Goal: Task Accomplishment & Management: Manage account settings

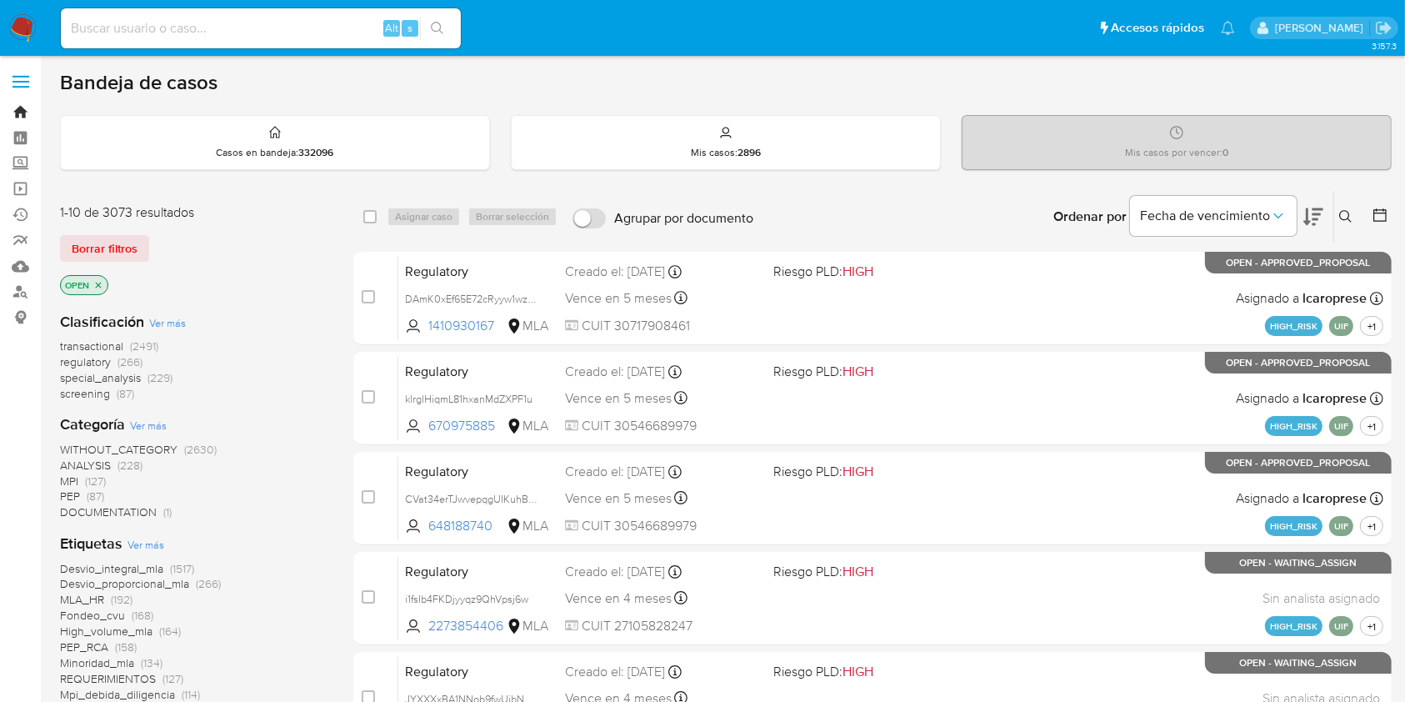
click at [20, 113] on link "Bandeja" at bounding box center [99, 112] width 198 height 26
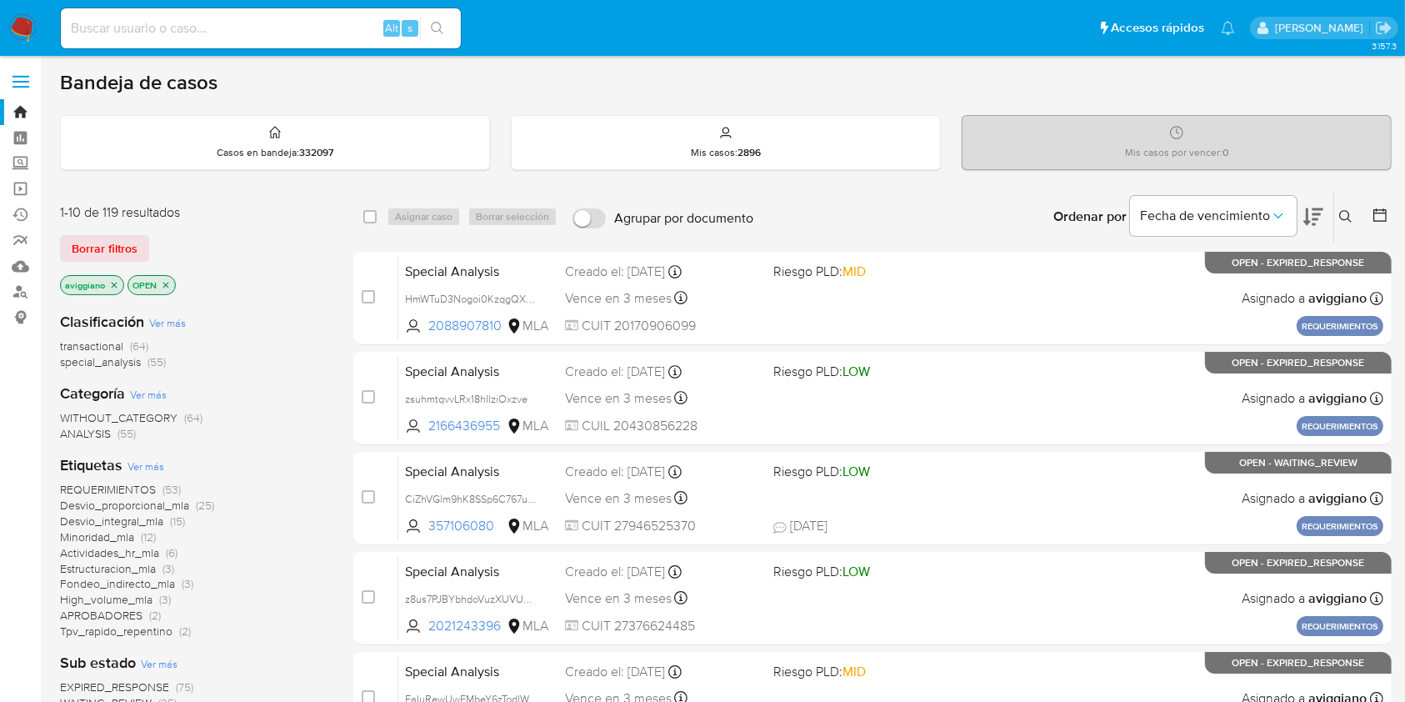
click at [153, 23] on input at bounding box center [261, 29] width 400 height 22
paste input "9r4LSfCt1NkW3WpLd89kC1Z5"
type input "9r4LSfCt1NkW3WpLd89kC1Z5"
click at [443, 33] on icon "search-icon" at bounding box center [437, 28] width 13 height 13
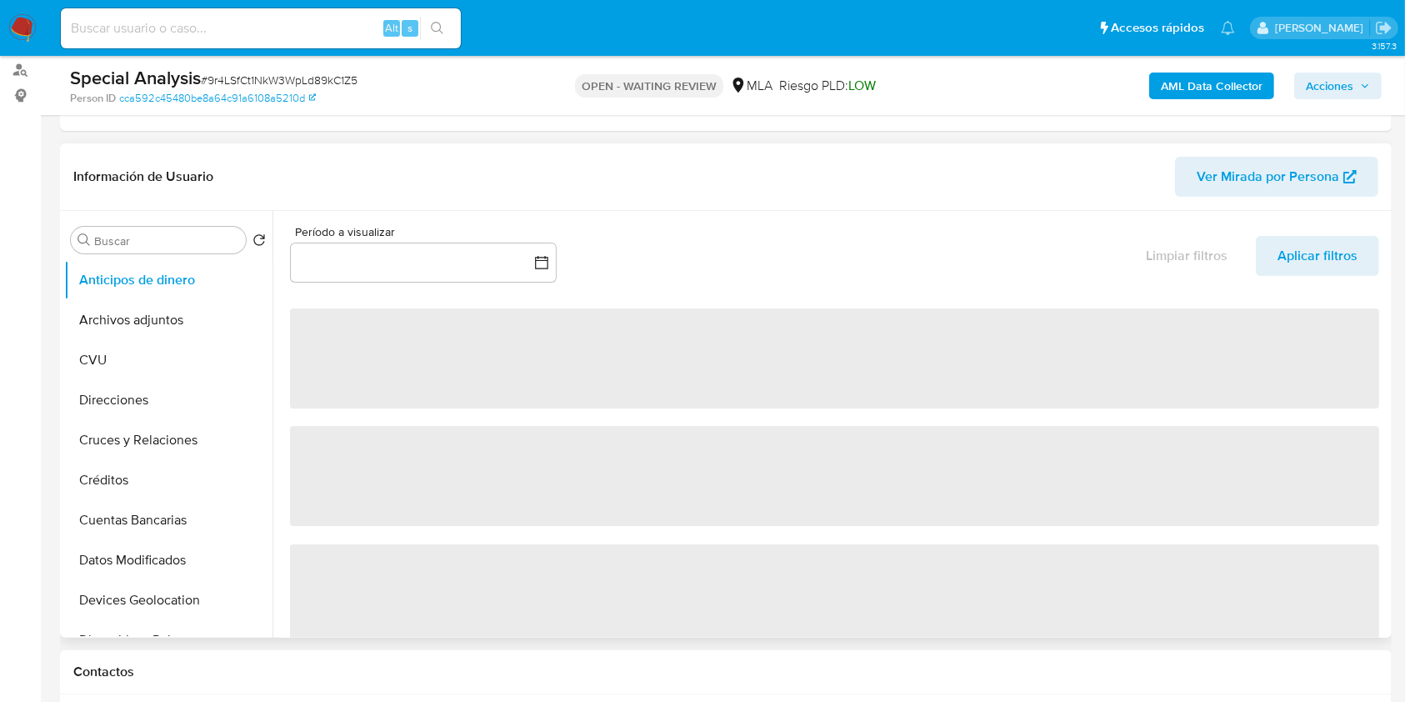
select select "10"
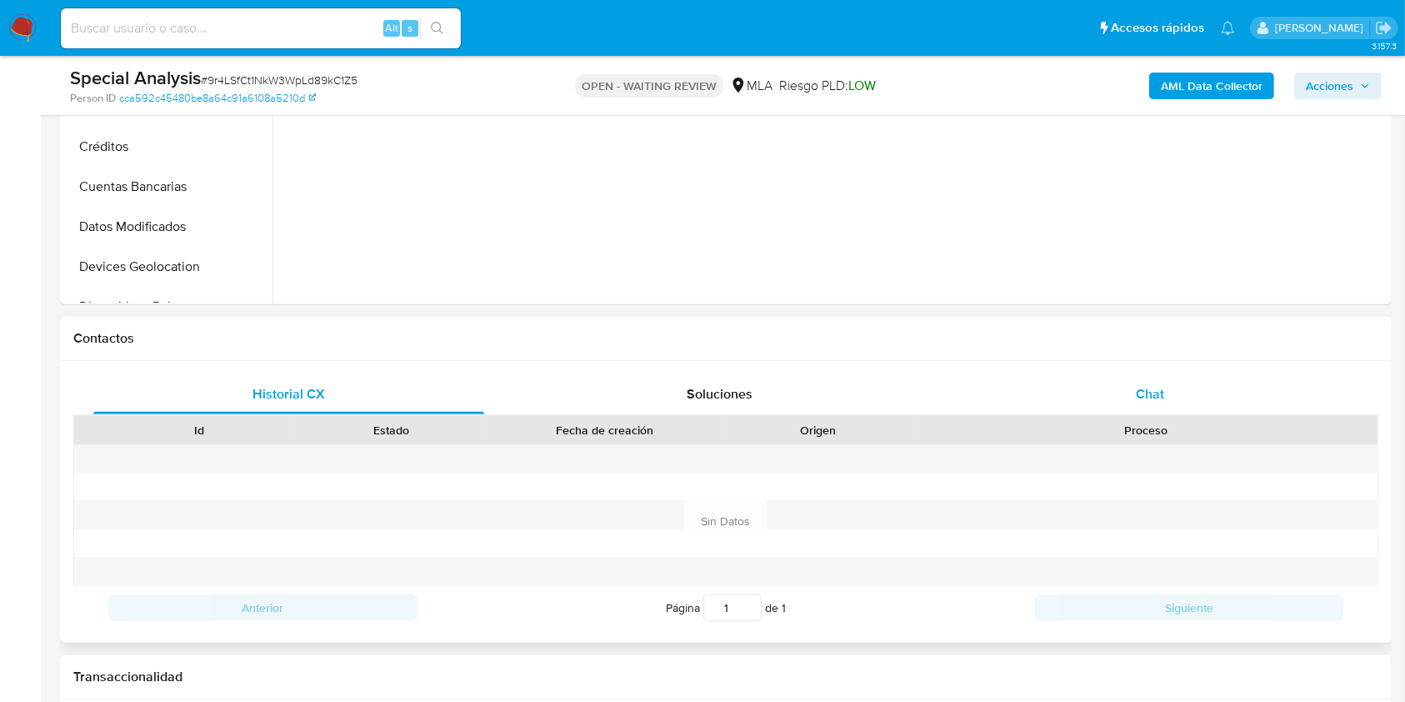
click at [1139, 398] on span "Chat" at bounding box center [1150, 393] width 28 height 19
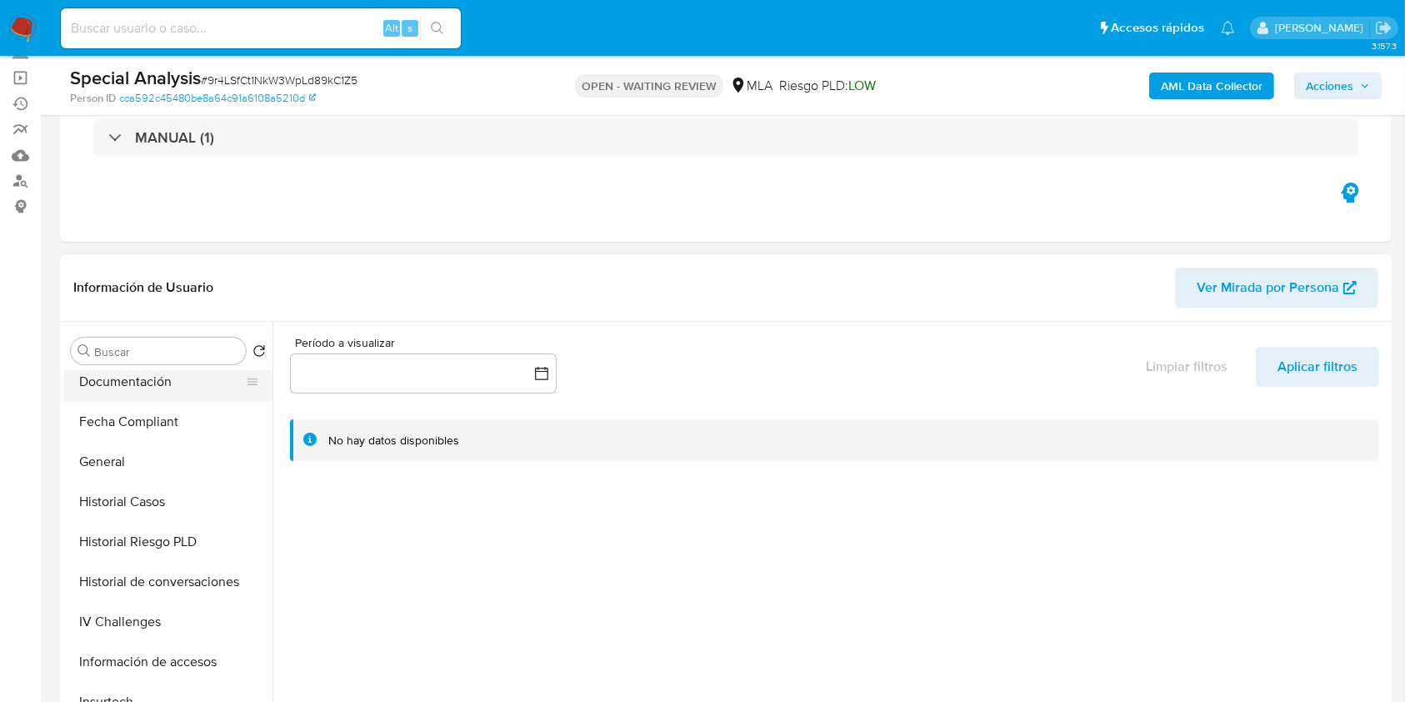
scroll to position [555, 0]
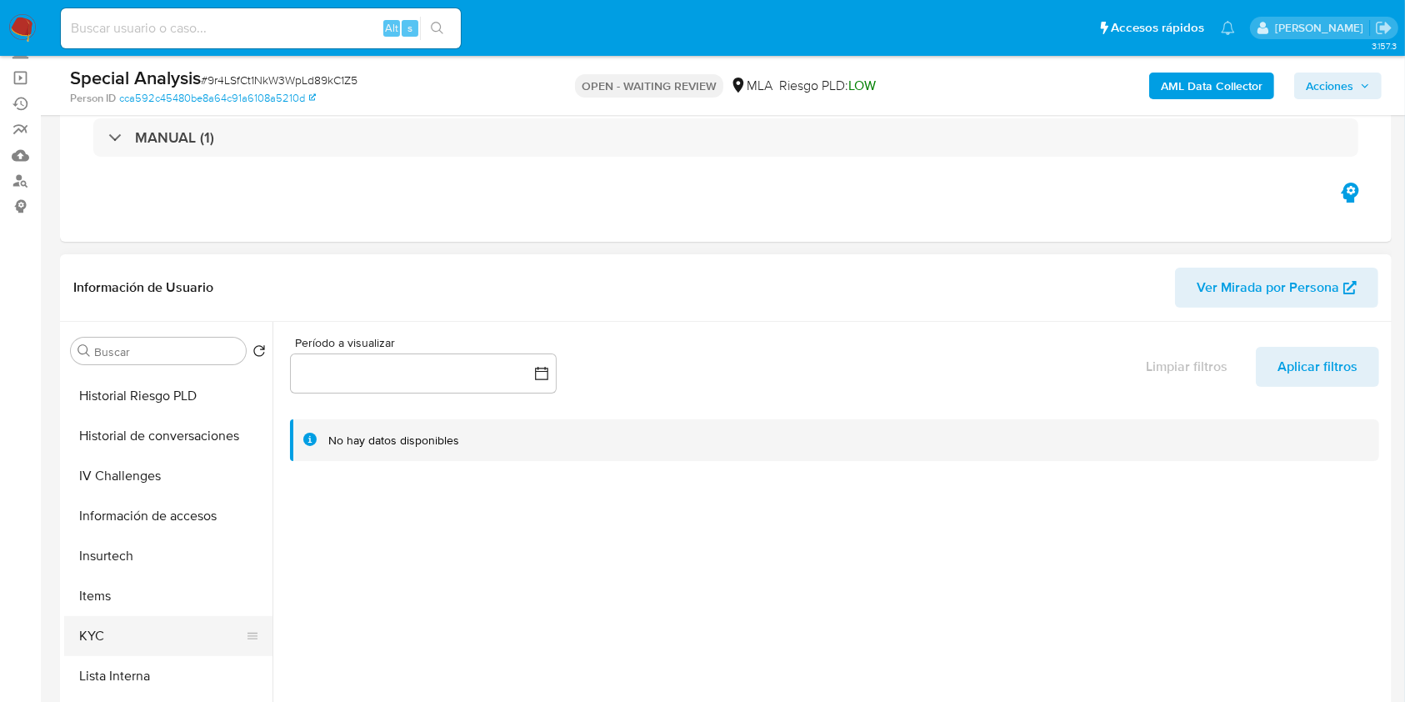
click at [106, 636] on button "KYC" at bounding box center [161, 636] width 195 height 40
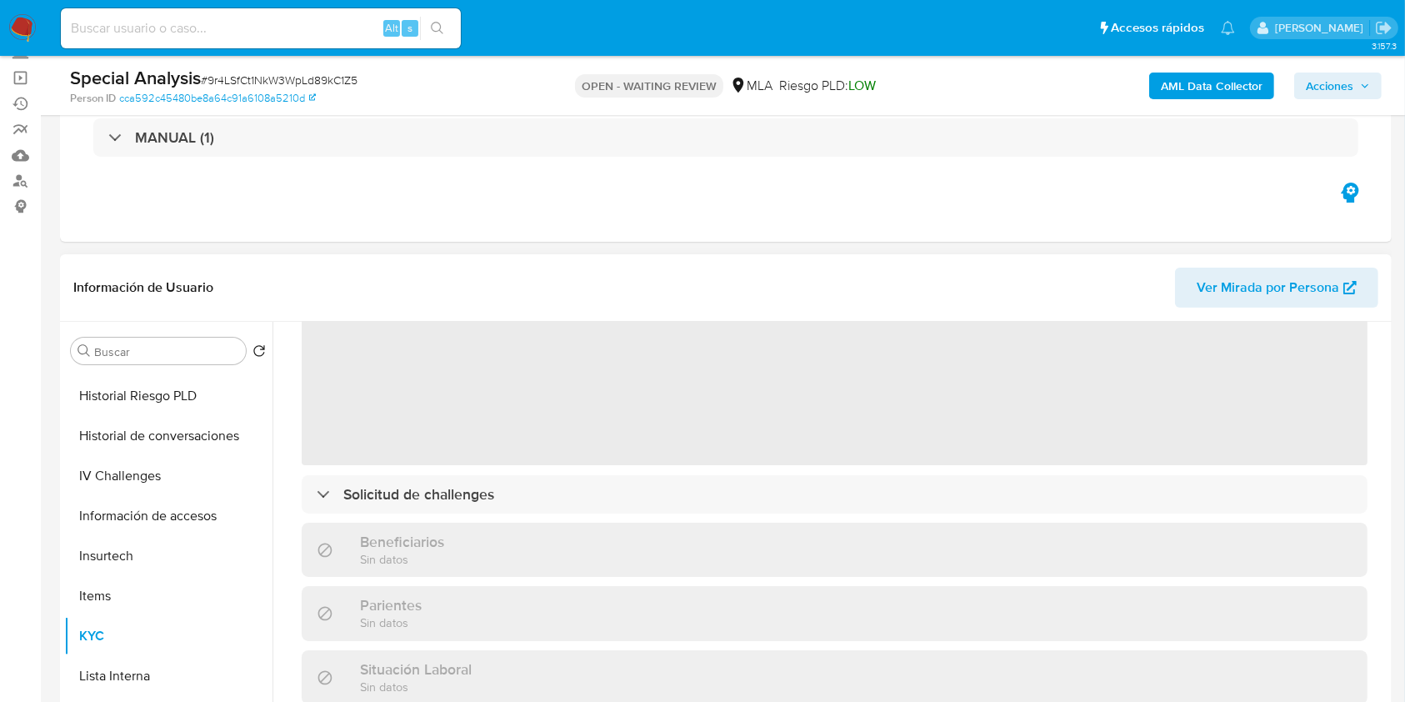
scroll to position [111, 0]
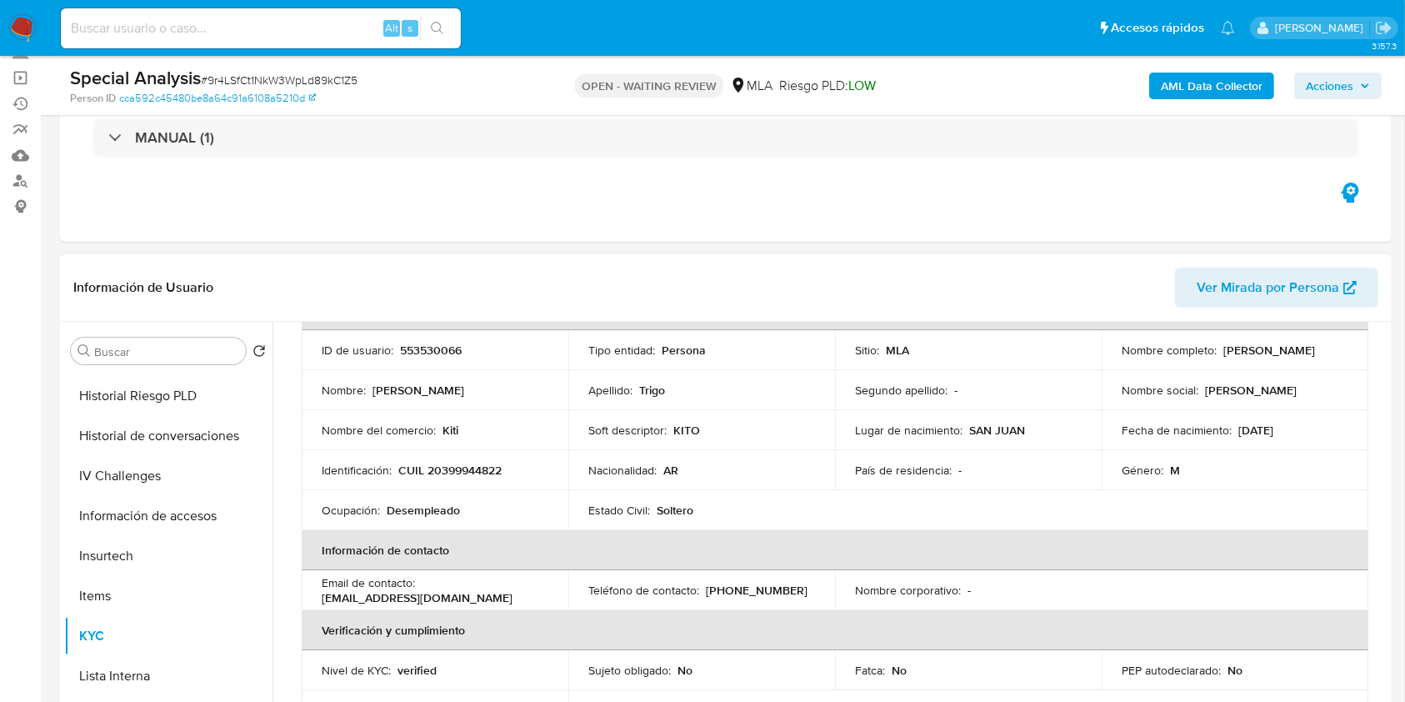
click at [1274, 437] on p "11/06/1995" at bounding box center [1256, 430] width 35 height 15
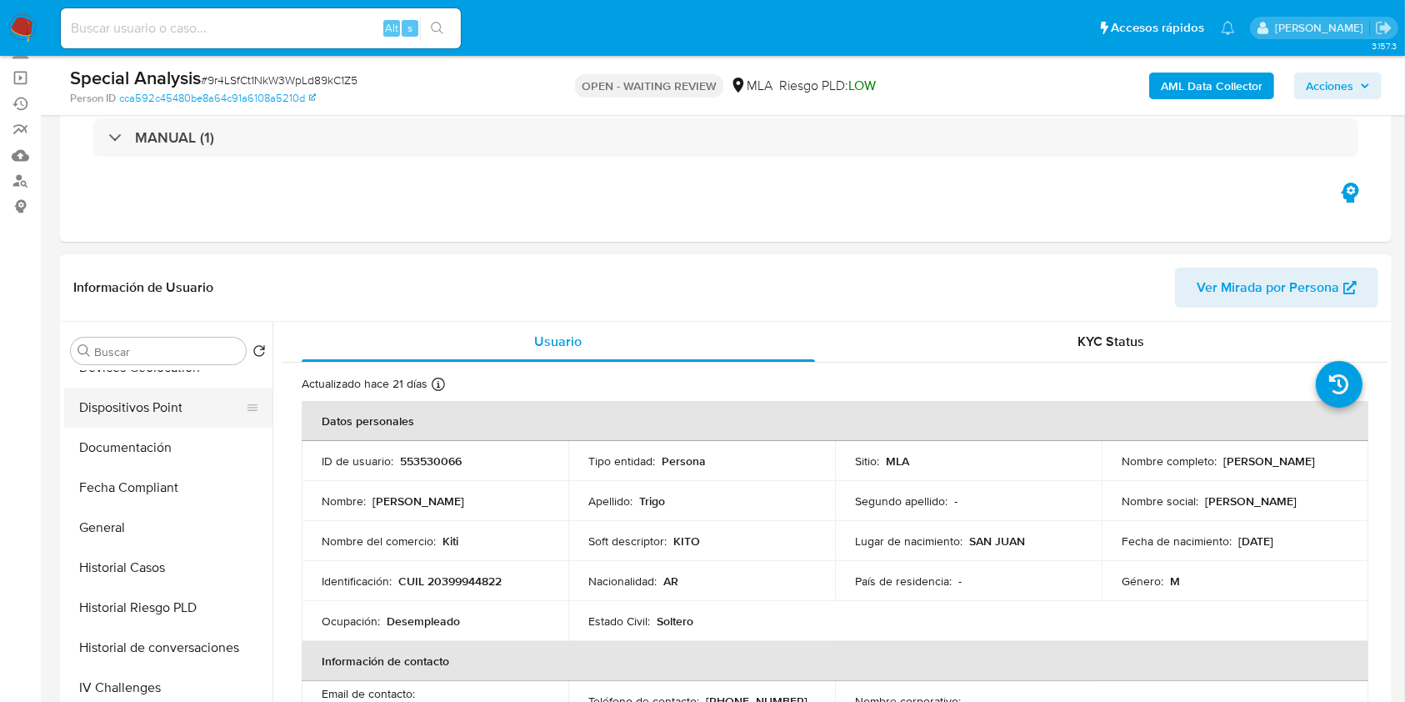
scroll to position [0, 0]
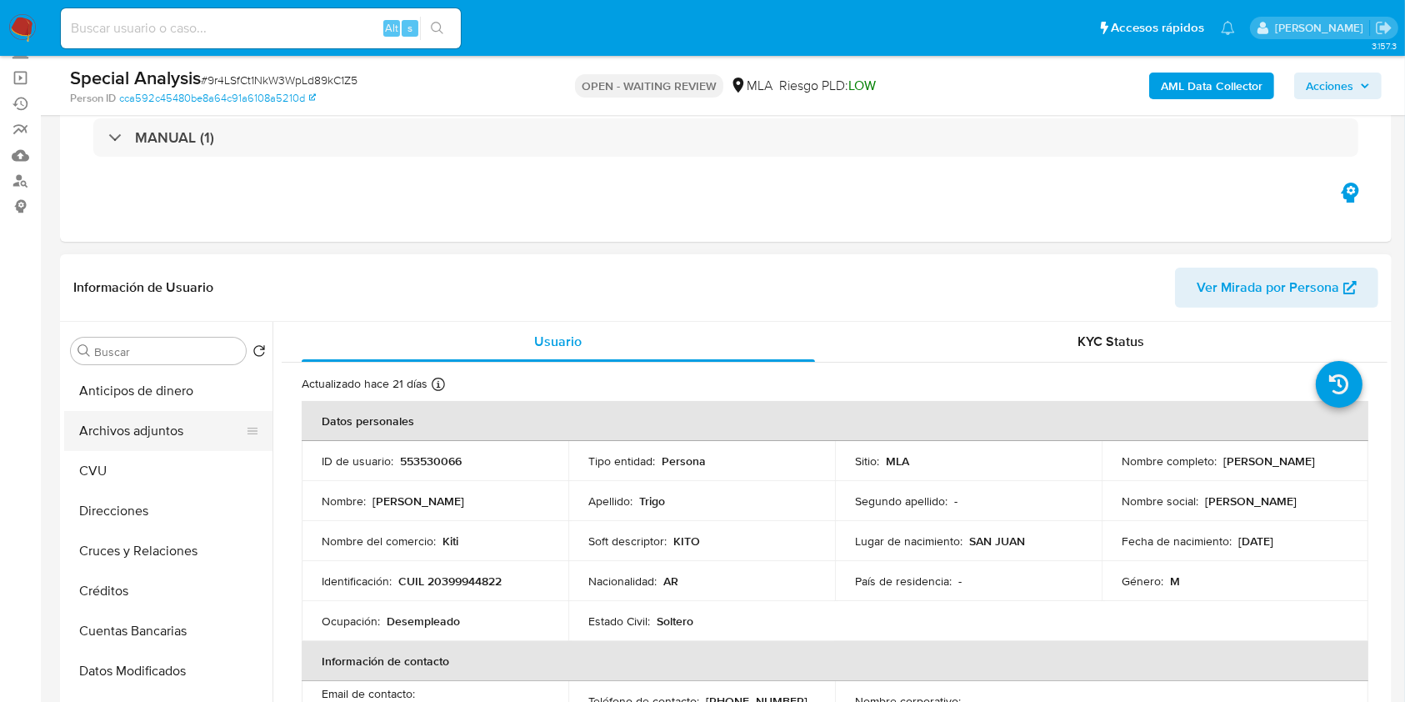
click at [141, 434] on button "Archivos adjuntos" at bounding box center [161, 431] width 195 height 40
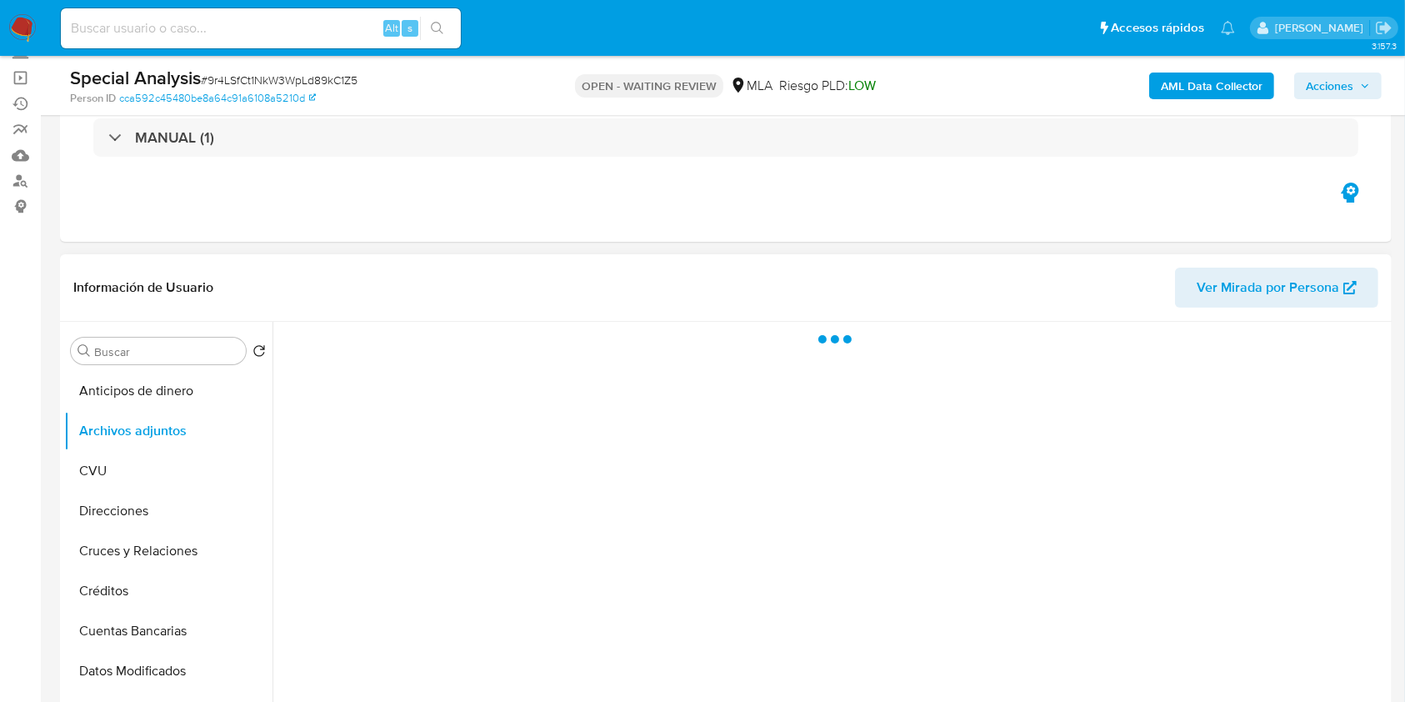
scroll to position [222, 0]
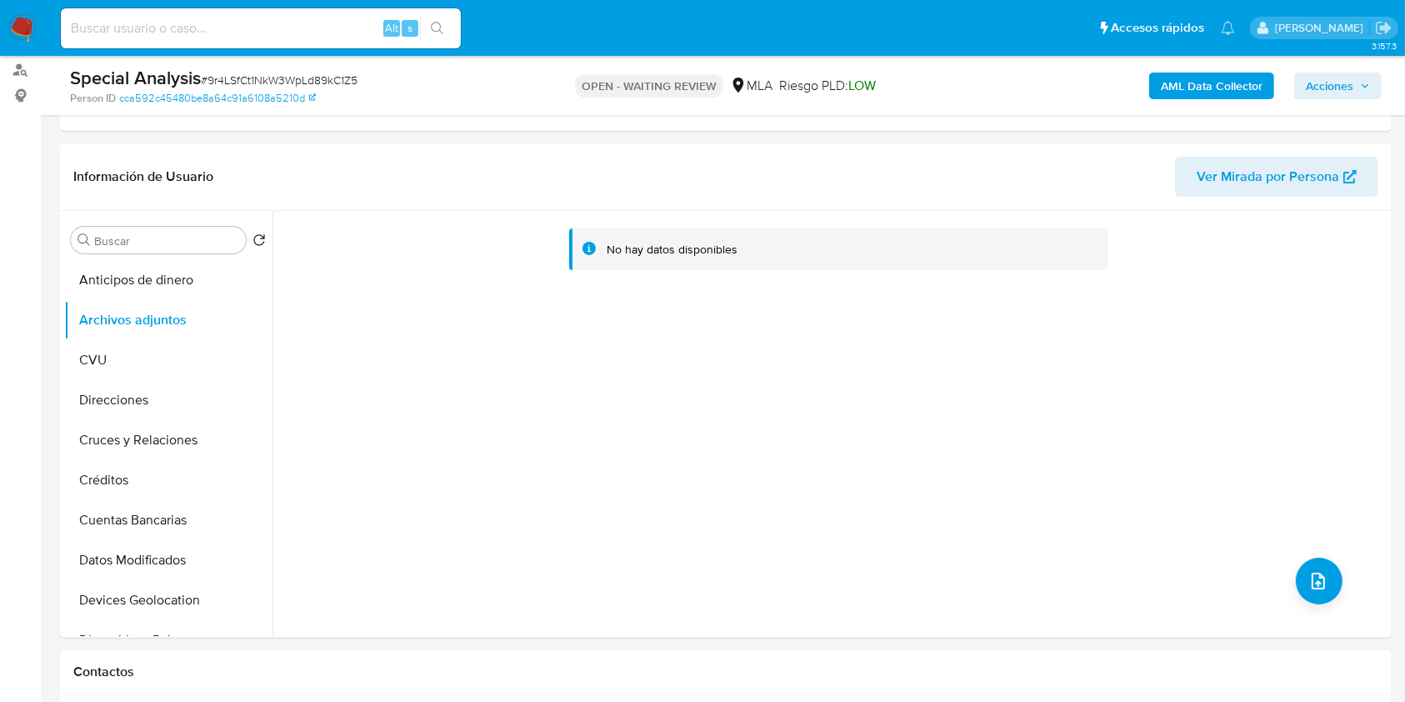
click at [1165, 87] on b "AML Data Collector" at bounding box center [1212, 86] width 102 height 27
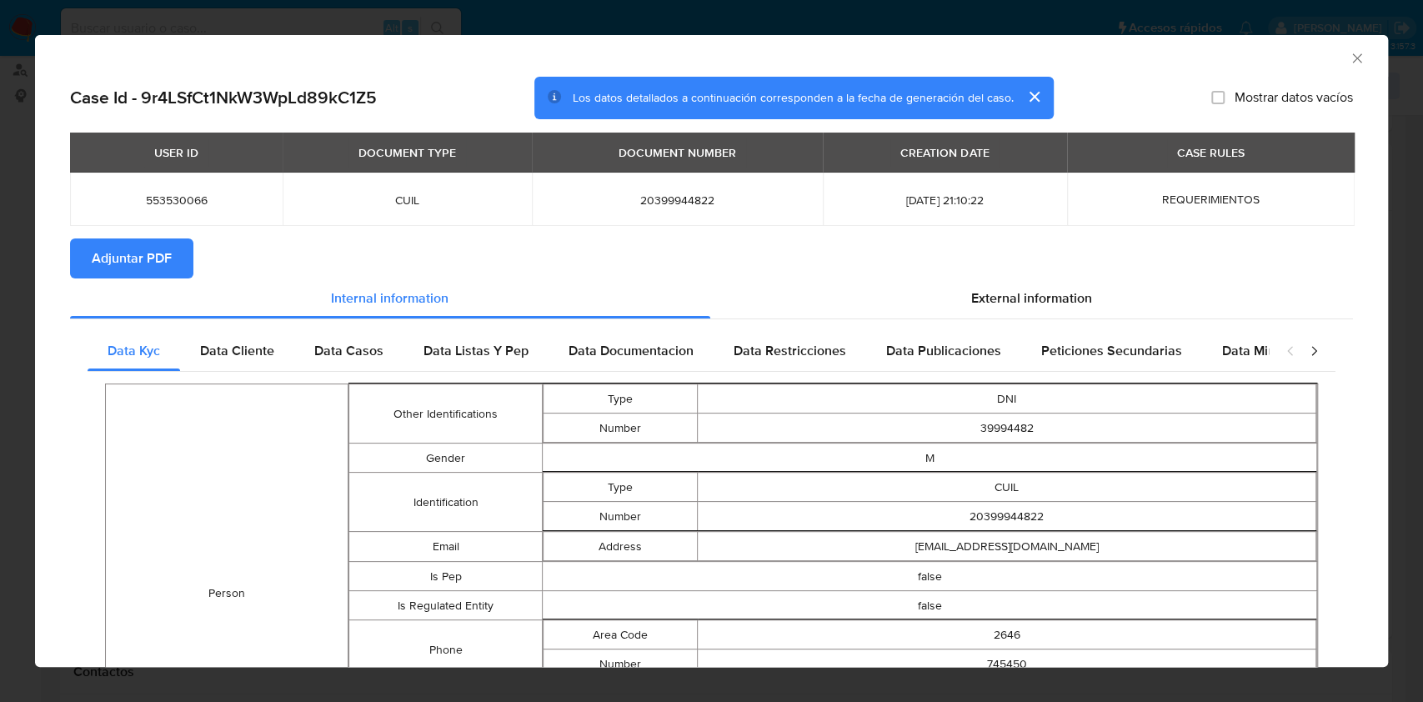
click at [187, 263] on button "Adjuntar PDF" at bounding box center [131, 258] width 123 height 40
click at [1349, 60] on icon "Cerrar ventana" at bounding box center [1357, 58] width 17 height 17
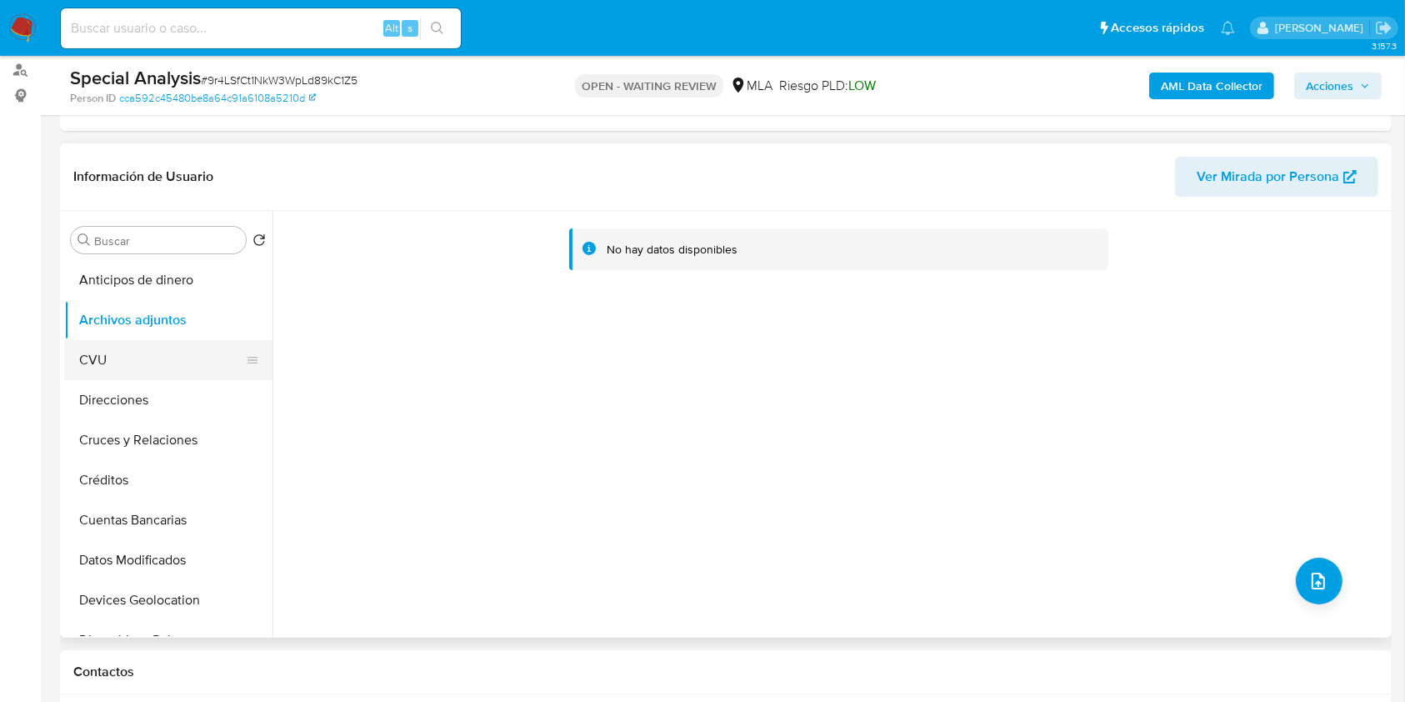
drag, startPoint x: 88, startPoint y: 368, endPoint x: 105, endPoint y: 350, distance: 24.2
click at [88, 364] on button "CVU" at bounding box center [161, 360] width 195 height 40
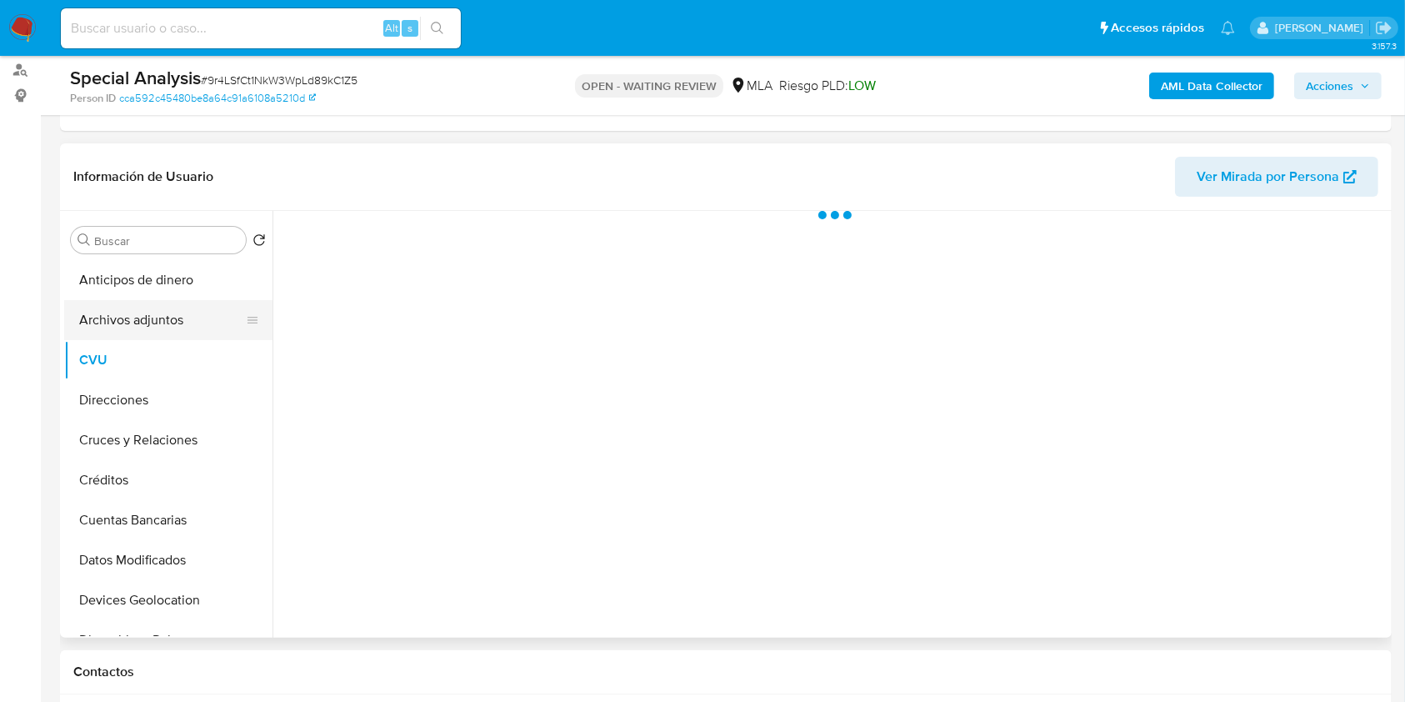
click at [121, 331] on button "Archivos adjuntos" at bounding box center [161, 320] width 195 height 40
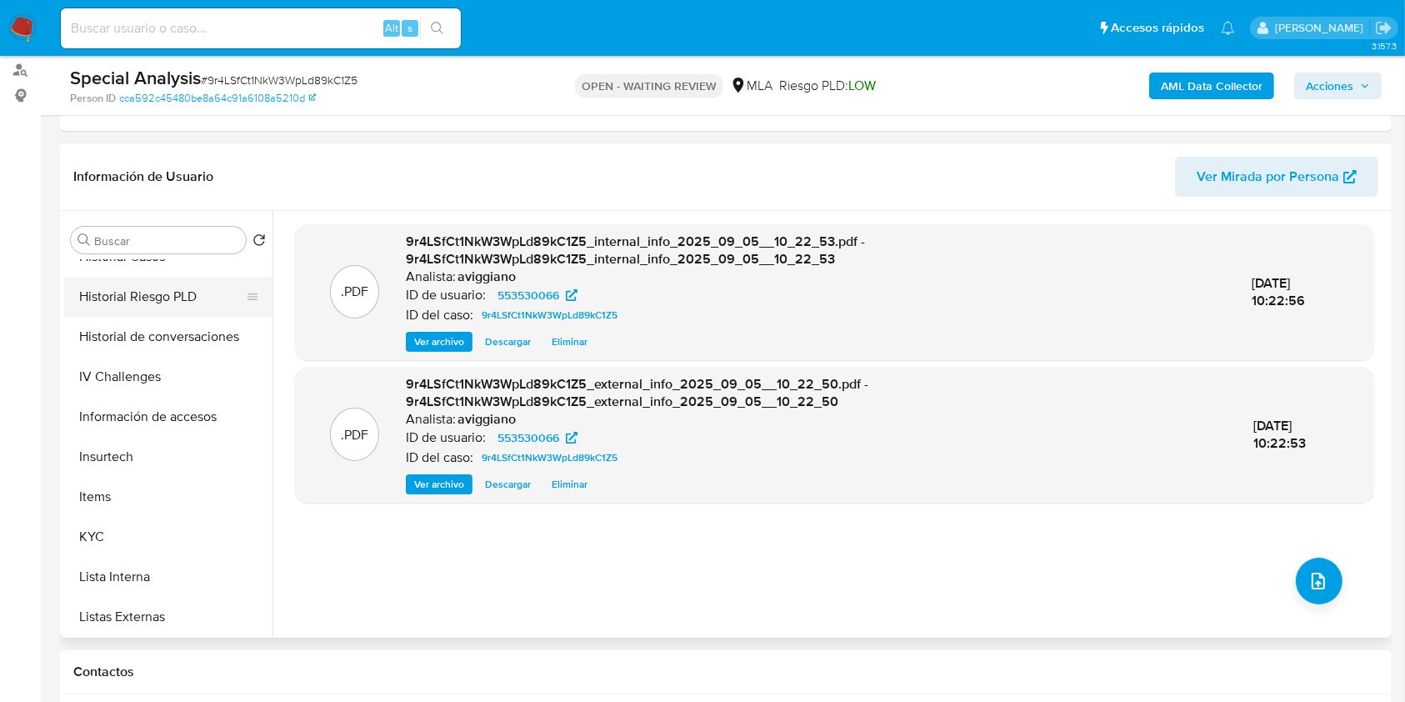
scroll to position [778, 0]
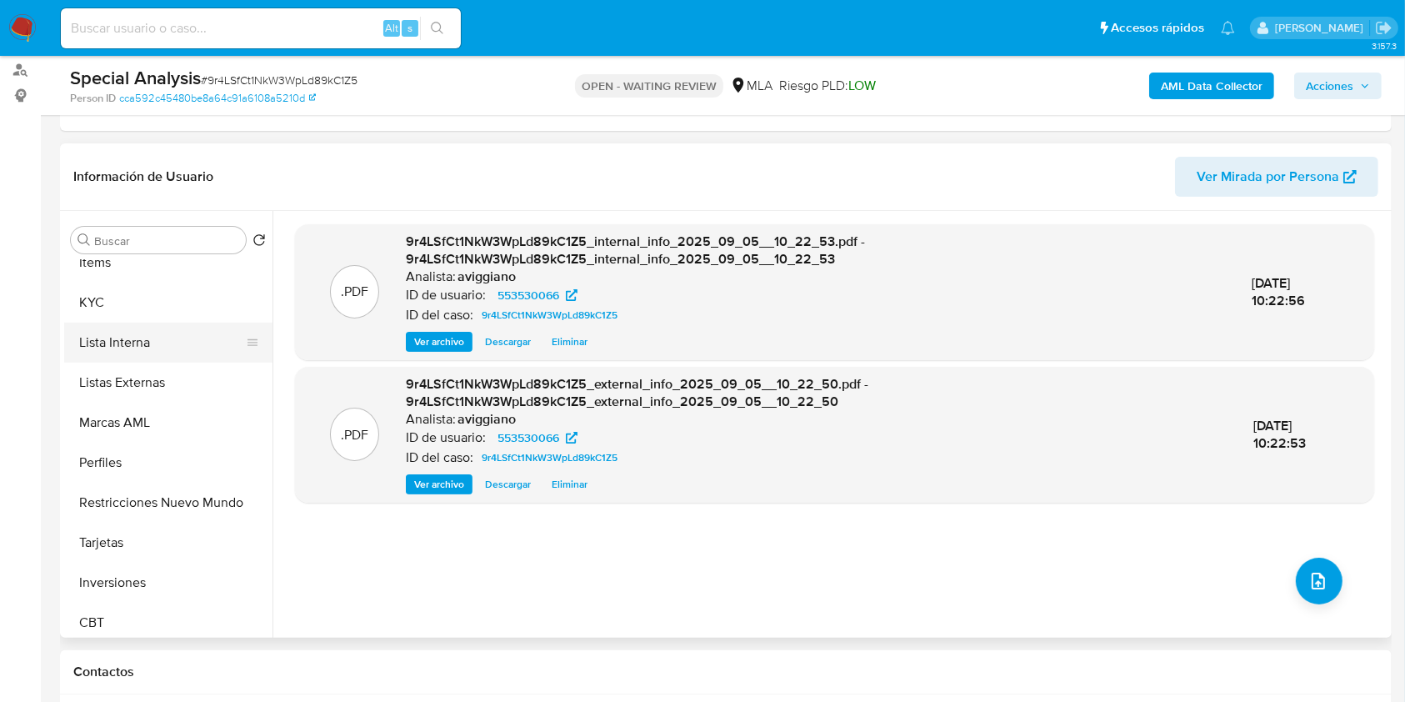
click at [156, 326] on button "Lista Interna" at bounding box center [161, 343] width 195 height 40
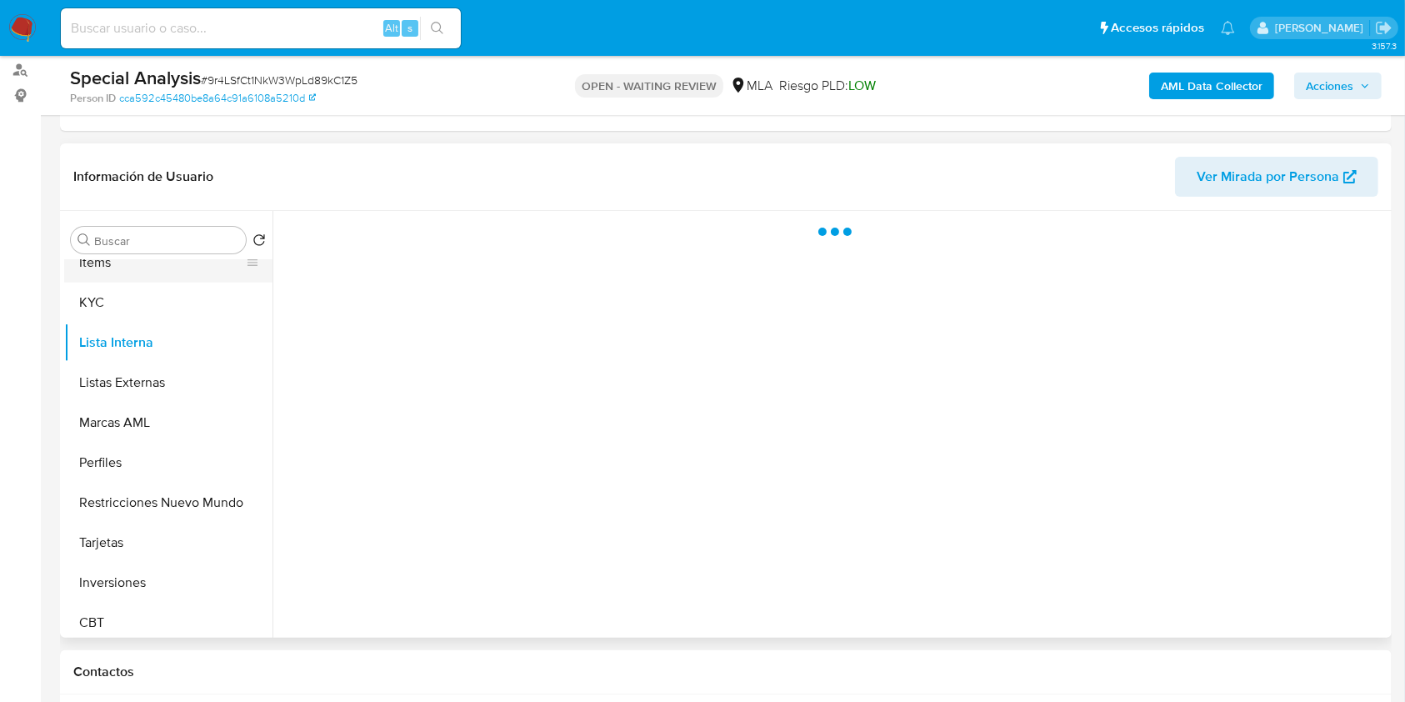
click at [149, 270] on button "Items" at bounding box center [161, 263] width 195 height 40
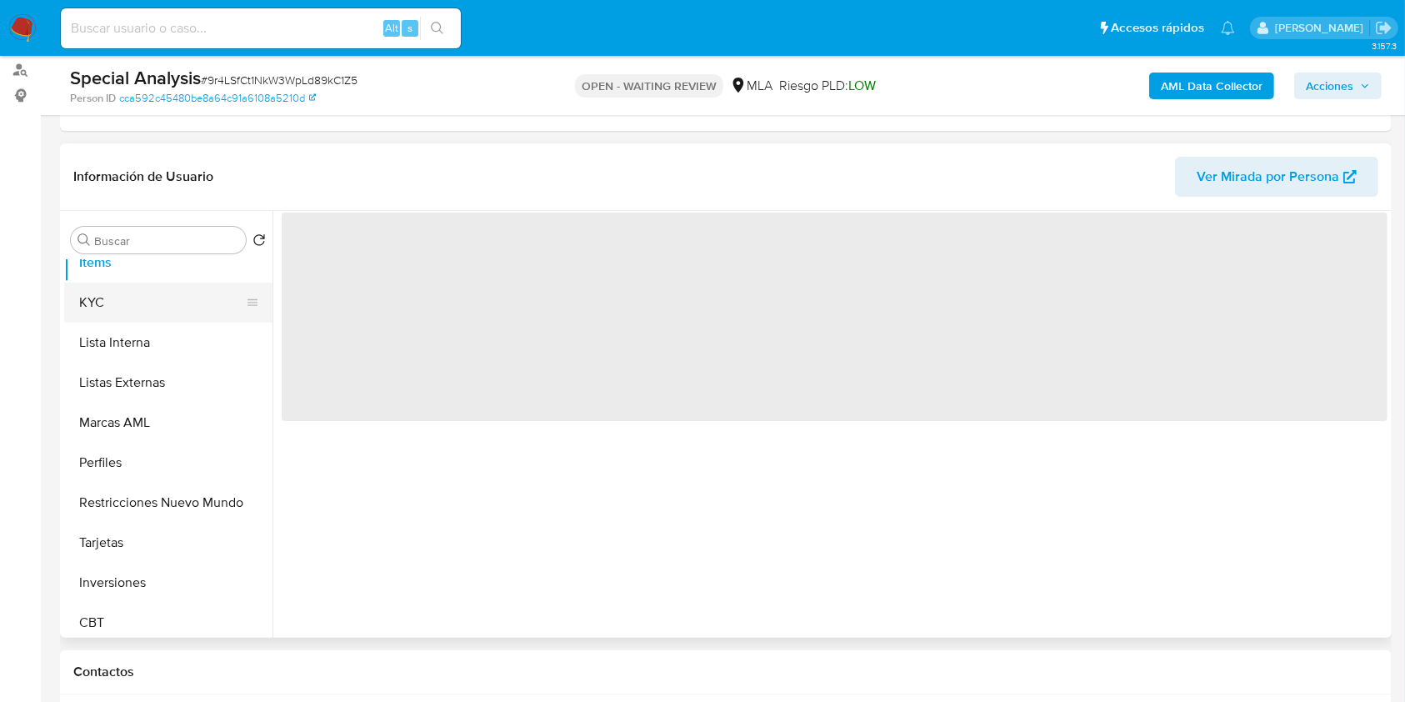
click at [147, 291] on button "KYC" at bounding box center [161, 303] width 195 height 40
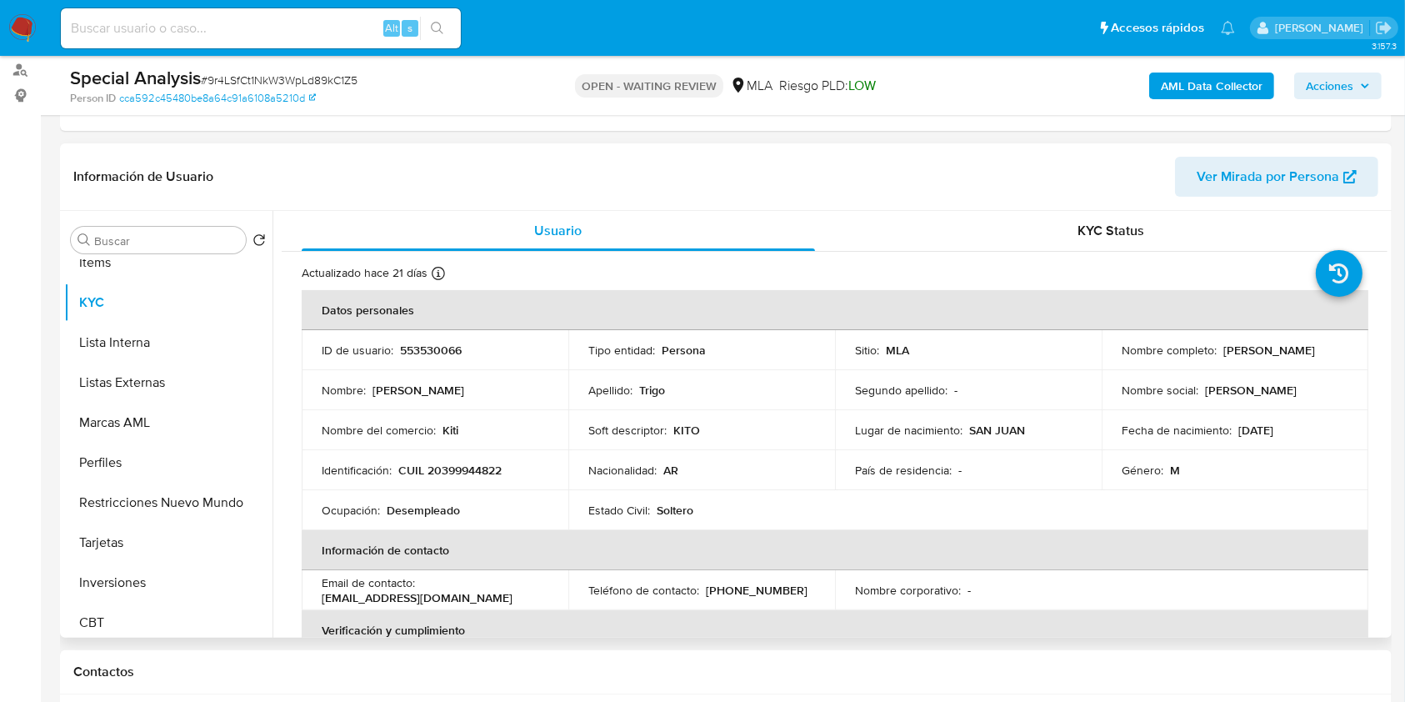
click at [485, 470] on p "CUIL 20399944822" at bounding box center [449, 470] width 103 height 15
copy p "20399944822"
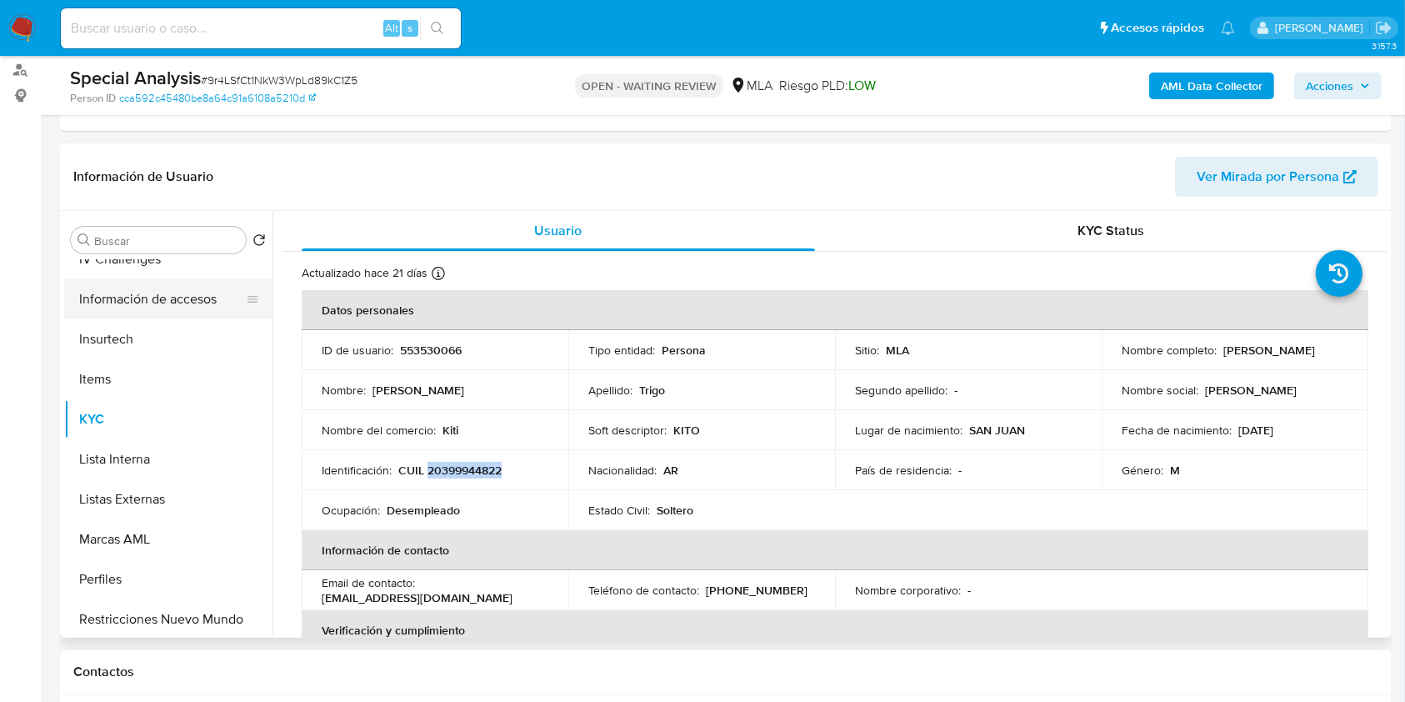
scroll to position [444, 0]
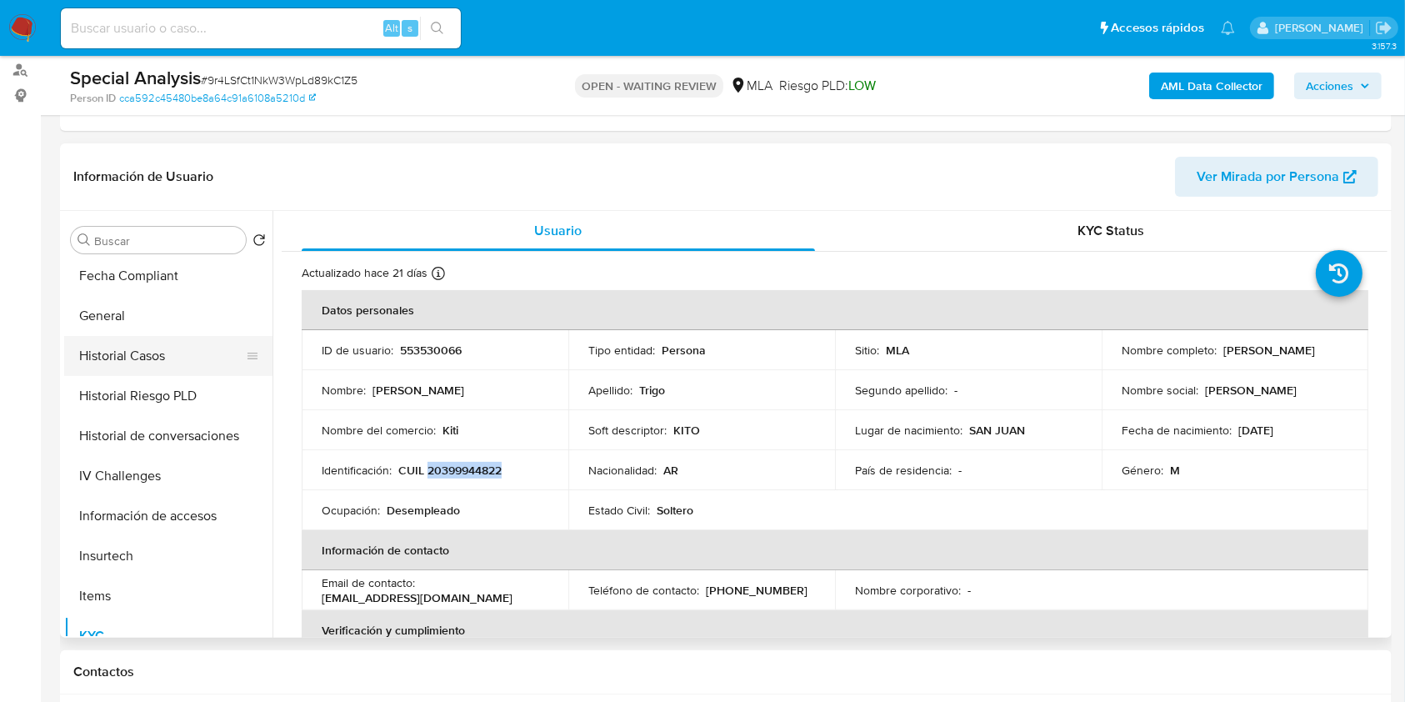
click at [164, 336] on button "Historial Casos" at bounding box center [161, 356] width 195 height 40
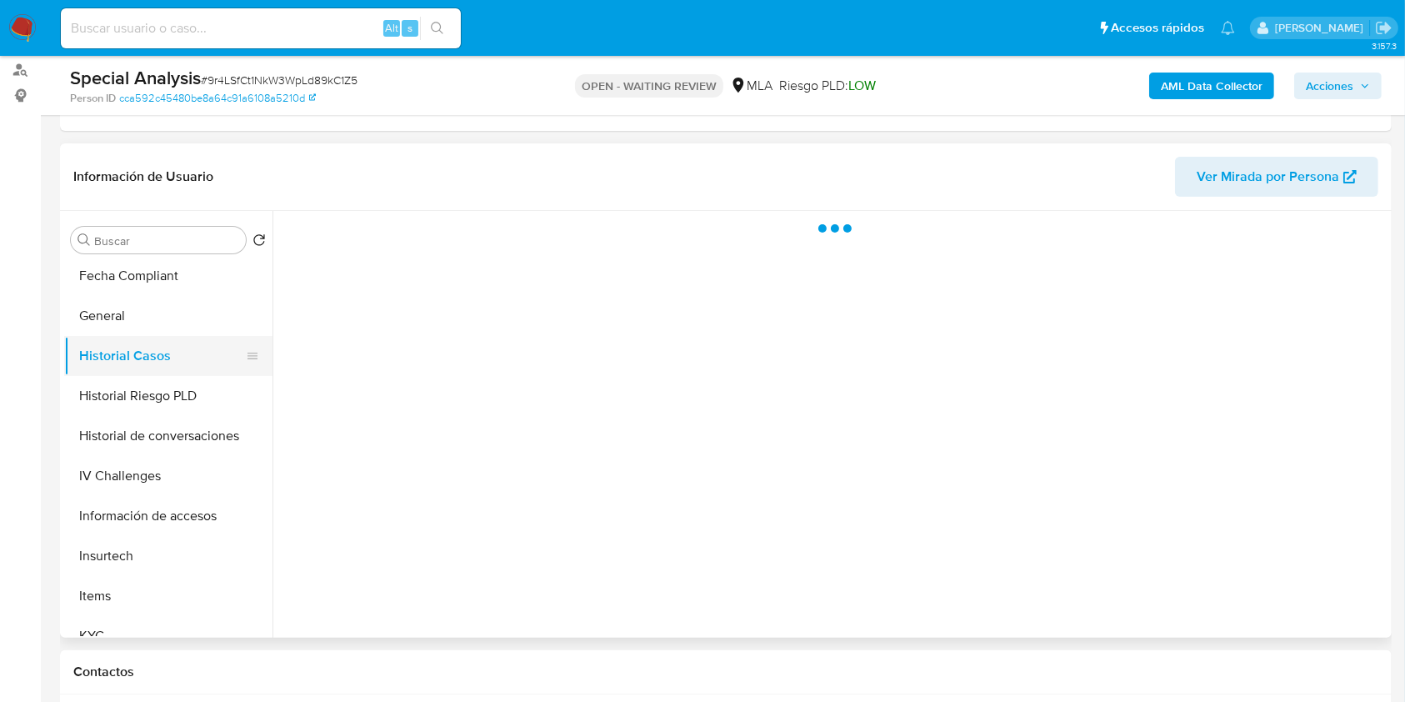
scroll to position [333, 0]
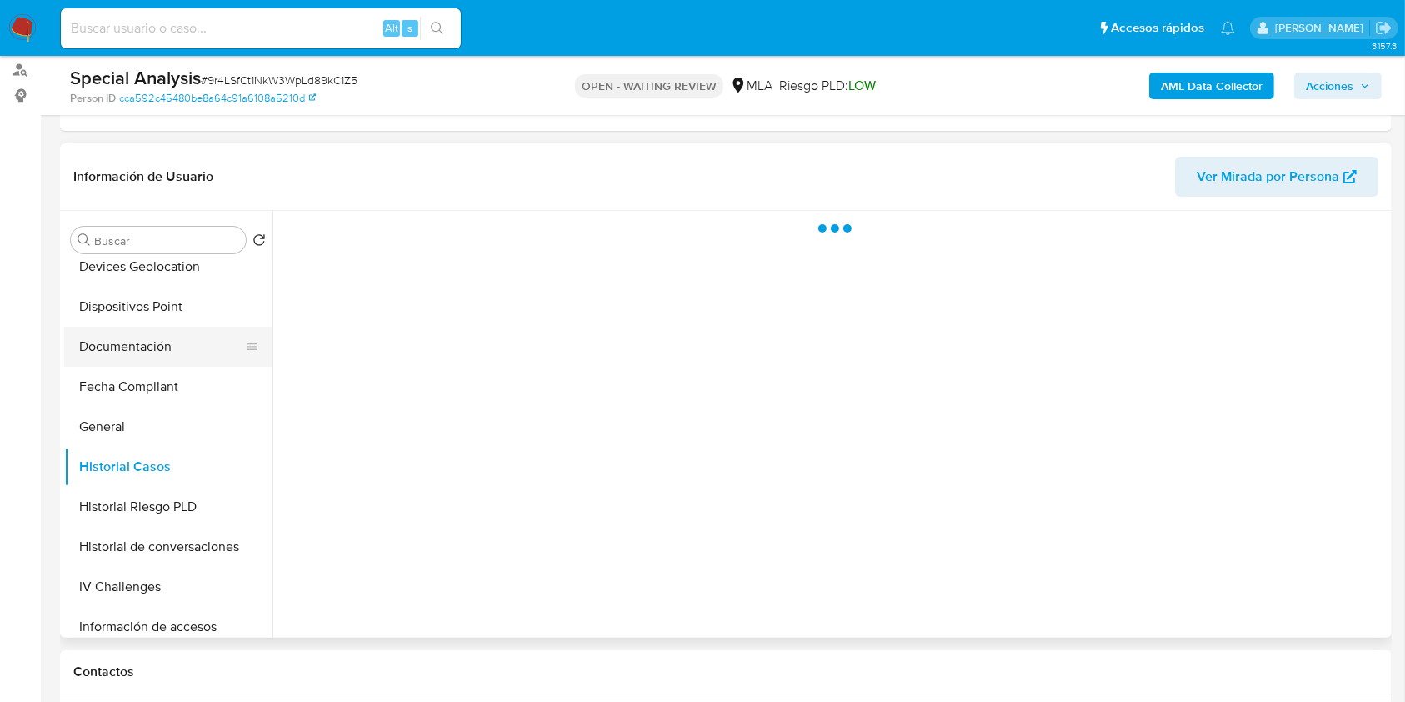
click at [163, 343] on button "Documentación" at bounding box center [161, 347] width 195 height 40
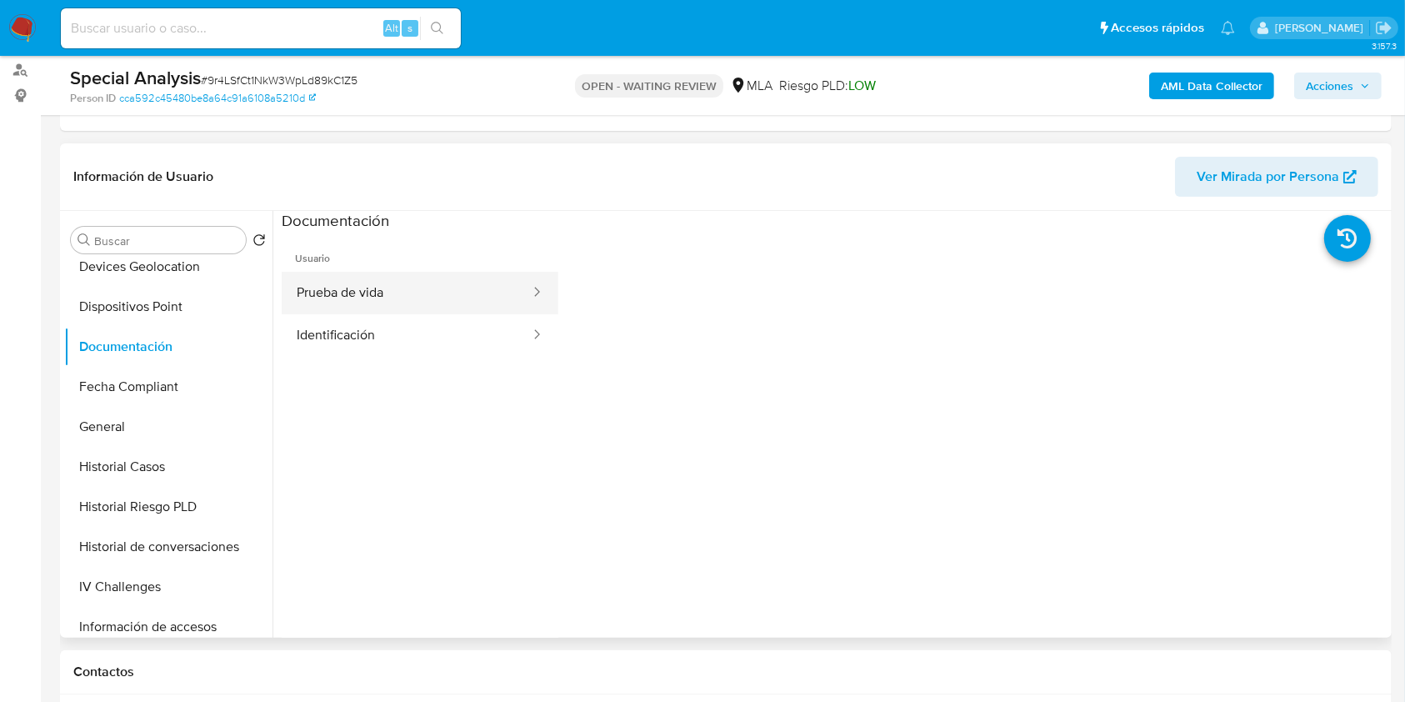
click at [377, 303] on button "Prueba de vida" at bounding box center [407, 293] width 250 height 43
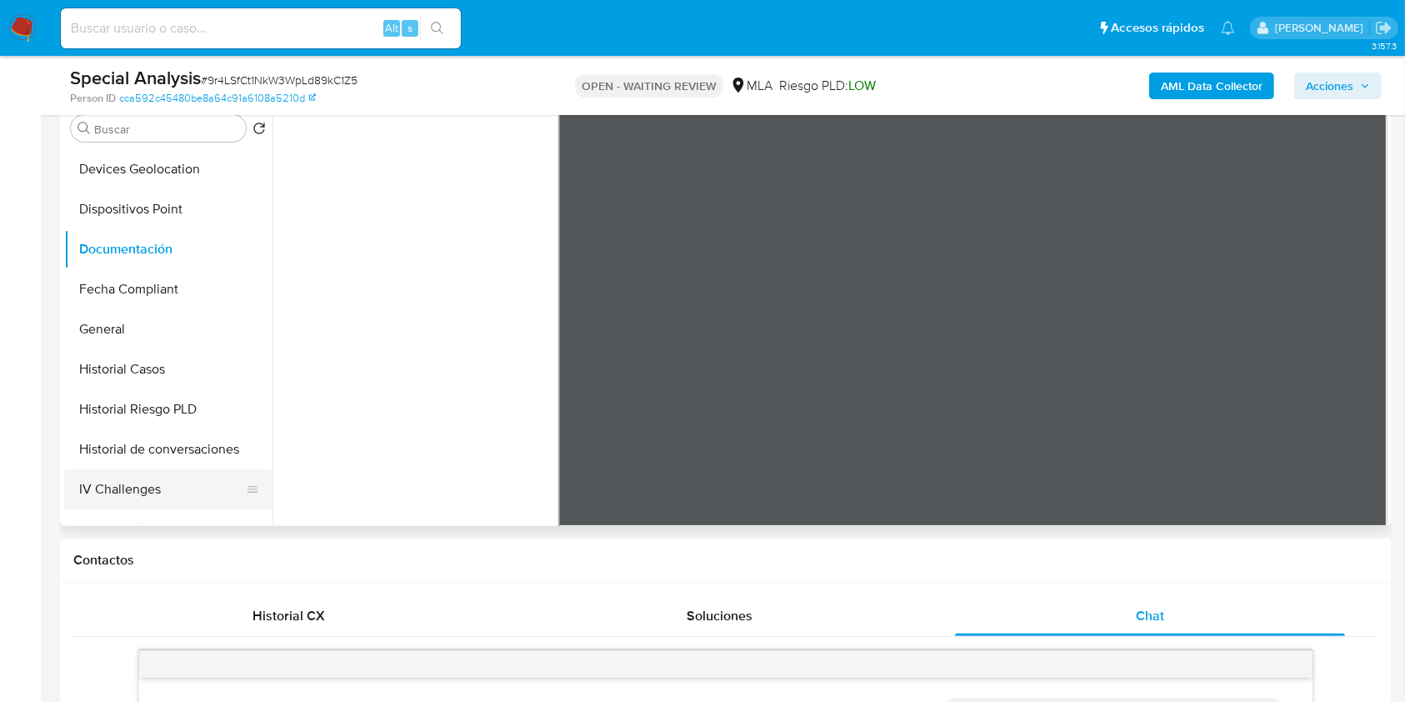
scroll to position [228, 0]
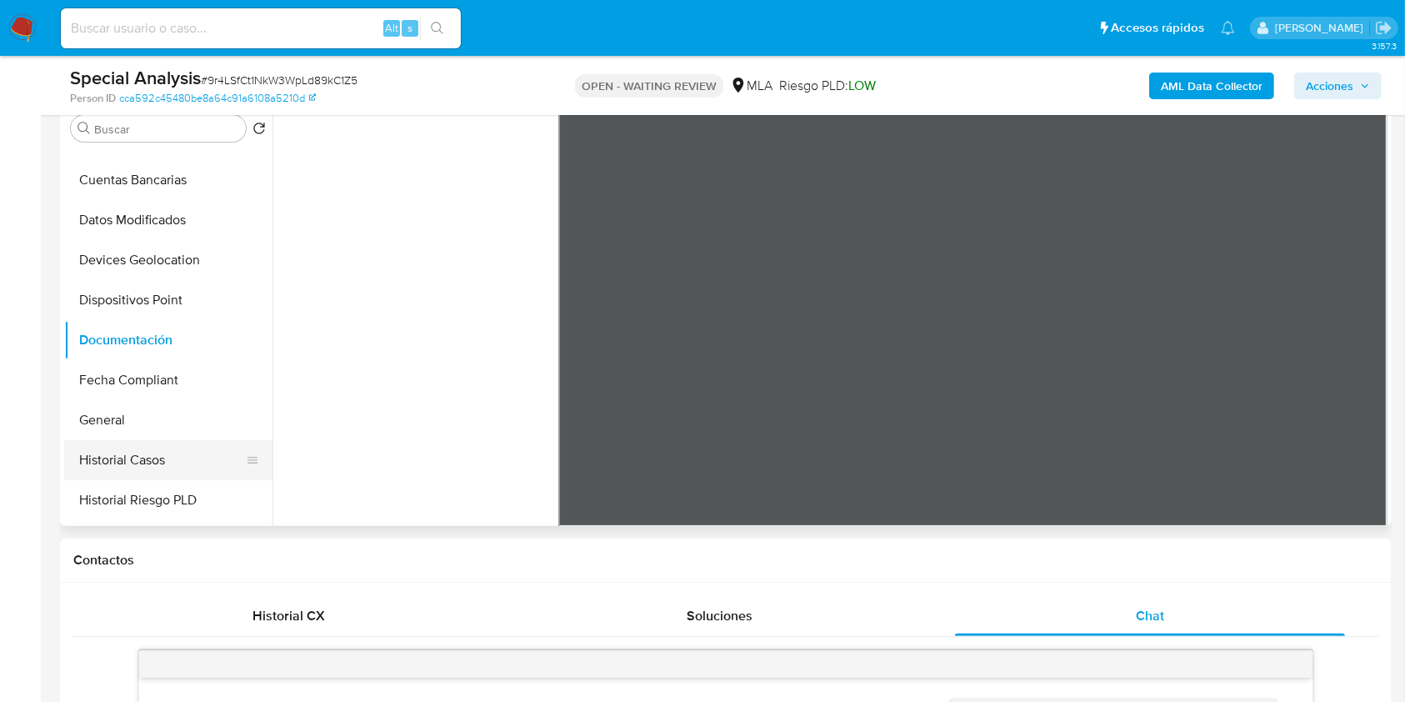
click at [148, 447] on button "Historial Casos" at bounding box center [161, 460] width 195 height 40
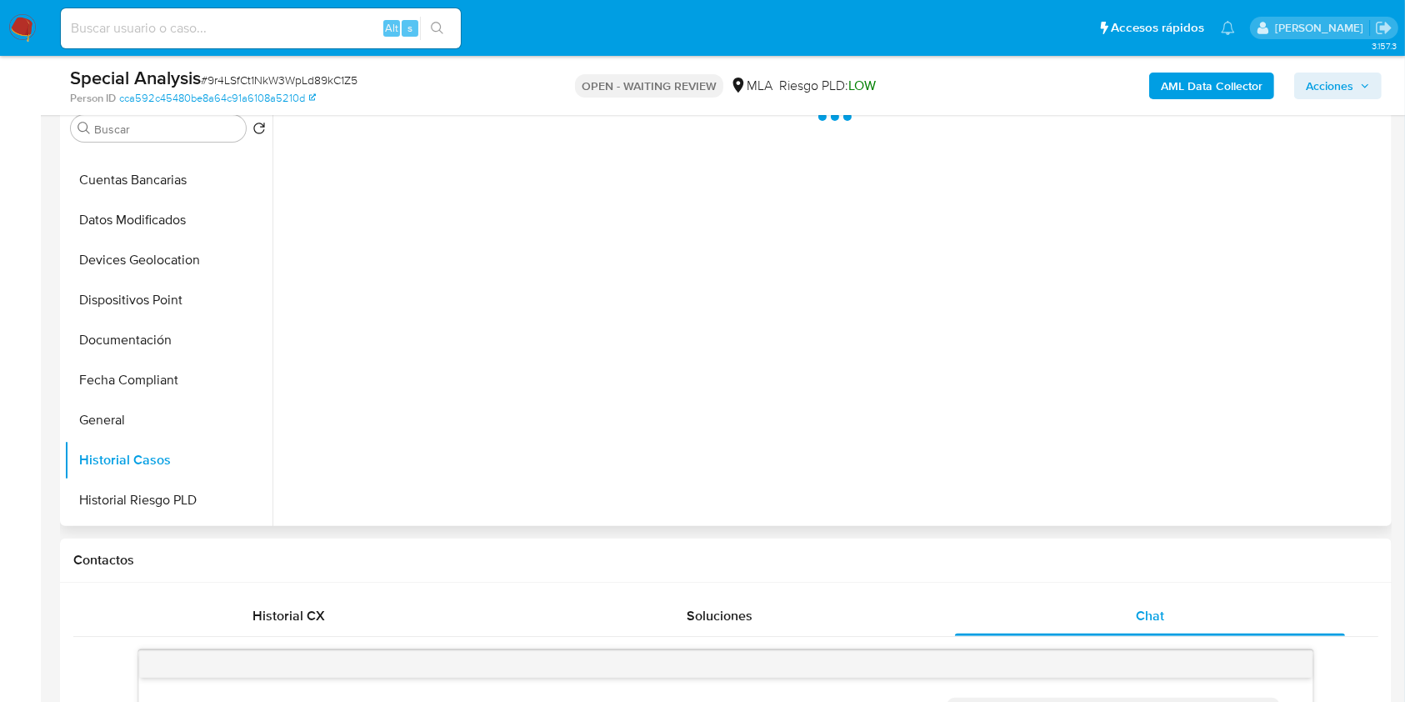
scroll to position [222, 0]
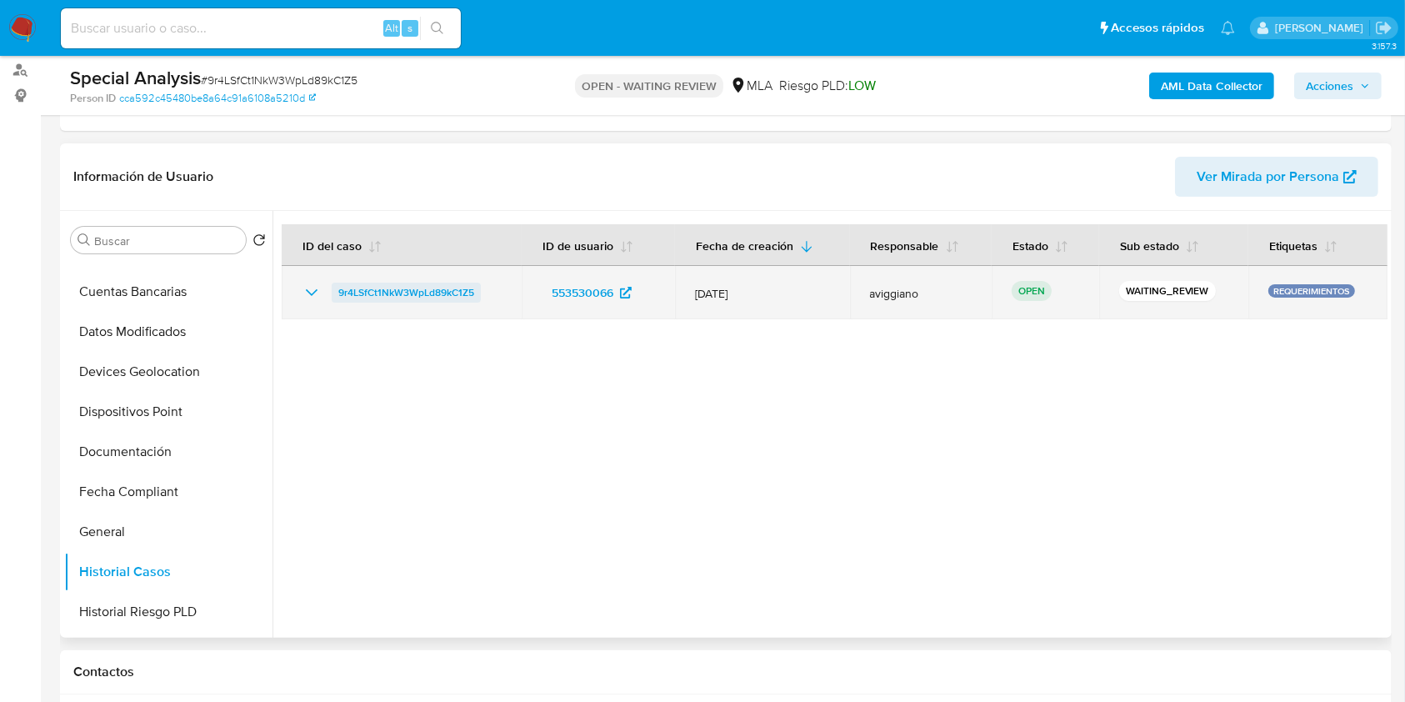
drag, startPoint x: 507, startPoint y: 292, endPoint x: 335, endPoint y: 284, distance: 171.9
click at [335, 284] on td "9r4LSfCt1NkW3WpLd89kC1Z5" at bounding box center [402, 292] width 240 height 53
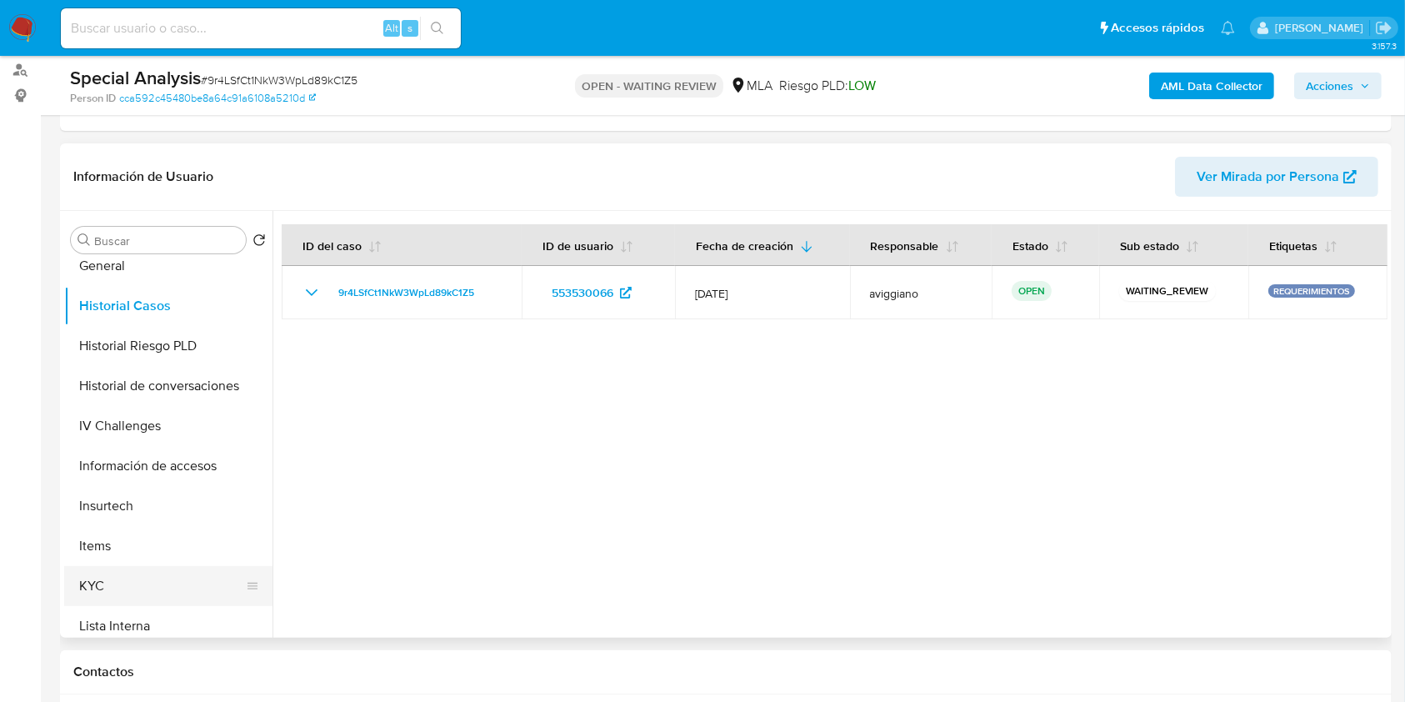
scroll to position [674, 0]
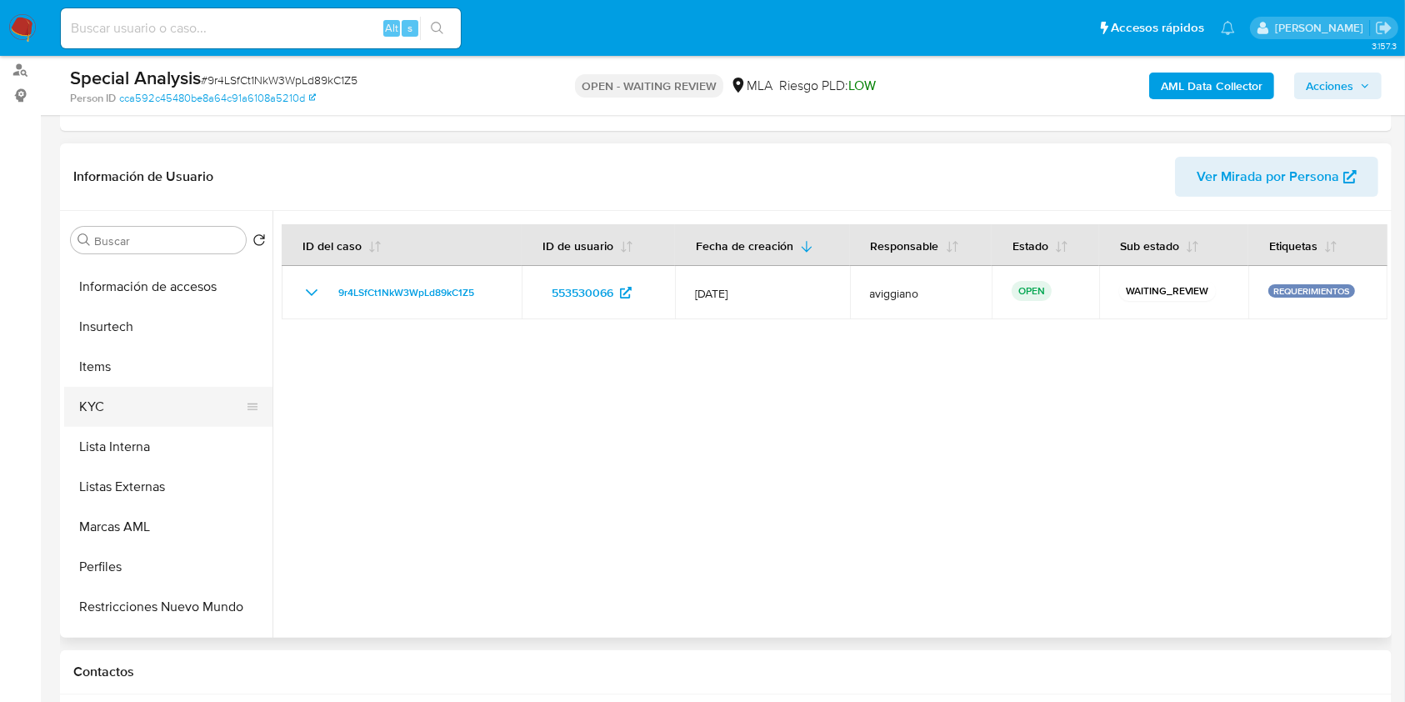
click at [145, 409] on button "KYC" at bounding box center [161, 407] width 195 height 40
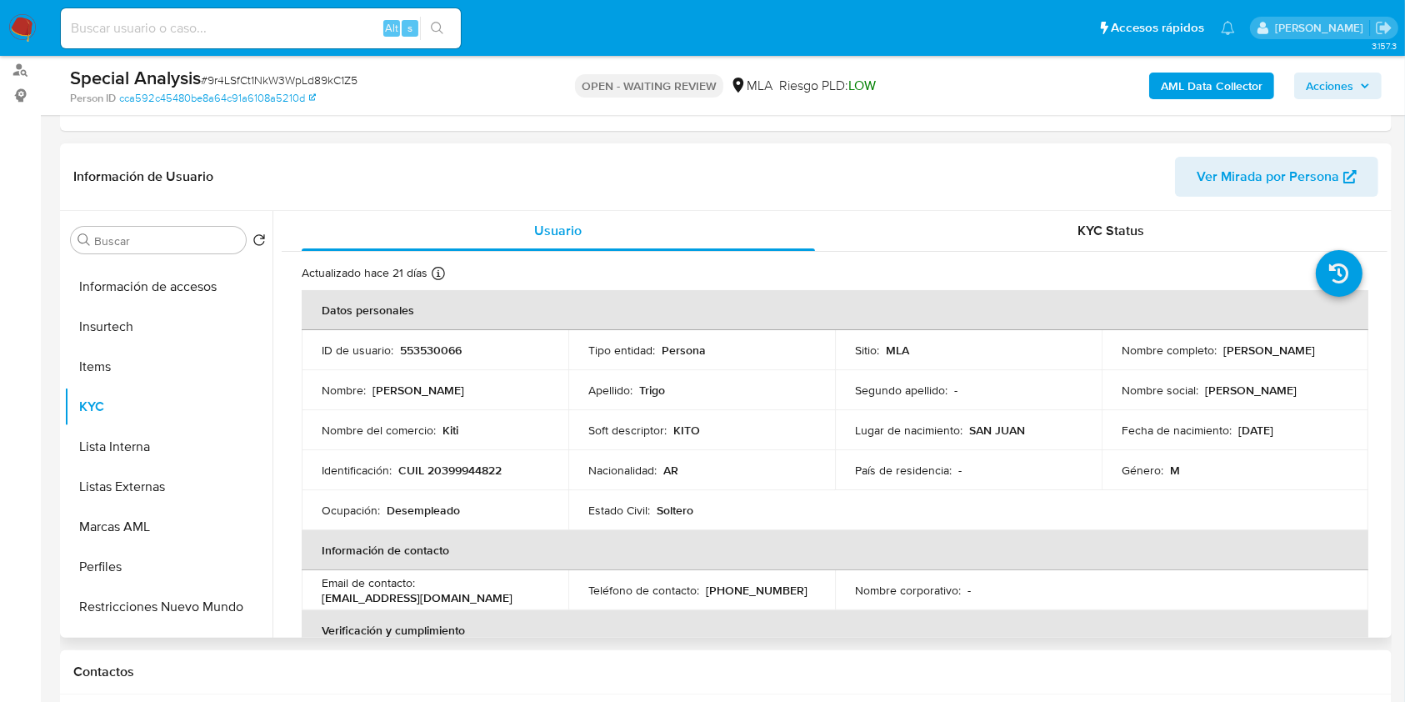
click at [446, 465] on p "CUIL 20399944822" at bounding box center [449, 470] width 103 height 15
copy p "20399944822"
click at [426, 346] on p "553530066" at bounding box center [431, 350] width 62 height 15
click at [427, 348] on p "553530066" at bounding box center [431, 350] width 62 height 15
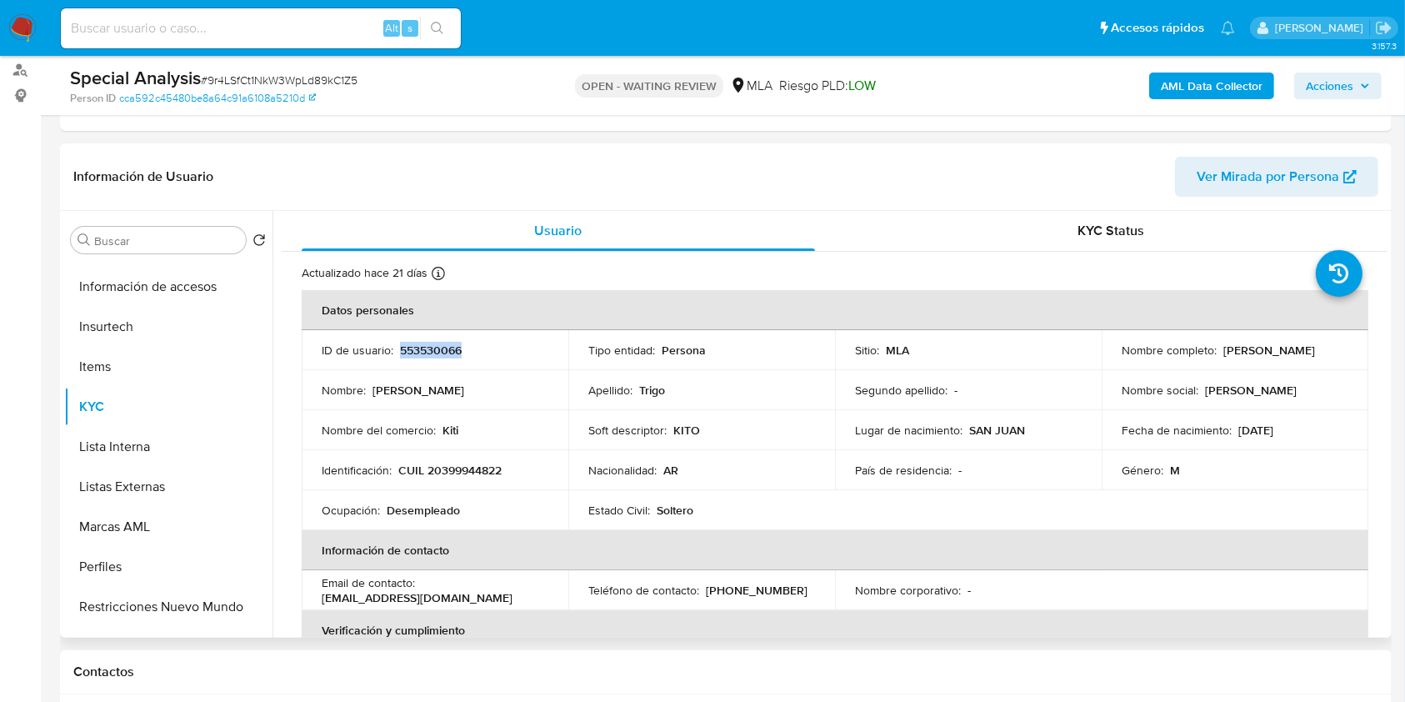
copy p "553530066"
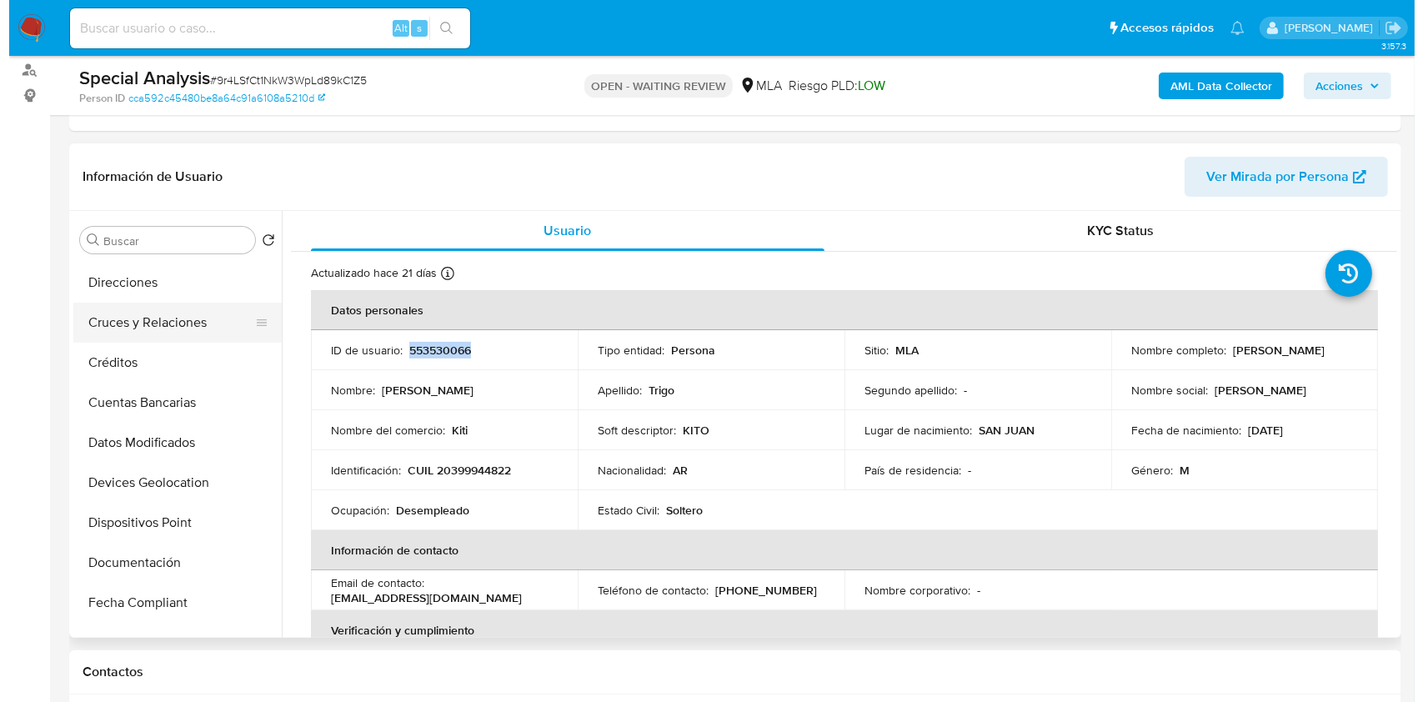
scroll to position [7, 0]
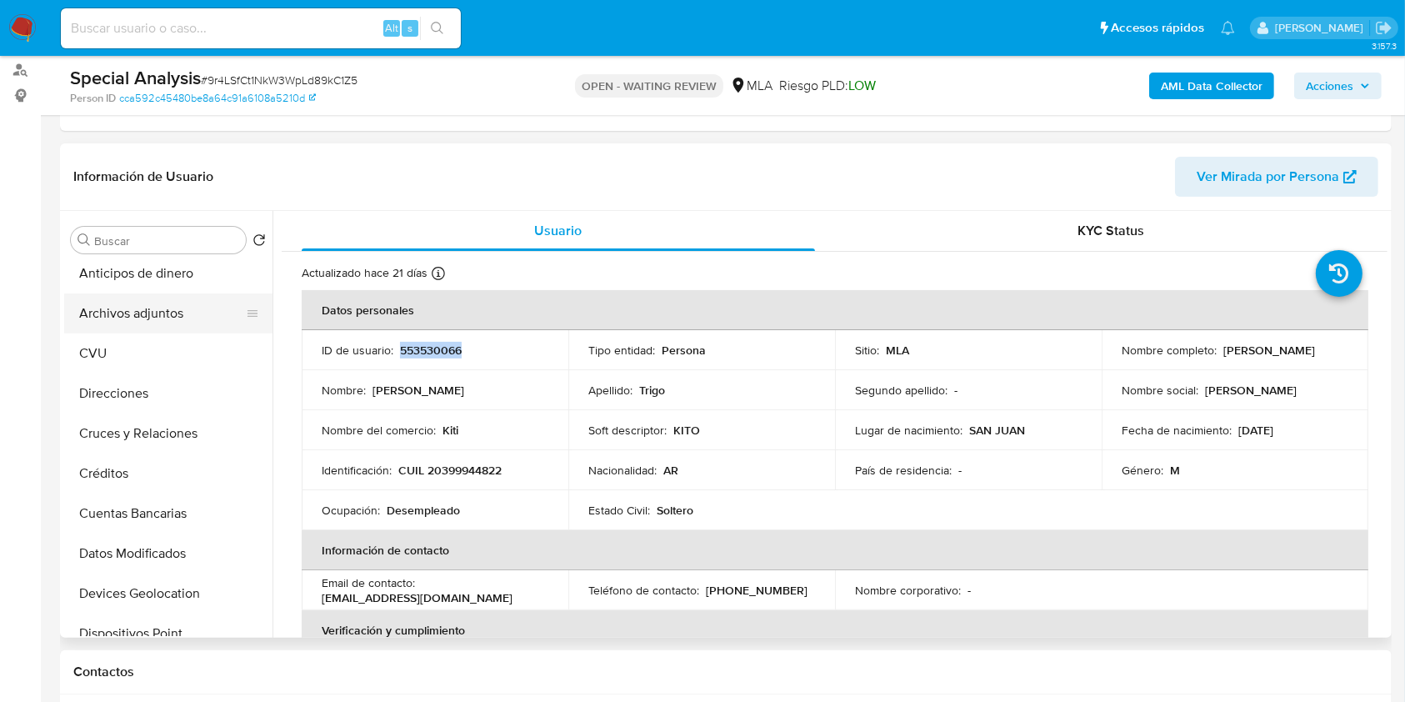
click at [164, 315] on button "Archivos adjuntos" at bounding box center [161, 313] width 195 height 40
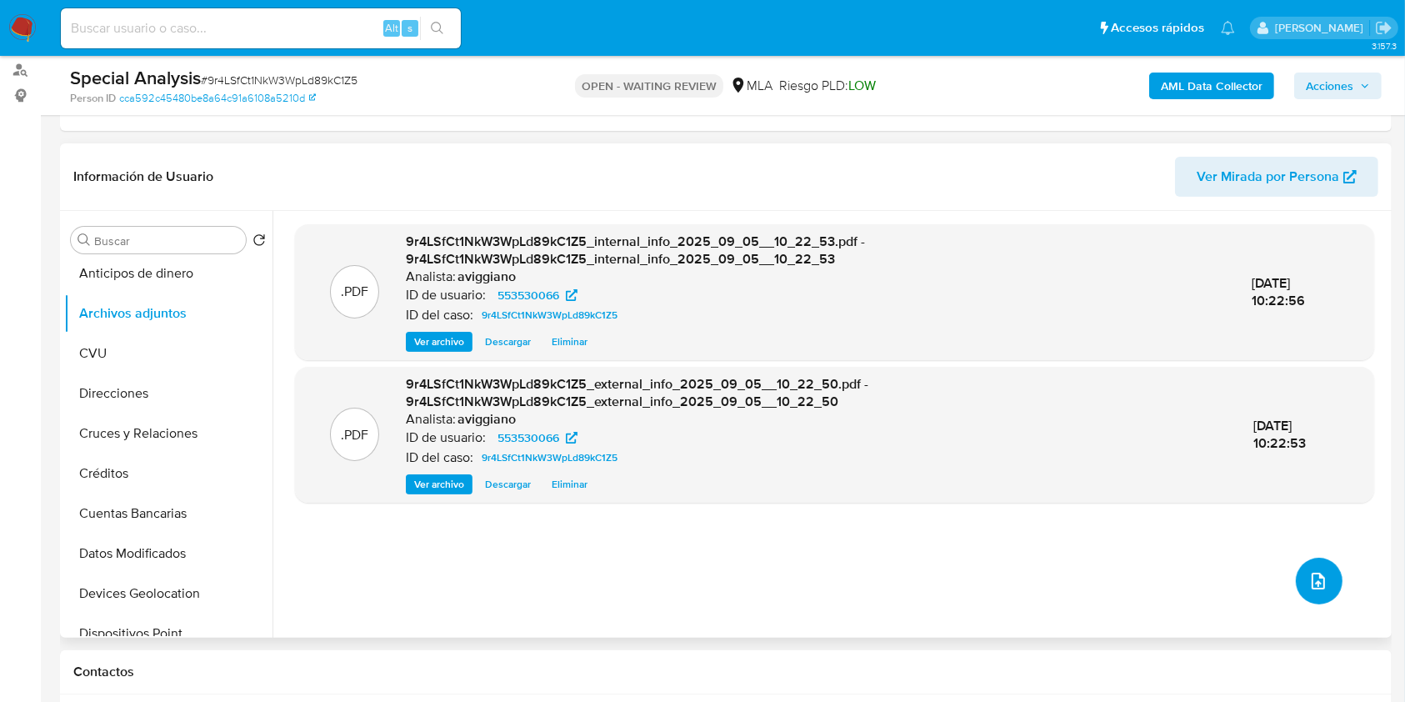
click at [1316, 577] on icon "upload-file" at bounding box center [1319, 581] width 20 height 20
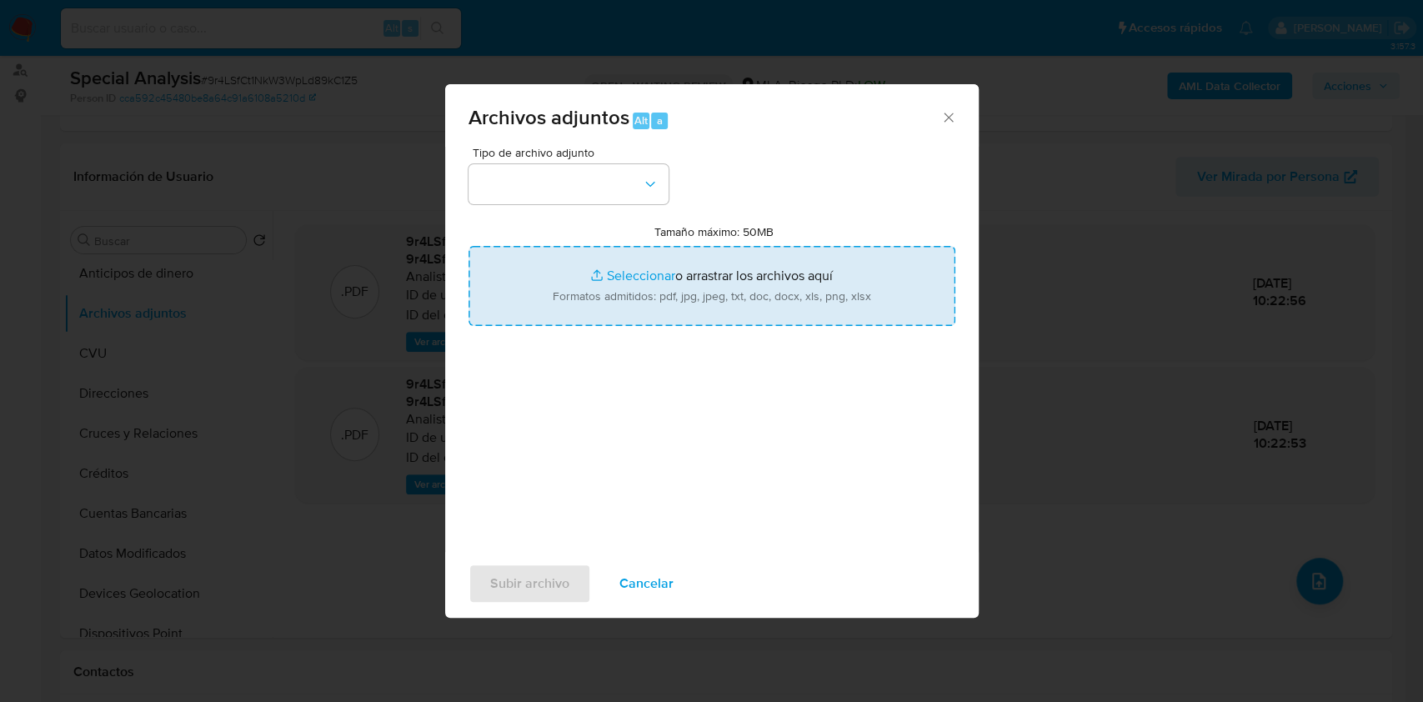
click at [874, 321] on input "Tamaño máximo: 50MB Seleccionar archivos" at bounding box center [711, 286] width 487 height 80
type input "C:\fakepath\Nosis Manager - 553530066.pdf"
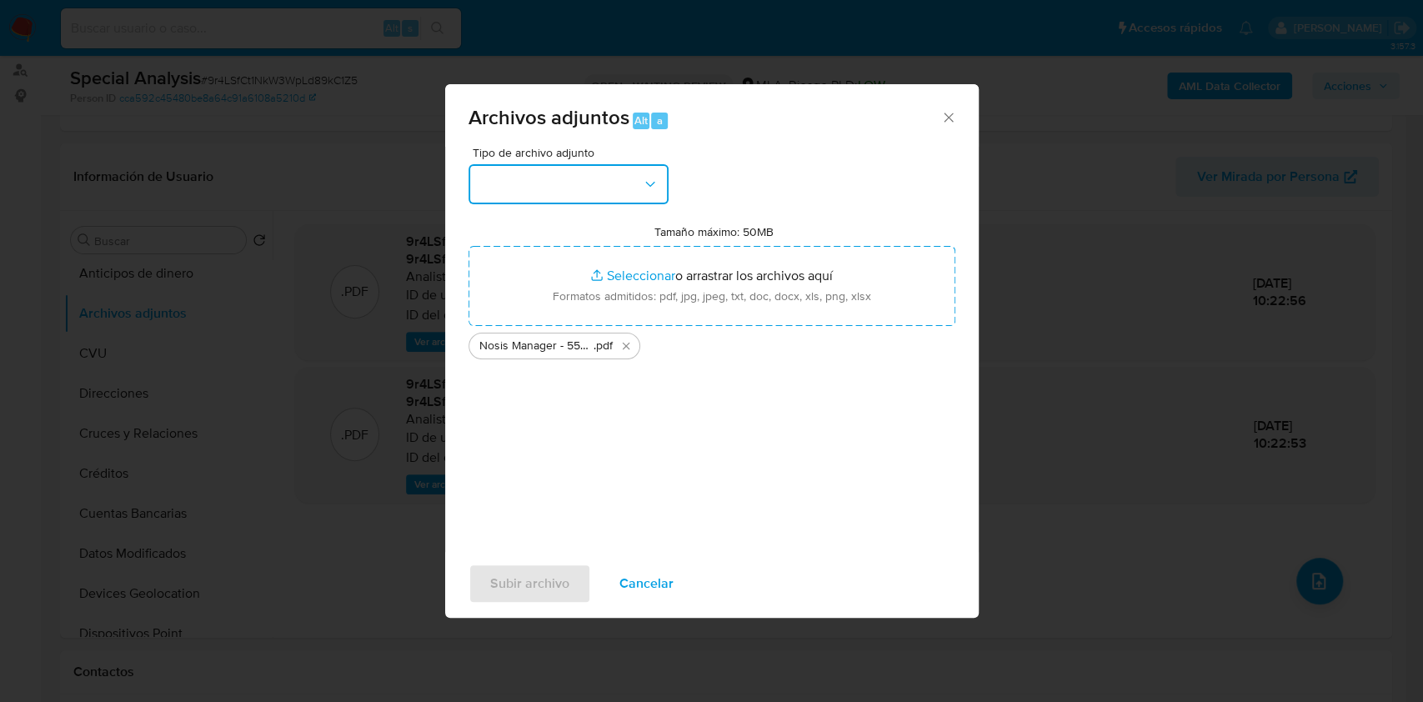
click at [627, 193] on button "button" at bounding box center [568, 184] width 200 height 40
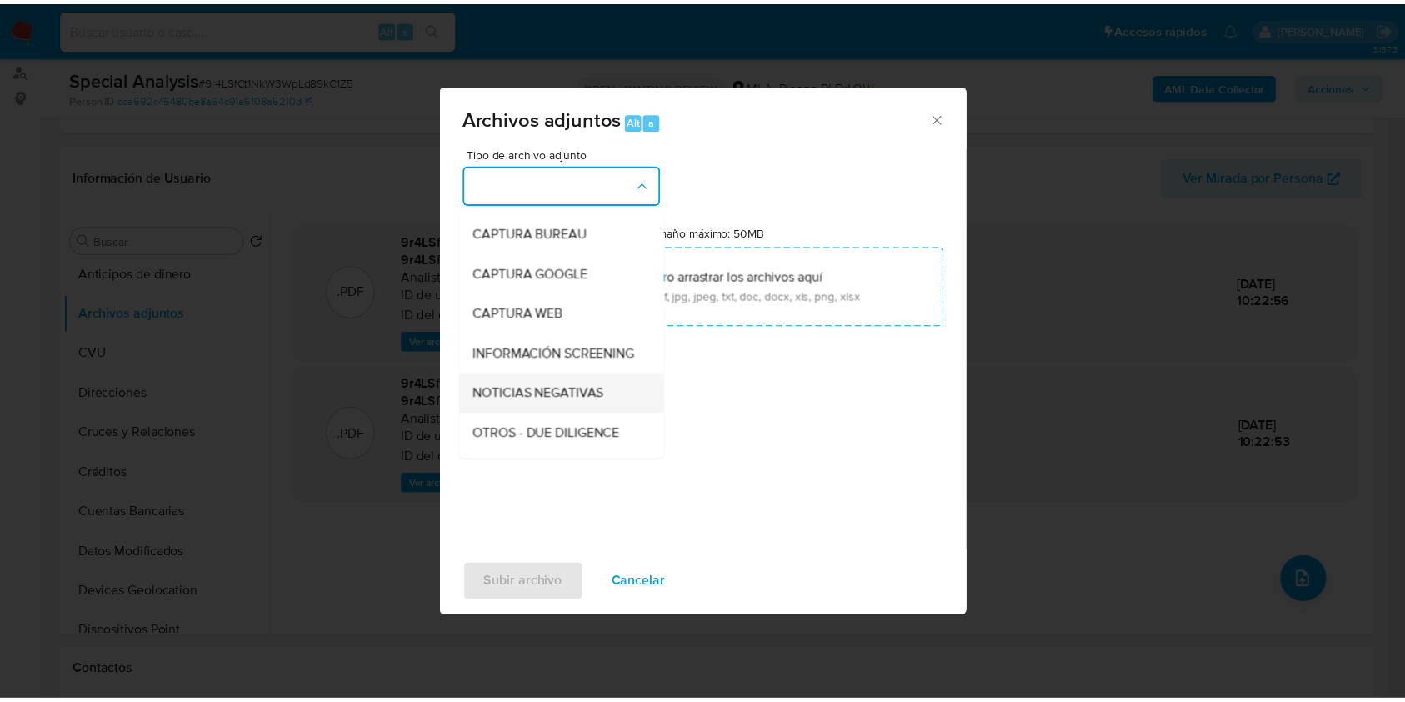
scroll to position [111, 0]
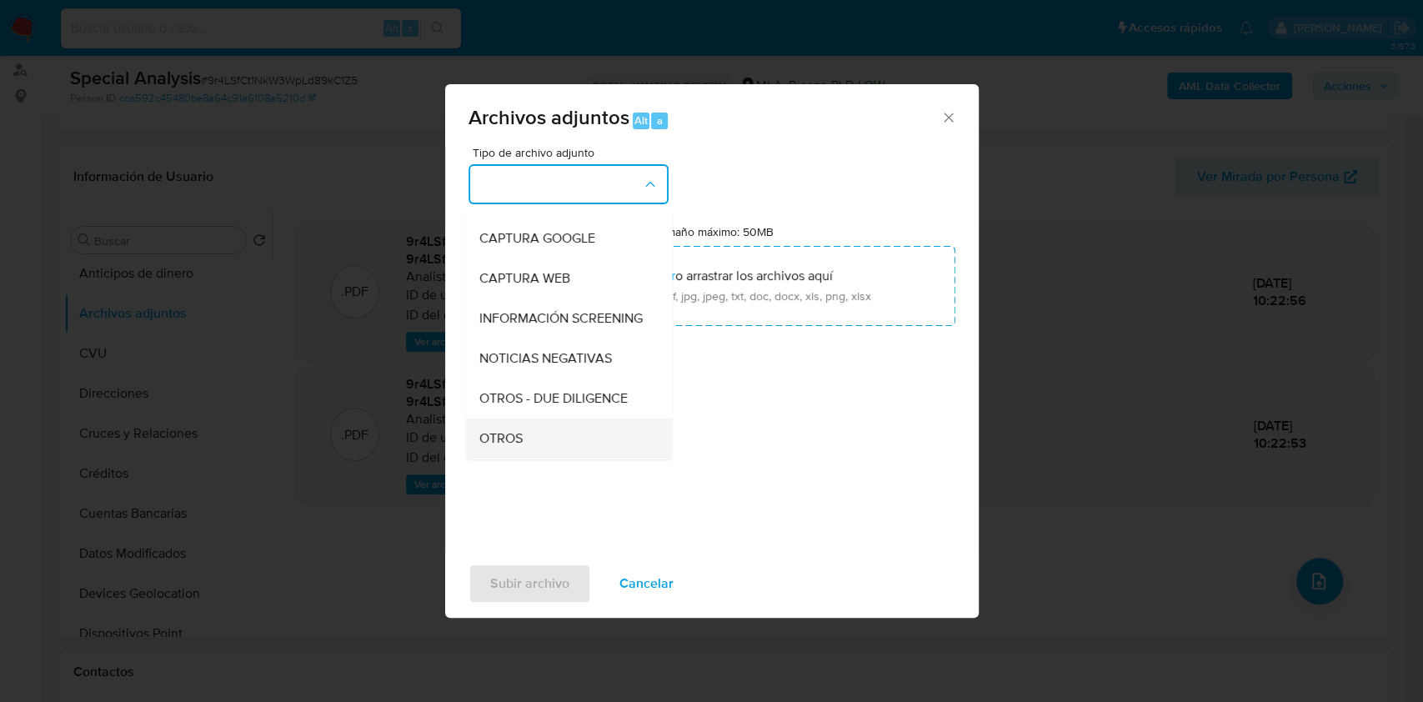
click at [523, 448] on div "OTROS" at bounding box center [563, 438] width 170 height 40
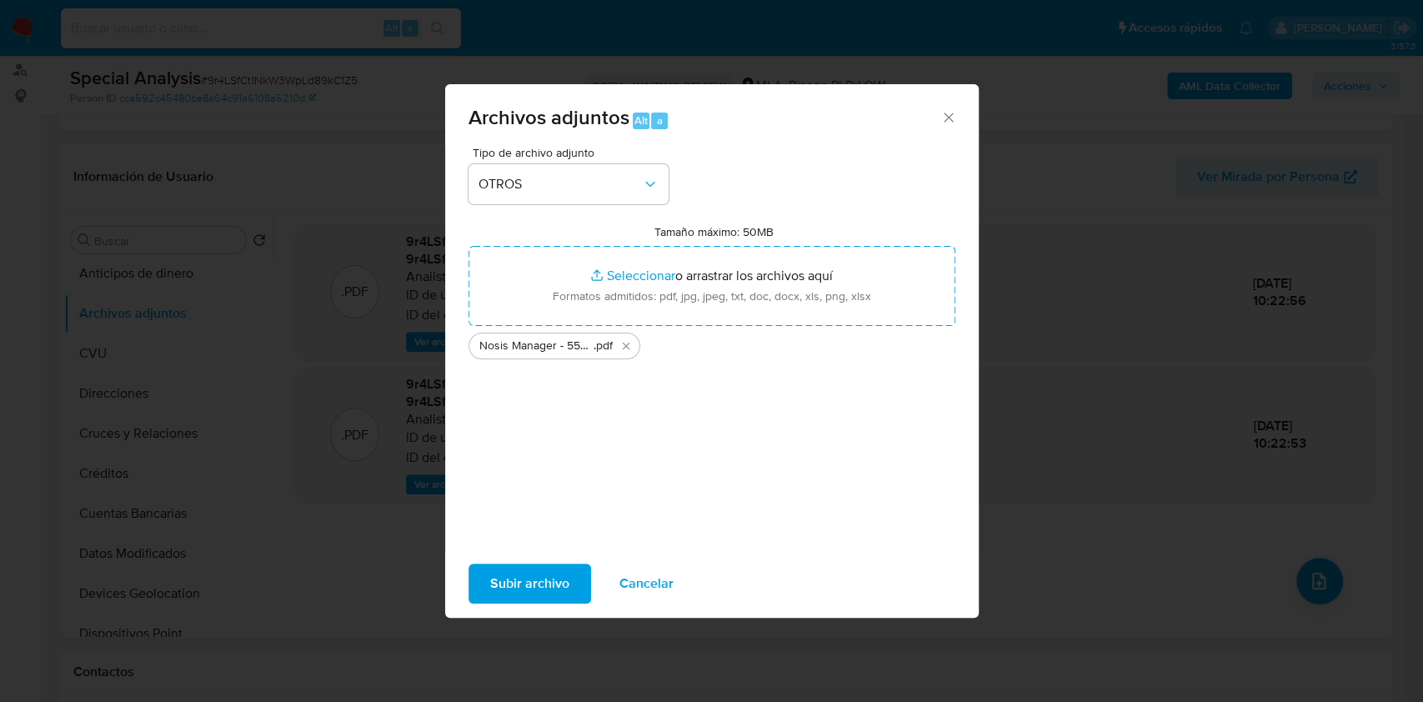
click at [536, 565] on span "Subir archivo" at bounding box center [529, 583] width 79 height 37
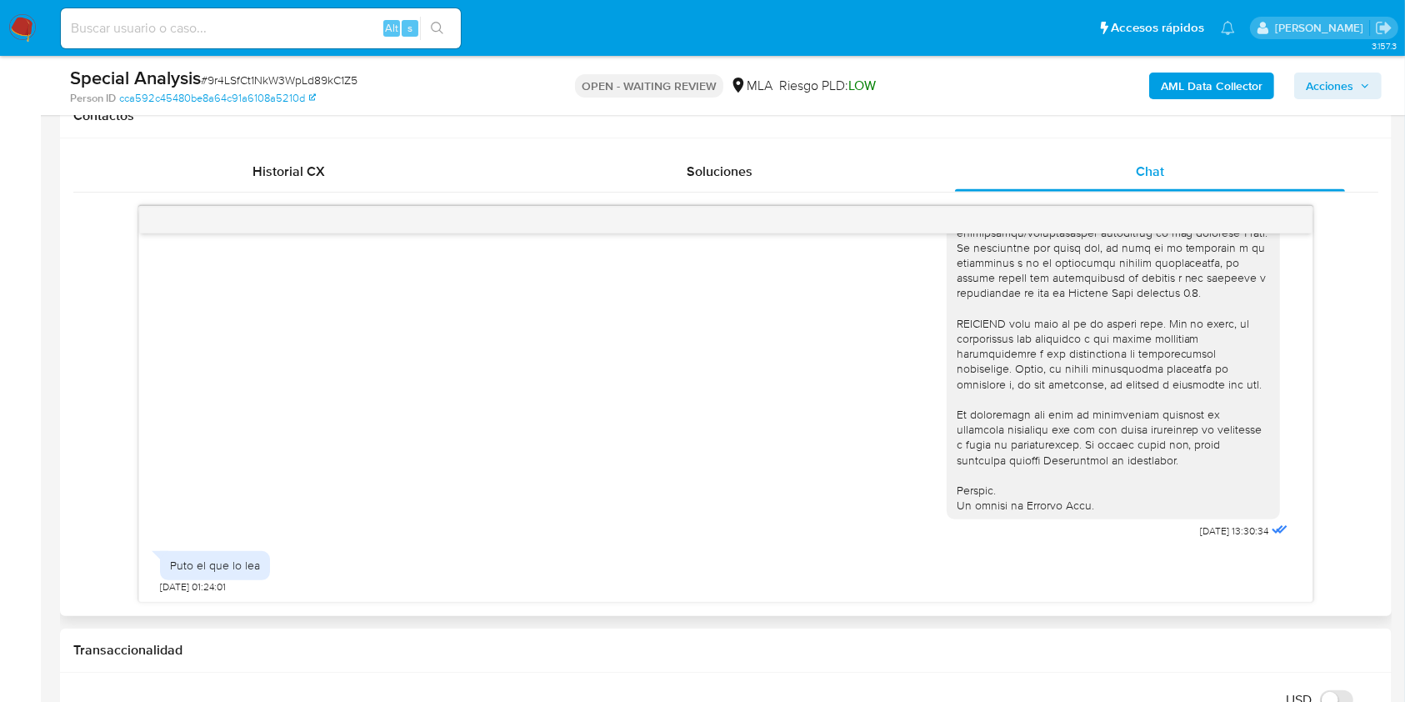
scroll to position [641, 0]
click at [268, 175] on span "Historial CX" at bounding box center [289, 171] width 73 height 19
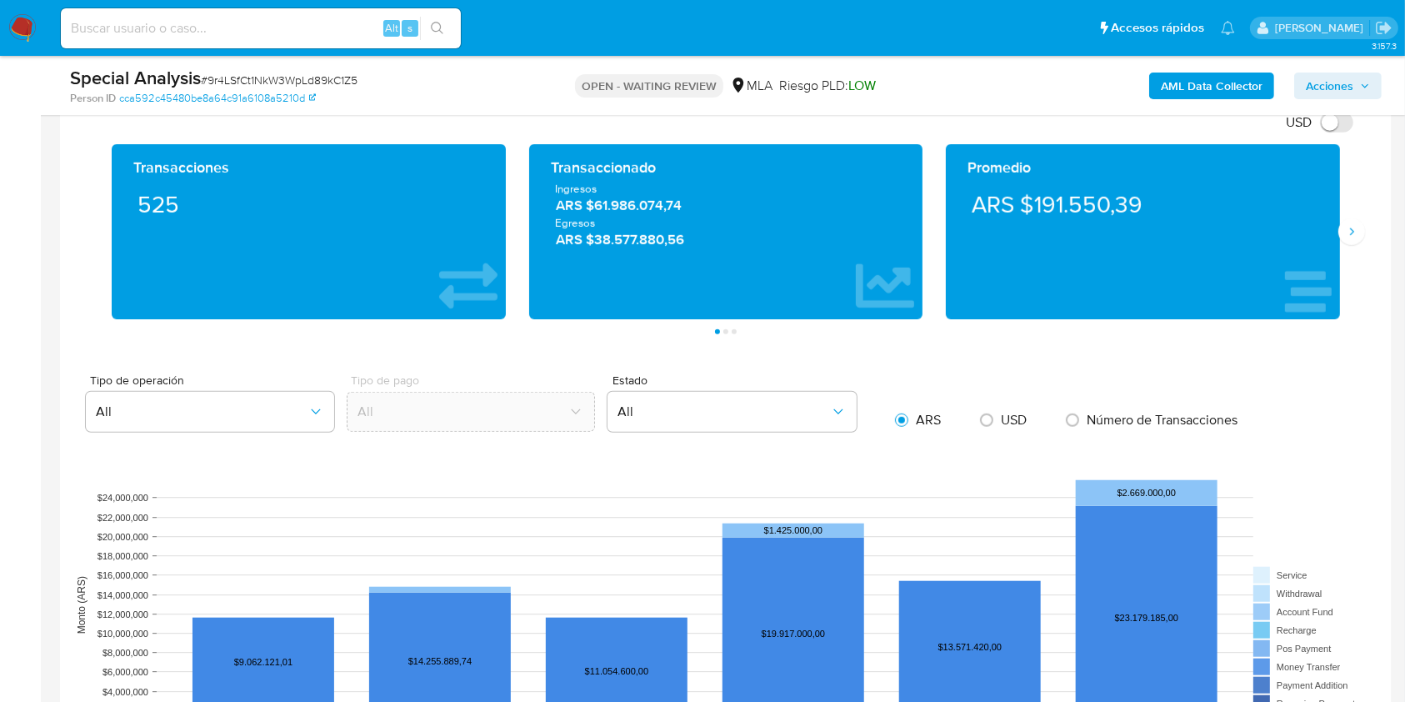
scroll to position [889, 0]
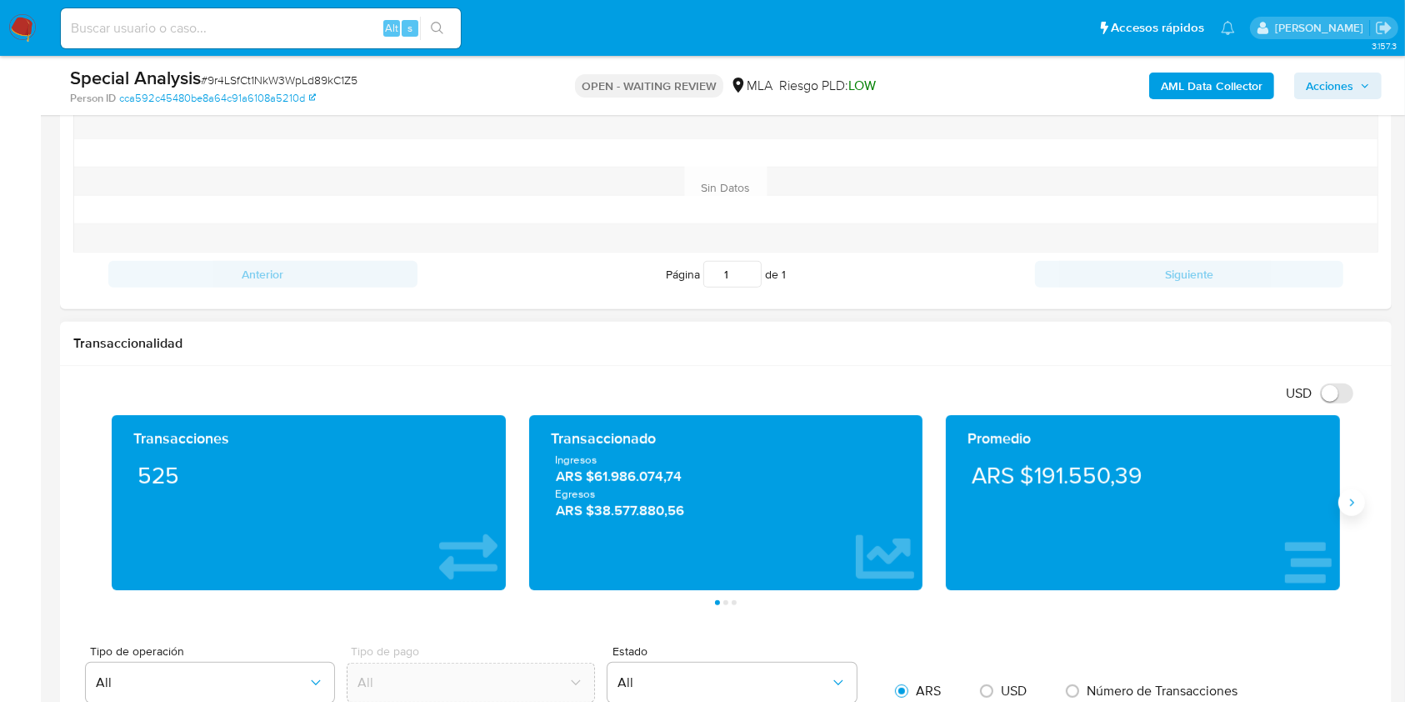
drag, startPoint x: 1357, startPoint y: 515, endPoint x: 1350, endPoint y: 504, distance: 12.7
click div "Transacciones 525 Transaccionado Ingresos ARS $61.986.074,74 Egresos ARS $38.57…"
click icon "Siguiente"
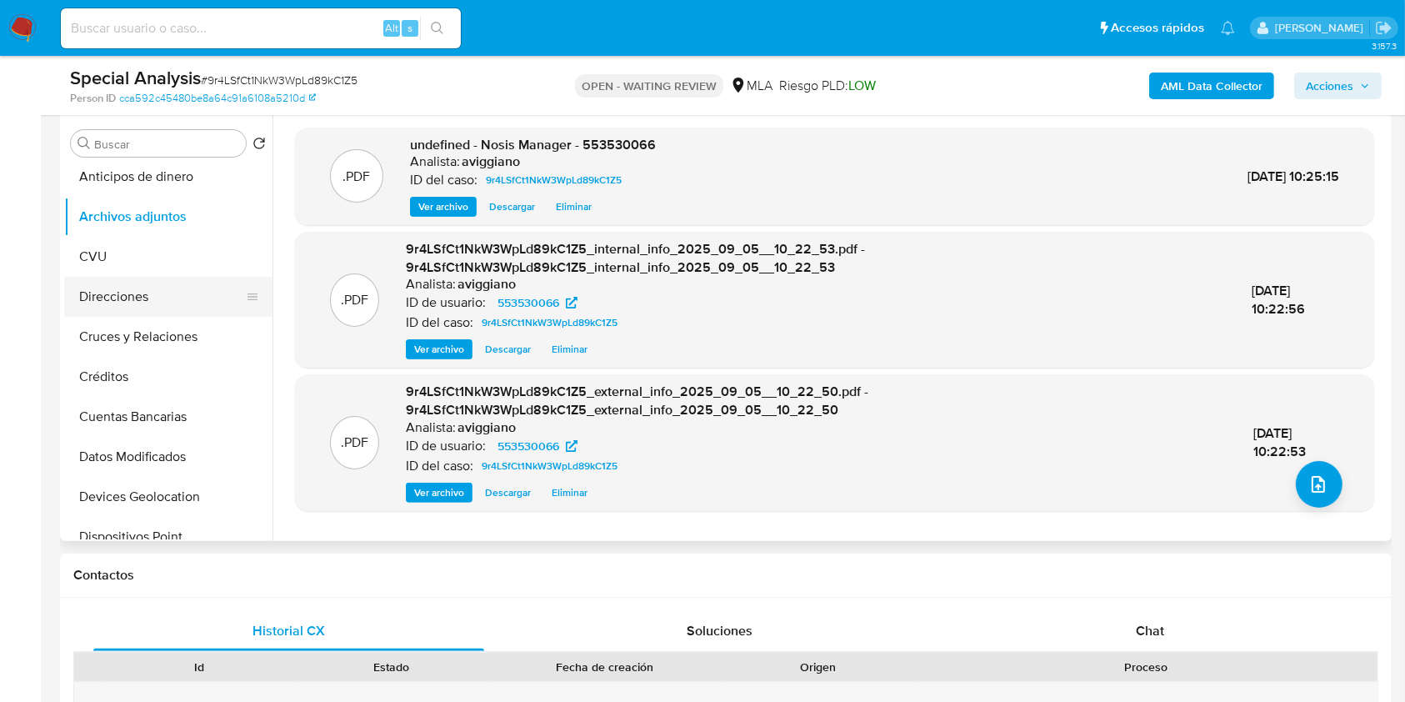
scroll to position [192, 0]
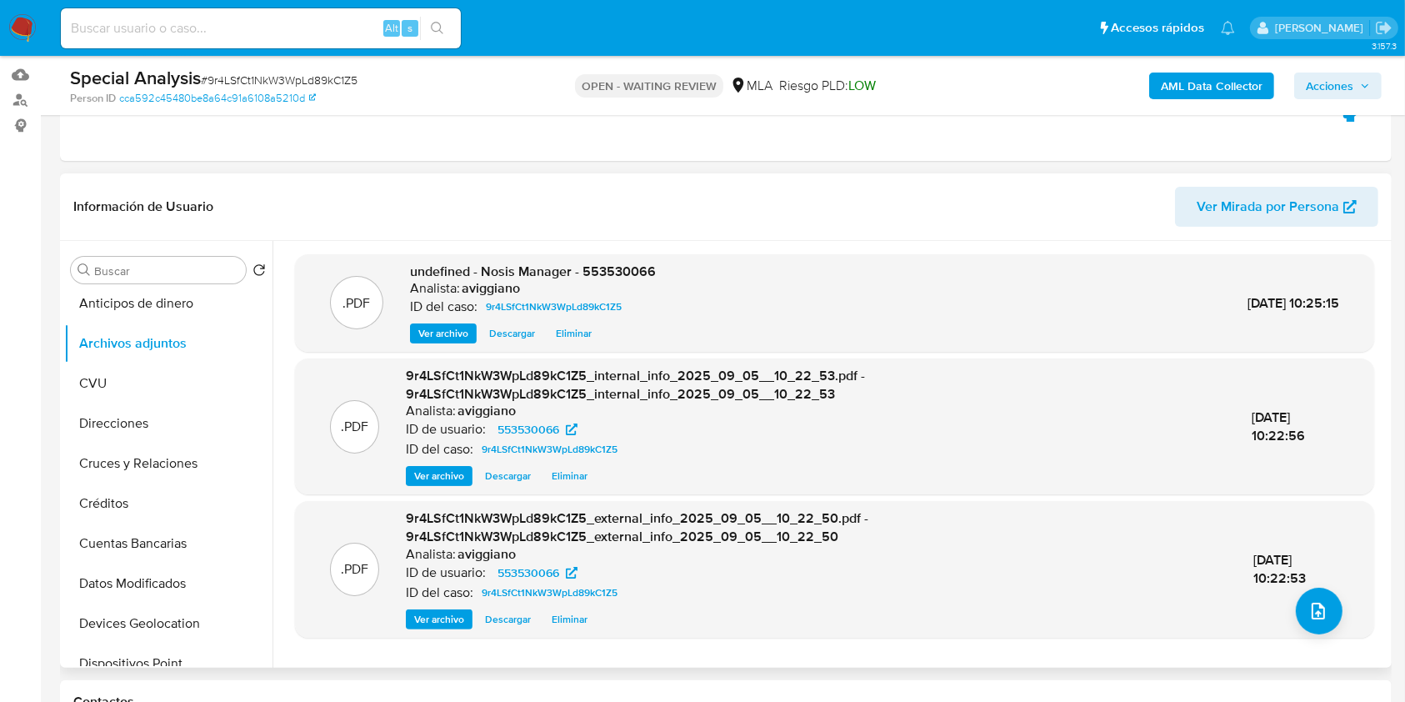
click div ".PDF undefined - Nosis Manager - 553530066 Analista: aviggiano ID del caso: 9r4…"
copy span "553530066"
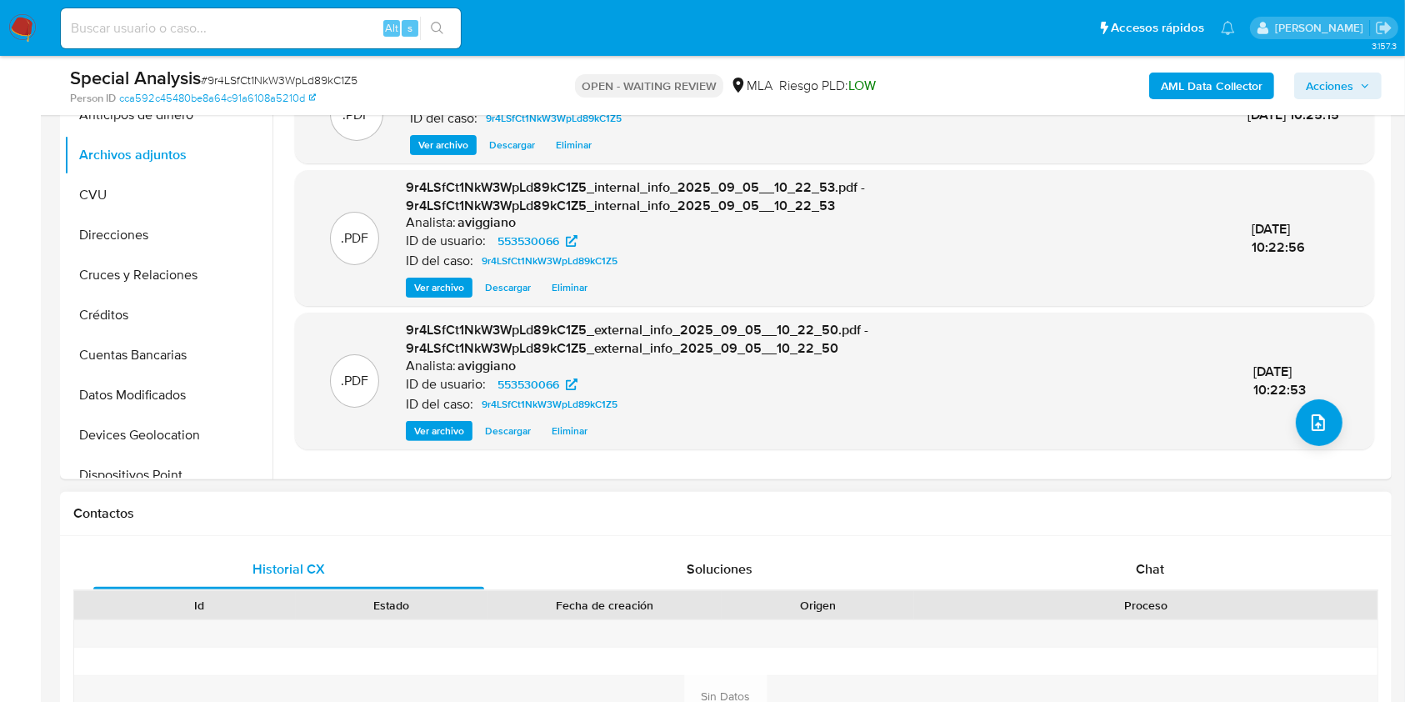
scroll to position [636, 0]
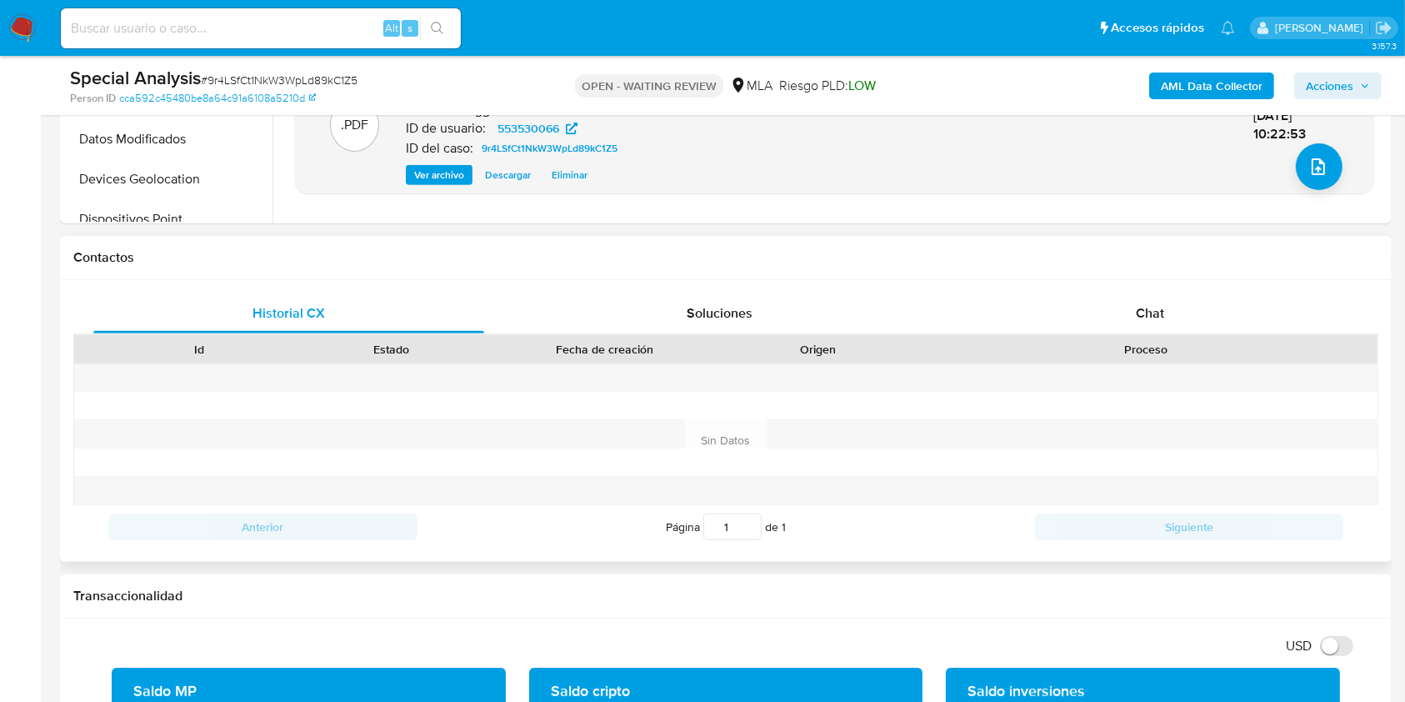
click div "Historial CX Soluciones Chat Id Estado Fecha de creación Origen Proceso Anterio…"
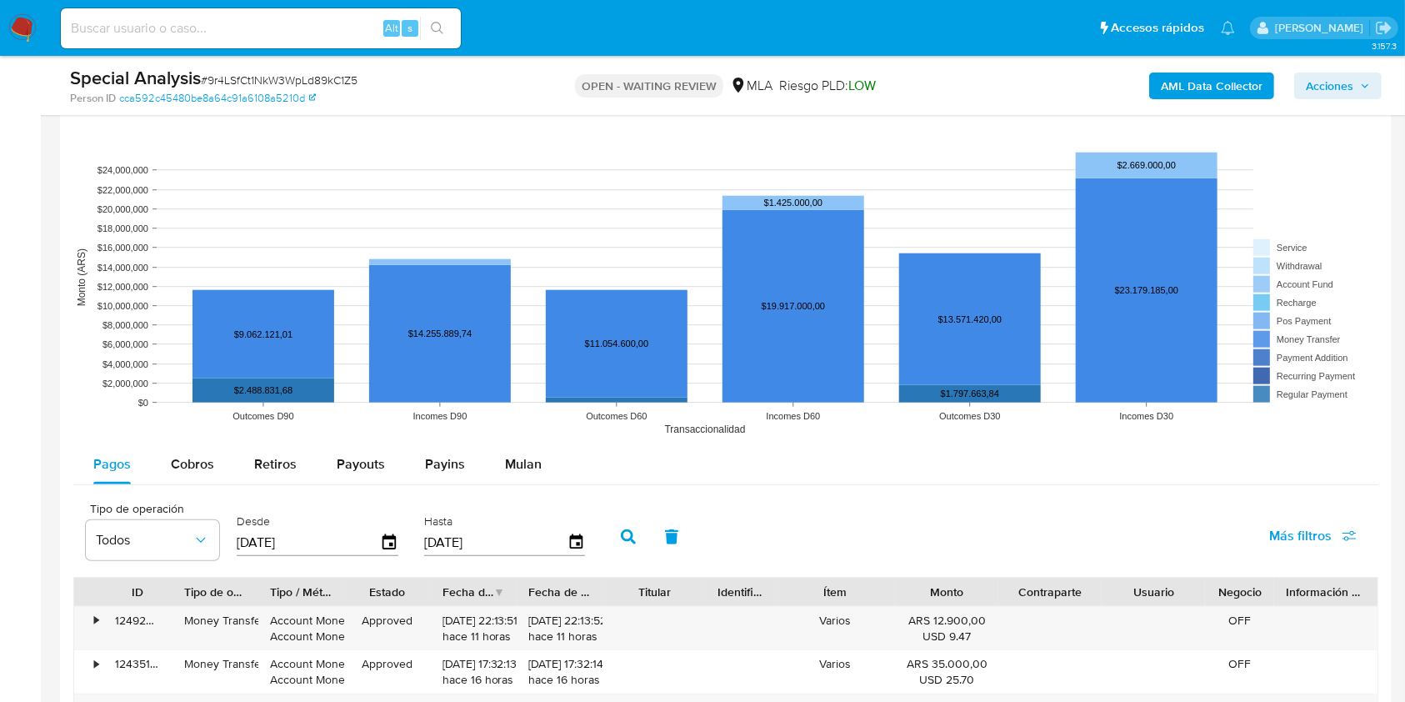
scroll to position [1636, 0]
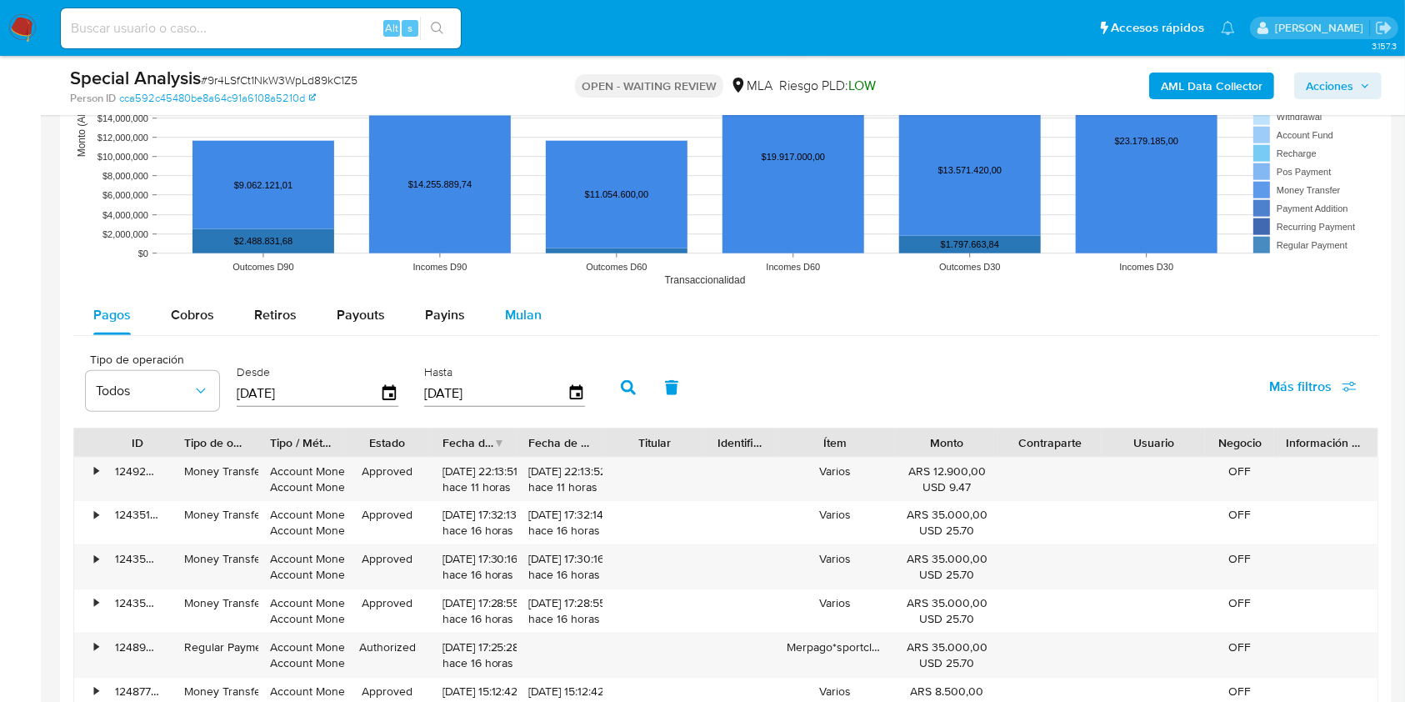
click span "Mulan"
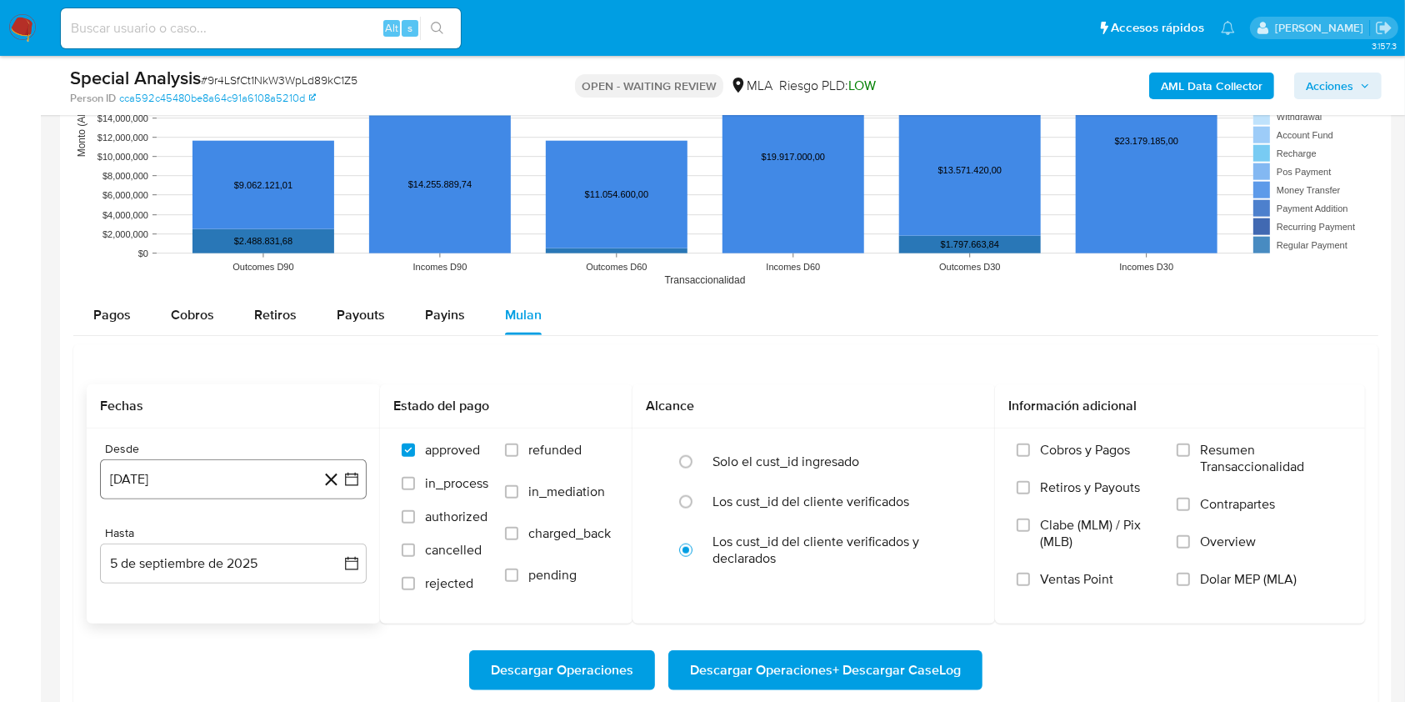
click button "[DATE]"
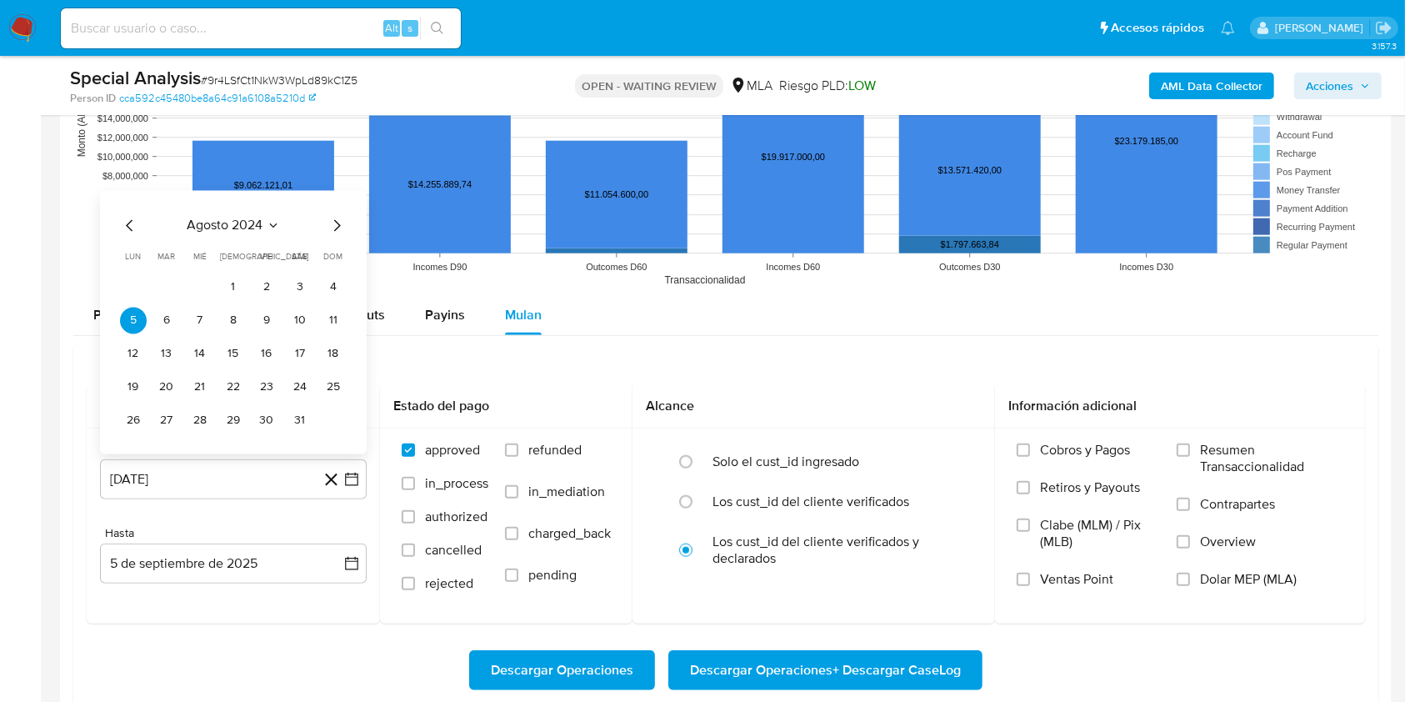
click button "1"
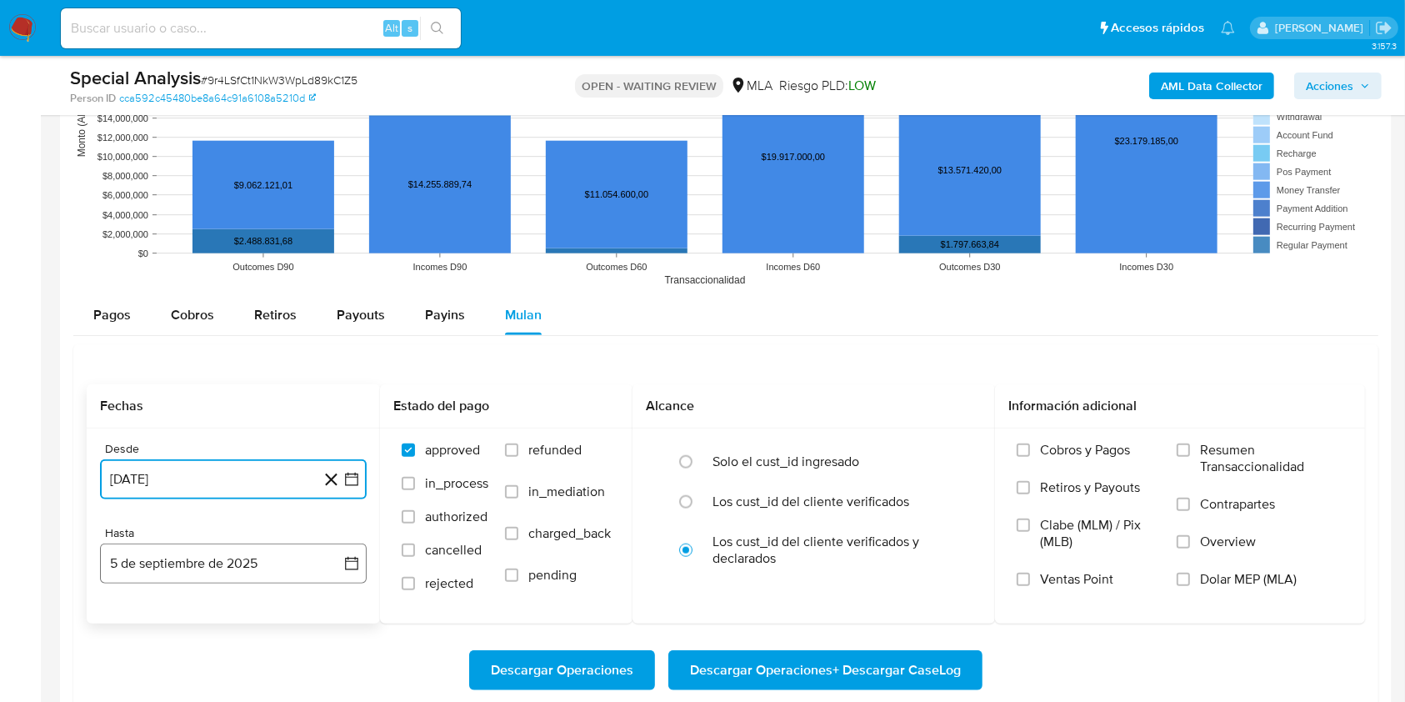
drag, startPoint x: 148, startPoint y: 554, endPoint x: 152, endPoint y: 537, distance: 17.8
click button "5 de septiembre de 2025"
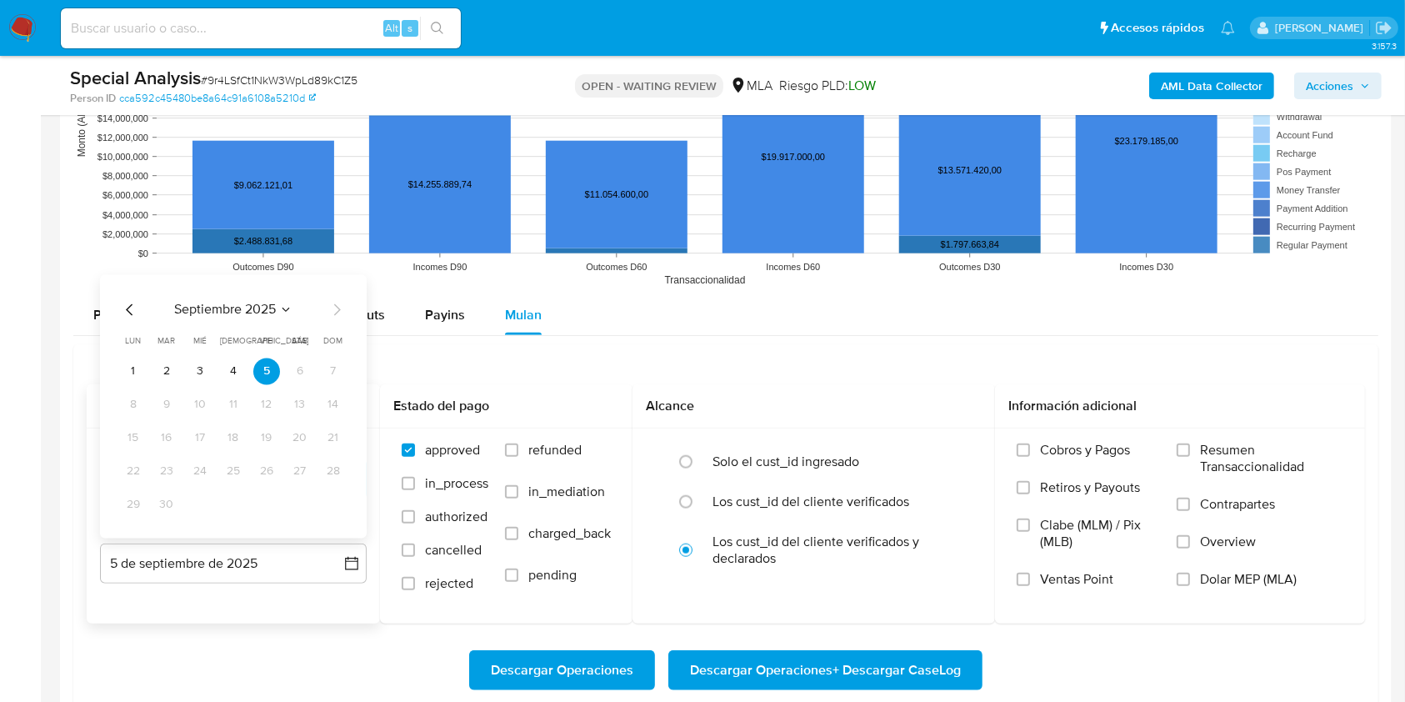
click icon "Mes anterior"
click tr "28 29 30 31"
click button "31"
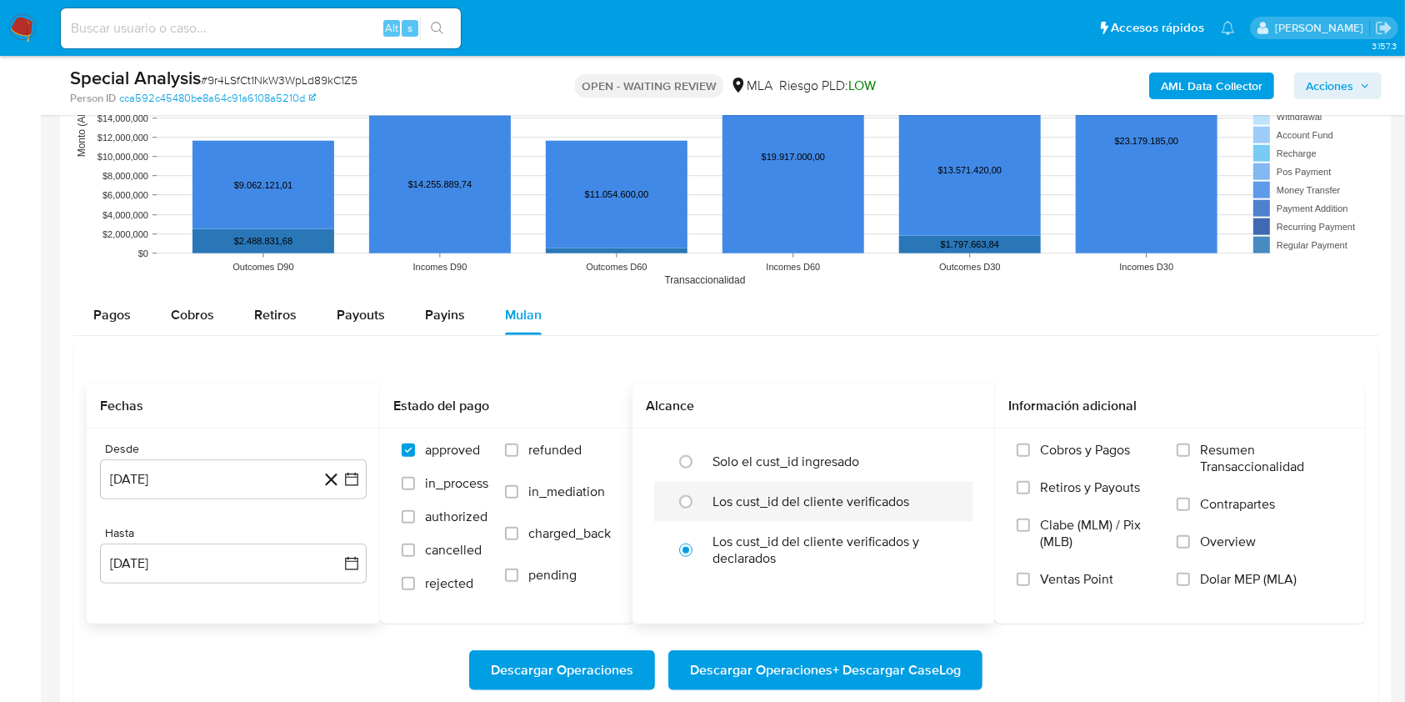
click label "Los cust_id del cliente verificados"
click input "radio"
radio input "true"
click input "Dolar MEP (MLA)"
click span "Descargar Operaciones + Descargar CaseLog"
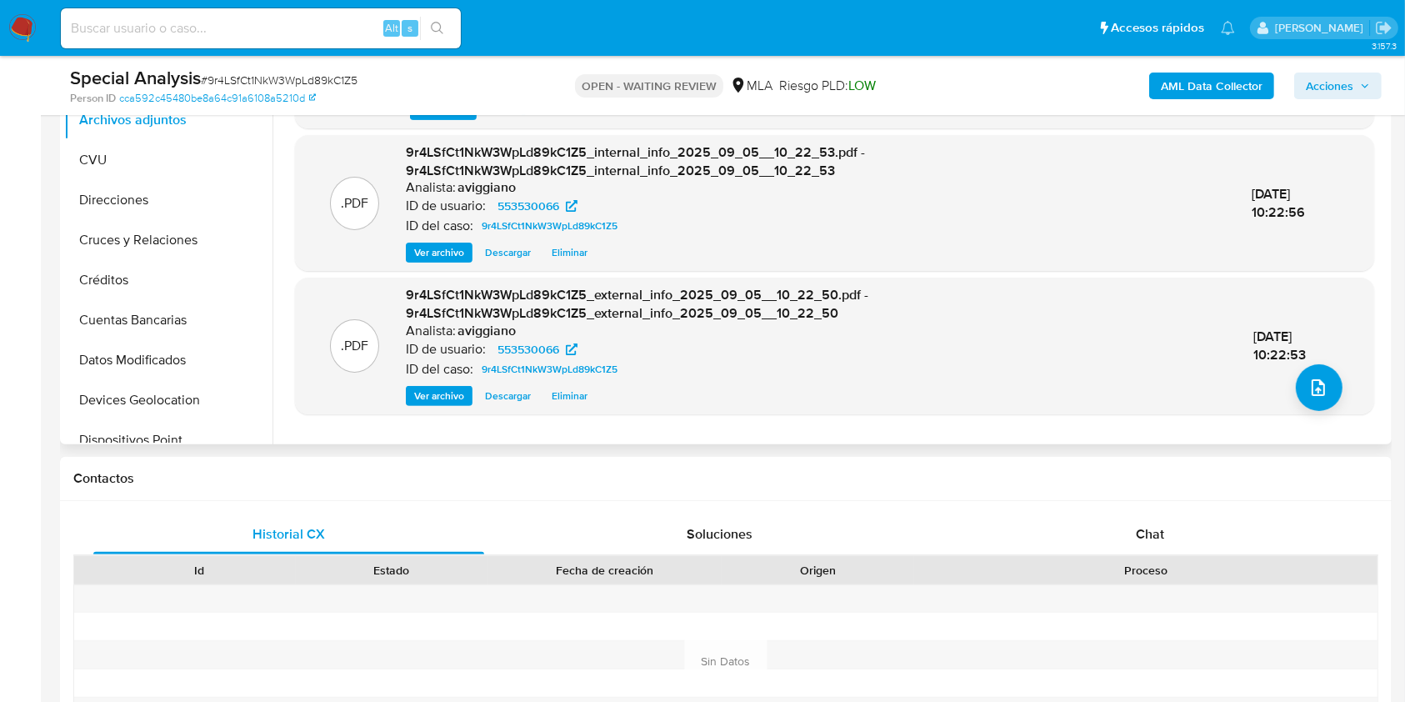
scroll to position [80, 0]
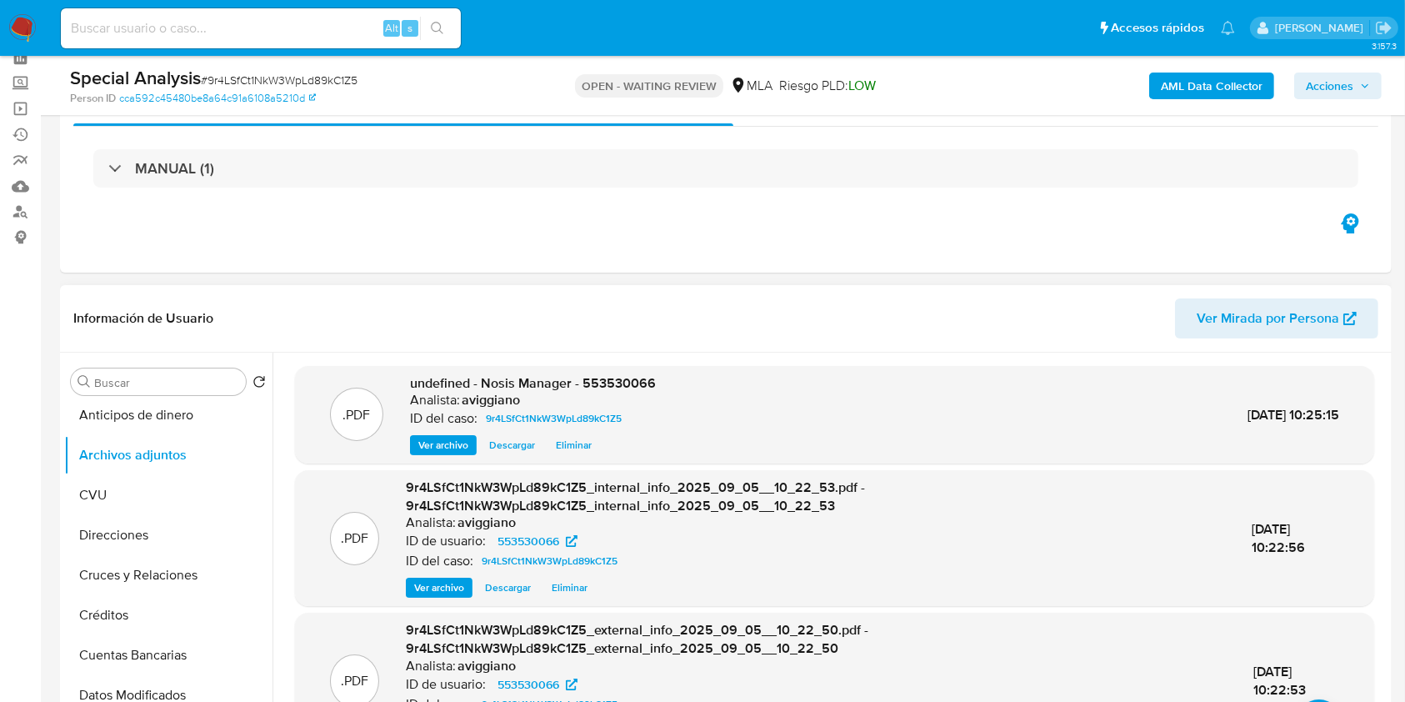
click span "undefined - Nosis Manager - 553530066"
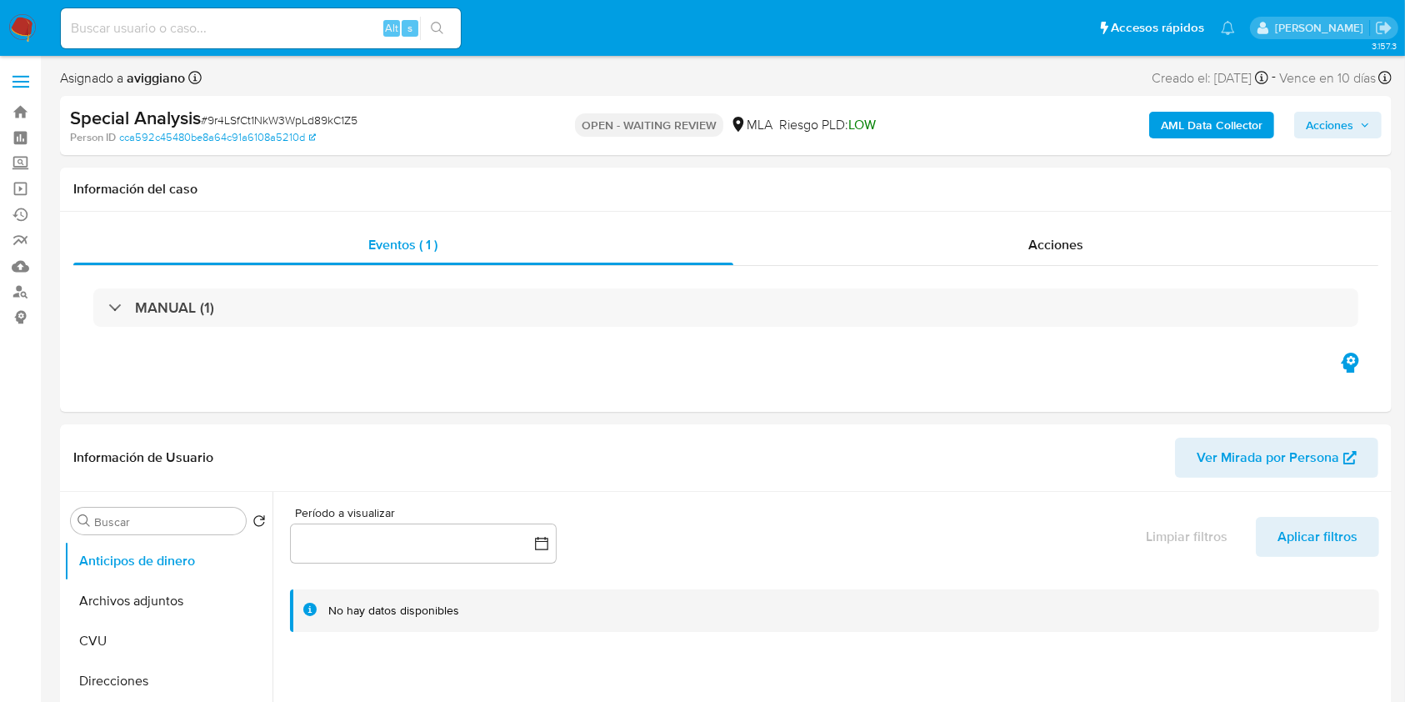
select select "10"
click at [173, 587] on button "Archivos adjuntos" at bounding box center [161, 601] width 195 height 40
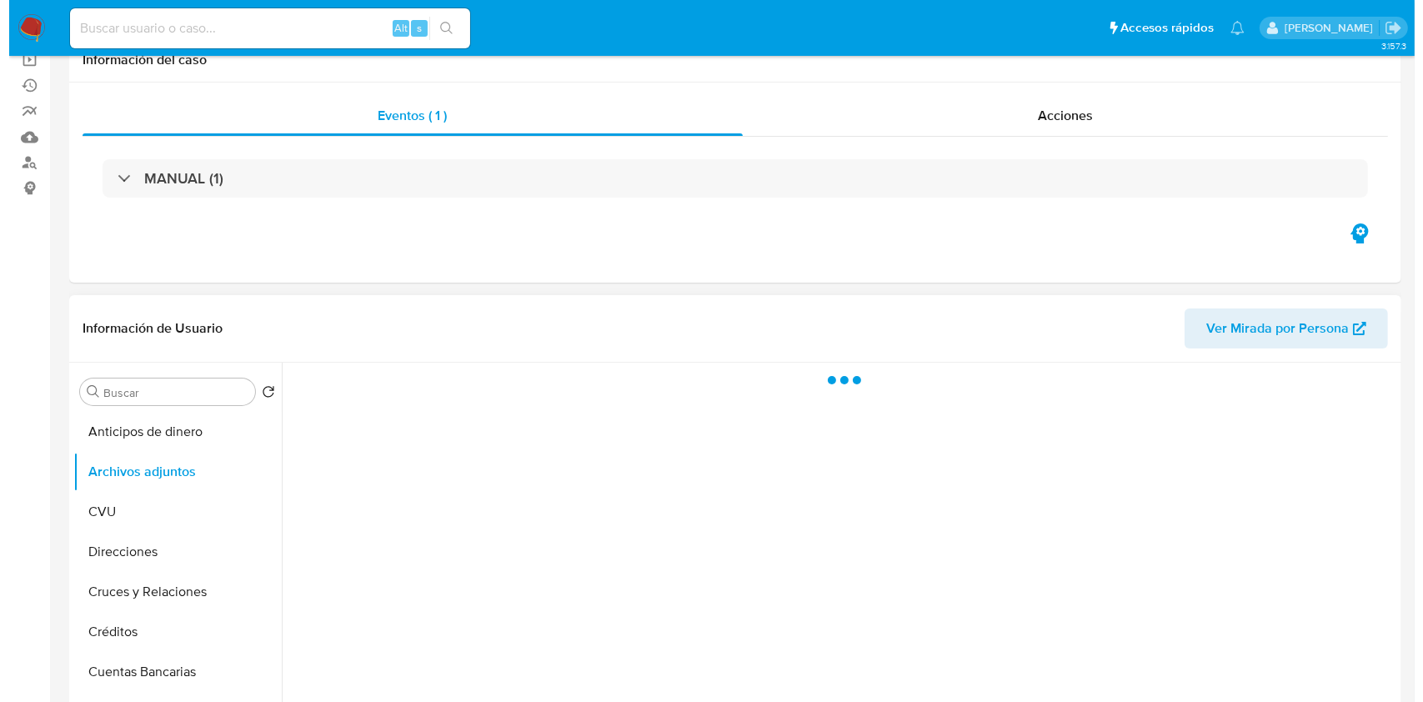
scroll to position [222, 0]
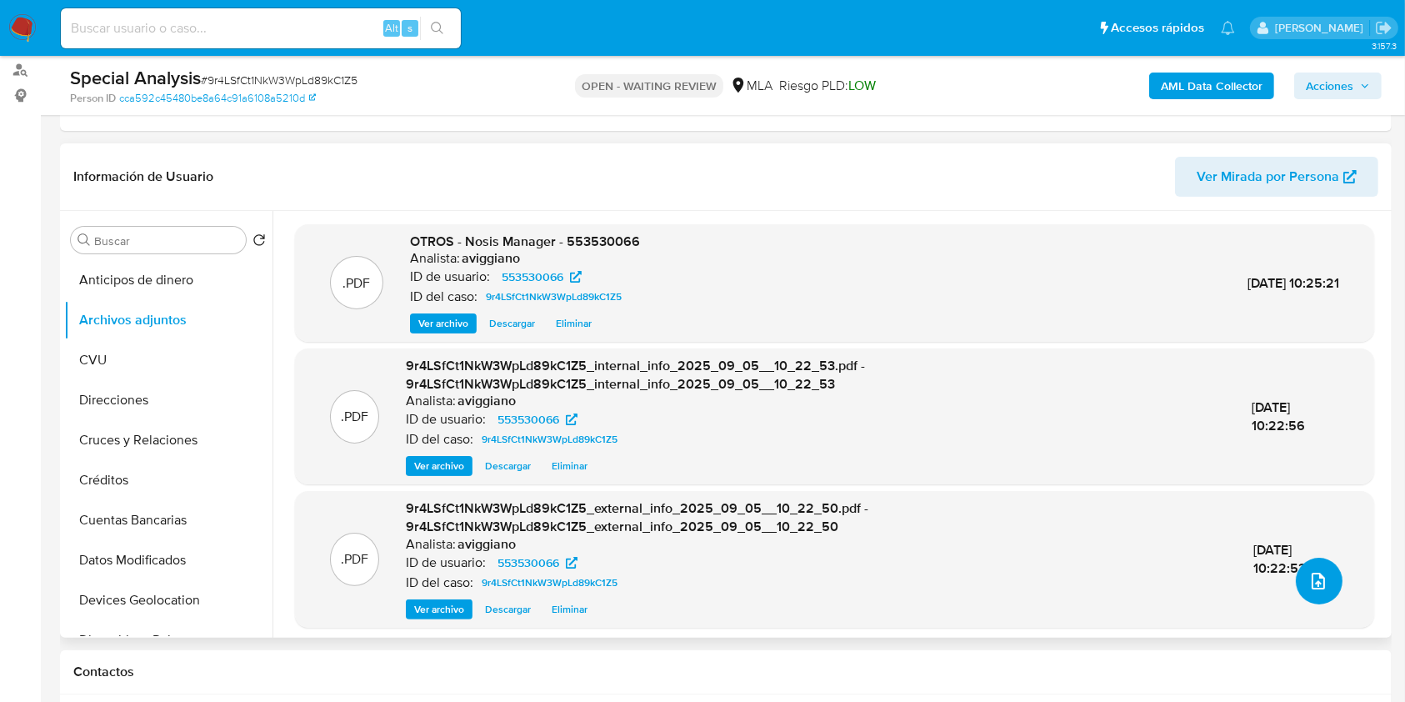
click at [1312, 588] on icon "upload-file" at bounding box center [1319, 581] width 20 height 20
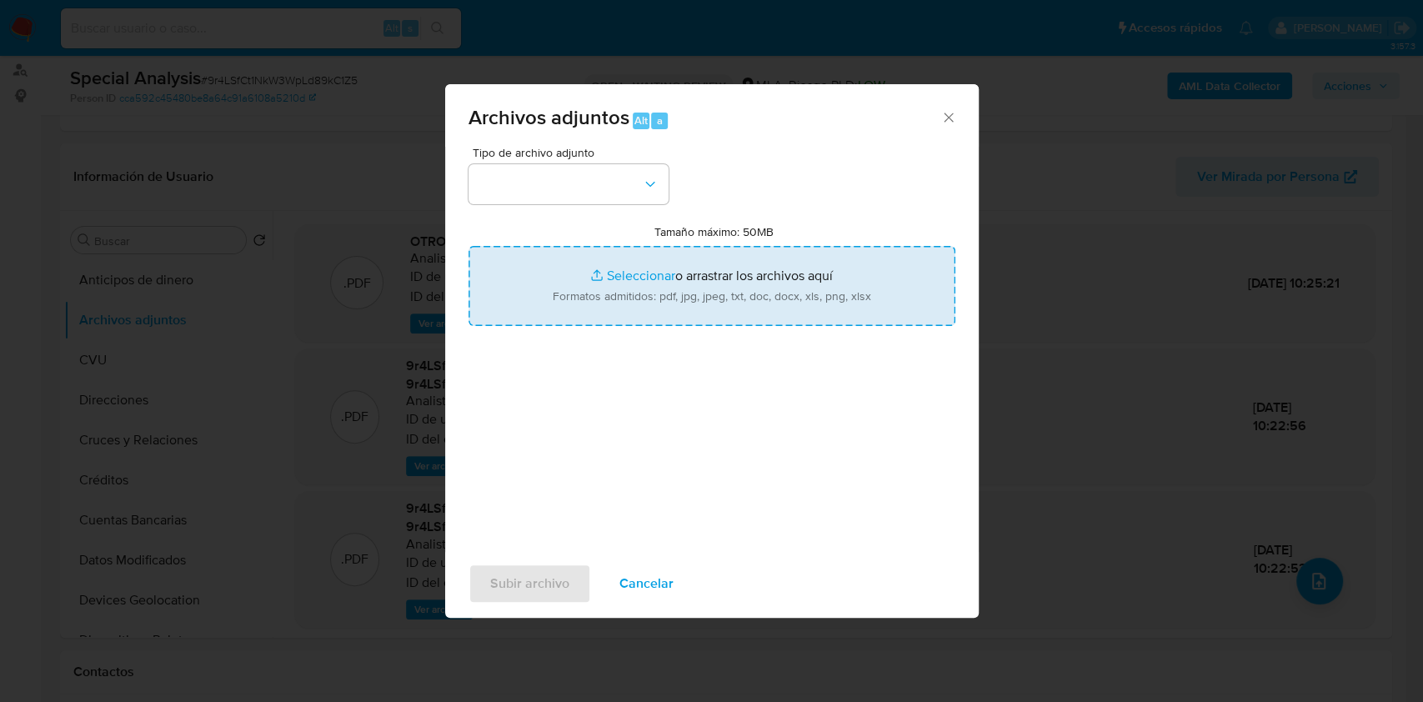
click at [888, 288] on input "Tamaño máximo: 50MB Seleccionar archivos" at bounding box center [711, 286] width 487 height 80
type input "C:\fakepath\Movimientos-Aladdin-v10_1 - 553530066.xlsx"
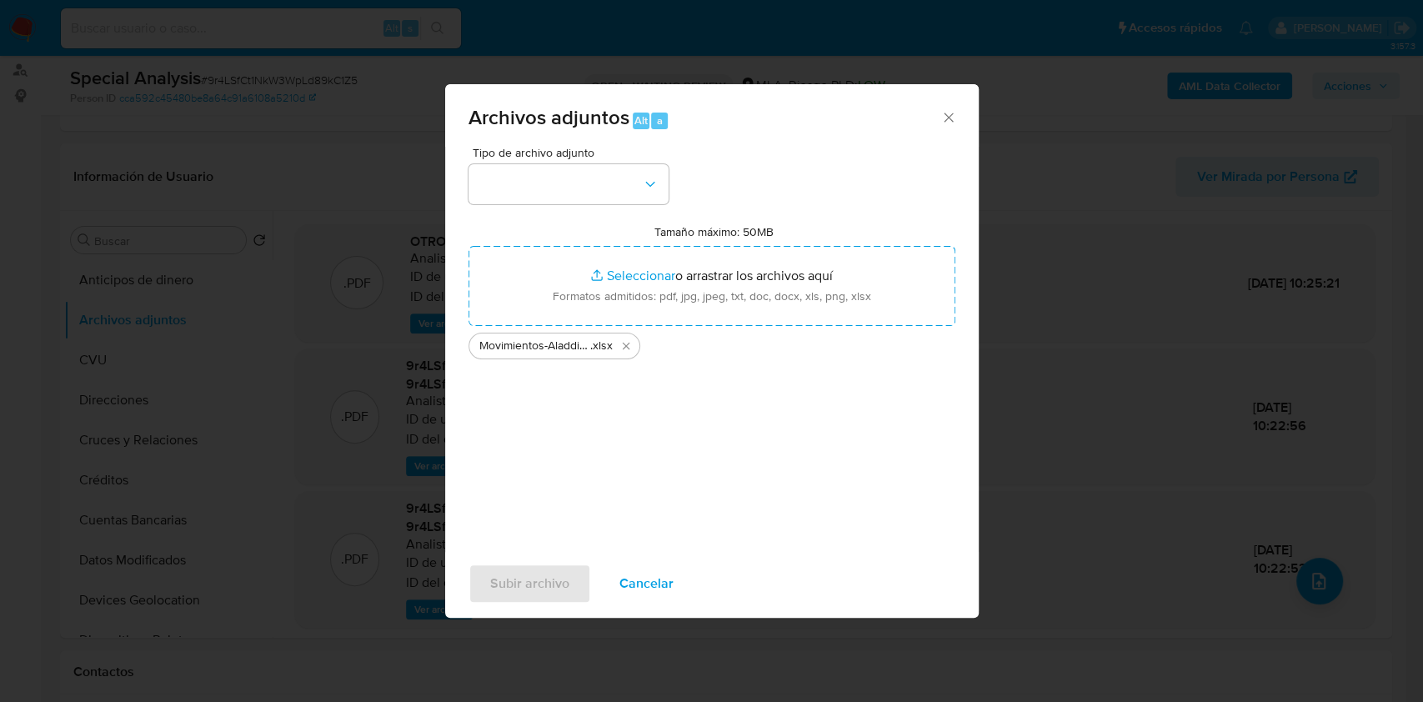
click at [654, 158] on div "Tipo de archivo adjunto" at bounding box center [568, 176] width 200 height 58
click at [645, 176] on icon "button" at bounding box center [650, 184] width 17 height 17
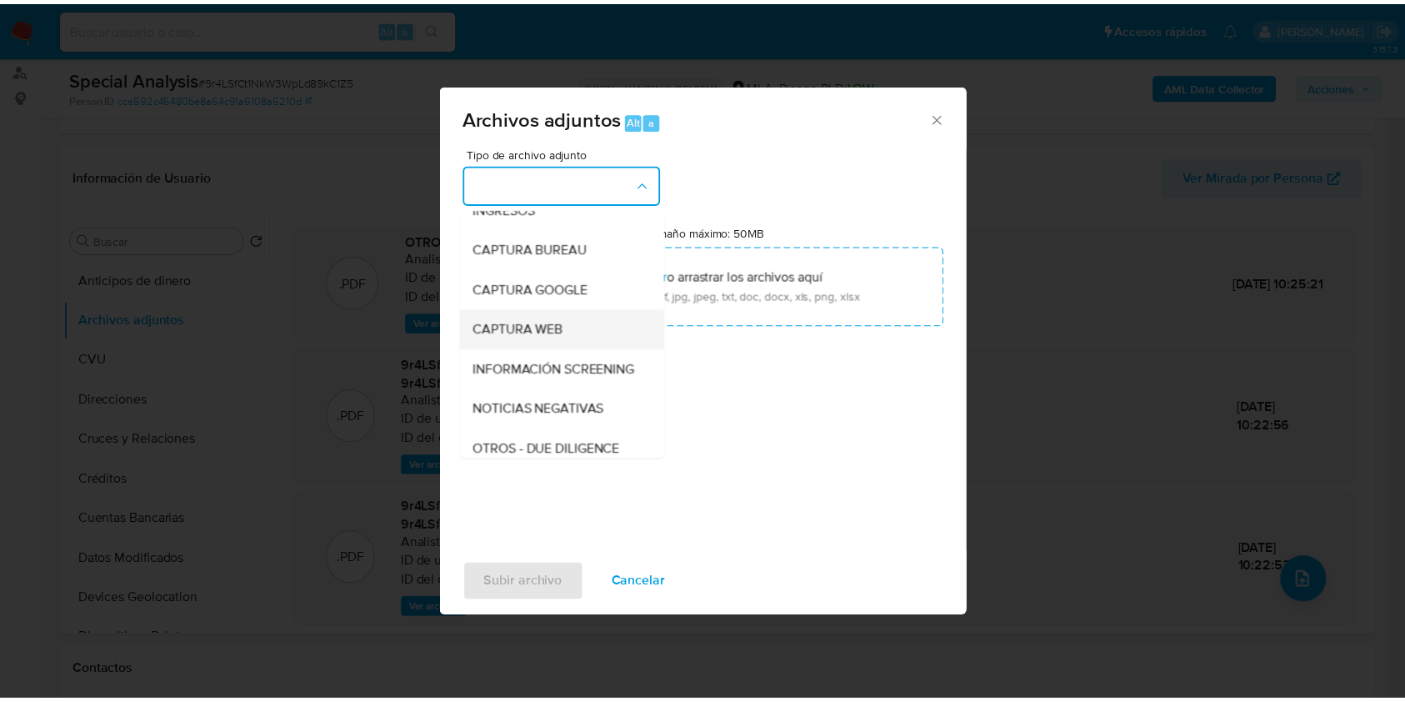
scroll to position [111, 0]
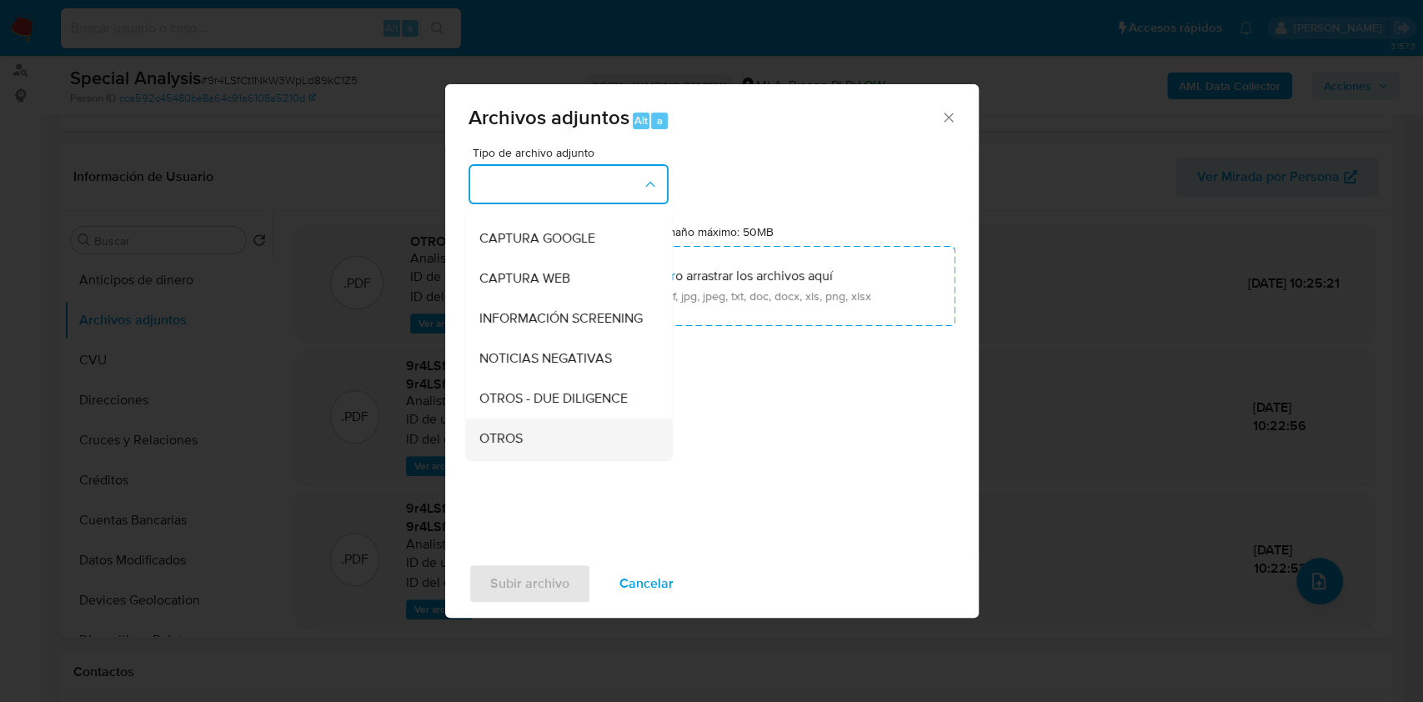
click at [513, 445] on span "OTROS" at bounding box center [499, 438] width 43 height 17
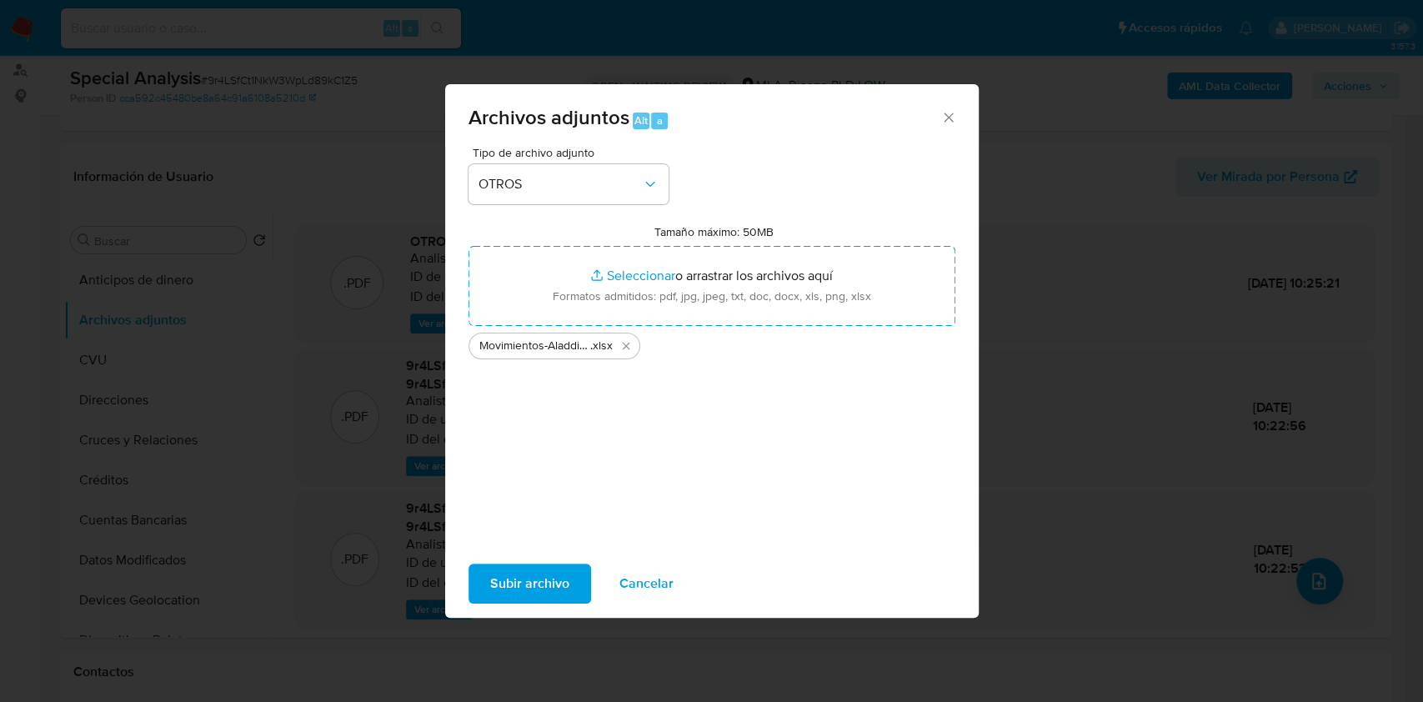
click at [532, 580] on span "Subir archivo" at bounding box center [529, 583] width 79 height 37
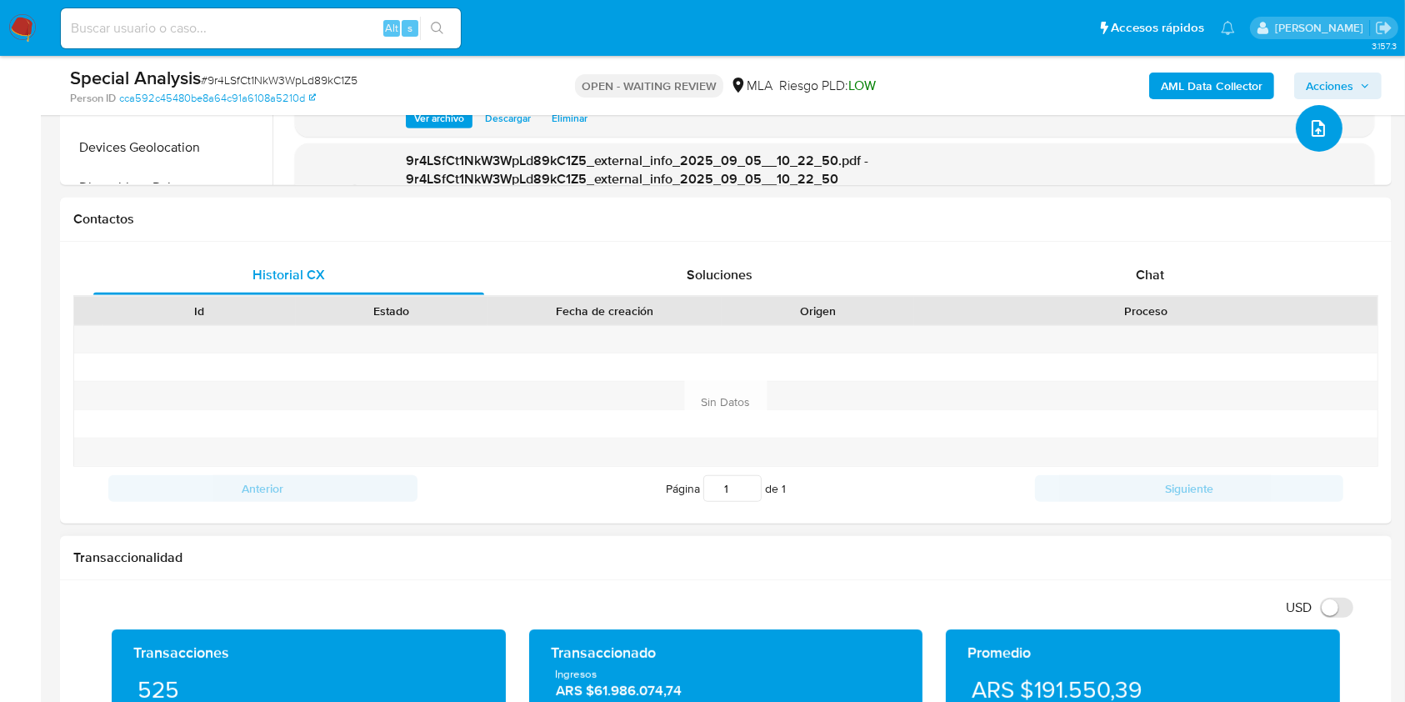
scroll to position [778, 0]
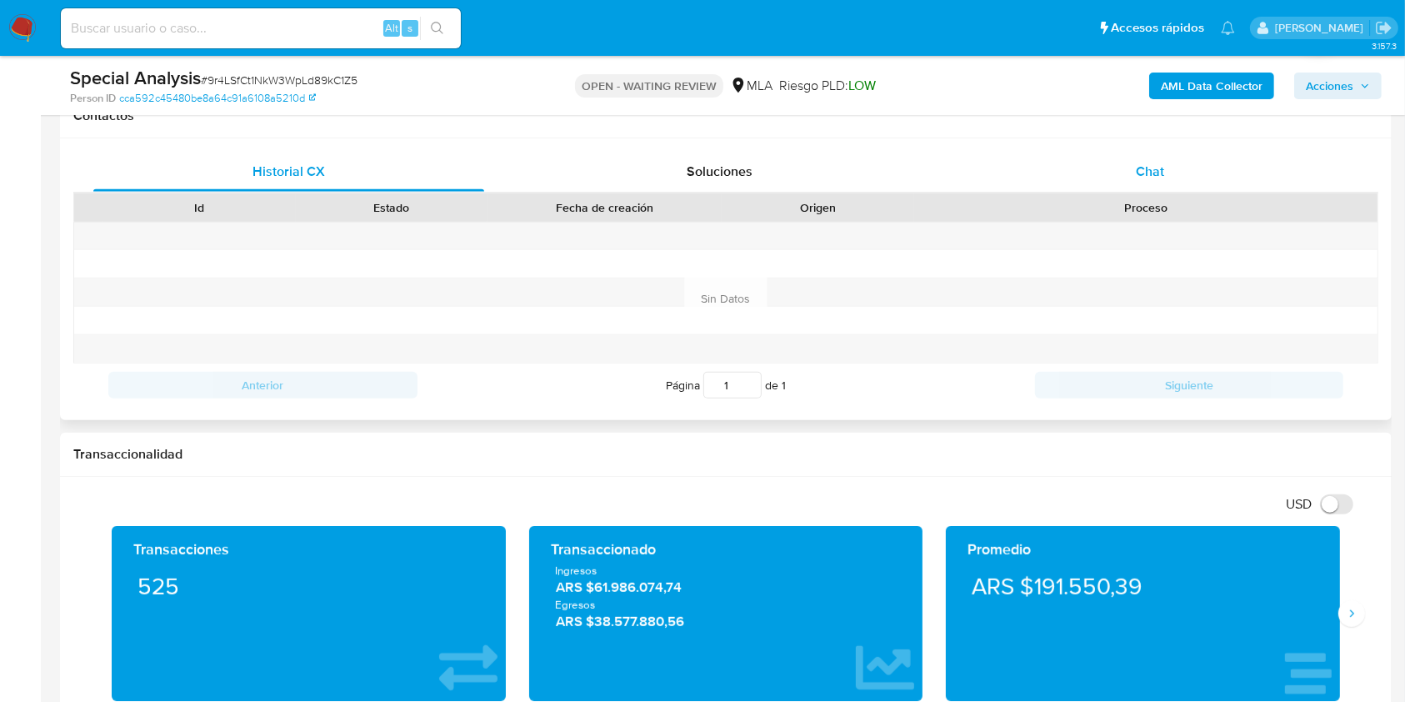
click at [1148, 185] on div "Chat" at bounding box center [1150, 172] width 391 height 40
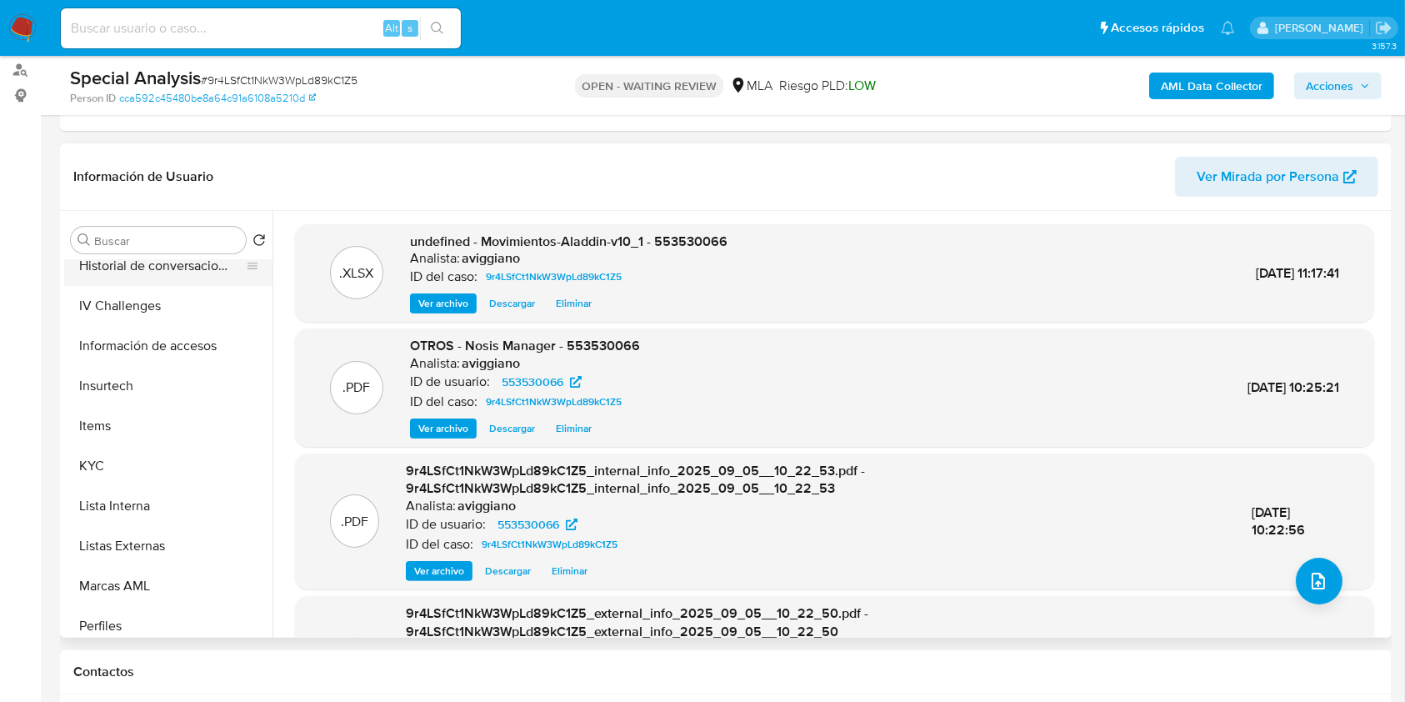
scroll to position [784, 0]
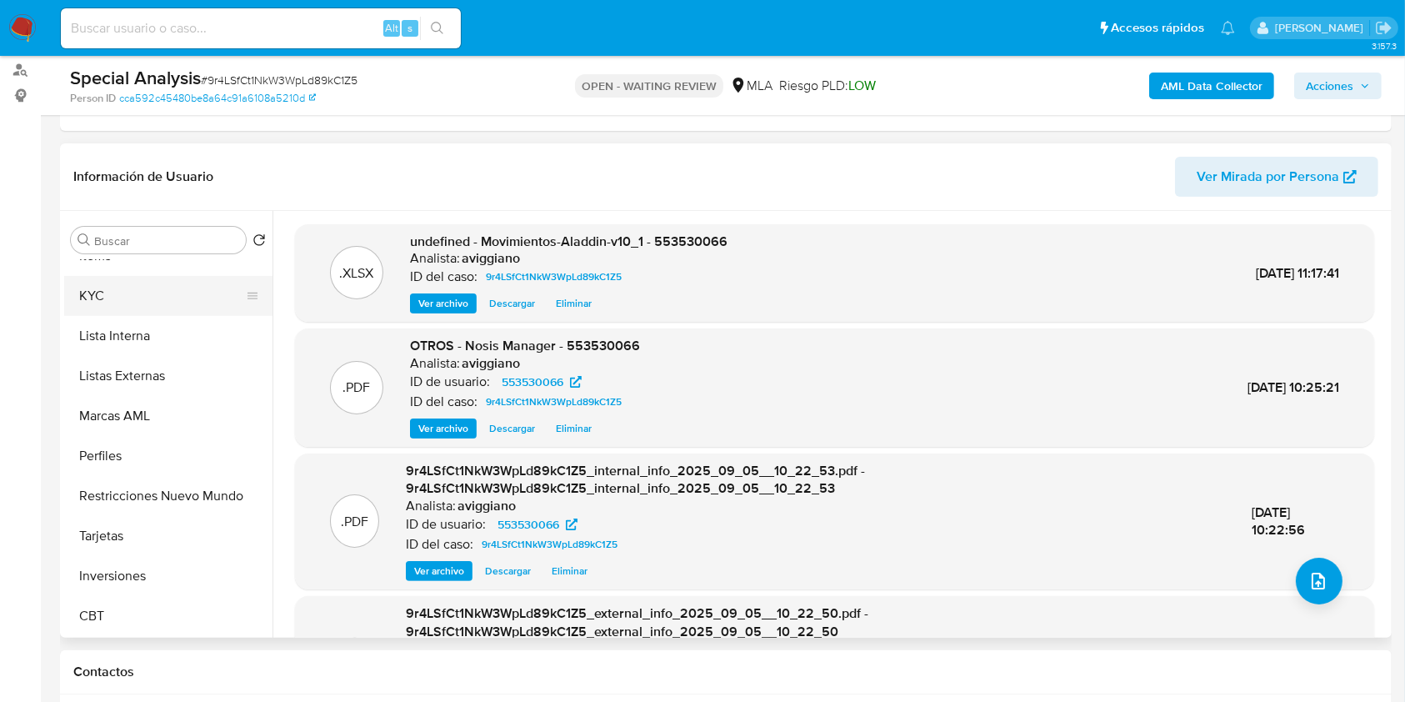
click at [138, 278] on button "KYC" at bounding box center [161, 296] width 195 height 40
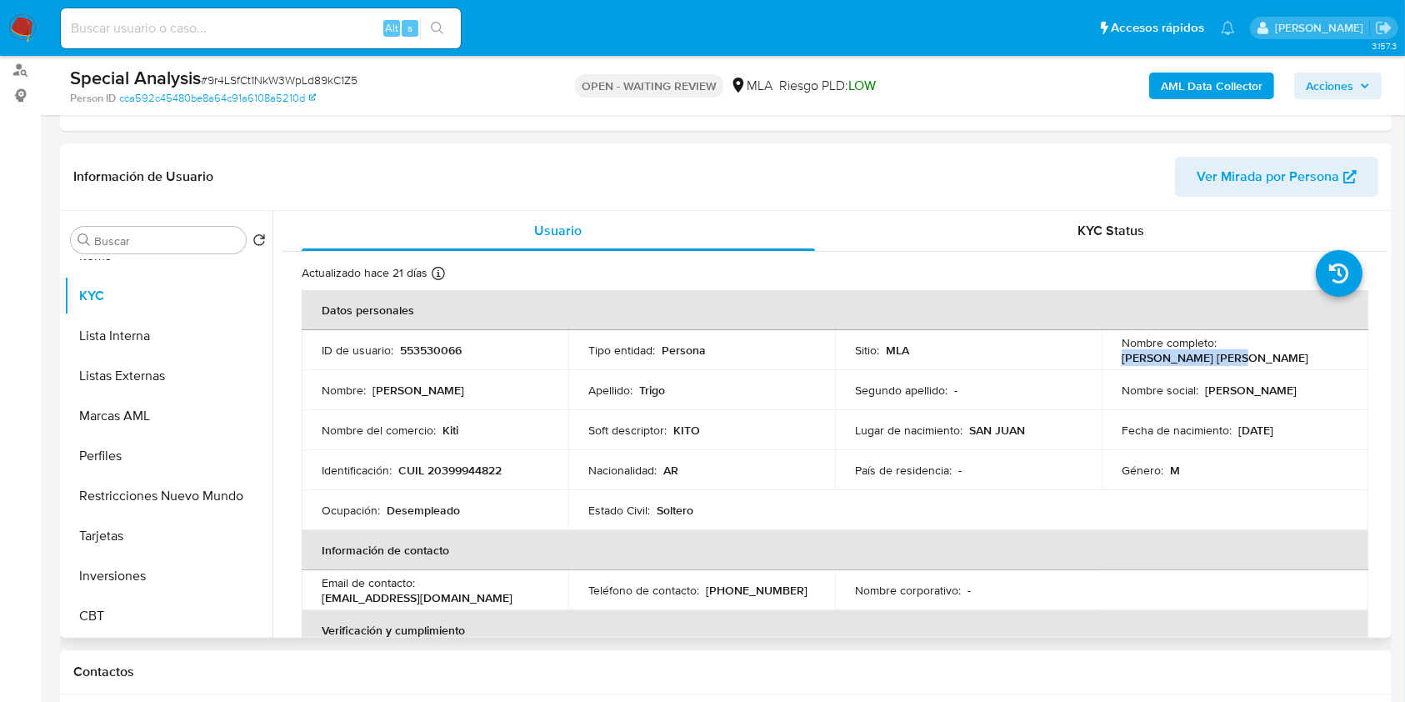
drag, startPoint x: 1217, startPoint y: 344, endPoint x: 1357, endPoint y: 355, distance: 140.5
click at [1357, 355] on td "Nombre completo : Franco Fabian Trigo" at bounding box center [1235, 350] width 267 height 40
copy p "[PERSON_NAME] [PERSON_NAME]"
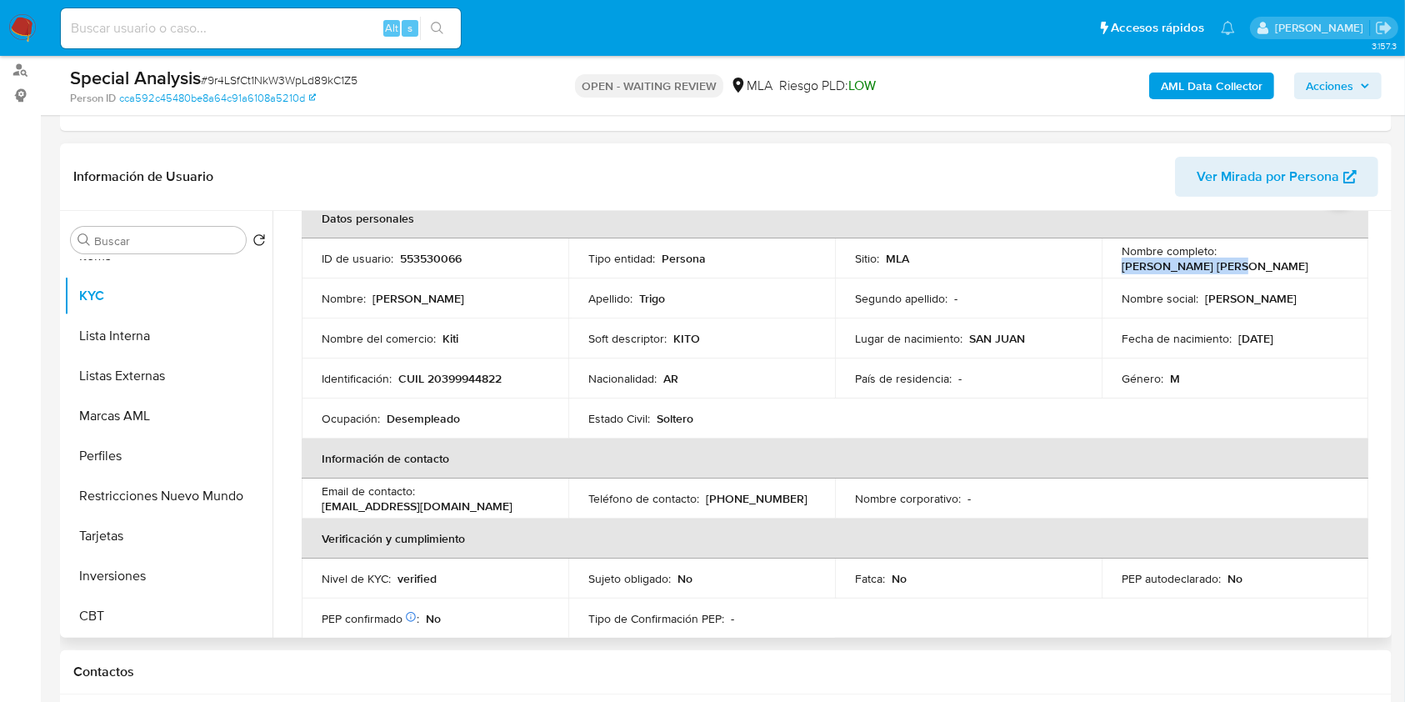
scroll to position [0, 0]
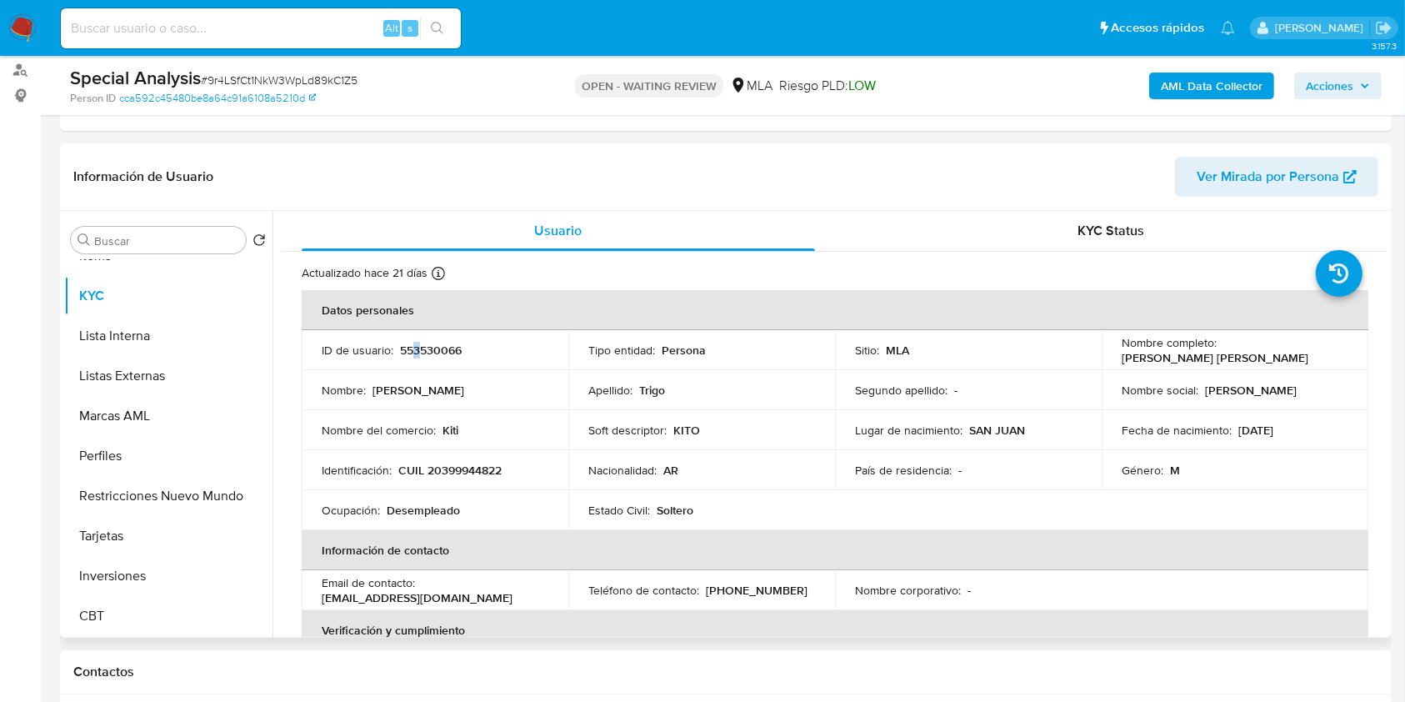
click at [414, 343] on p "553530066" at bounding box center [431, 350] width 62 height 15
click at [413, 343] on p "553530066" at bounding box center [431, 350] width 62 height 15
drag, startPoint x: 412, startPoint y: 344, endPoint x: 408, endPoint y: 357, distance: 12.9
click at [408, 357] on p "553530066" at bounding box center [431, 350] width 62 height 15
click at [419, 348] on p "553530066" at bounding box center [431, 350] width 62 height 15
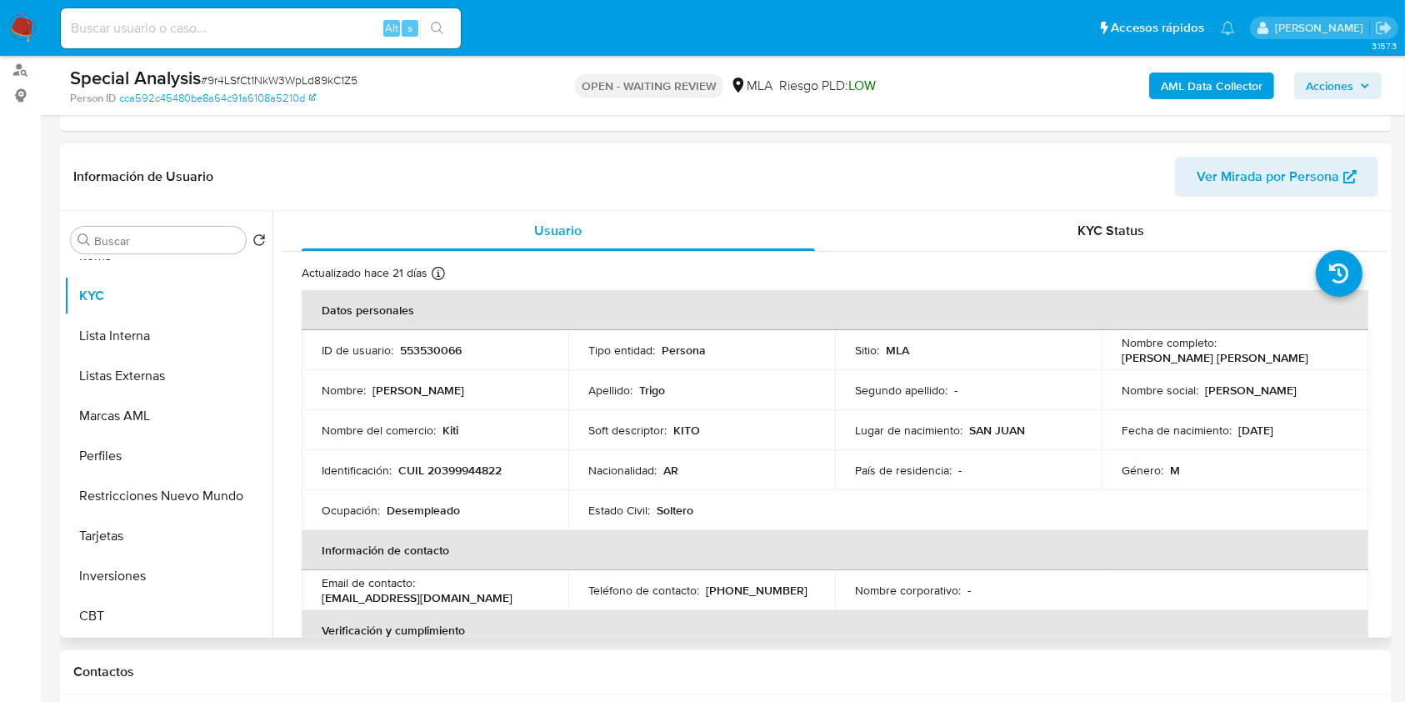
click at [420, 350] on p "553530066" at bounding box center [431, 350] width 62 height 15
drag, startPoint x: 420, startPoint y: 350, endPoint x: 411, endPoint y: 350, distance: 9.2
click at [411, 350] on p "553530066" at bounding box center [431, 350] width 62 height 15
copy p "553530066"
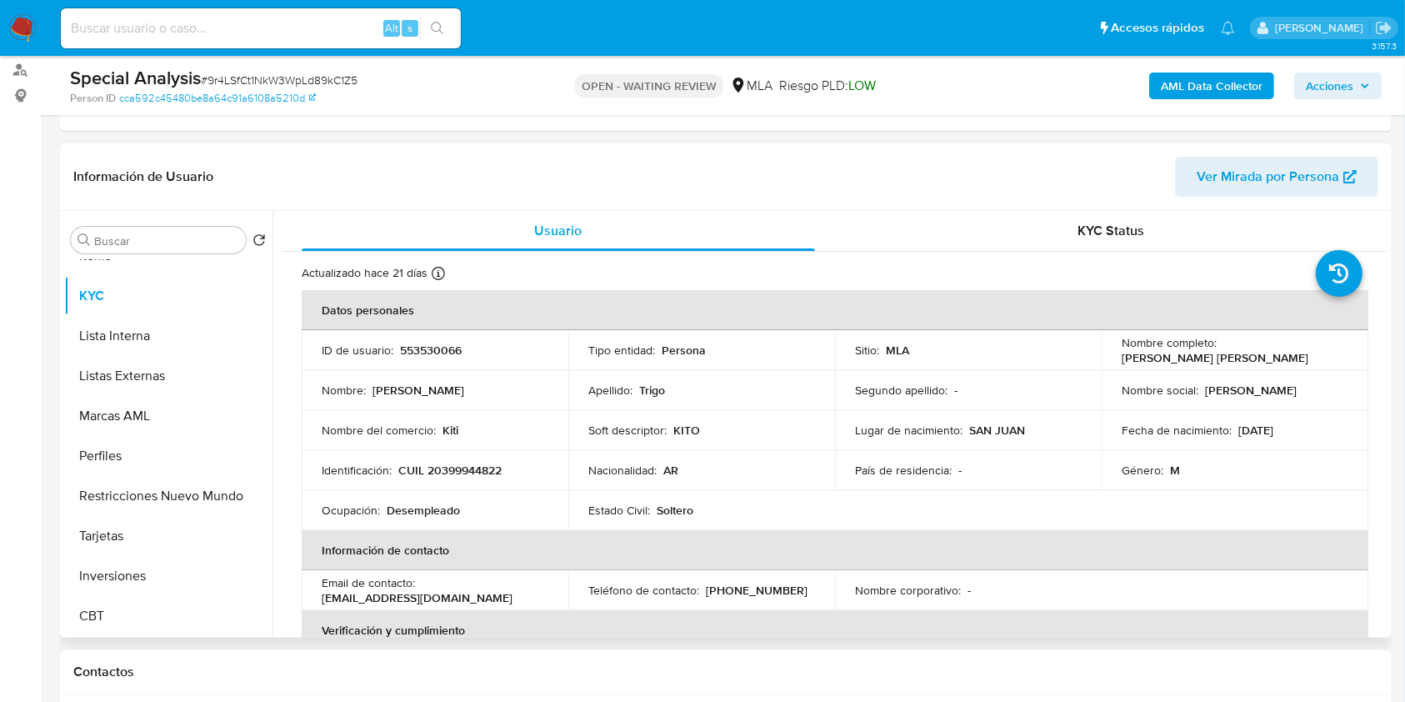
click at [493, 464] on p "CUIL 20399944822" at bounding box center [449, 470] width 103 height 15
click at [493, 465] on p "CUIL 20399944822" at bounding box center [449, 470] width 103 height 15
copy p "20399944822"
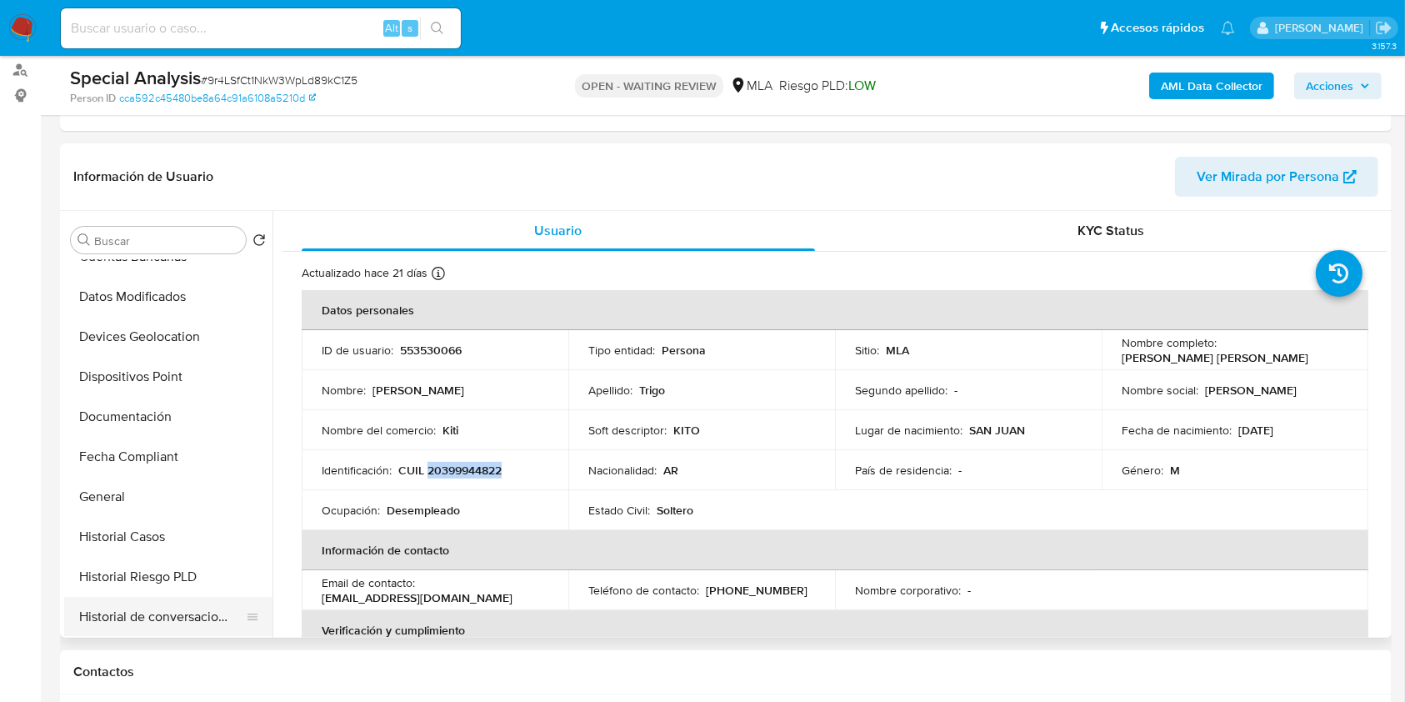
scroll to position [228, 0]
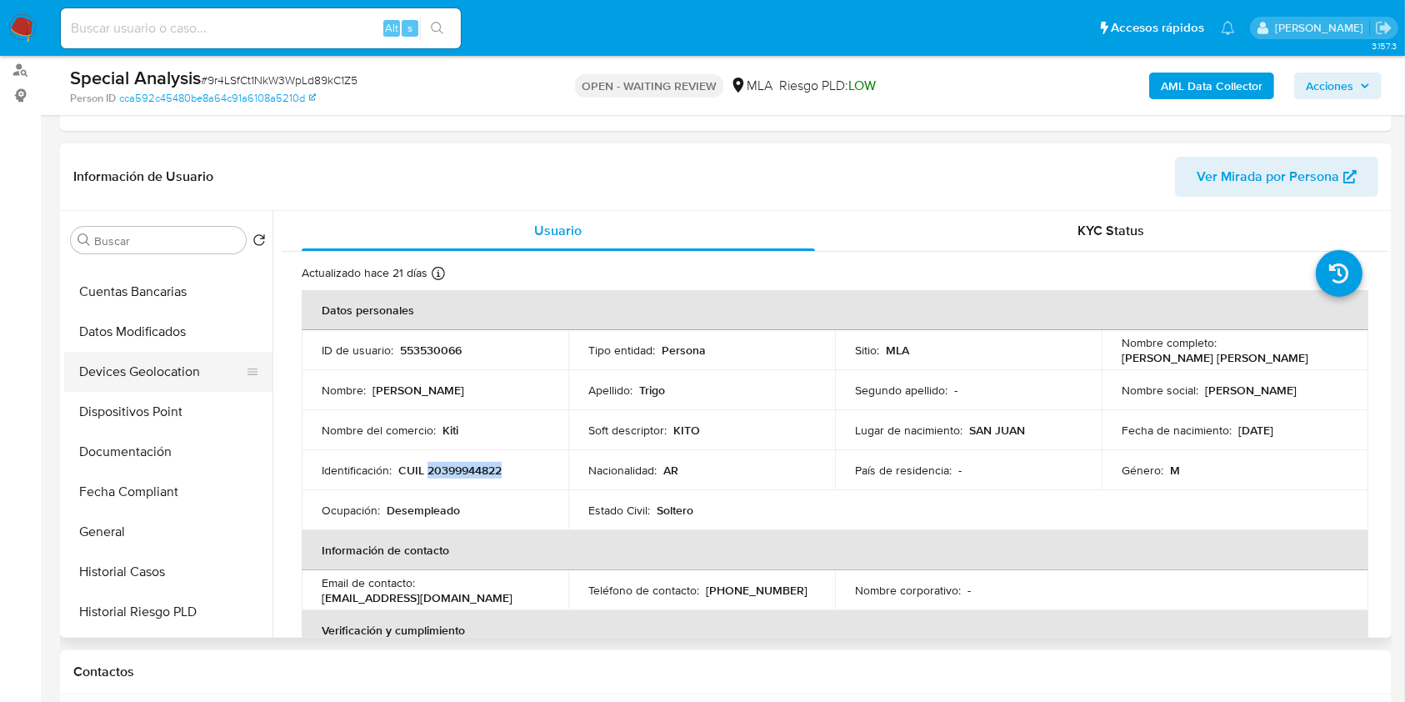
click at [109, 370] on button "Devices Geolocation" at bounding box center [161, 372] width 195 height 40
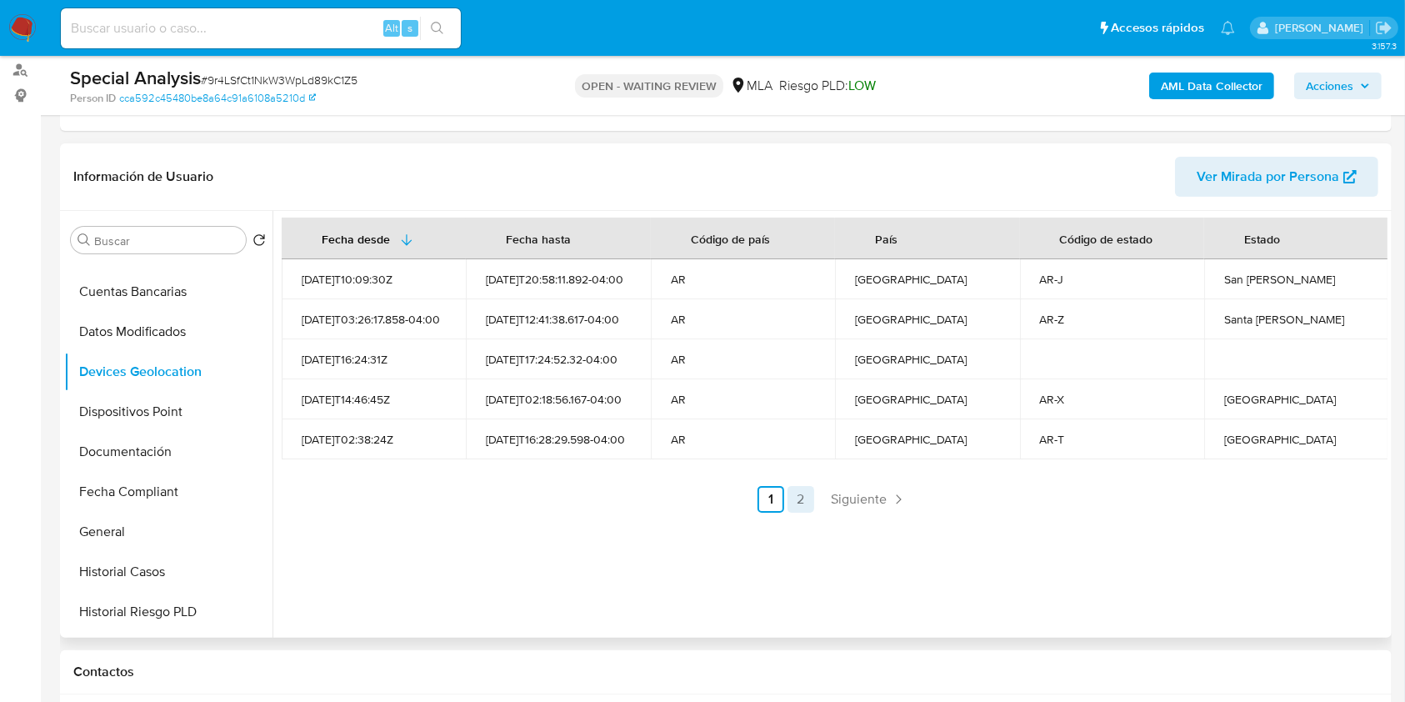
click at [804, 504] on link "2" at bounding box center [801, 499] width 27 height 27
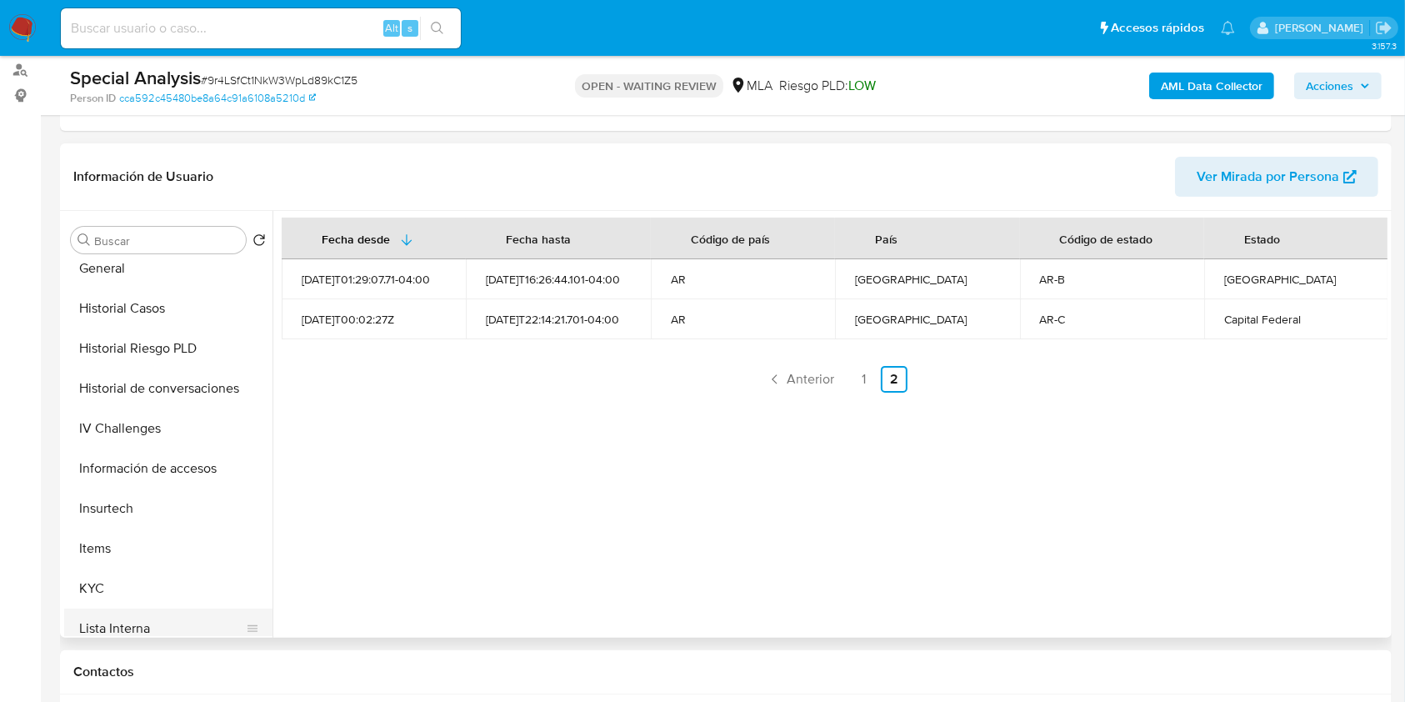
scroll to position [674, 0]
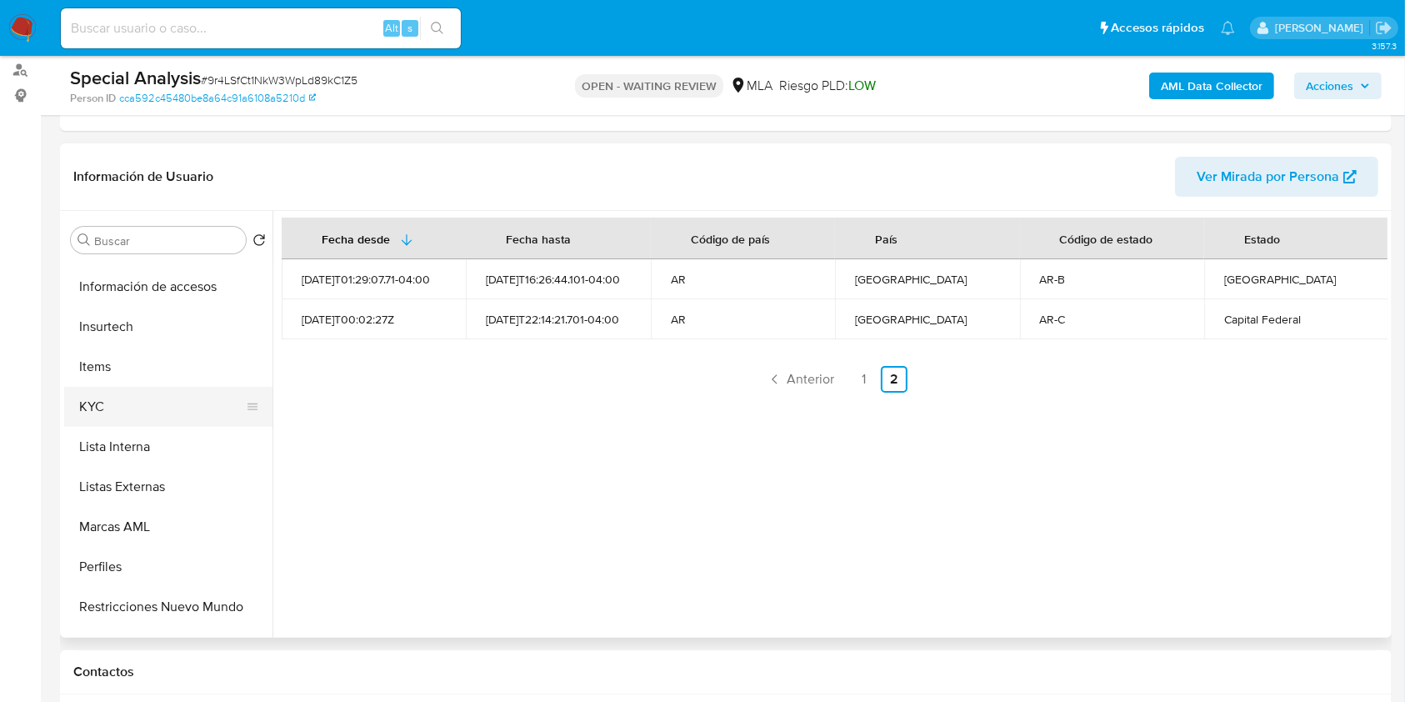
click at [128, 408] on button "KYC" at bounding box center [161, 407] width 195 height 40
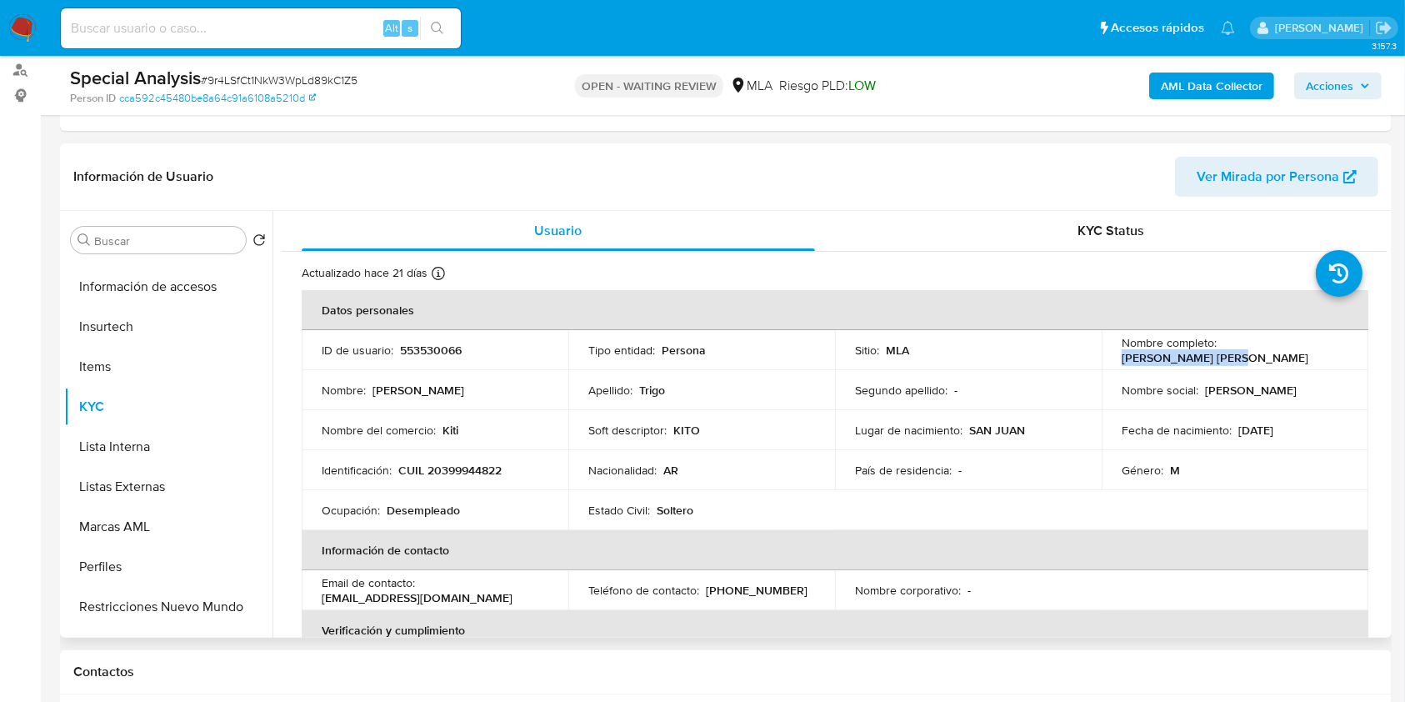
drag, startPoint x: 1217, startPoint y: 350, endPoint x: 1321, endPoint y: 346, distance: 104.3
click at [1321, 346] on div "Nombre completo : Franco Fabian Trigo" at bounding box center [1235, 350] width 227 height 30
copy p "[PERSON_NAME] [PERSON_NAME]"
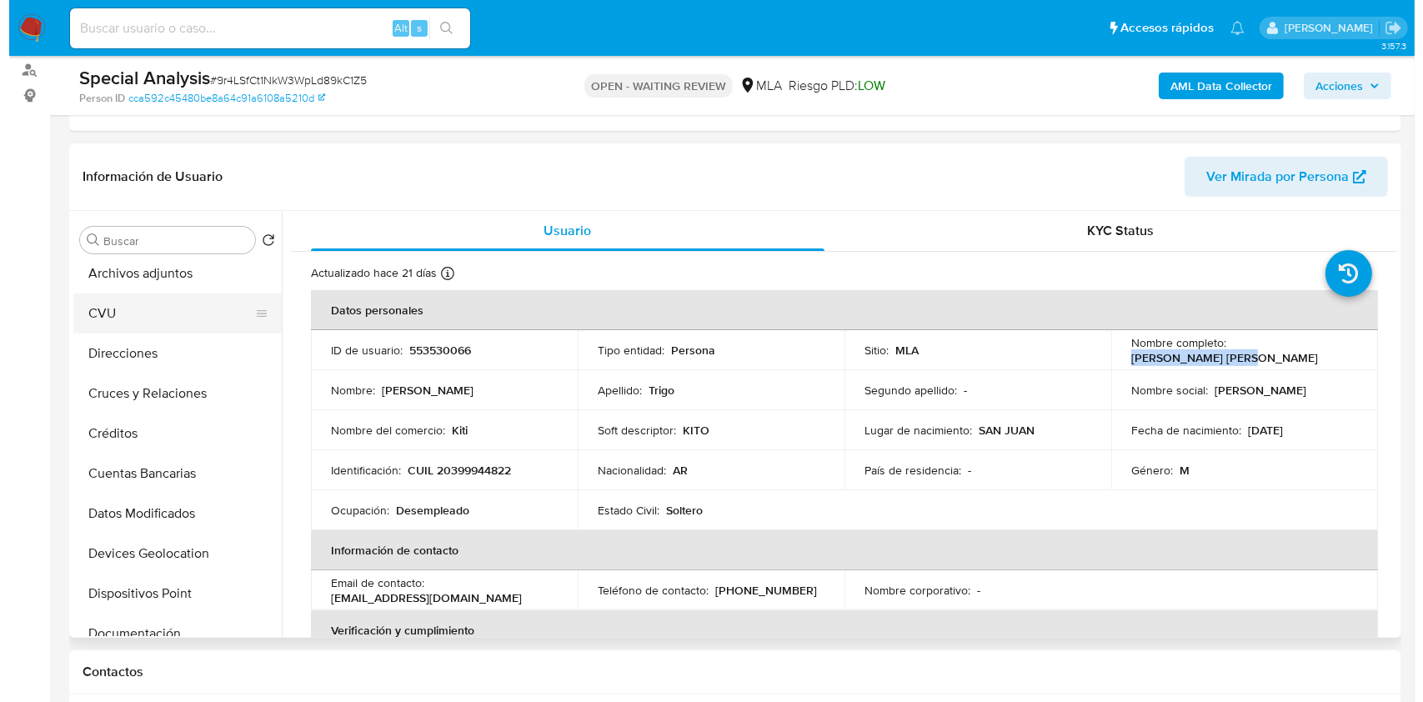
scroll to position [0, 0]
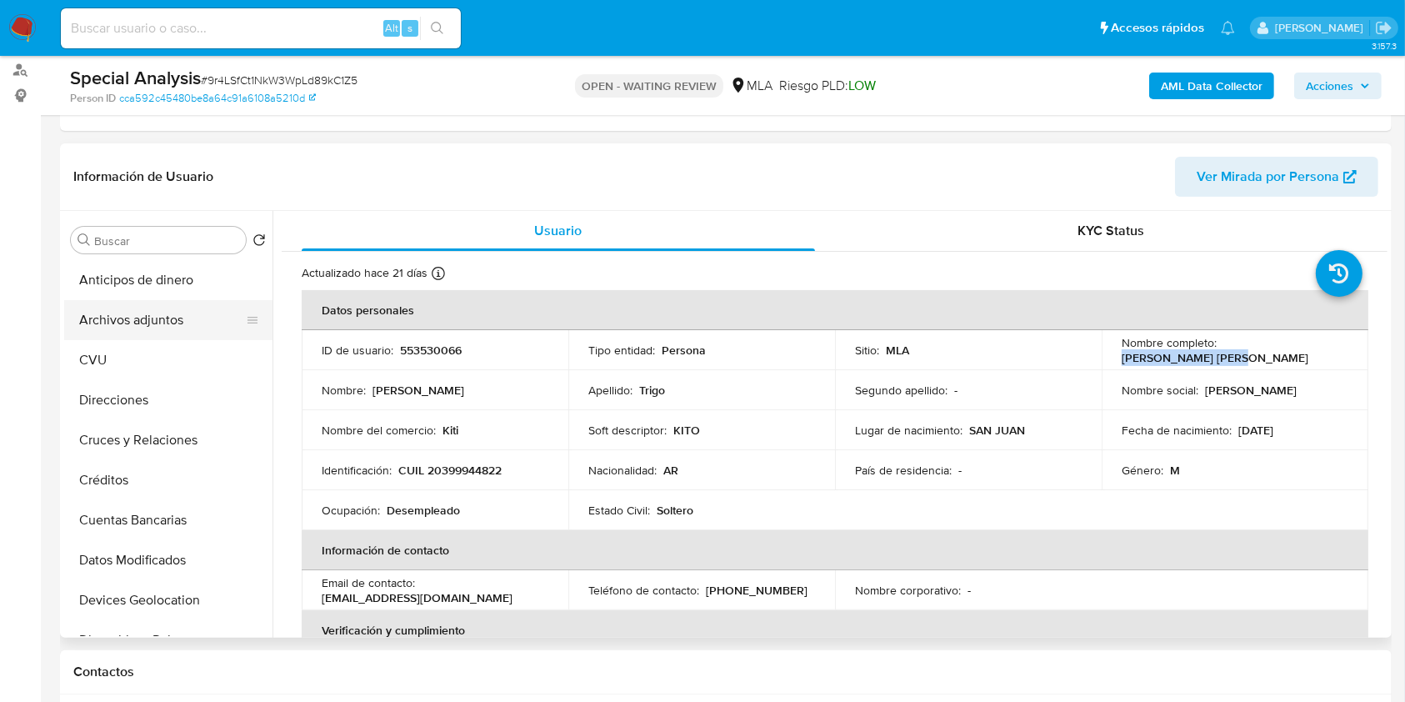
click at [163, 306] on button "Archivos adjuntos" at bounding box center [161, 320] width 195 height 40
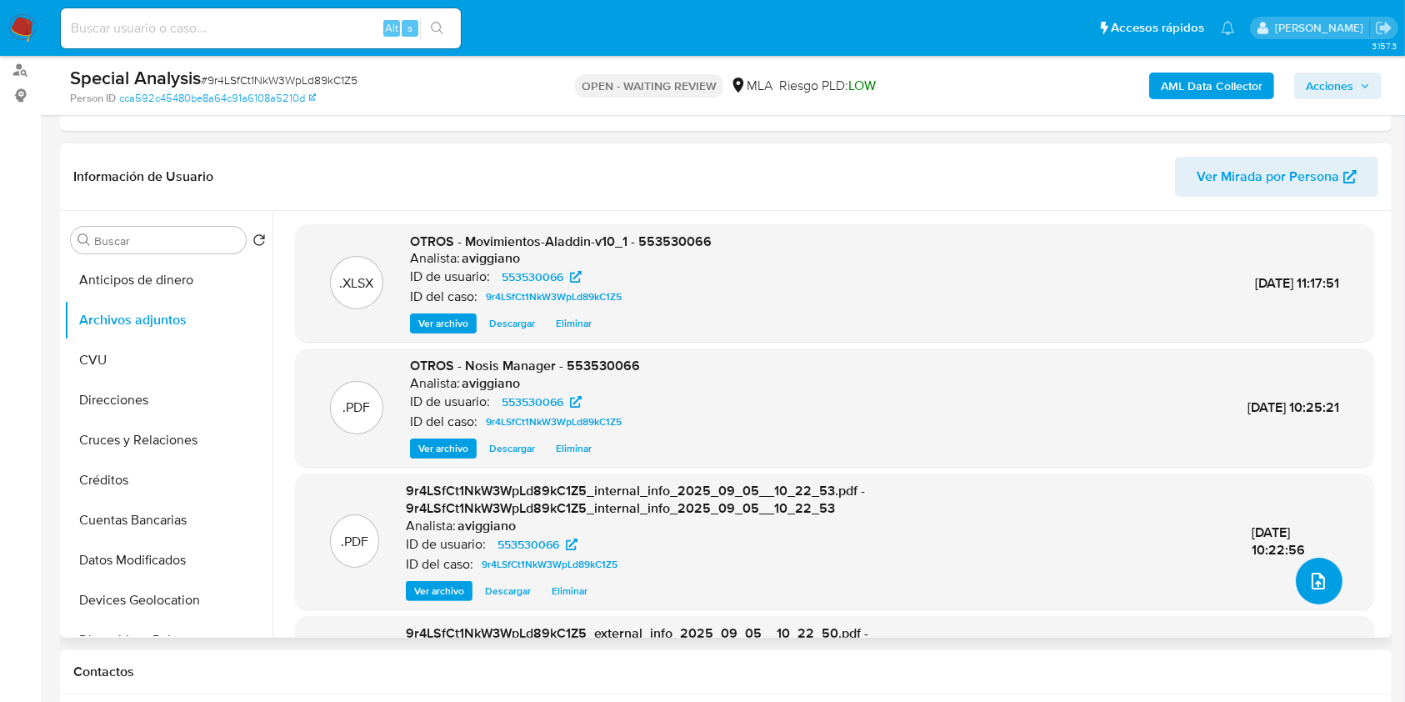
click at [1320, 579] on icon "upload-file" at bounding box center [1319, 581] width 20 height 20
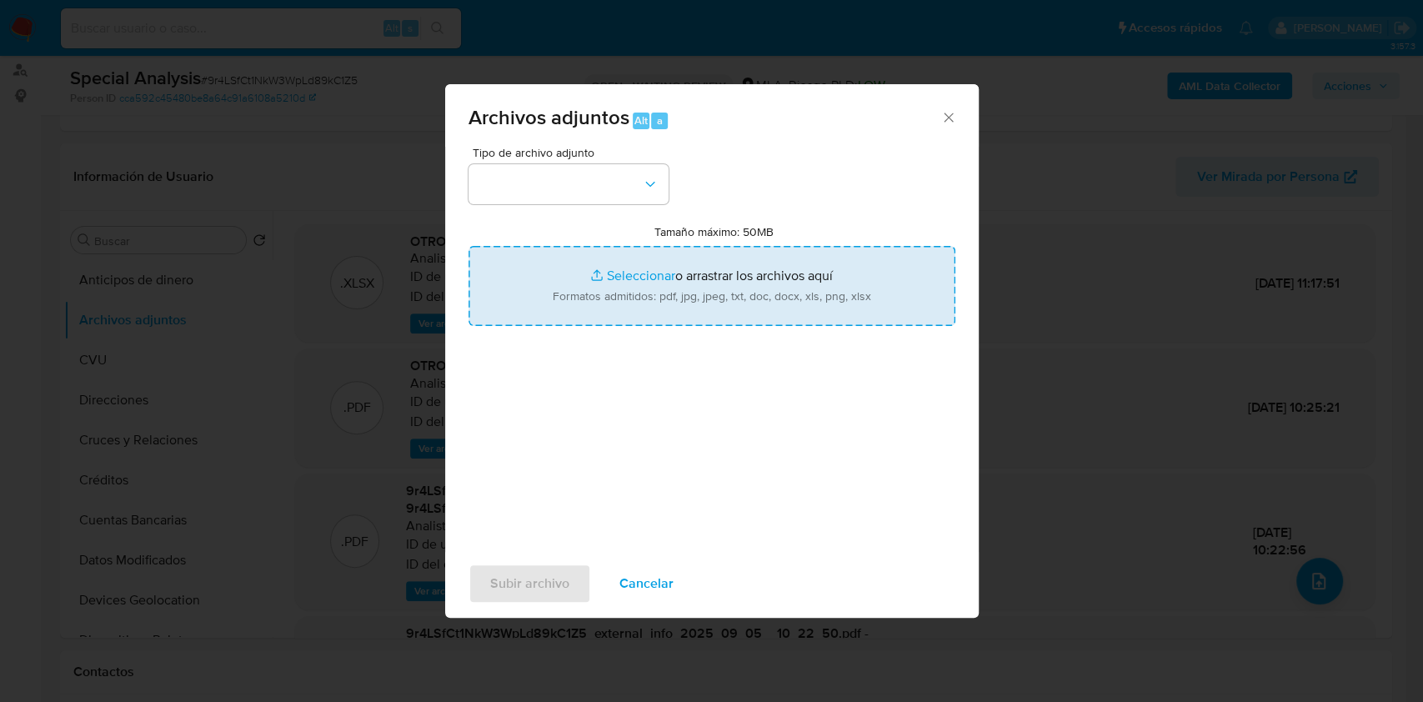
click at [827, 268] on input "Tamaño máximo: 50MB Seleccionar archivos" at bounding box center [711, 286] width 487 height 80
type input "C:\fakepath\Caselog 9r4LSfCt1NkW3WpLd89kC1Z5_2025_09_05_09_51_41.docx"
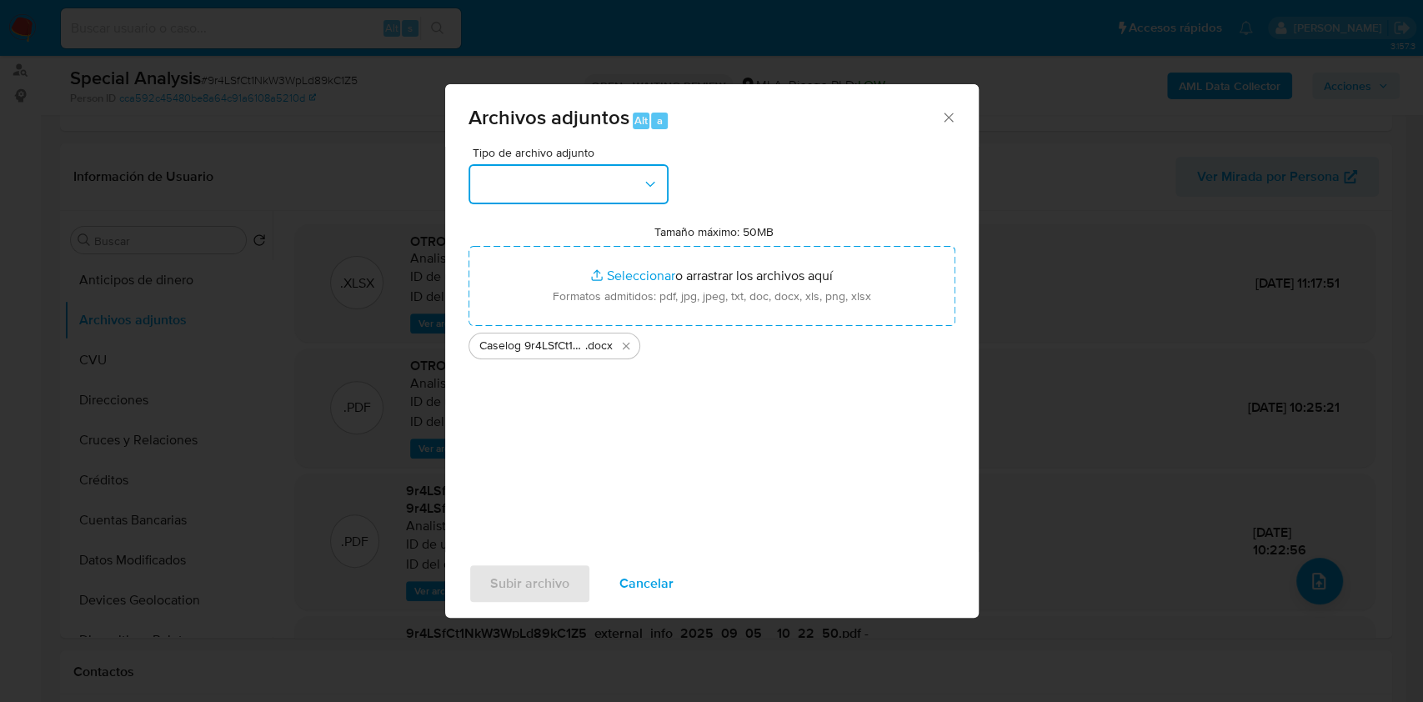
click at [667, 187] on button "button" at bounding box center [568, 184] width 200 height 40
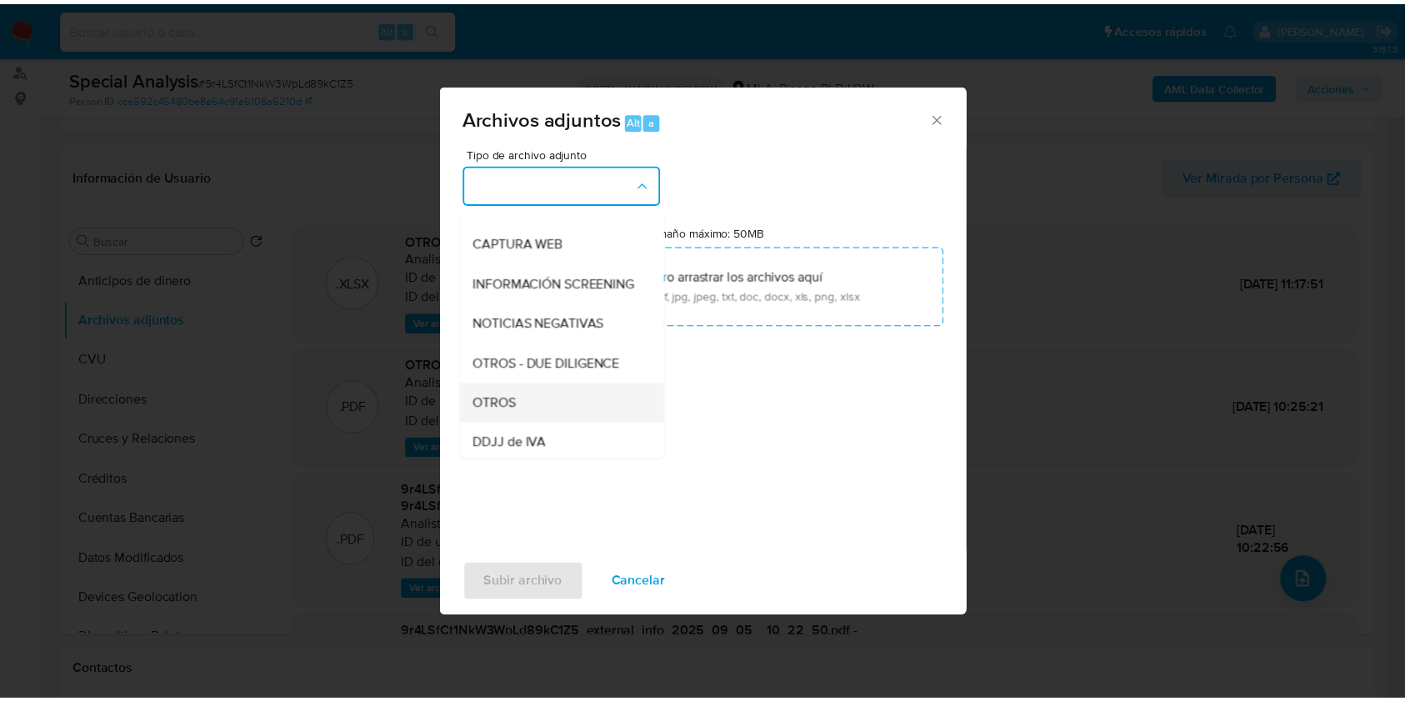
scroll to position [222, 0]
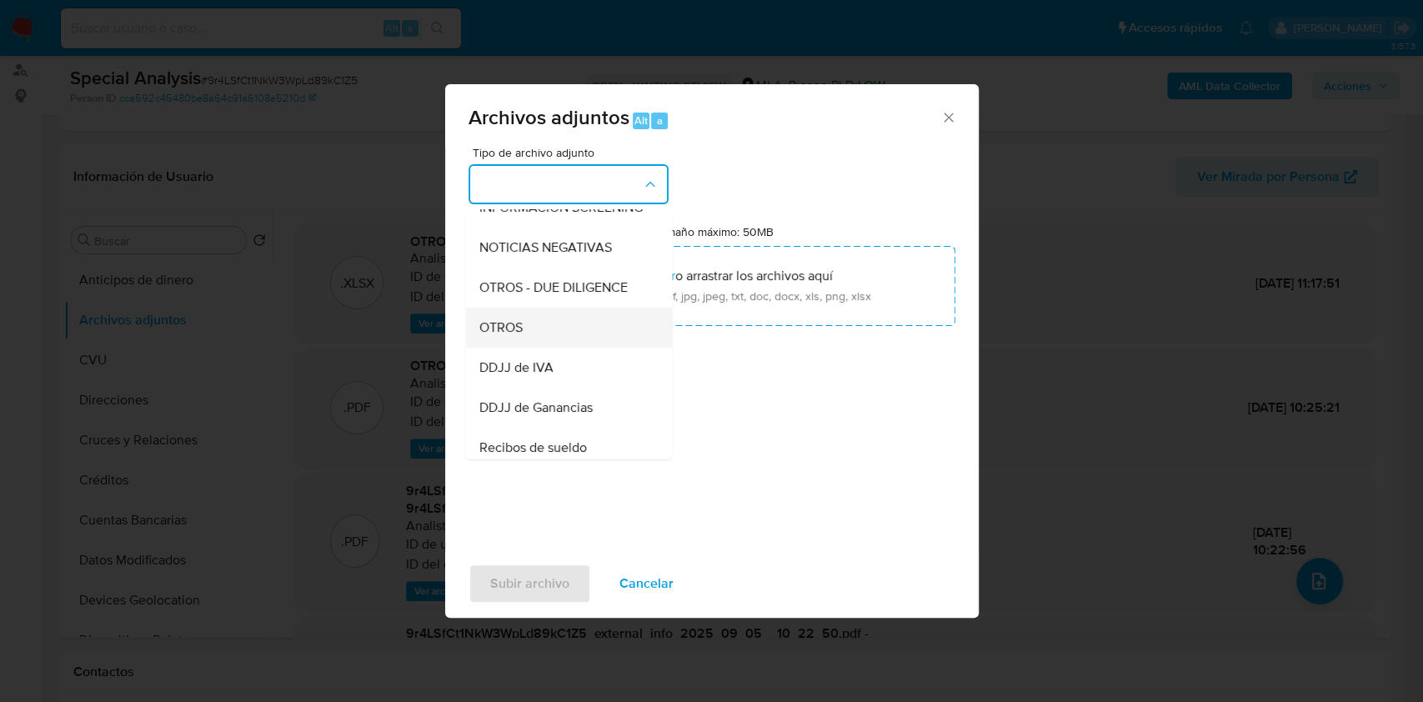
click at [529, 348] on div "OTROS" at bounding box center [563, 328] width 170 height 40
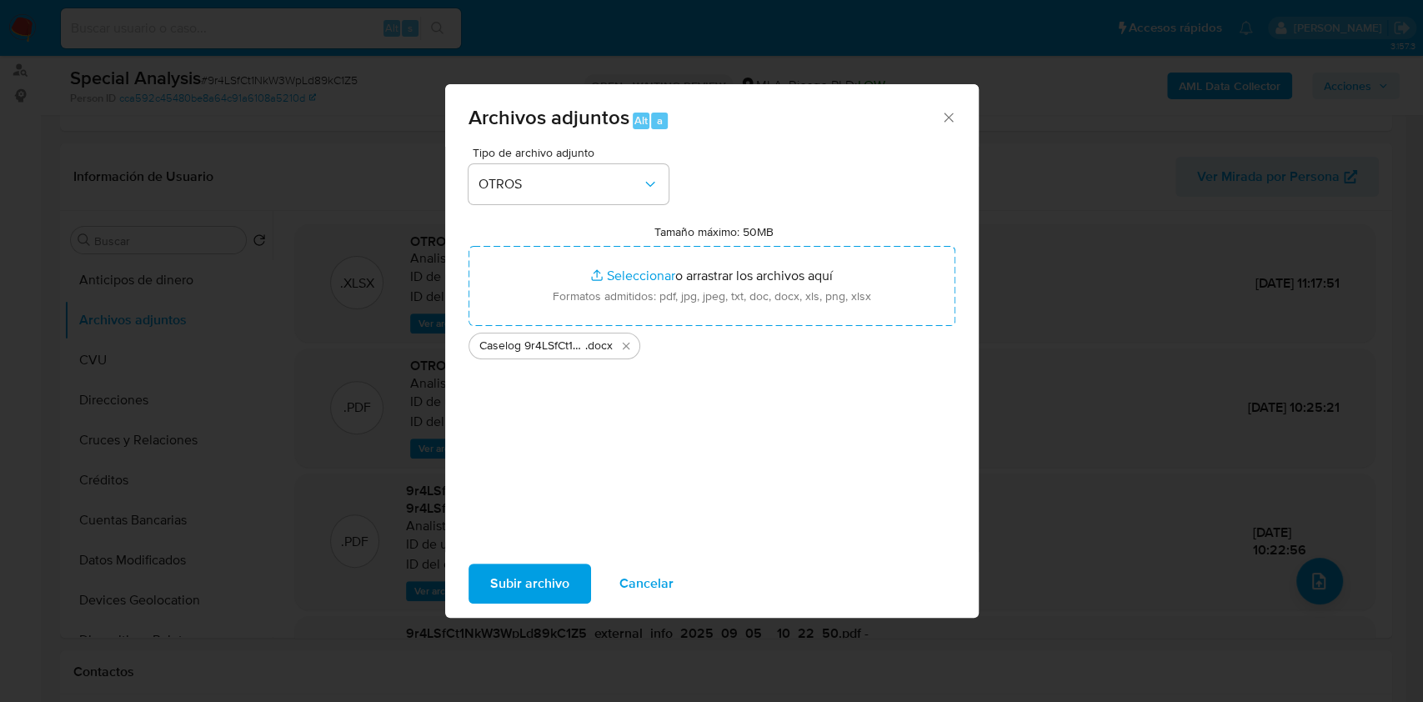
click at [528, 574] on span "Subir archivo" at bounding box center [529, 583] width 79 height 37
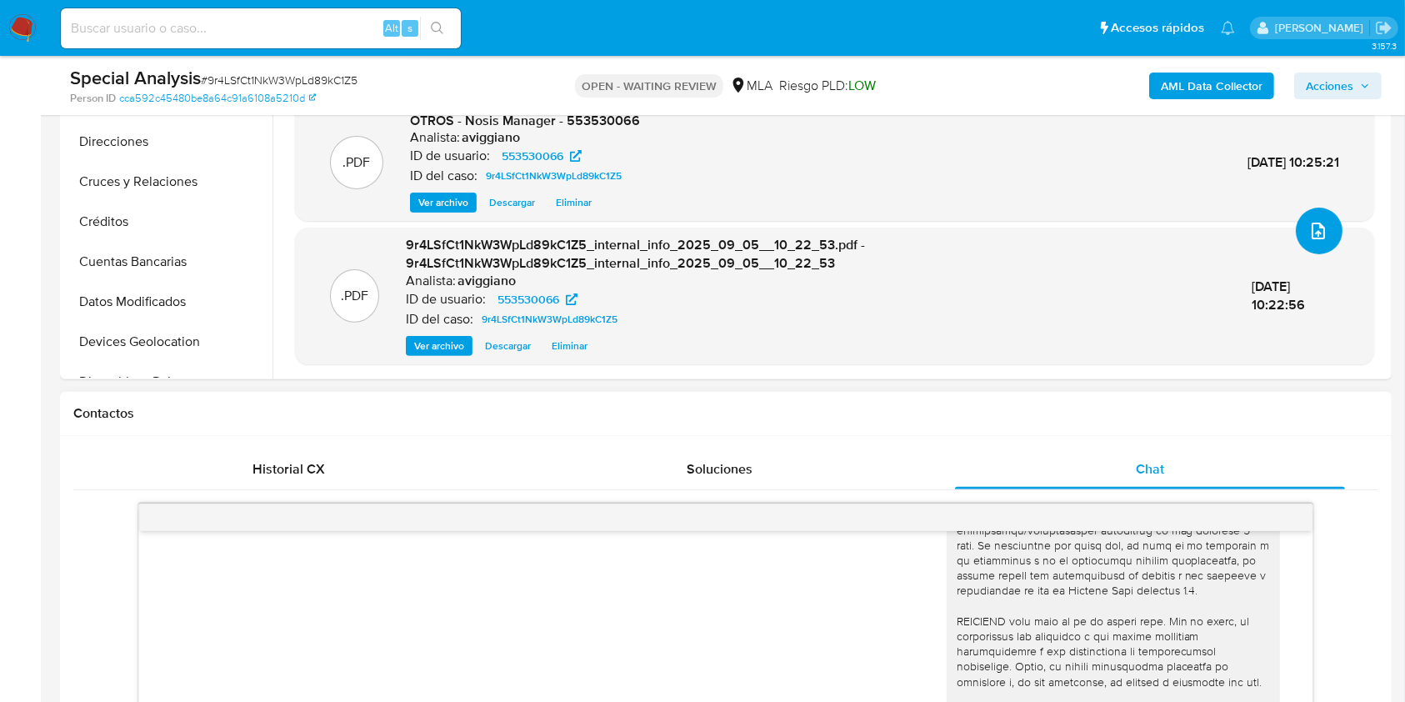
scroll to position [667, 0]
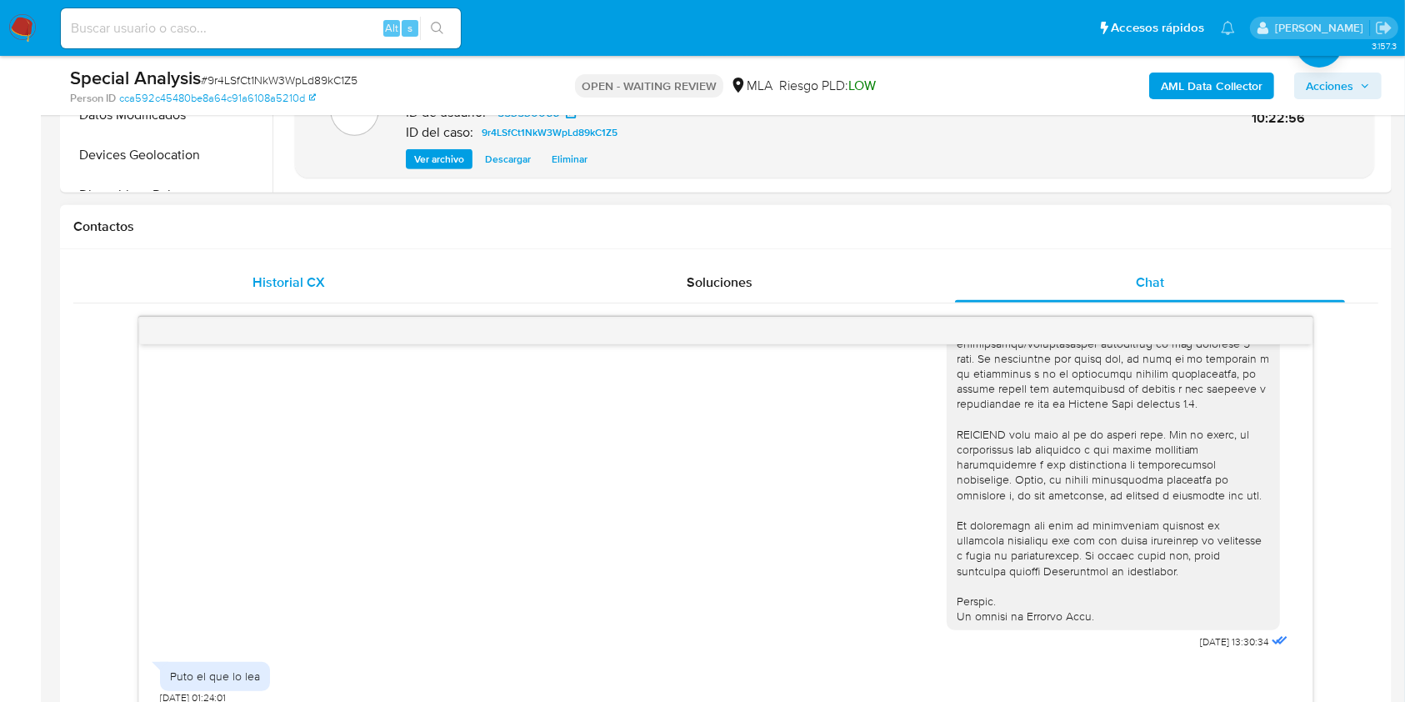
click at [331, 263] on div "Historial CX" at bounding box center [288, 283] width 391 height 40
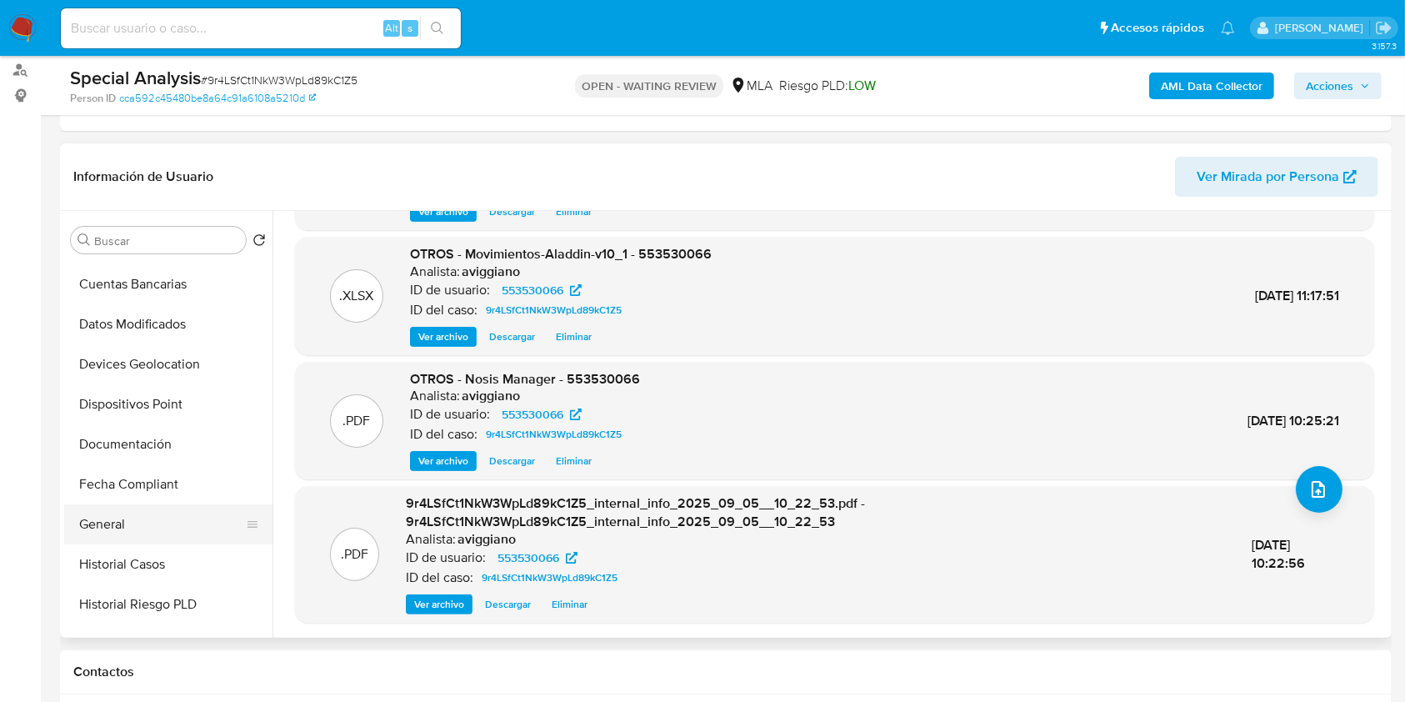
scroll to position [333, 0]
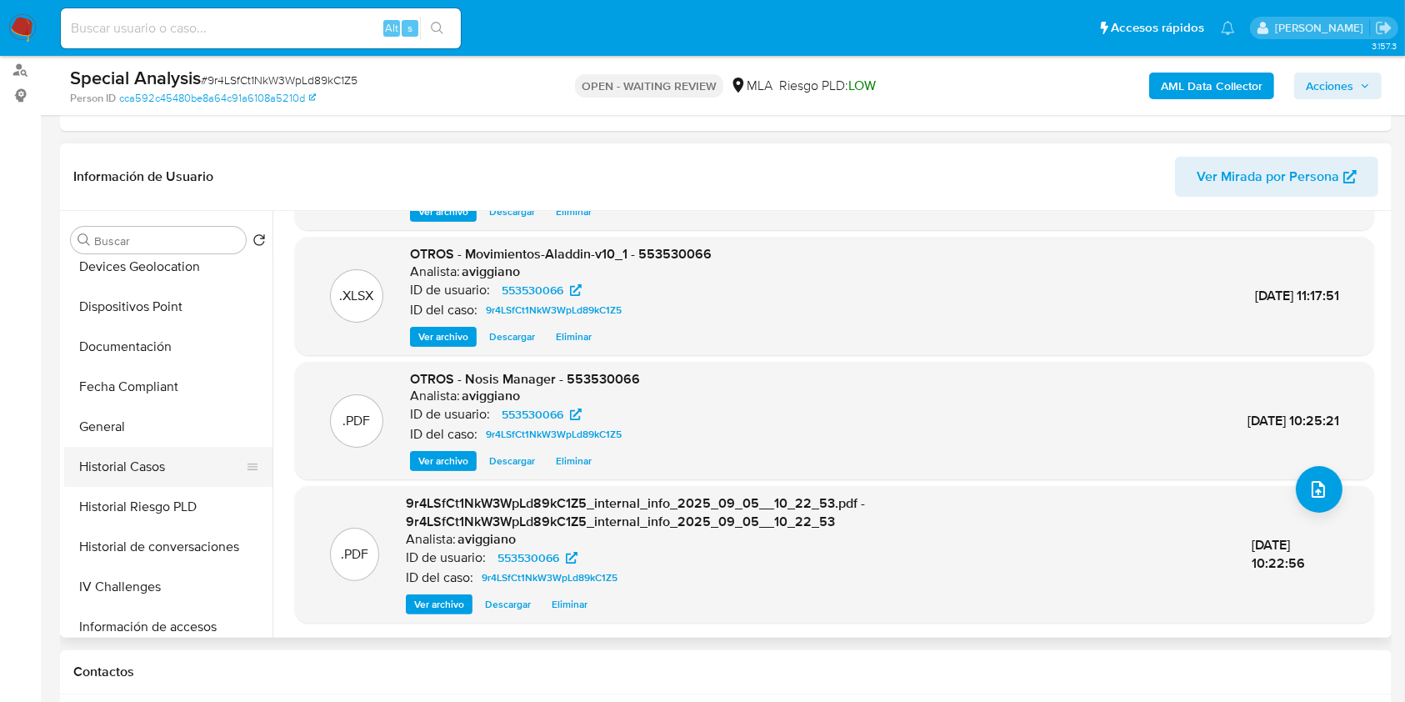
click at [143, 463] on button "Historial Casos" at bounding box center [161, 467] width 195 height 40
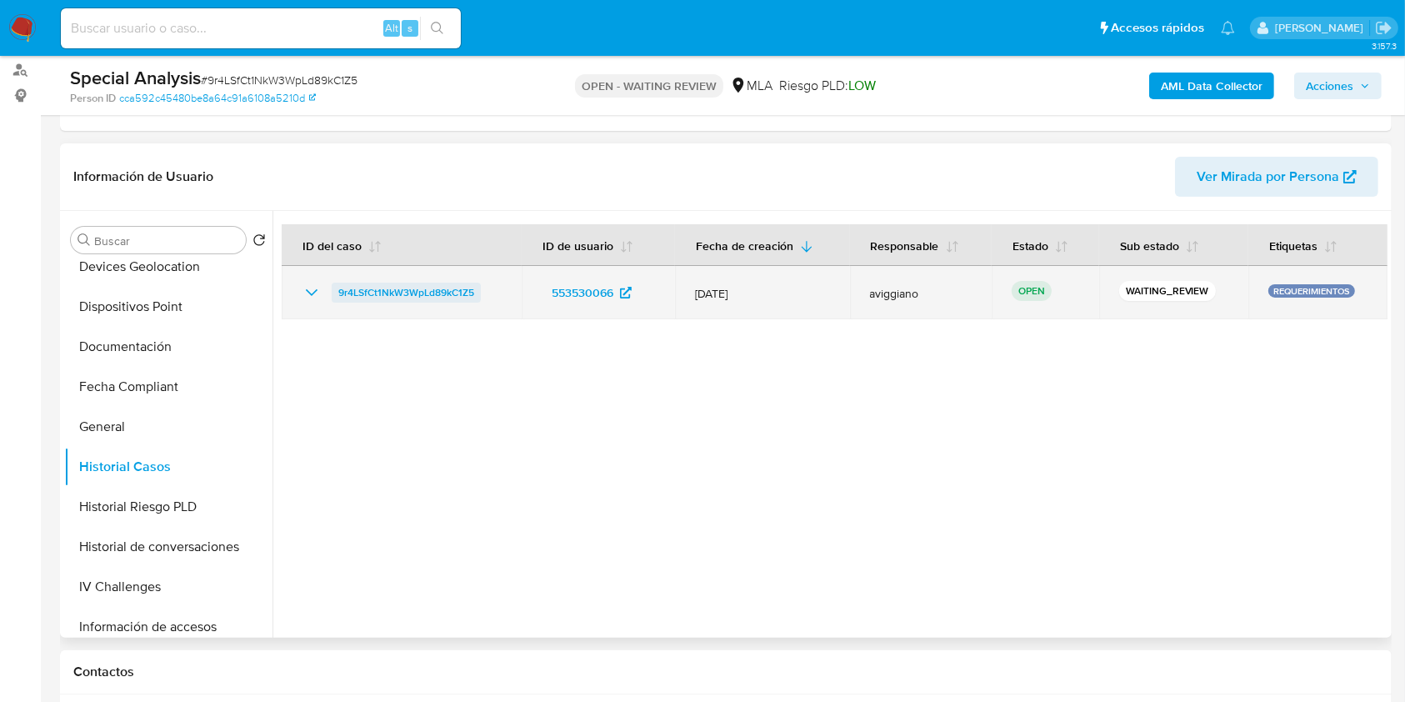
drag, startPoint x: 487, startPoint y: 290, endPoint x: 335, endPoint y: 288, distance: 151.7
click at [334, 287] on div "9r4LSfCt1NkW3WpLd89kC1Z5" at bounding box center [402, 293] width 200 height 20
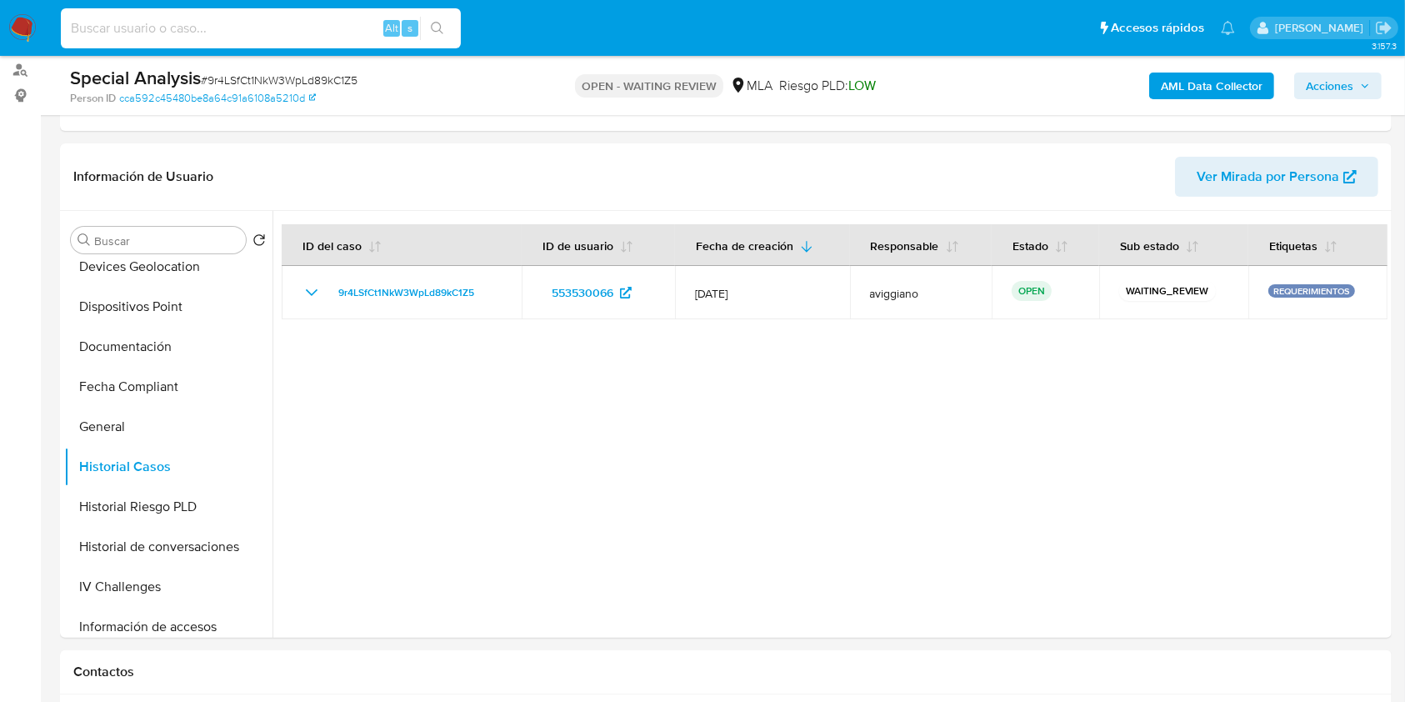
paste input "q2VGAfXr2sMix7QUBPjOeL3I"
type input "q2VGAfXr2sMix7QUBPjOeL3I"
click at [441, 37] on button "search-icon" at bounding box center [437, 28] width 34 height 23
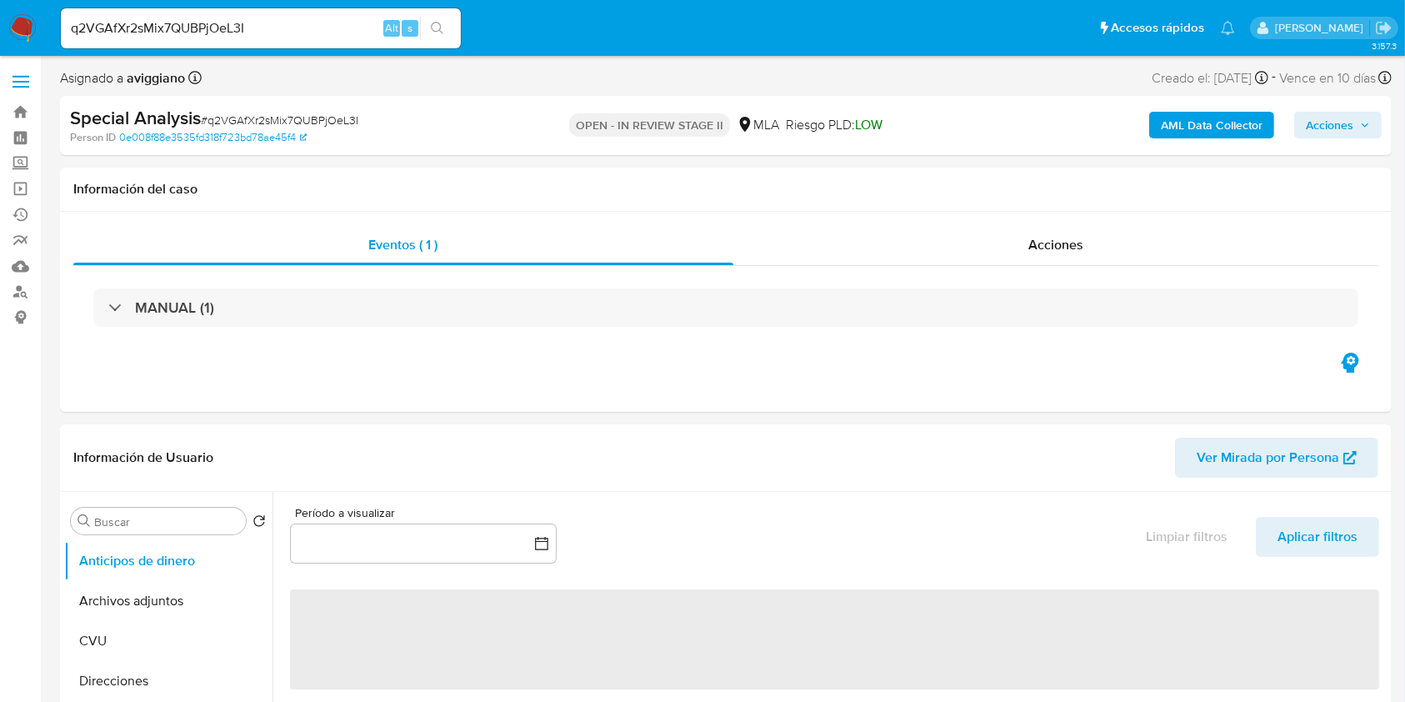
select select "10"
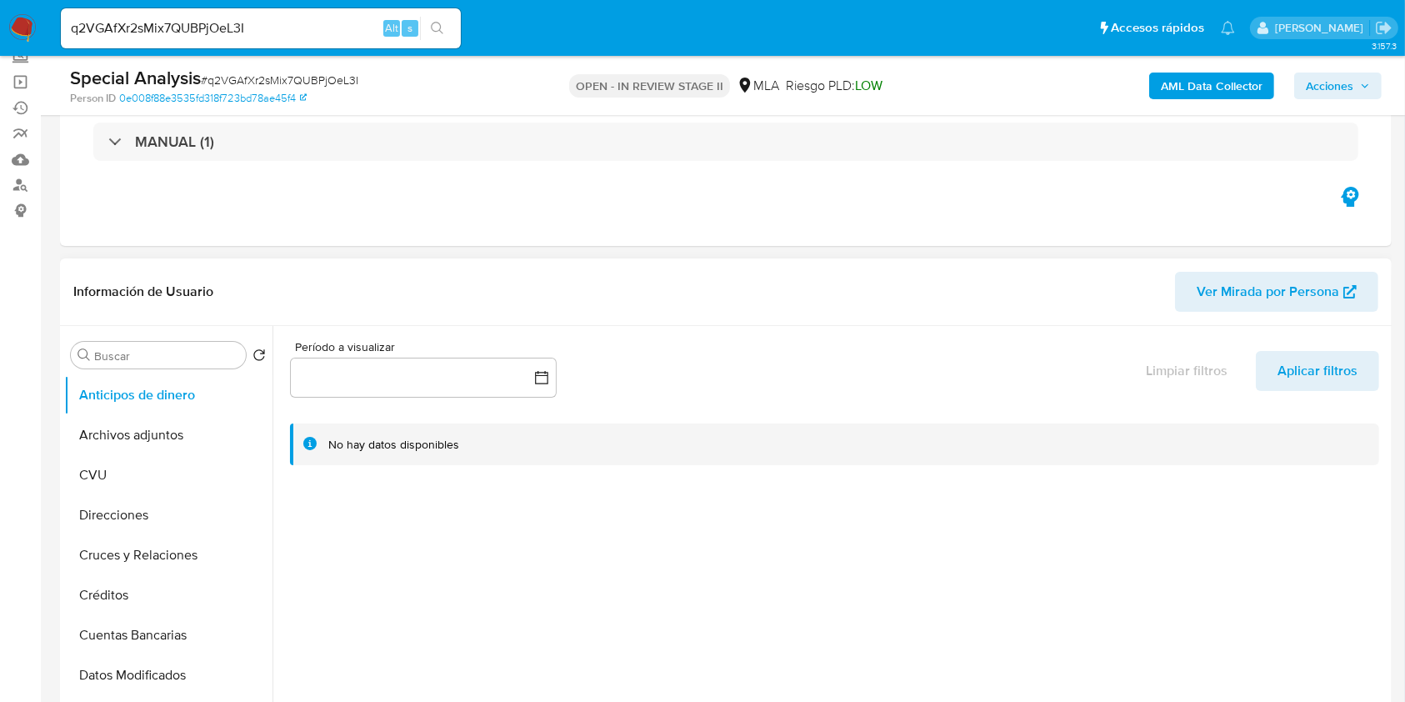
scroll to position [111, 0]
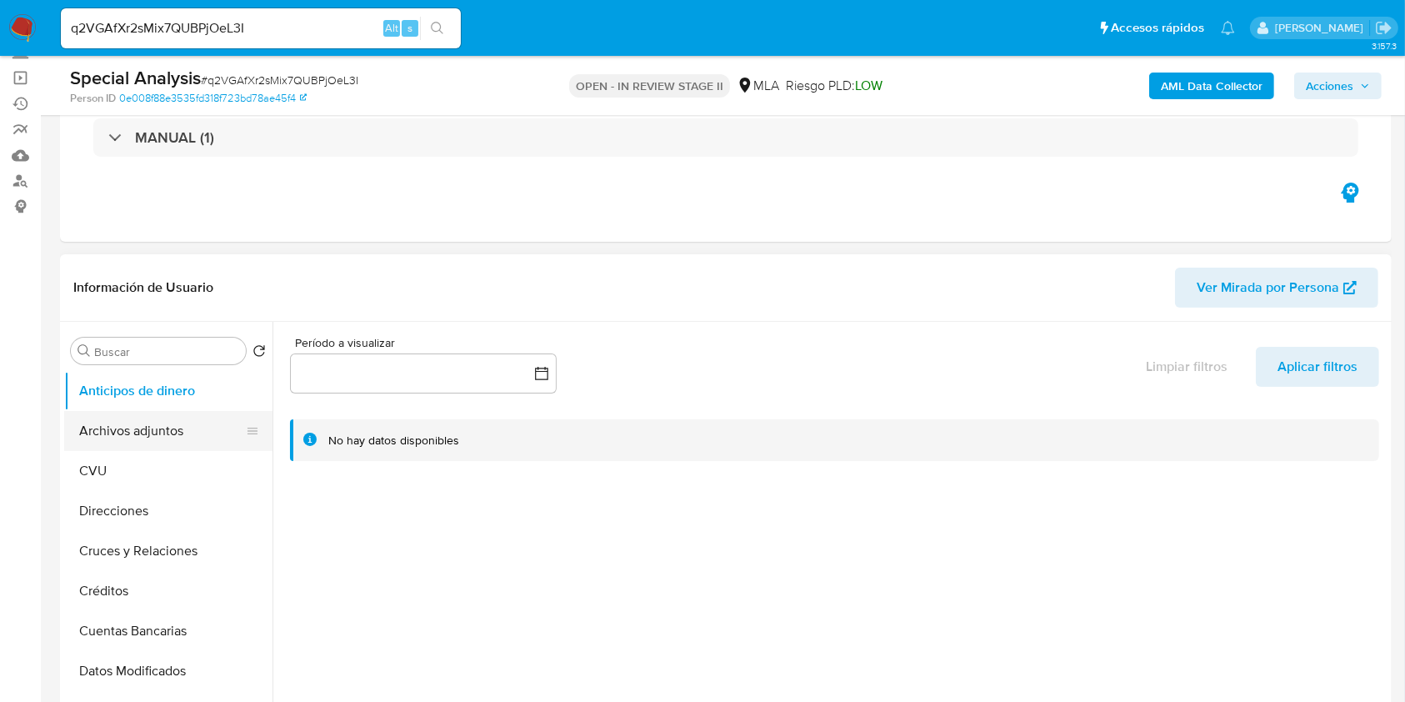
click at [158, 439] on button "Archivos adjuntos" at bounding box center [161, 431] width 195 height 40
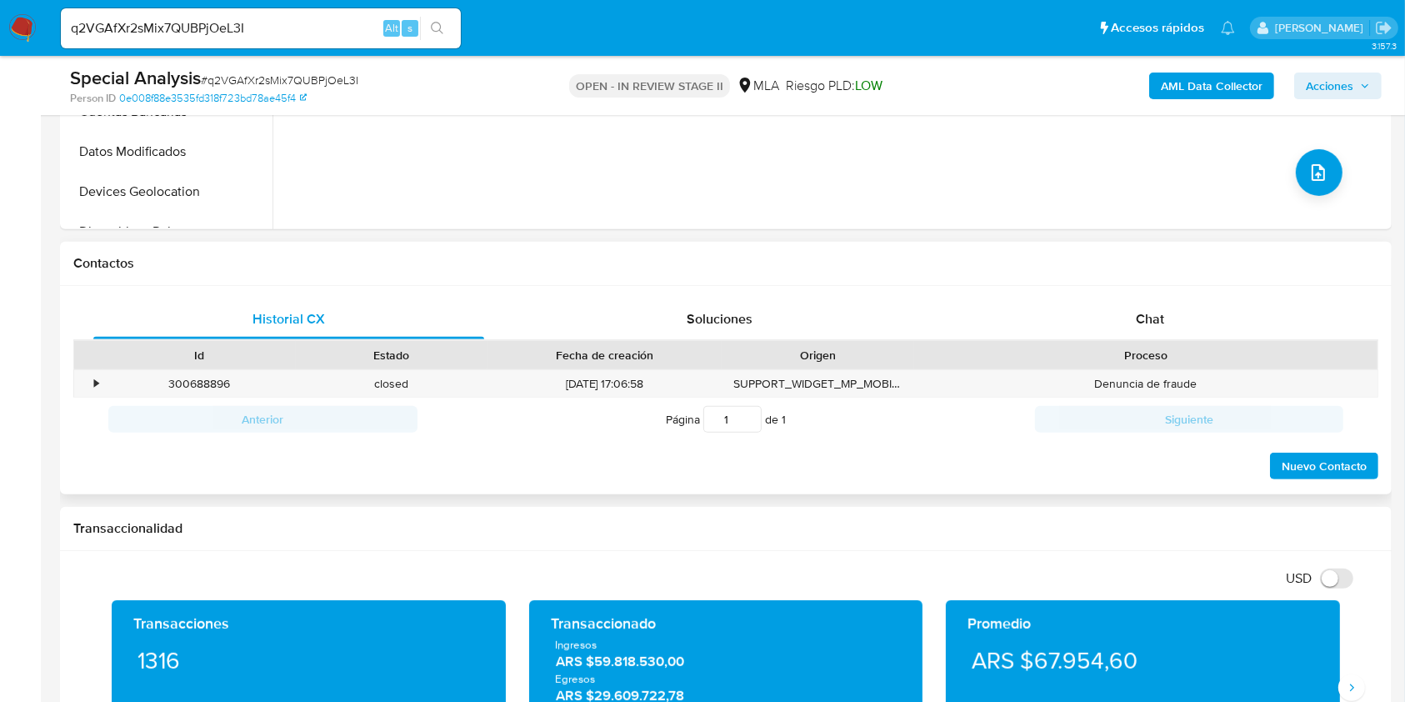
scroll to position [667, 0]
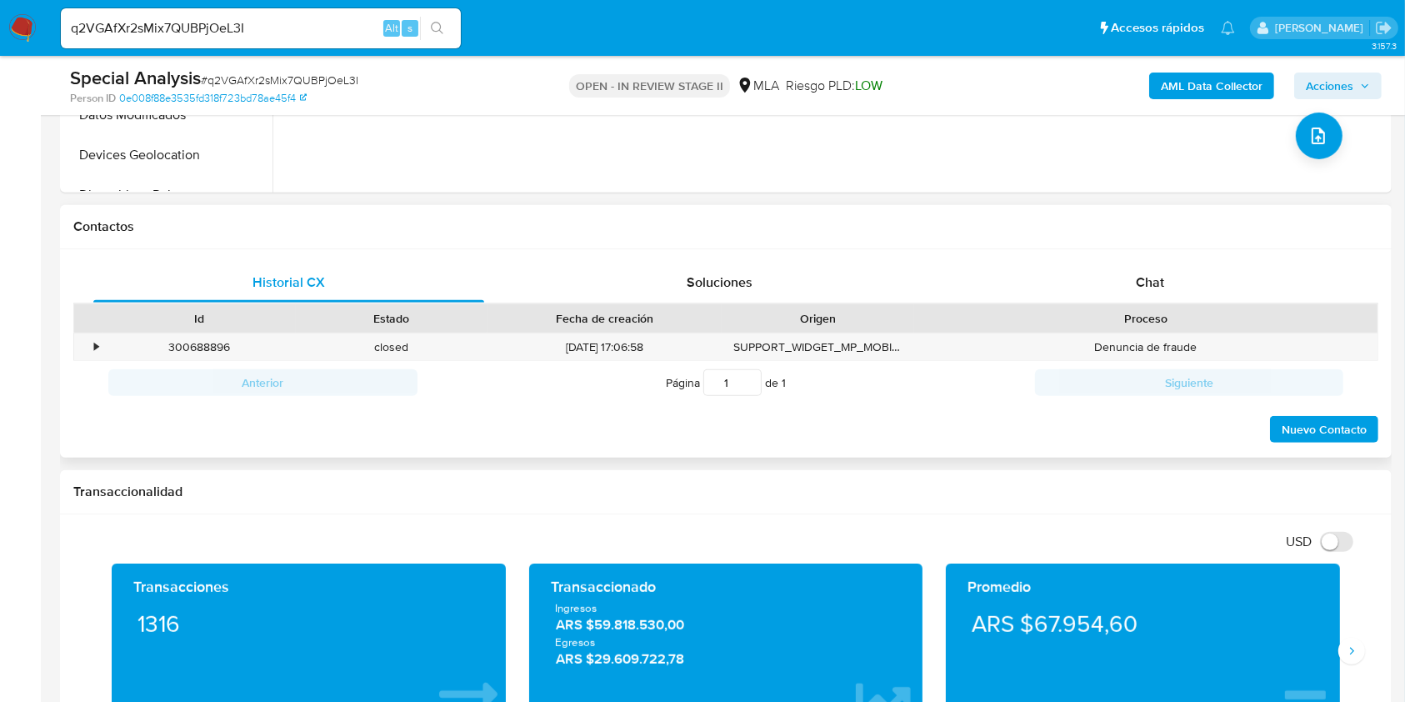
click at [1184, 302] on div "Chat" at bounding box center [1150, 283] width 391 height 40
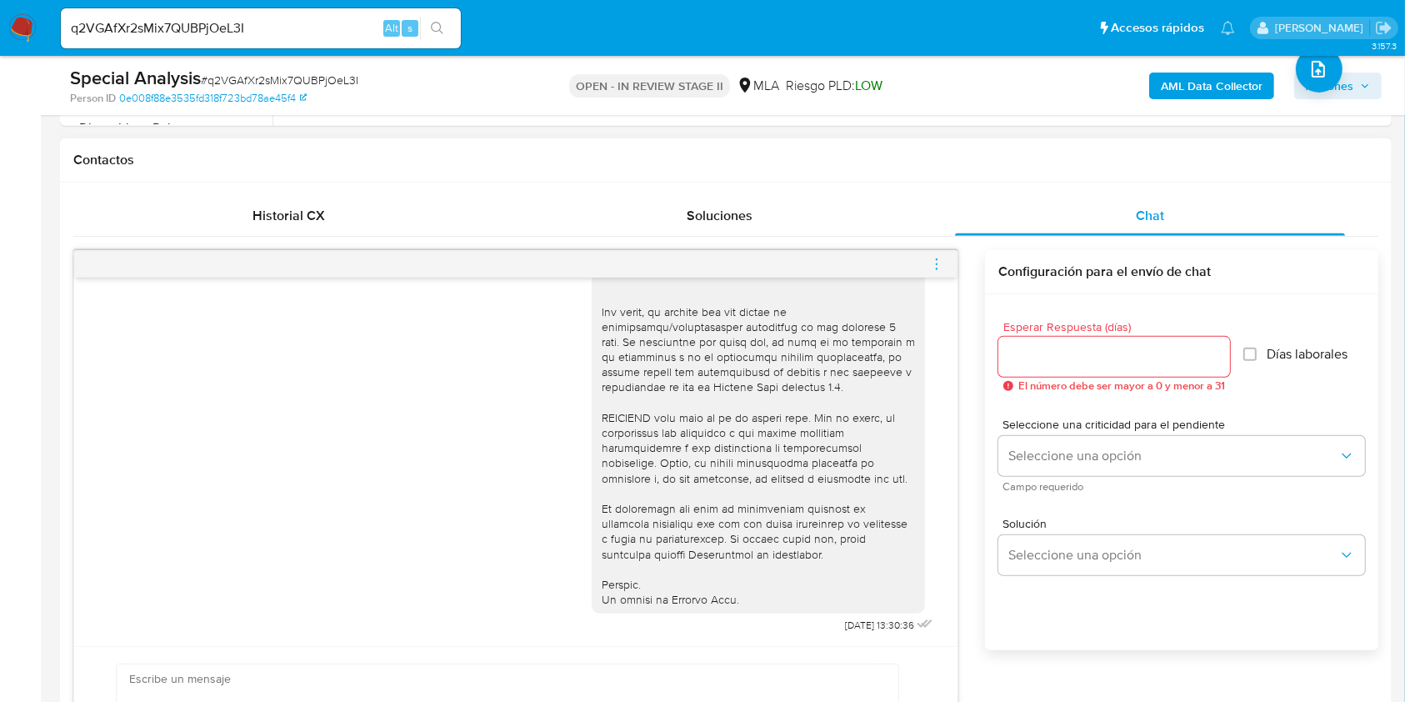
scroll to position [778, 0]
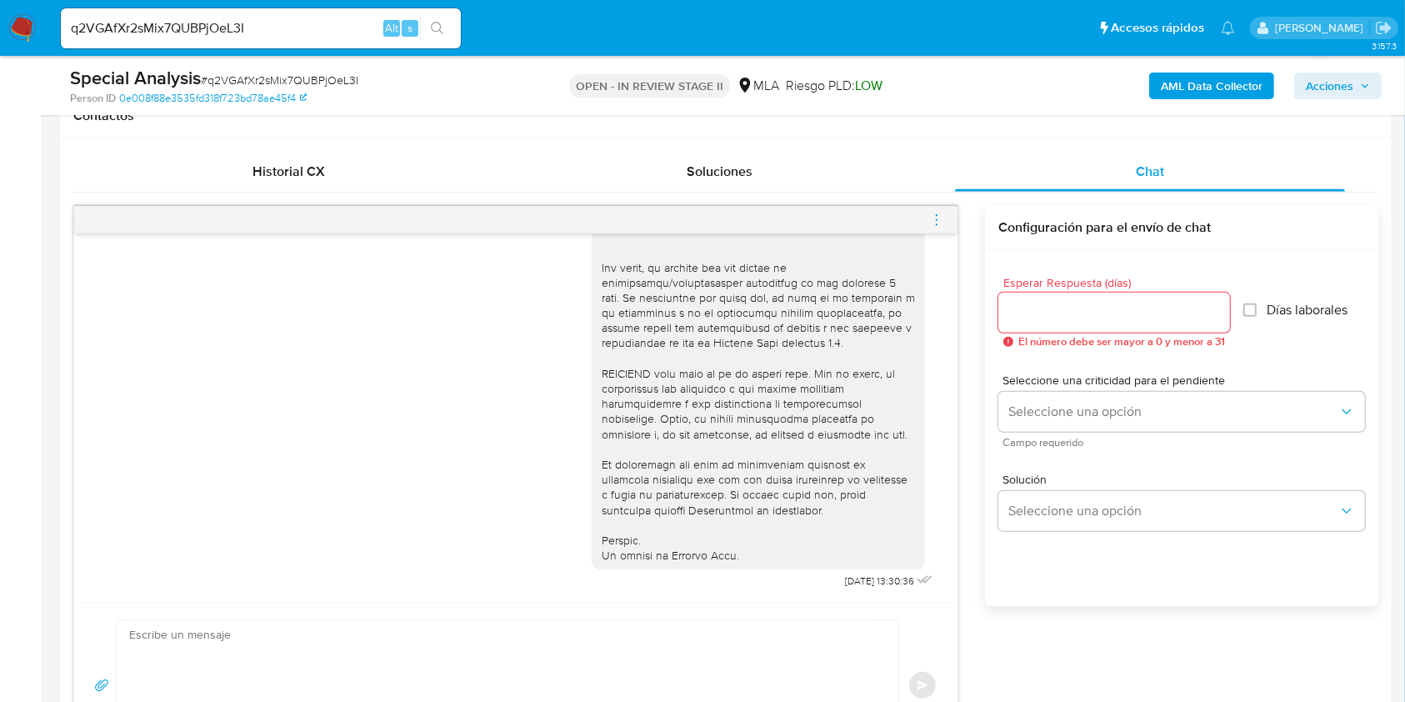
click at [934, 224] on icon "menu-action" at bounding box center [936, 220] width 15 height 15
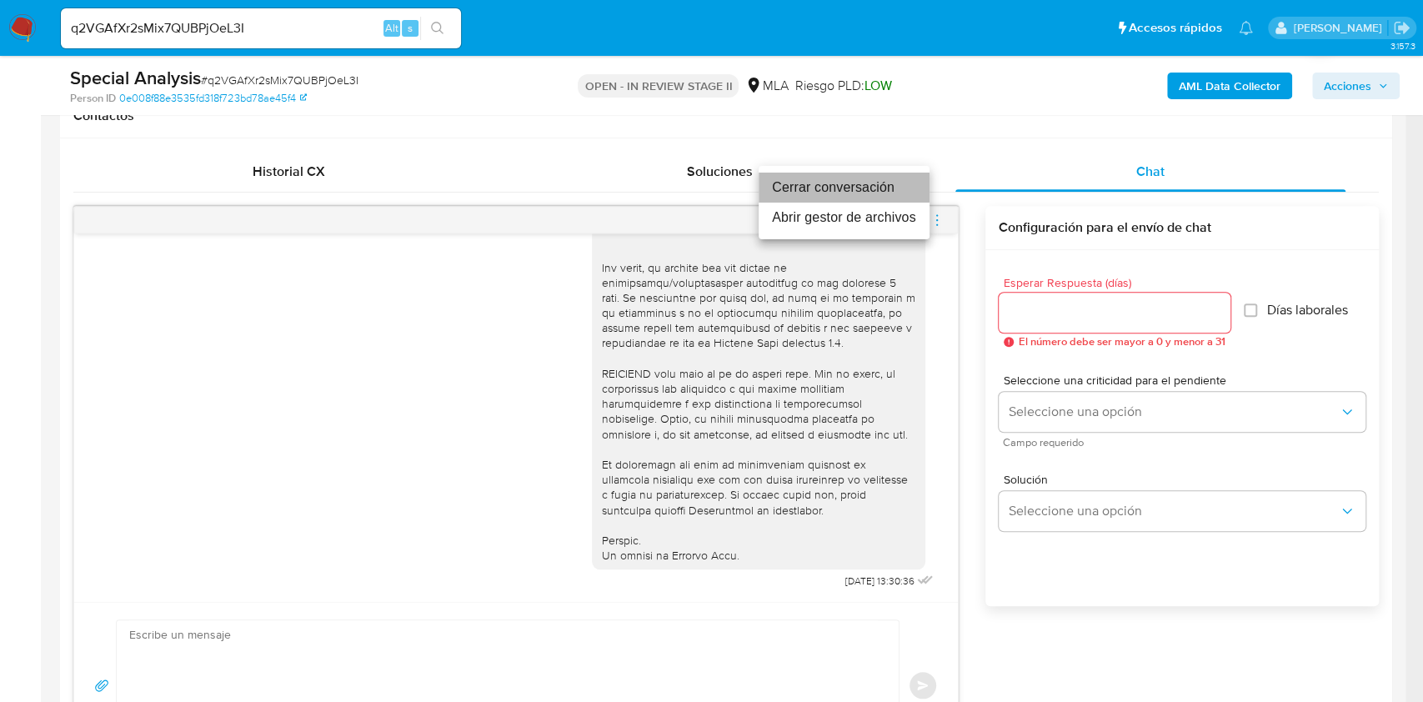
drag, startPoint x: 849, startPoint y: 190, endPoint x: 844, endPoint y: 199, distance: 10.4
click at [849, 191] on li "Cerrar conversación" at bounding box center [844, 188] width 171 height 30
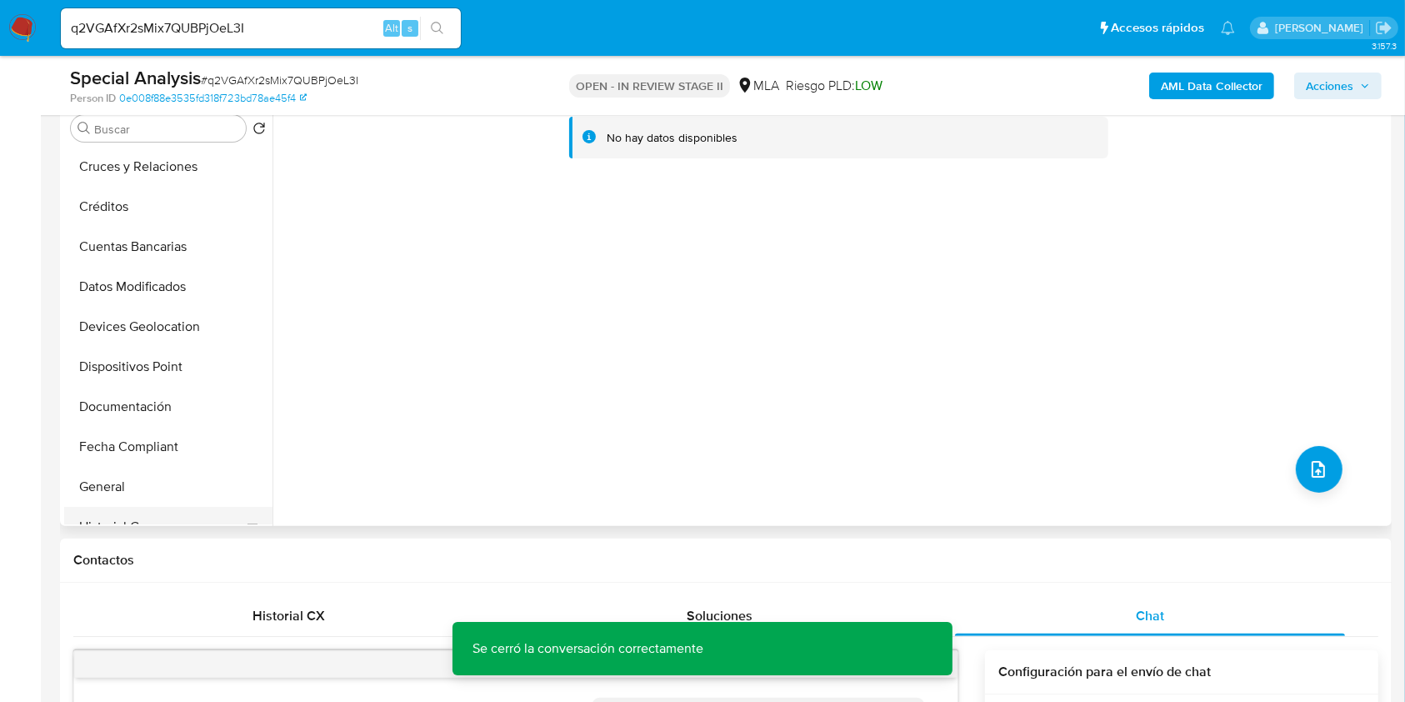
scroll to position [333, 0]
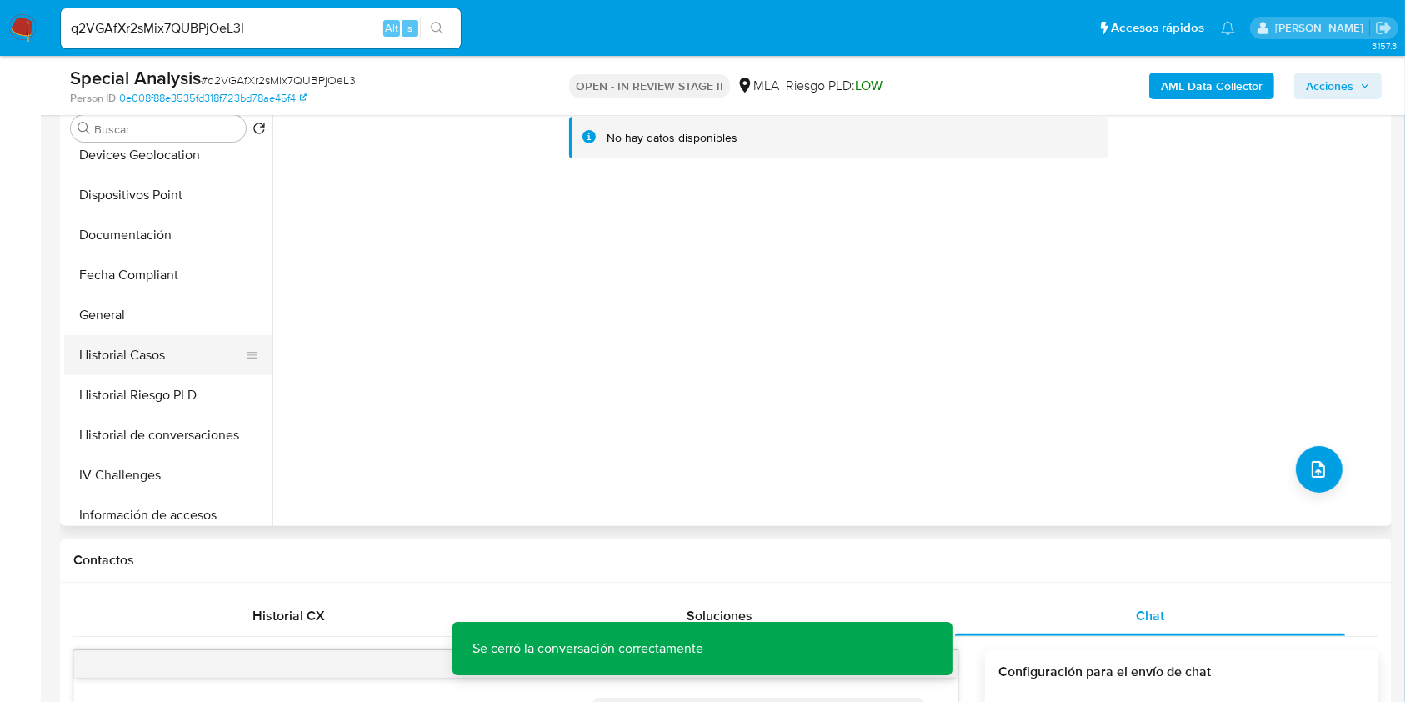
click at [160, 370] on button "Historial Casos" at bounding box center [161, 355] width 195 height 40
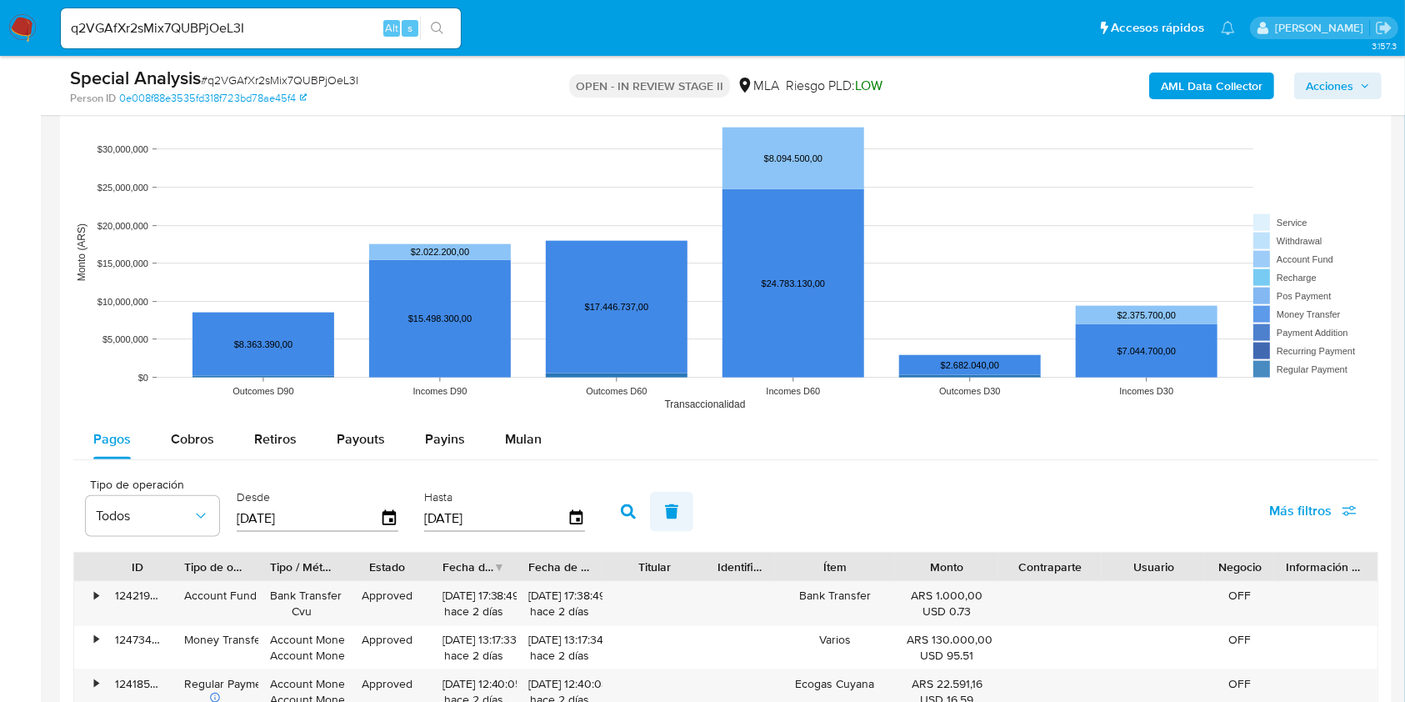
scroll to position [2001, 0]
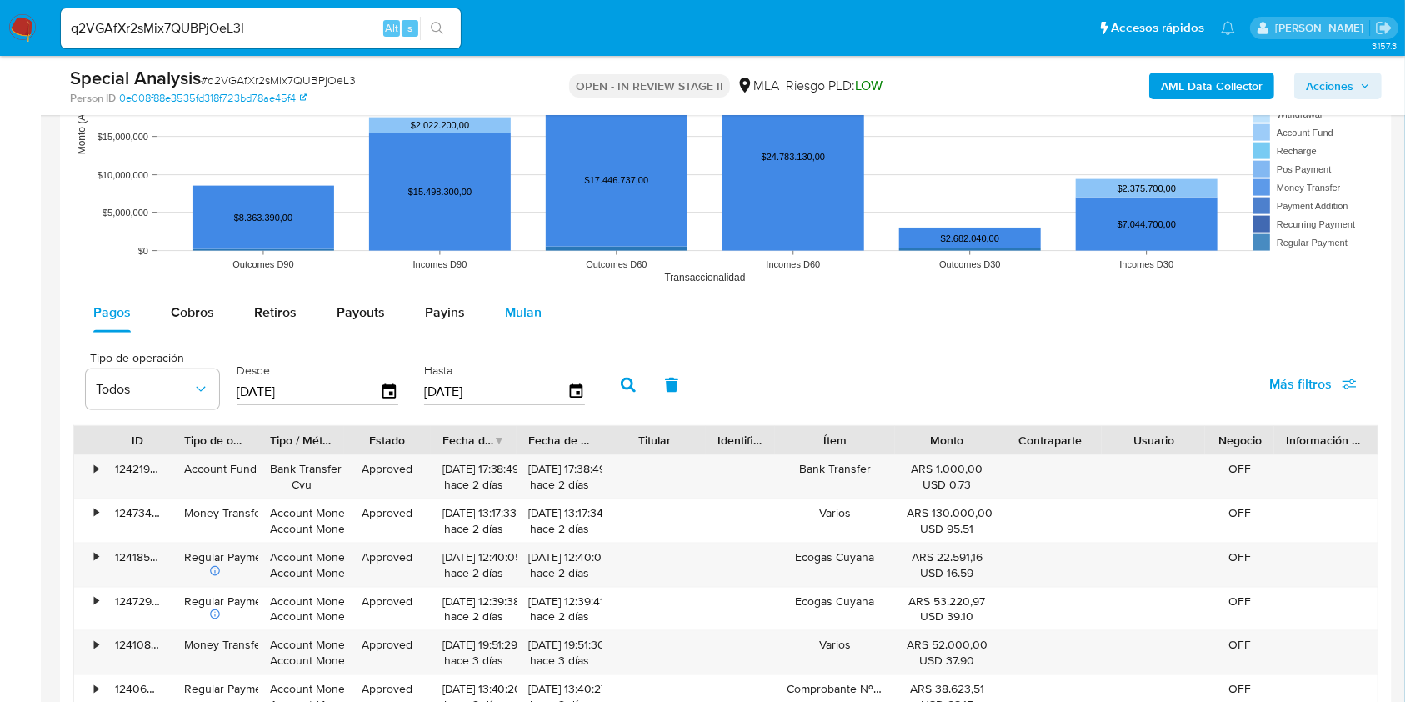
click at [549, 306] on button "Mulan" at bounding box center [523, 313] width 77 height 40
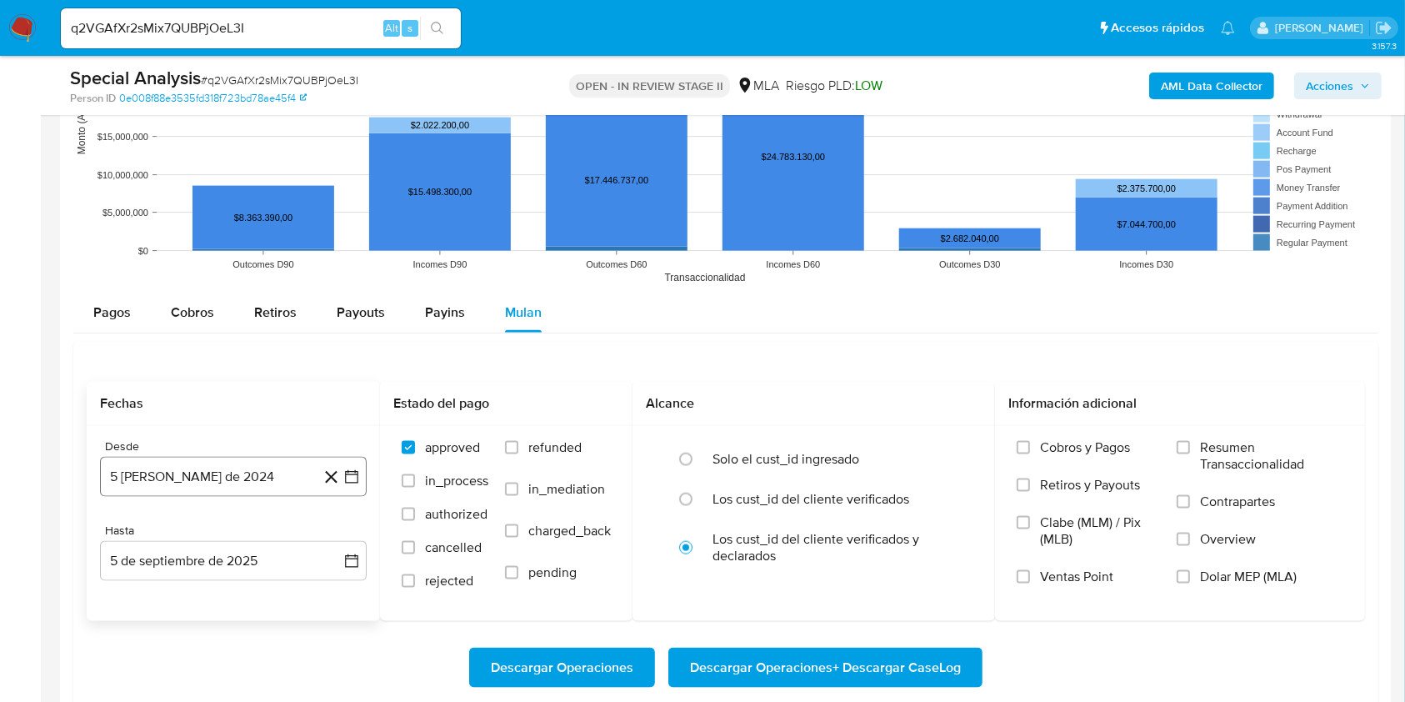
click at [231, 463] on button "5 de agosto de 2024" at bounding box center [233, 477] width 267 height 40
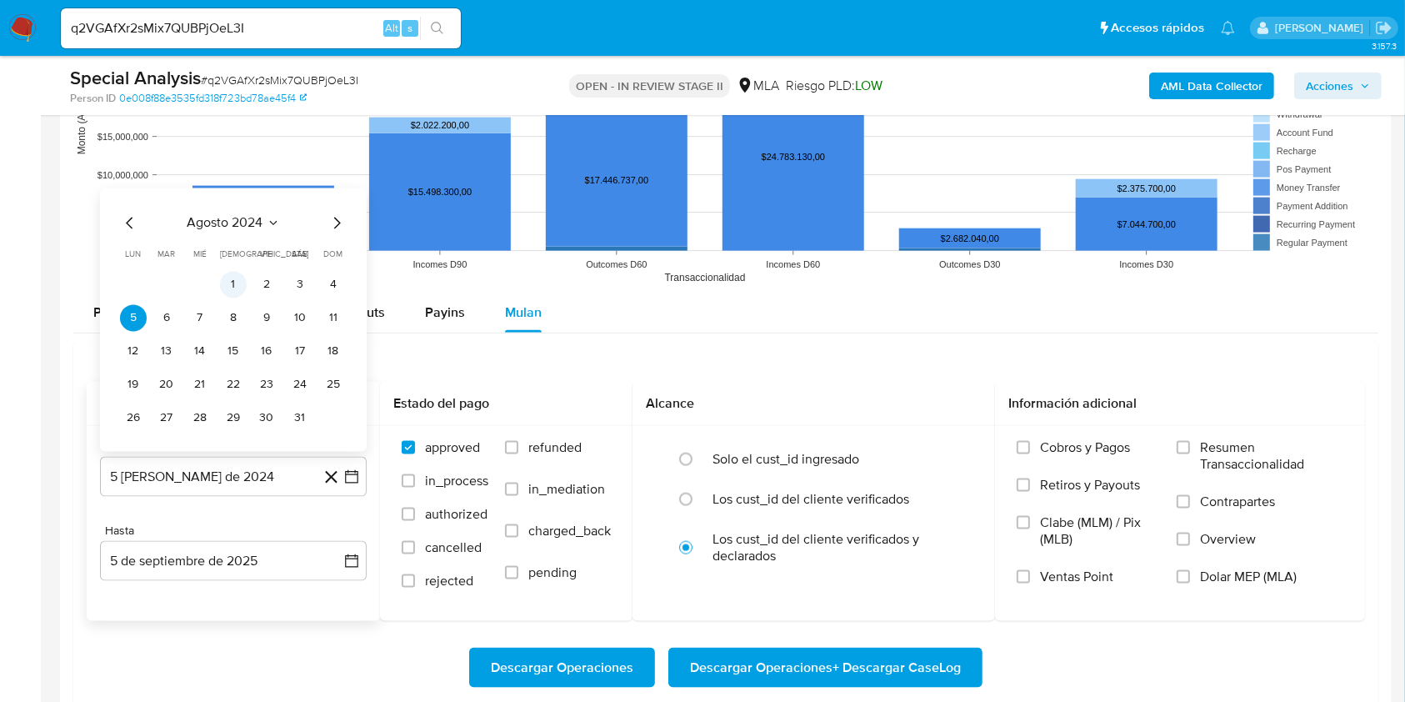
drag, startPoint x: 222, startPoint y: 268, endPoint x: 222, endPoint y: 278, distance: 10.0
click at [222, 268] on table "lun lunes mar martes mié miércoles jue jueves vie viernes sáb sábado dom doming…" at bounding box center [233, 339] width 227 height 183
click at [223, 280] on button "1" at bounding box center [233, 285] width 27 height 27
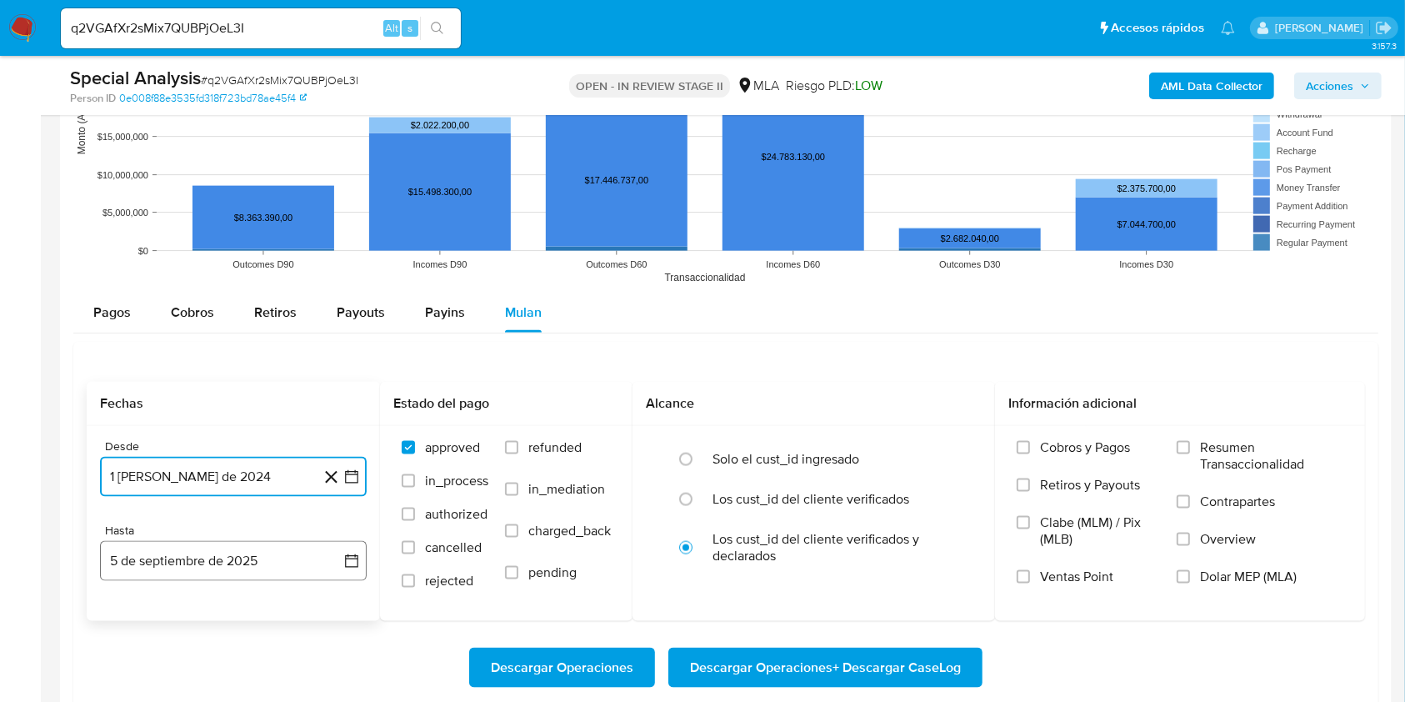
drag, startPoint x: 149, startPoint y: 561, endPoint x: 138, endPoint y: 540, distance: 23.5
click at [148, 562] on button "5 de septiembre de 2025" at bounding box center [233, 561] width 267 height 40
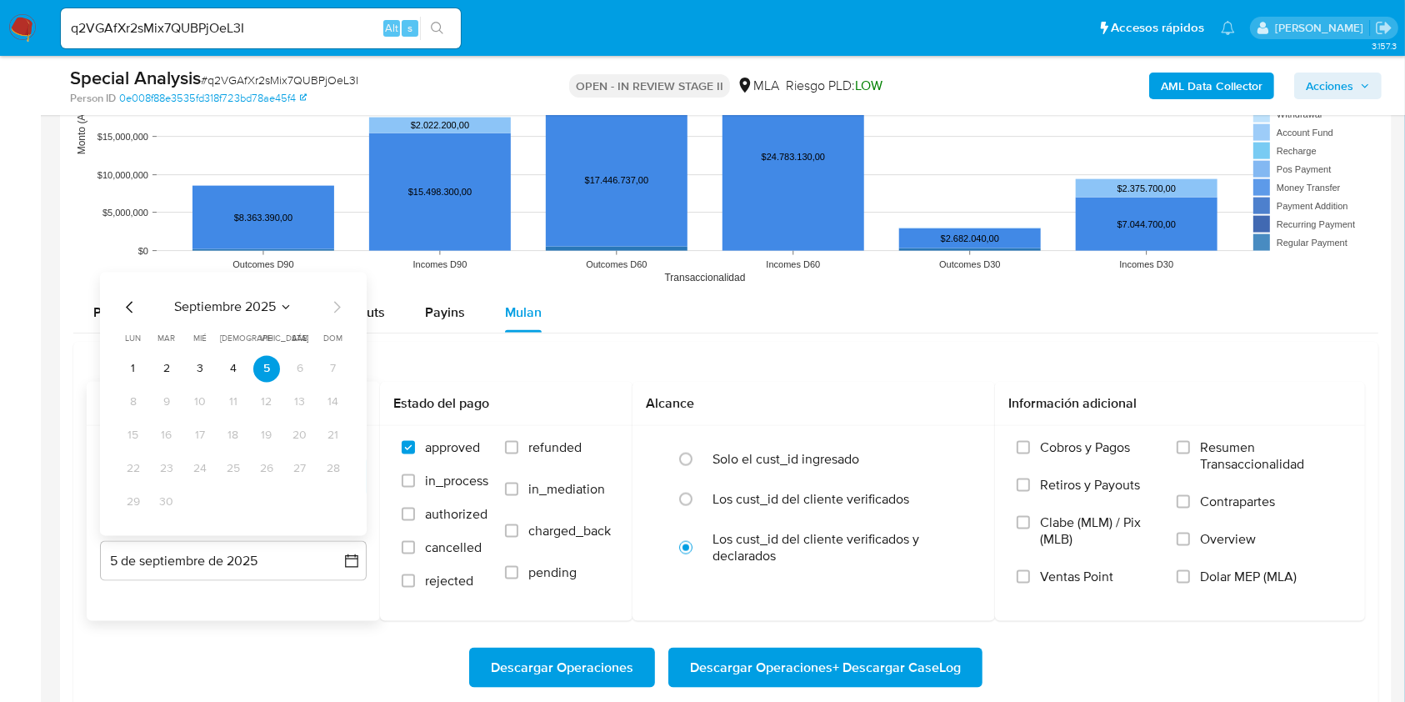
click at [134, 299] on icon "Mes anterior" at bounding box center [130, 308] width 20 height 20
click at [137, 301] on icon "Mes anterior" at bounding box center [130, 308] width 20 height 20
click at [228, 500] on button "31" at bounding box center [233, 502] width 27 height 27
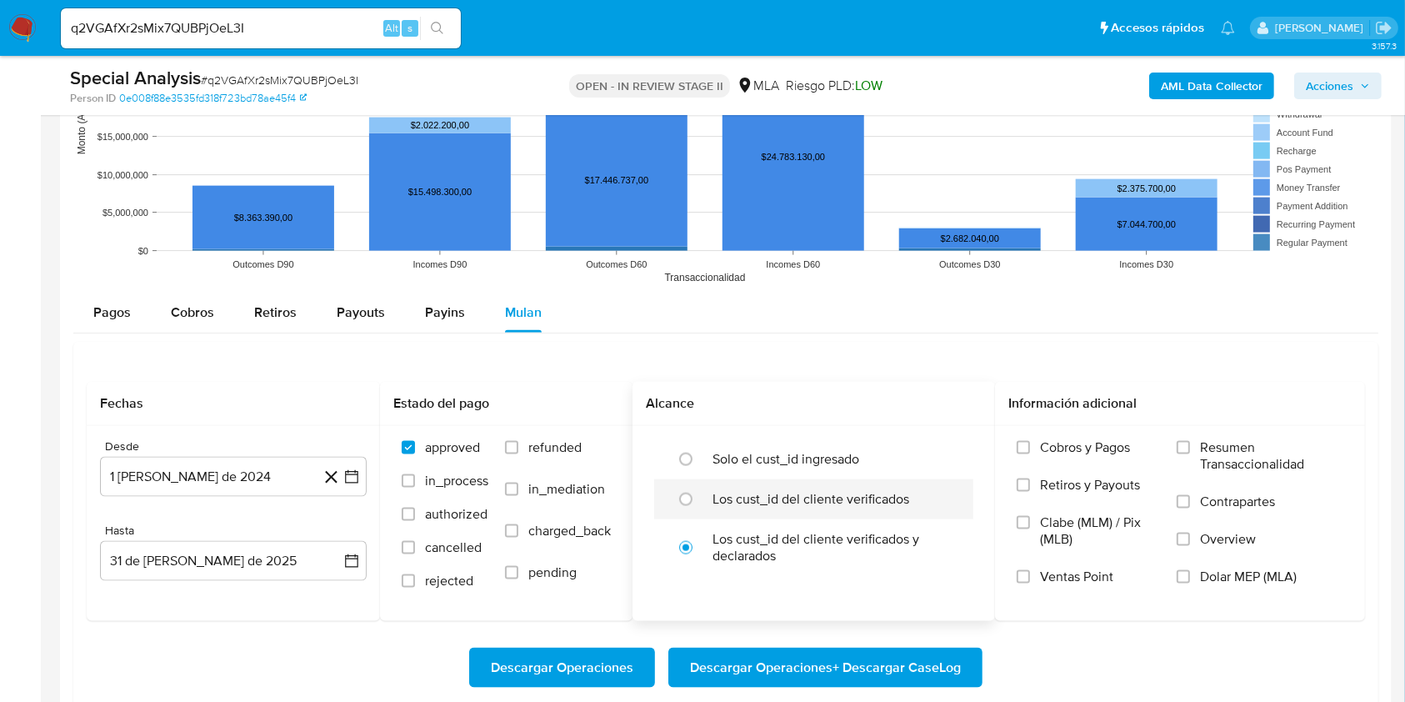
click at [724, 502] on label "Los cust_id del cliente verificados" at bounding box center [811, 499] width 197 height 17
click at [699, 502] on input "radio" at bounding box center [686, 499] width 27 height 27
radio input "true"
drag, startPoint x: 1194, startPoint y: 576, endPoint x: 1168, endPoint y: 586, distance: 27.7
click at [1192, 577] on label "Dolar MEP (MLA)" at bounding box center [1260, 587] width 167 height 38
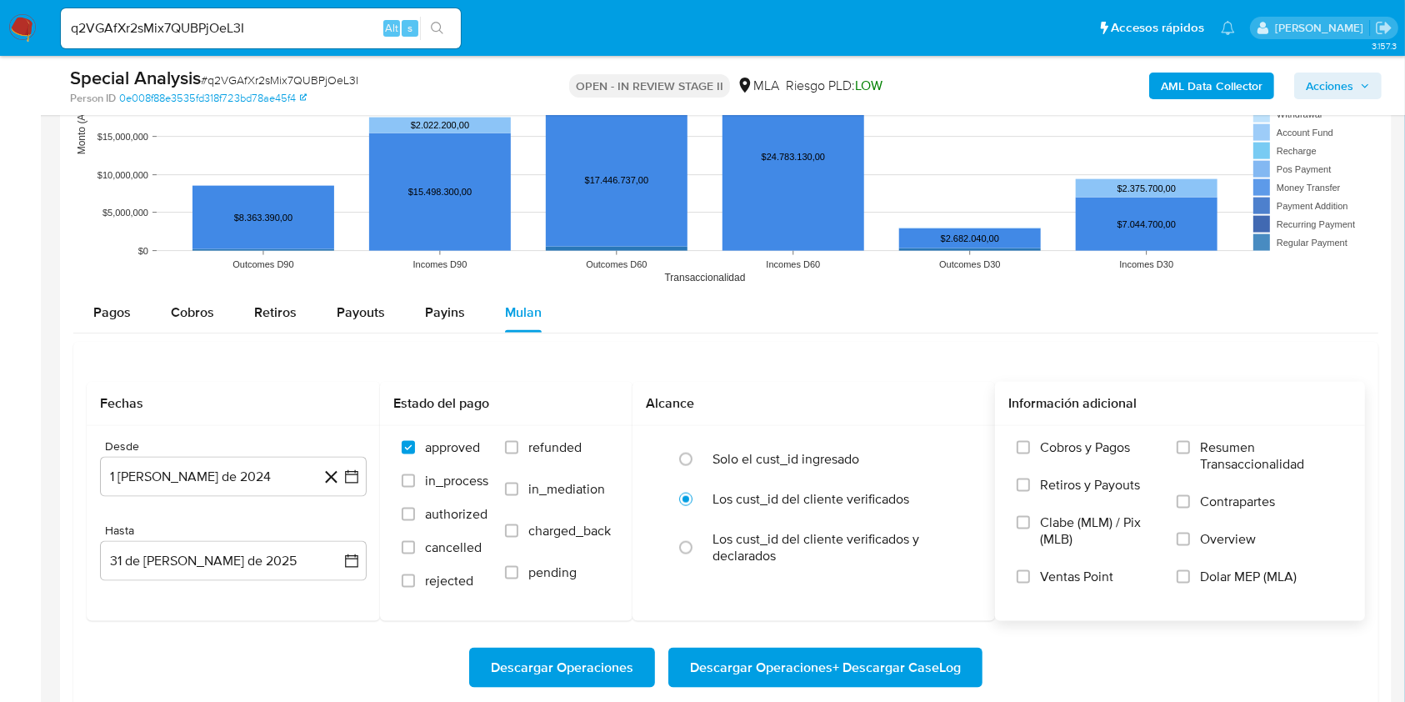
click at [1190, 577] on input "Dolar MEP (MLA)" at bounding box center [1183, 576] width 13 height 13
click at [854, 666] on span "Descargar Operaciones + Descargar CaseLog" at bounding box center [825, 667] width 271 height 37
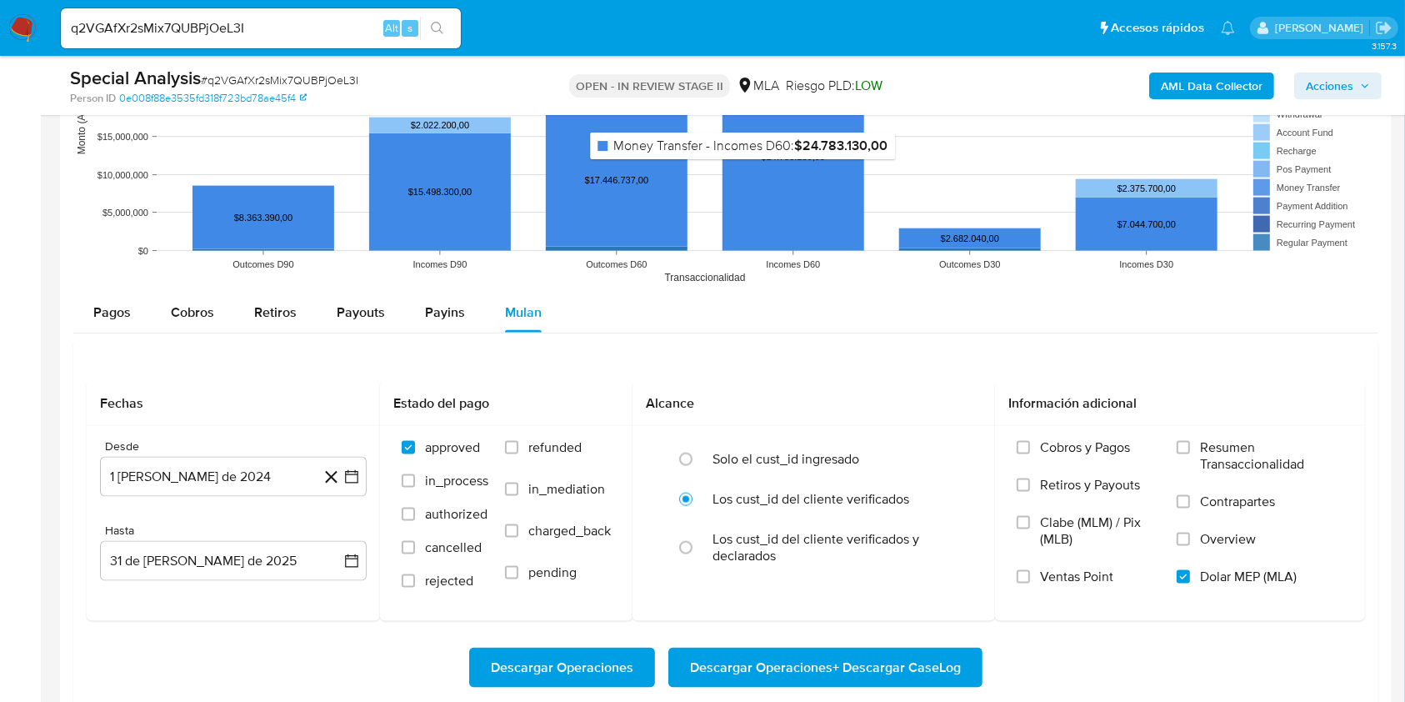
click at [744, 170] on rect at bounding box center [794, 157] width 142 height 188
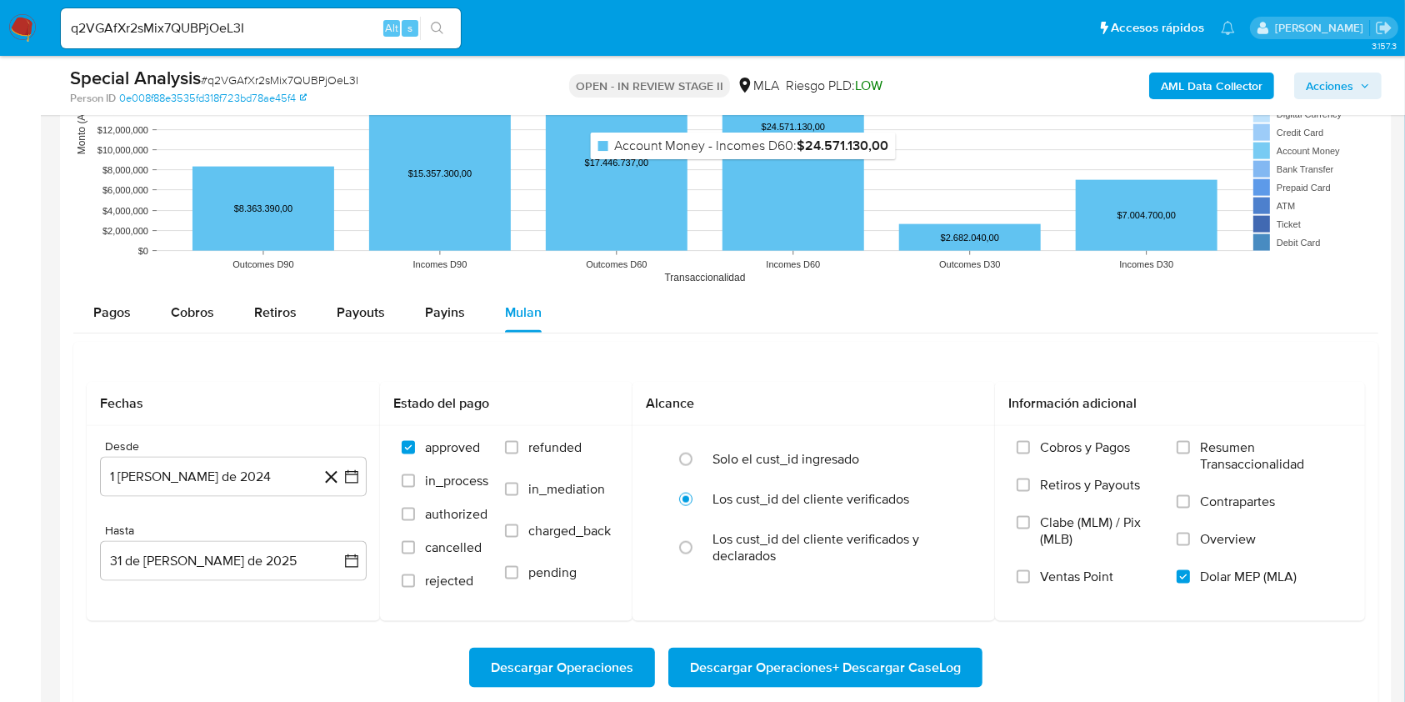
click at [744, 170] on rect at bounding box center [794, 127] width 142 height 248
click at [744, 170] on rect at bounding box center [794, 126] width 142 height 250
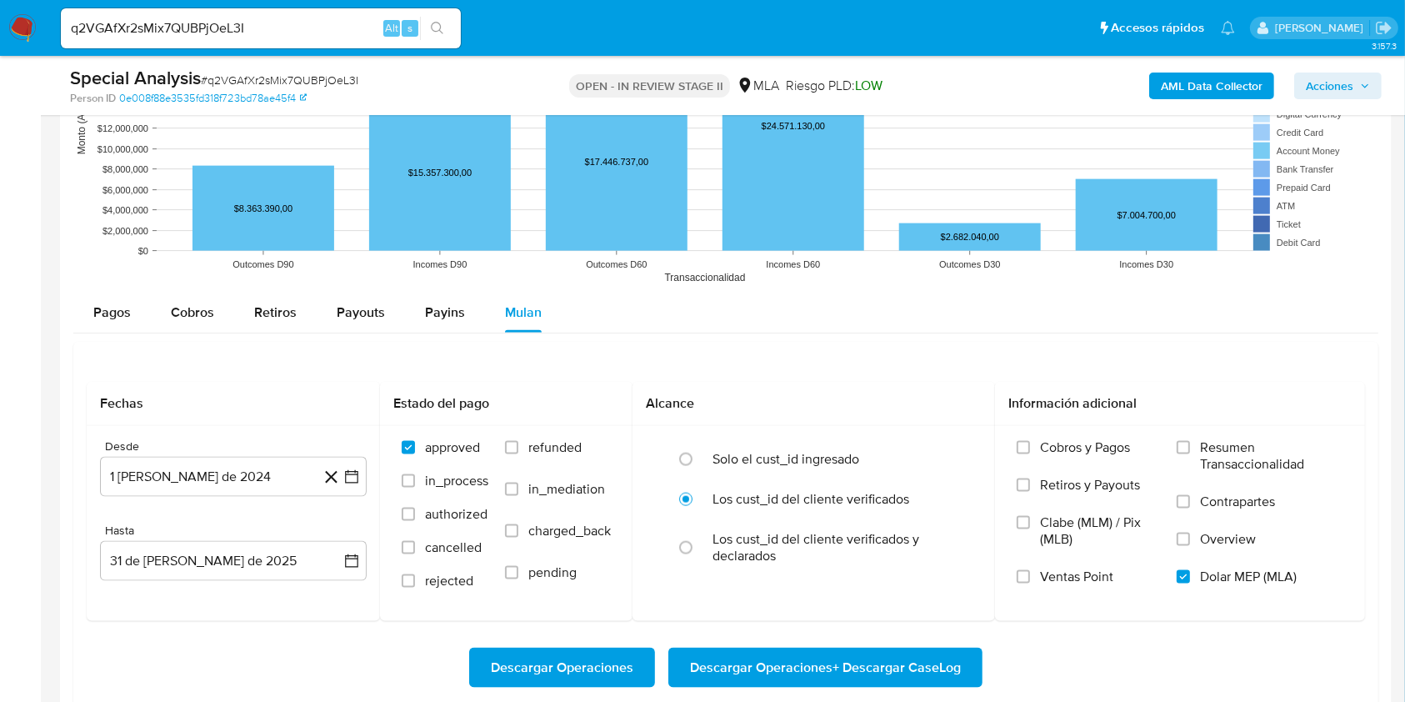
click at [703, 661] on span "Descargar Operaciones + Descargar CaseLog" at bounding box center [825, 667] width 271 height 37
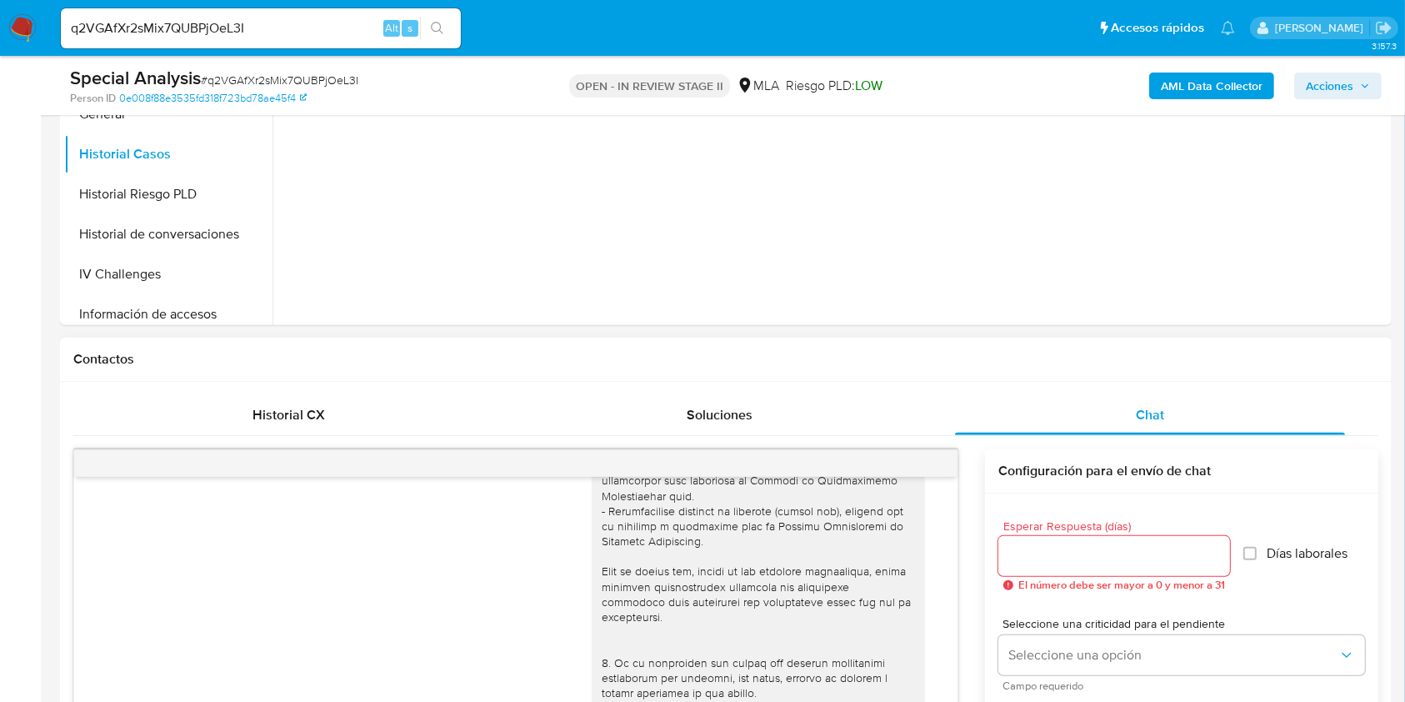
scroll to position [333, 0]
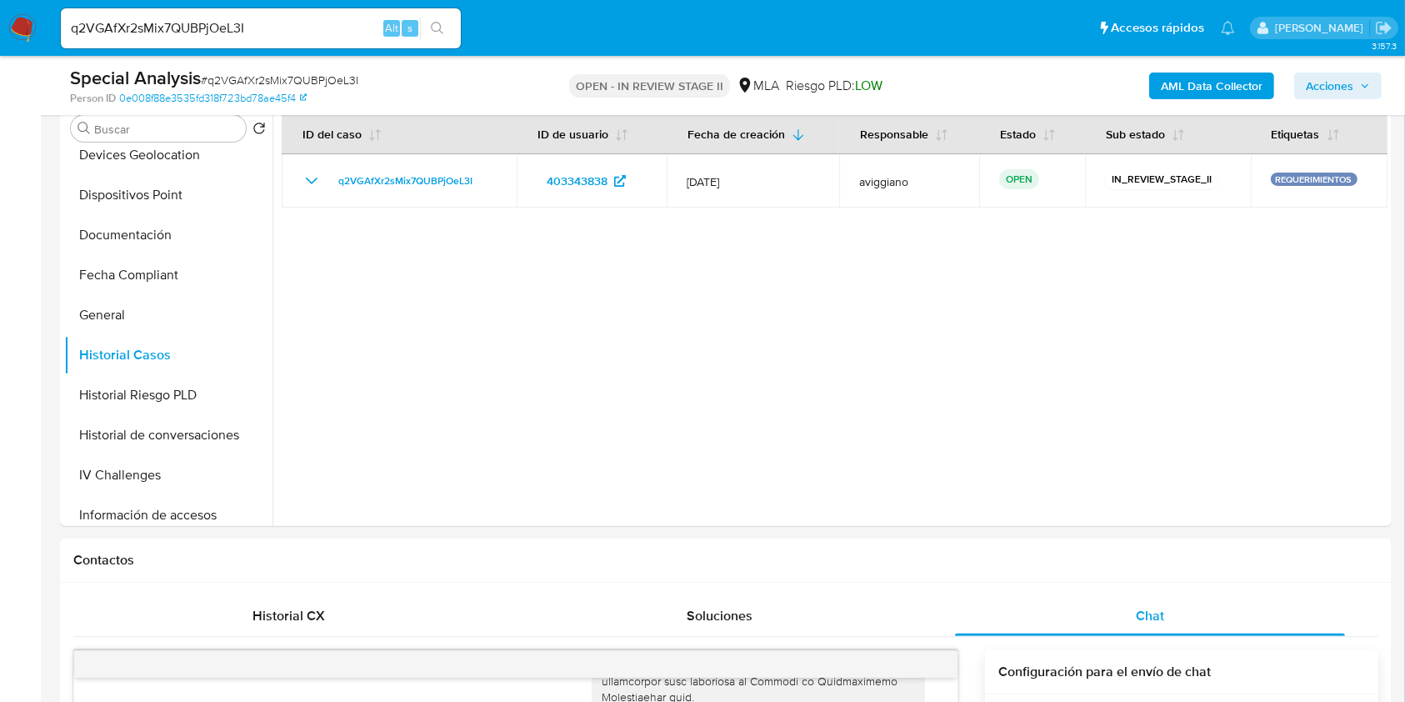
click at [1231, 91] on b "AML Data Collector" at bounding box center [1212, 86] width 102 height 27
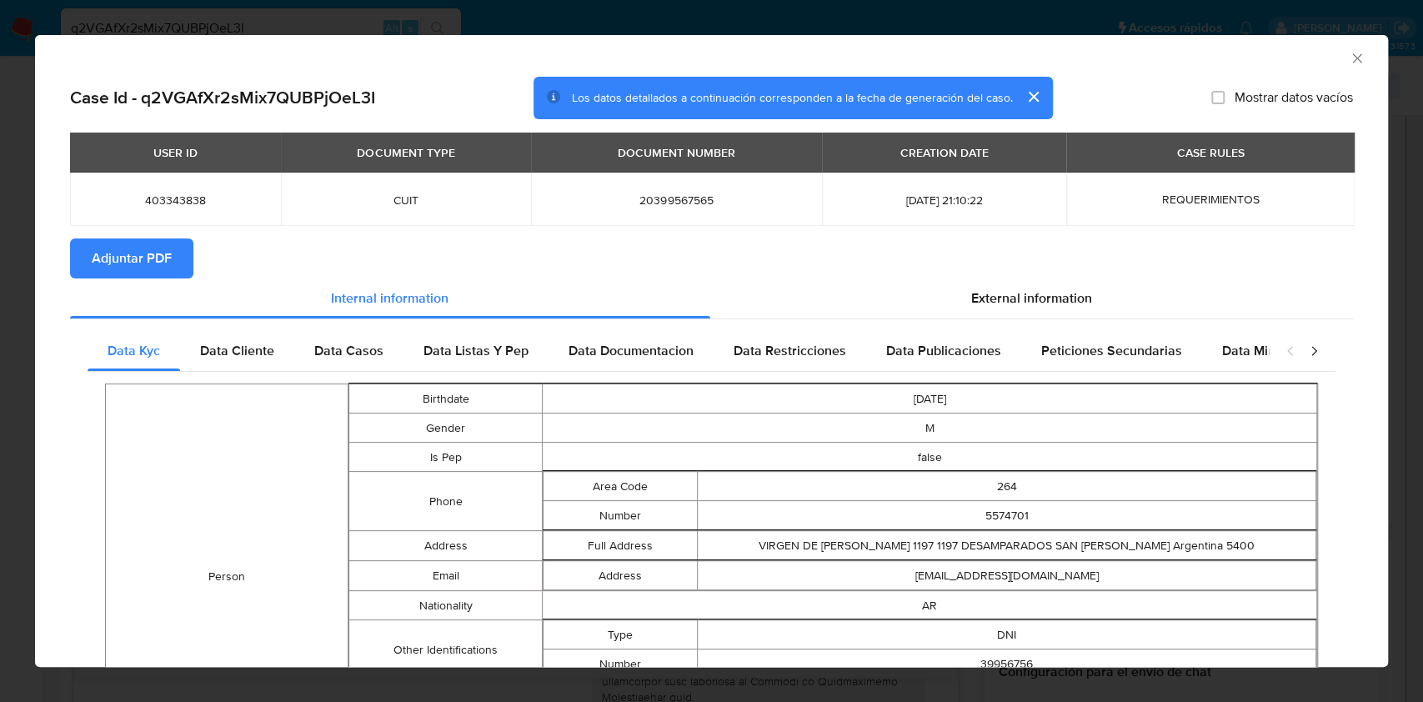
click at [134, 246] on span "Adjuntar PDF" at bounding box center [132, 258] width 80 height 37
click at [1320, 61] on div "AML Data Collector" at bounding box center [698, 56] width 1302 height 18
click at [1349, 61] on icon "Cerrar ventana" at bounding box center [1357, 58] width 17 height 17
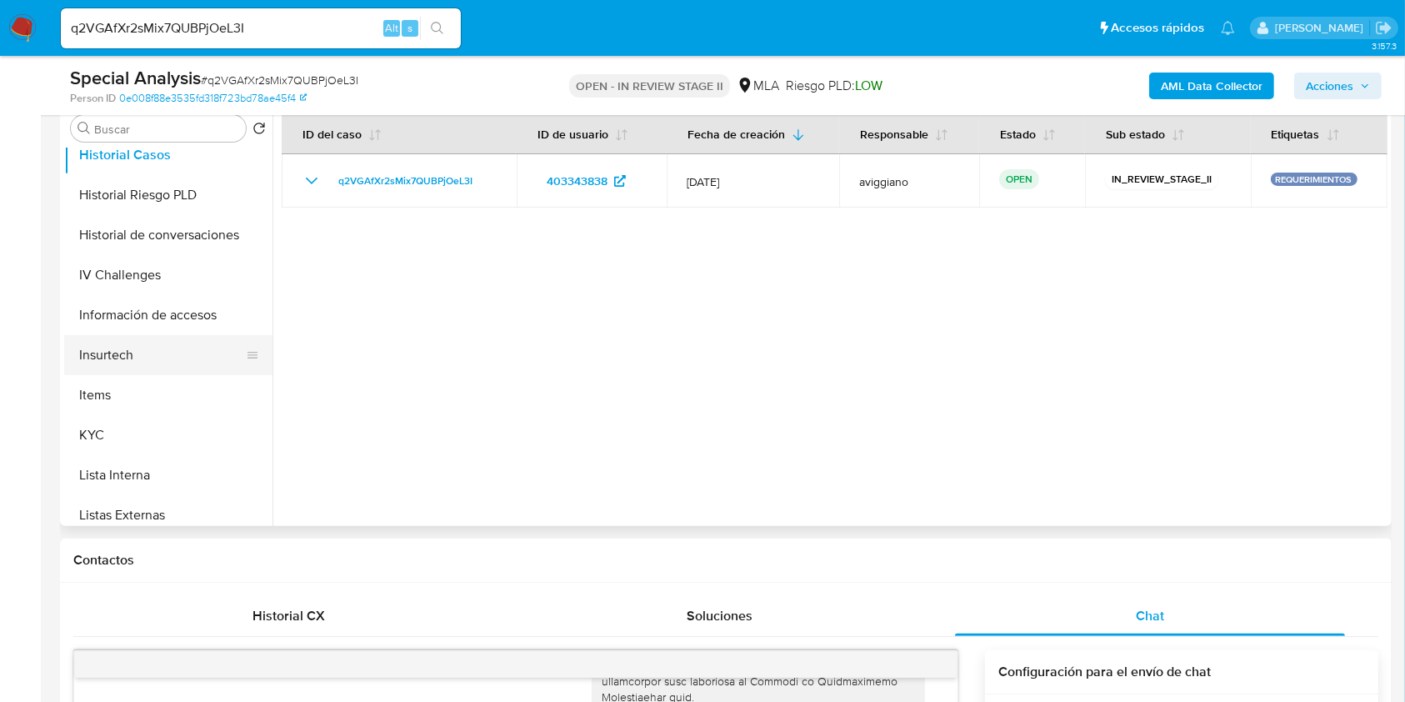
scroll to position [667, 0]
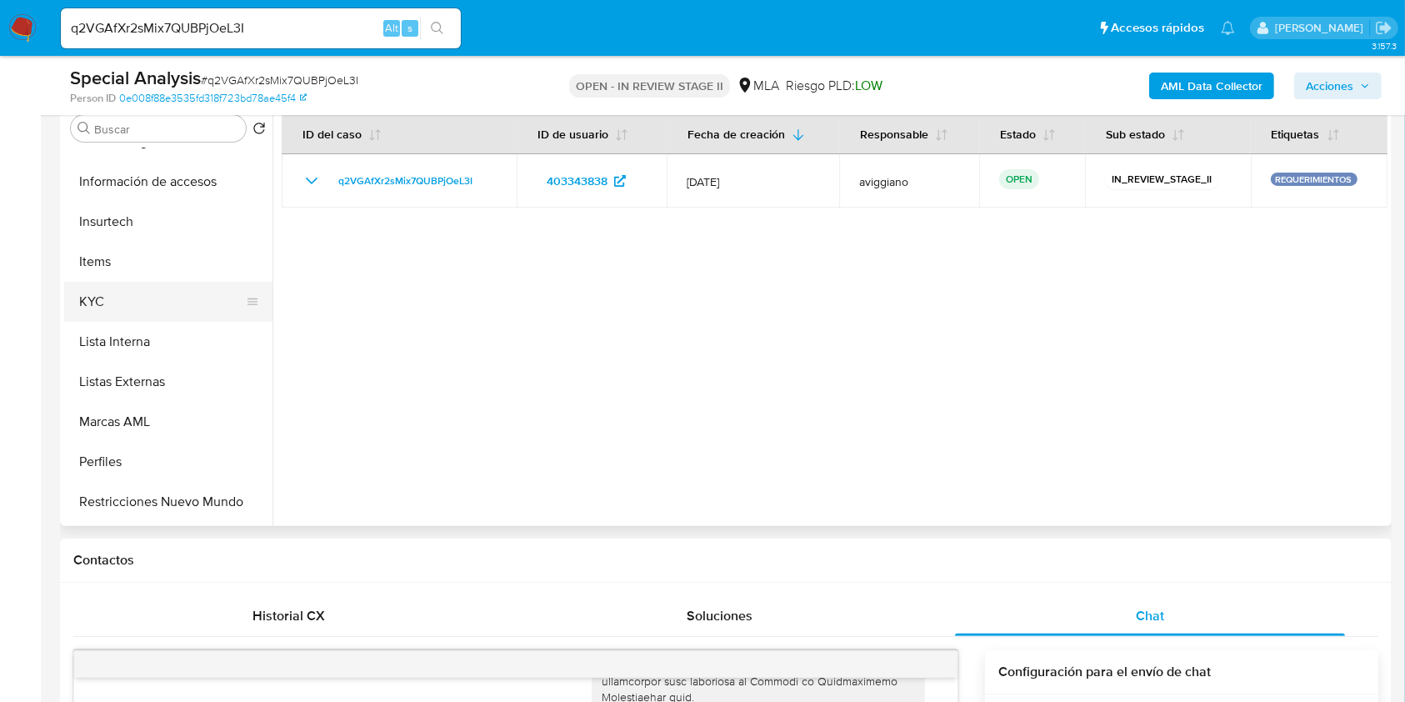
click at [193, 303] on button "KYC" at bounding box center [161, 302] width 195 height 40
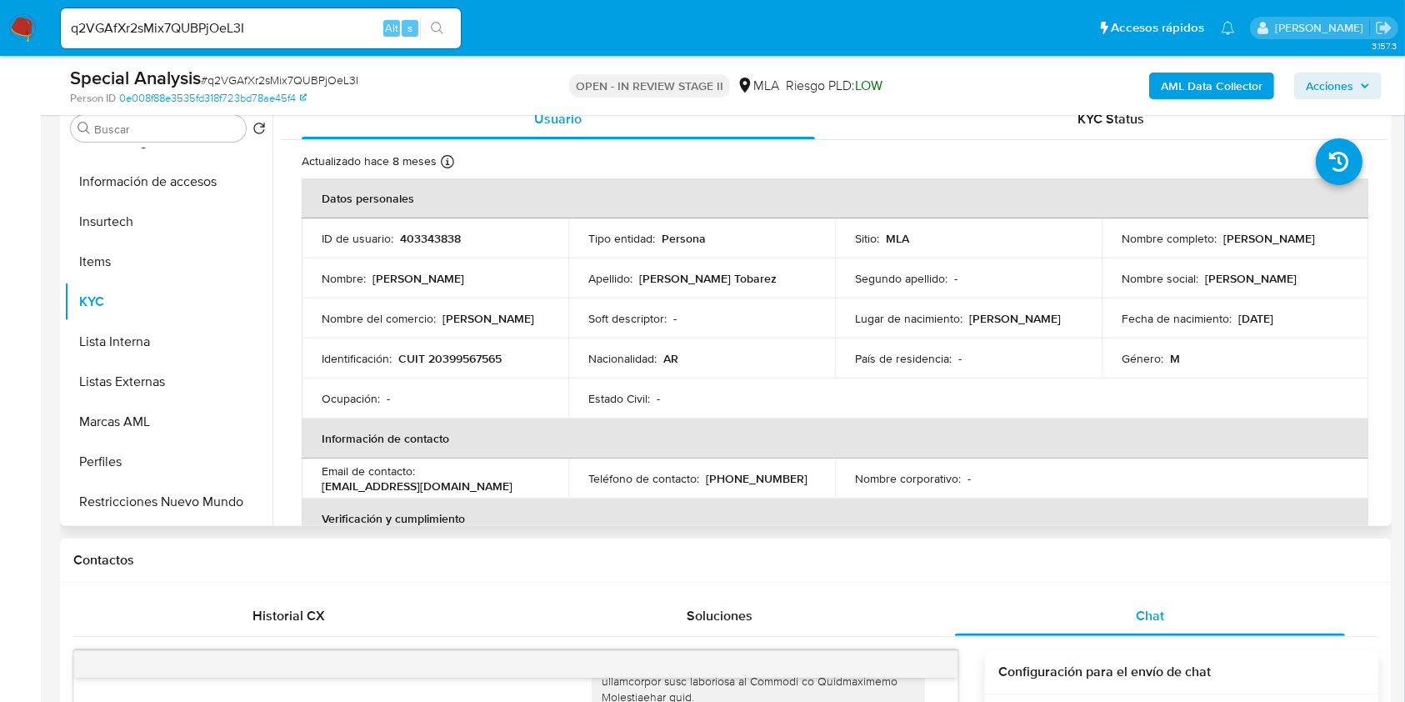
click at [475, 356] on p "CUIT 20399567565" at bounding box center [449, 358] width 103 height 15
drag, startPoint x: 459, startPoint y: 367, endPoint x: 437, endPoint y: 331, distance: 42.3
click at [437, 331] on td "Nombre del comercio : Maldito Miercoles" at bounding box center [435, 318] width 267 height 40
click at [455, 360] on p "CUIT 20399567565" at bounding box center [449, 358] width 103 height 15
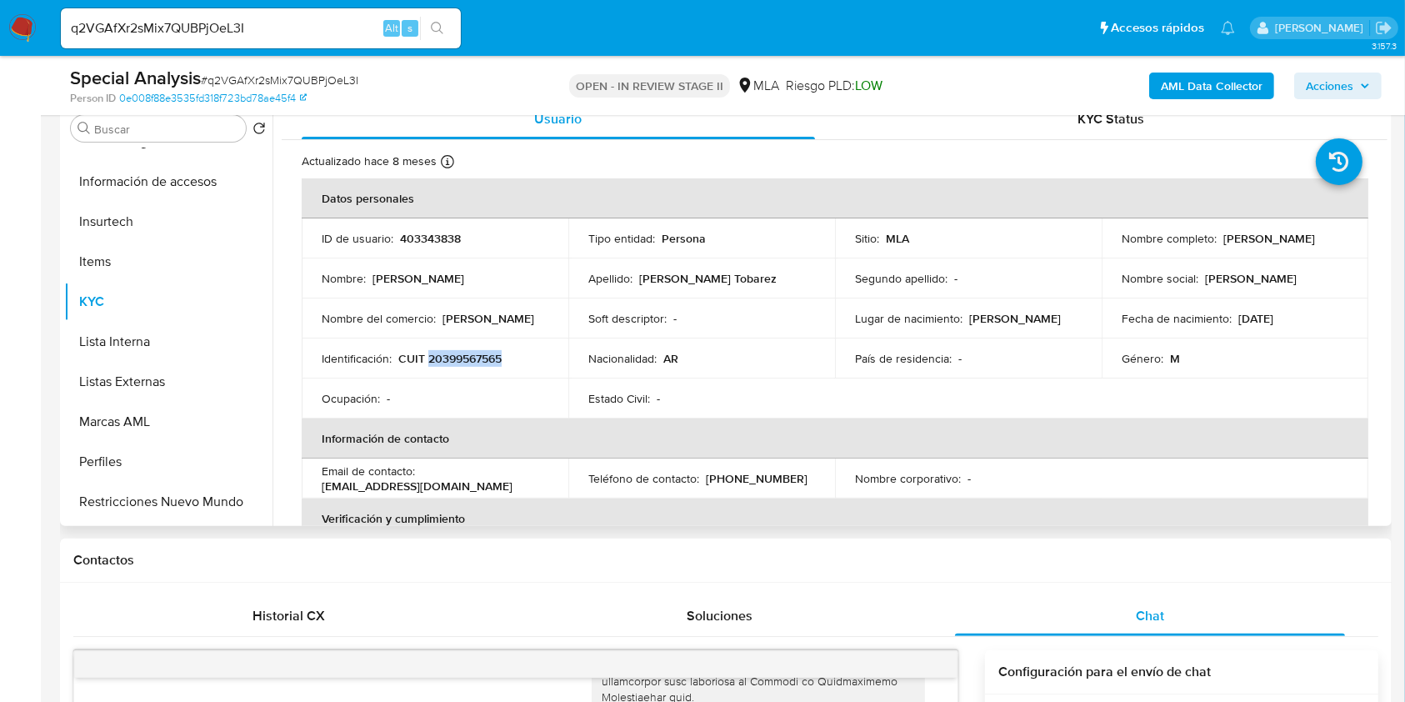
click at [455, 360] on p "CUIT 20399567565" at bounding box center [449, 358] width 103 height 15
copy p "20399567565"
click at [406, 248] on td "ID de usuario : 403343838" at bounding box center [435, 238] width 267 height 40
click at [407, 246] on td "ID de usuario : 403343838" at bounding box center [435, 238] width 267 height 40
click at [410, 242] on p "403343838" at bounding box center [430, 238] width 61 height 15
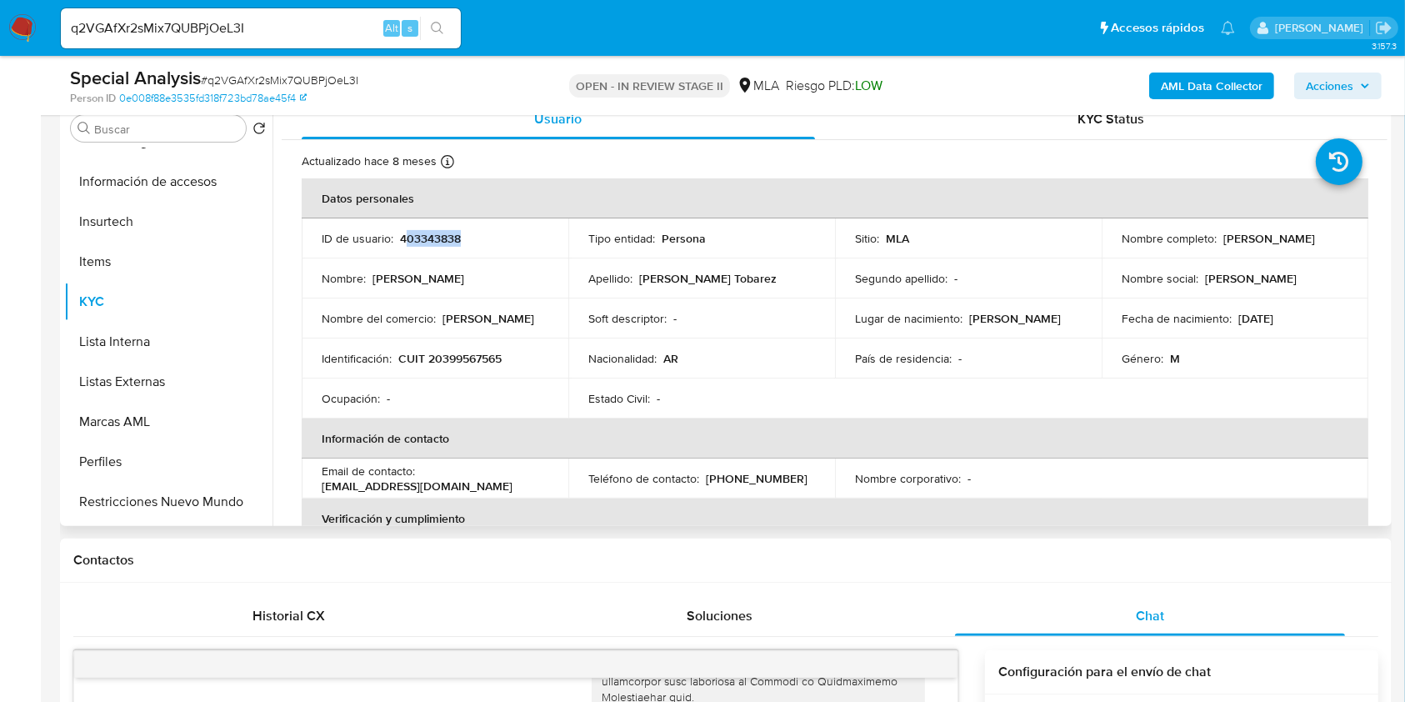
click at [410, 242] on p "403343838" at bounding box center [430, 238] width 61 height 15
click at [451, 243] on p "403343838" at bounding box center [430, 238] width 61 height 15
click at [483, 243] on div "ID de usuario : 403343838" at bounding box center [435, 238] width 227 height 15
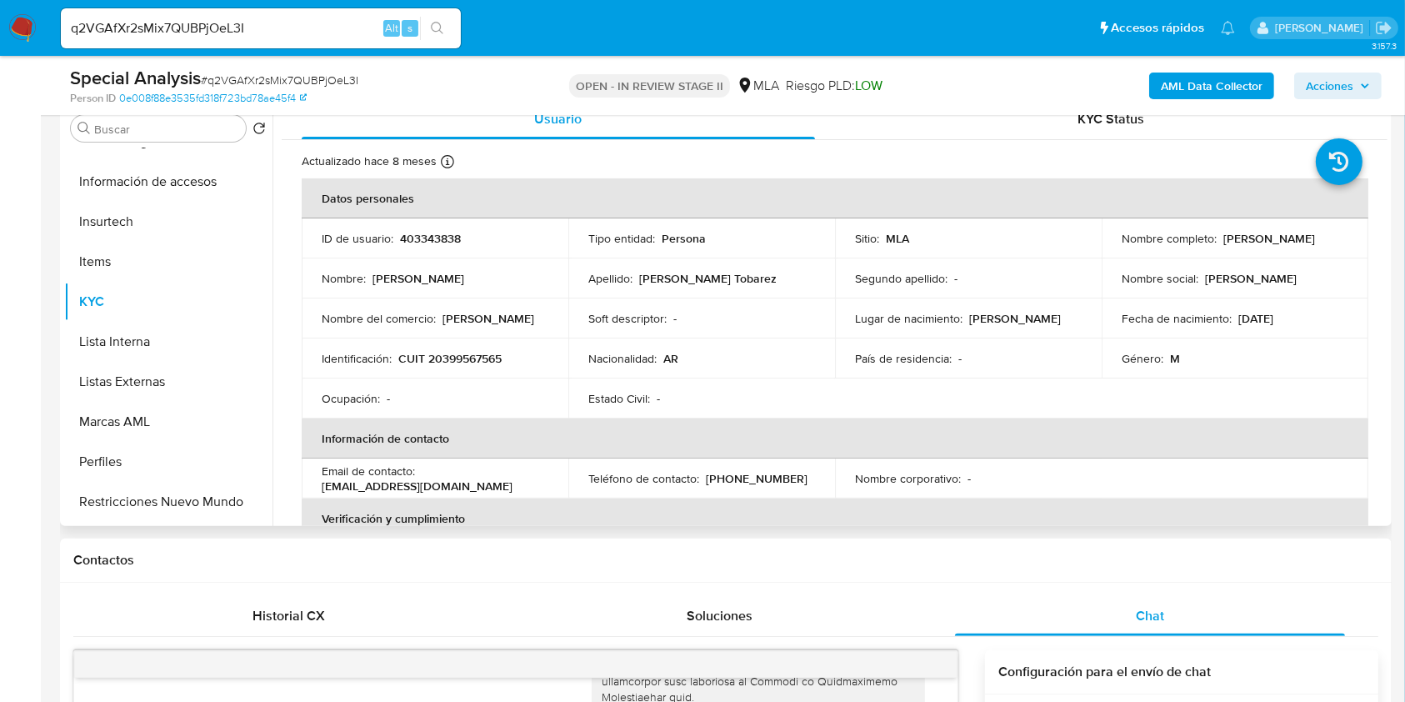
click at [421, 236] on p "403343838" at bounding box center [430, 238] width 61 height 15
copy p "403343838"
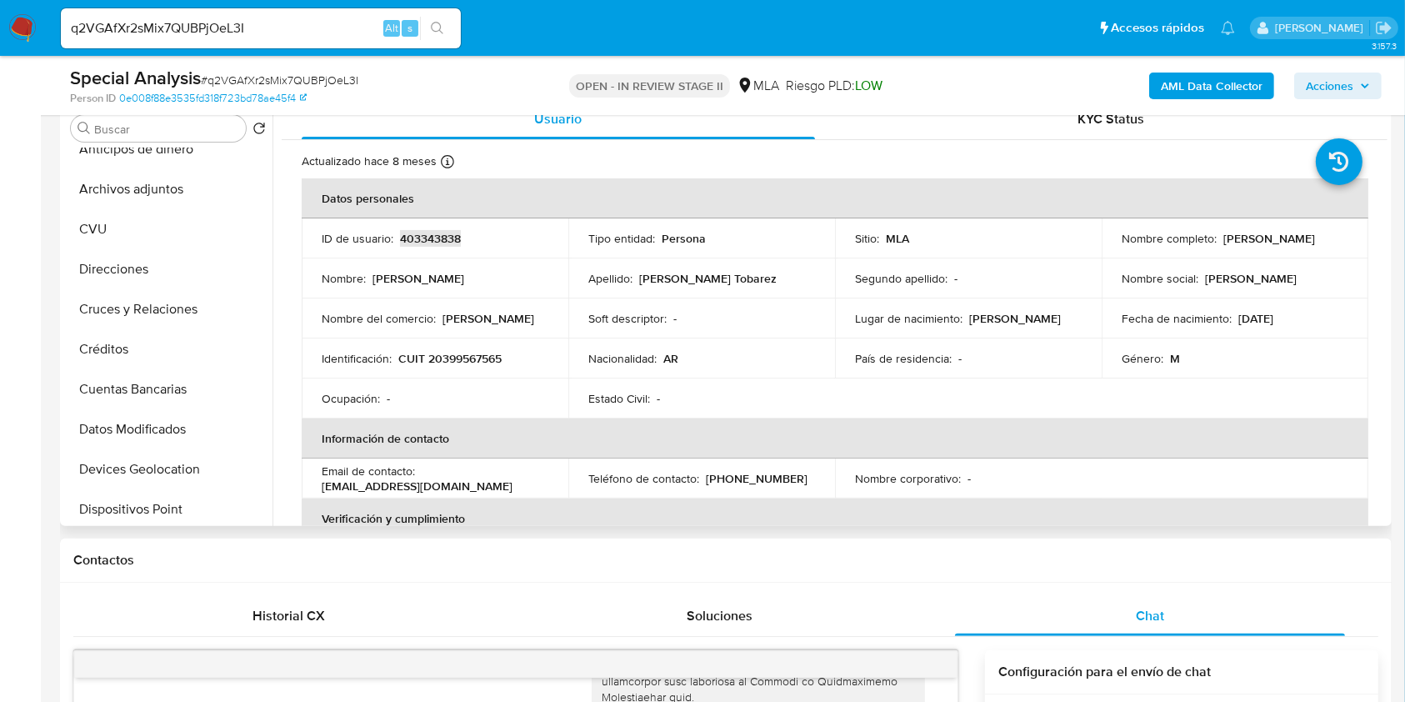
scroll to position [0, 0]
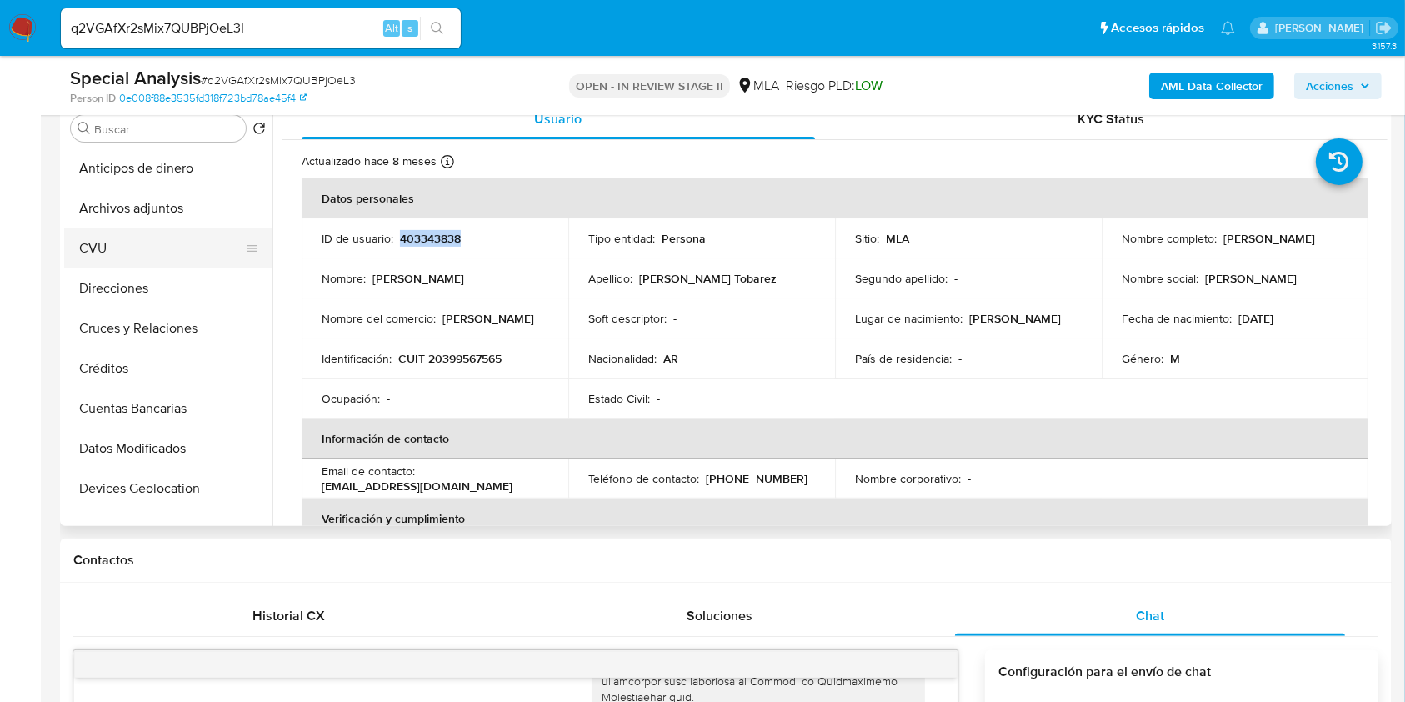
click at [179, 228] on button "CVU" at bounding box center [161, 248] width 195 height 40
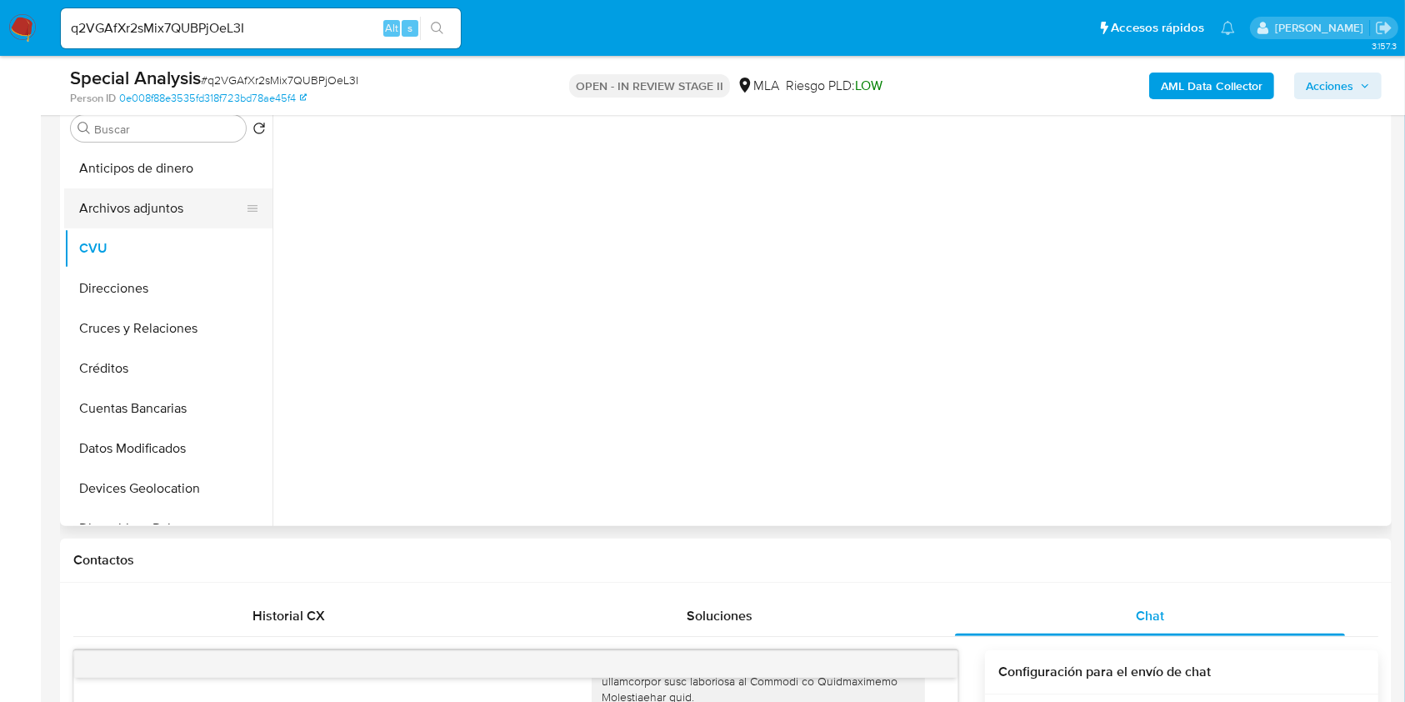
click at [189, 208] on button "Archivos adjuntos" at bounding box center [161, 208] width 195 height 40
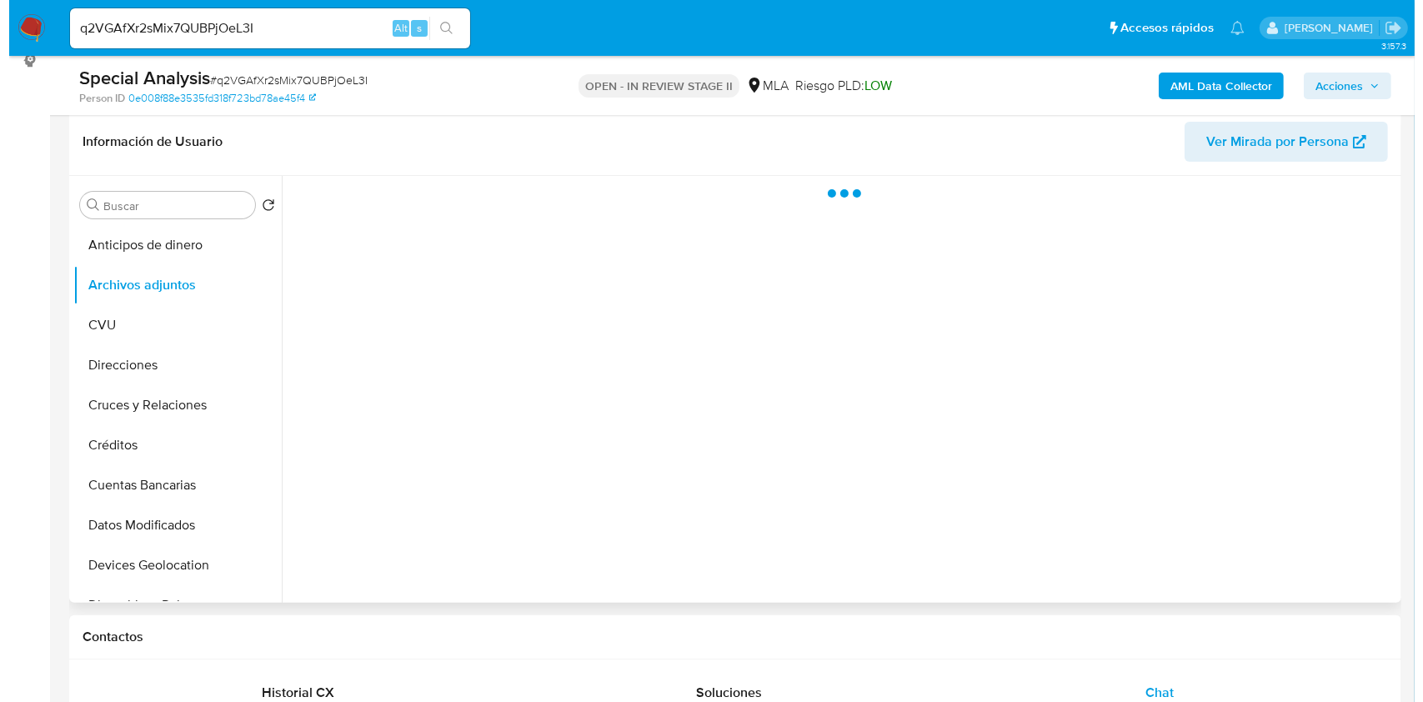
scroll to position [222, 0]
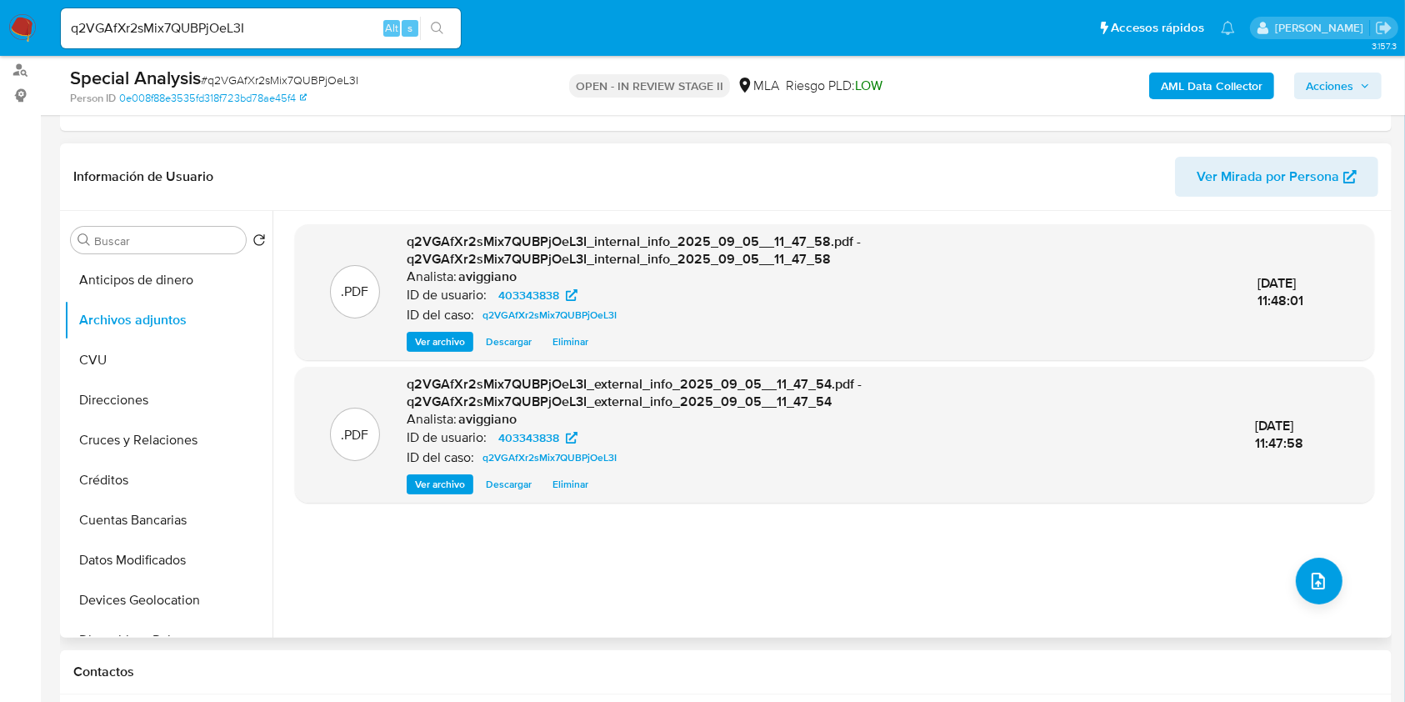
drag, startPoint x: 1343, startPoint y: 571, endPoint x: 1338, endPoint y: 579, distance: 9.7
click at [1343, 574] on div ".PDF q2VGAfXr2sMix7QUBPjOeL3I_internal_info_2025_09_05__11_47_58.pdf - q2VGAfXr…" at bounding box center [834, 424] width 1079 height 400
click at [1335, 588] on div ".PDF q2VGAfXr2sMix7QUBPjOeL3I_internal_info_2025_09_05__11_47_58.pdf - q2VGAfXr…" at bounding box center [834, 424] width 1079 height 400
click at [1321, 591] on button "upload-file" at bounding box center [1319, 581] width 47 height 47
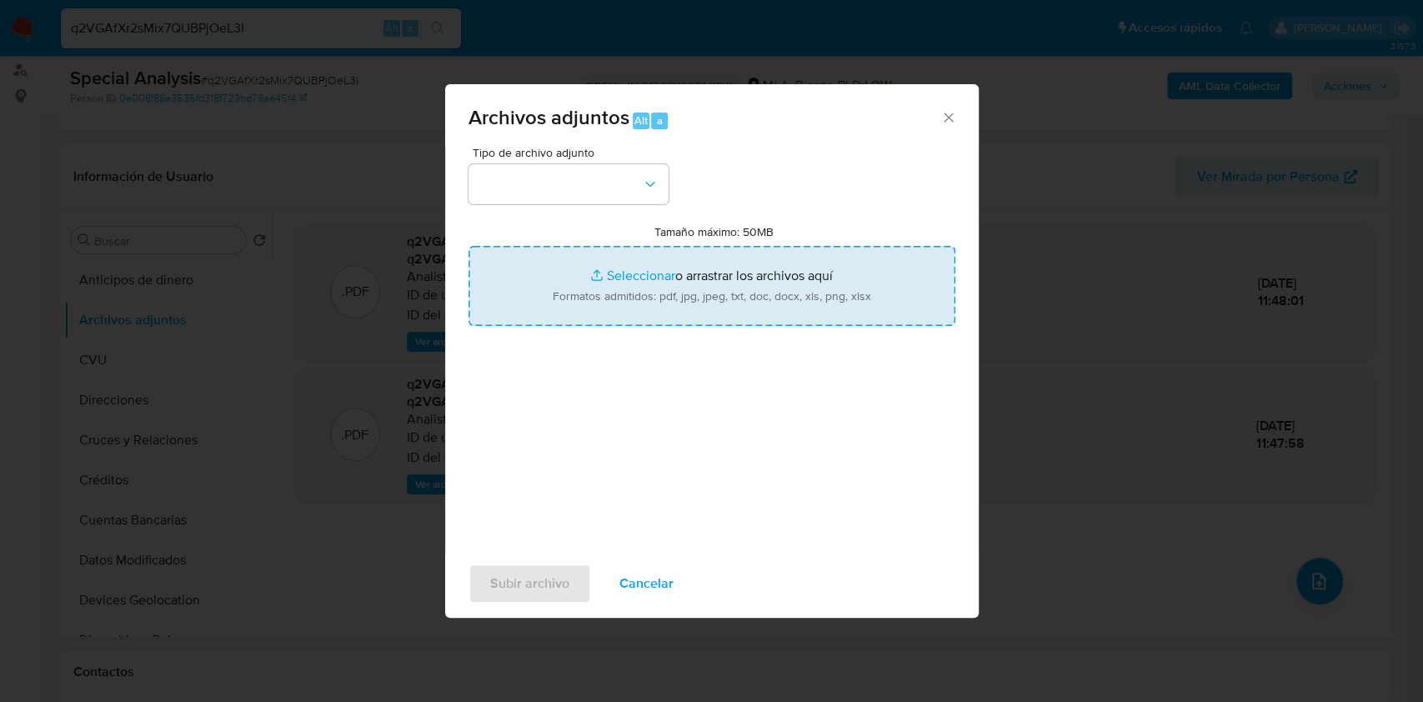
click at [859, 320] on input "Tamaño máximo: 50MB Seleccionar archivos" at bounding box center [711, 286] width 487 height 80
type input "C:\fakepath\Nosis - 403343838.pdf"
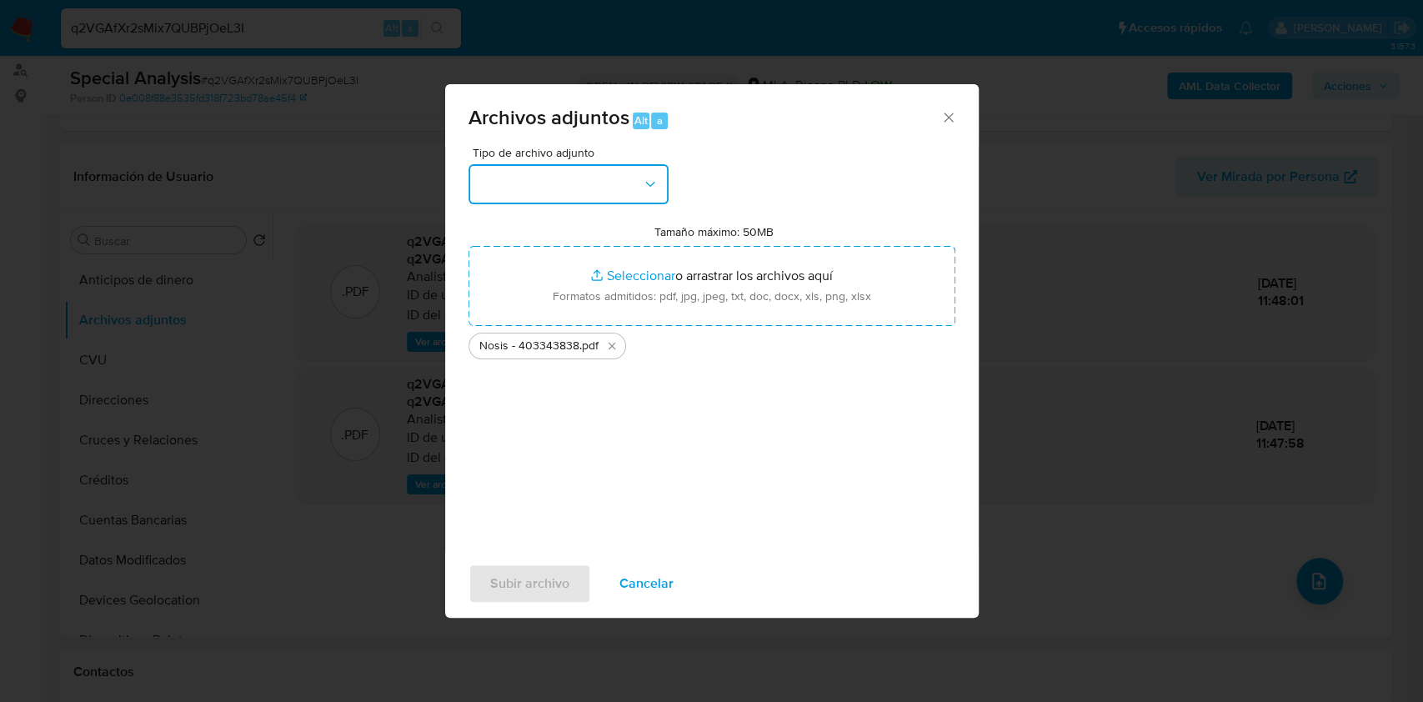
click at [659, 187] on button "button" at bounding box center [568, 184] width 200 height 40
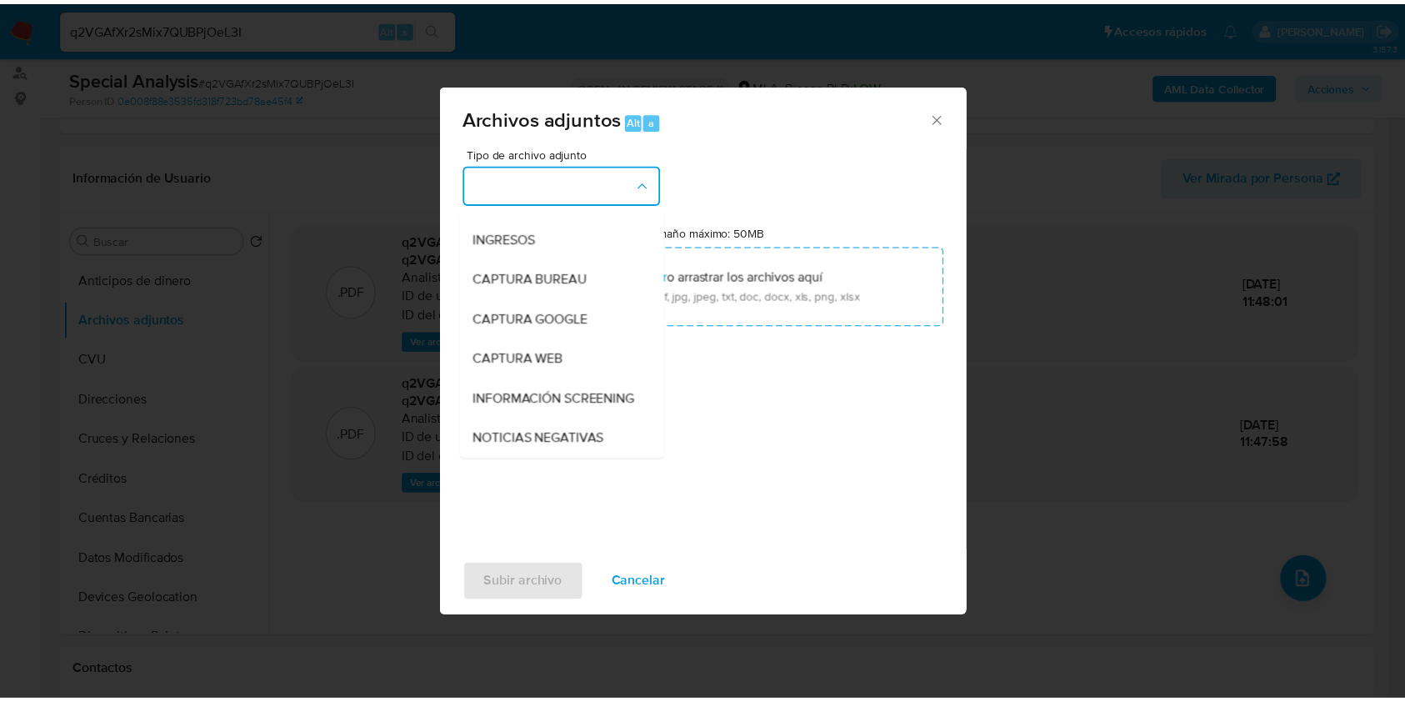
scroll to position [111, 0]
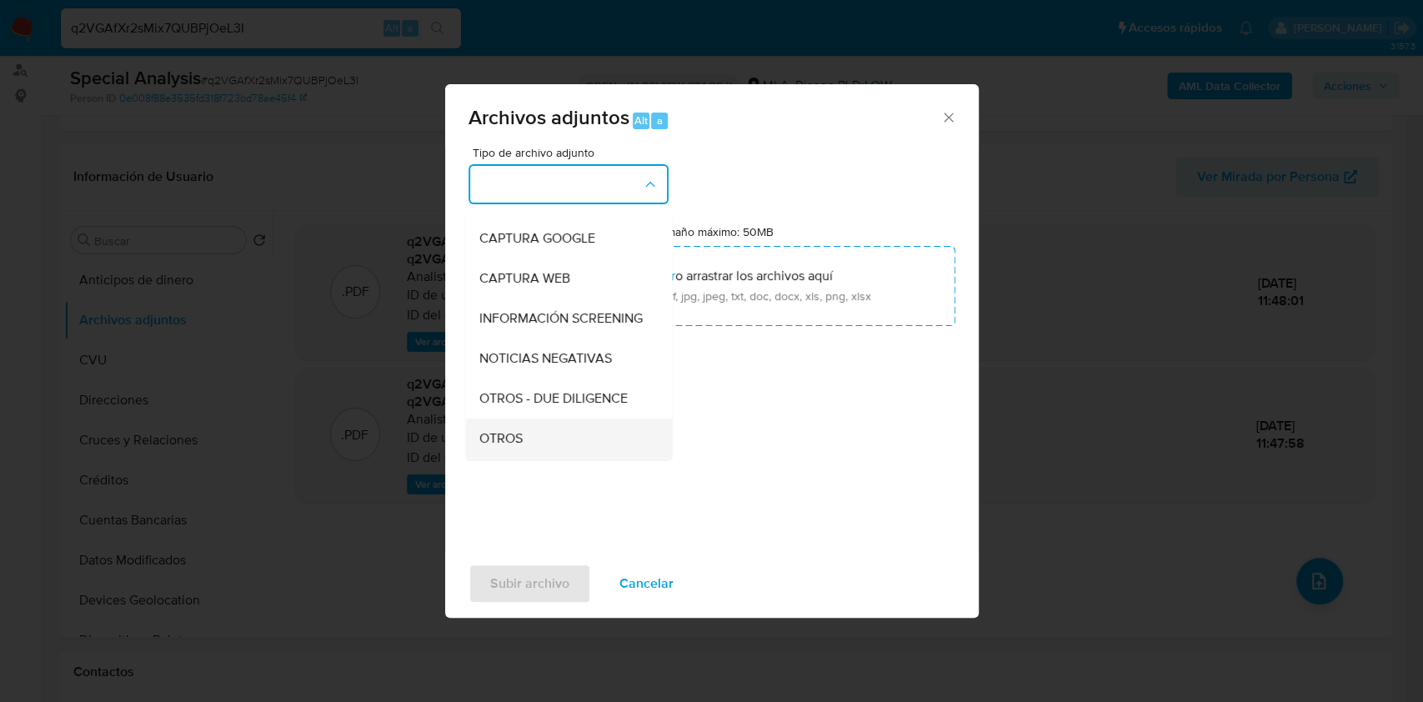
click at [500, 443] on div "OTROS" at bounding box center [563, 438] width 170 height 40
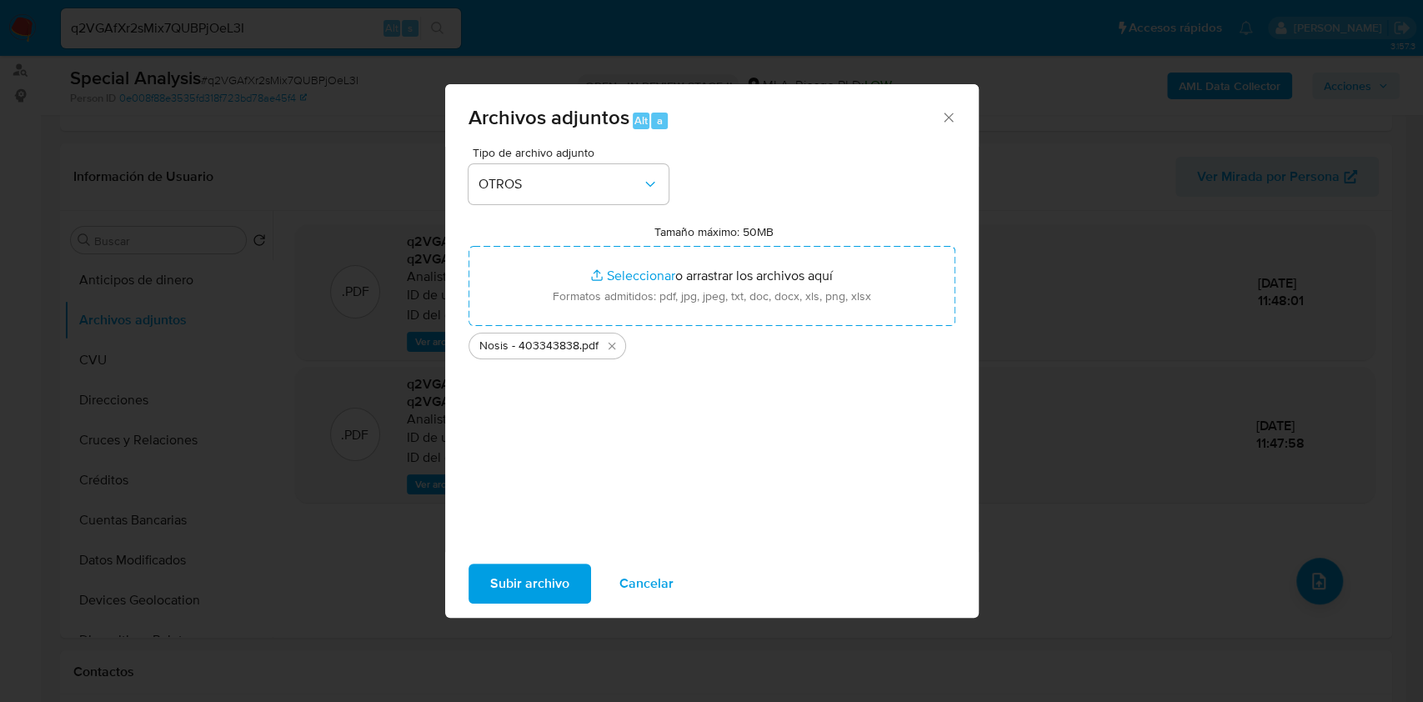
click at [508, 591] on span "Subir archivo" at bounding box center [529, 583] width 79 height 37
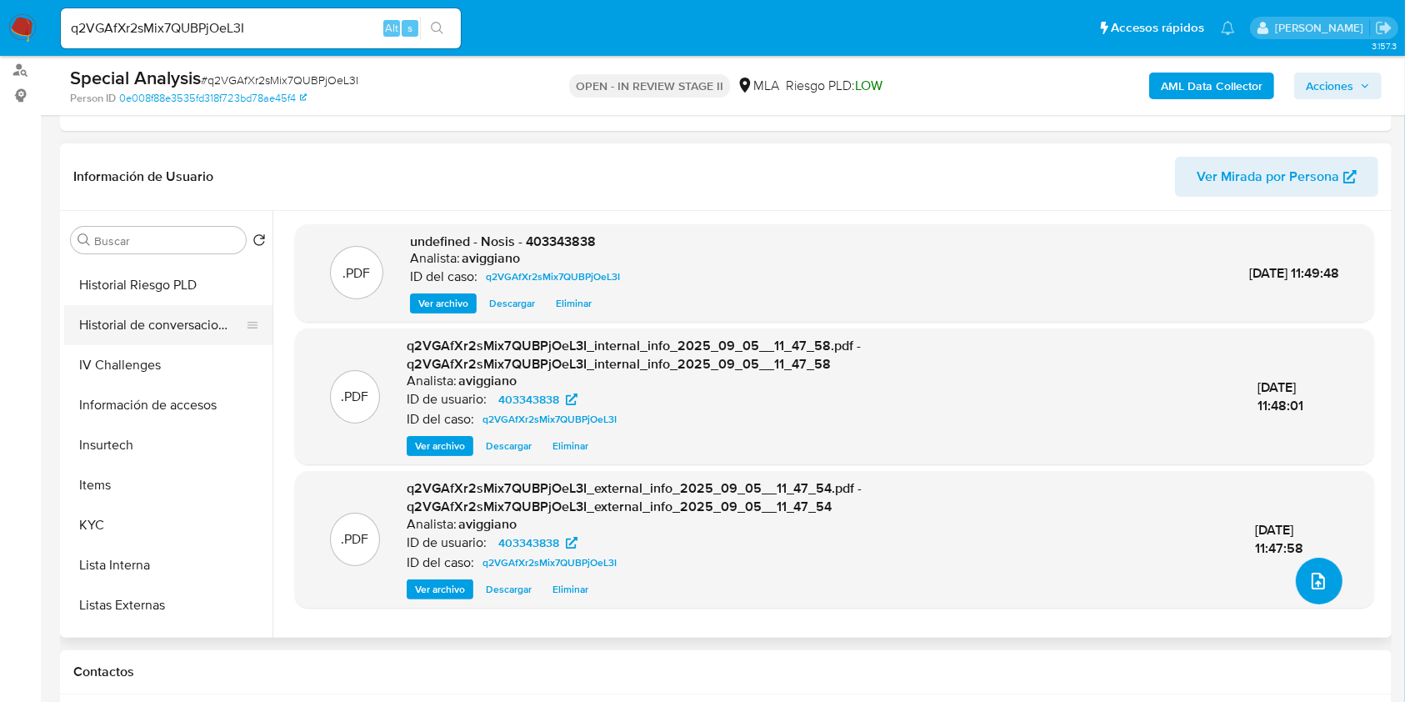
scroll to position [444, 0]
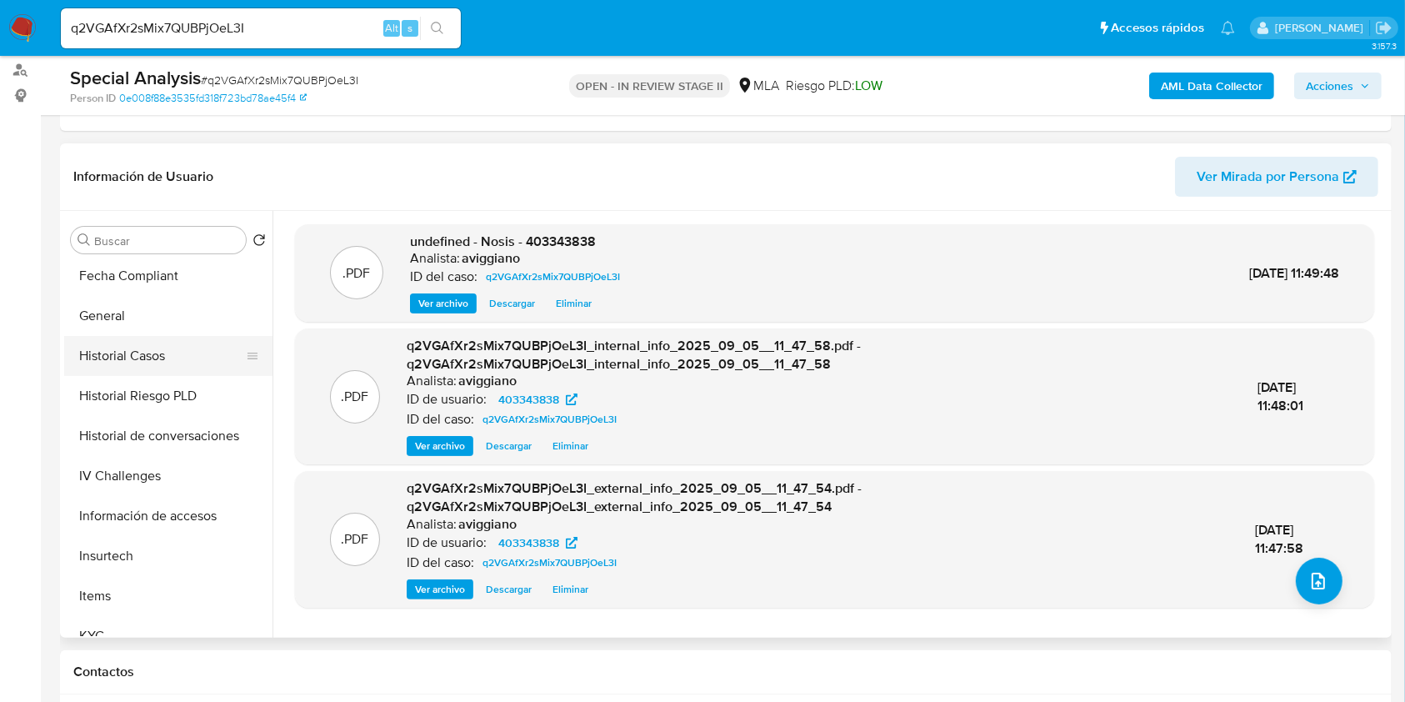
click at [137, 337] on button "Historial Casos" at bounding box center [161, 356] width 195 height 40
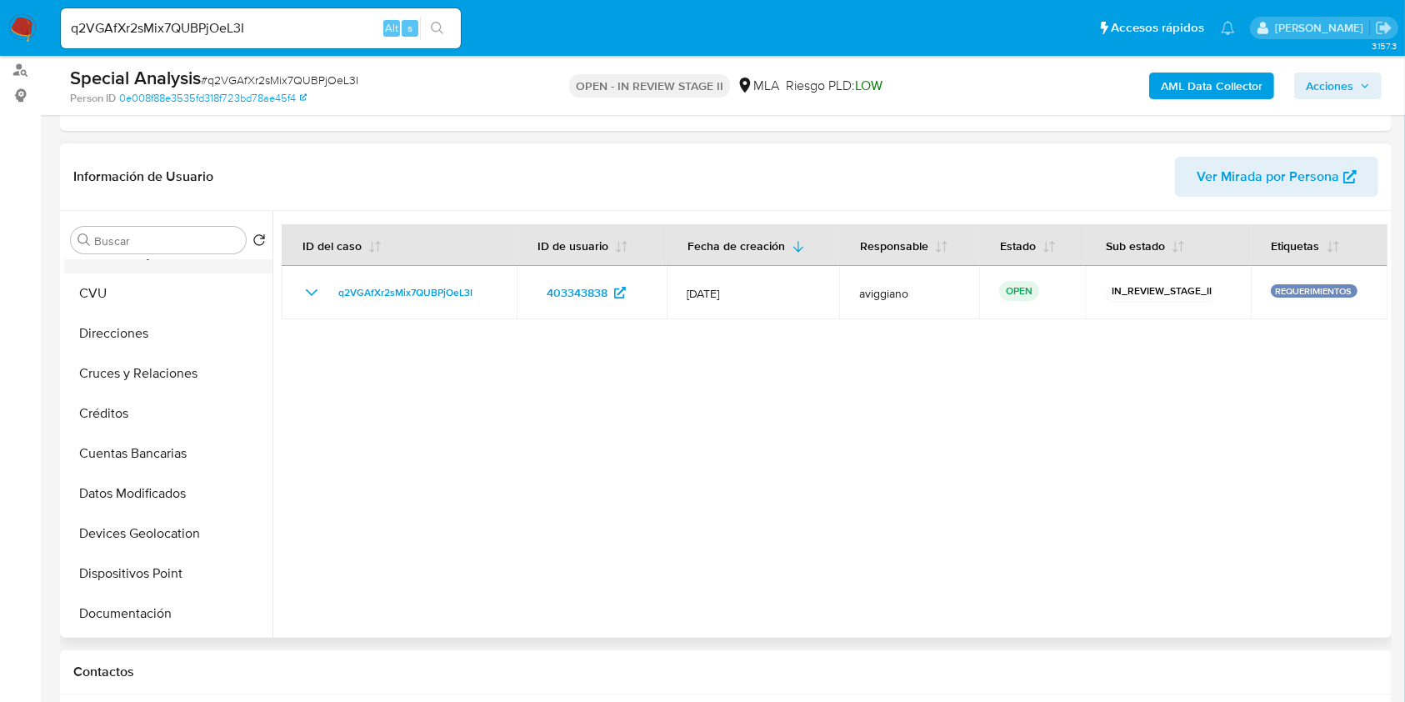
scroll to position [0, 0]
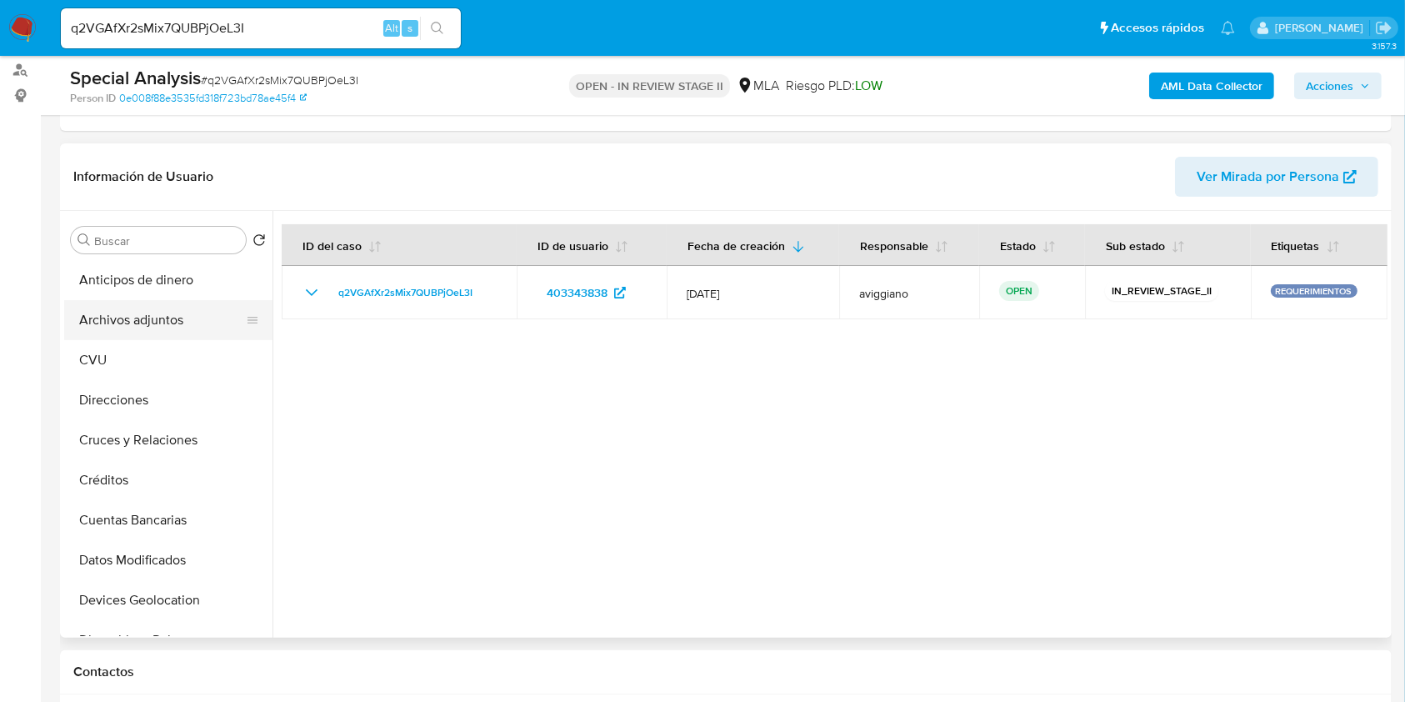
click at [123, 311] on button "Archivos adjuntos" at bounding box center [161, 320] width 195 height 40
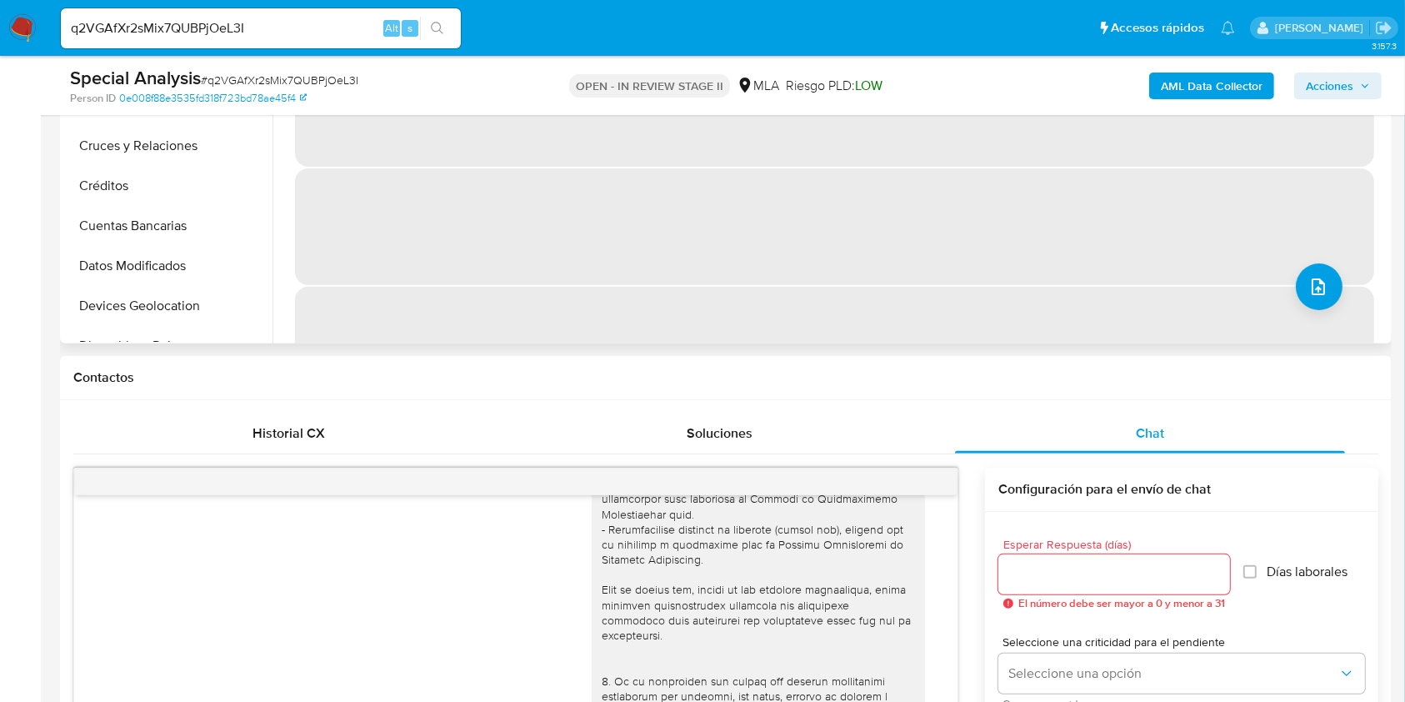
scroll to position [222, 0]
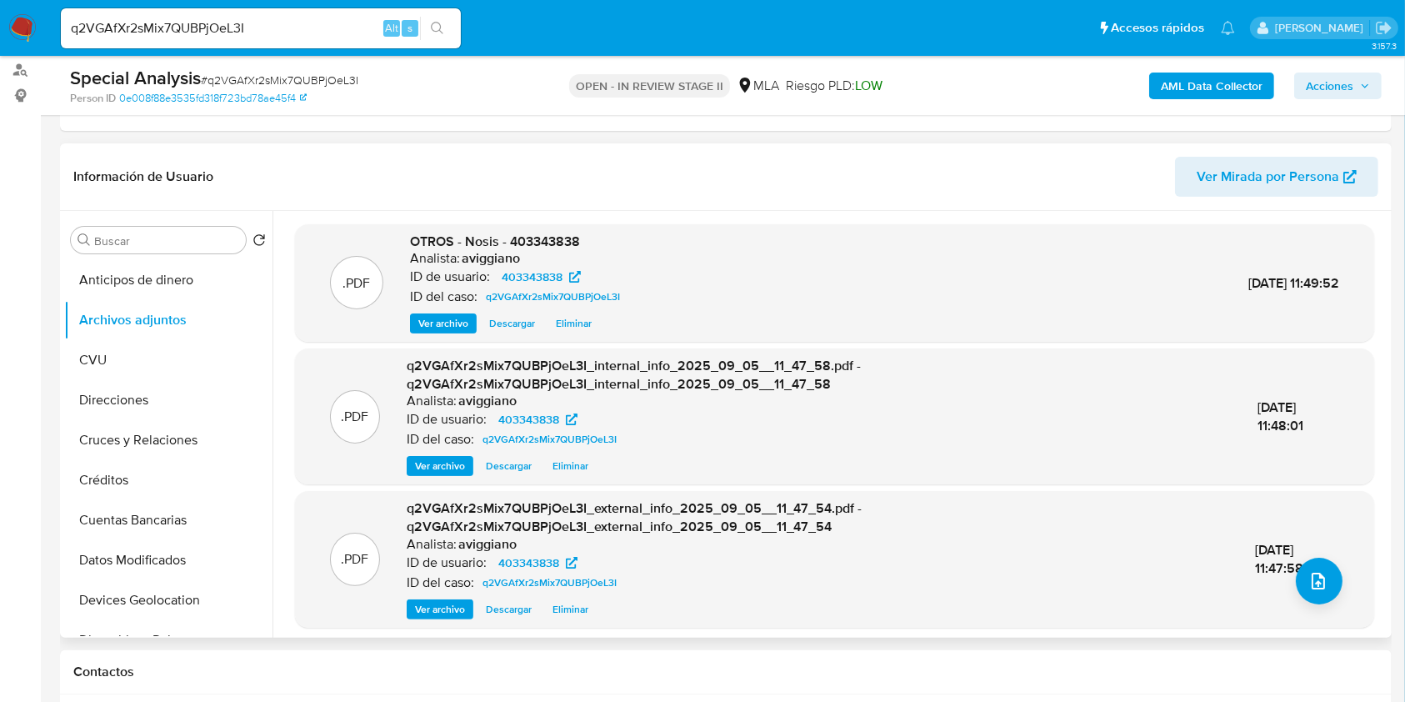
click at [563, 234] on span "OTROS - Nosis - 403343838" at bounding box center [495, 241] width 170 height 19
copy span "403343838"
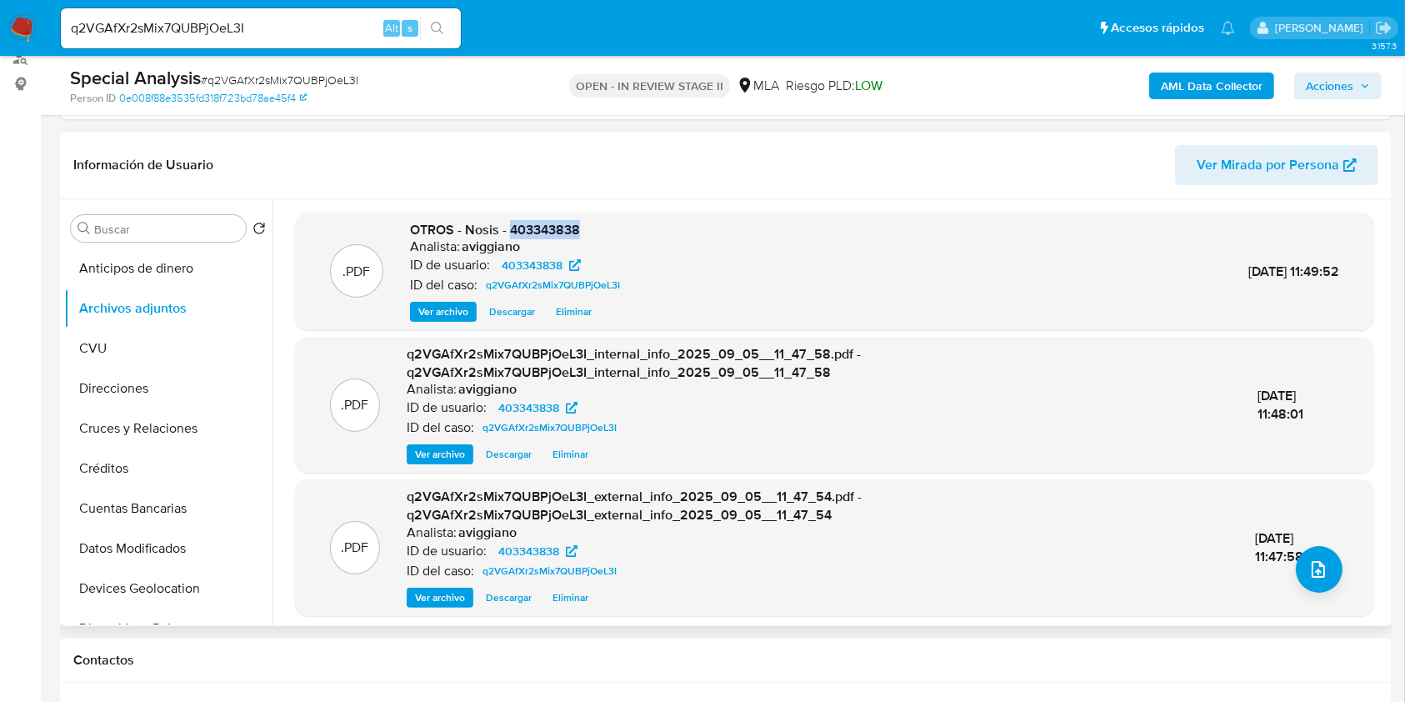
scroll to position [333, 0]
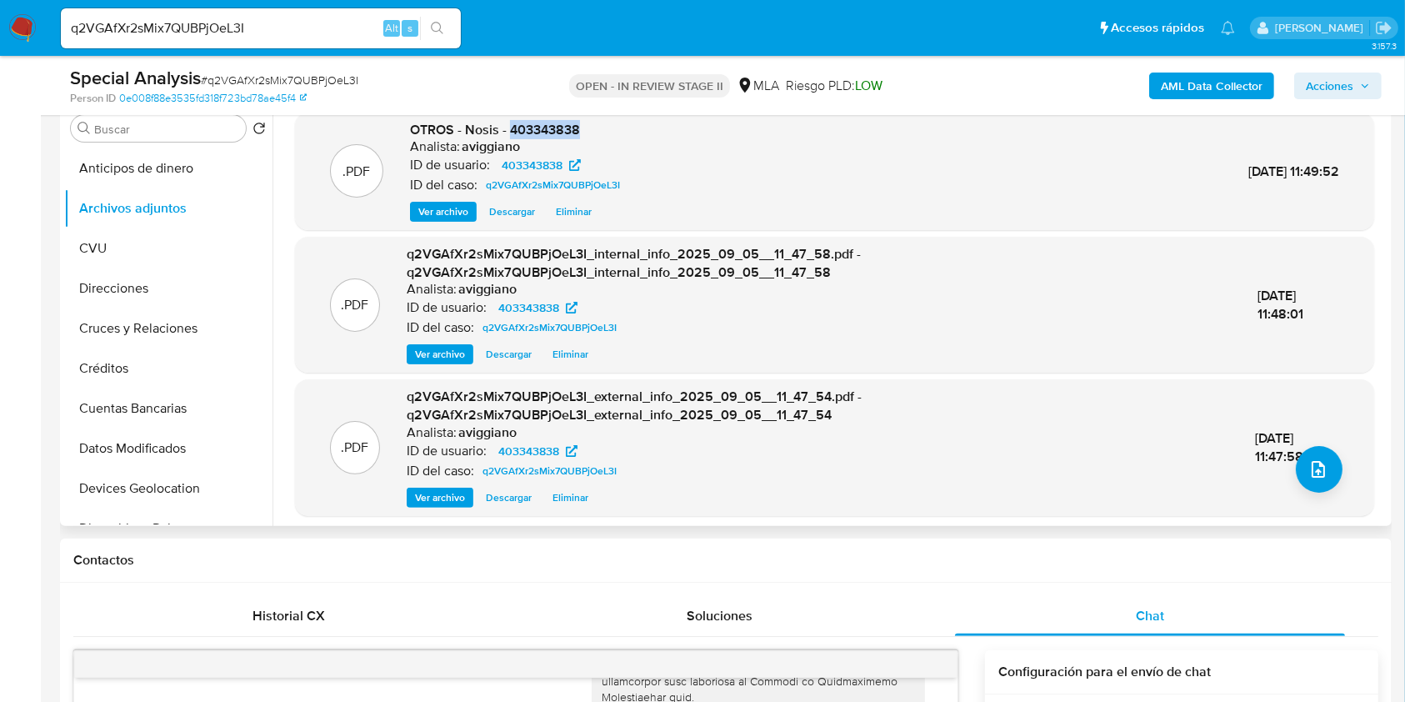
copy span "403343838"
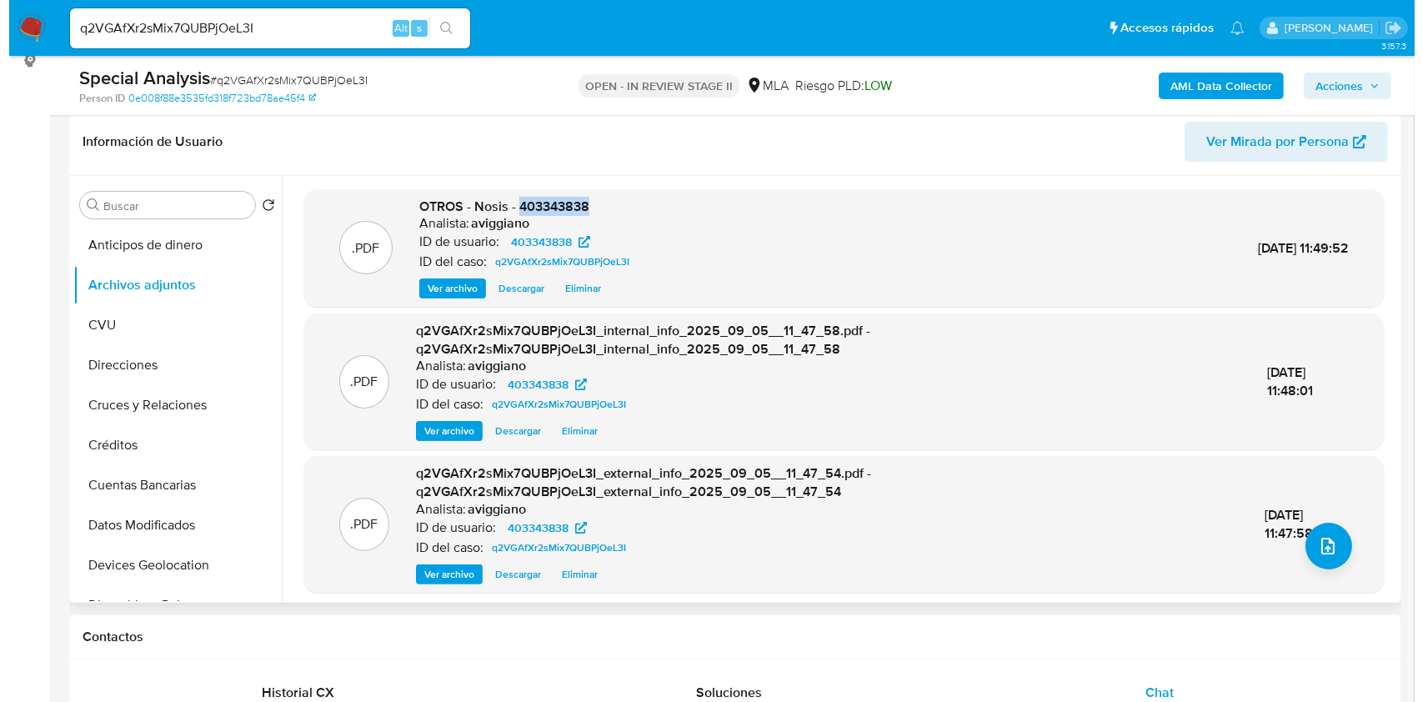
scroll to position [222, 0]
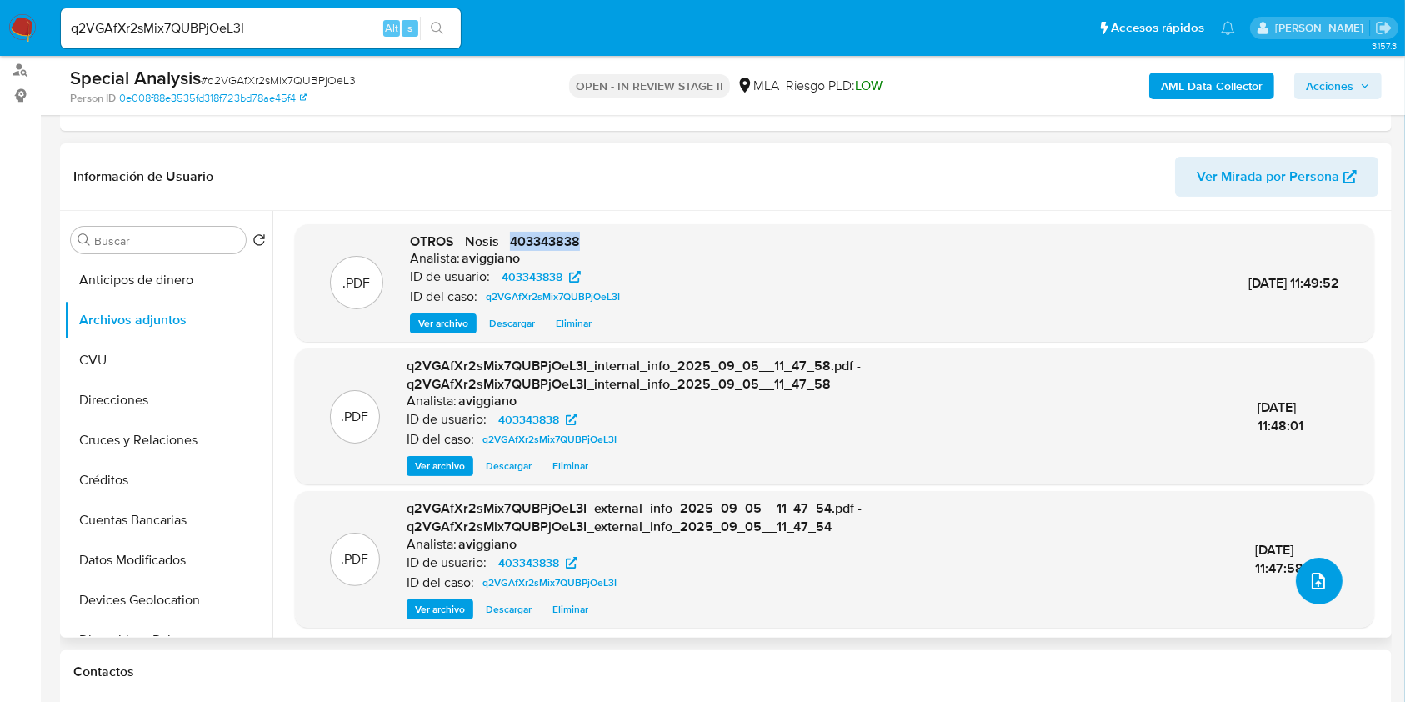
click at [1308, 594] on button "upload-file" at bounding box center [1319, 581] width 47 height 47
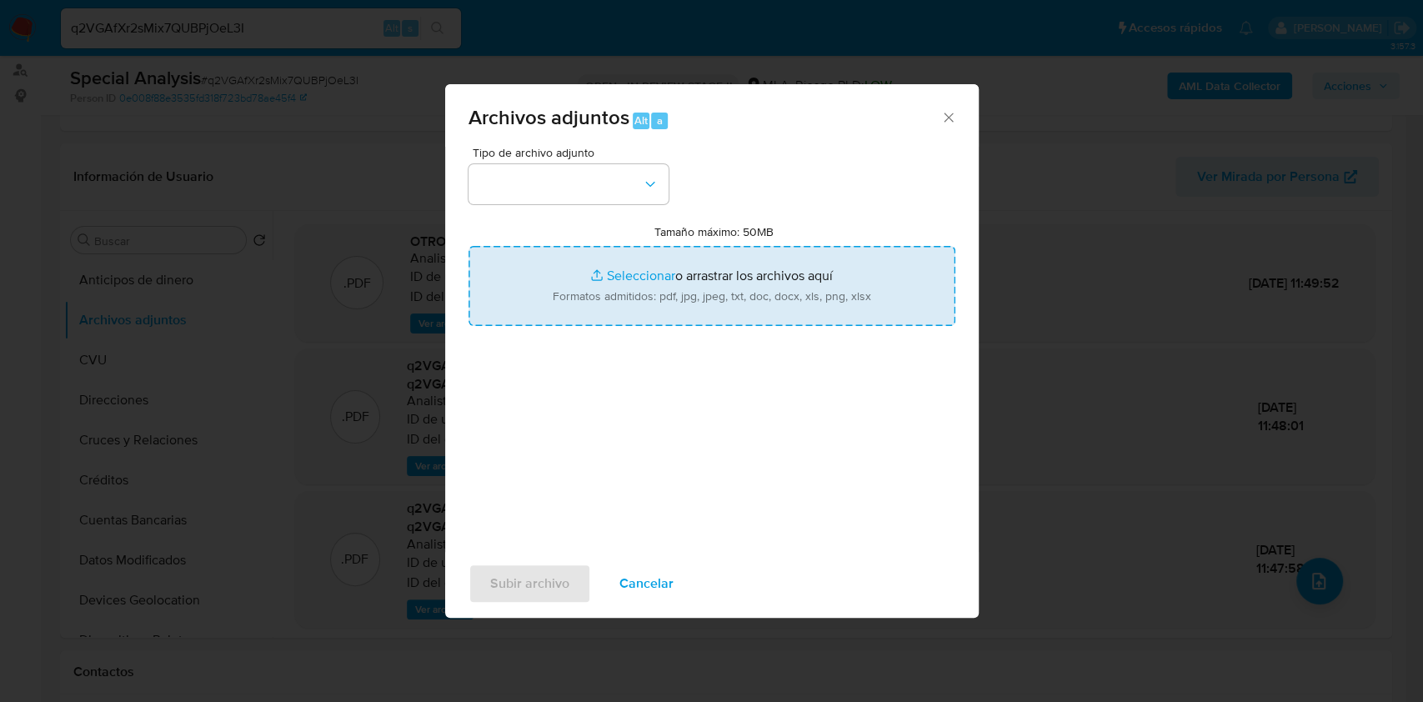
click at [784, 297] on input "Tamaño máximo: 50MB Seleccionar archivos" at bounding box center [711, 286] width 487 height 80
type input "C:\fakepath\Movimientos-Aladdin-v10_1 - 403343838.xlsx"
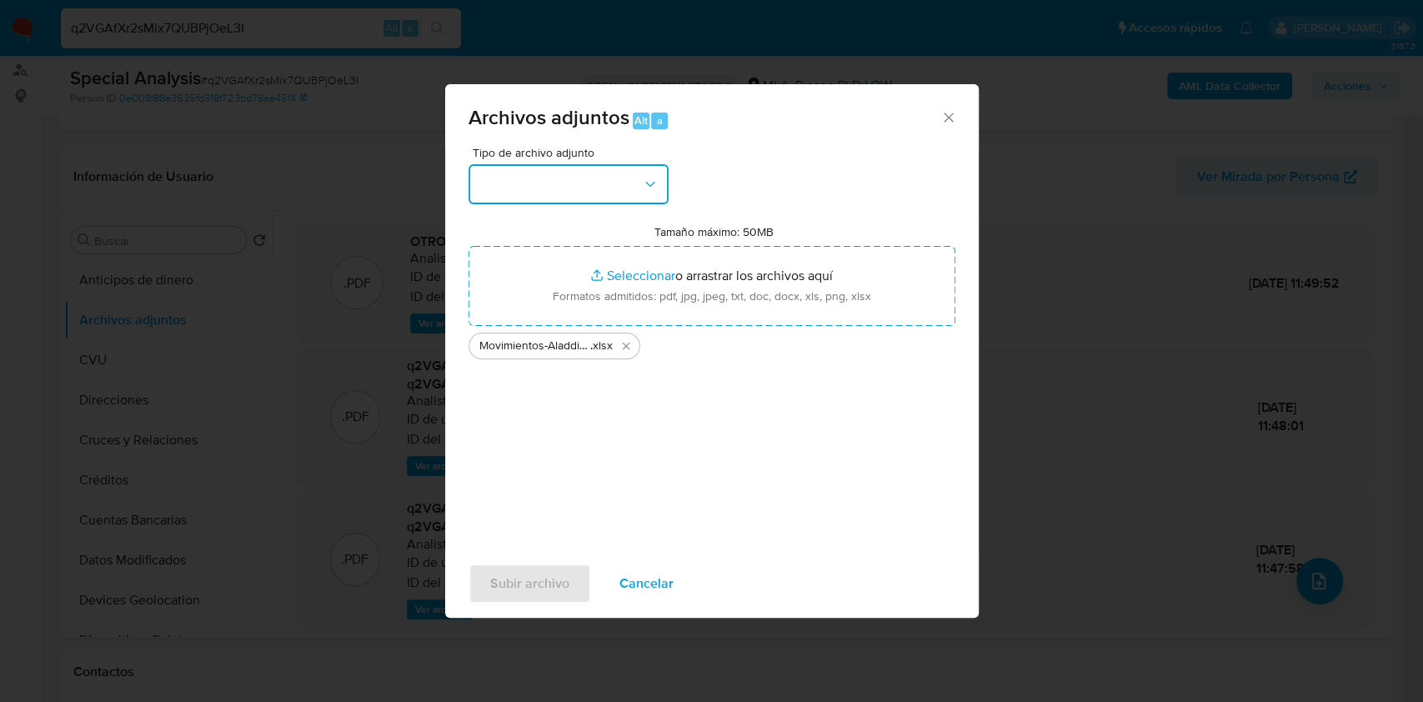
click at [637, 203] on button "button" at bounding box center [568, 184] width 200 height 40
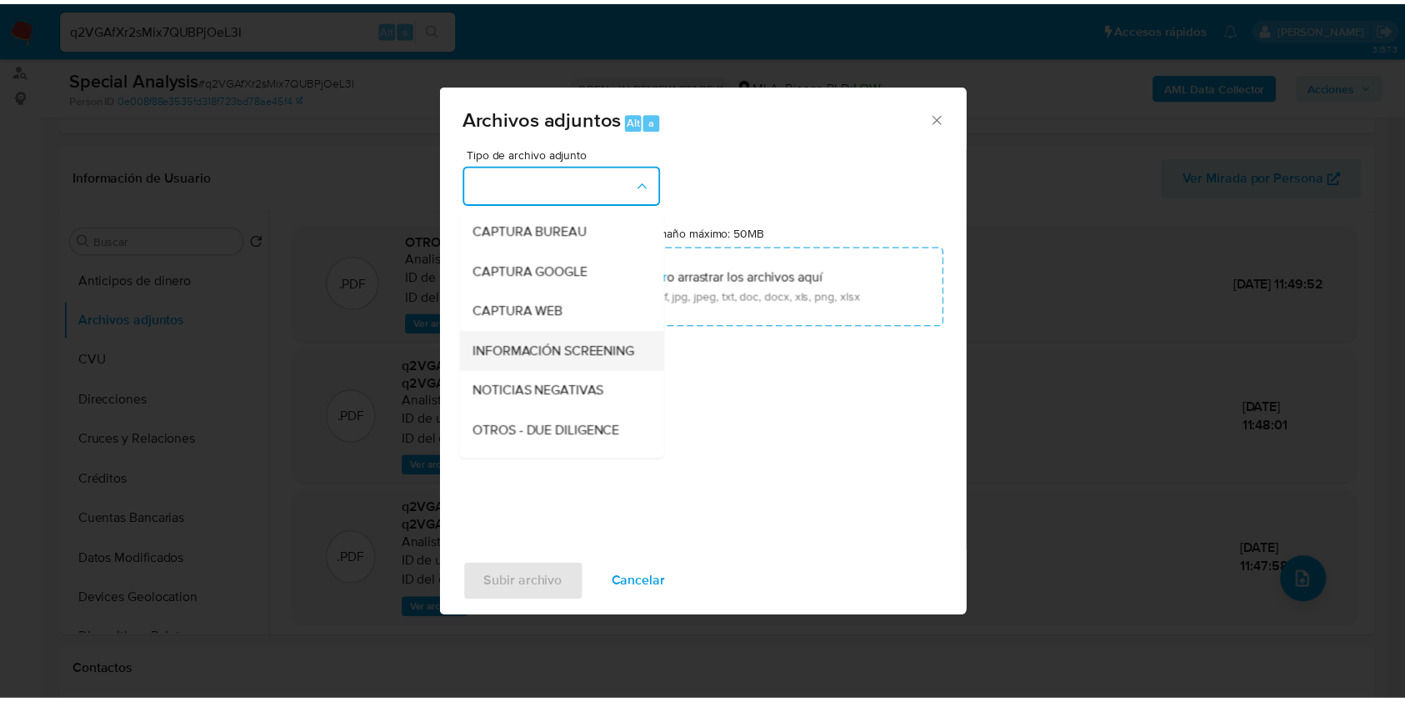
scroll to position [111, 0]
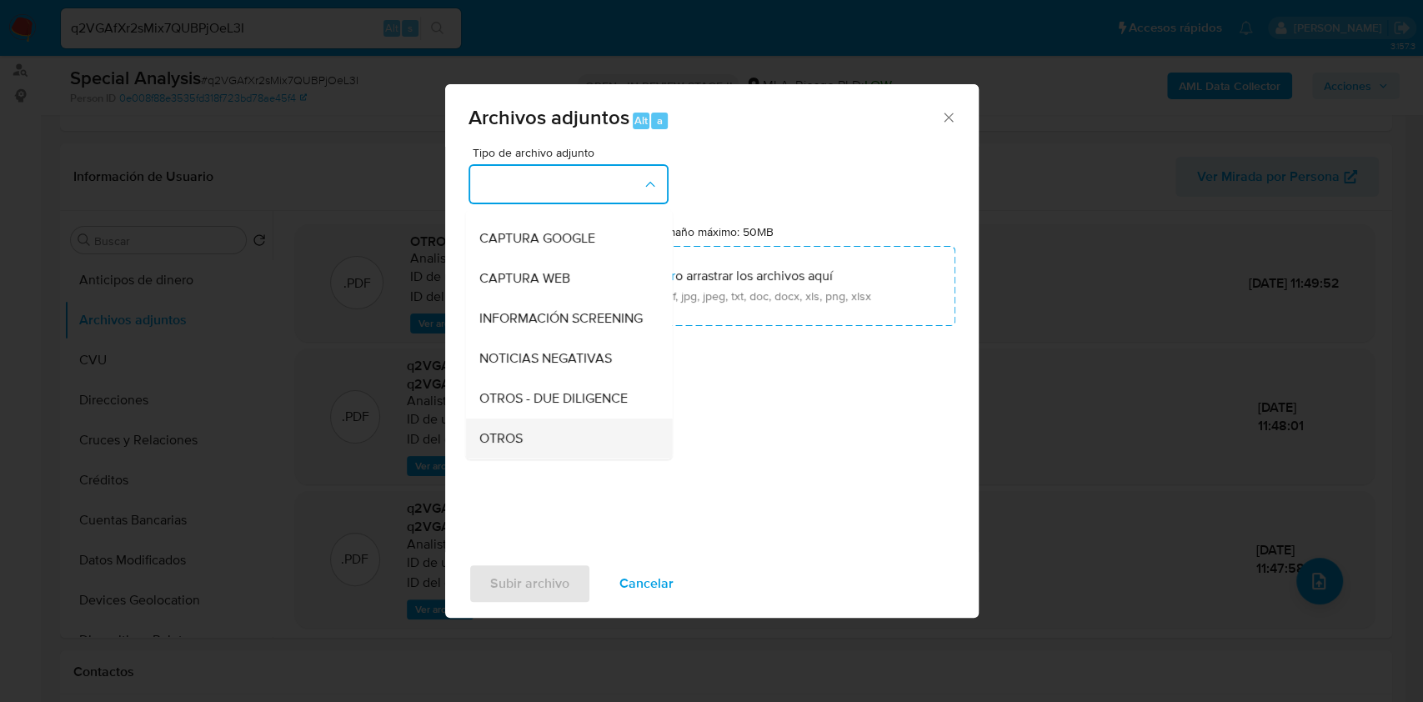
click at [519, 447] on span "OTROS" at bounding box center [499, 438] width 43 height 17
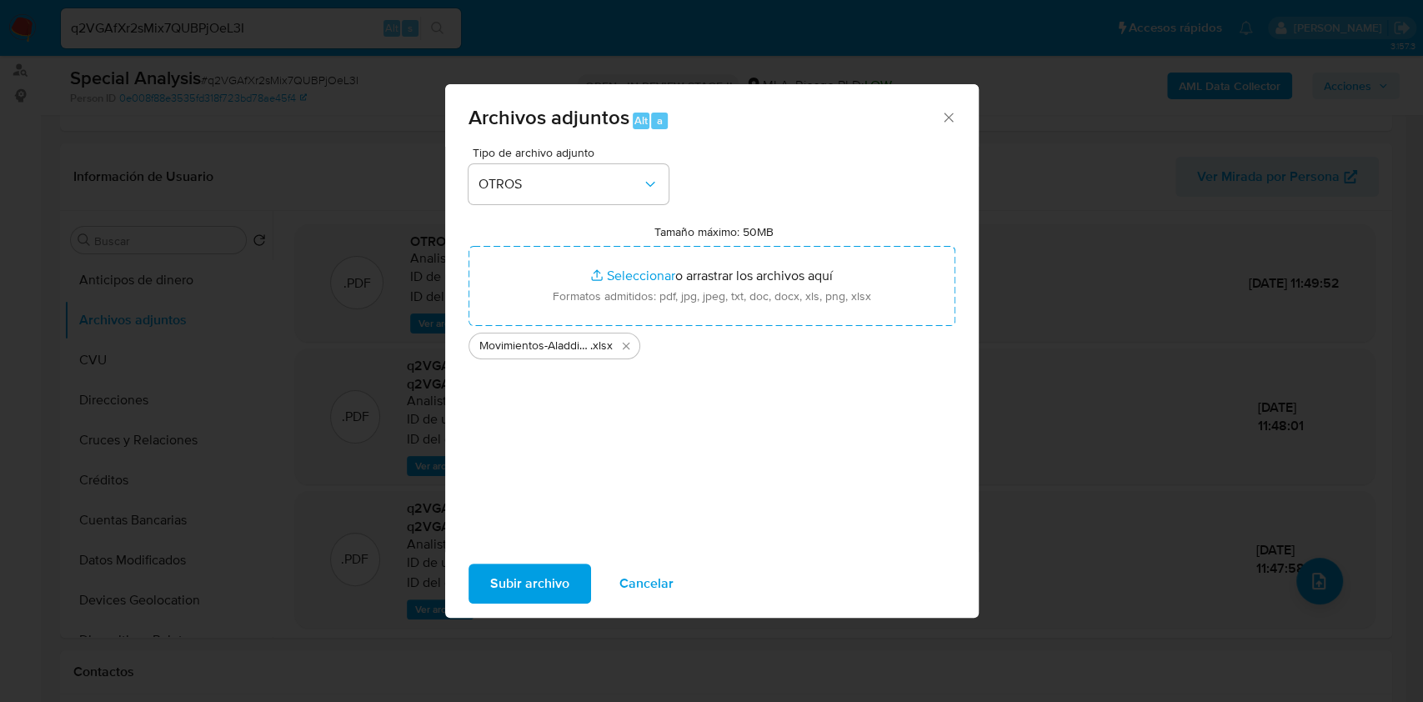
click at [508, 572] on span "Subir archivo" at bounding box center [529, 583] width 79 height 37
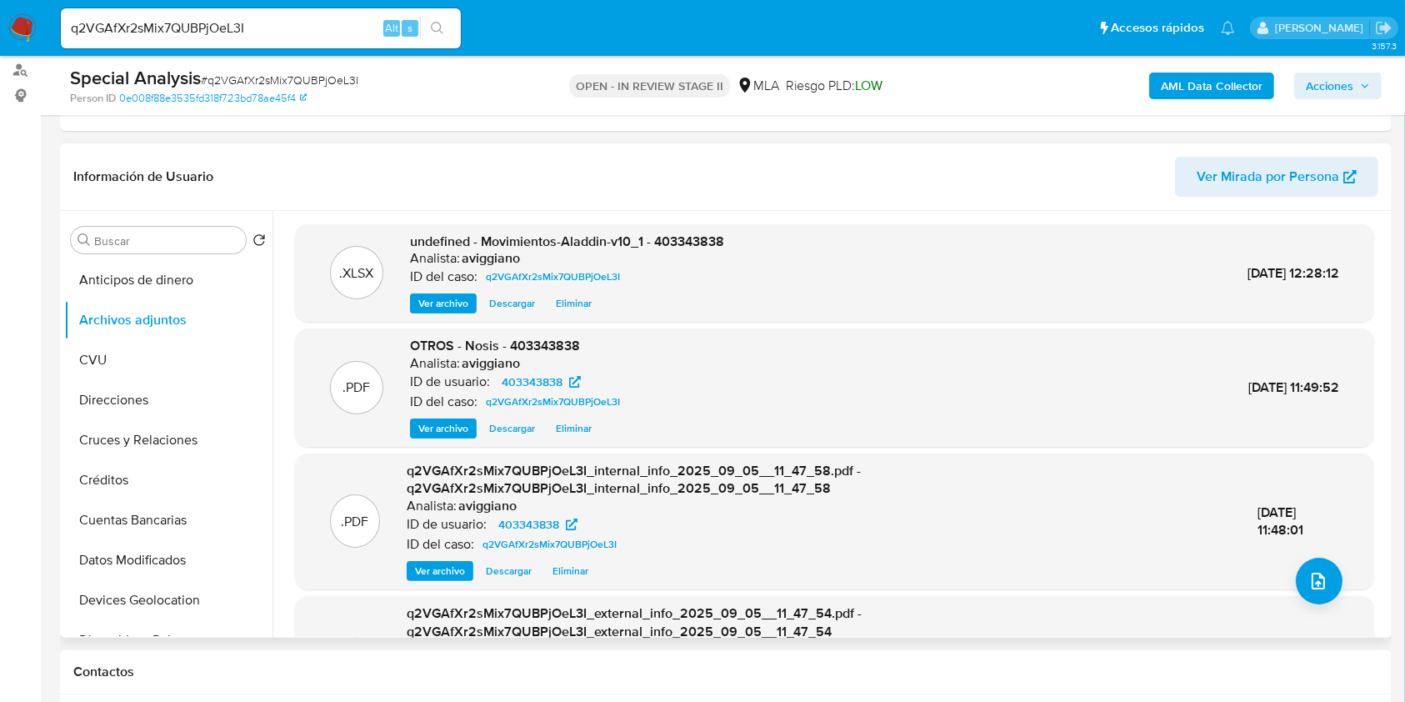
click at [672, 241] on span "undefined - Movimientos-Aladdin-v10_1 - 403343838" at bounding box center [567, 241] width 314 height 19
copy span "403343838"
click at [452, 211] on div ".XLSX undefined - Movimientos-Aladdin-v10_1 - 403343838 Analista: aviggiano ID …" at bounding box center [830, 424] width 1115 height 427
click at [680, 248] on span "undefined - Movimientos-Aladdin-v10_1 - 403343838" at bounding box center [567, 241] width 314 height 19
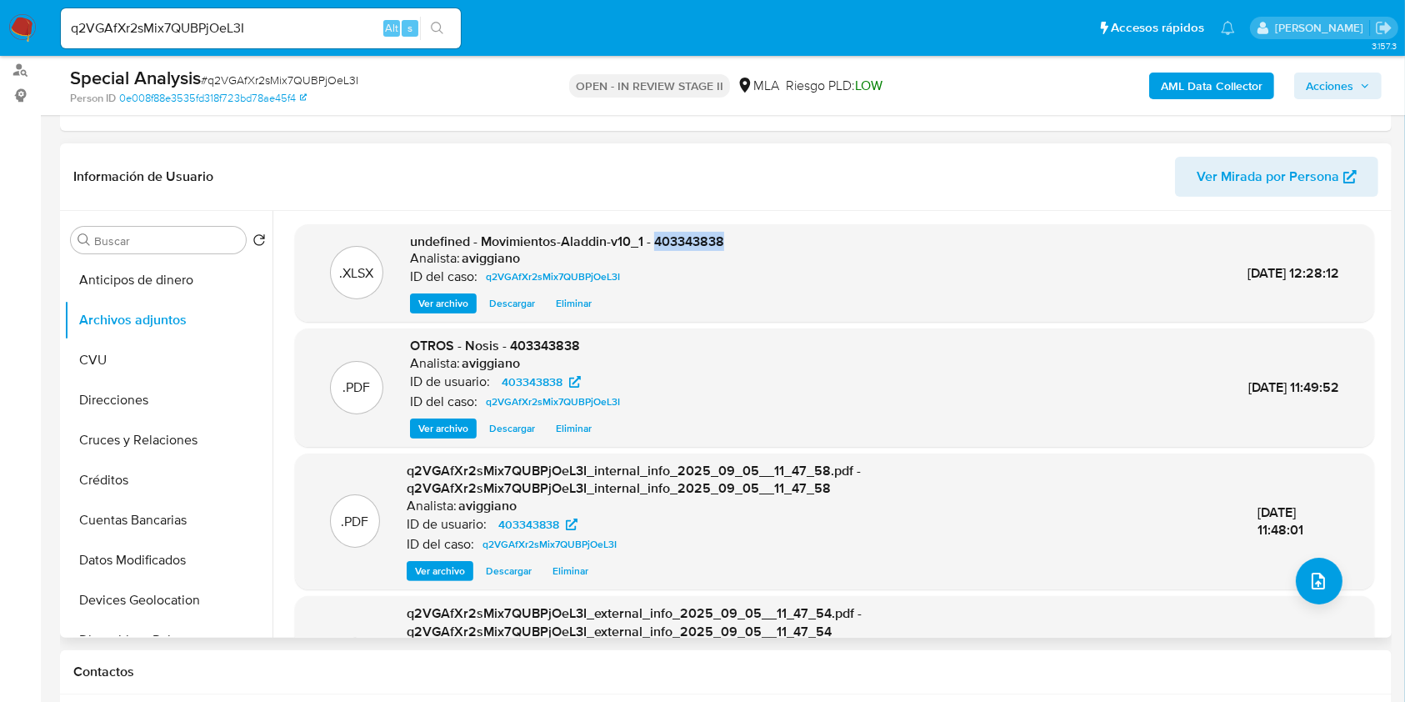
click at [680, 248] on span "undefined - Movimientos-Aladdin-v10_1 - 403343838" at bounding box center [567, 241] width 314 height 19
copy span "403343838"
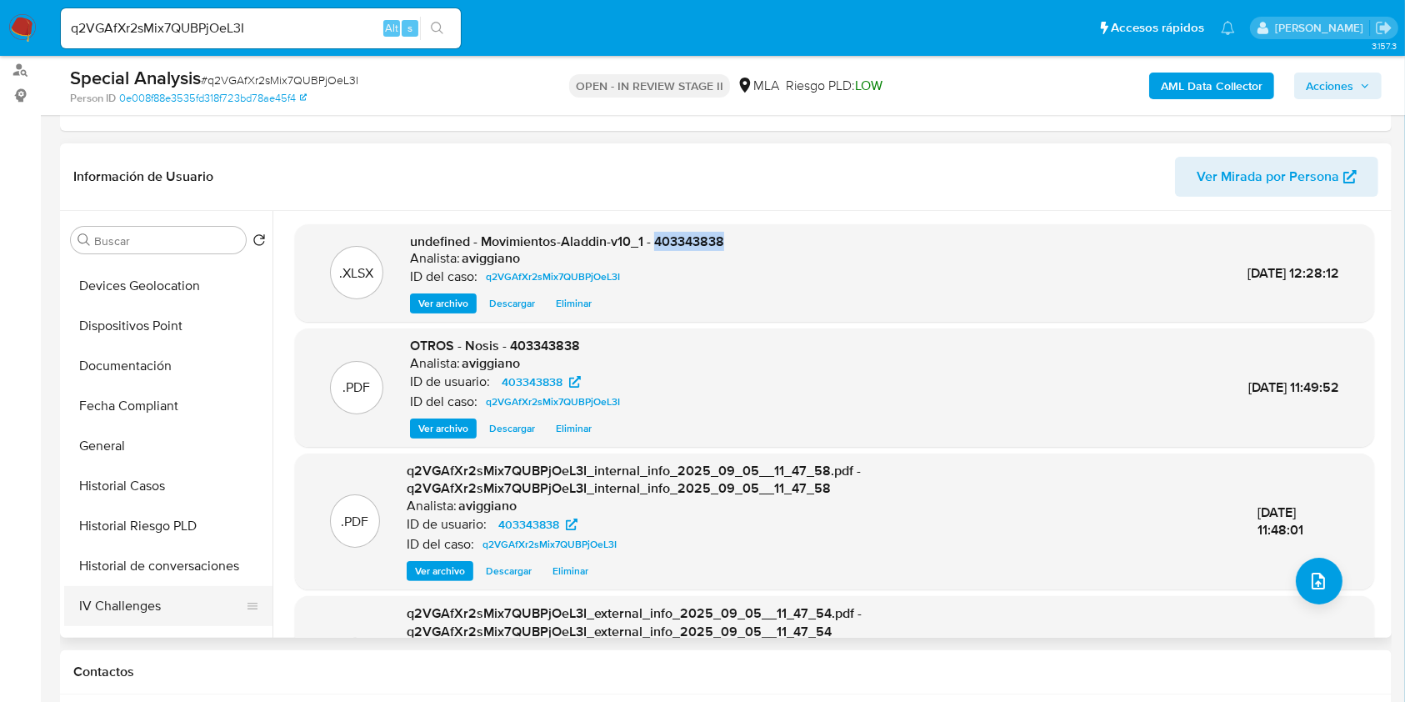
scroll to position [444, 0]
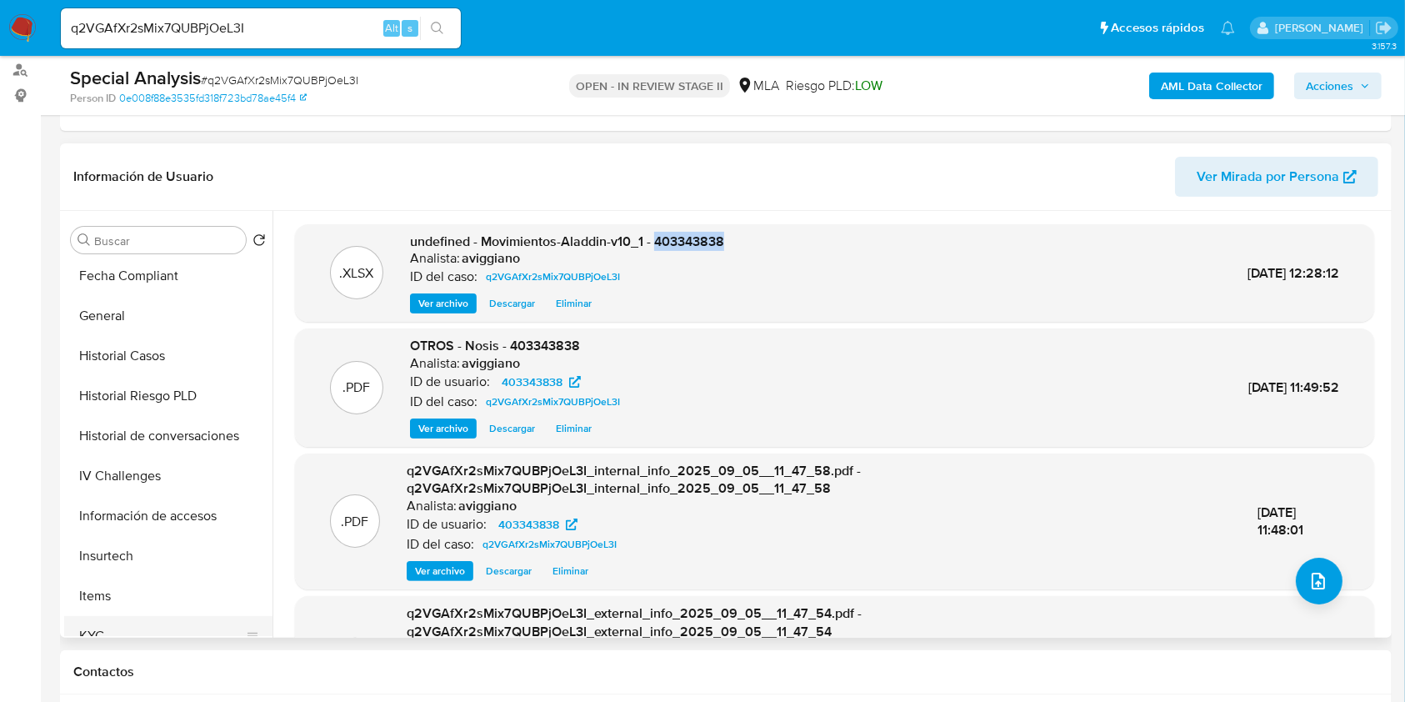
click at [138, 625] on button "KYC" at bounding box center [161, 636] width 195 height 40
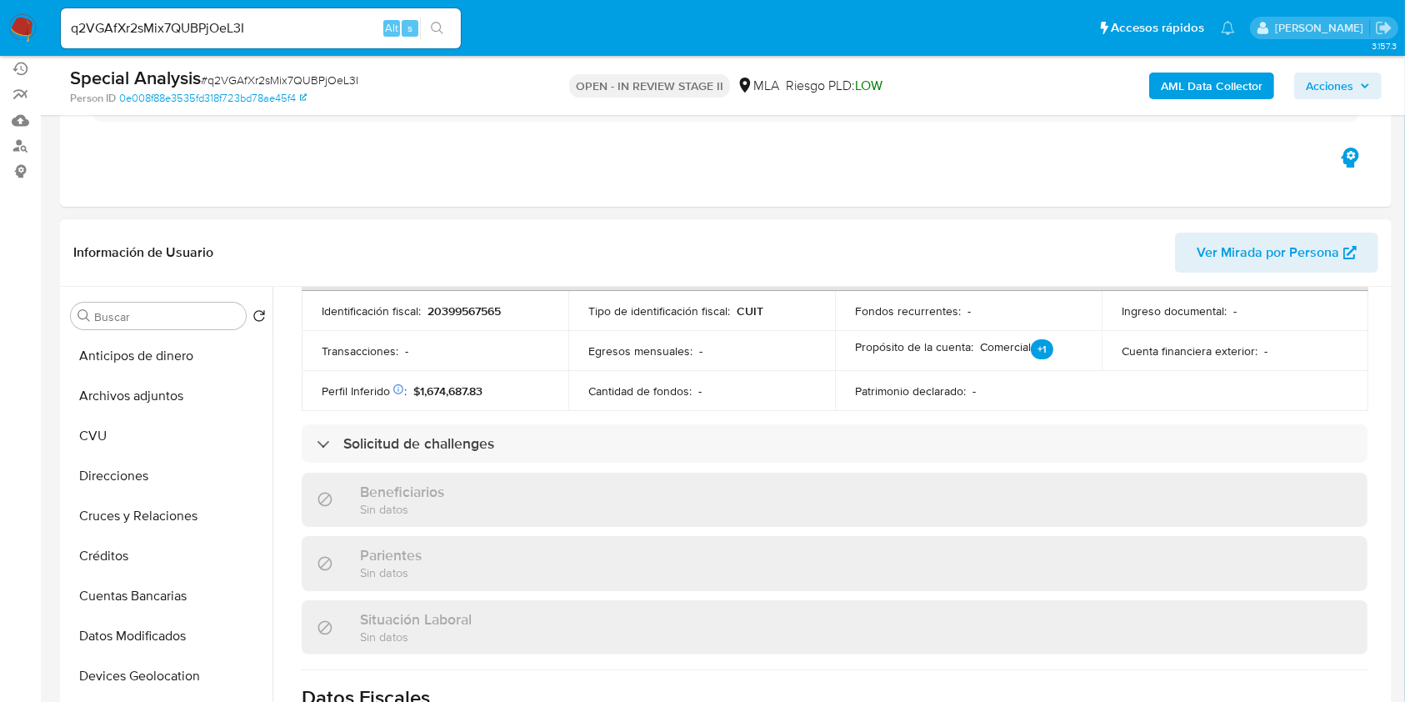
scroll to position [111, 0]
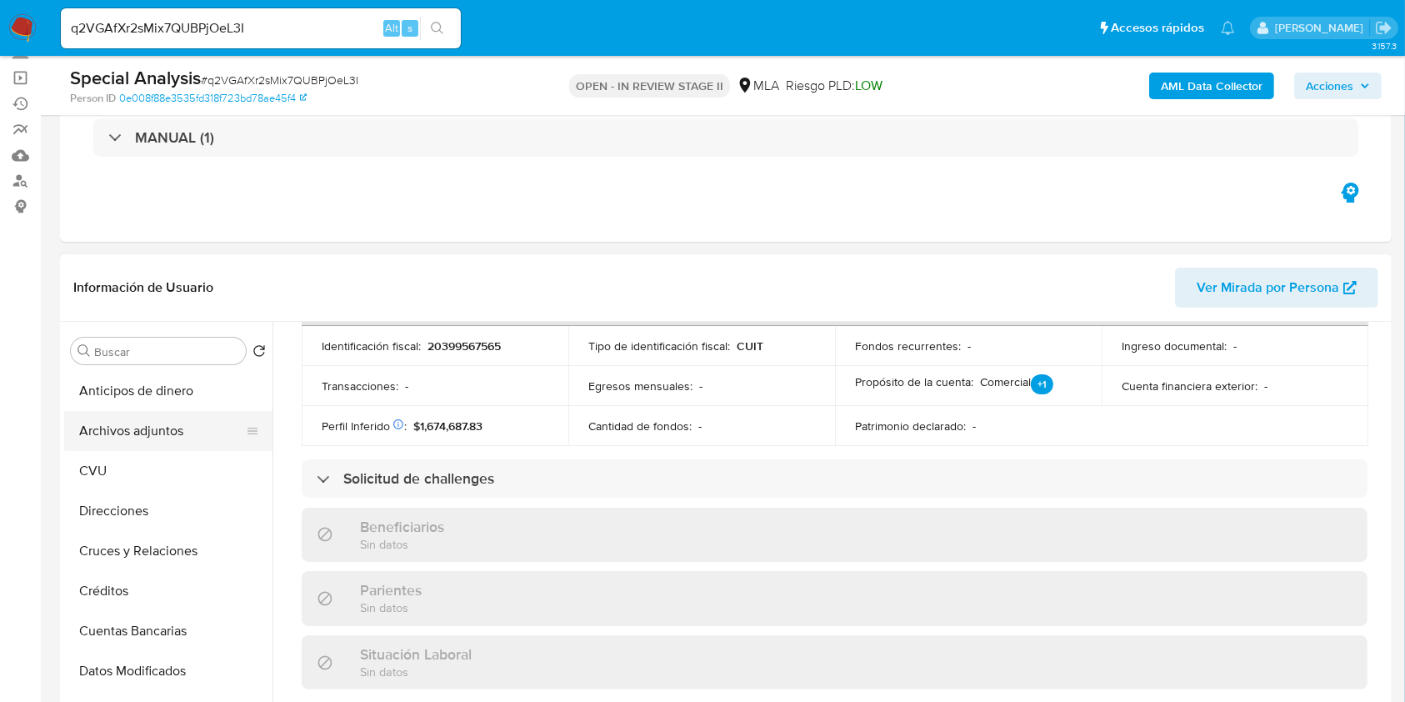
click at [173, 416] on button "Archivos adjuntos" at bounding box center [161, 431] width 195 height 40
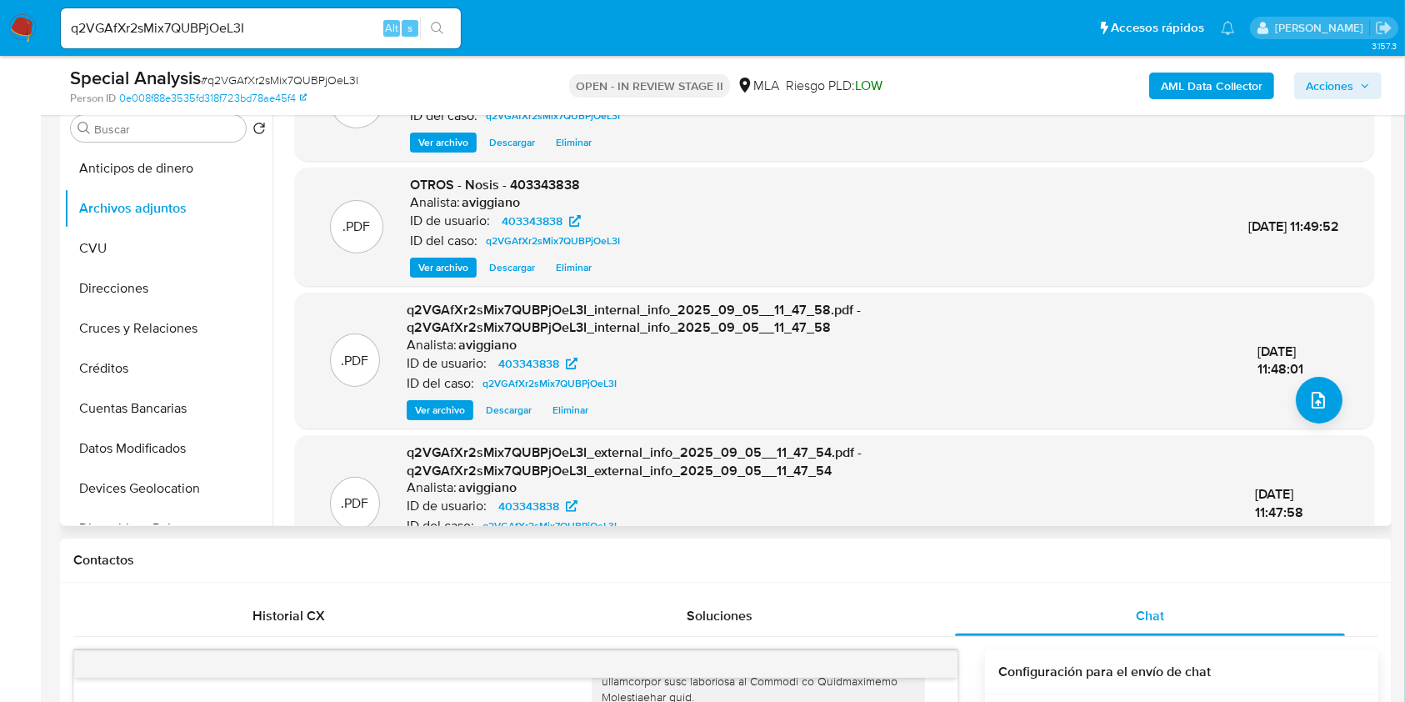
scroll to position [0, 0]
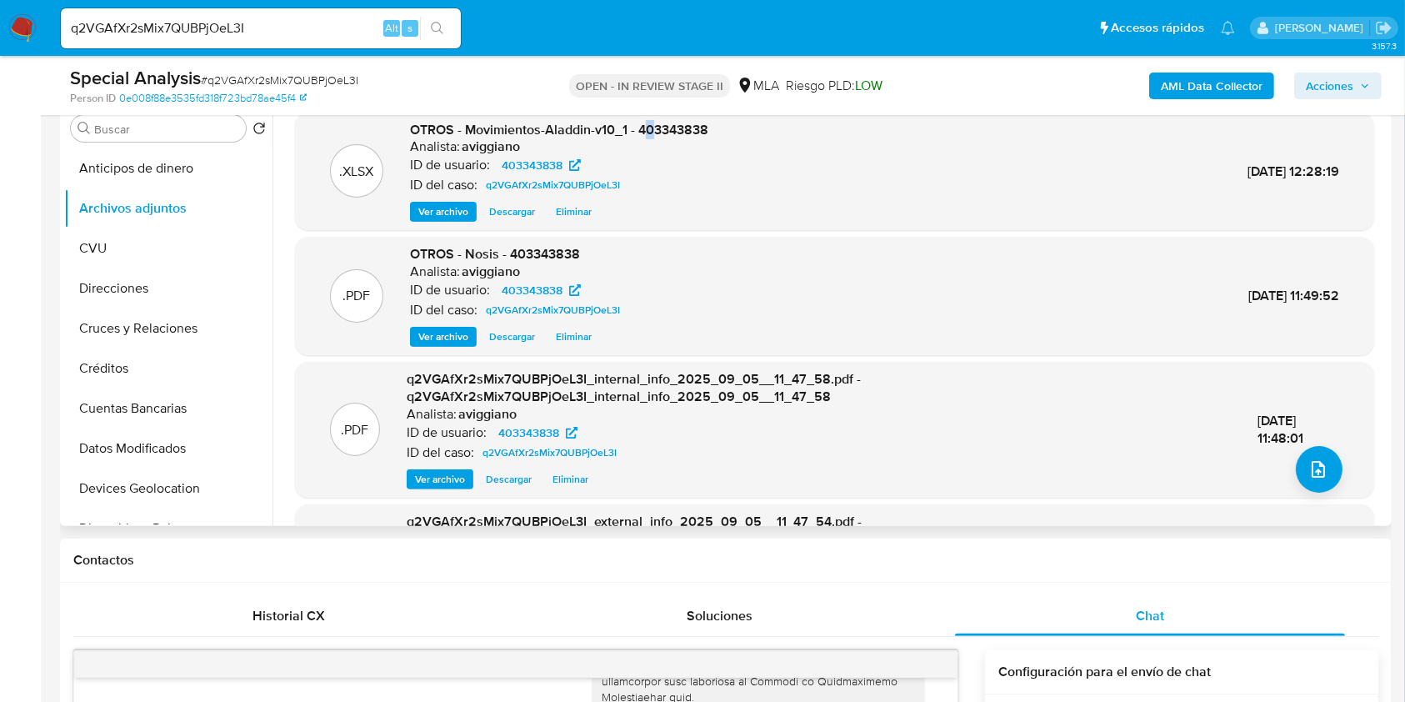
click at [650, 126] on span "OTROS - Movimientos-Aladdin-v10_1 - 403343838" at bounding box center [559, 129] width 298 height 19
drag, startPoint x: 648, startPoint y: 128, endPoint x: 637, endPoint y: 130, distance: 11.0
click at [637, 130] on span "OTROS - Movimientos-Aladdin-v10_1 - 403343838" at bounding box center [559, 129] width 298 height 19
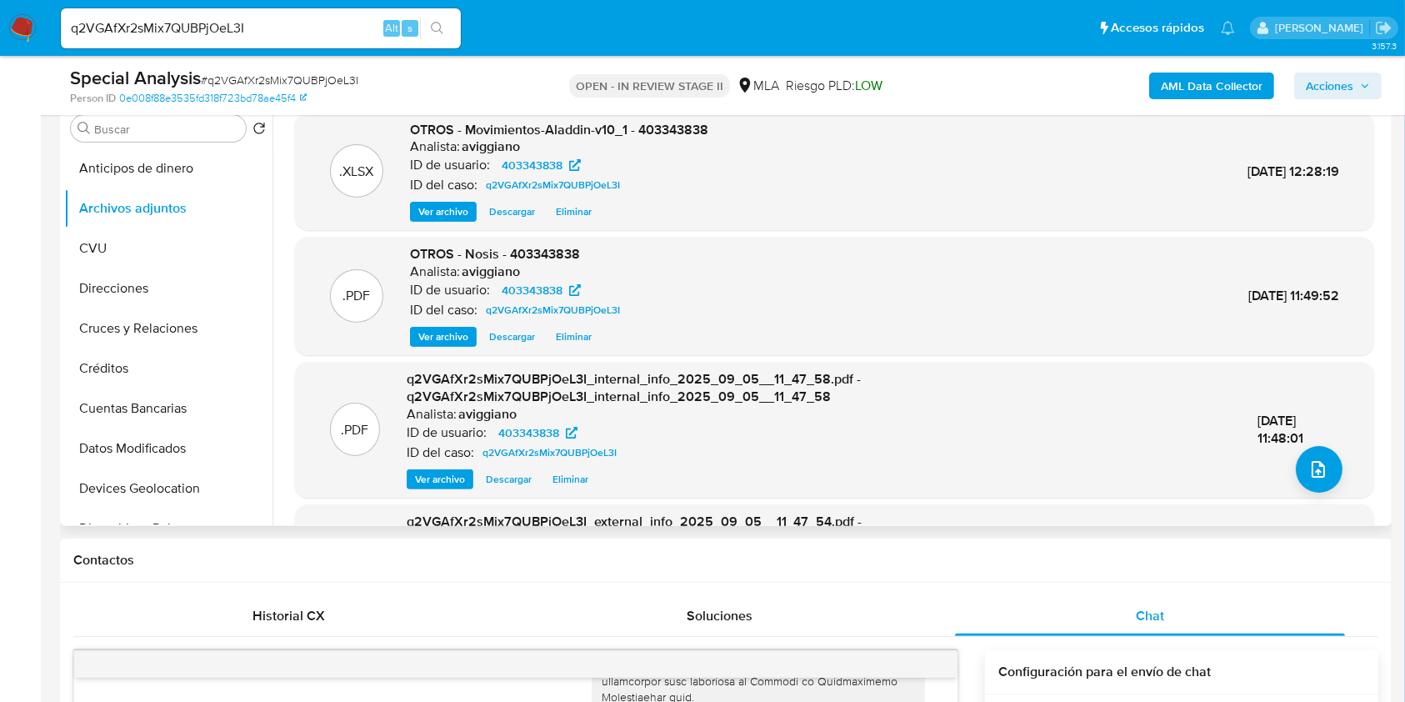
click at [657, 130] on span "OTROS - Movimientos-Aladdin-v10_1 - 403343838" at bounding box center [559, 129] width 298 height 19
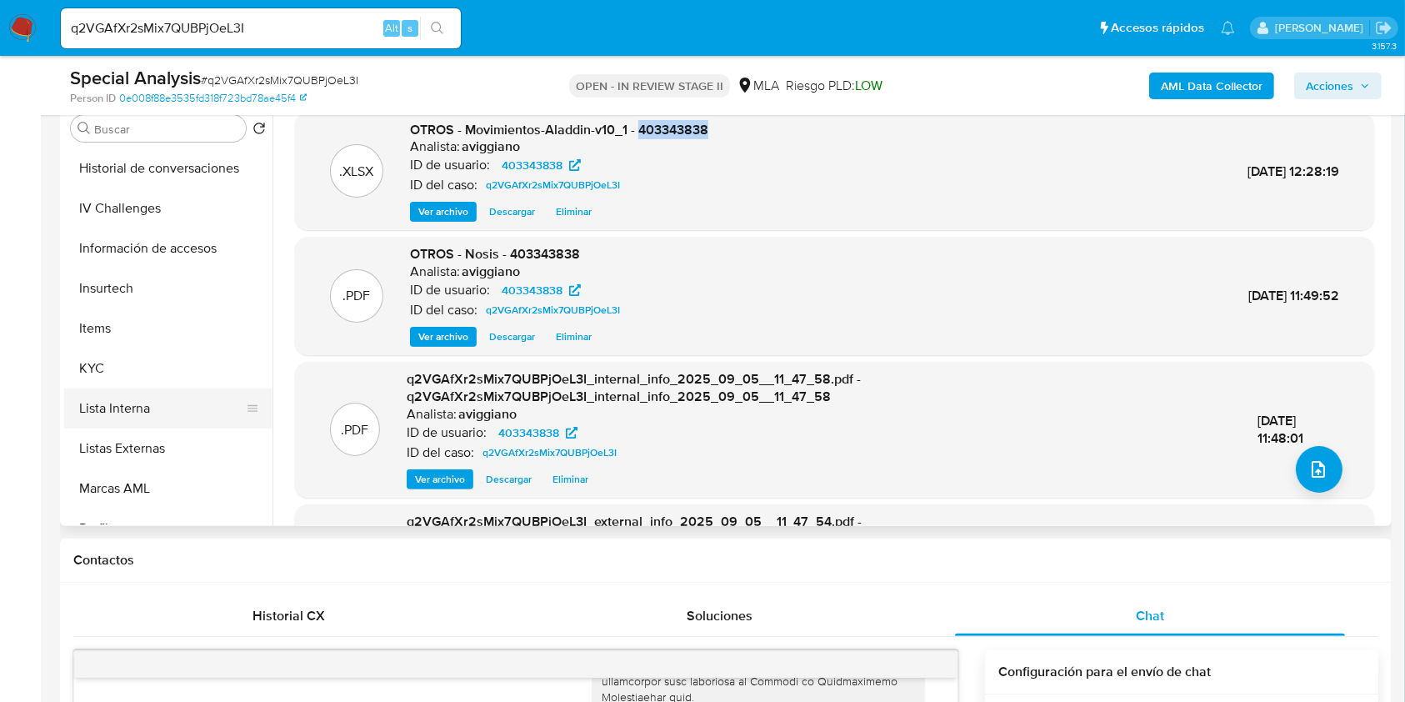
scroll to position [667, 0]
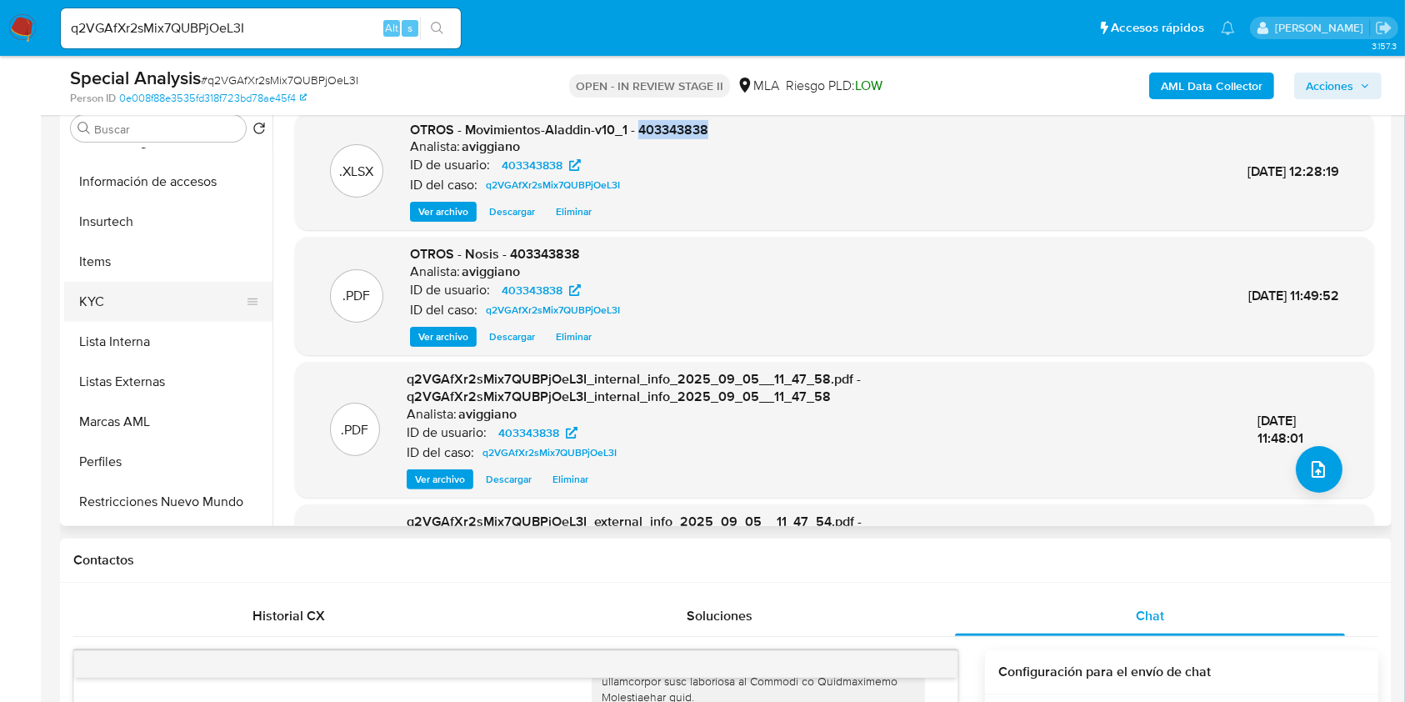
click at [132, 307] on button "KYC" at bounding box center [161, 302] width 195 height 40
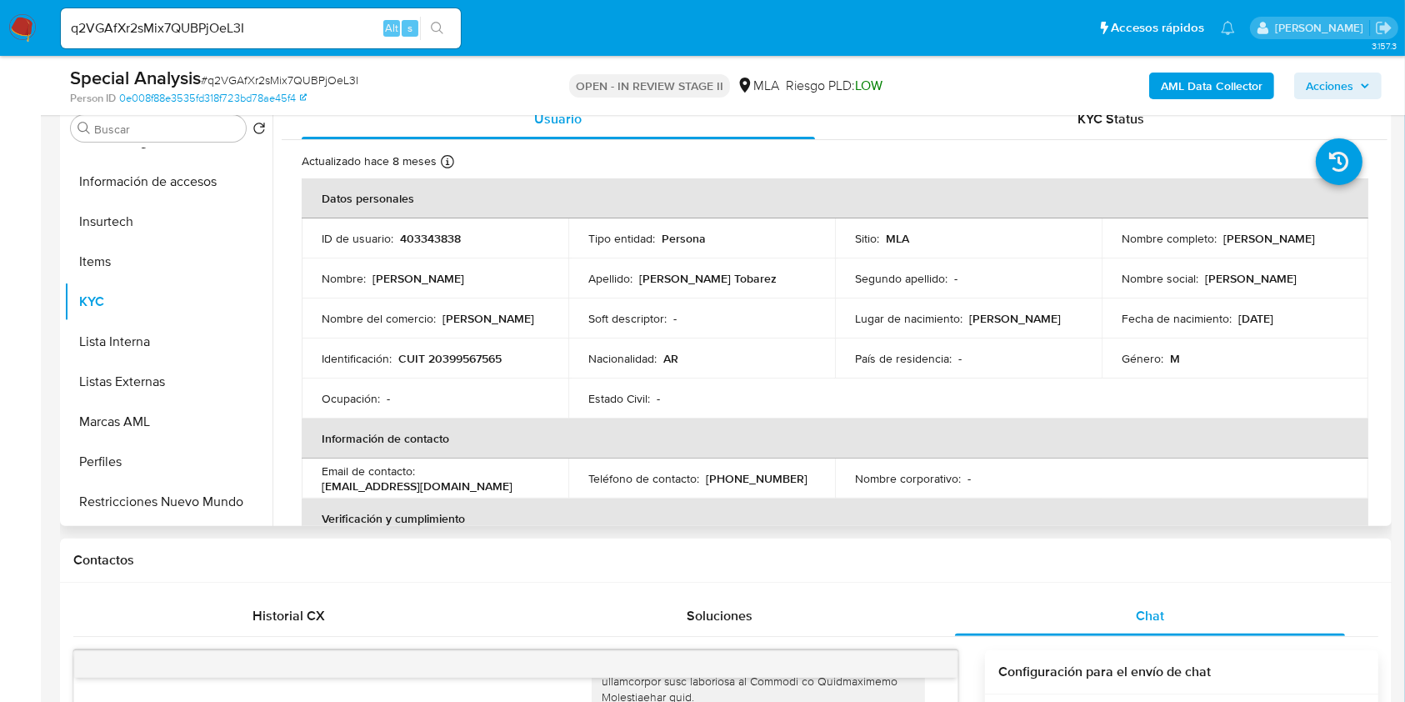
click p "CUIT 20399567565"
drag, startPoint x: 1114, startPoint y: 242, endPoint x: 1305, endPoint y: 243, distance: 191.7
click td "Nombre completo : Martin Santiago Rosales Tobarez"
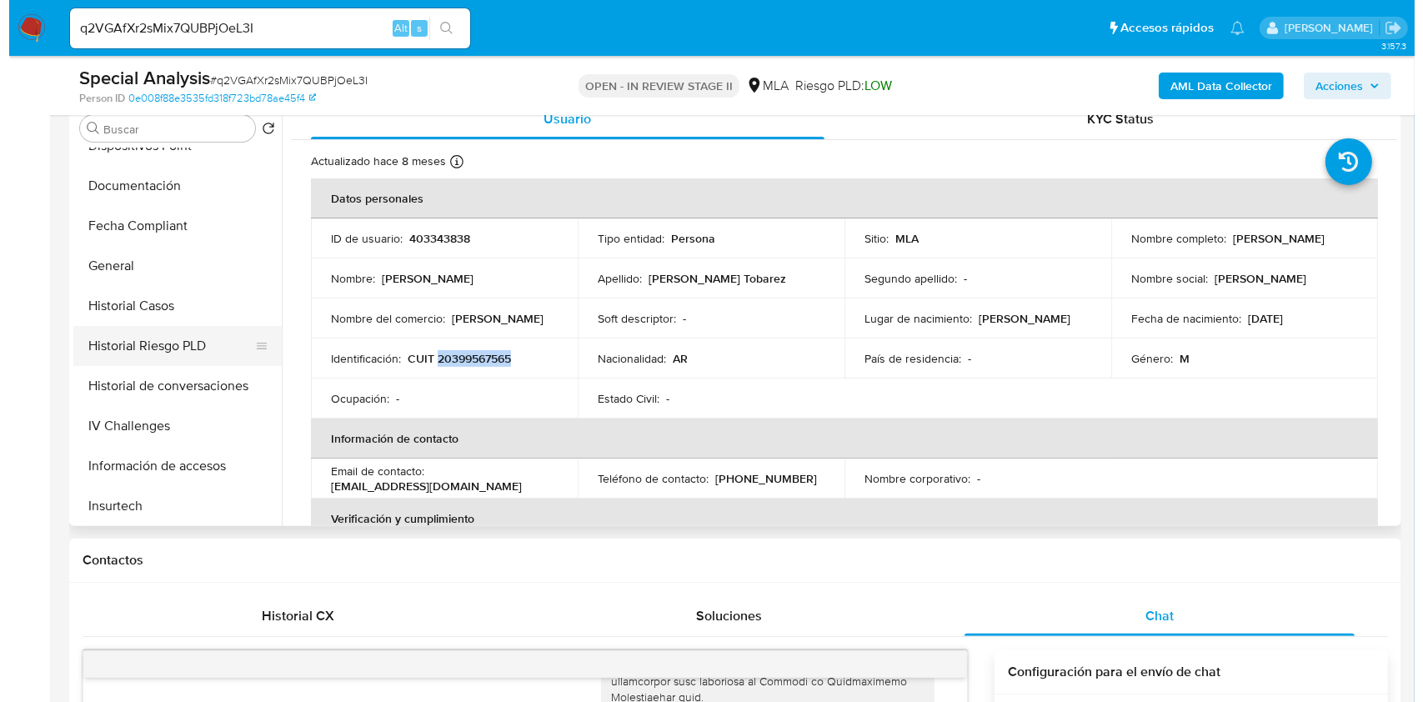
scroll to position [0, 0]
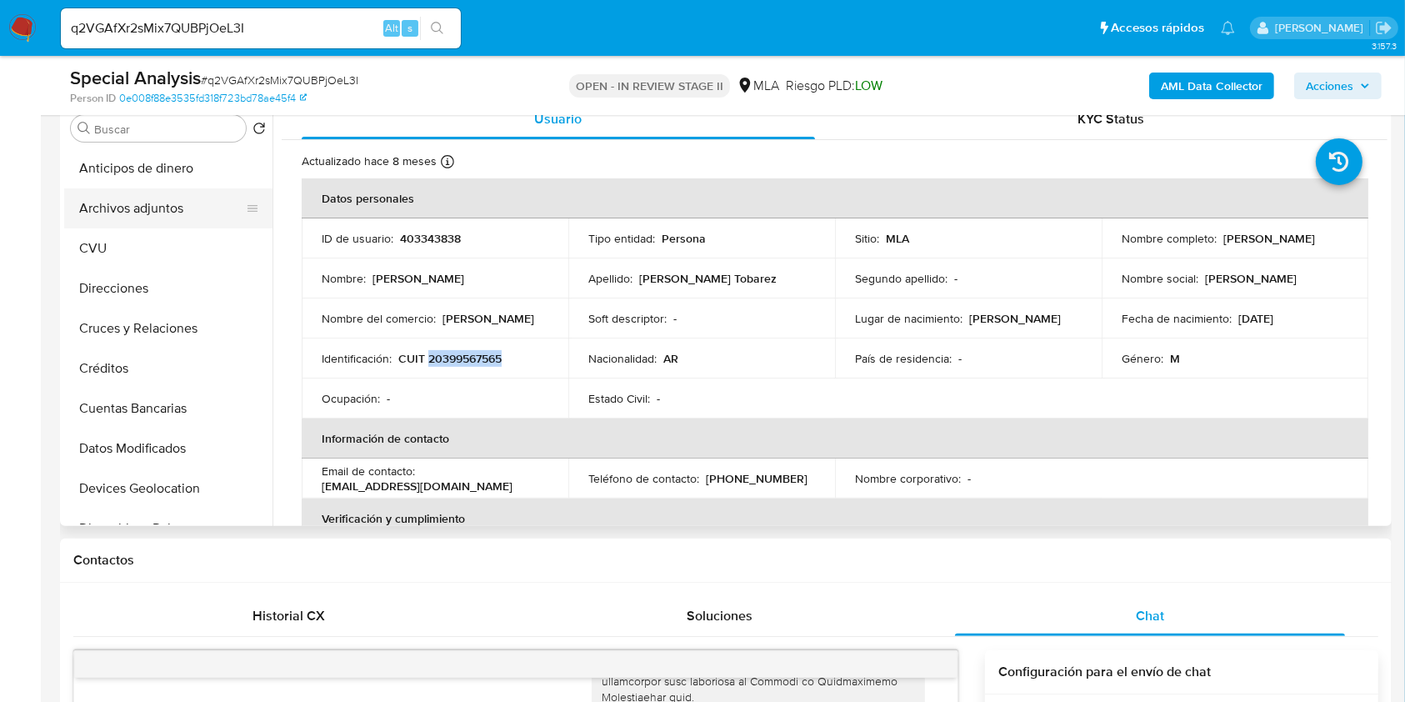
click button "Archivos adjuntos"
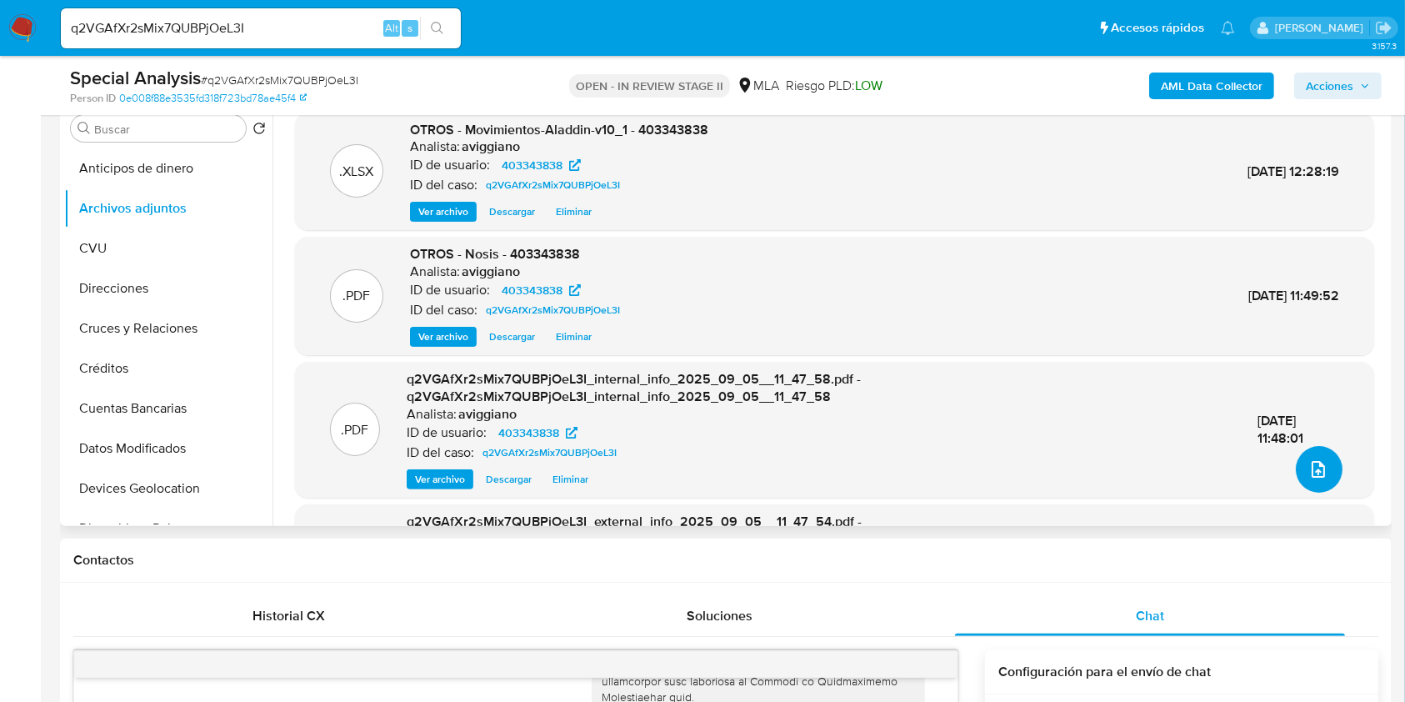
click icon "upload-file"
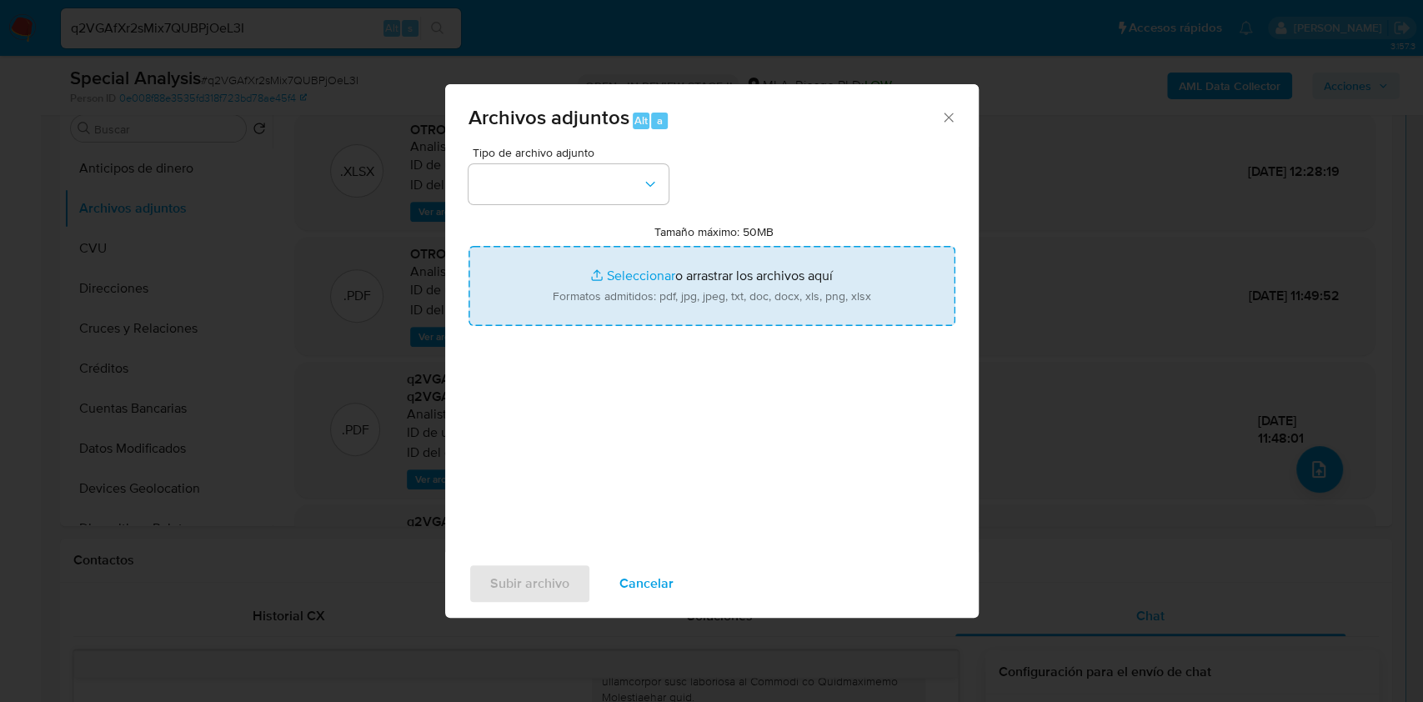
click input "Tamaño máximo: 50MB Seleccionar archivos"
type input "C:\fakepath\Caselog q2VGAfXr2sMix7QUBPjOeL3I_2025_09_05_11_05_19.docx"
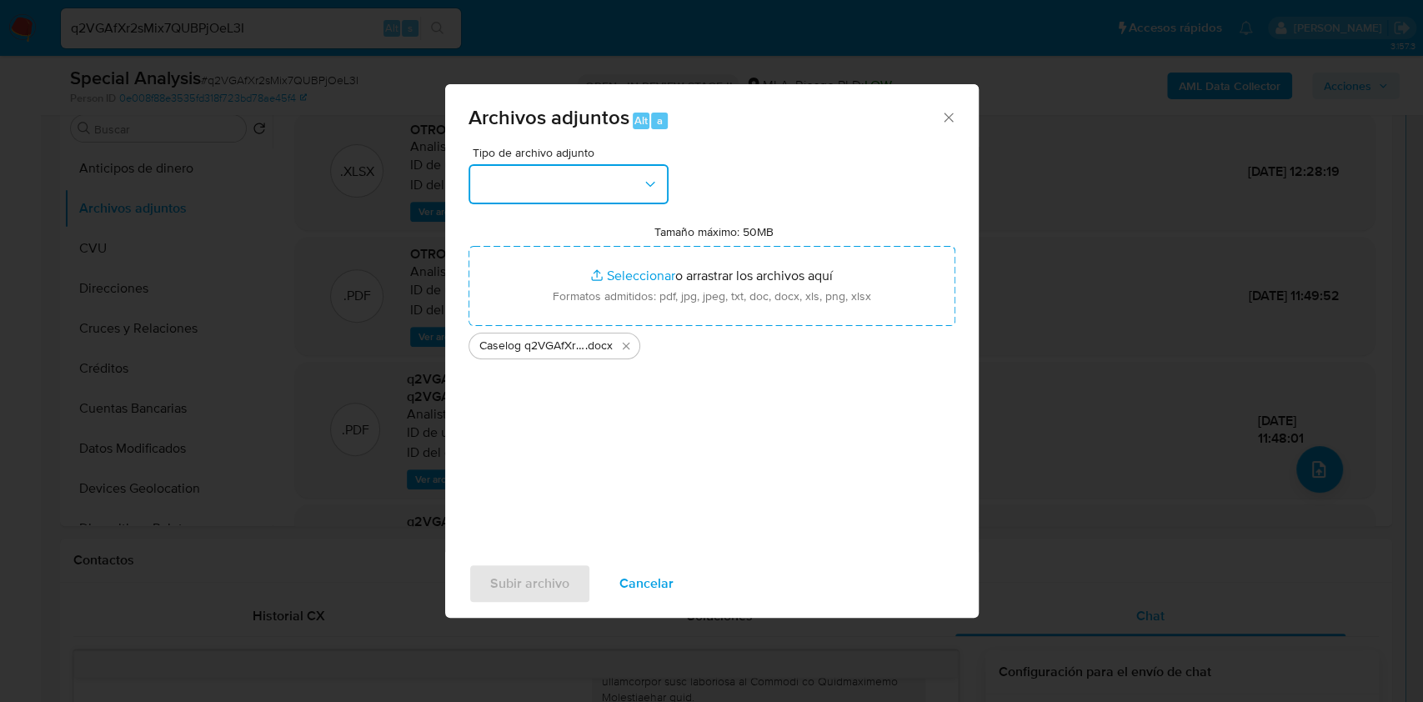
click button "button"
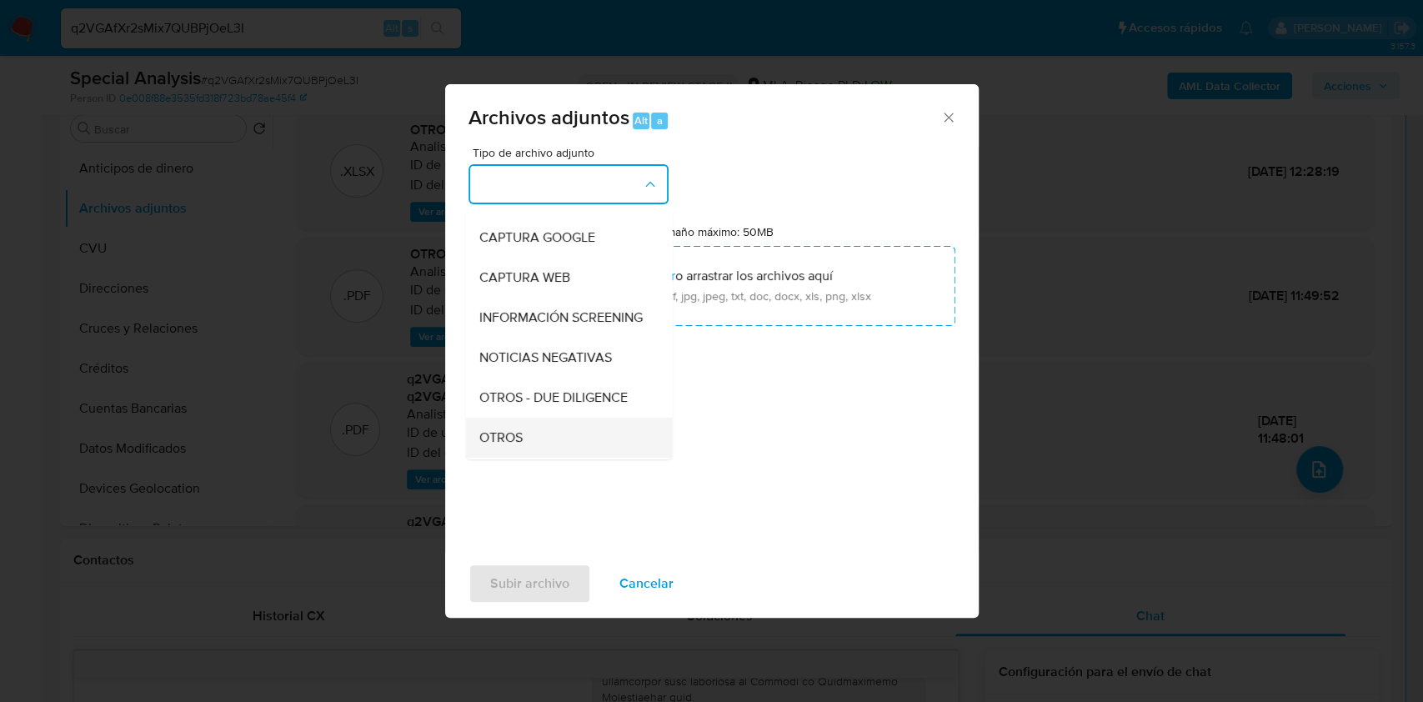
scroll to position [222, 0]
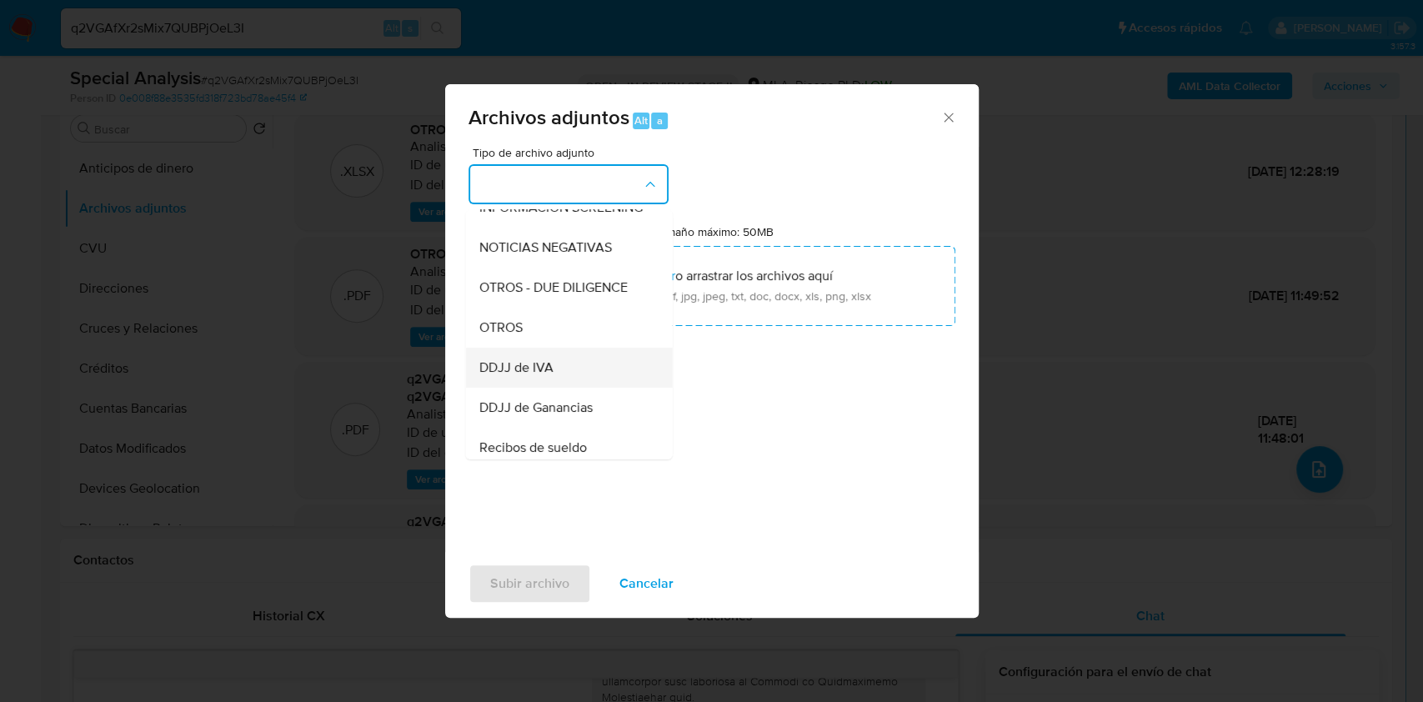
click div "DDJJ de IVA"
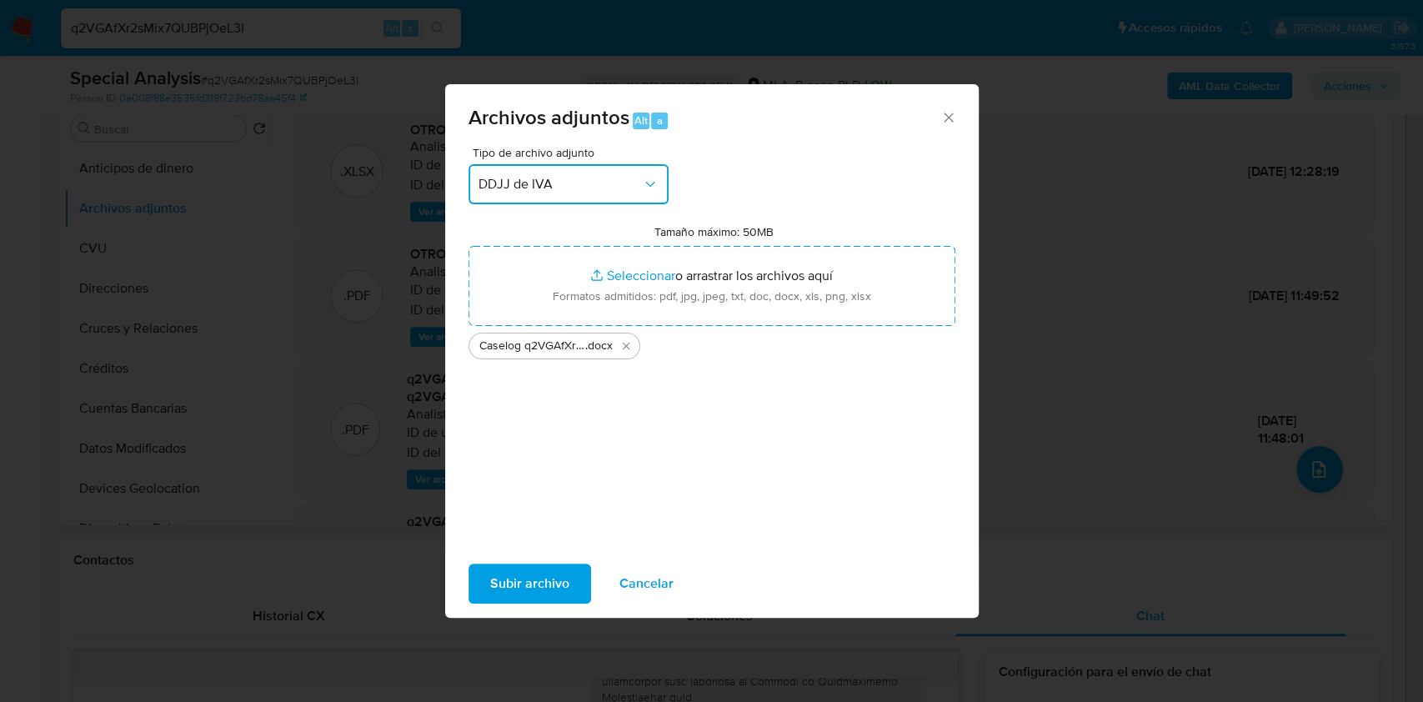
click button "DDJJ de IVA"
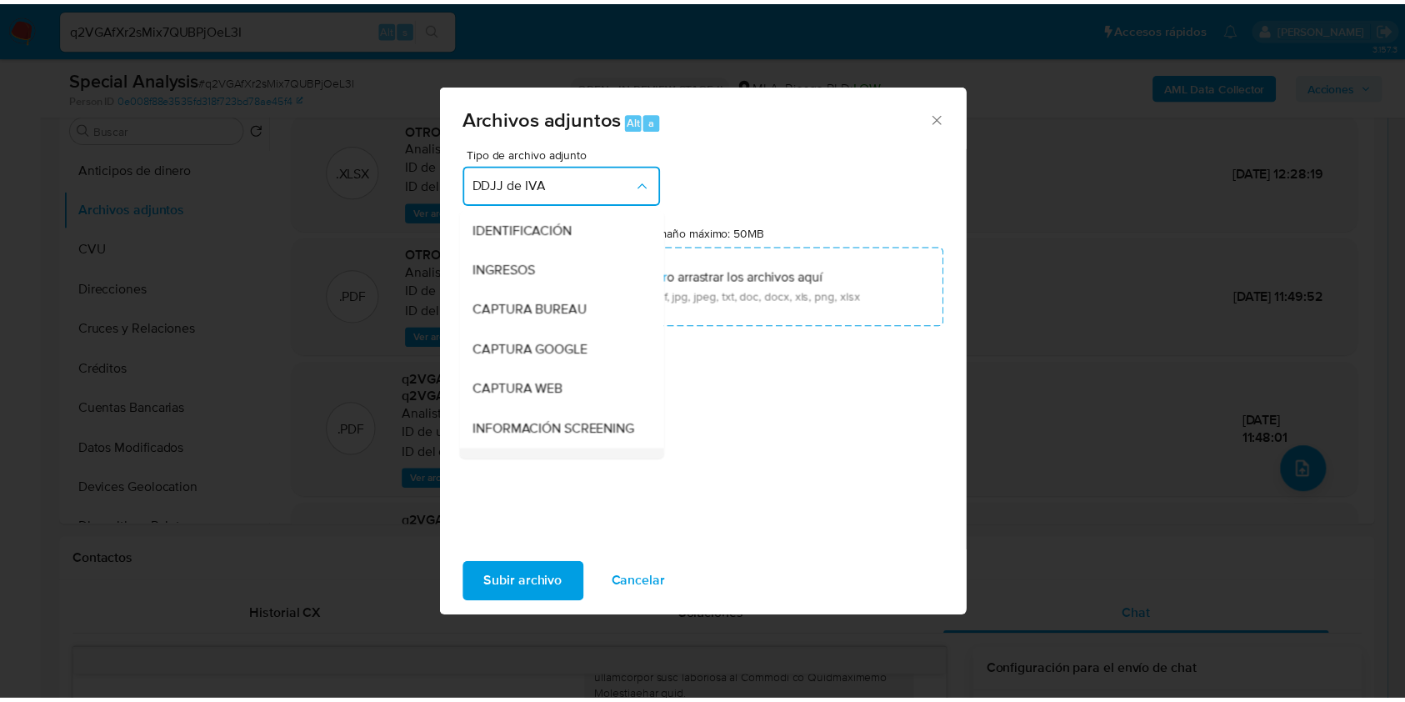
scroll to position [272, 0]
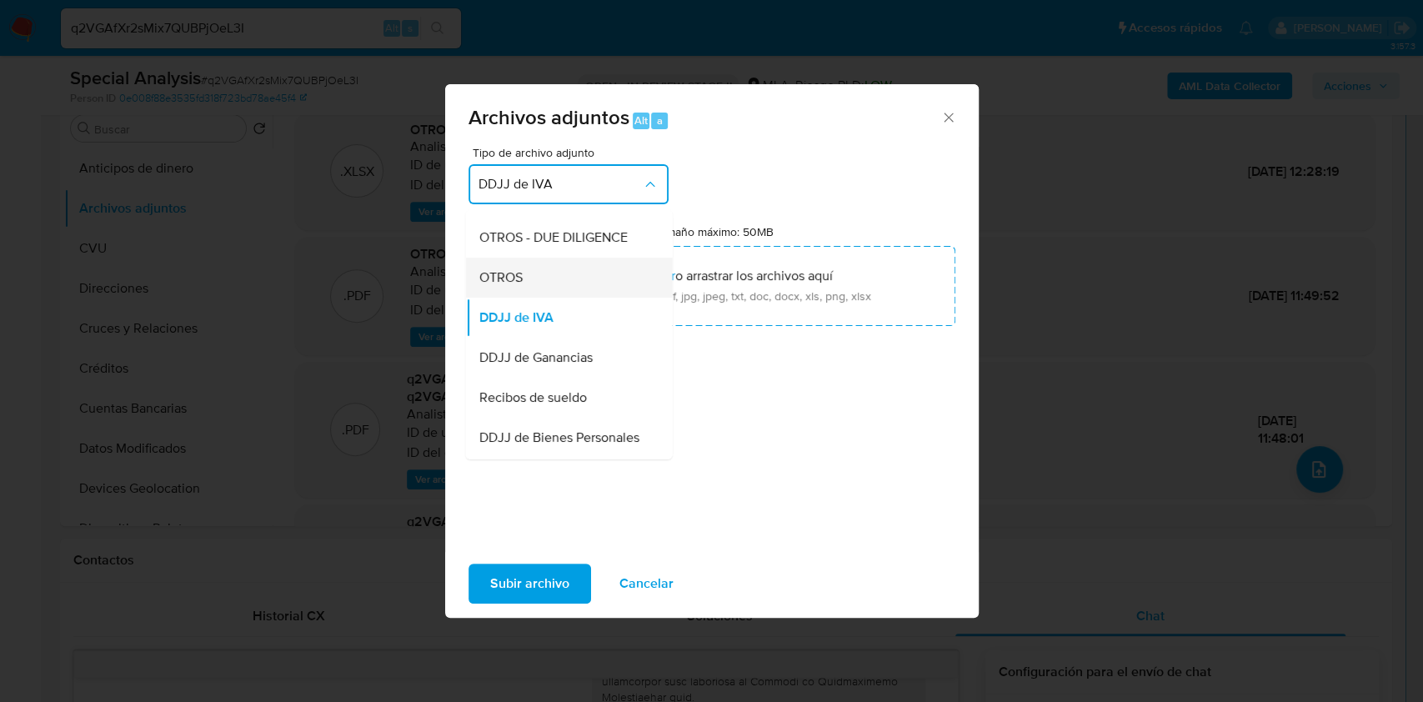
click div "OTROS"
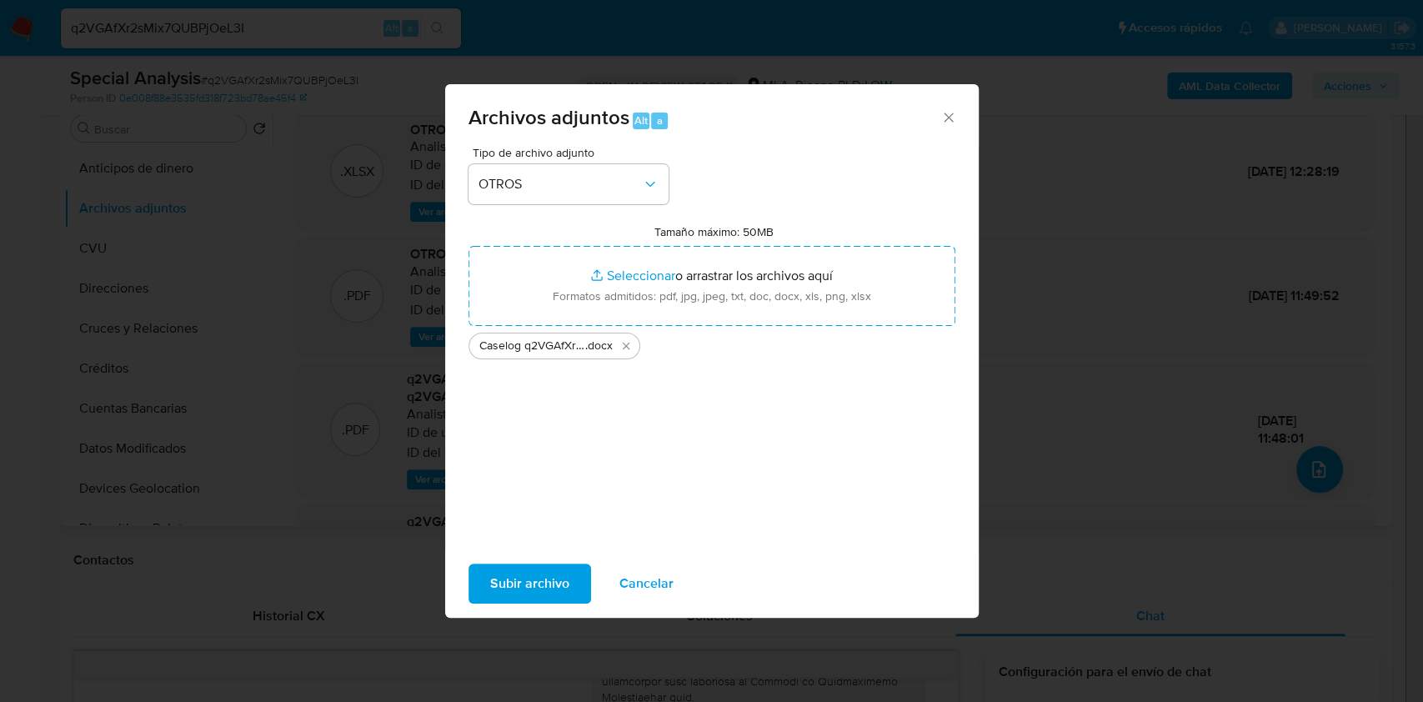
click span "Subir archivo"
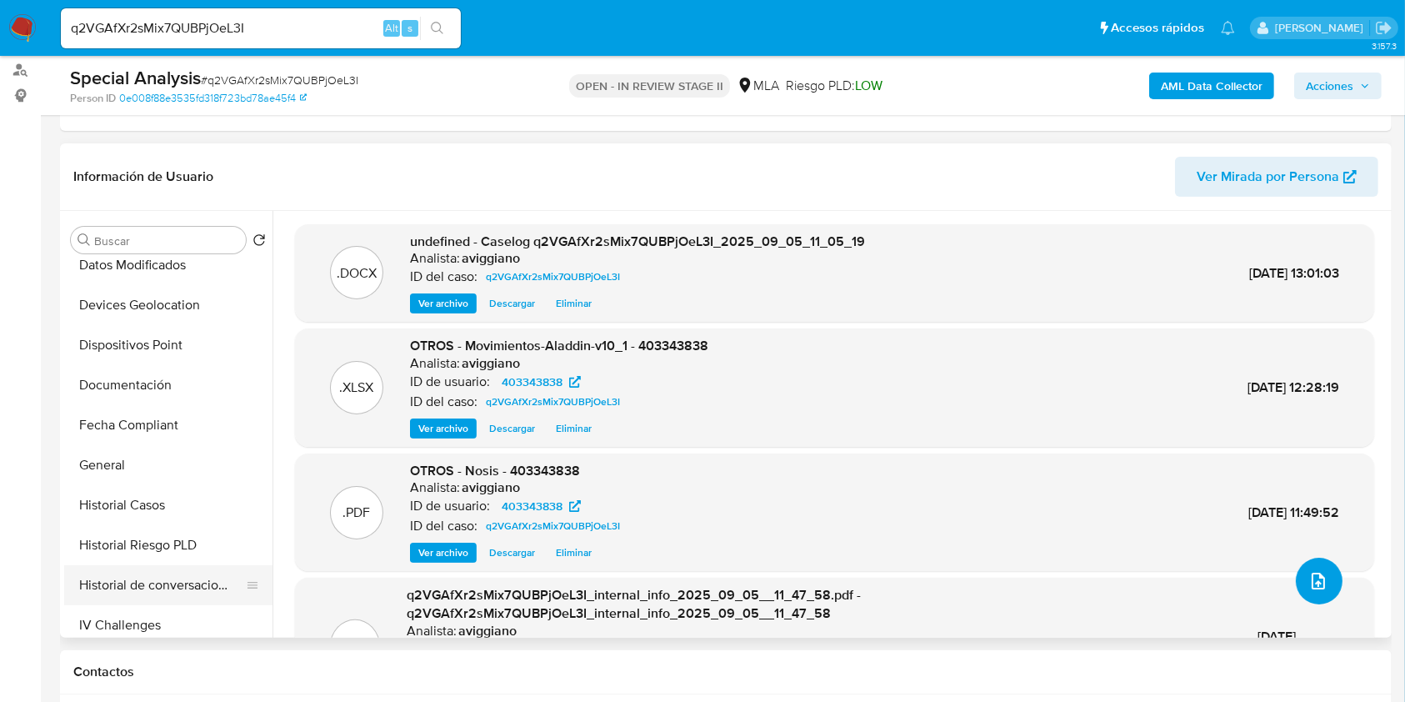
scroll to position [444, 0]
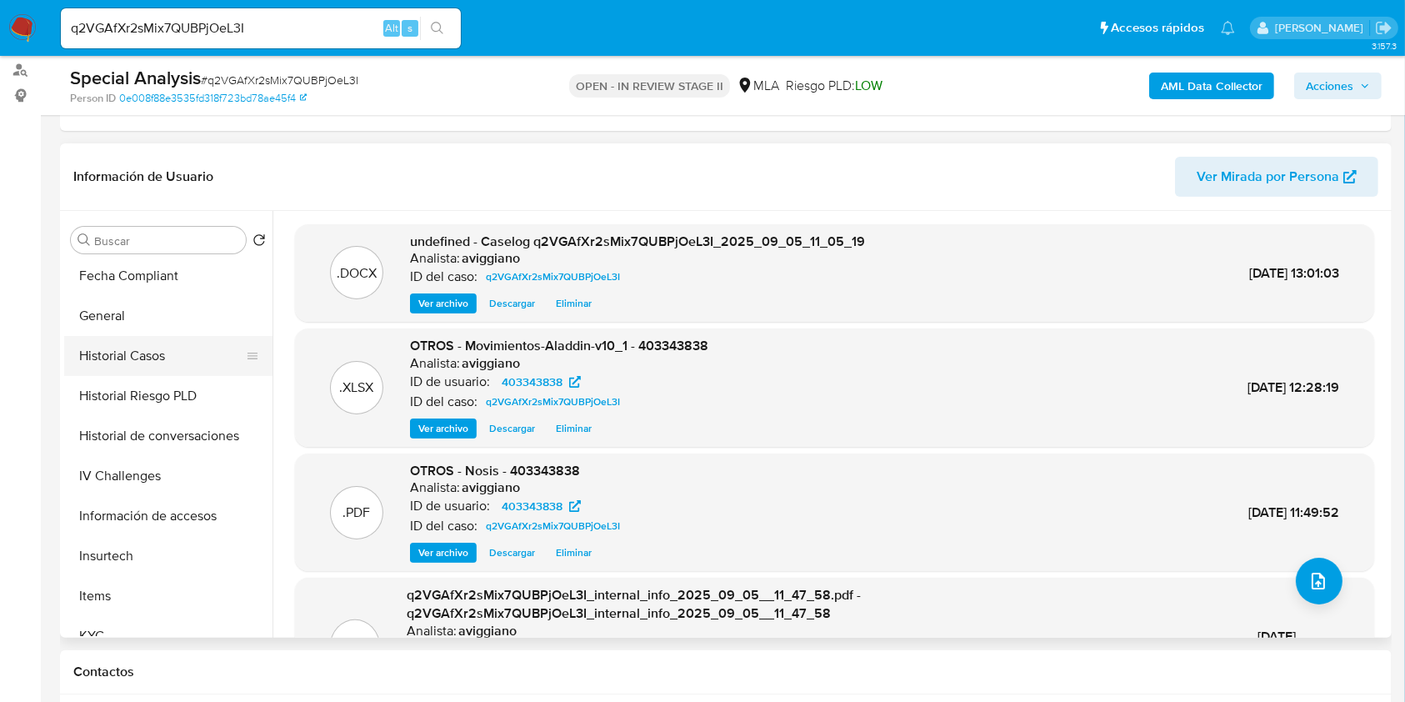
click button "Historial Casos"
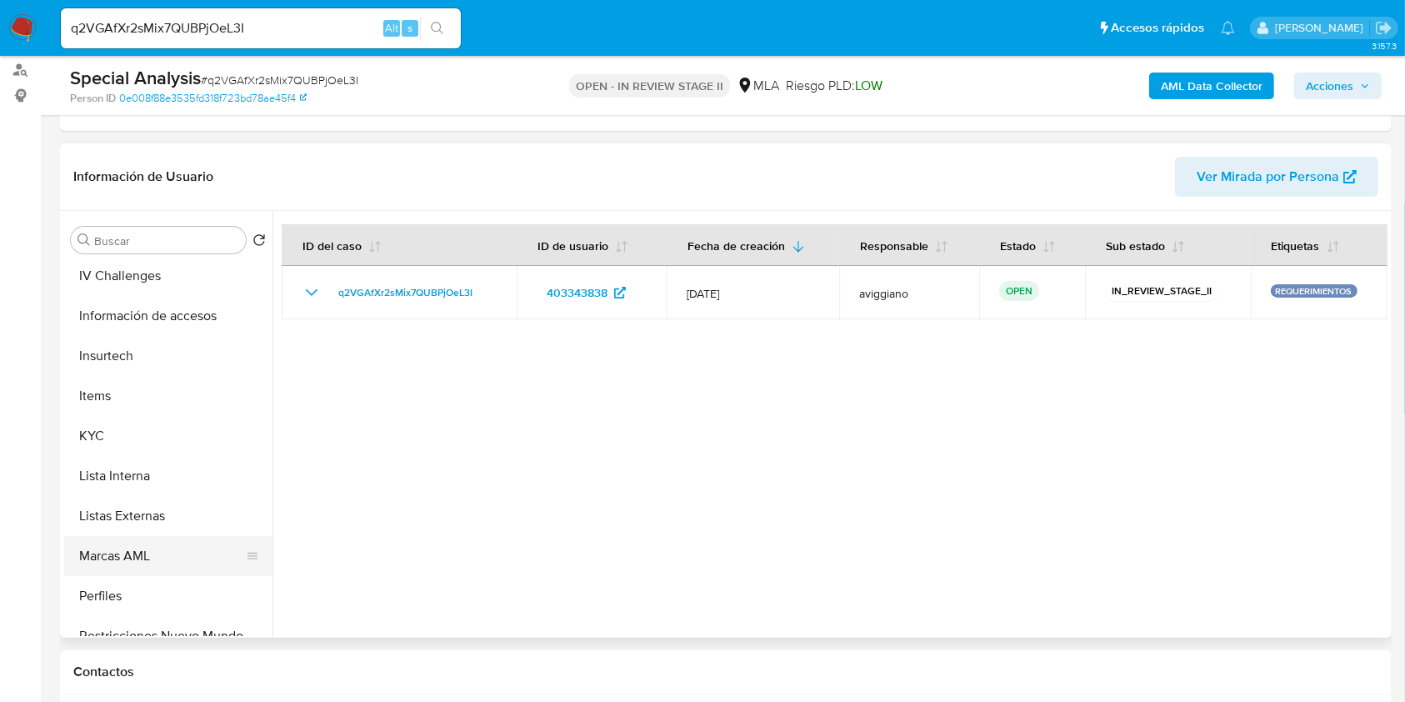
scroll to position [778, 0]
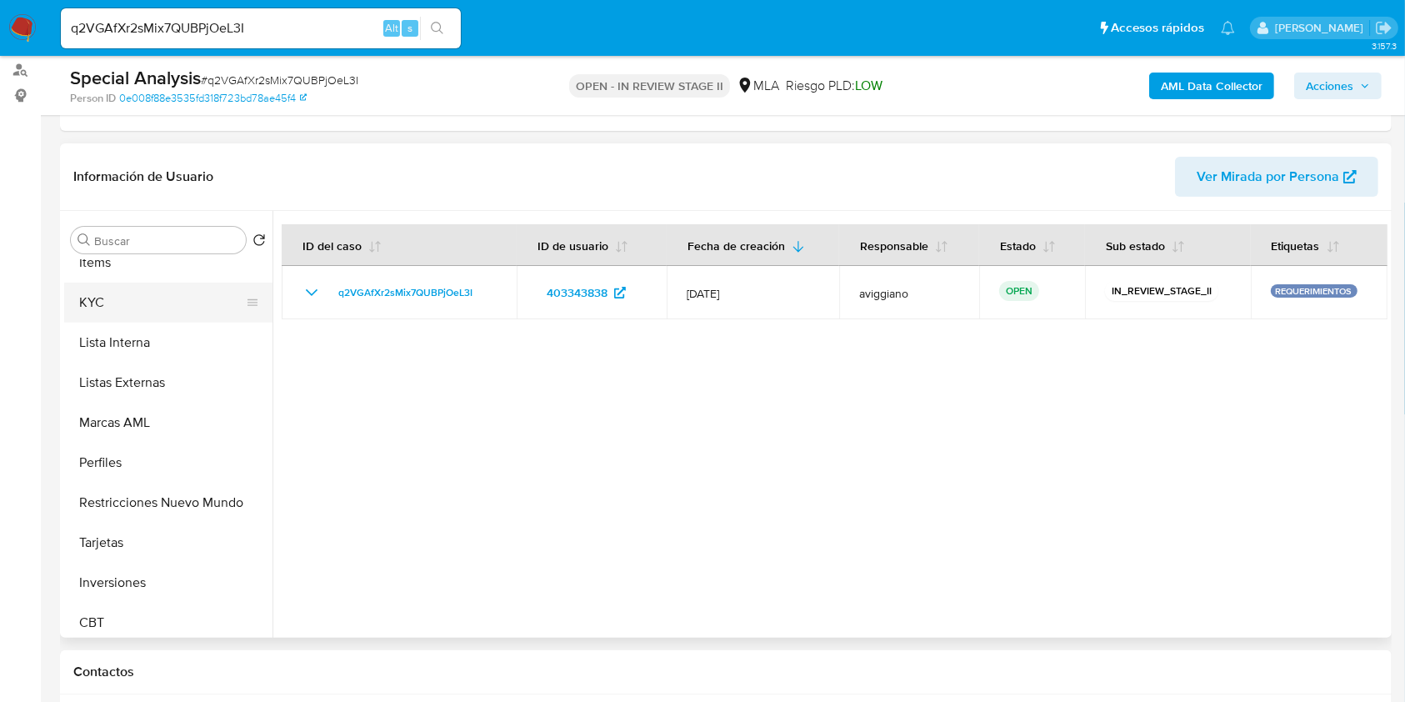
click button "KYC"
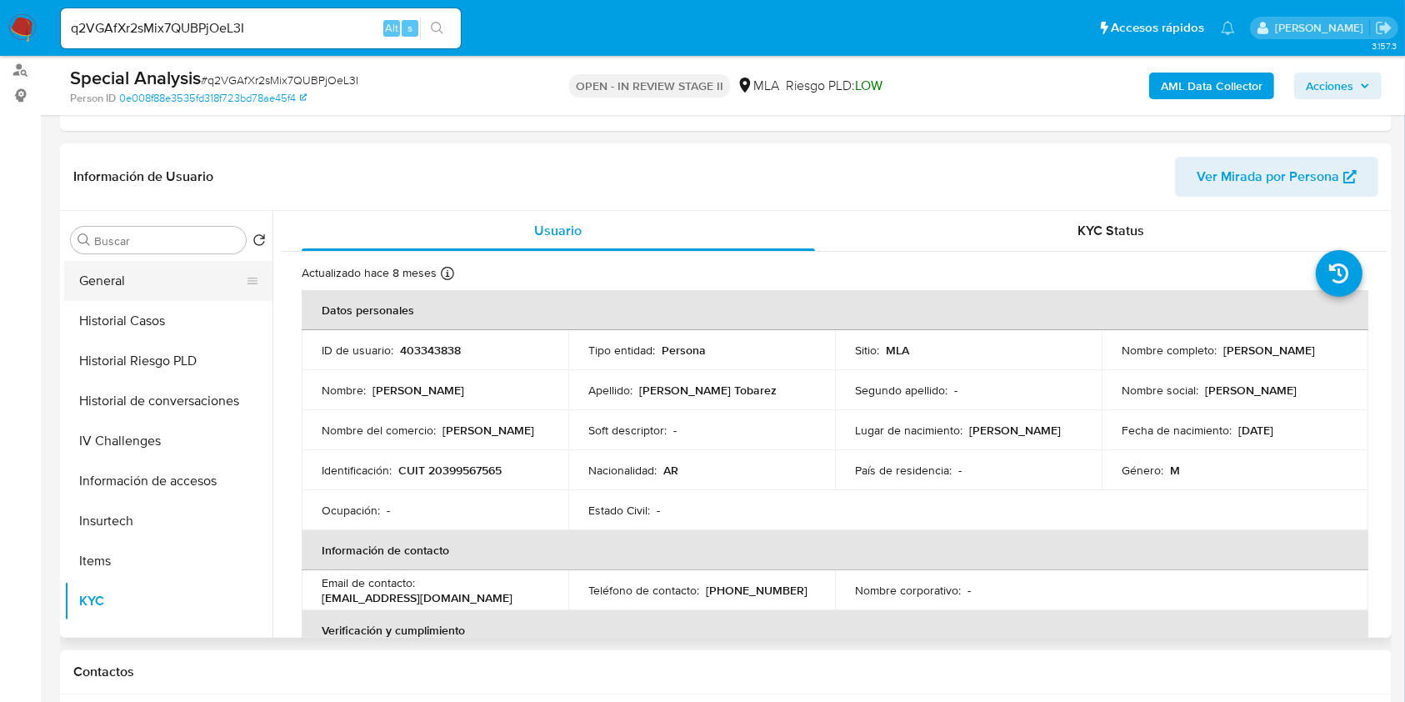
scroll to position [444, 0]
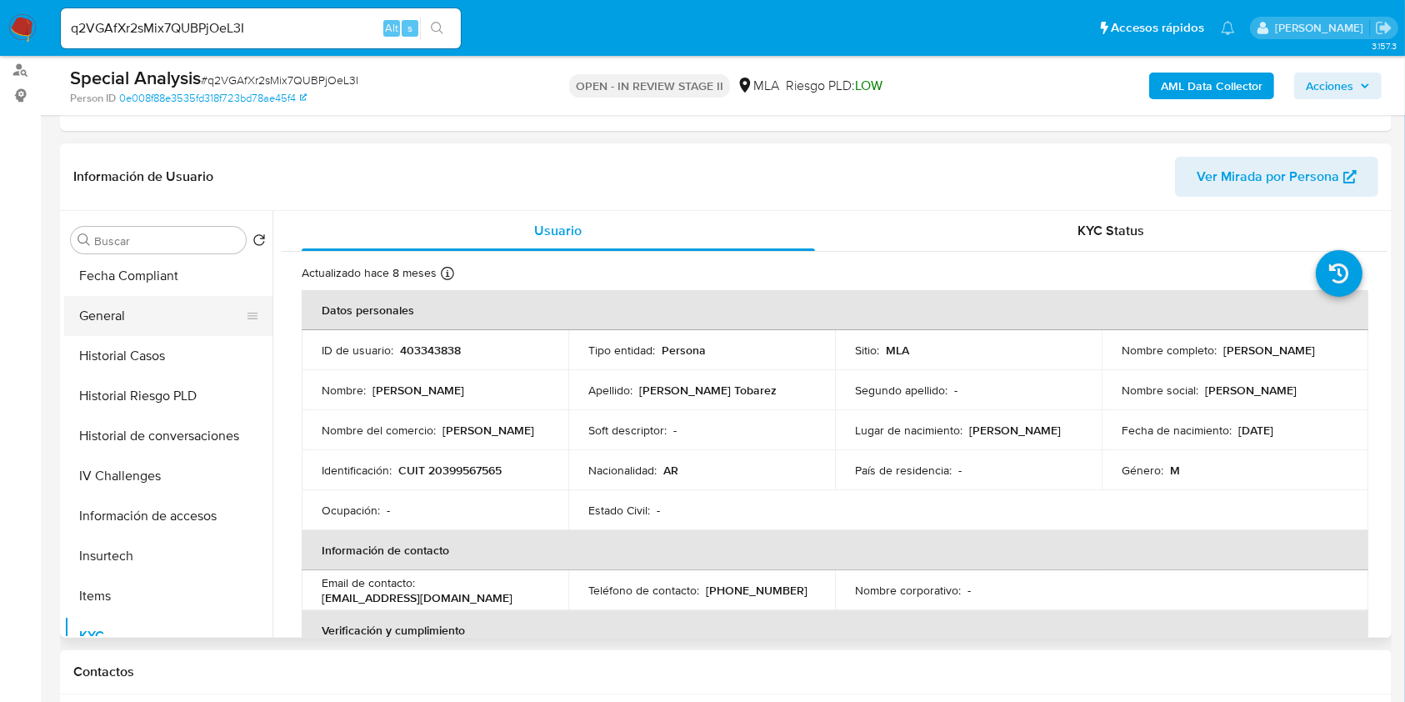
click button "General"
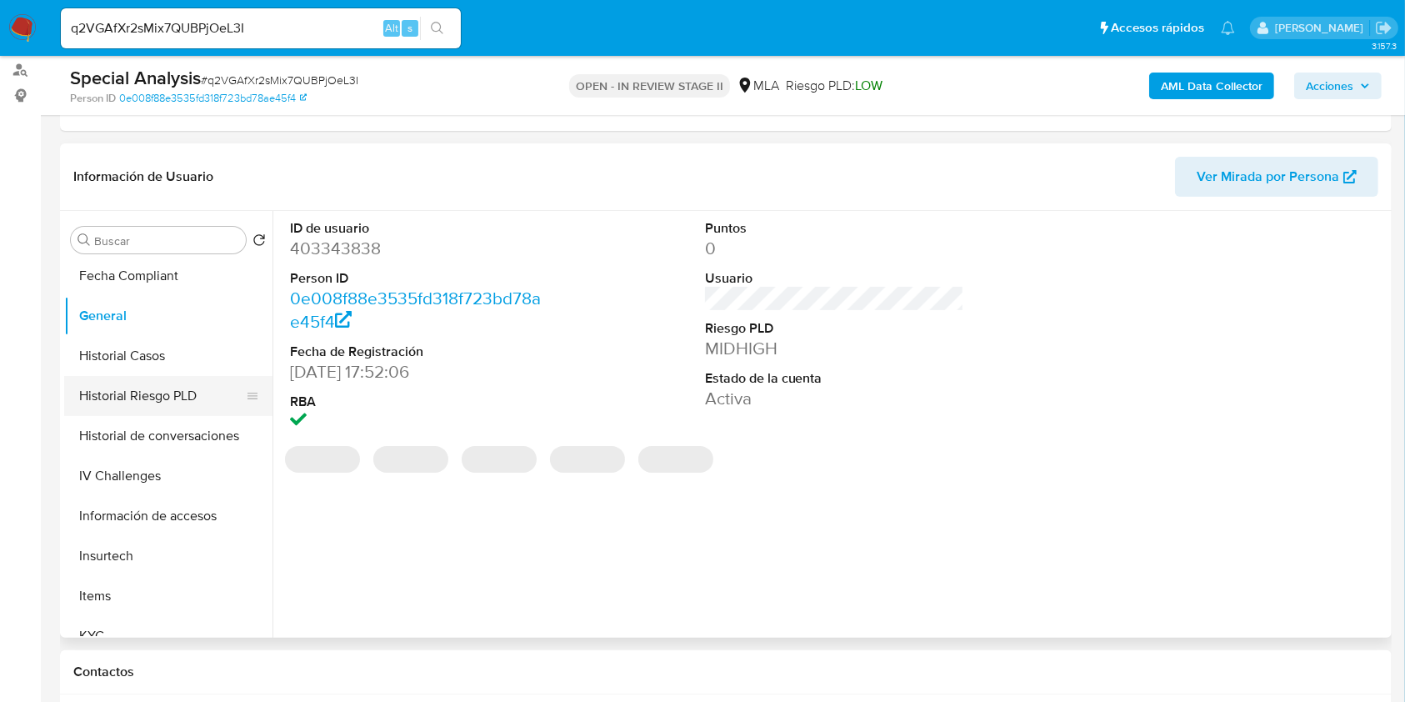
scroll to position [667, 0]
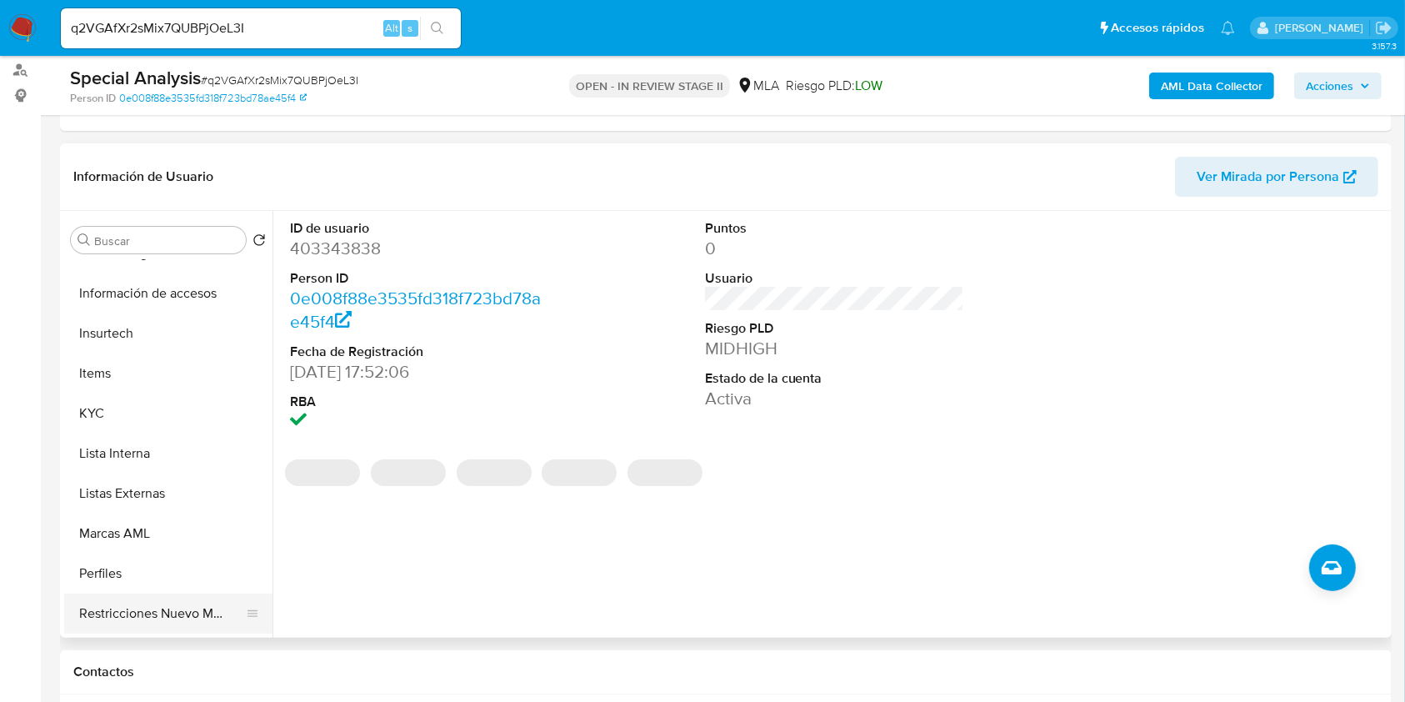
click button "Restricciones Nuevo Mundo"
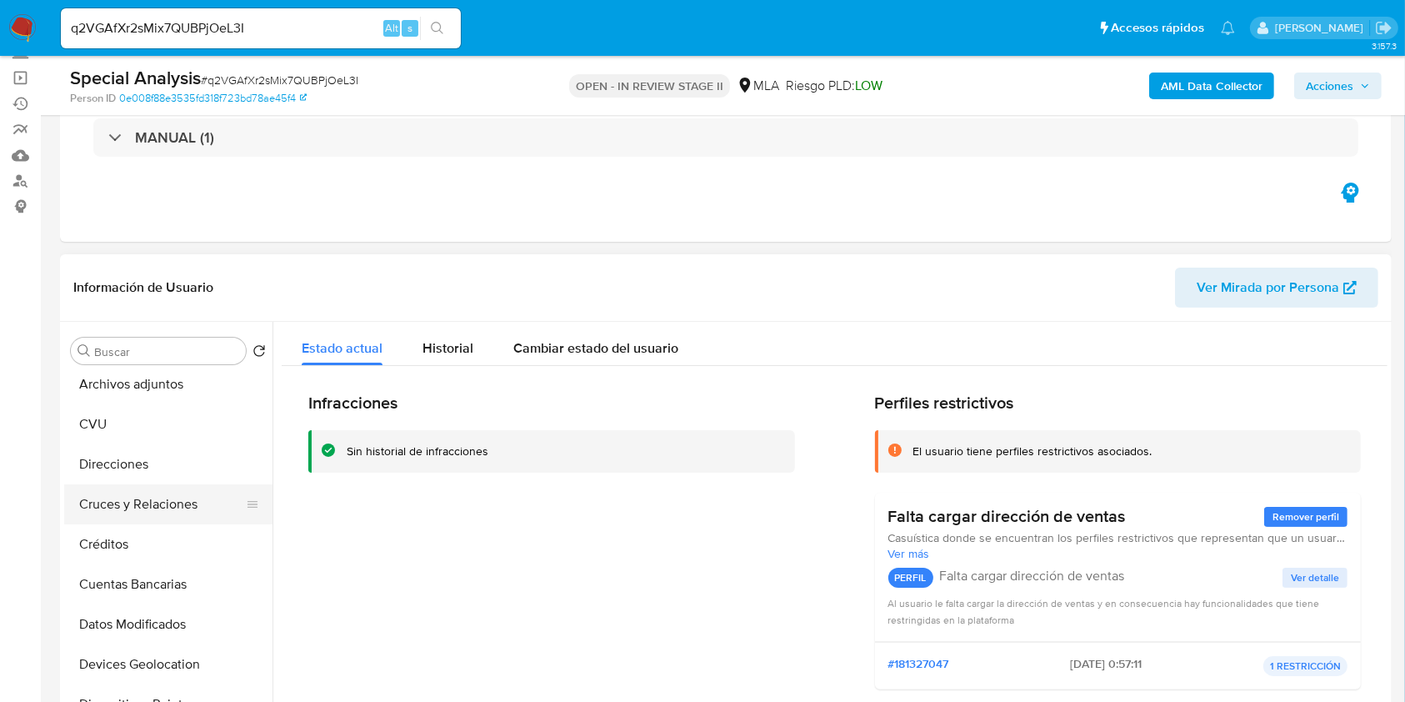
scroll to position [0, 0]
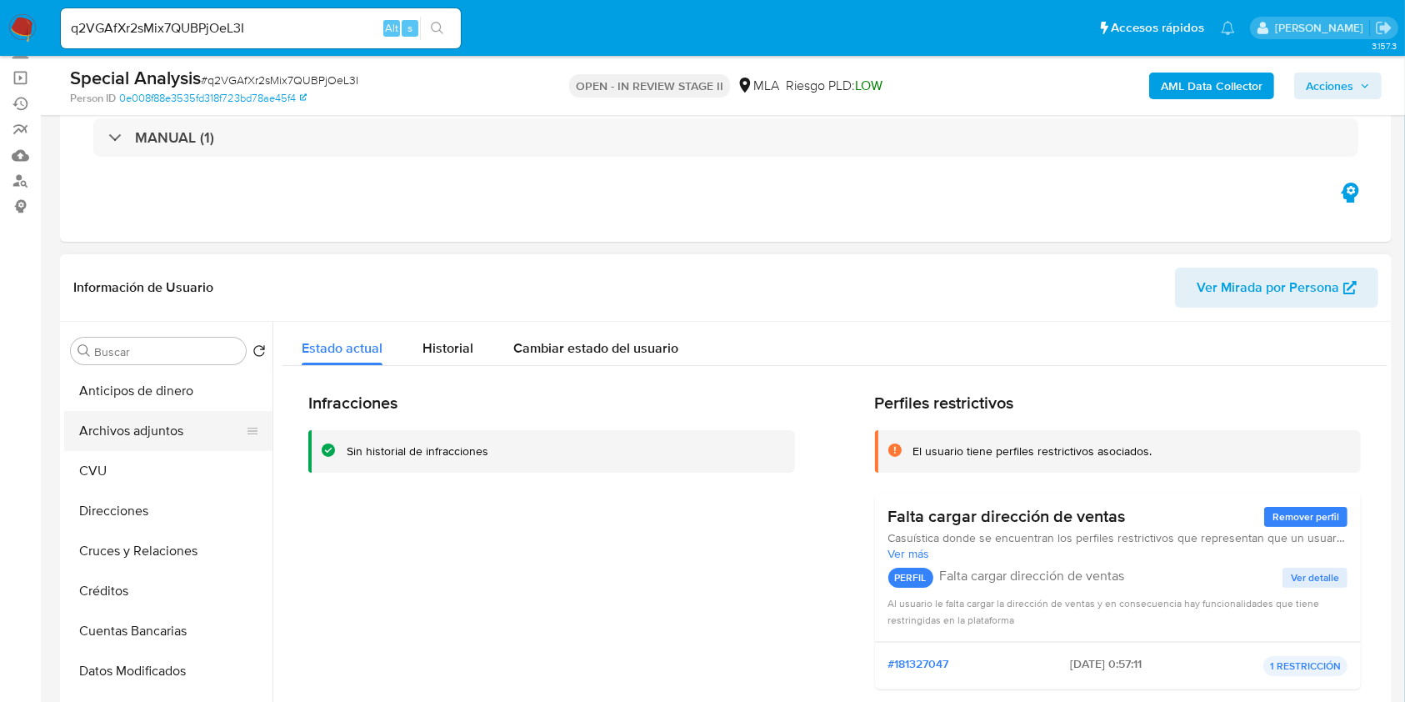
click button "Archivos adjuntos"
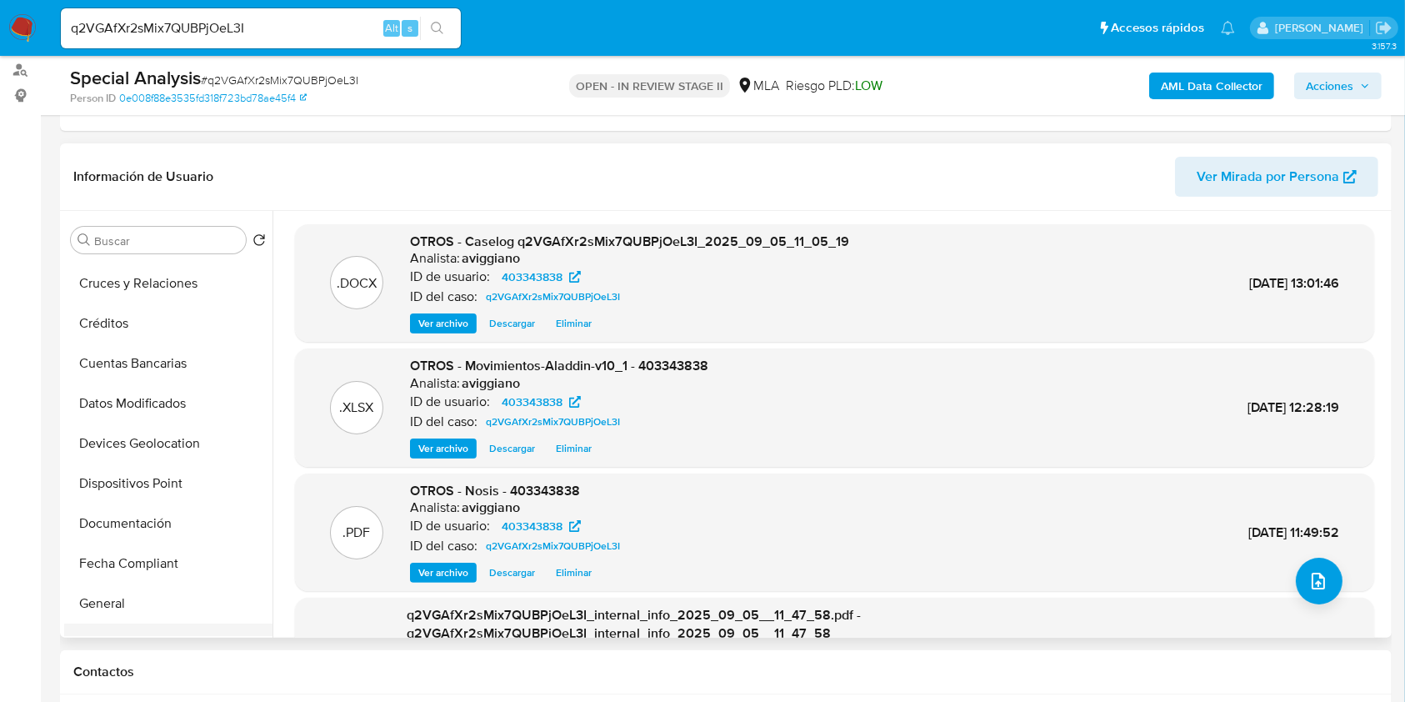
scroll to position [333, 0]
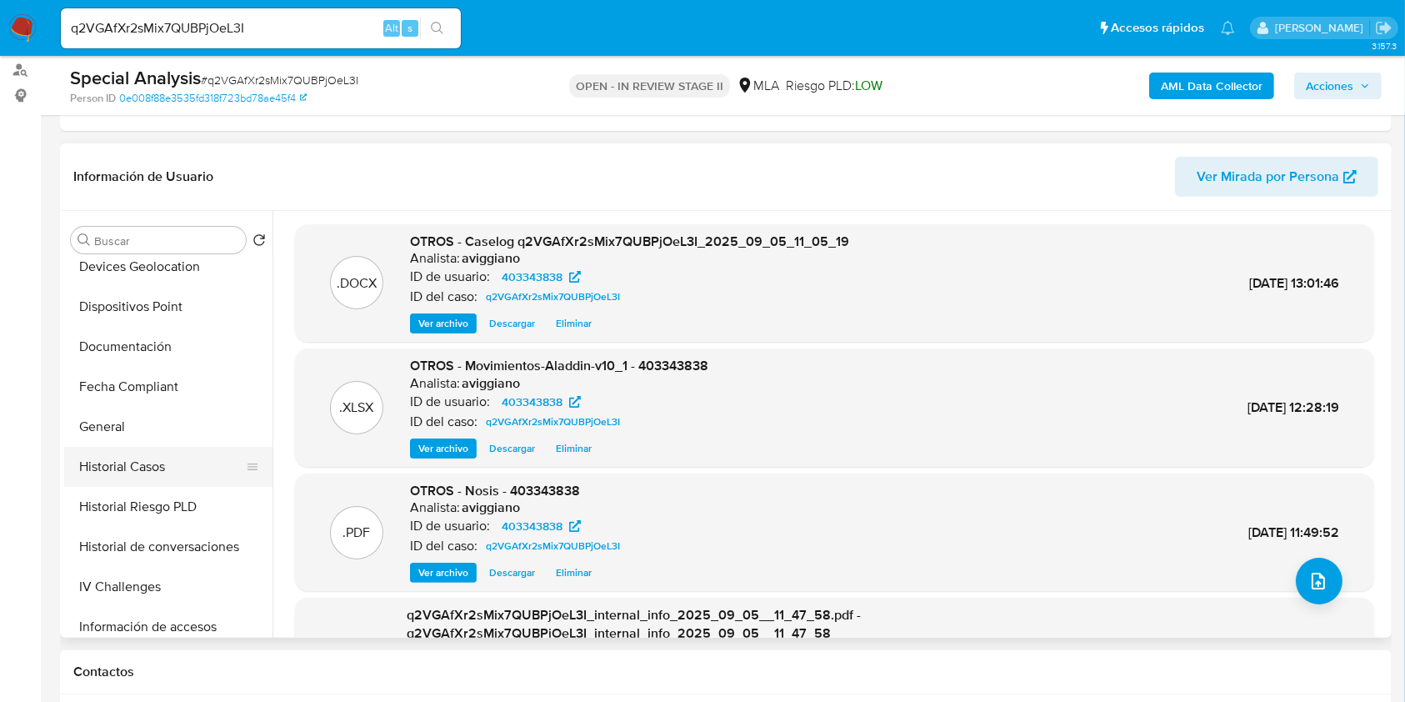
click button "Historial Casos"
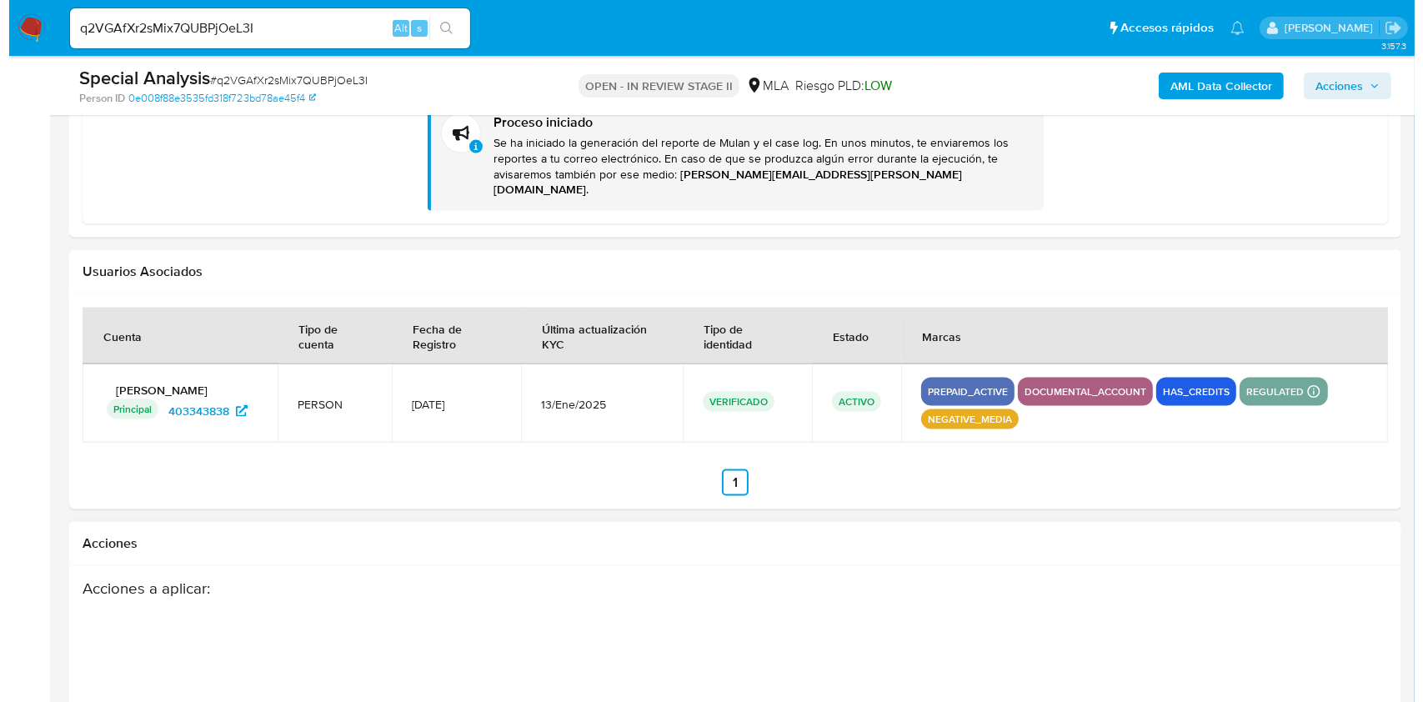
scroll to position [2854, 0]
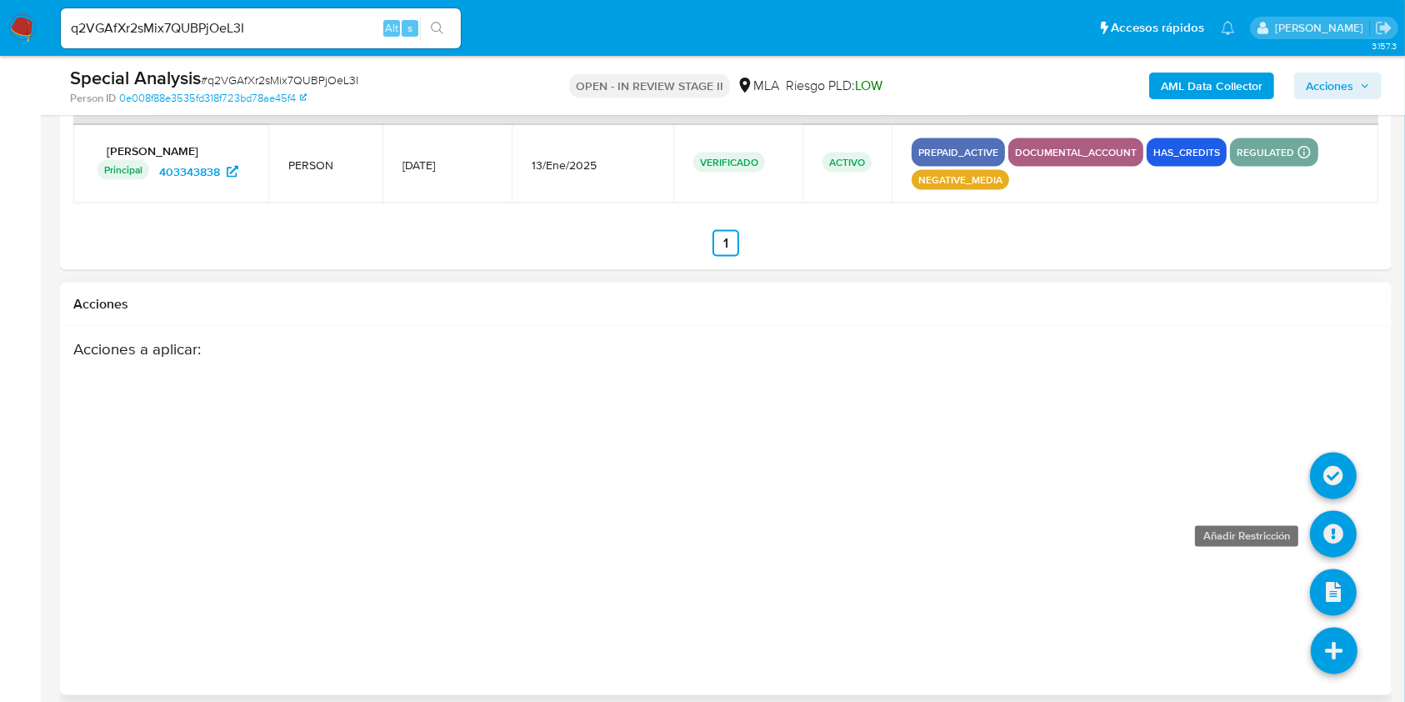
click icon
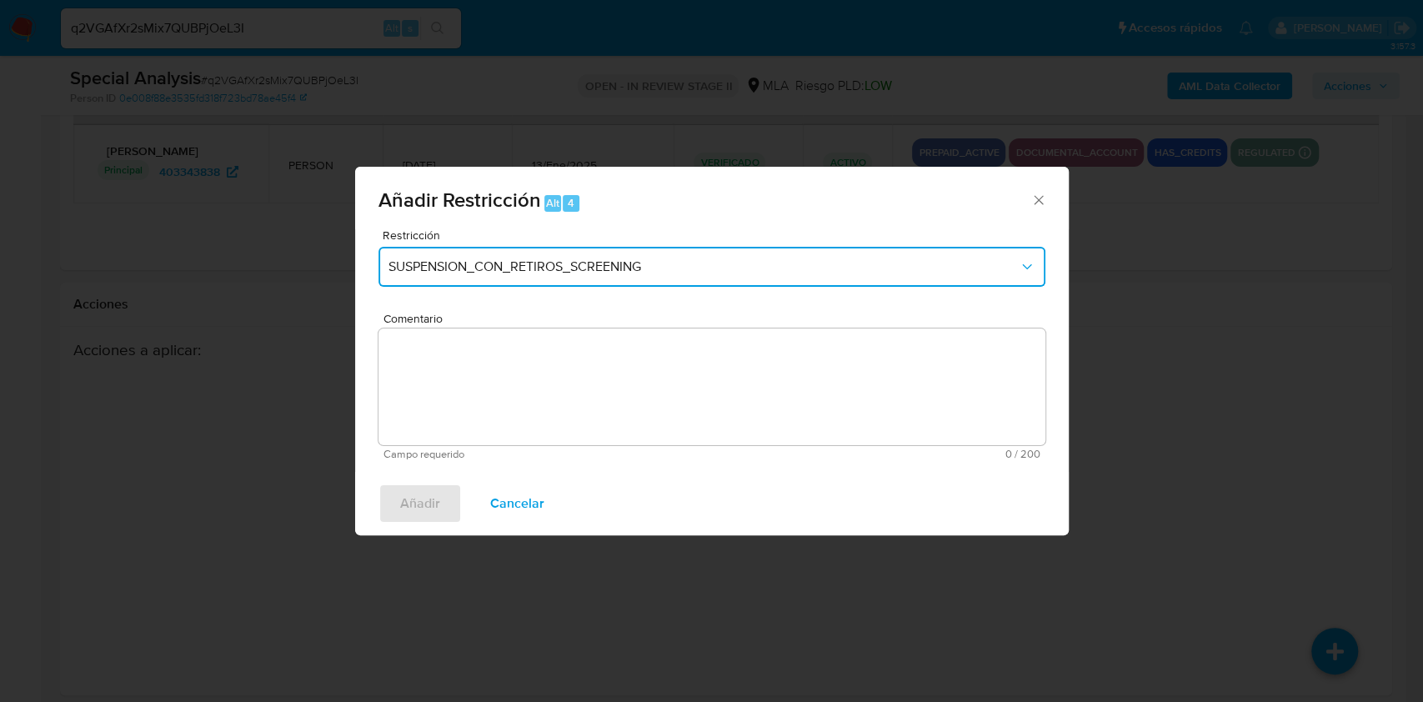
click span "SUSPENSION_CON_RETIROS_SCREENING"
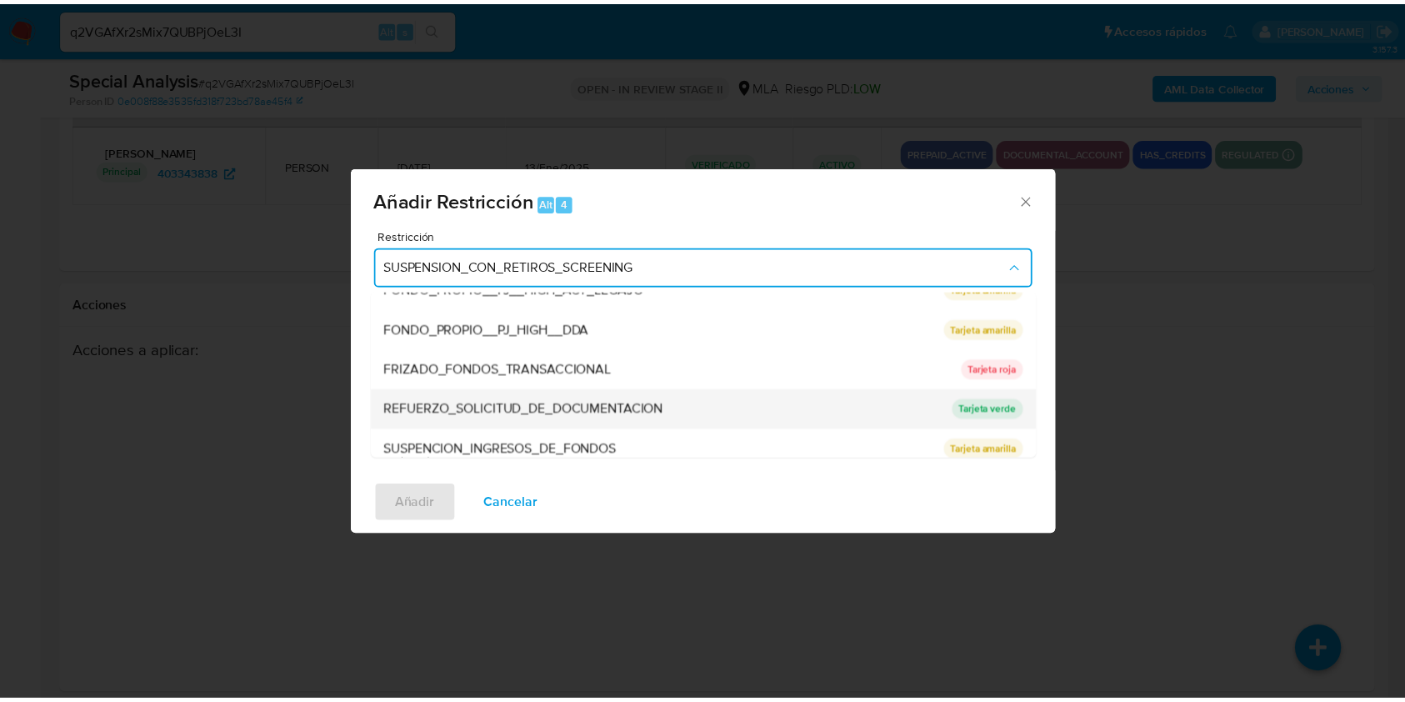
scroll to position [333, 0]
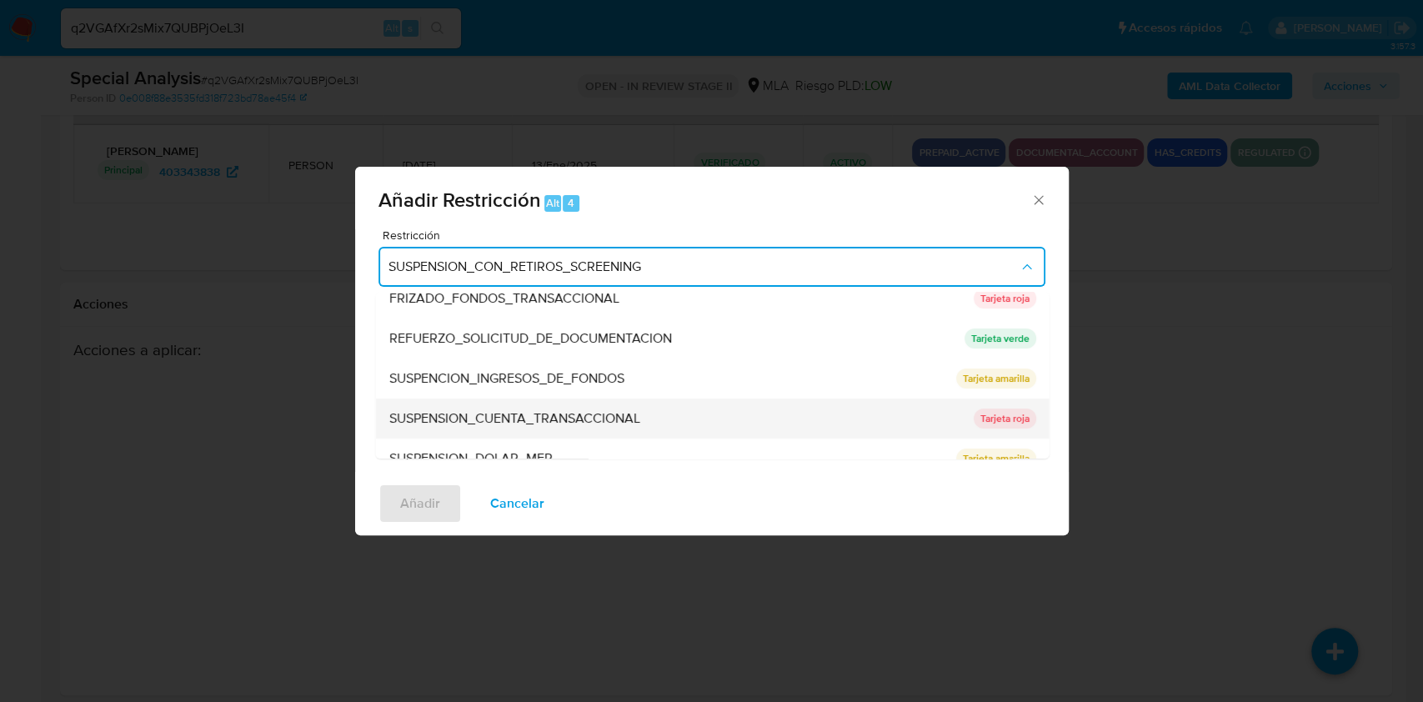
click span "SUSPENSION_CUENTA_TRANSACCIONAL"
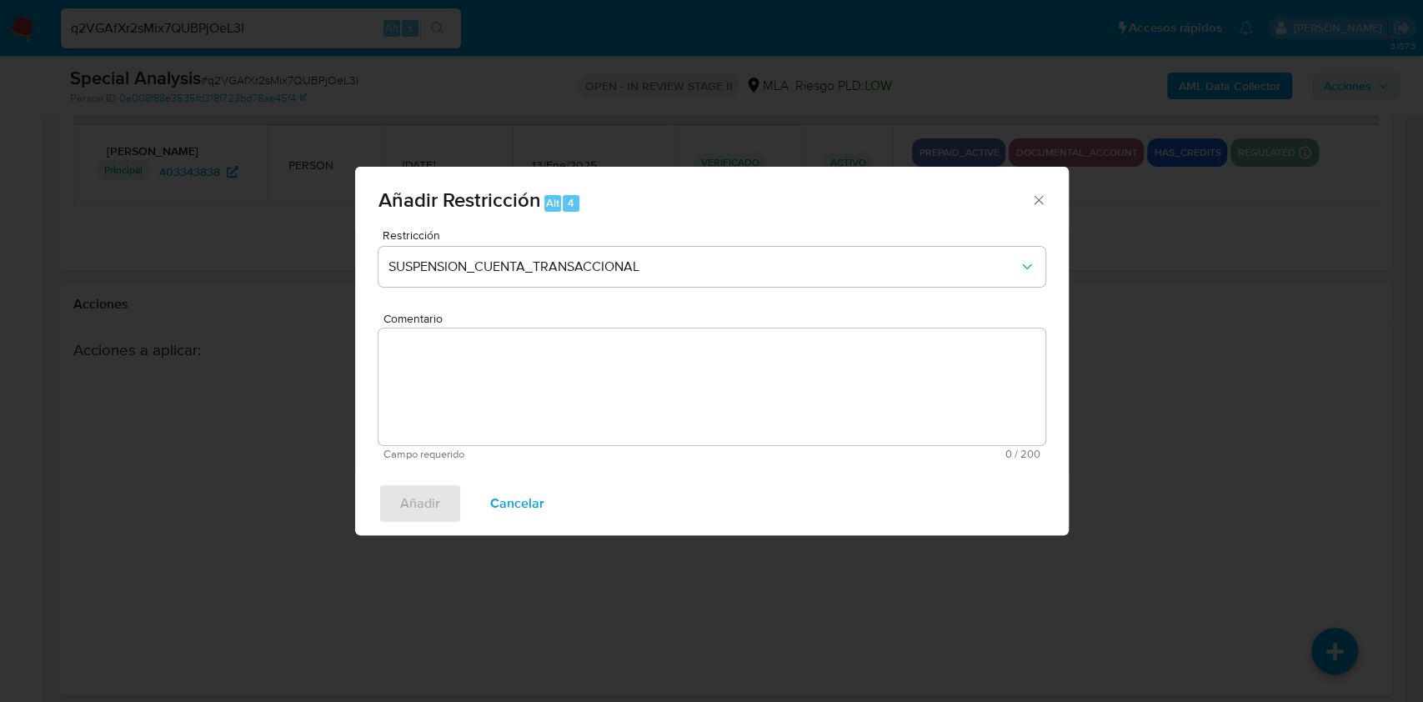
click textarea "Comentario"
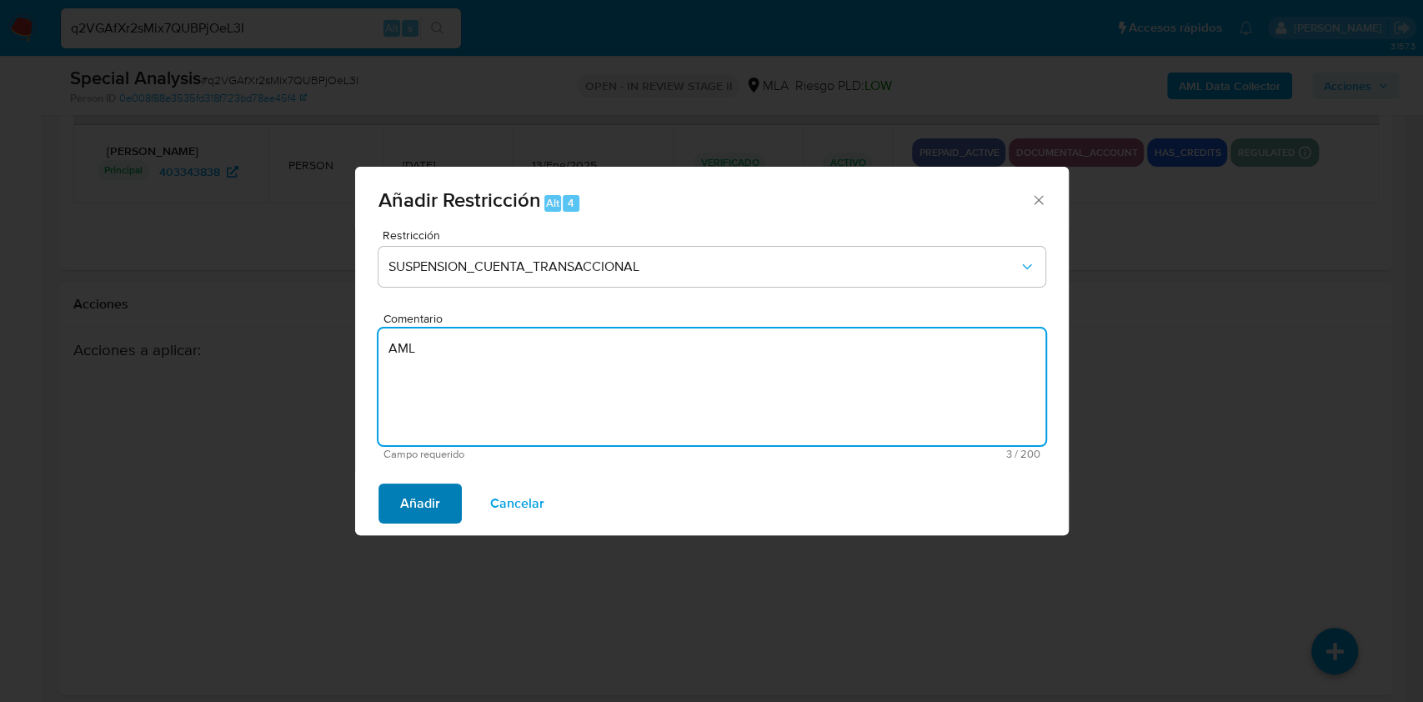
type textarea "AML"
click span "Añadir"
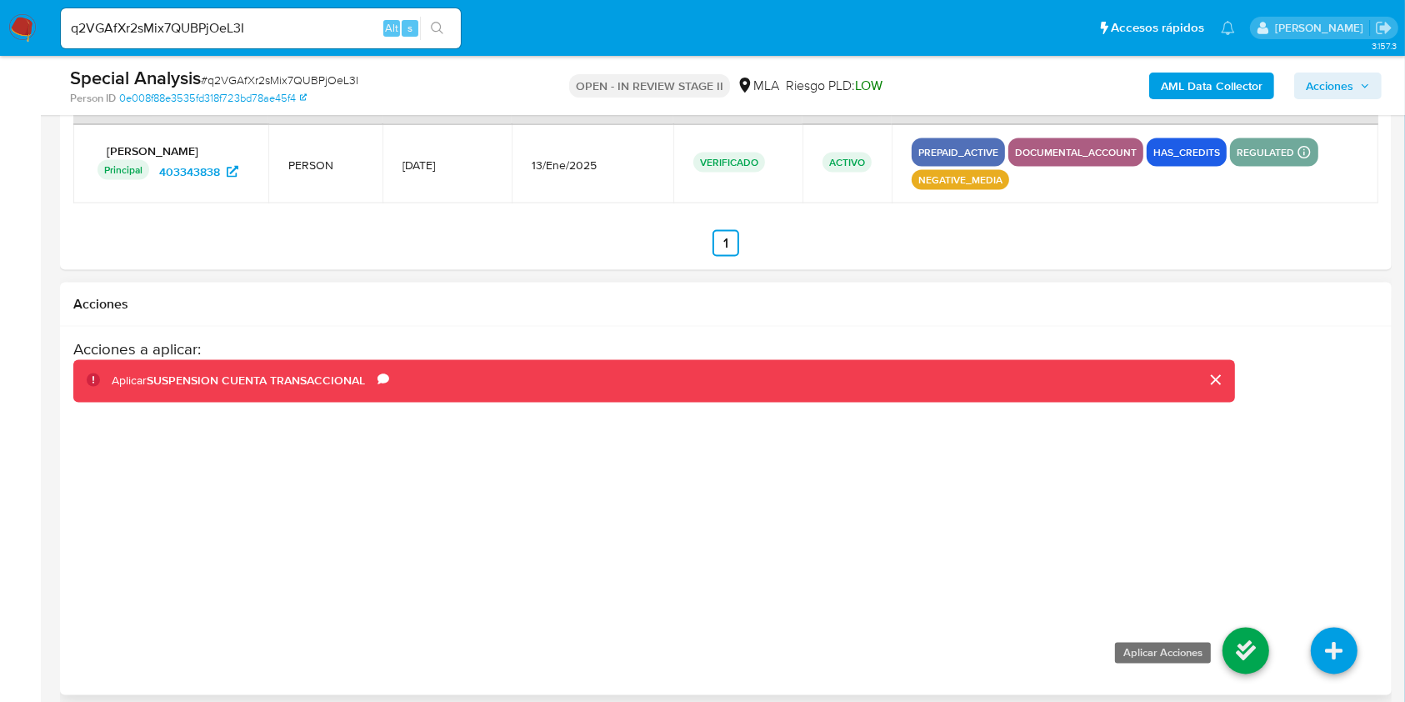
click icon
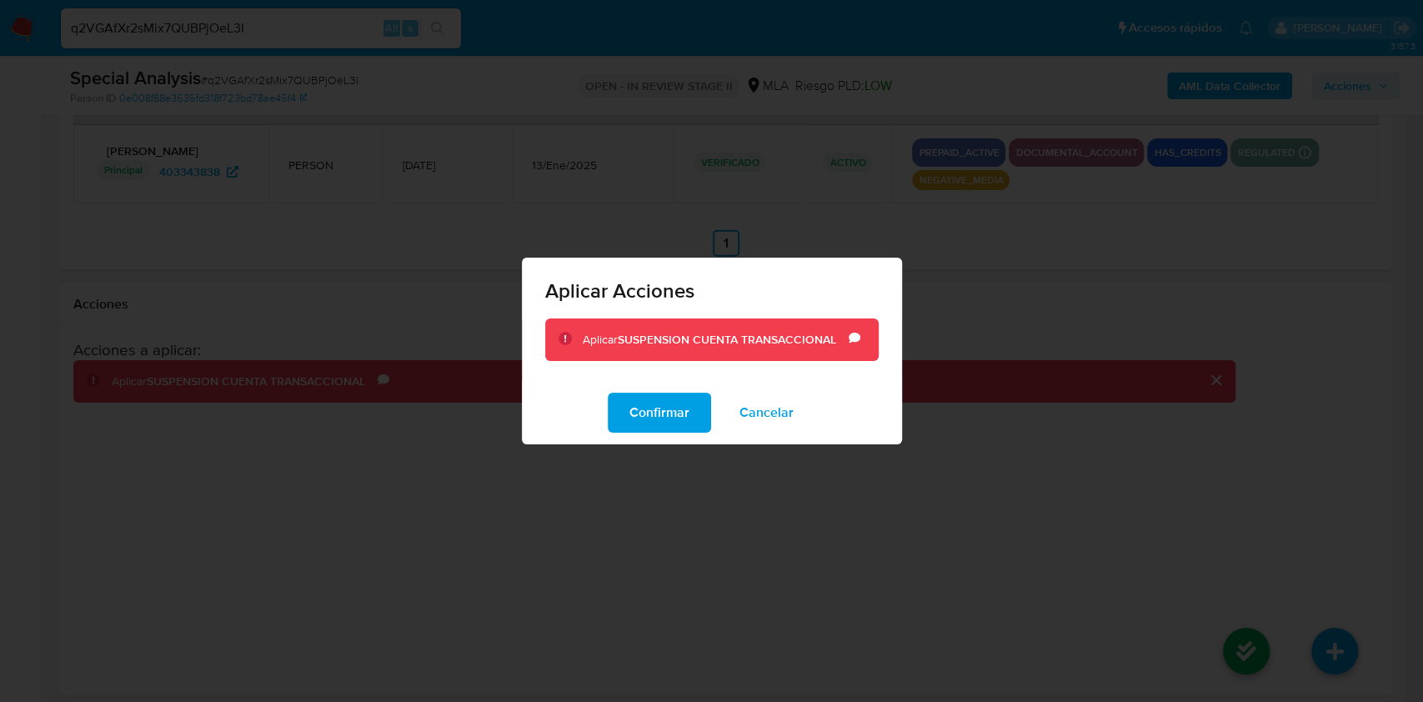
drag, startPoint x: 664, startPoint y: 430, endPoint x: 659, endPoint y: 420, distance: 11.2
click span "Confirmar"
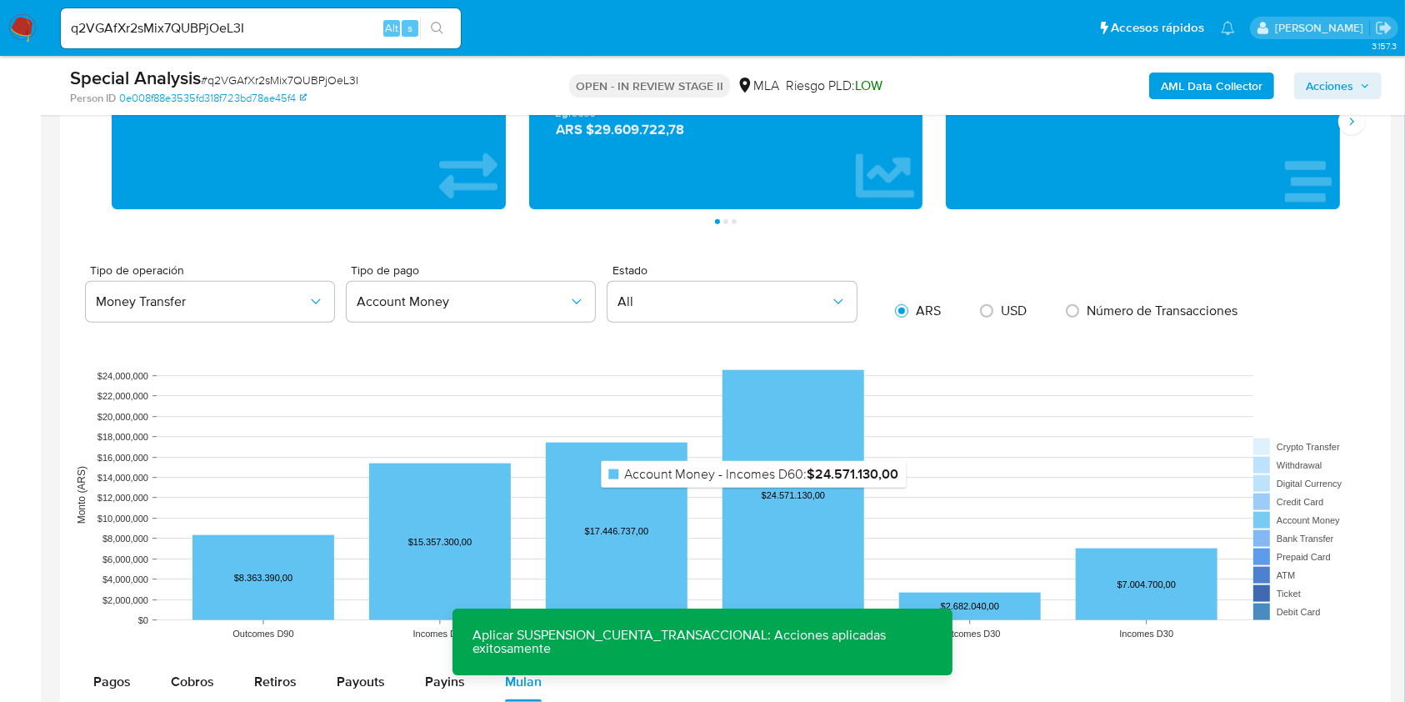
scroll to position [964, 0]
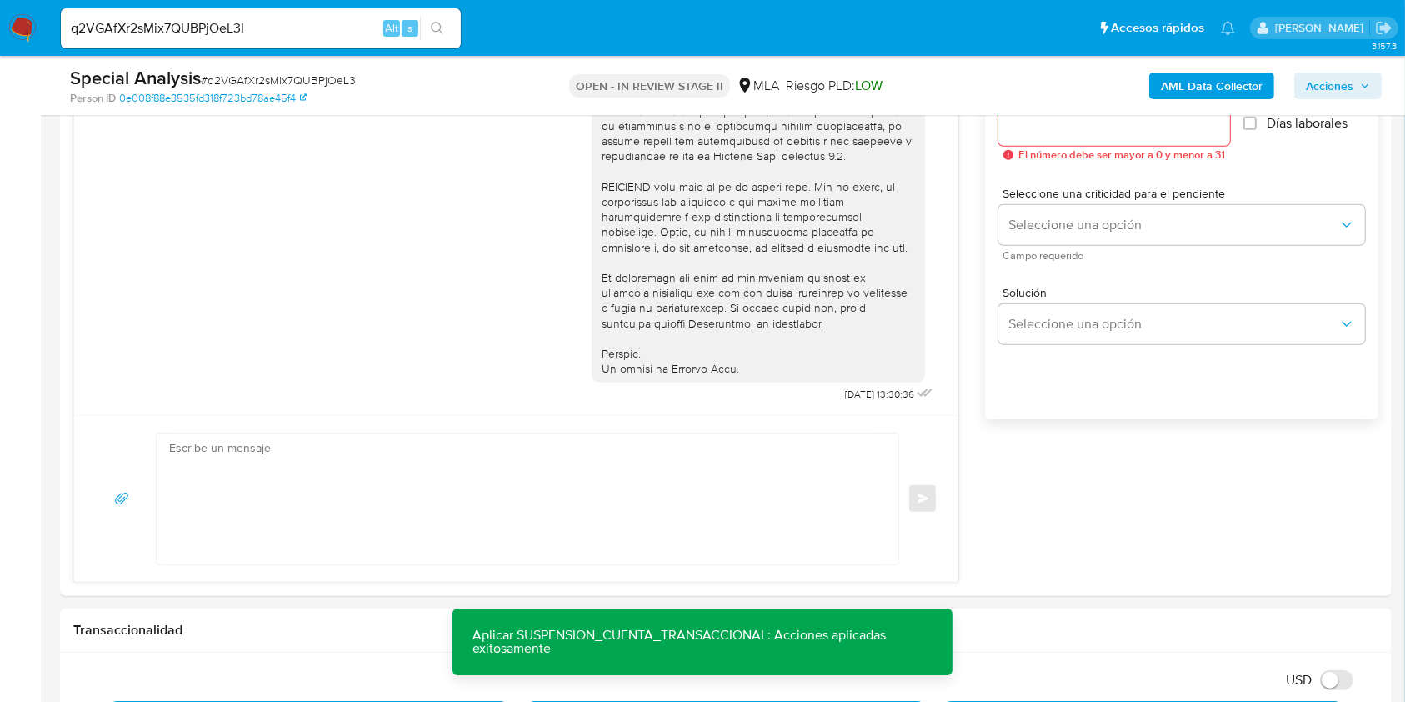
click div "AML Data Collector Acciones"
click span "Acciones"
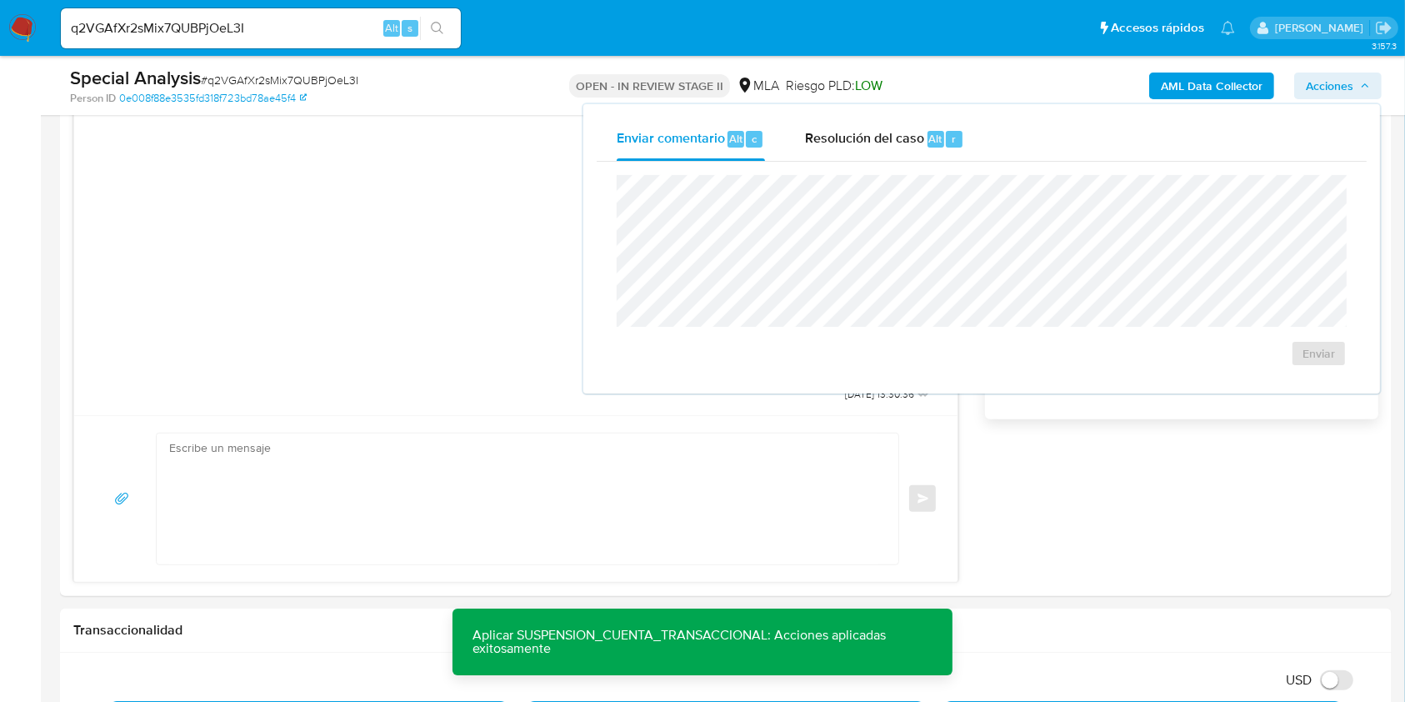
click div "Enviar"
click div "Resolución del caso Alt r"
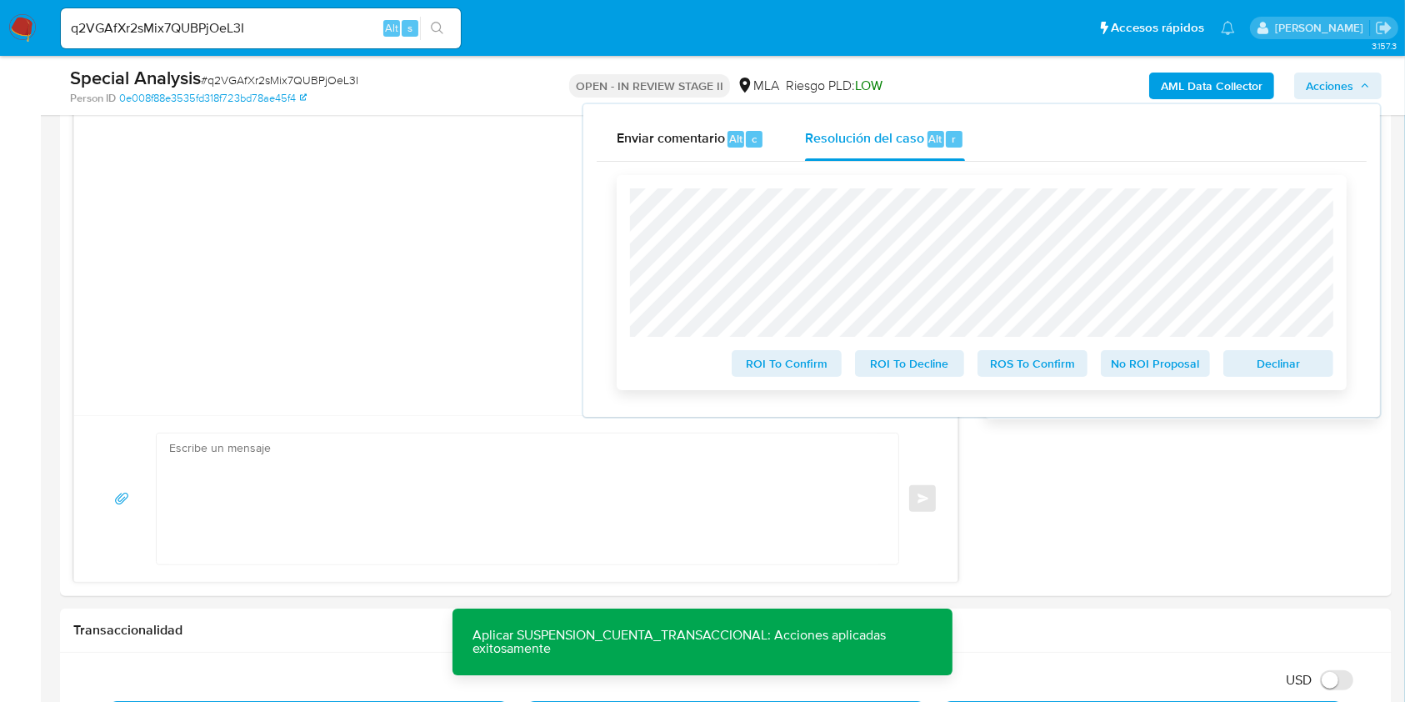
click span "Declinar"
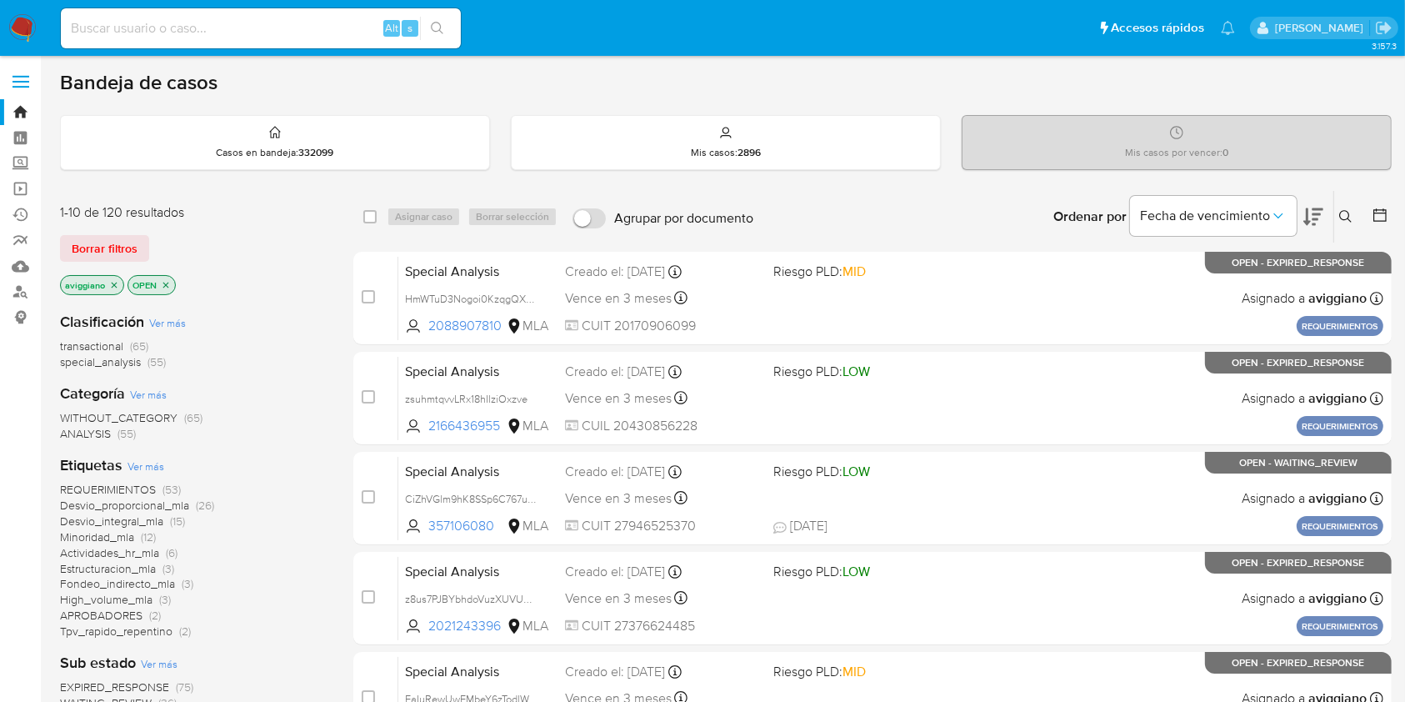
click at [1348, 223] on button at bounding box center [1349, 217] width 28 height 20
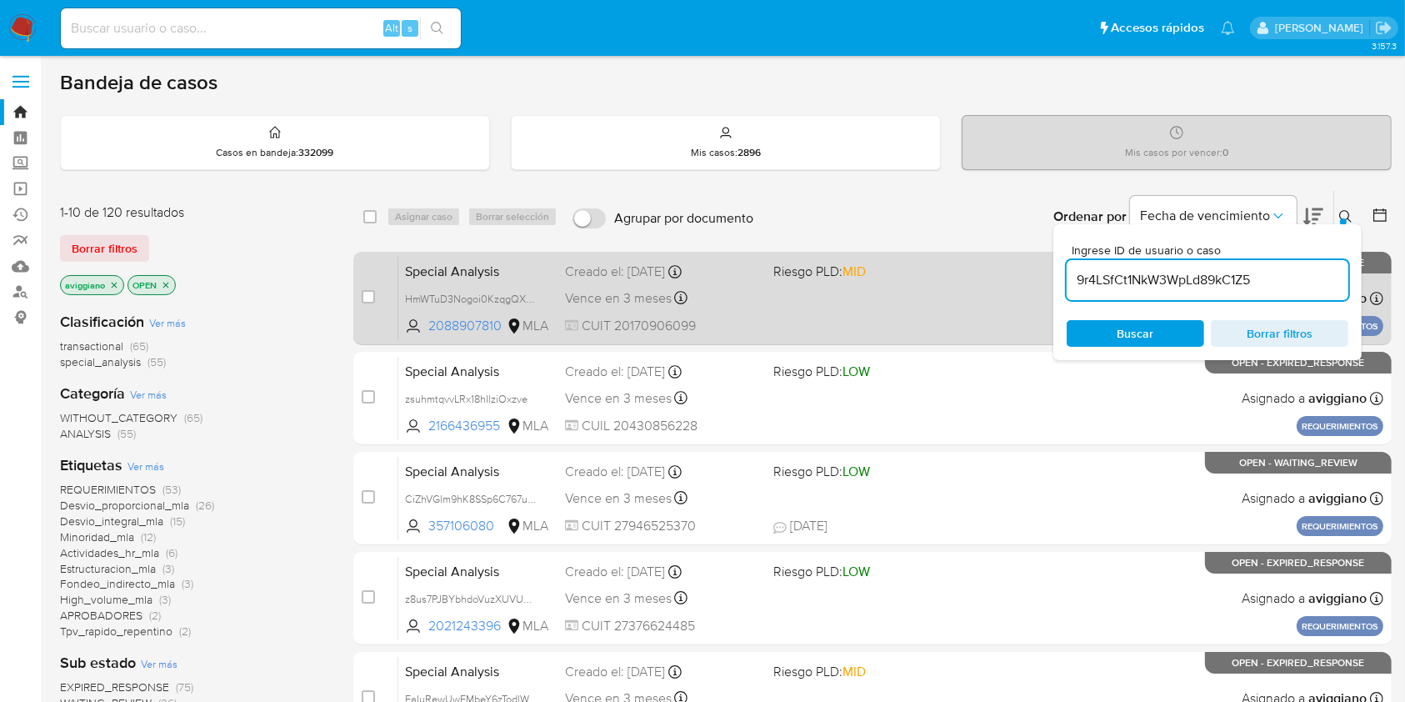
type input "9r4LSfCt1NkW3WpLd89kC1Z5"
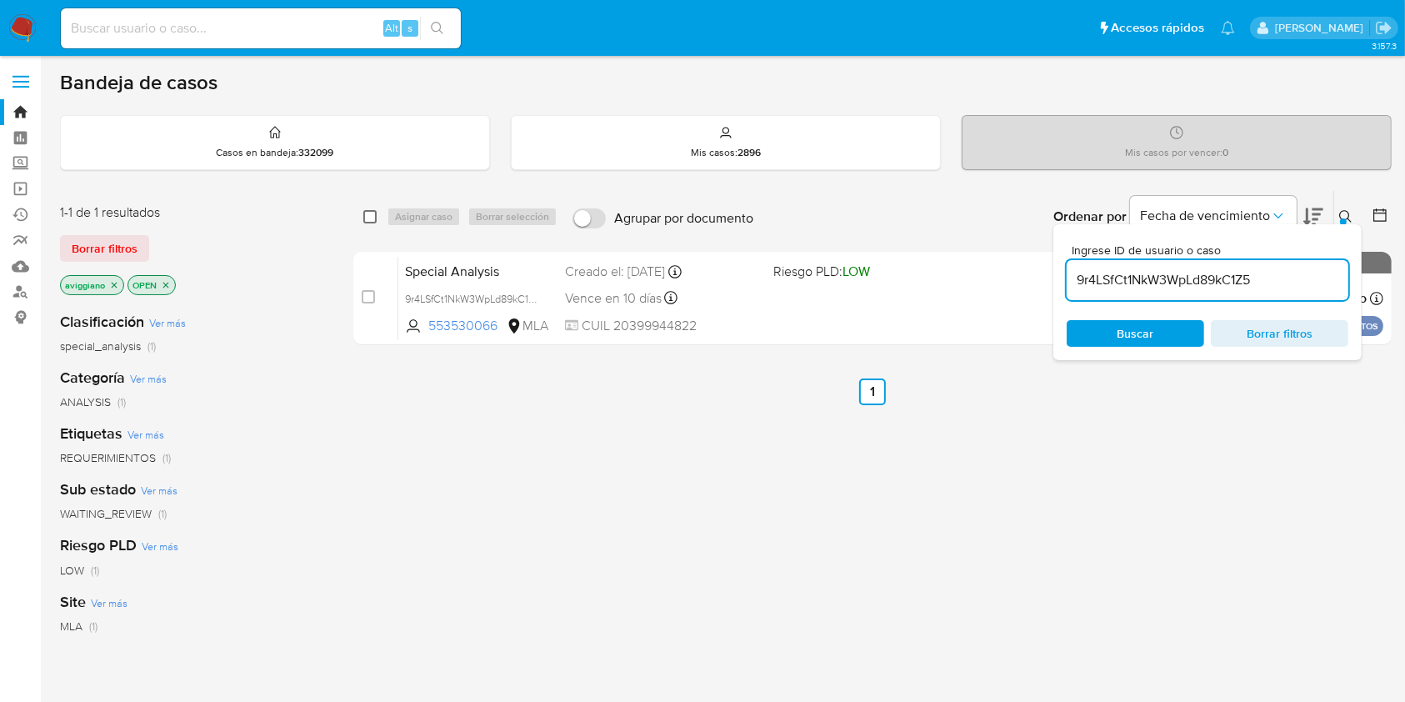
click at [373, 210] on input "checkbox" at bounding box center [369, 216] width 13 height 13
checkbox input "true"
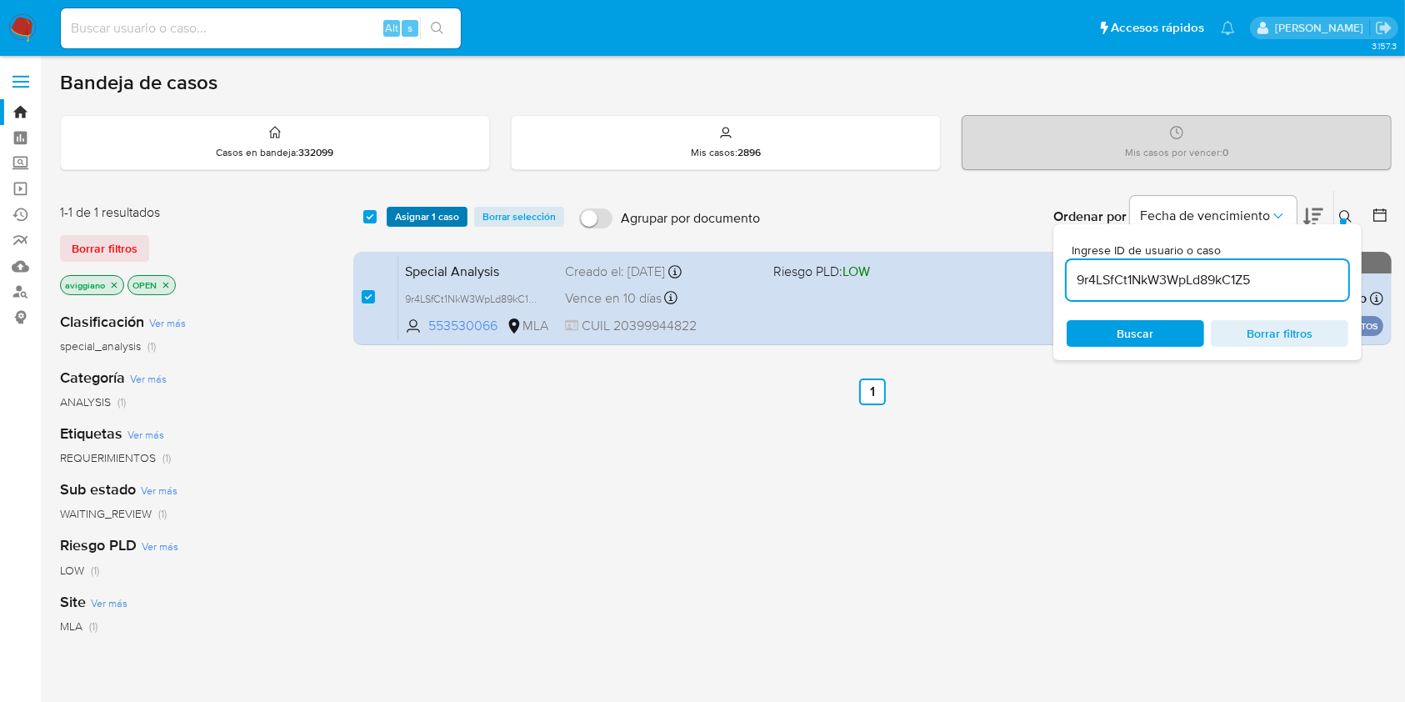
click at [408, 217] on span "Asignar 1 caso" at bounding box center [427, 216] width 64 height 17
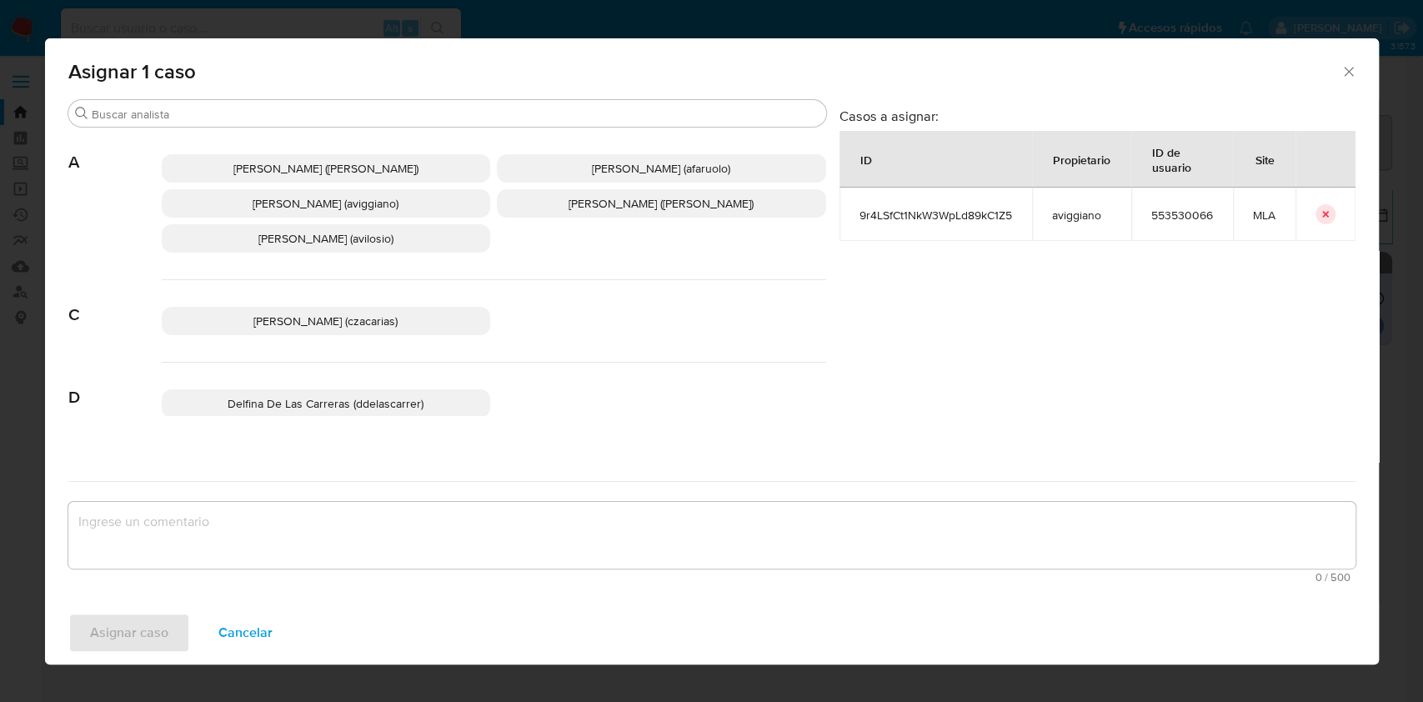
click at [347, 204] on span "Agustina Belen Viggiano (aviggiano)" at bounding box center [326, 203] width 146 height 17
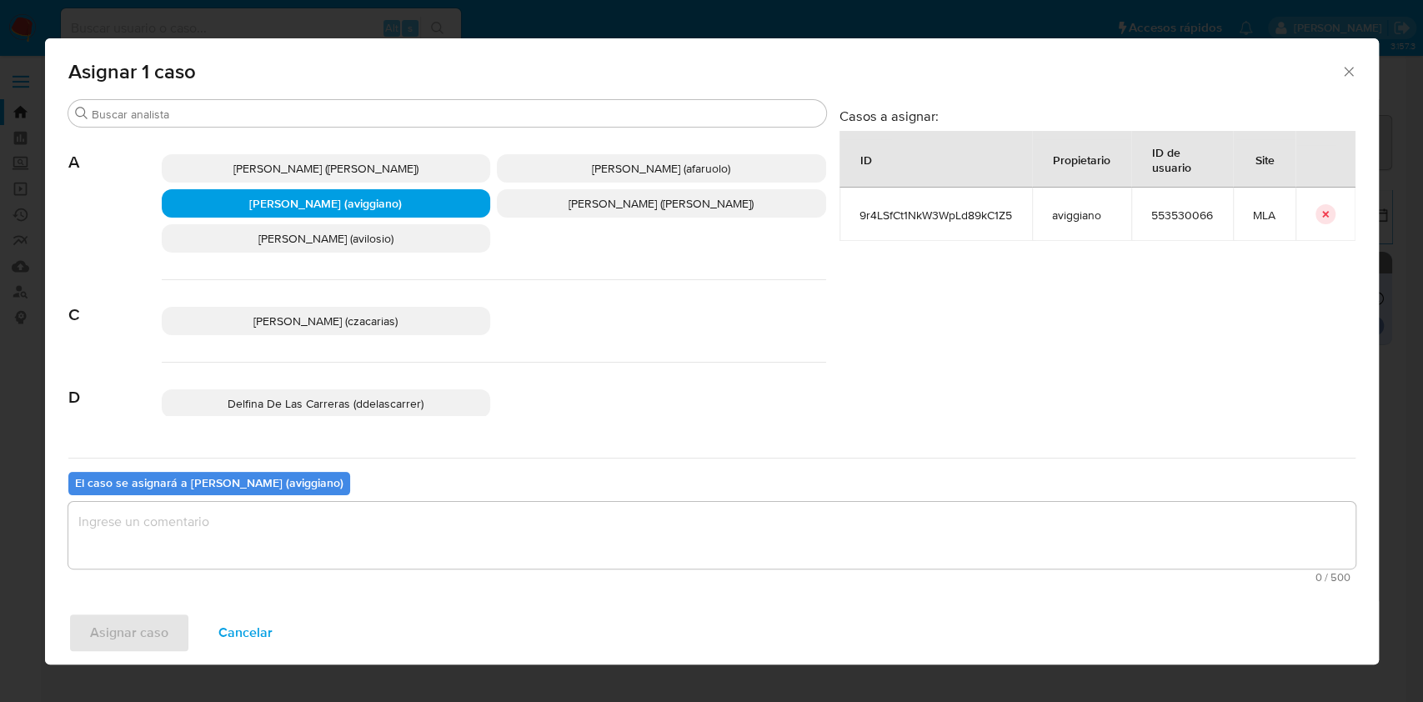
click at [294, 512] on textarea "assign-modal" at bounding box center [711, 535] width 1287 height 67
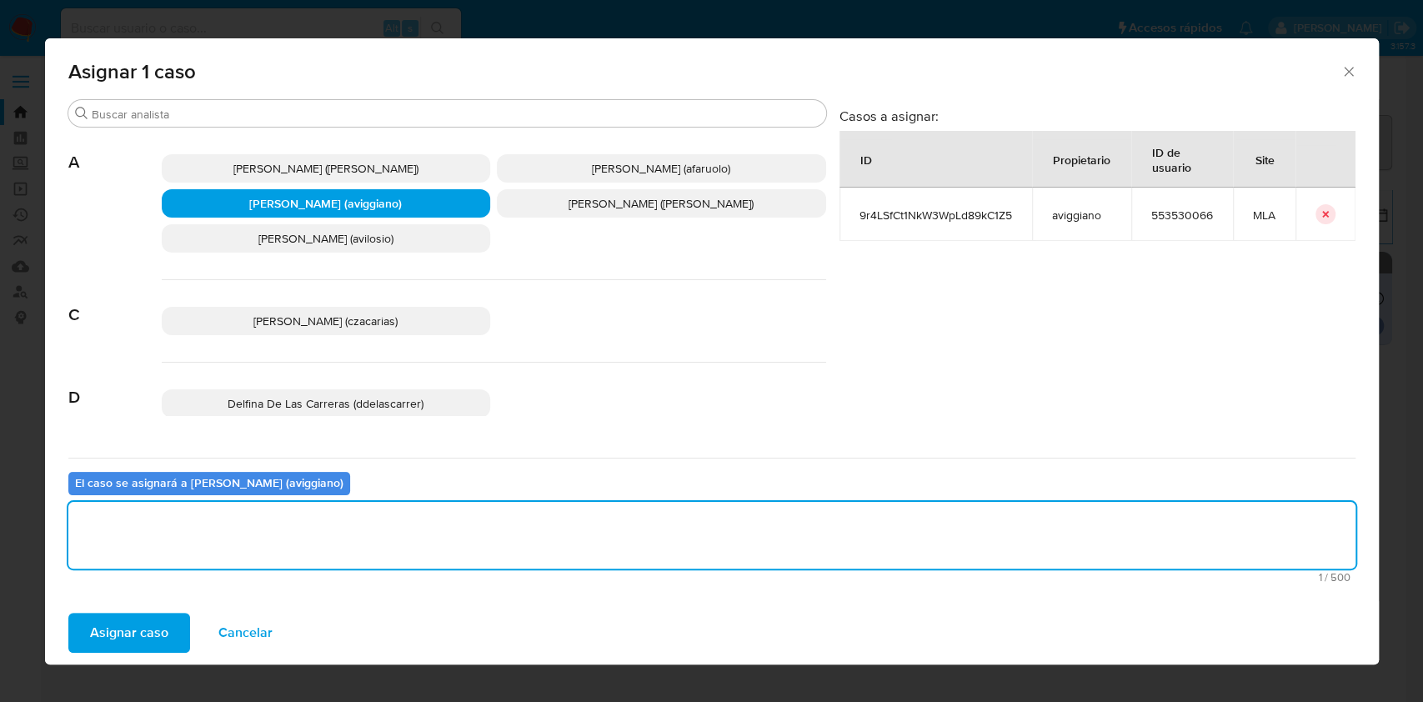
click at [113, 625] on span "Asignar caso" at bounding box center [129, 632] width 78 height 37
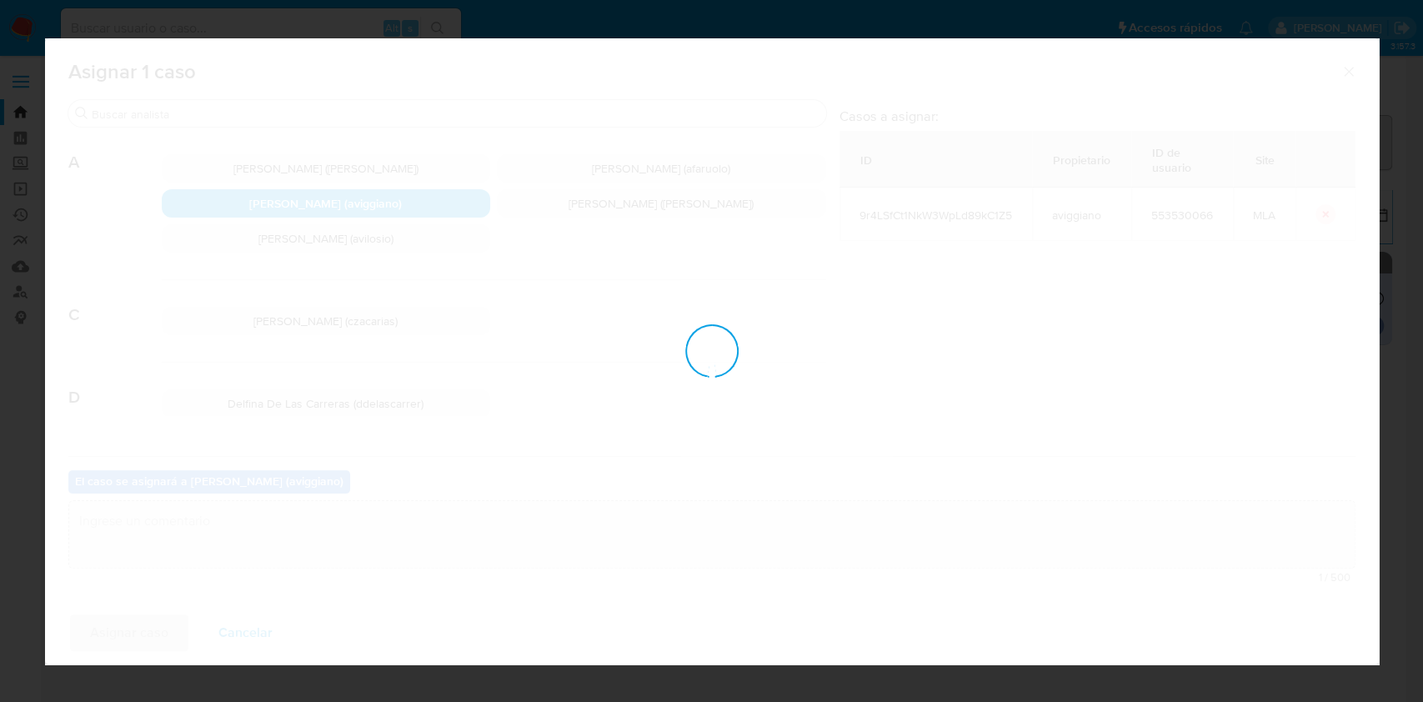
checkbox input "false"
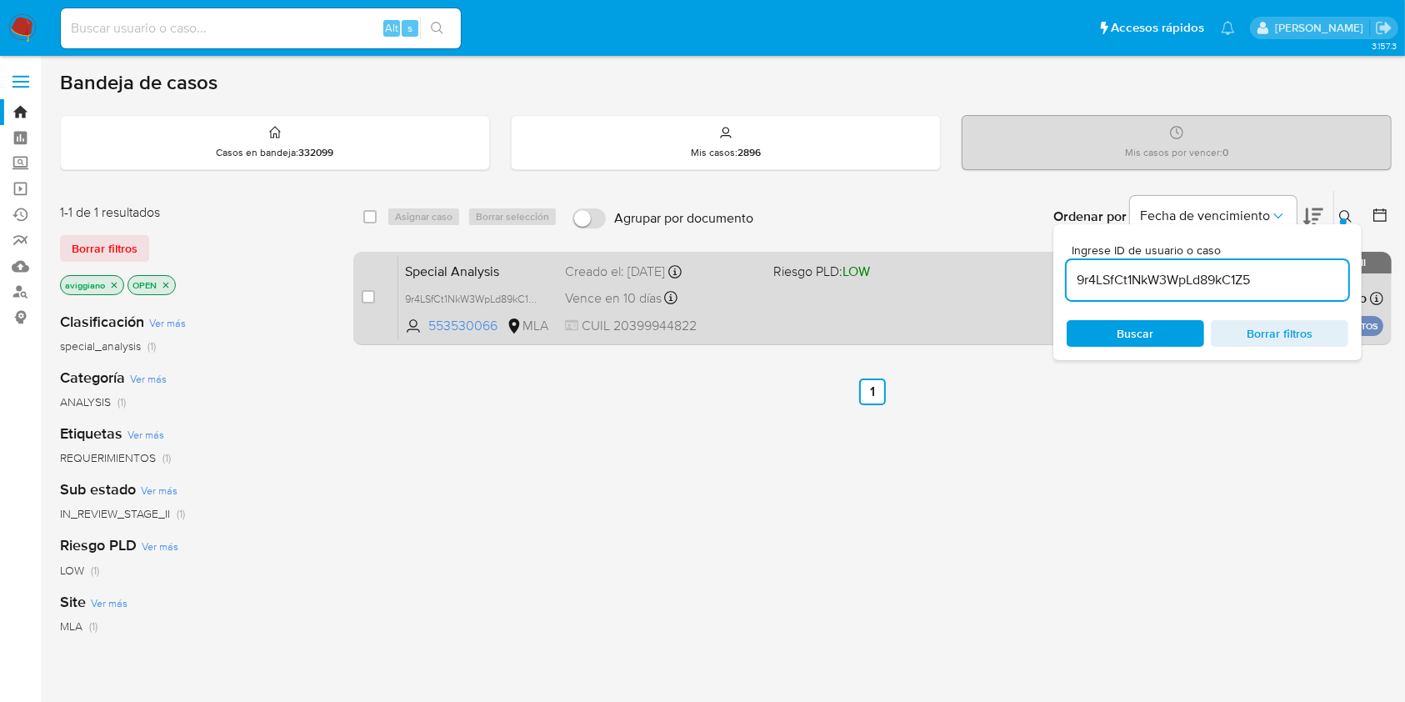
click at [762, 321] on div "Special Analysis 9r4LSfCt1NkW3WpLd89kC1Z5 553530066 MLA Riesgo PLD: LOW Creado …" at bounding box center [890, 298] width 985 height 84
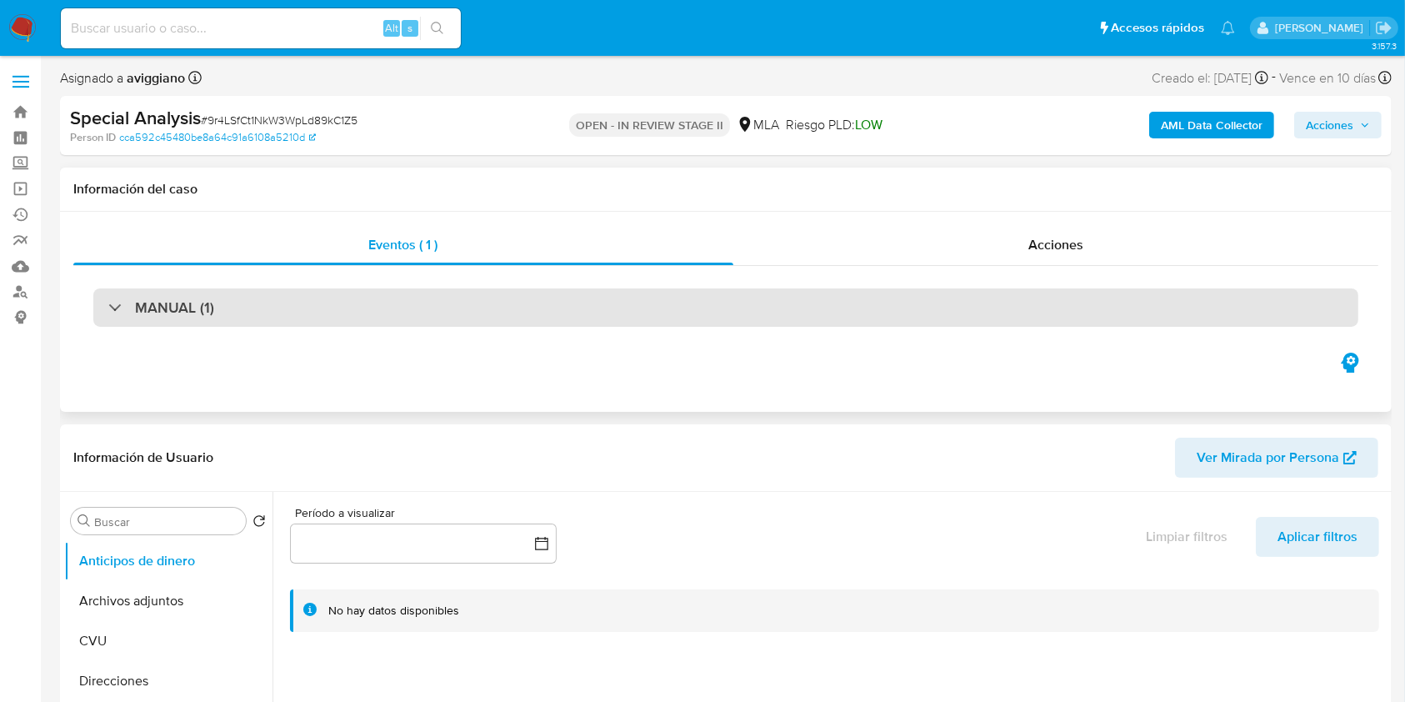
select select "10"
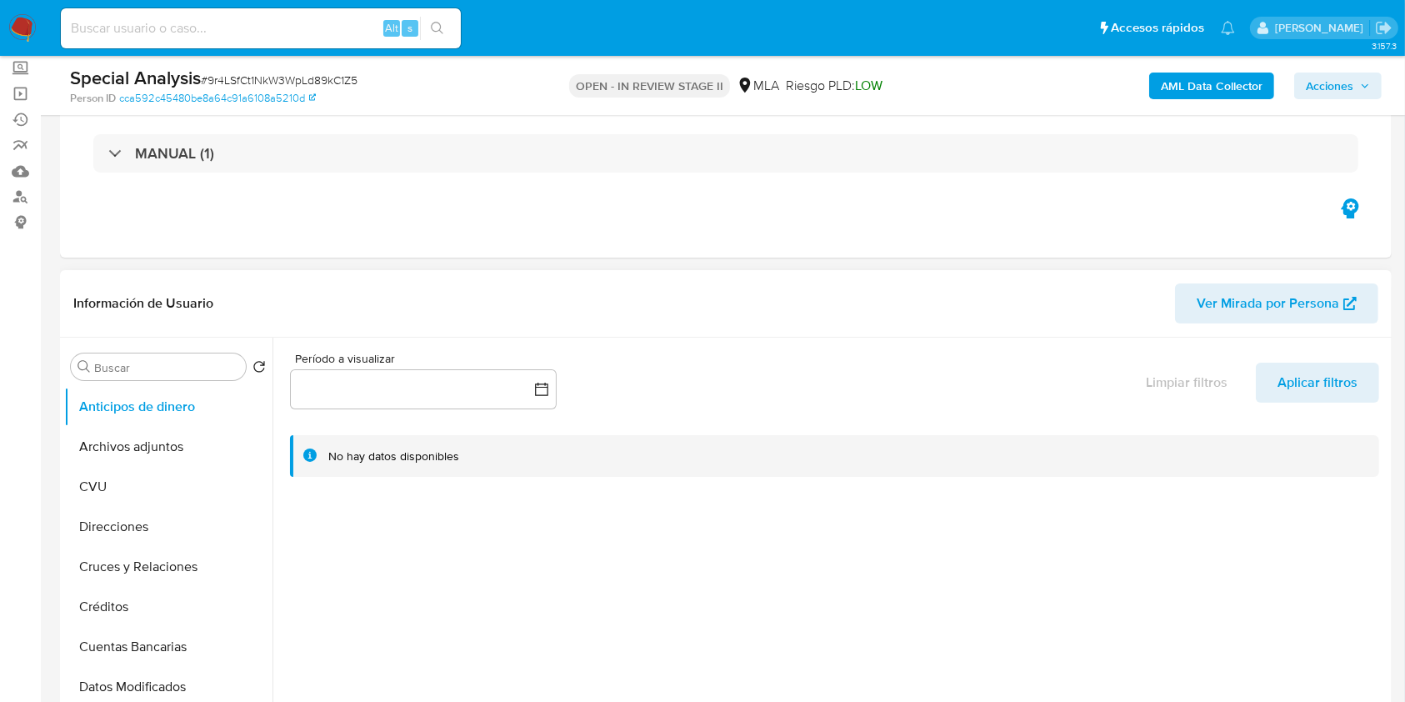
scroll to position [222, 0]
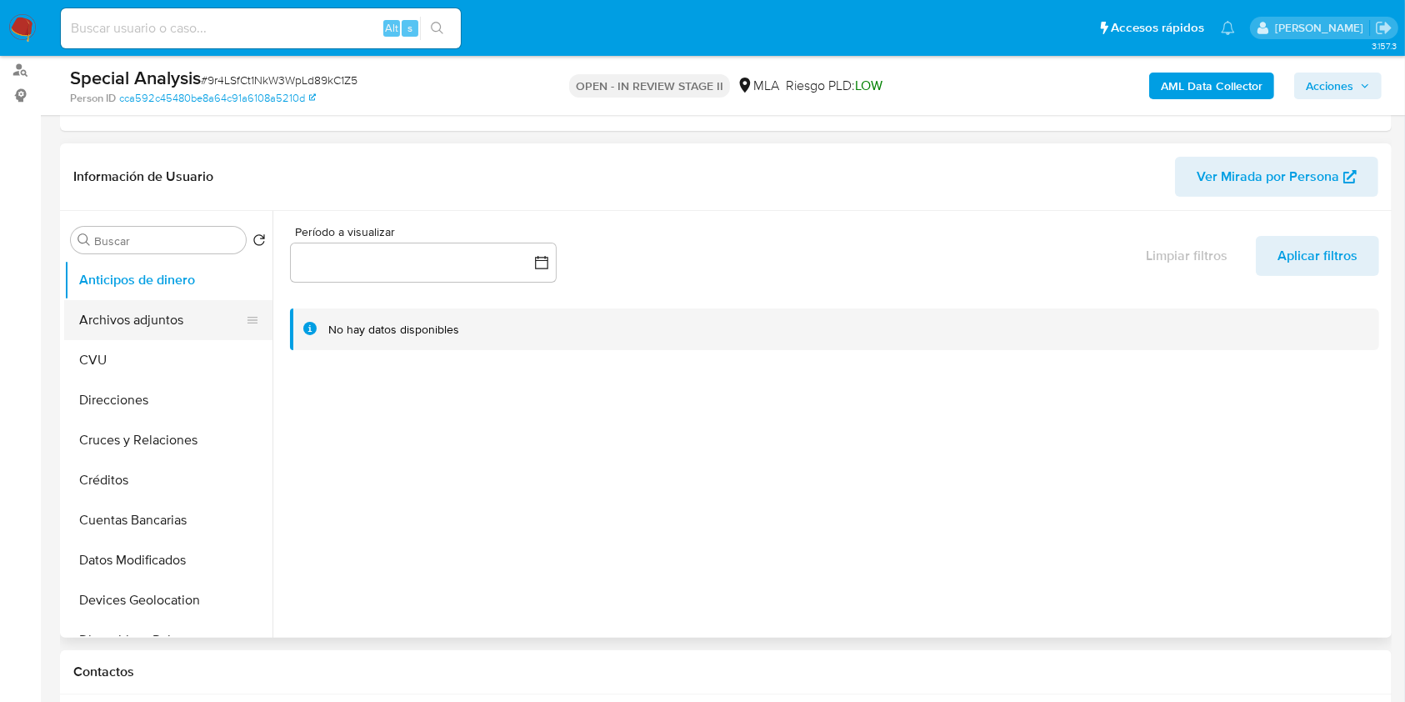
click at [138, 308] on button "Archivos adjuntos" at bounding box center [161, 320] width 195 height 40
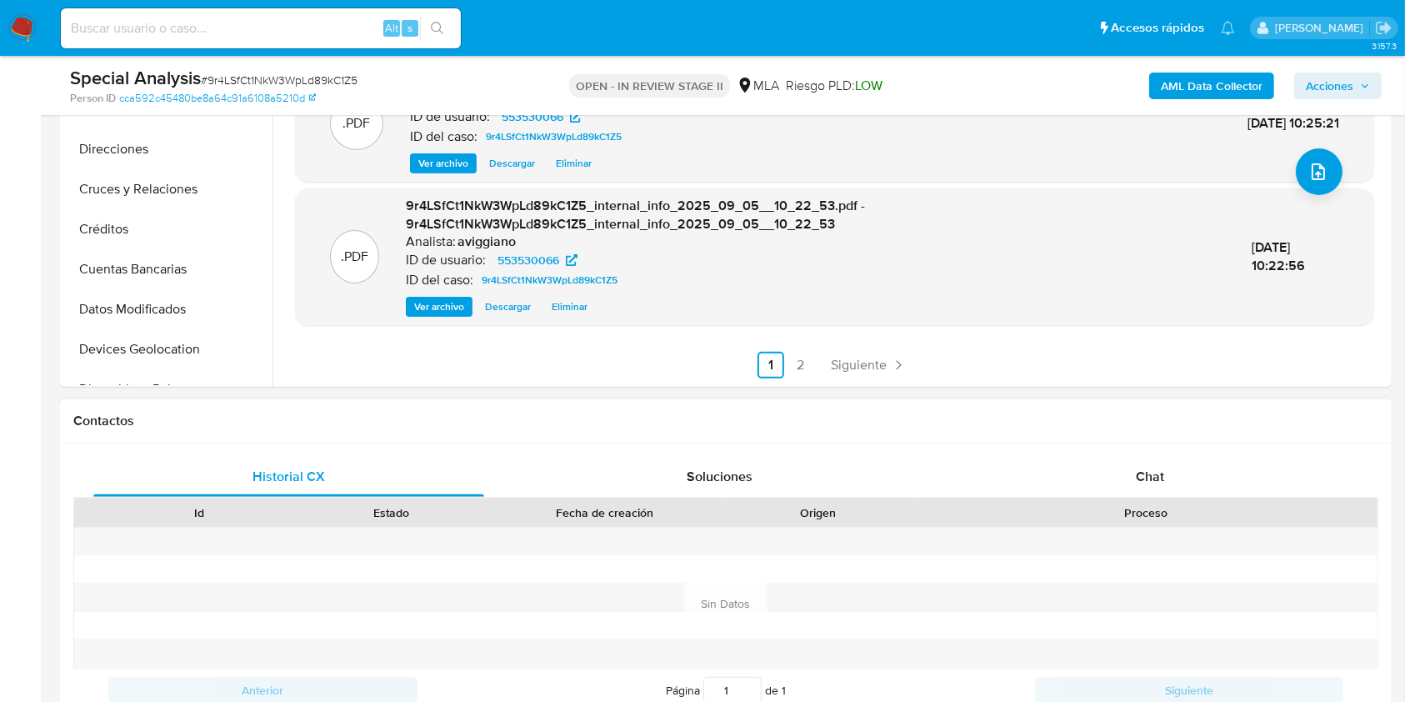
scroll to position [667, 0]
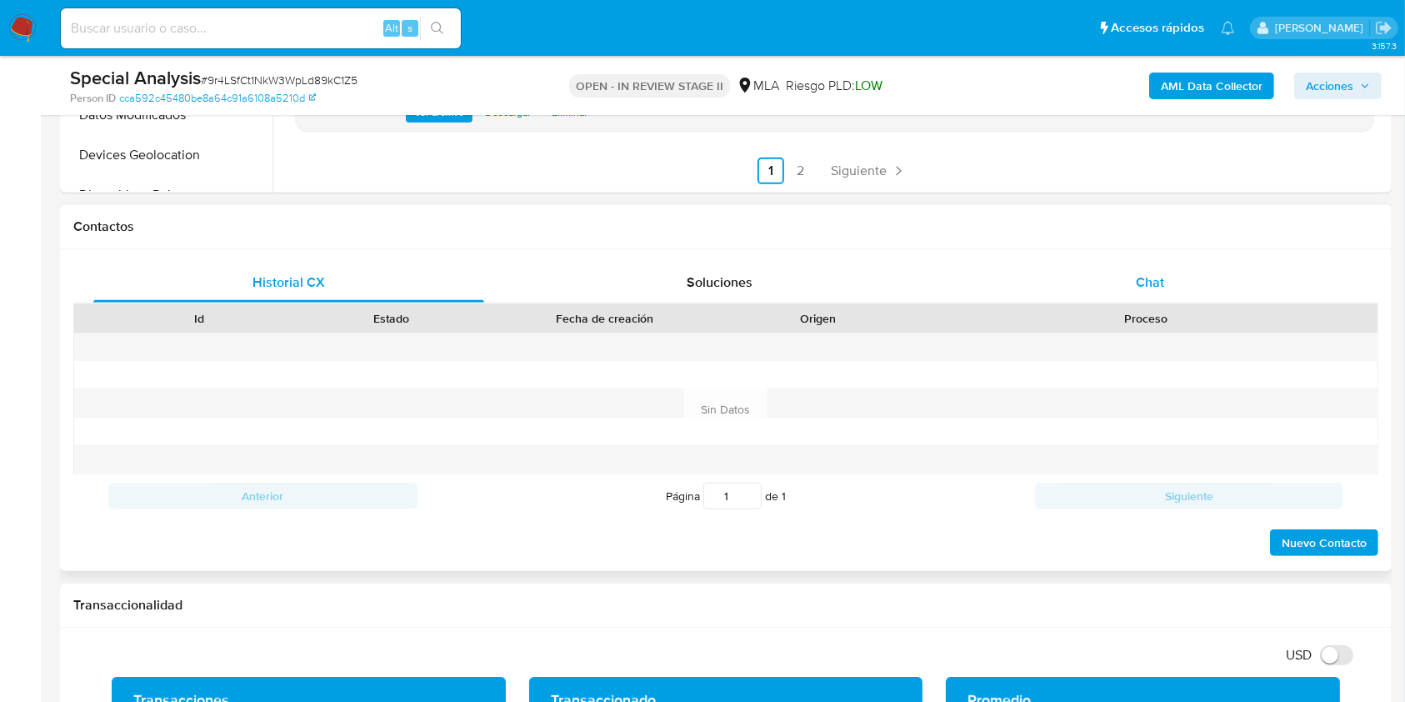
click at [1155, 263] on div "Chat" at bounding box center [1150, 283] width 391 height 40
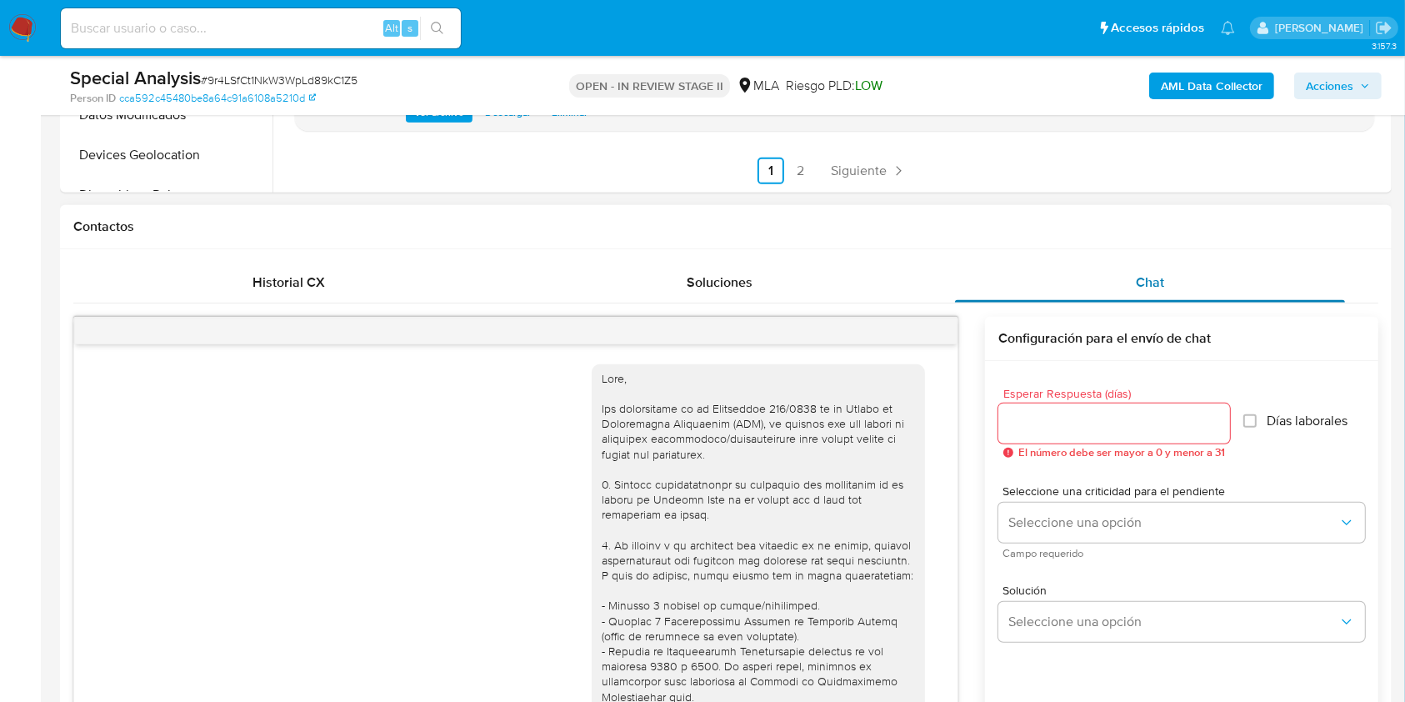
scroll to position [641, 0]
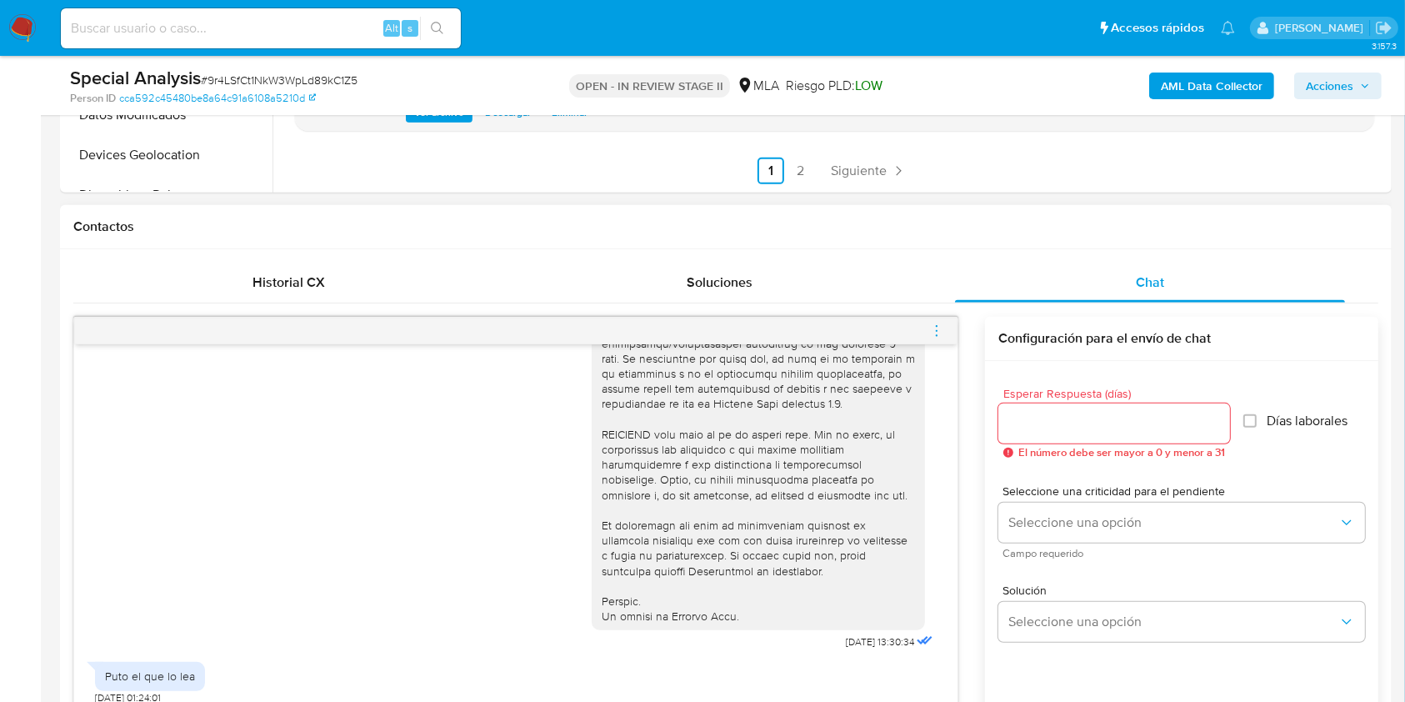
click at [1082, 416] on input "Esperar Respuesta (días)" at bounding box center [1115, 424] width 232 height 22
click at [942, 328] on icon "menu-action" at bounding box center [936, 330] width 15 height 15
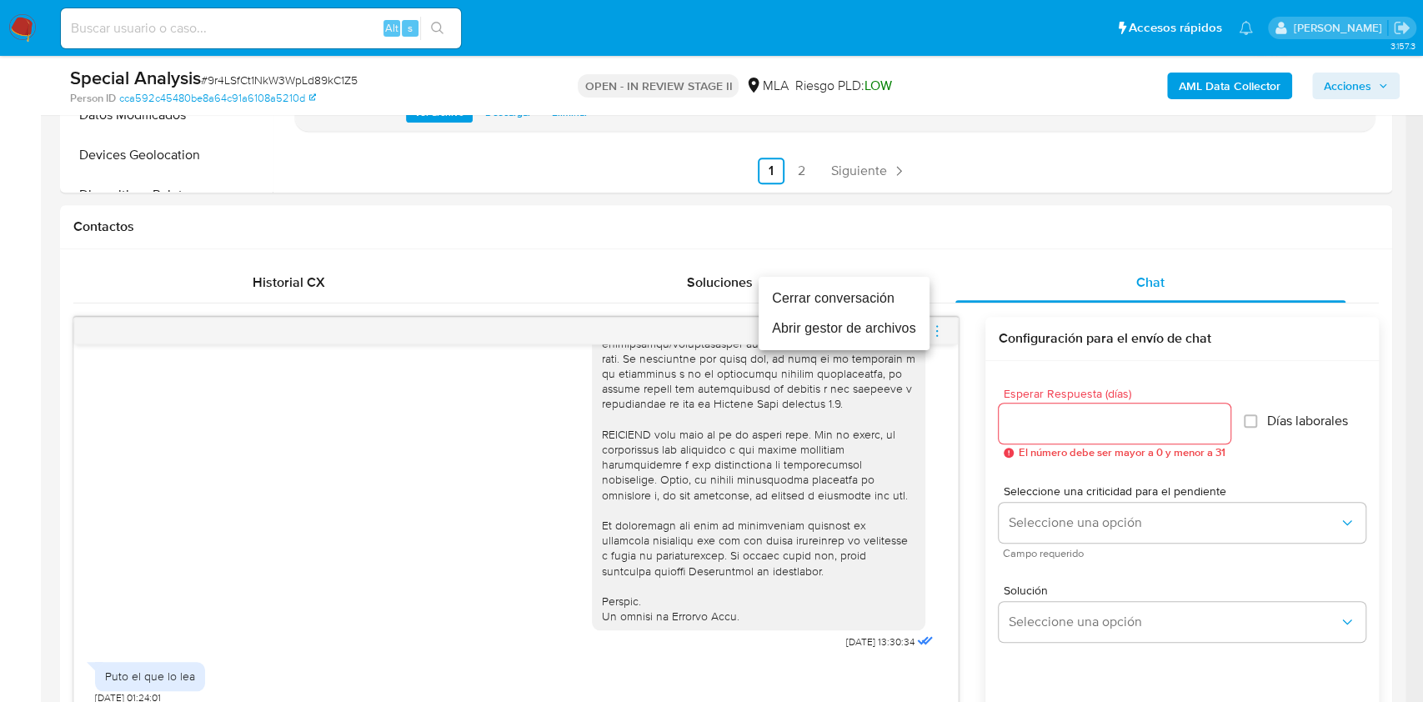
click at [784, 297] on li "Cerrar conversación" at bounding box center [844, 298] width 171 height 30
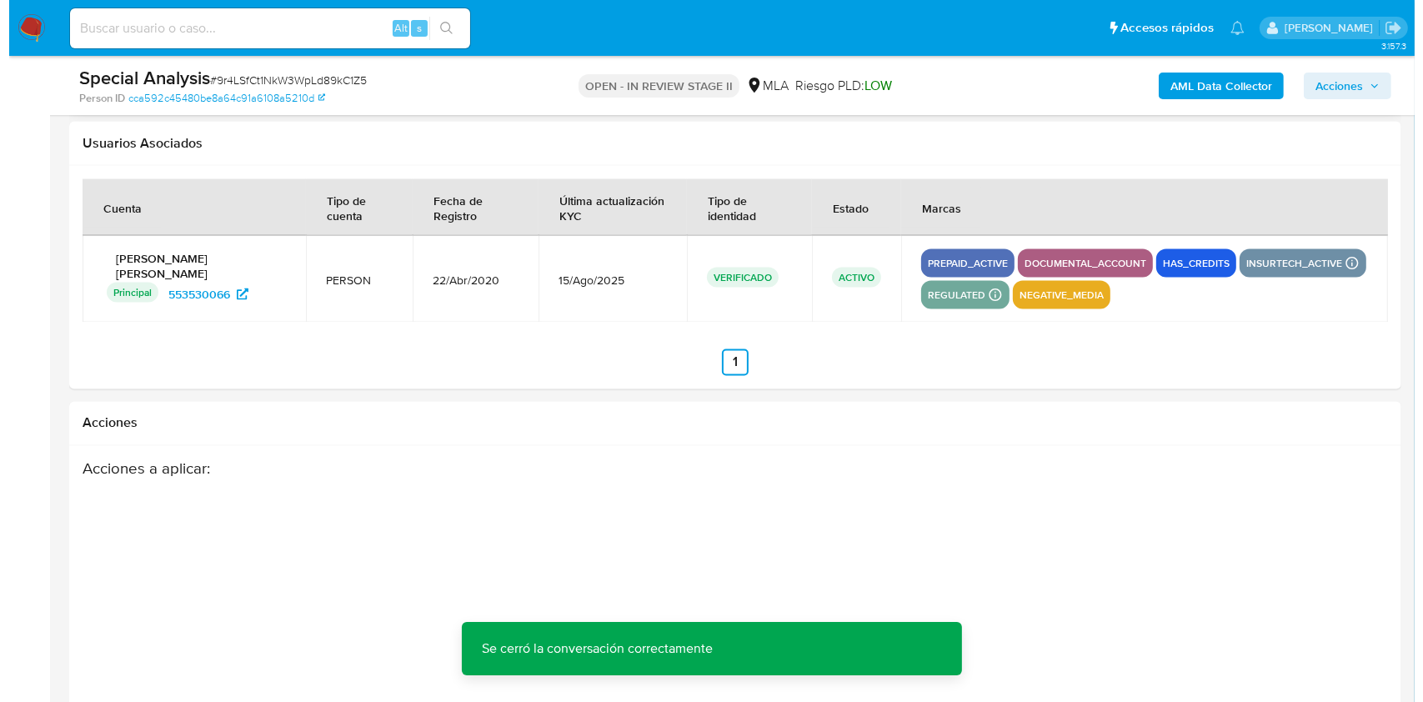
scroll to position [2978, 0]
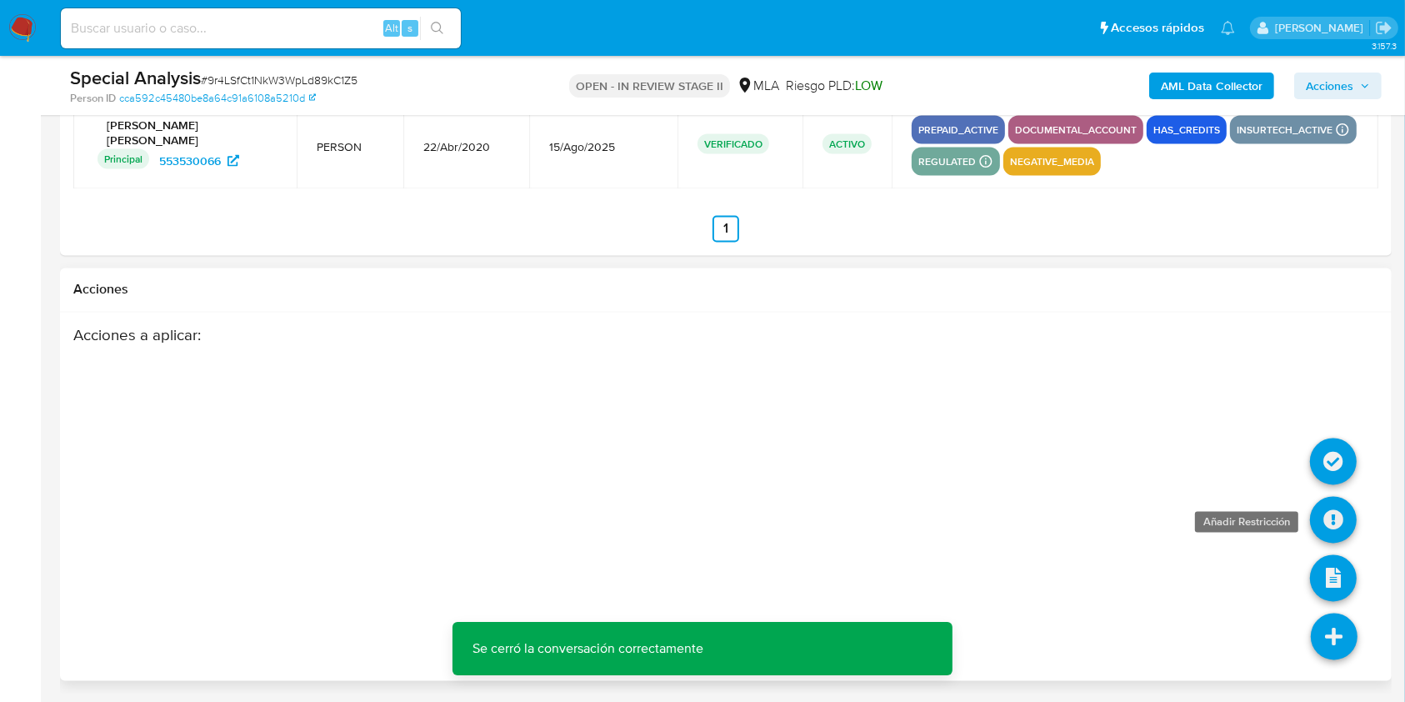
click at [1339, 523] on icon at bounding box center [1333, 520] width 47 height 47
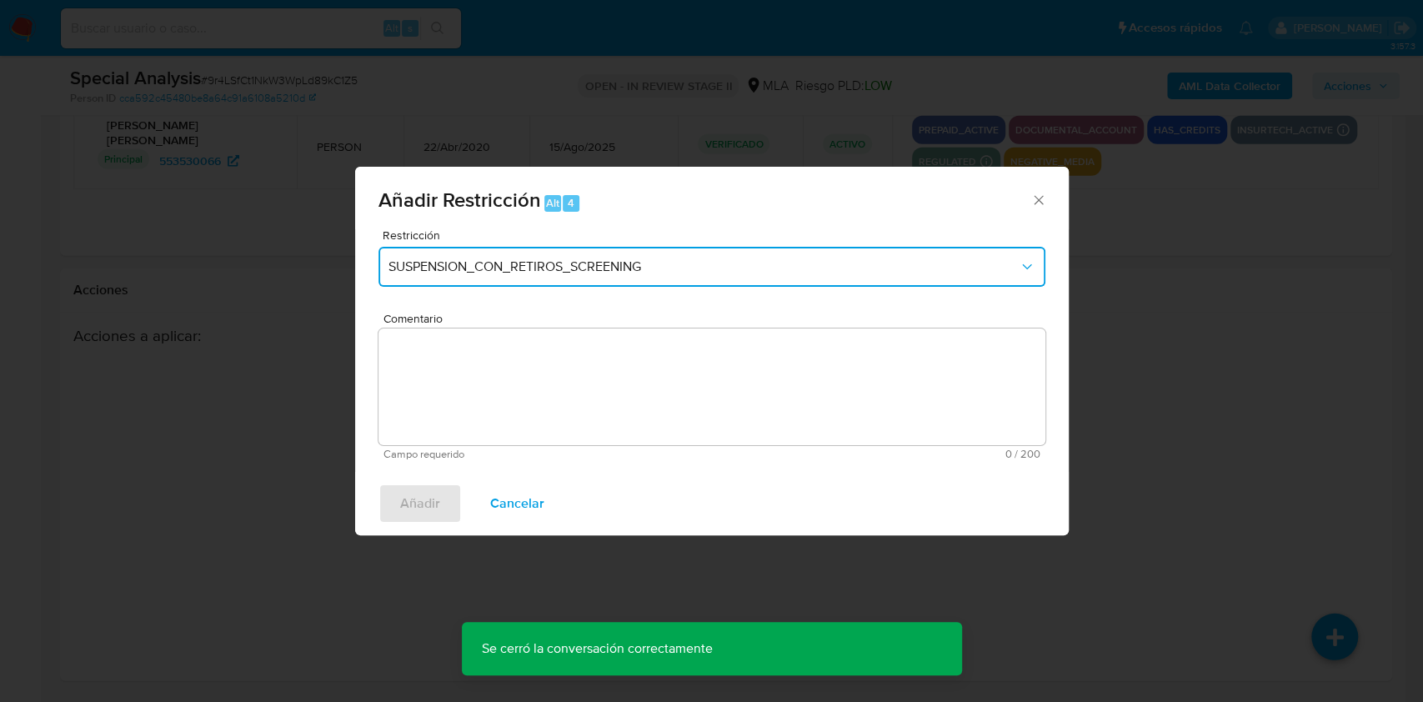
click at [629, 266] on span "SUSPENSION_CON_RETIROS_SCREENING" at bounding box center [703, 266] width 630 height 17
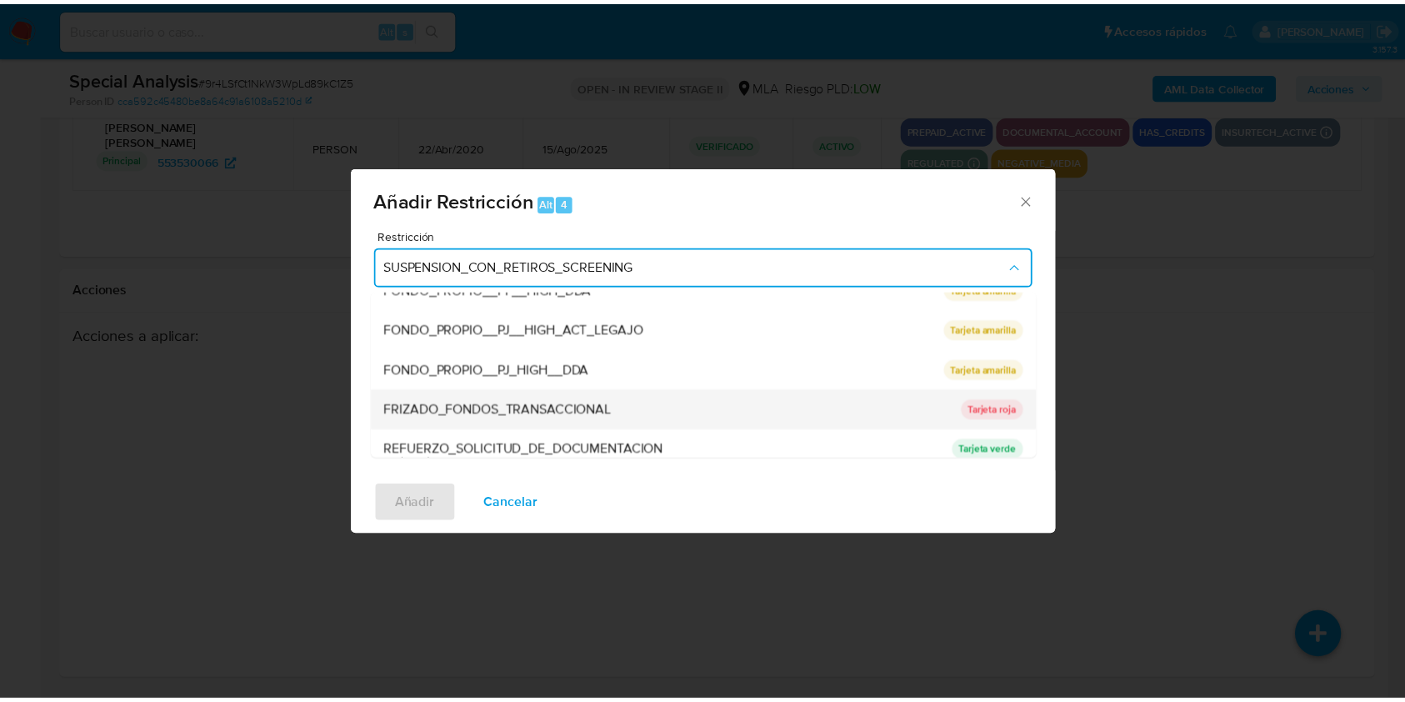
scroll to position [333, 0]
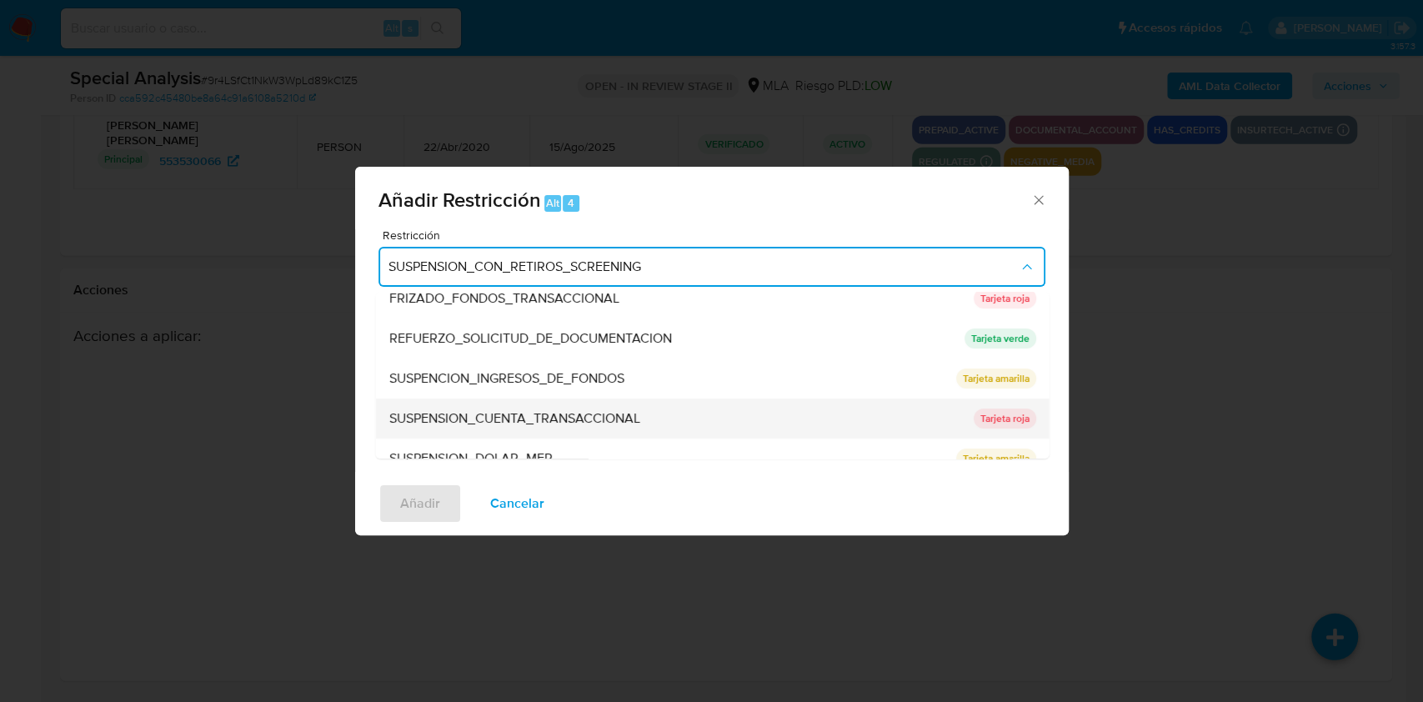
click at [620, 414] on span "SUSPENSION_CUENTA_TRANSACCIONAL" at bounding box center [513, 418] width 251 height 17
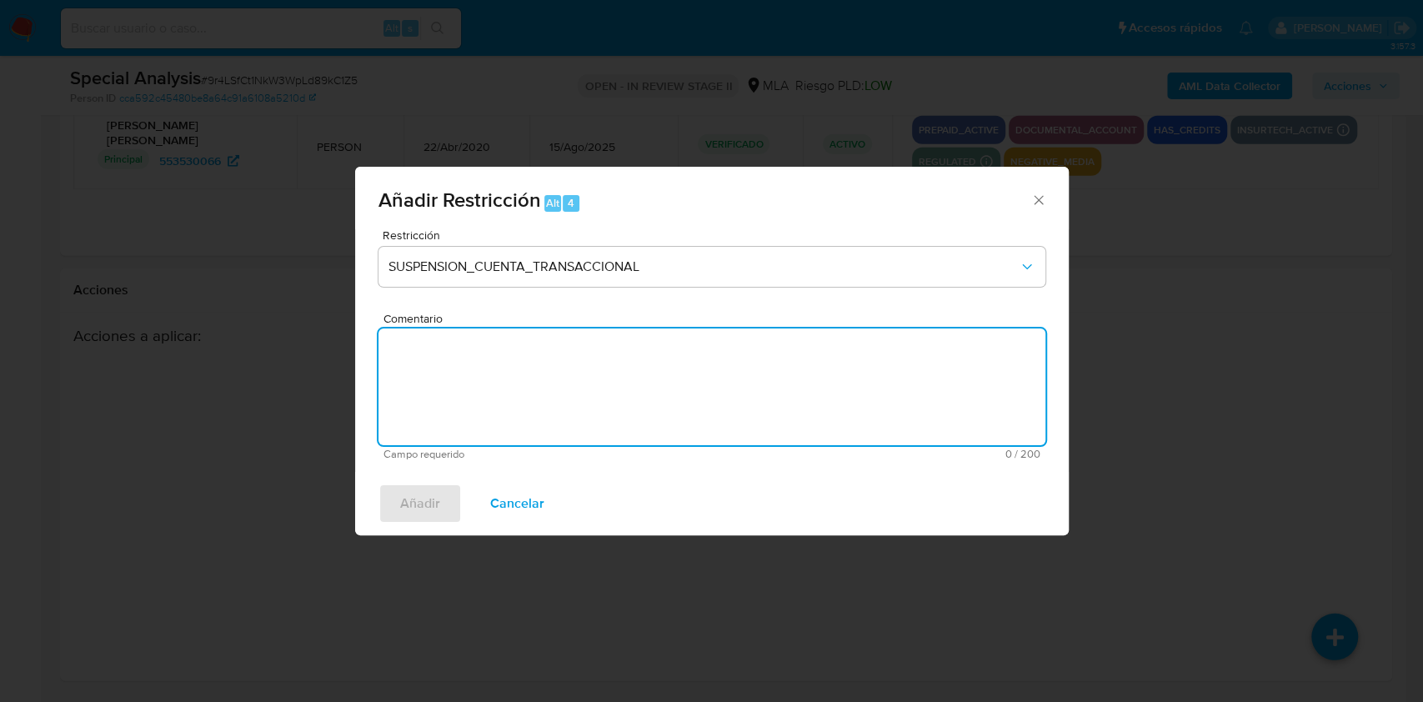
click at [619, 388] on textarea "Comentario" at bounding box center [711, 386] width 667 height 117
type textarea "aml"
click at [419, 503] on span "Añadir" at bounding box center [420, 503] width 40 height 37
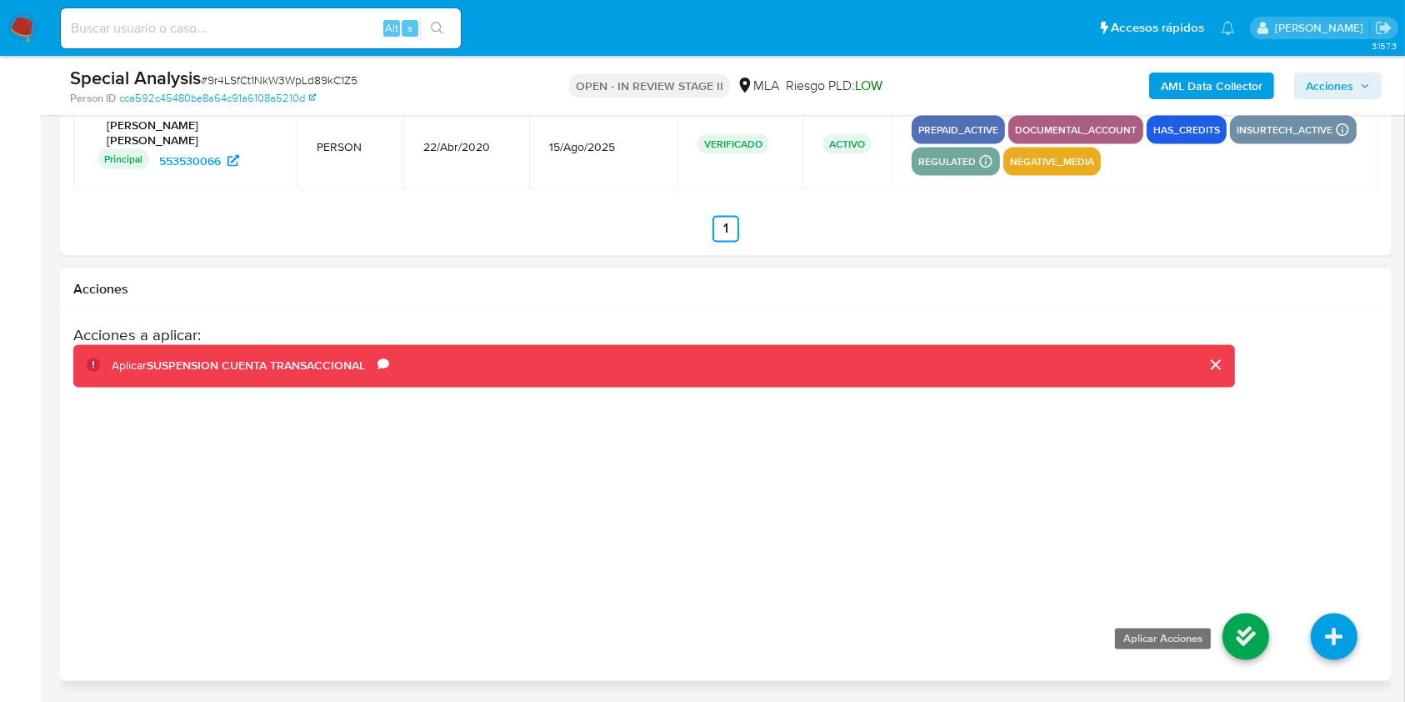
click at [1238, 639] on icon at bounding box center [1246, 637] width 47 height 47
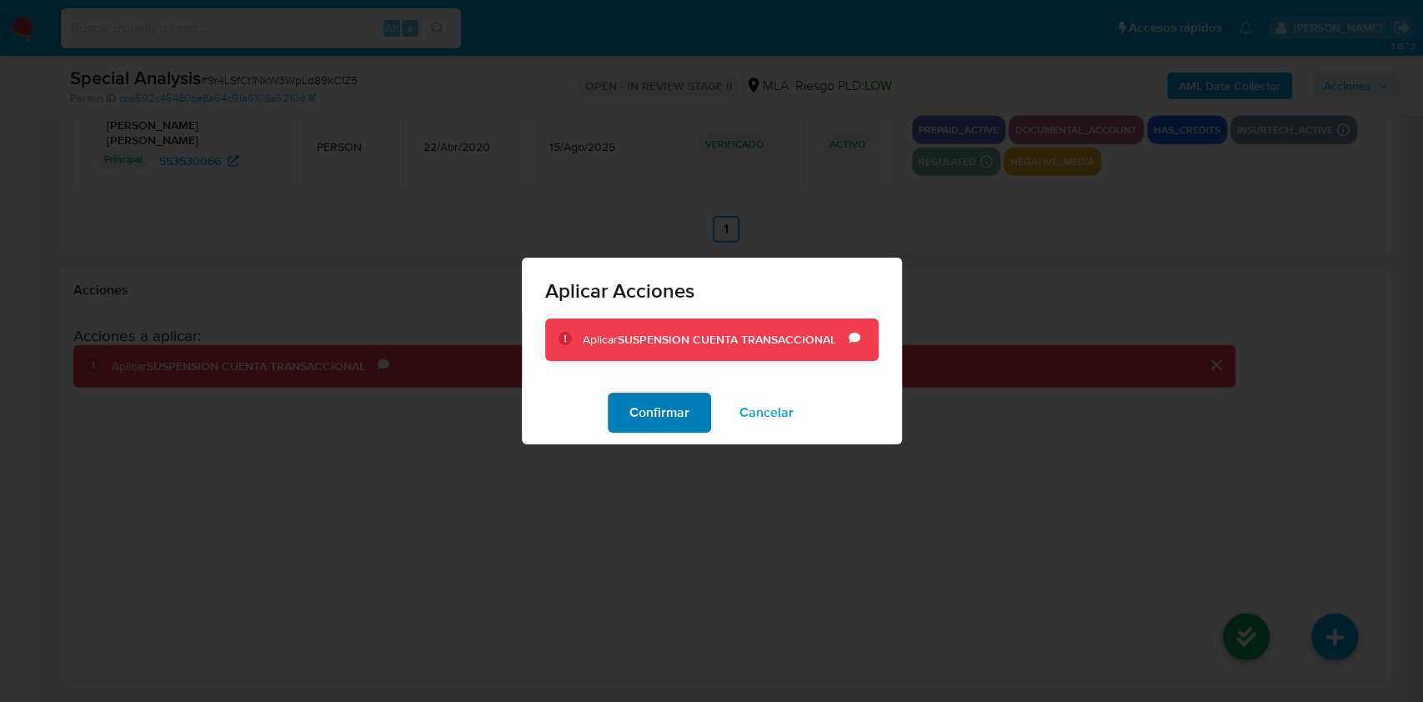
click at [665, 418] on span "Confirmar" at bounding box center [659, 412] width 60 height 37
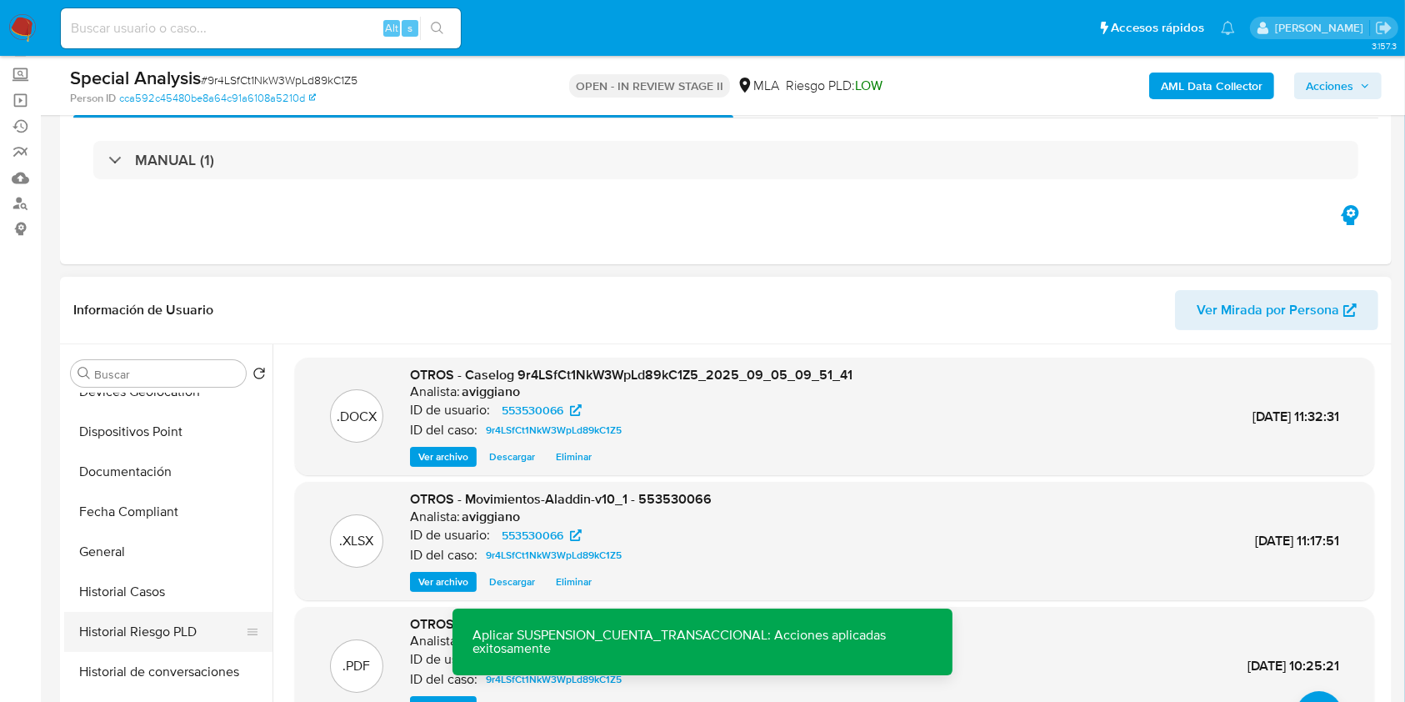
scroll to position [444, 0]
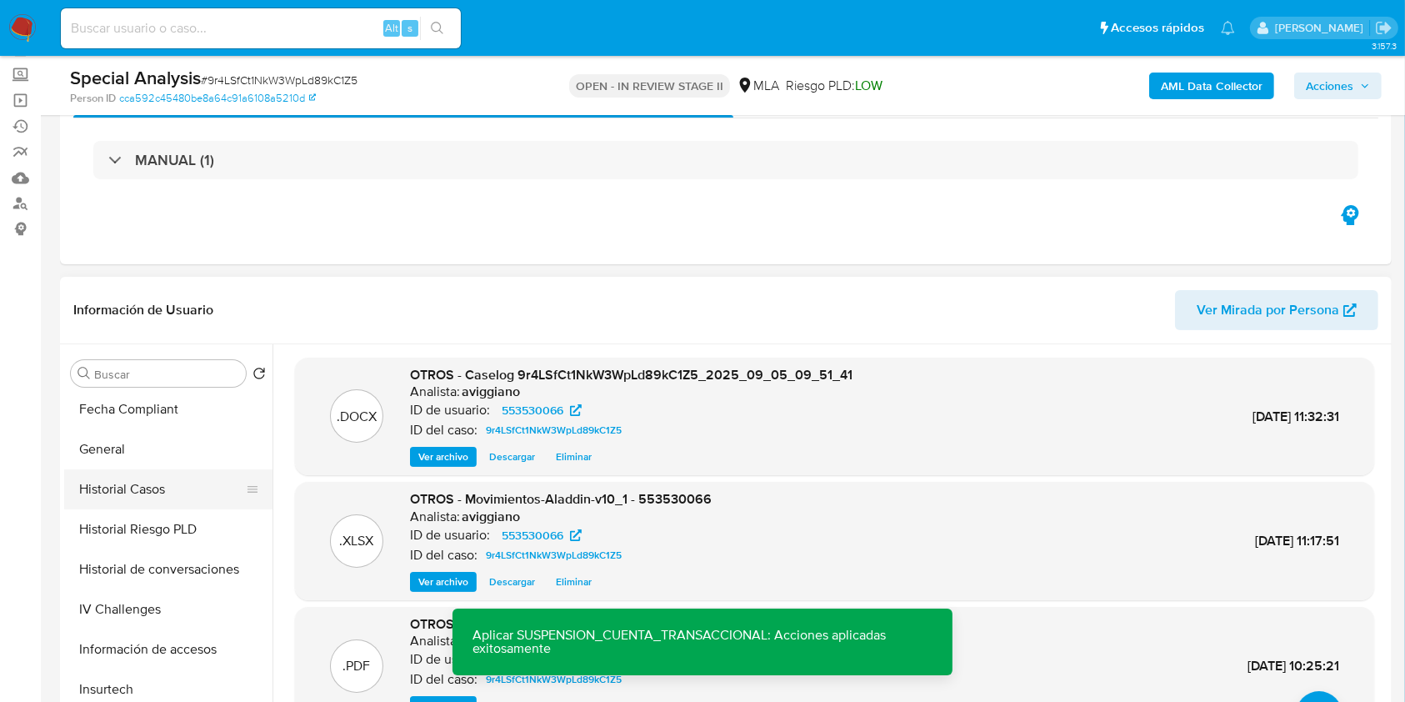
click at [146, 502] on button "Historial Casos" at bounding box center [161, 489] width 195 height 40
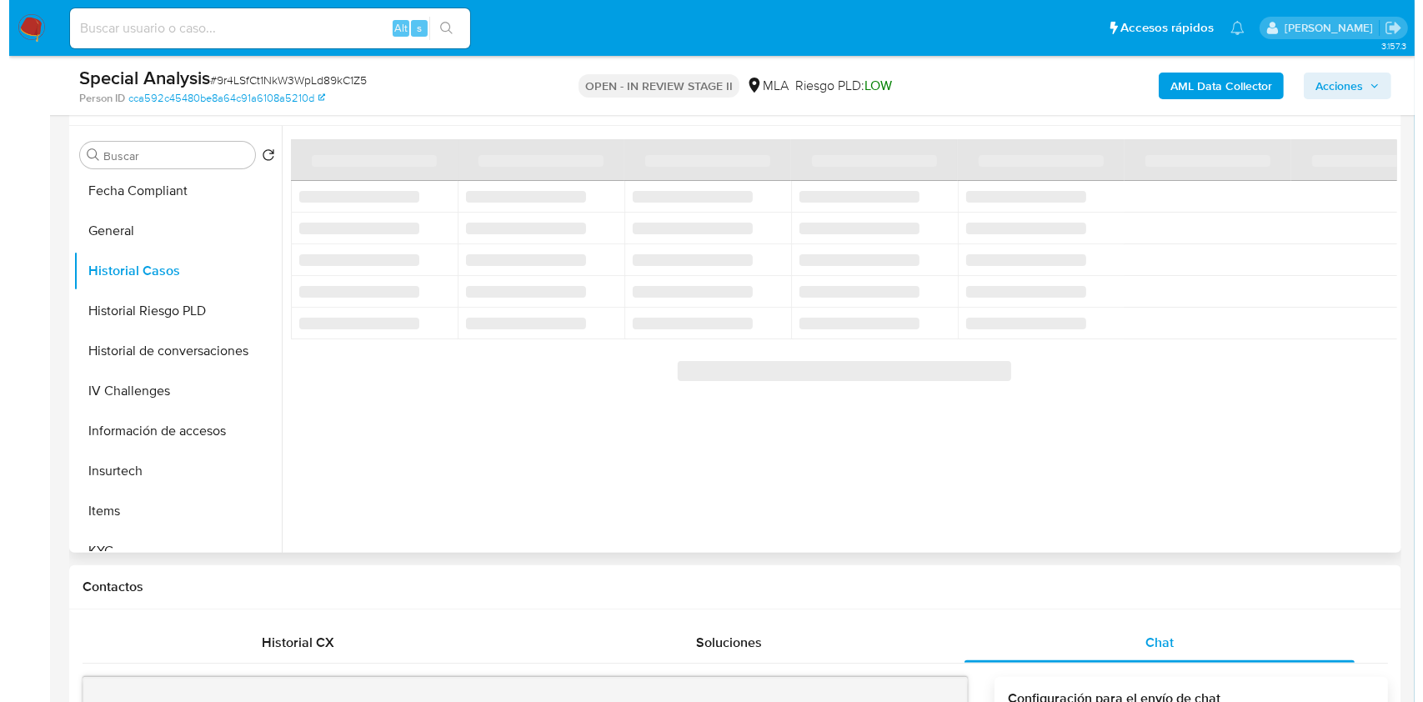
scroll to position [311, 0]
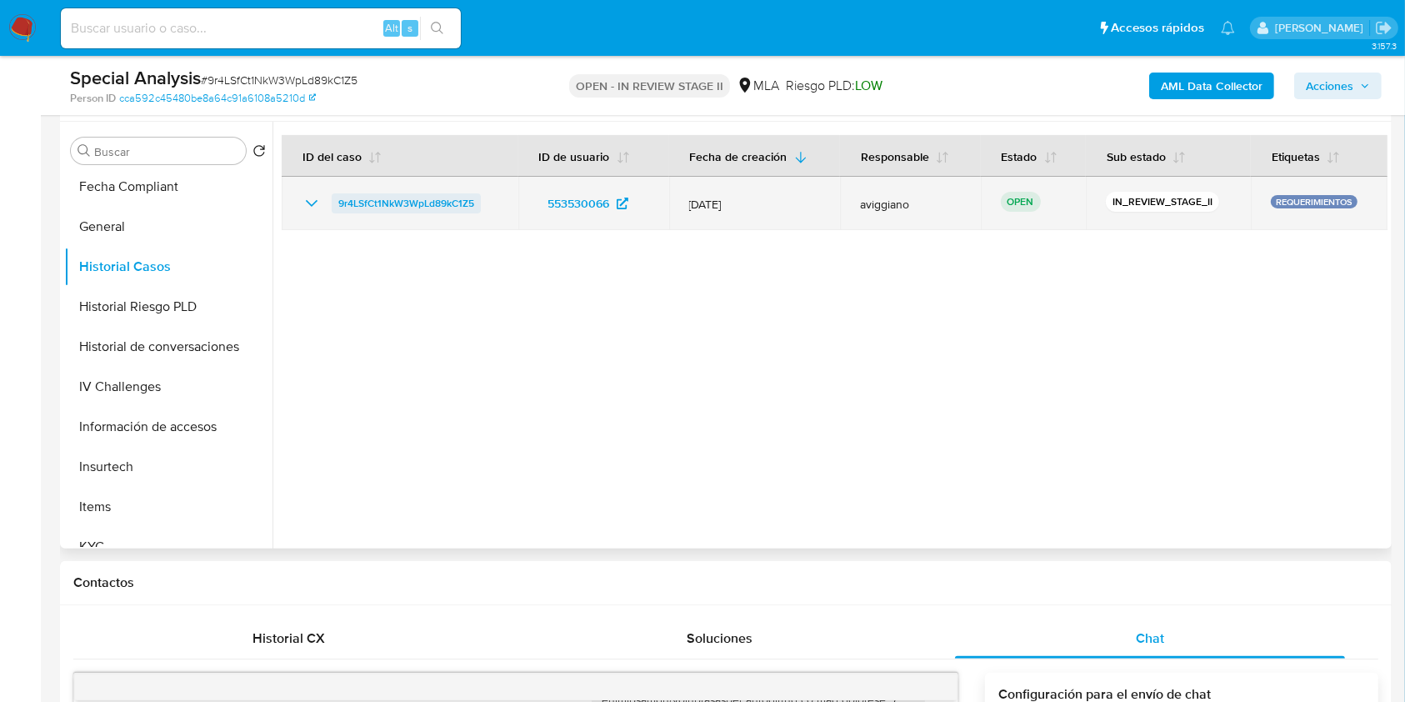
click at [433, 193] on span "9r4LSfCt1NkW3WpLd89kC1Z5" at bounding box center [406, 203] width 136 height 20
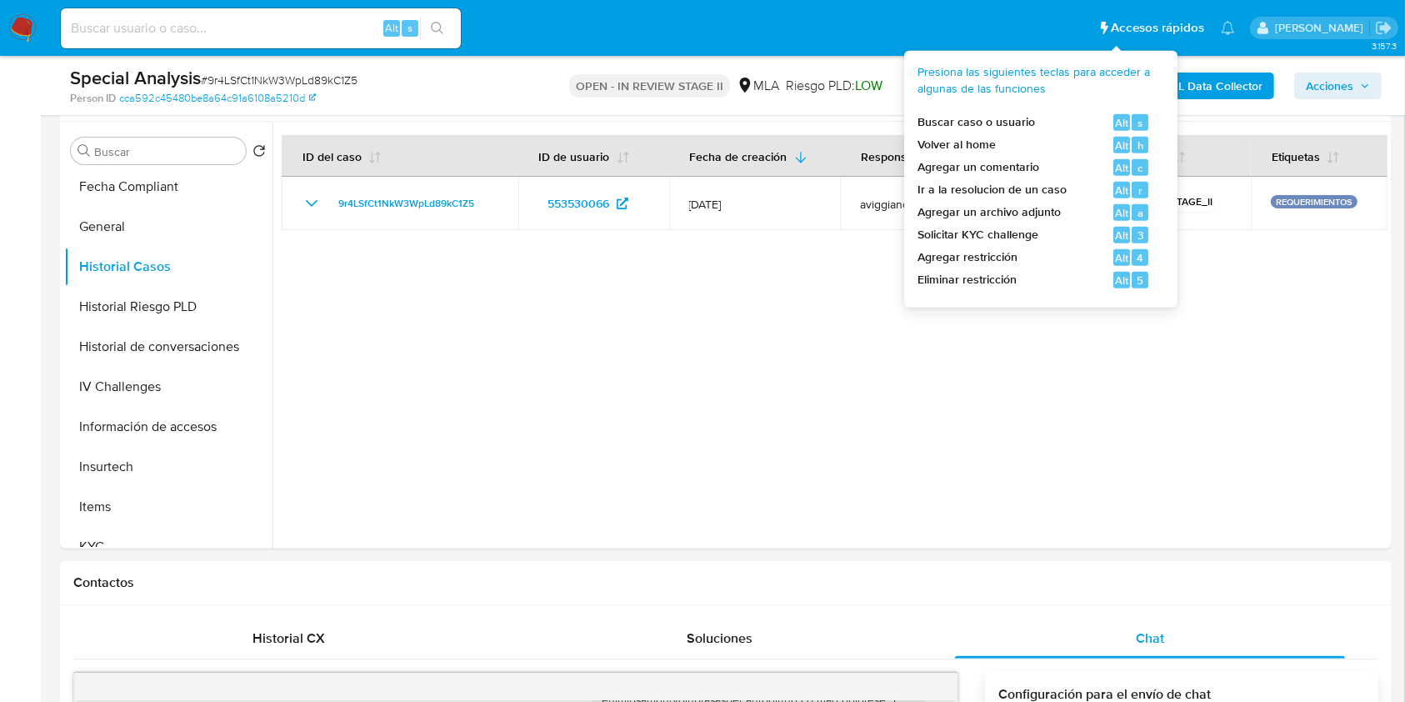
click at [1160, 87] on div "Presiona las siguientes teclas para acceder a algunas de las funciones Buscar c…" at bounding box center [1041, 176] width 247 height 224
click at [1190, 87] on b "AML Data Collector" at bounding box center [1212, 86] width 102 height 27
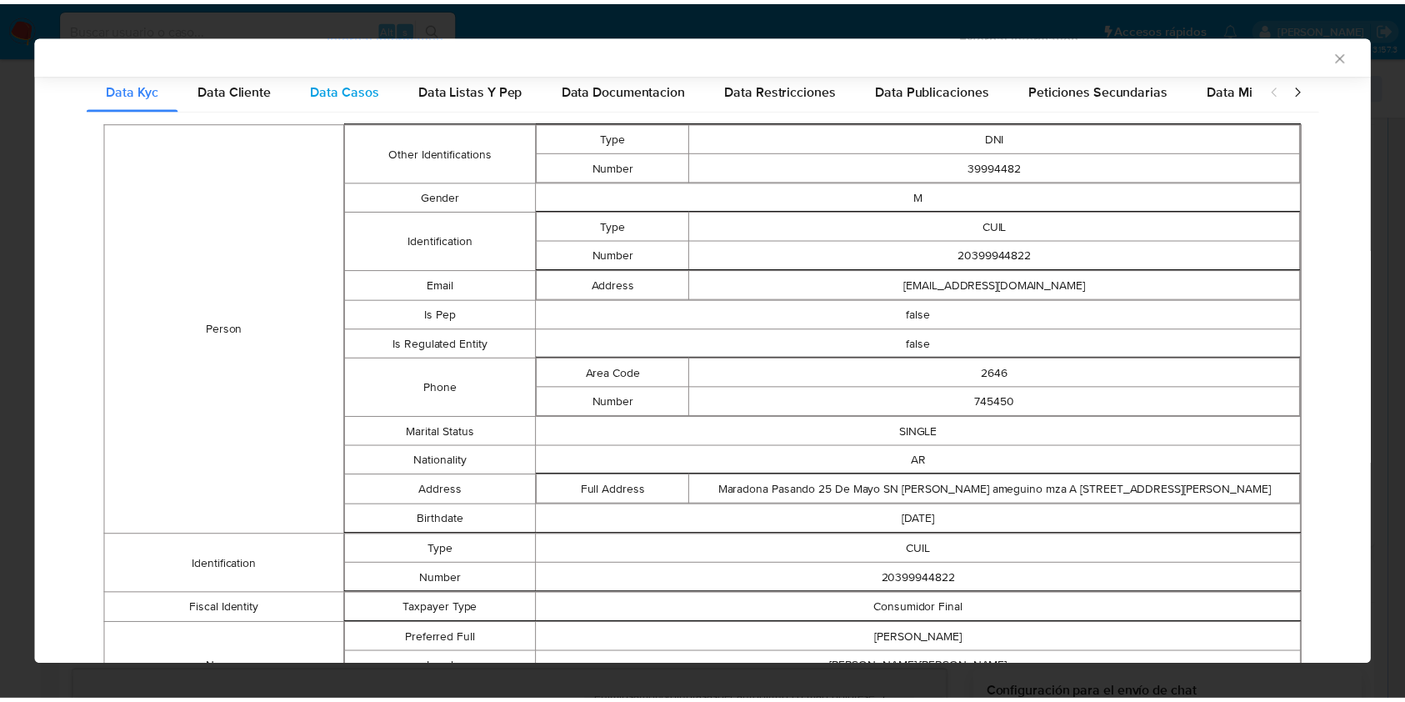
scroll to position [0, 0]
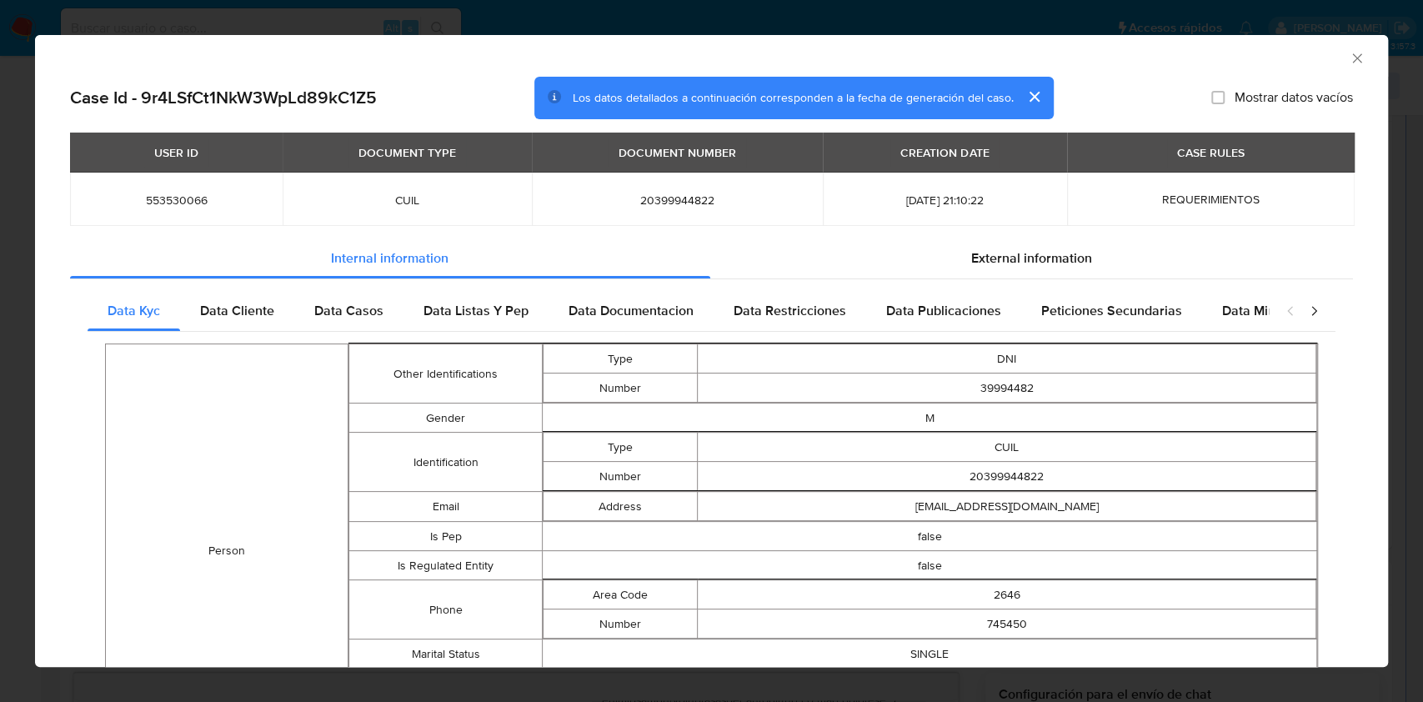
click at [1352, 58] on icon "Cerrar ventana" at bounding box center [1356, 57] width 9 height 9
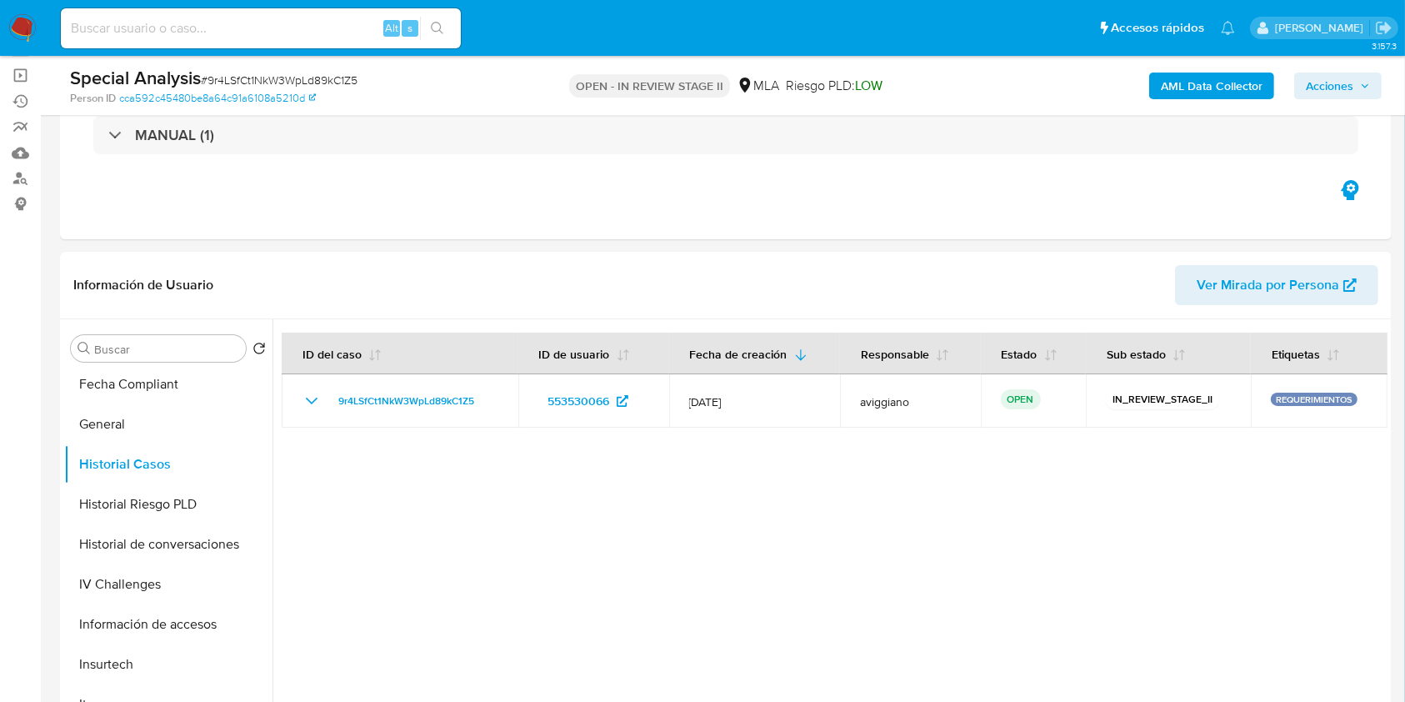
scroll to position [88, 0]
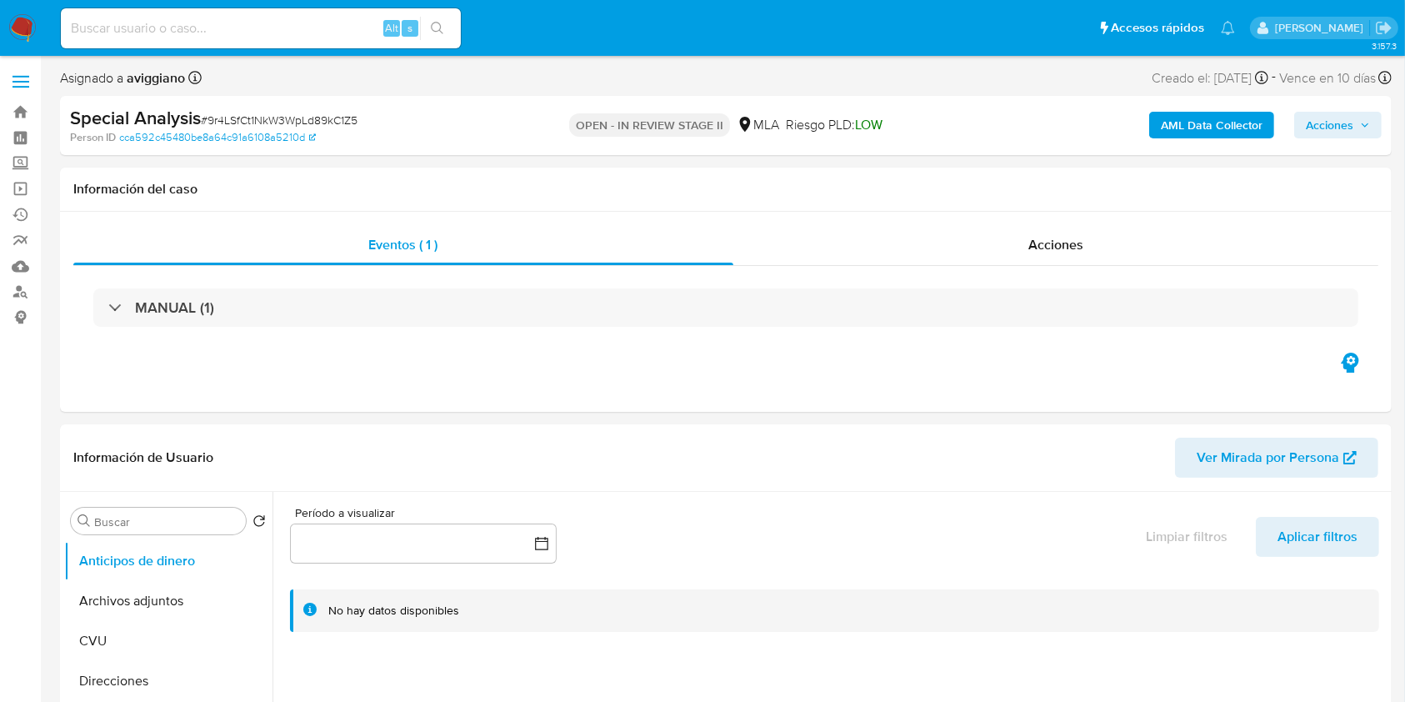
select select "10"
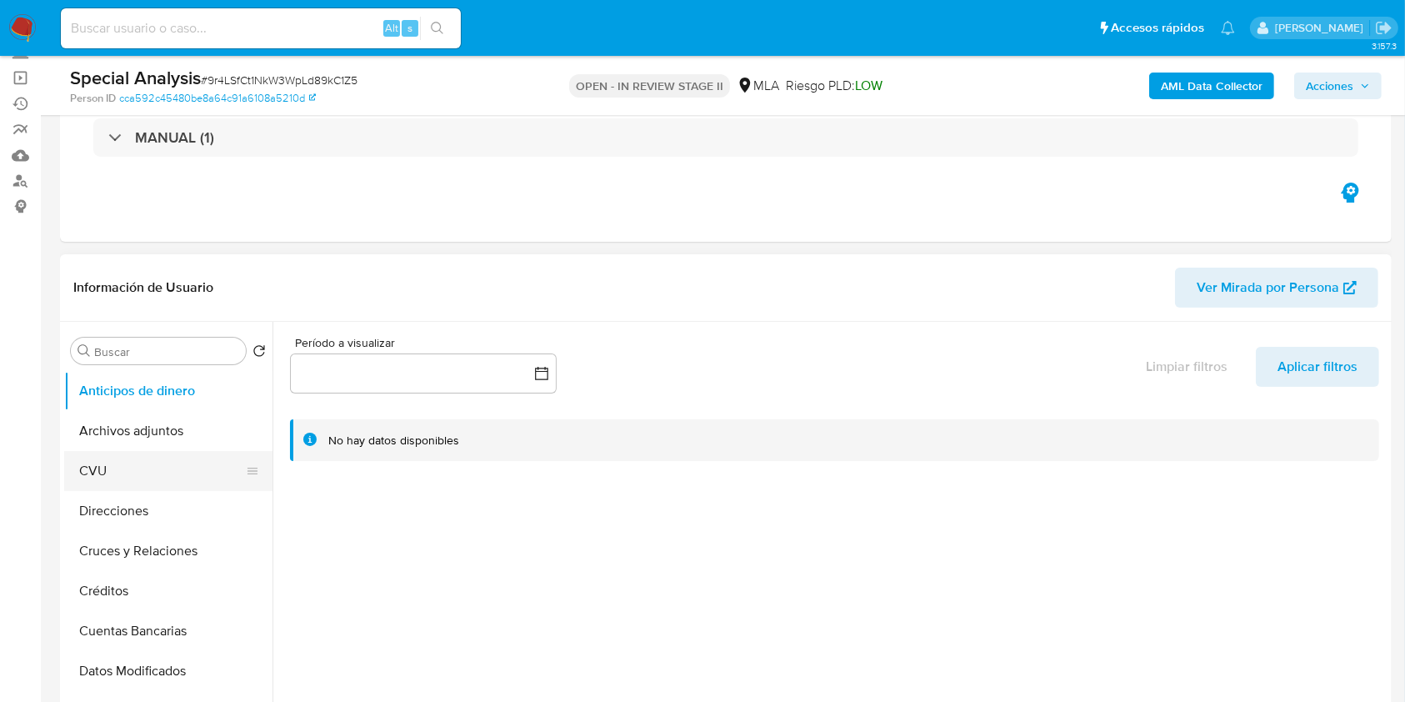
click at [132, 453] on button "CVU" at bounding box center [161, 471] width 195 height 40
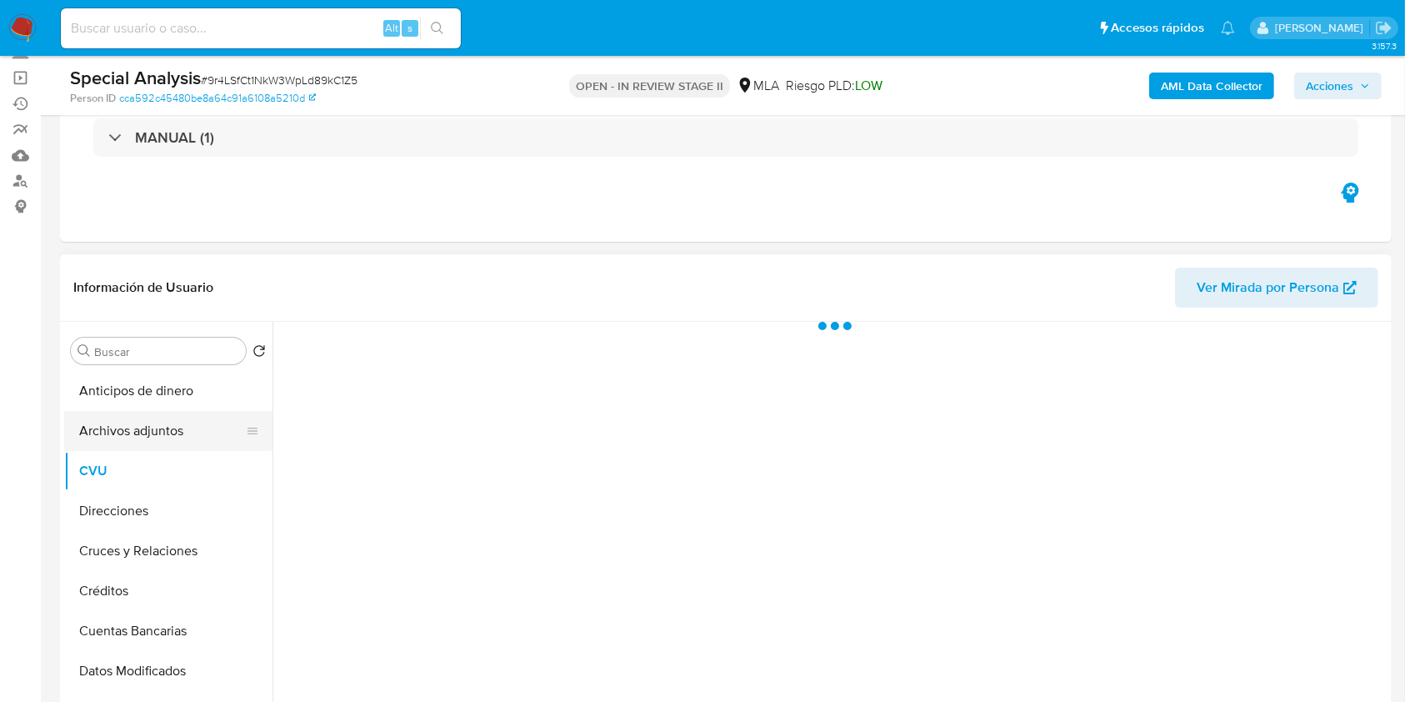
click at [128, 426] on button "Archivos adjuntos" at bounding box center [161, 431] width 195 height 40
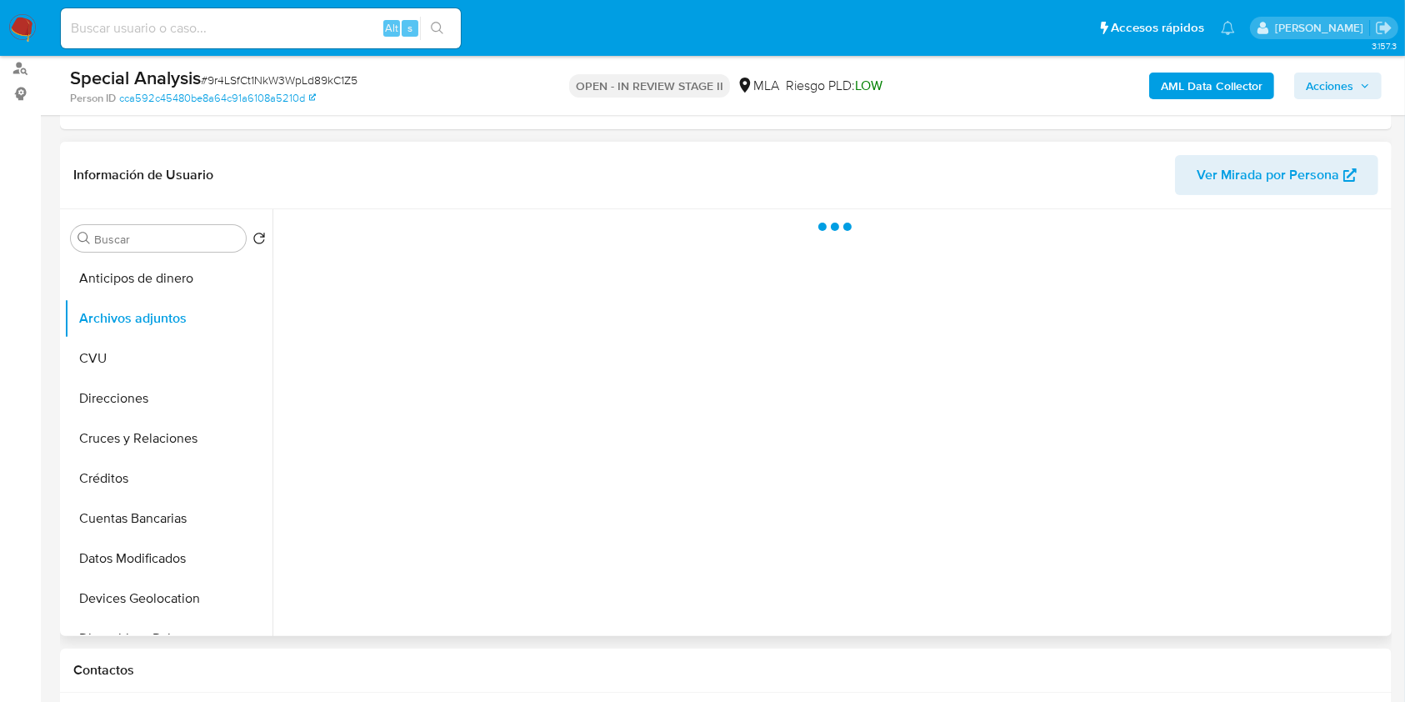
scroll to position [333, 0]
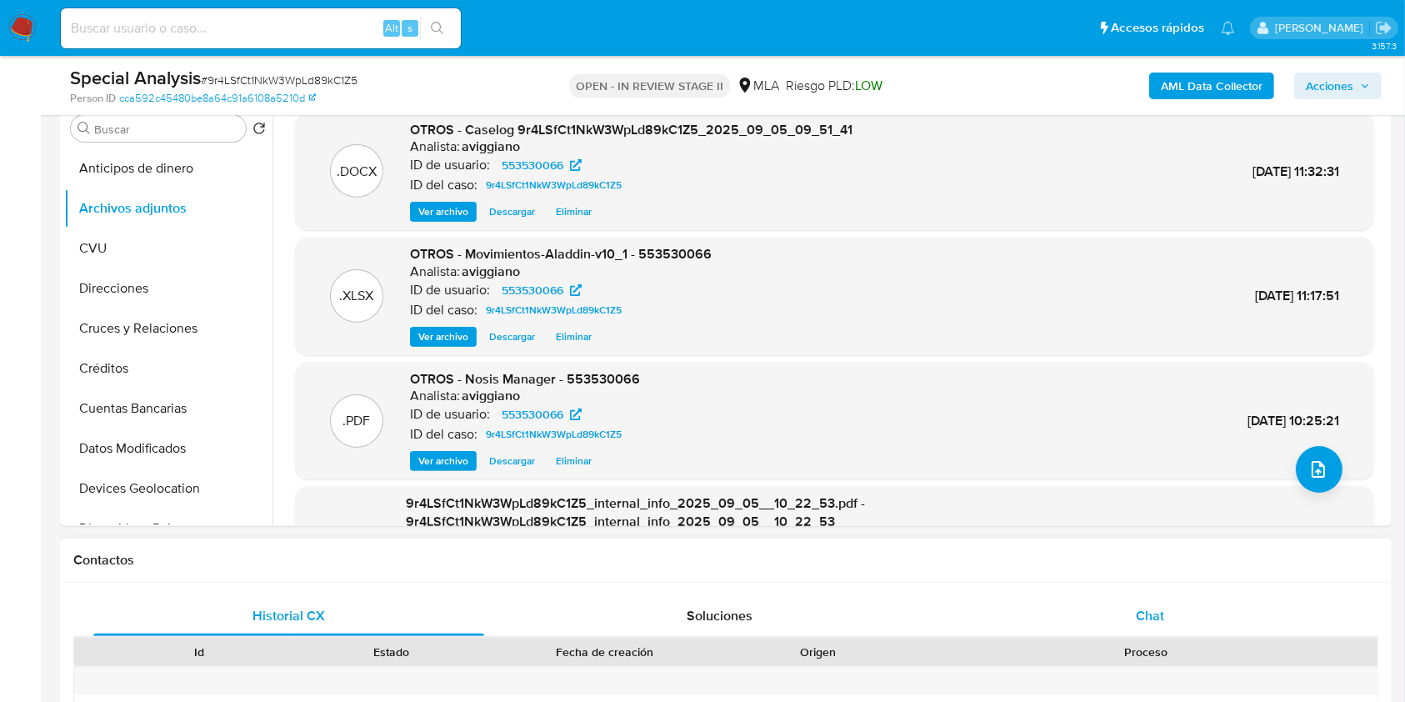
click at [1154, 613] on span "Chat" at bounding box center [1150, 615] width 28 height 19
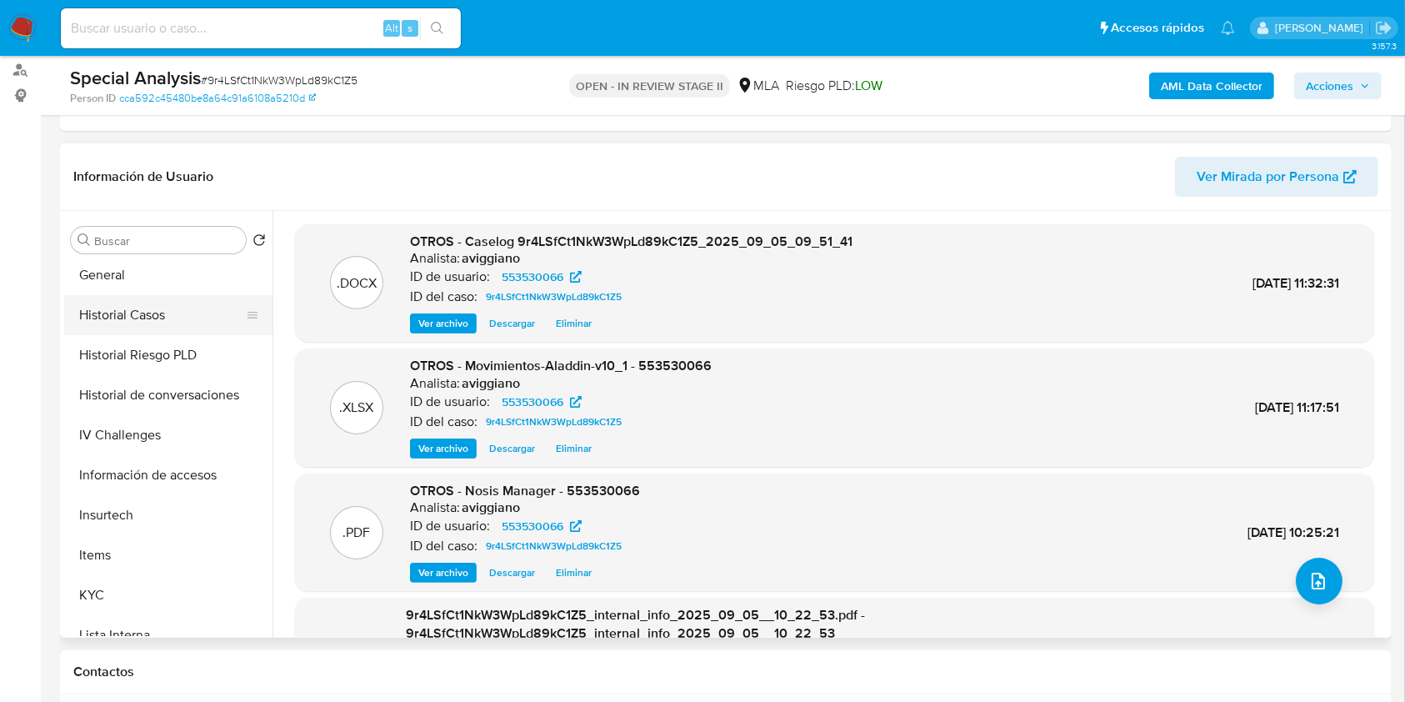
scroll to position [451, 0]
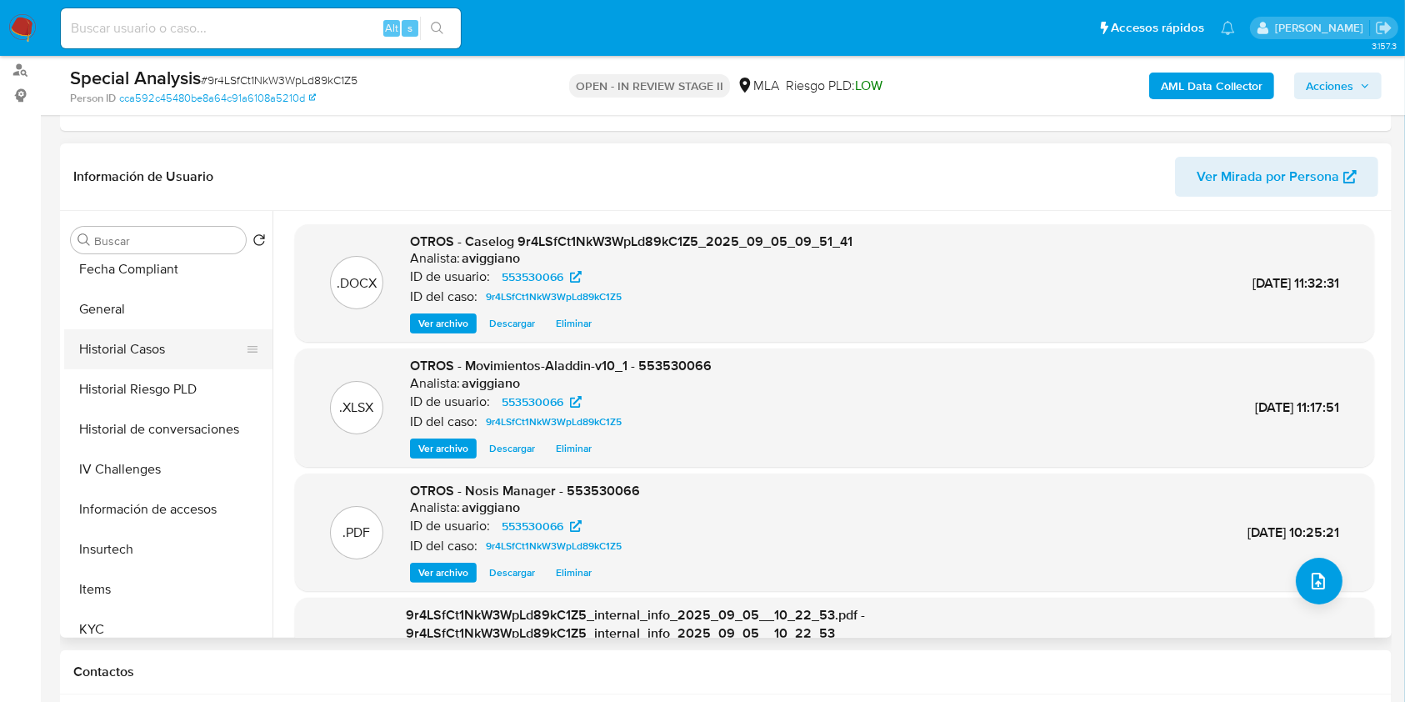
drag, startPoint x: 166, startPoint y: 346, endPoint x: 174, endPoint y: 349, distance: 9.0
click at [166, 346] on button "Historial Casos" at bounding box center [161, 349] width 195 height 40
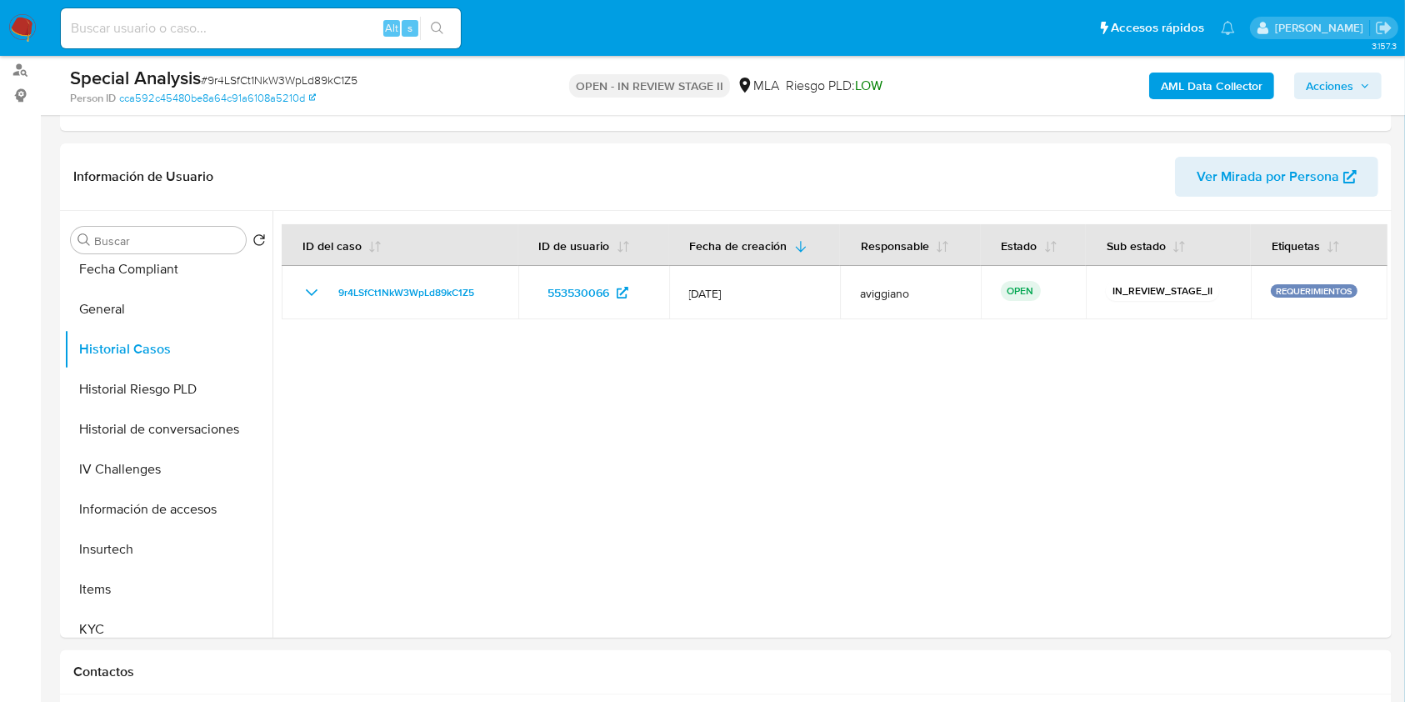
click at [1360, 78] on span "Acciones" at bounding box center [1338, 85] width 64 height 23
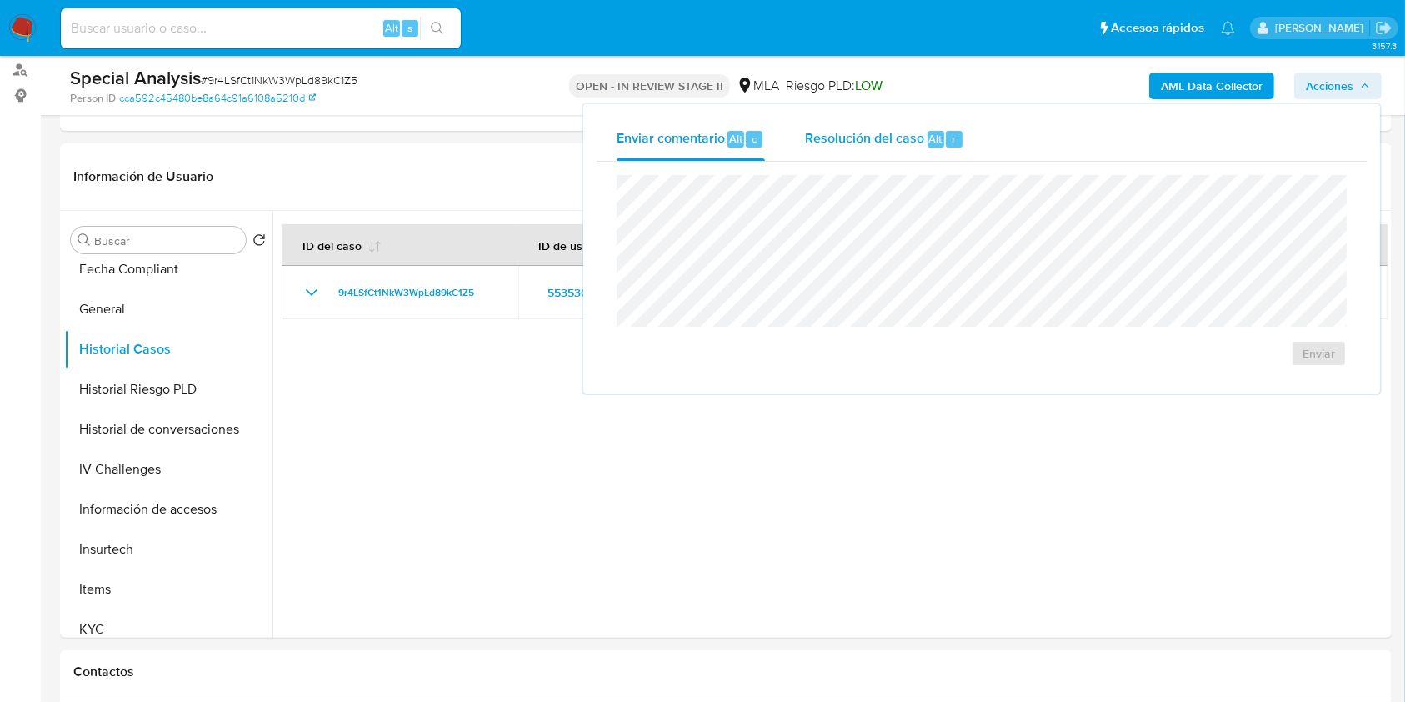
click at [946, 142] on div "r" at bounding box center [954, 139] width 17 height 17
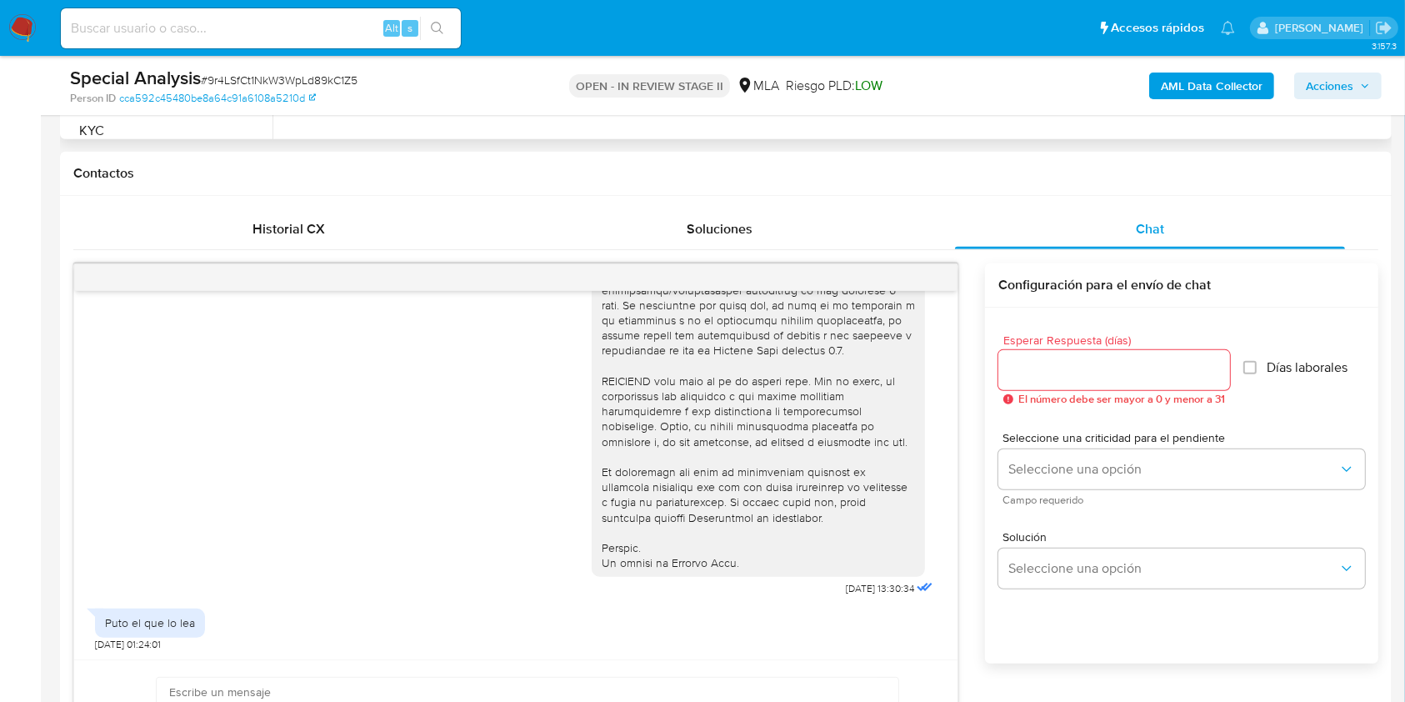
scroll to position [835, 0]
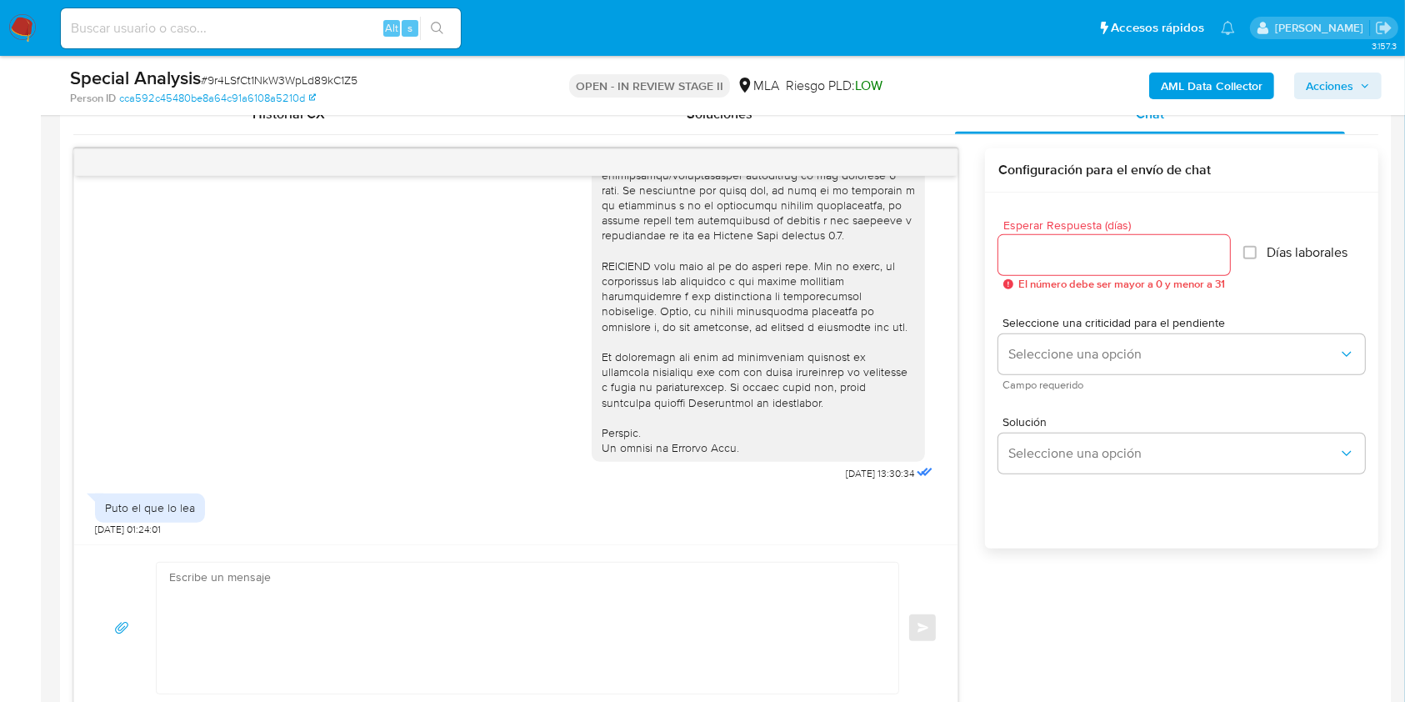
click at [1331, 89] on span "Acciones" at bounding box center [1330, 86] width 48 height 27
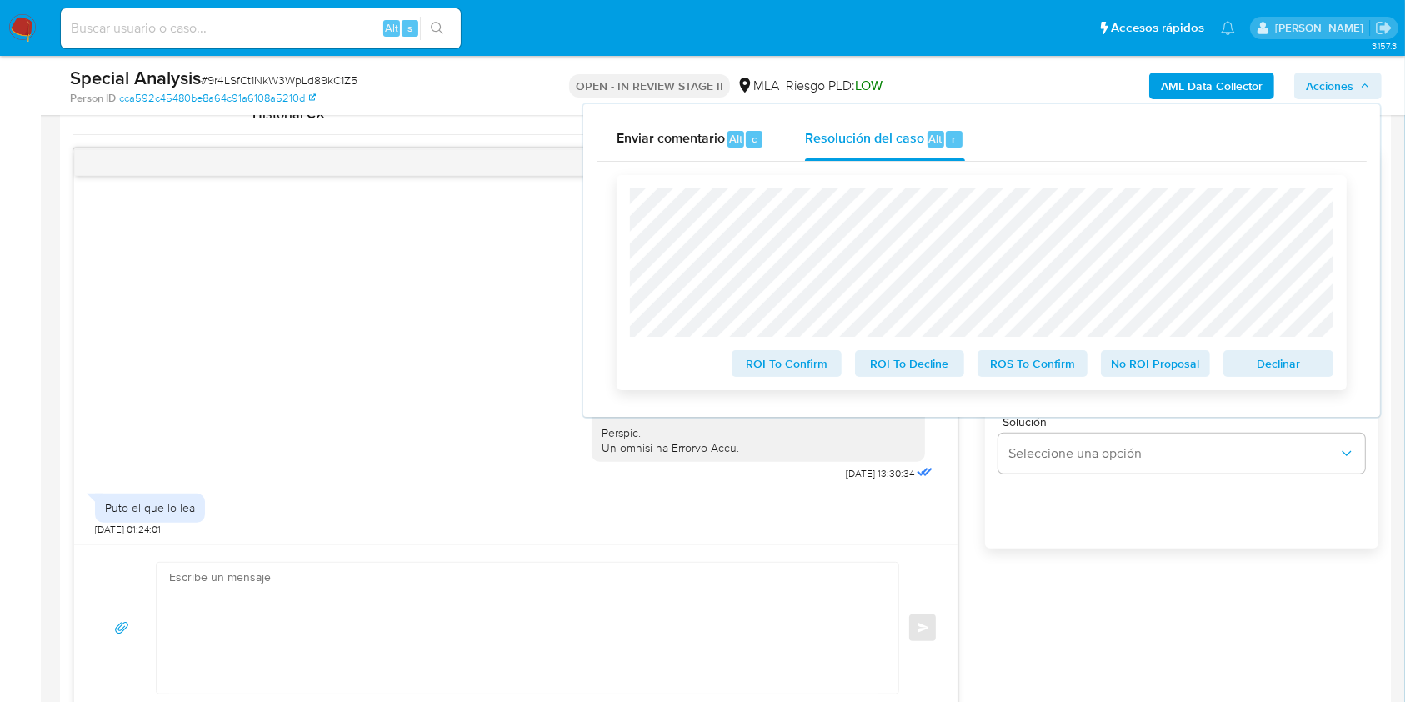
click at [1270, 355] on span "Declinar" at bounding box center [1278, 363] width 87 height 23
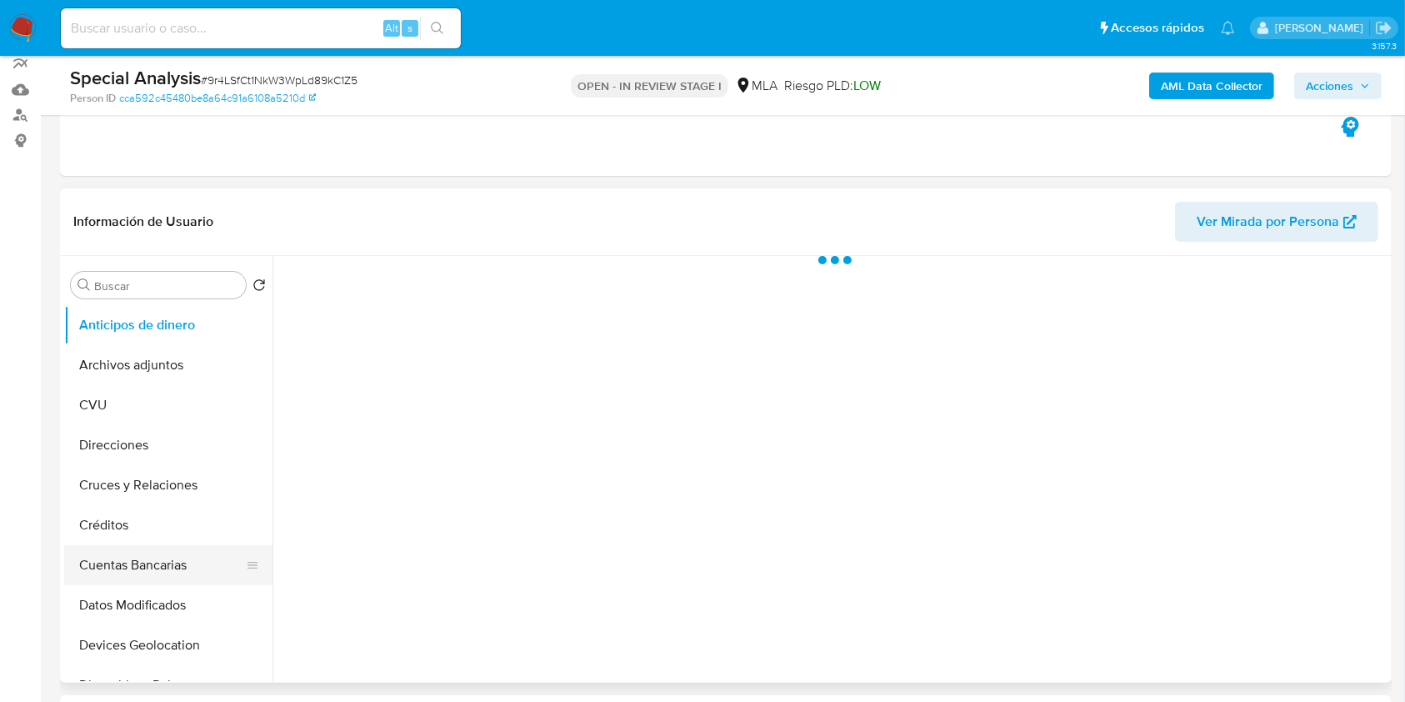
scroll to position [222, 0]
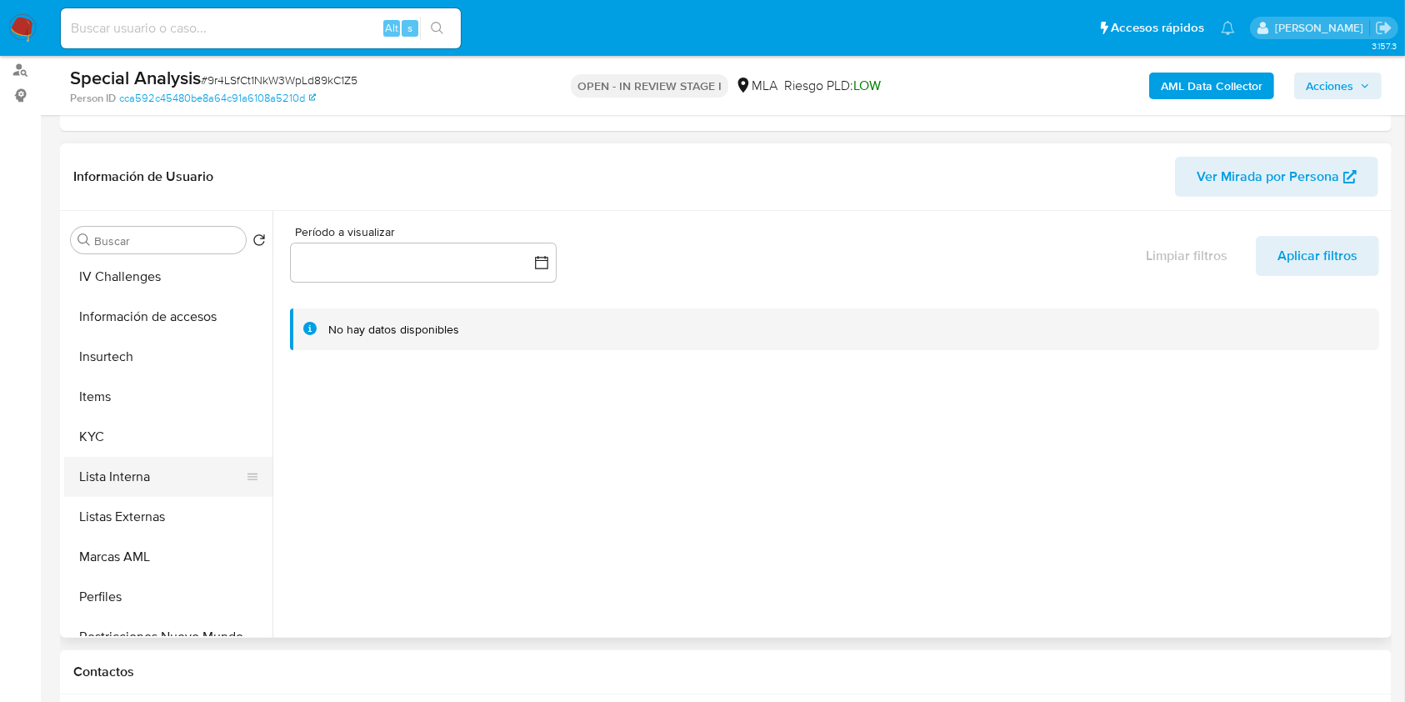
select select "10"
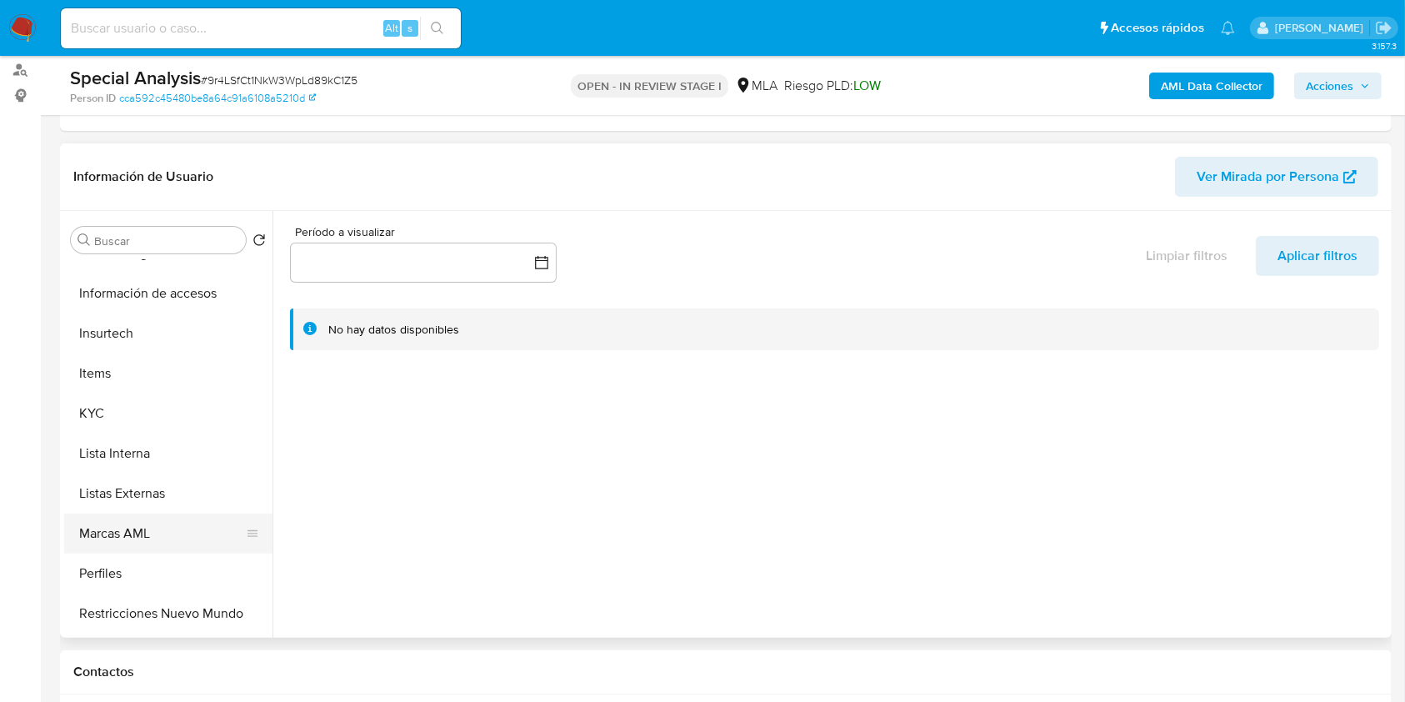
scroll to position [784, 0]
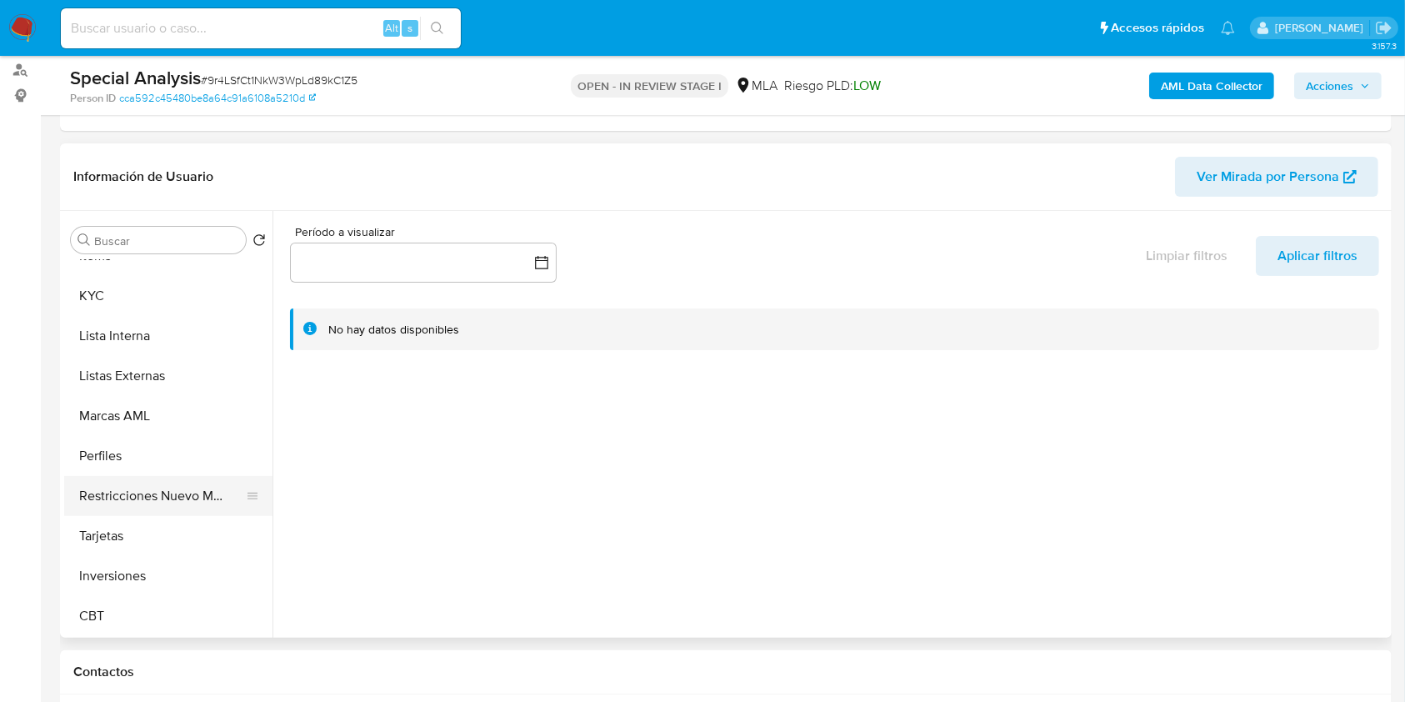
click at [167, 504] on button "Restricciones Nuevo Mundo" at bounding box center [161, 496] width 195 height 40
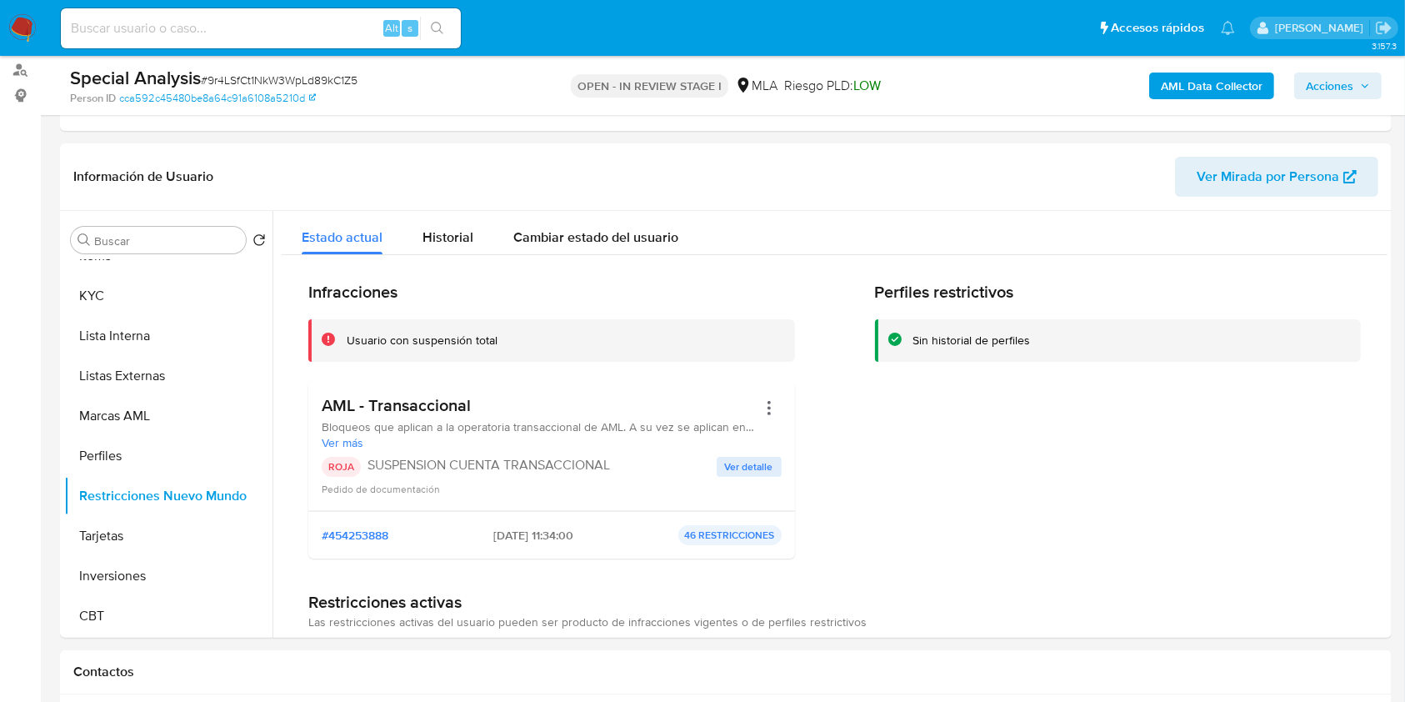
click at [1355, 90] on span "Acciones" at bounding box center [1338, 85] width 64 height 23
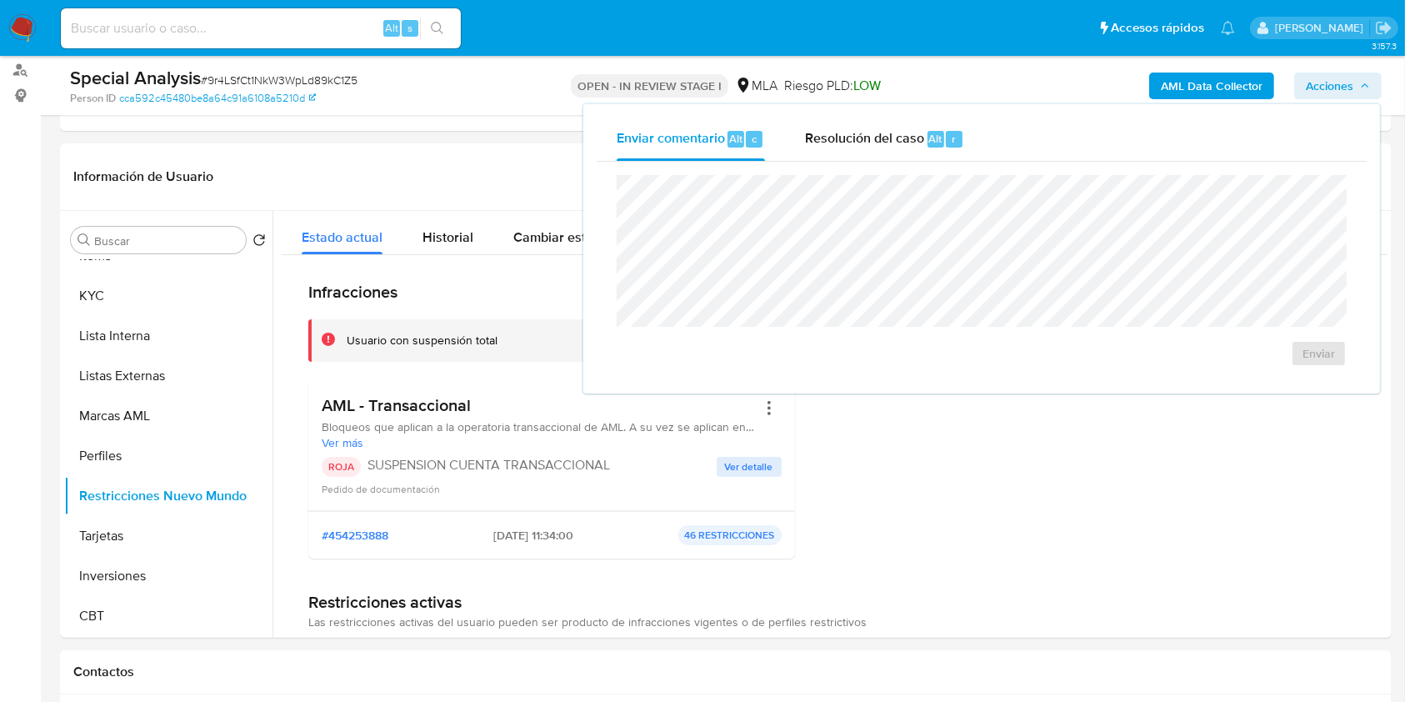
drag, startPoint x: 912, startPoint y: 143, endPoint x: 896, endPoint y: 167, distance: 28.9
click at [912, 143] on span "Resolución del caso" at bounding box center [864, 137] width 119 height 19
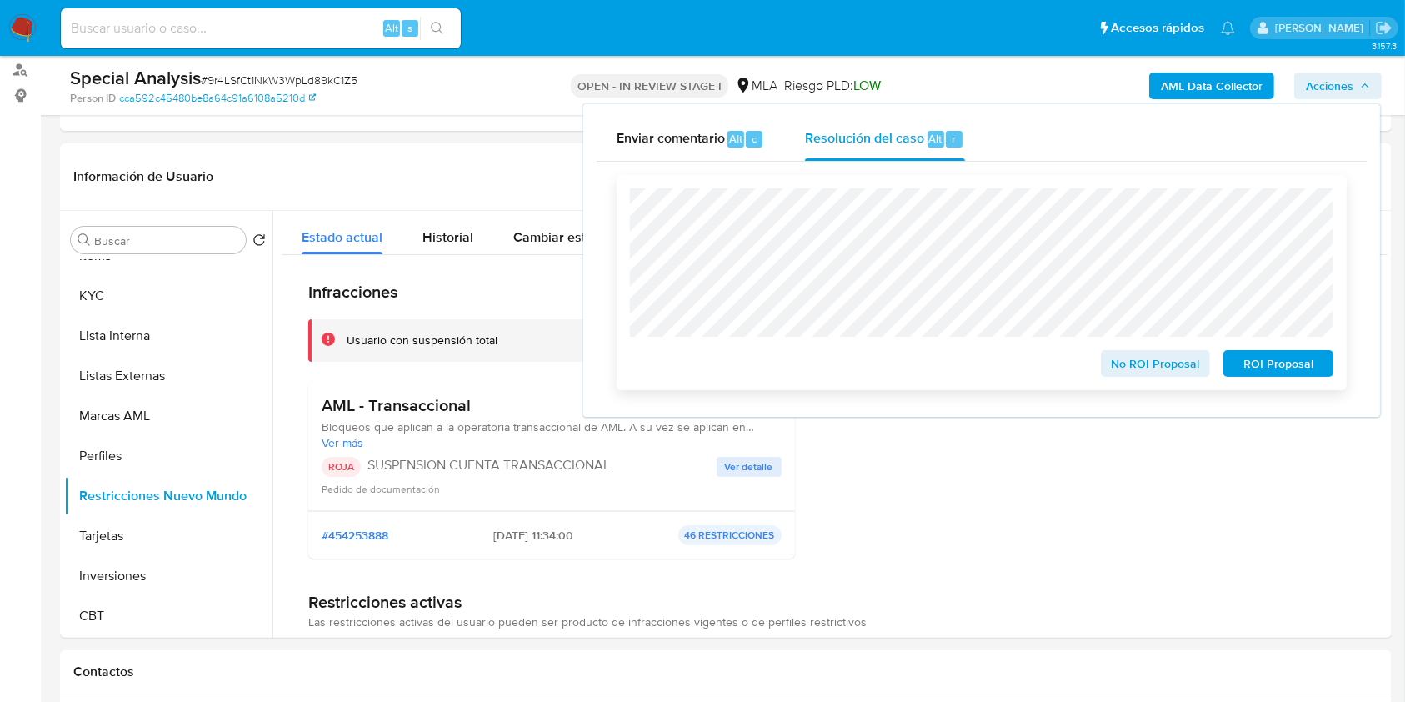
click at [1268, 357] on span "ROI Proposal" at bounding box center [1278, 363] width 87 height 23
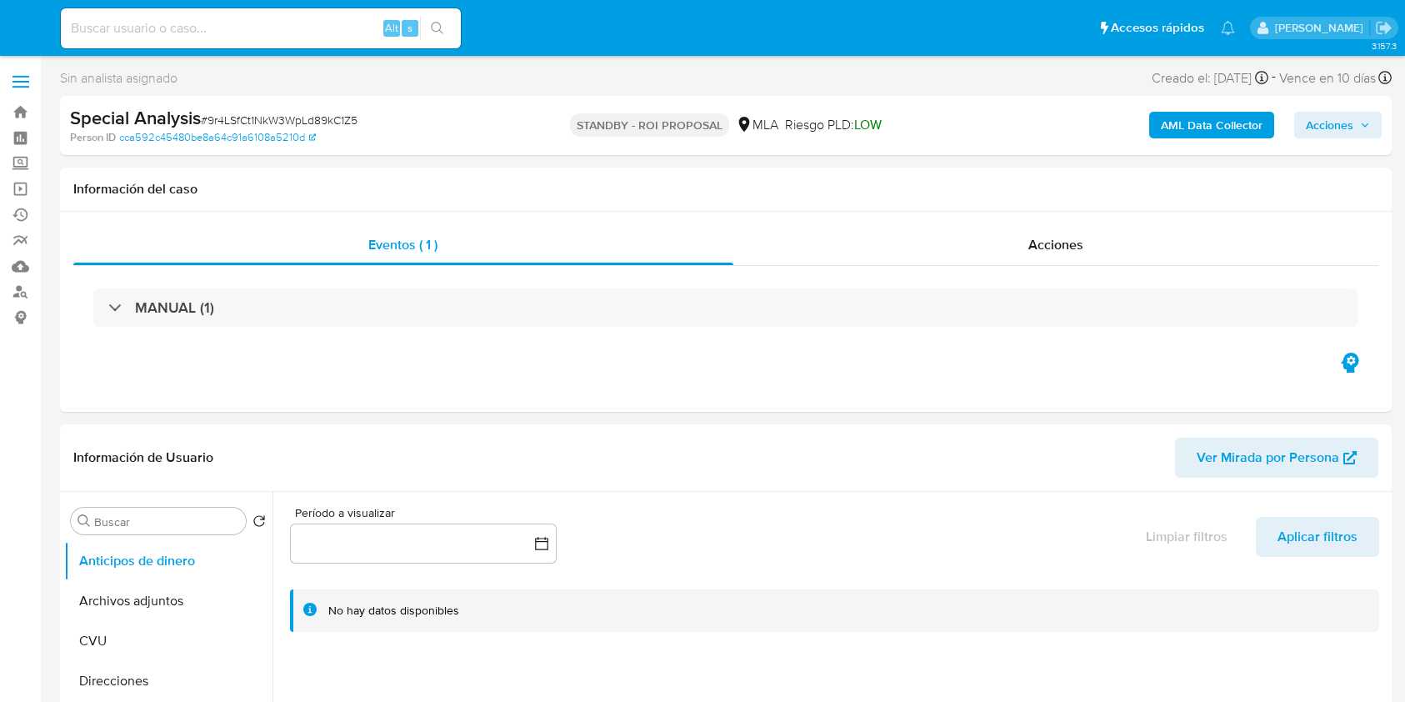
select select "10"
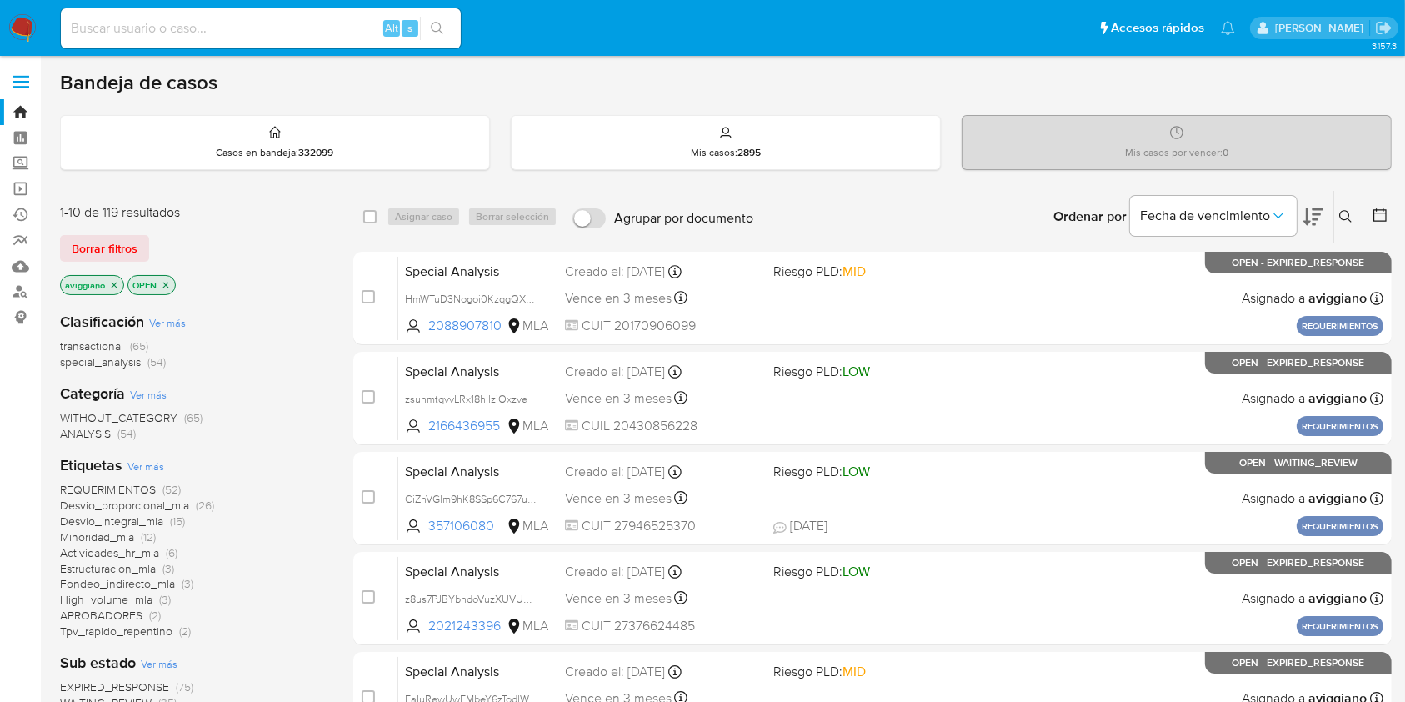
click at [113, 276] on p "aviggiano" at bounding box center [92, 285] width 63 height 18
click at [113, 279] on p "aviggiano" at bounding box center [92, 285] width 63 height 18
click at [113, 283] on icon "close-filter" at bounding box center [115, 285] width 6 height 6
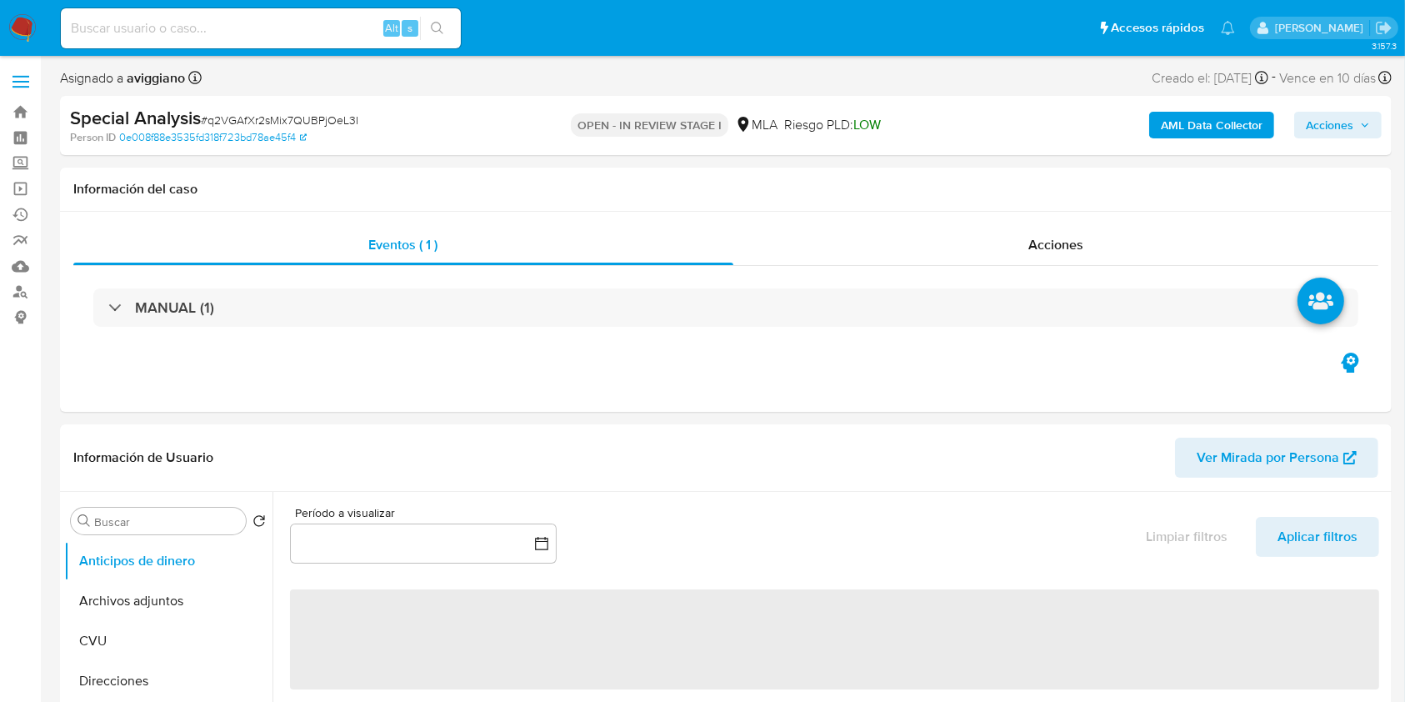
select select "10"
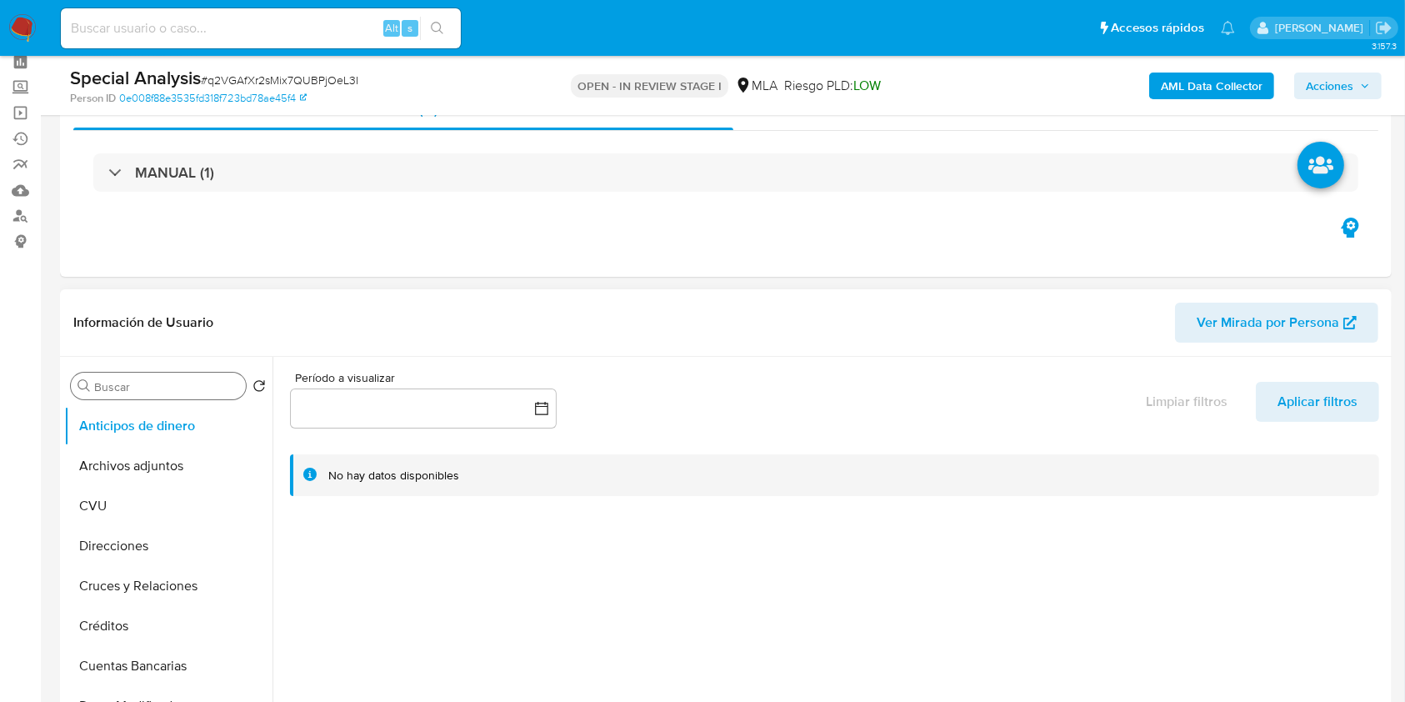
scroll to position [111, 0]
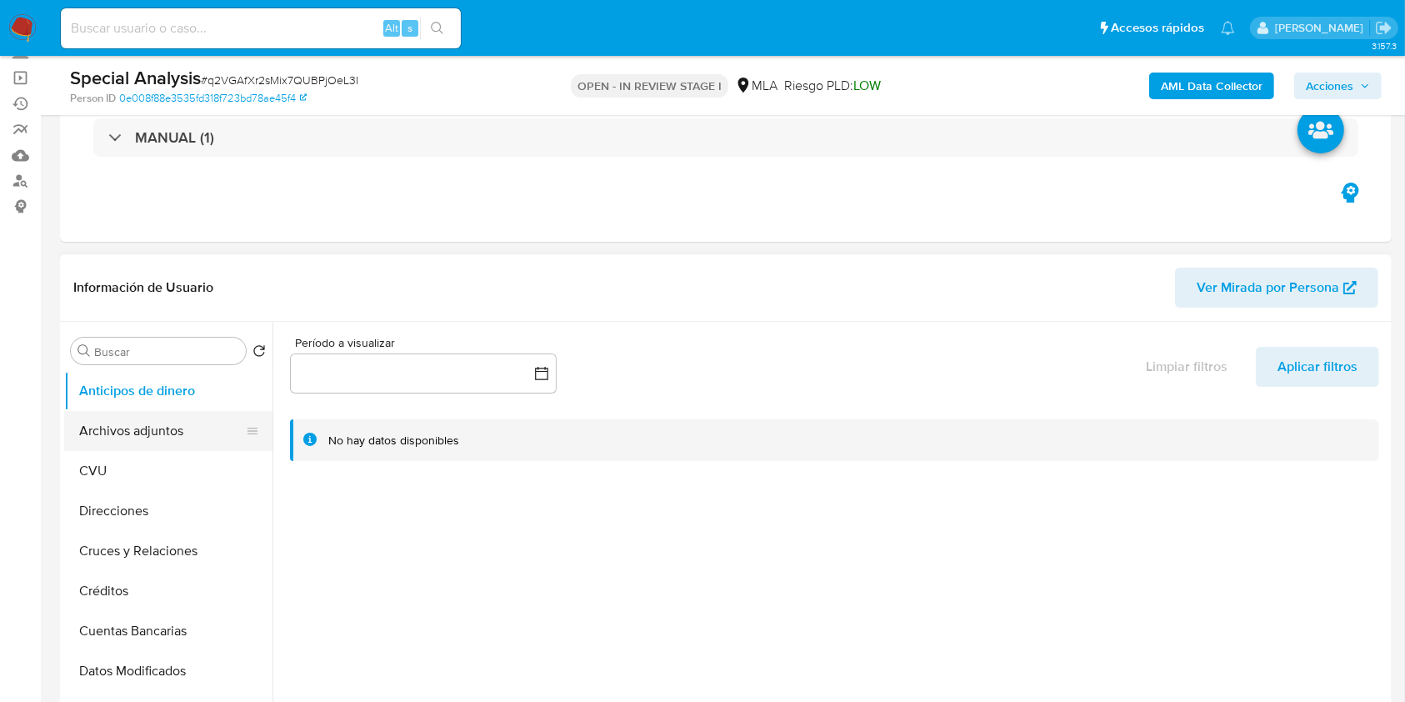
click at [152, 424] on button "Archivos adjuntos" at bounding box center [161, 431] width 195 height 40
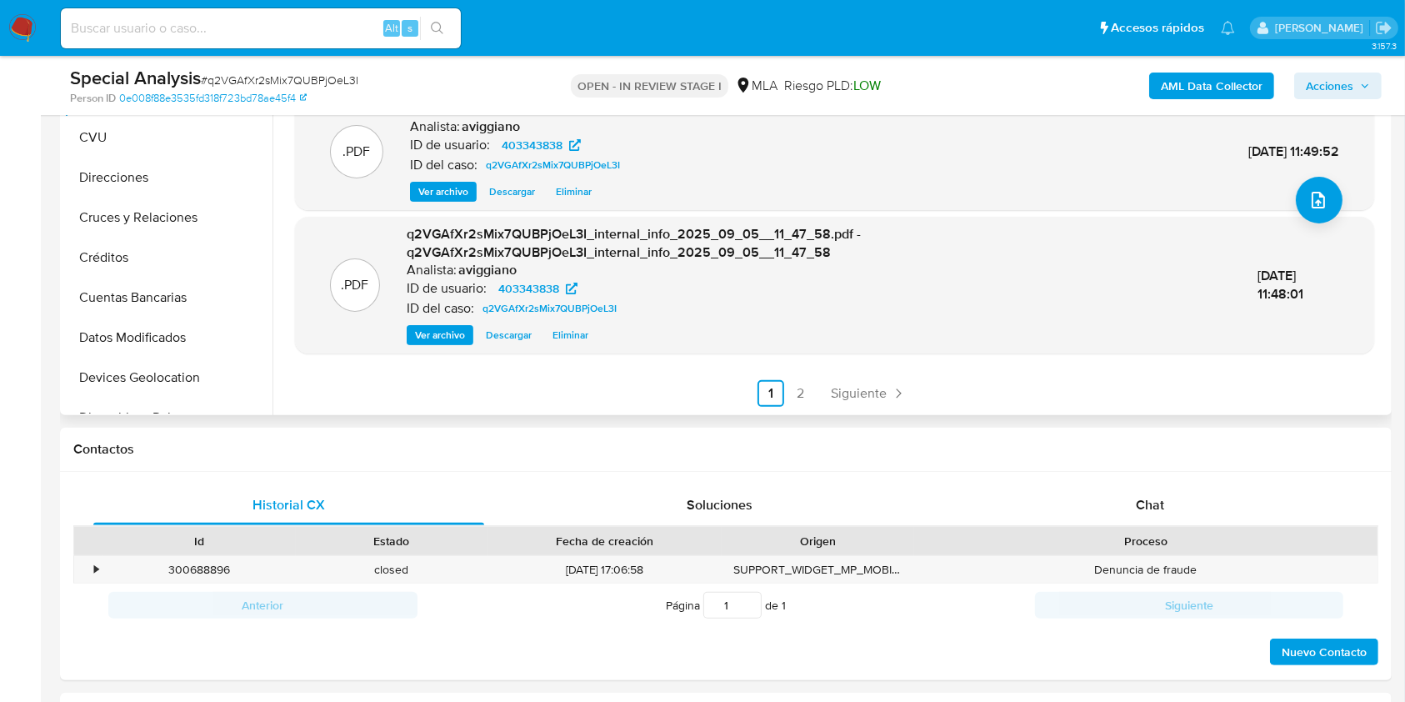
scroll to position [333, 0]
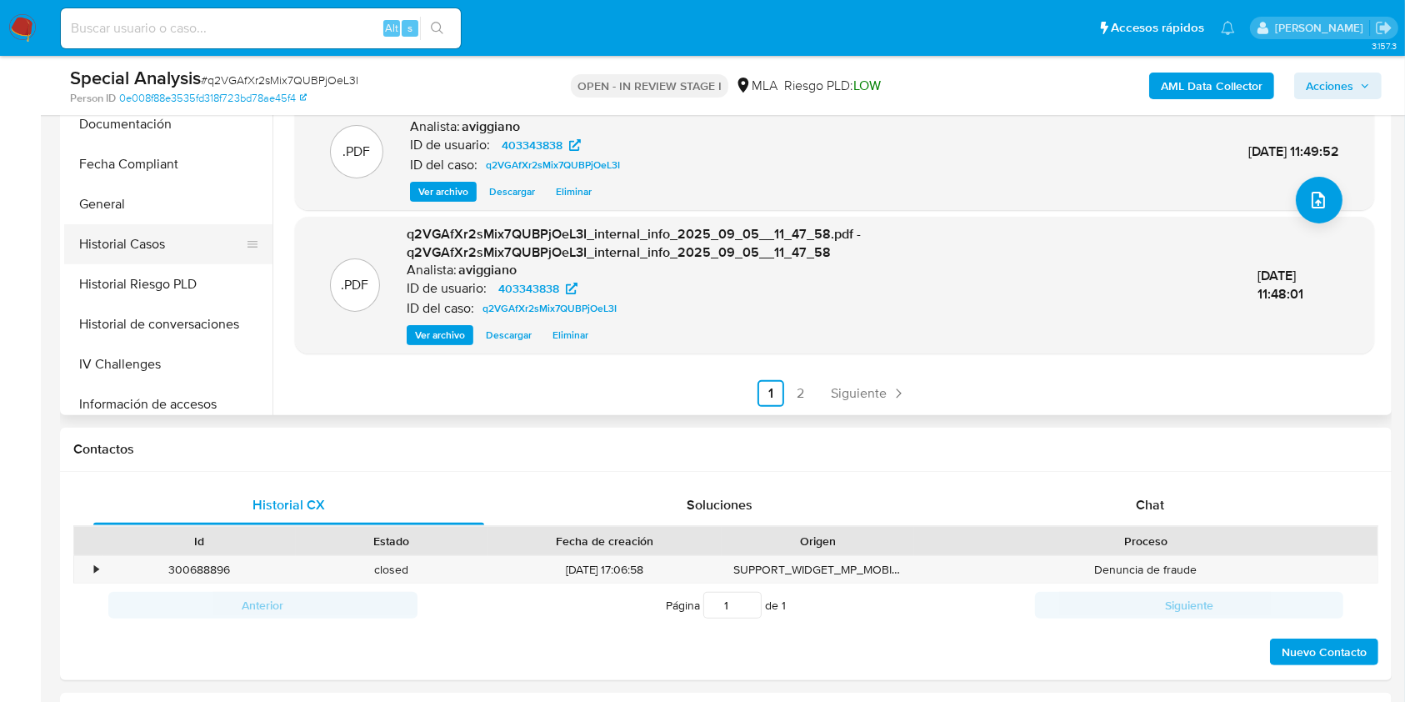
click at [123, 235] on button "Historial Casos" at bounding box center [161, 244] width 195 height 40
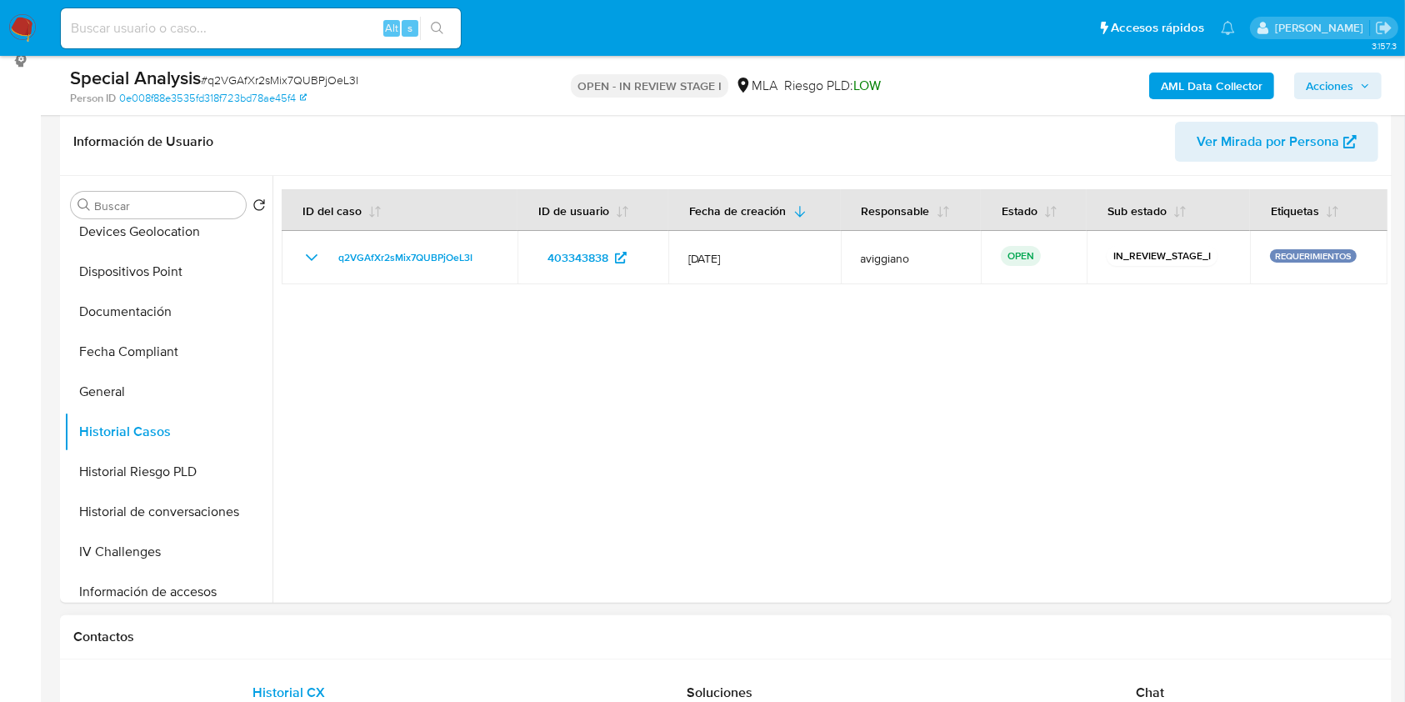
scroll to position [222, 0]
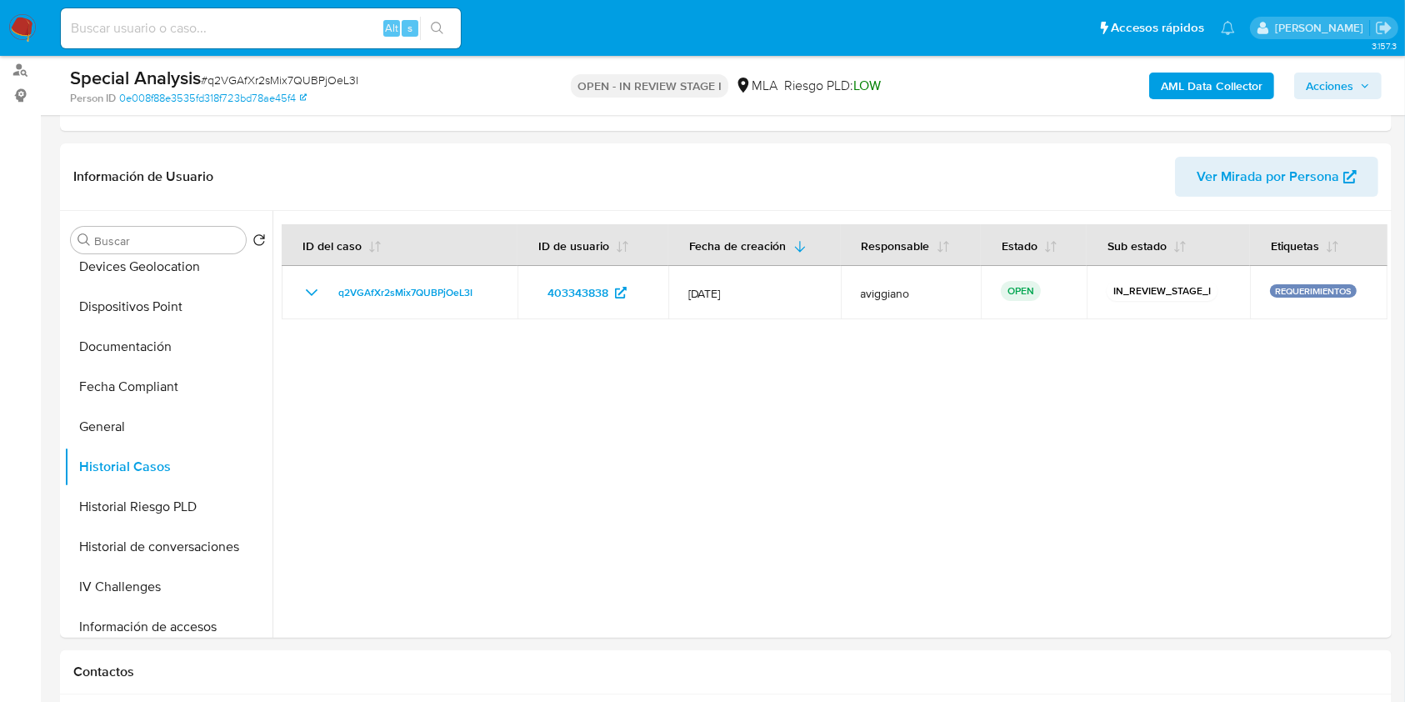
click at [1354, 79] on span "Acciones" at bounding box center [1330, 86] width 48 height 27
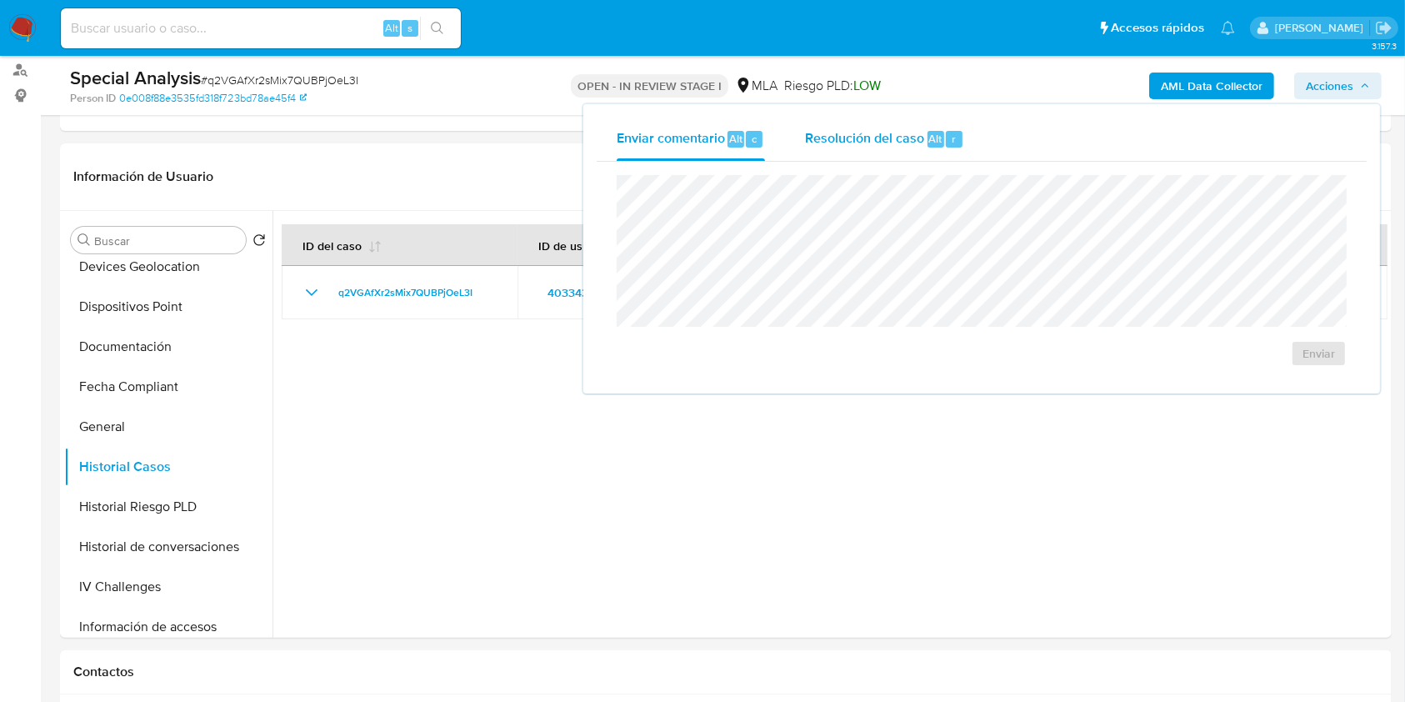
click at [886, 143] on span "Resolución del caso" at bounding box center [864, 137] width 119 height 19
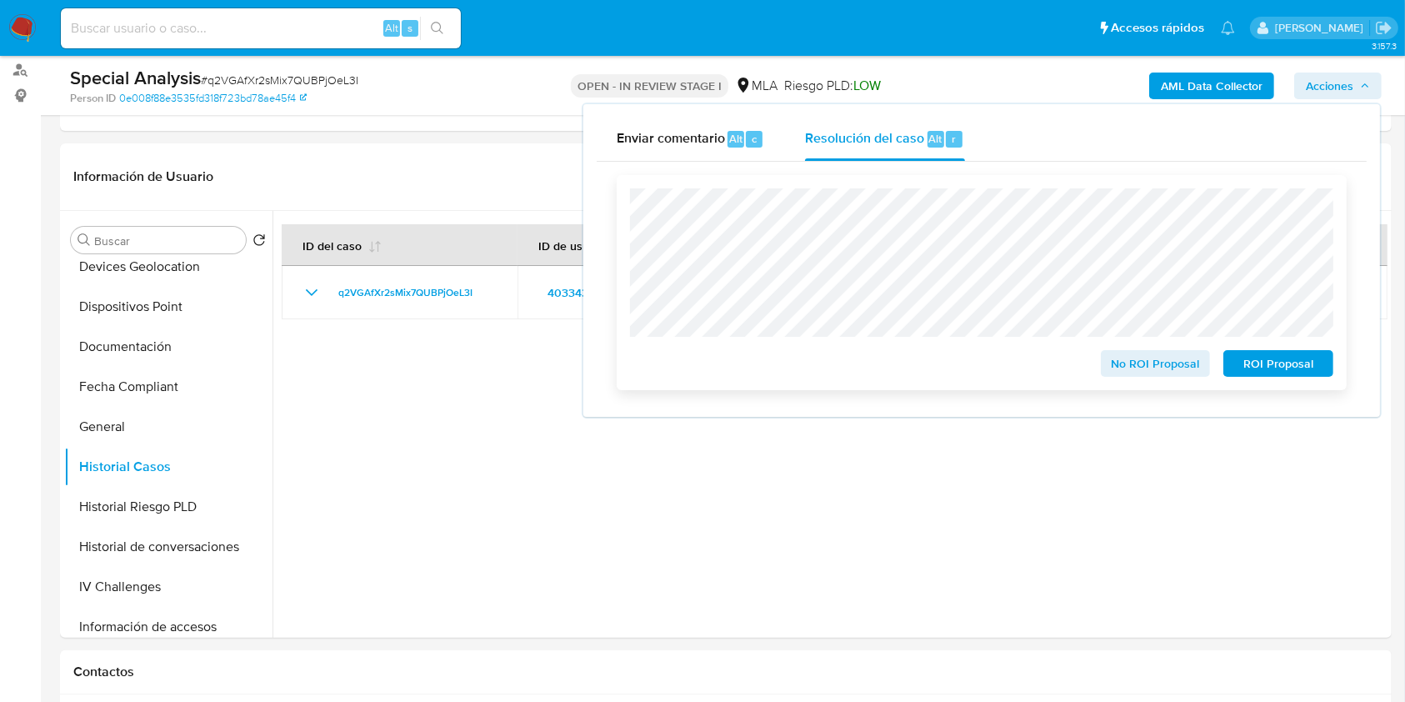
click at [1254, 370] on span "ROI Proposal" at bounding box center [1278, 363] width 87 height 23
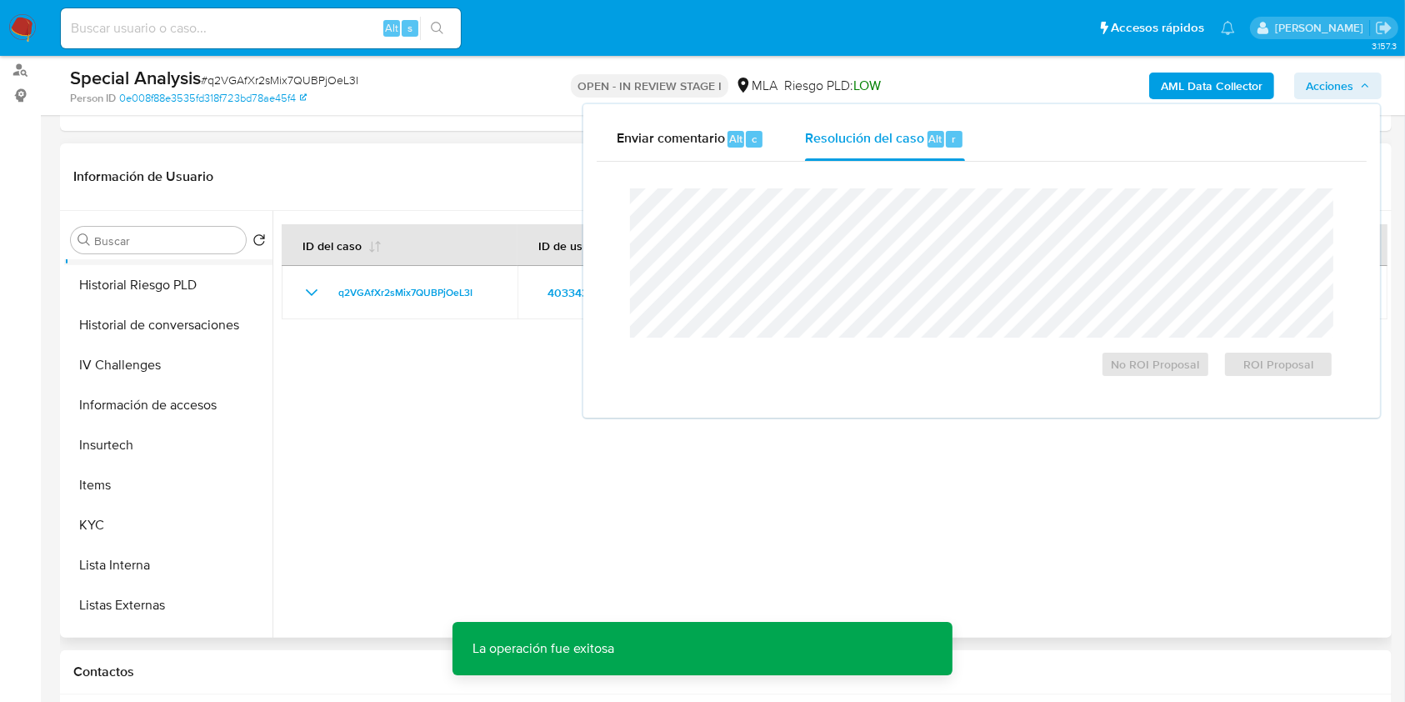
scroll to position [444, 0]
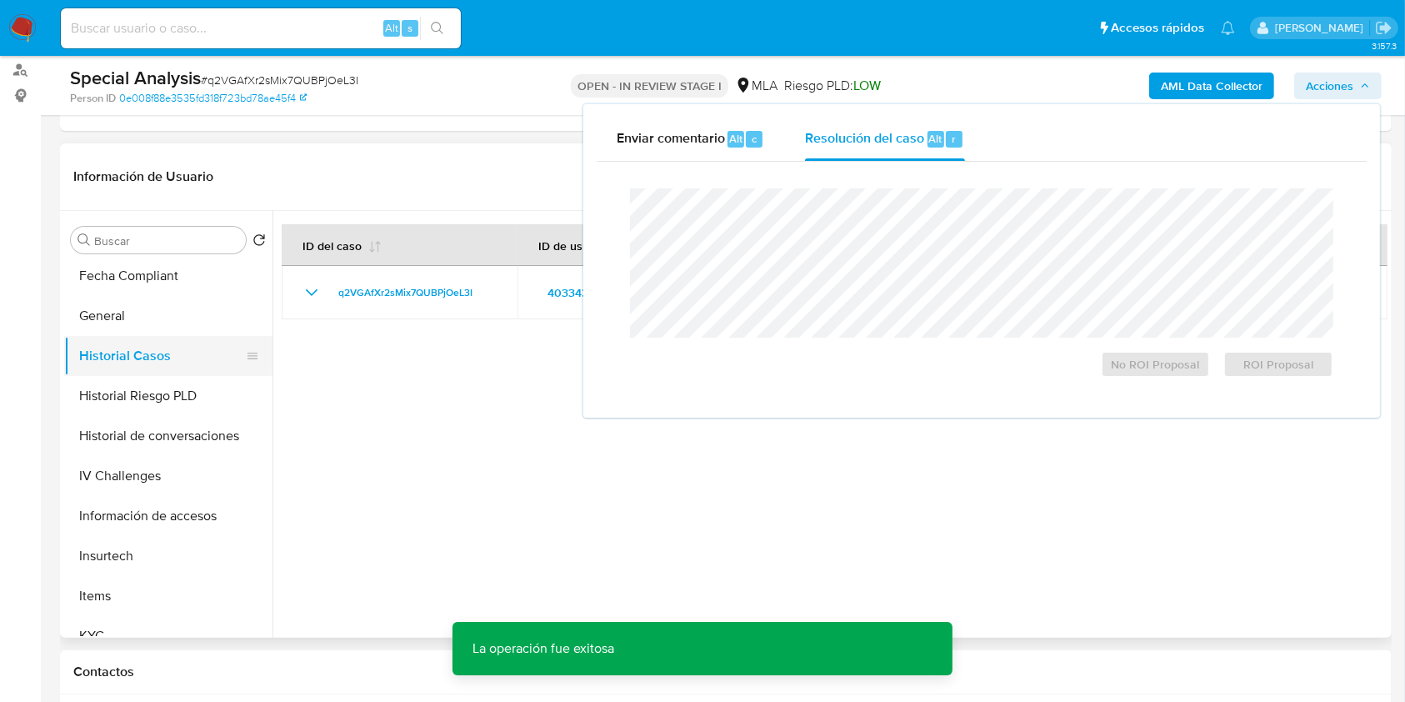
click at [173, 363] on button "Historial Casos" at bounding box center [161, 356] width 195 height 40
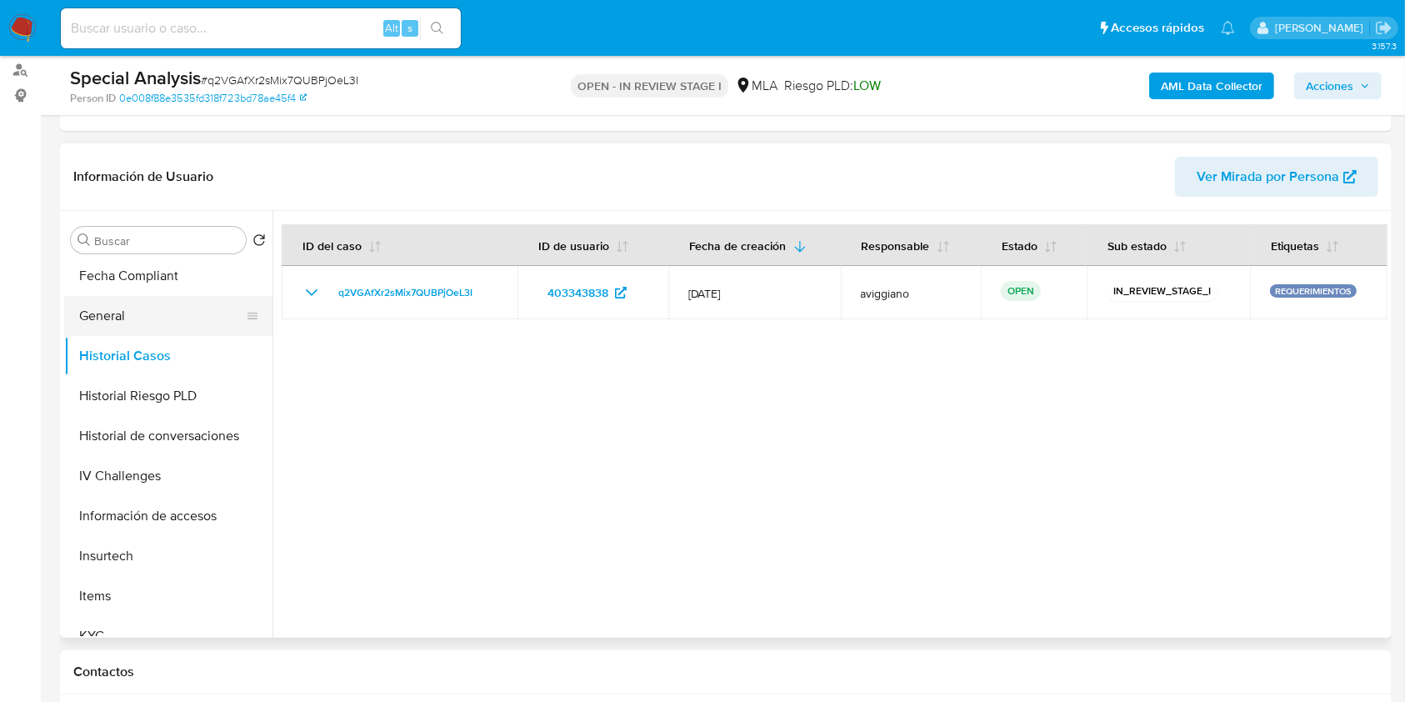
click at [155, 320] on button "General" at bounding box center [161, 316] width 195 height 40
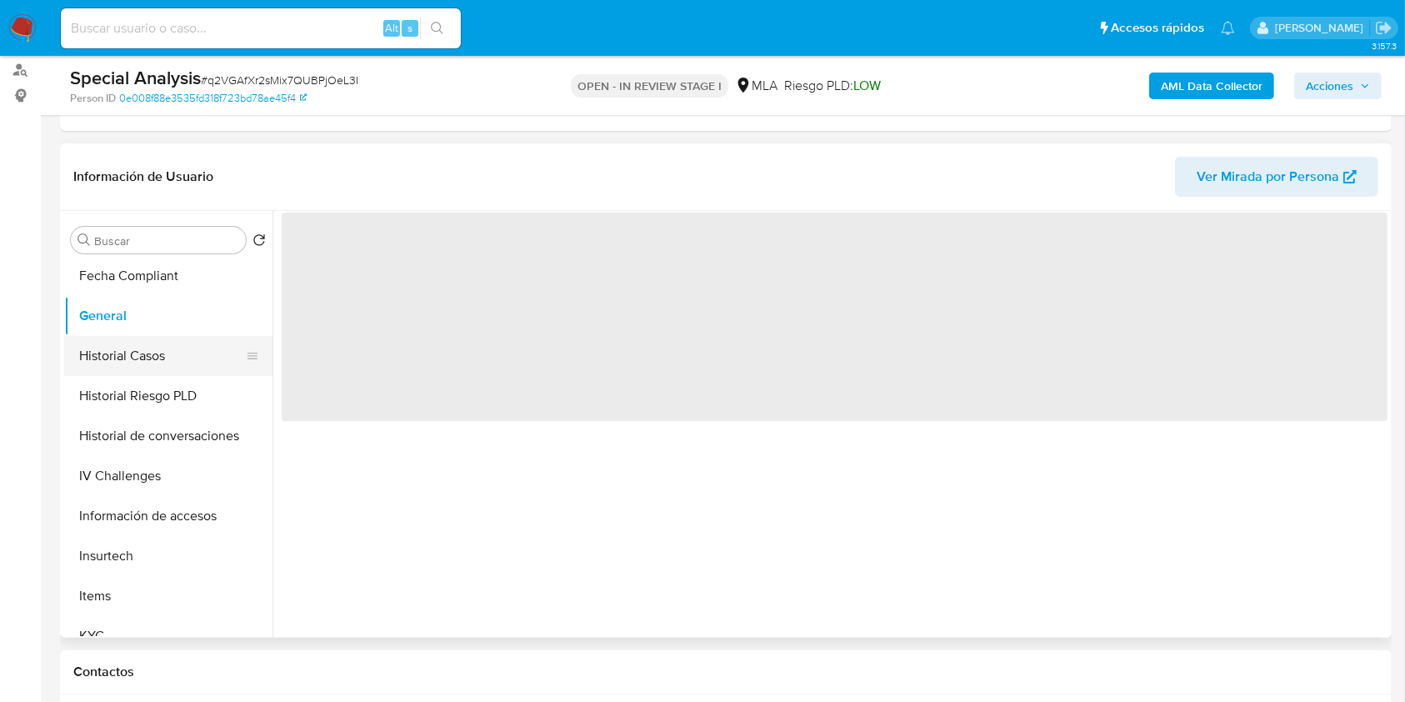
click at [163, 353] on button "Historial Casos" at bounding box center [161, 356] width 195 height 40
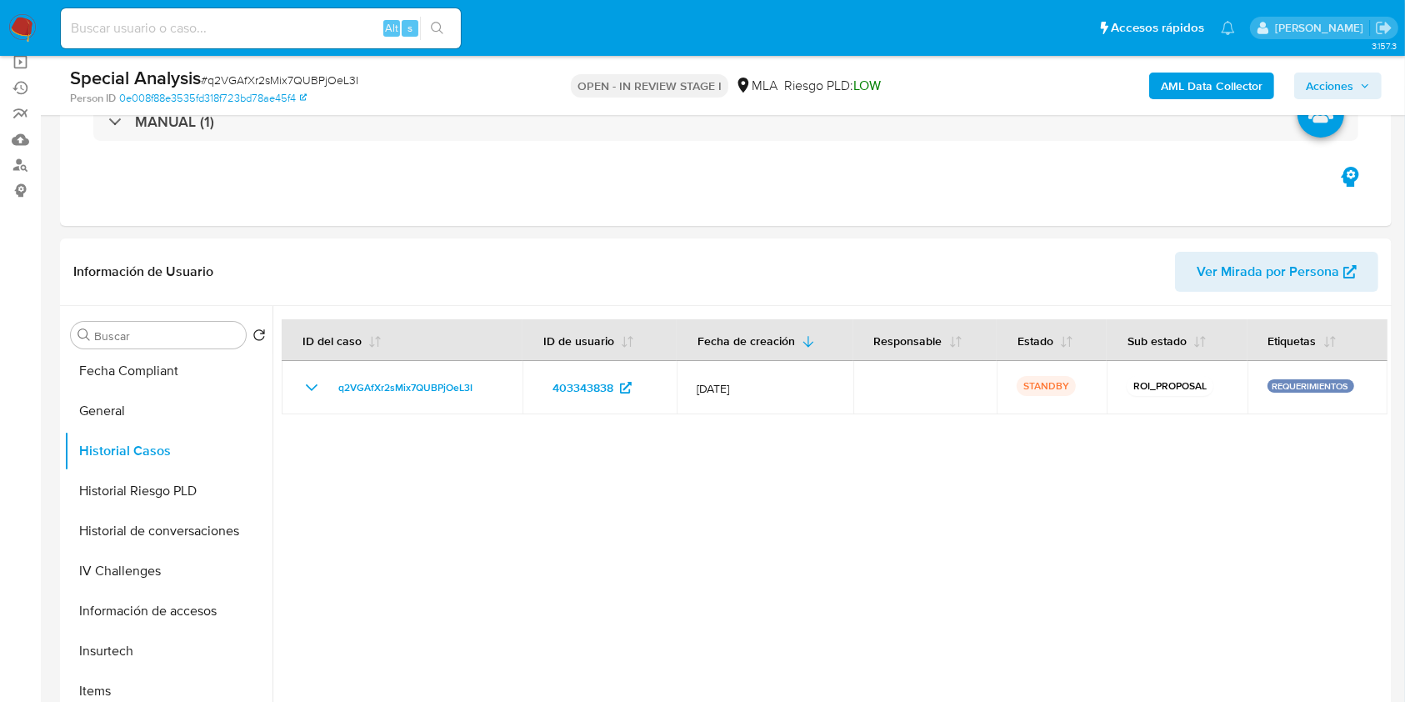
scroll to position [0, 0]
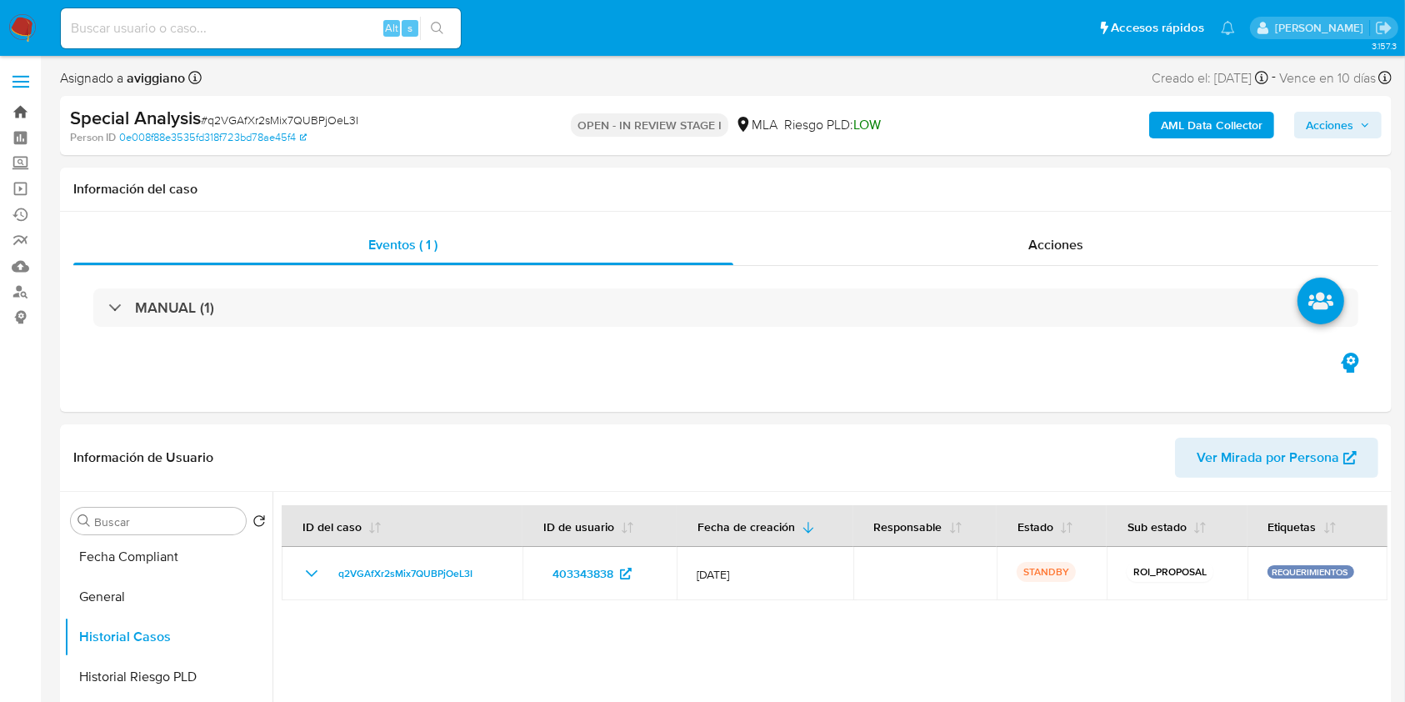
click at [20, 110] on link "Bandeja" at bounding box center [99, 112] width 198 height 26
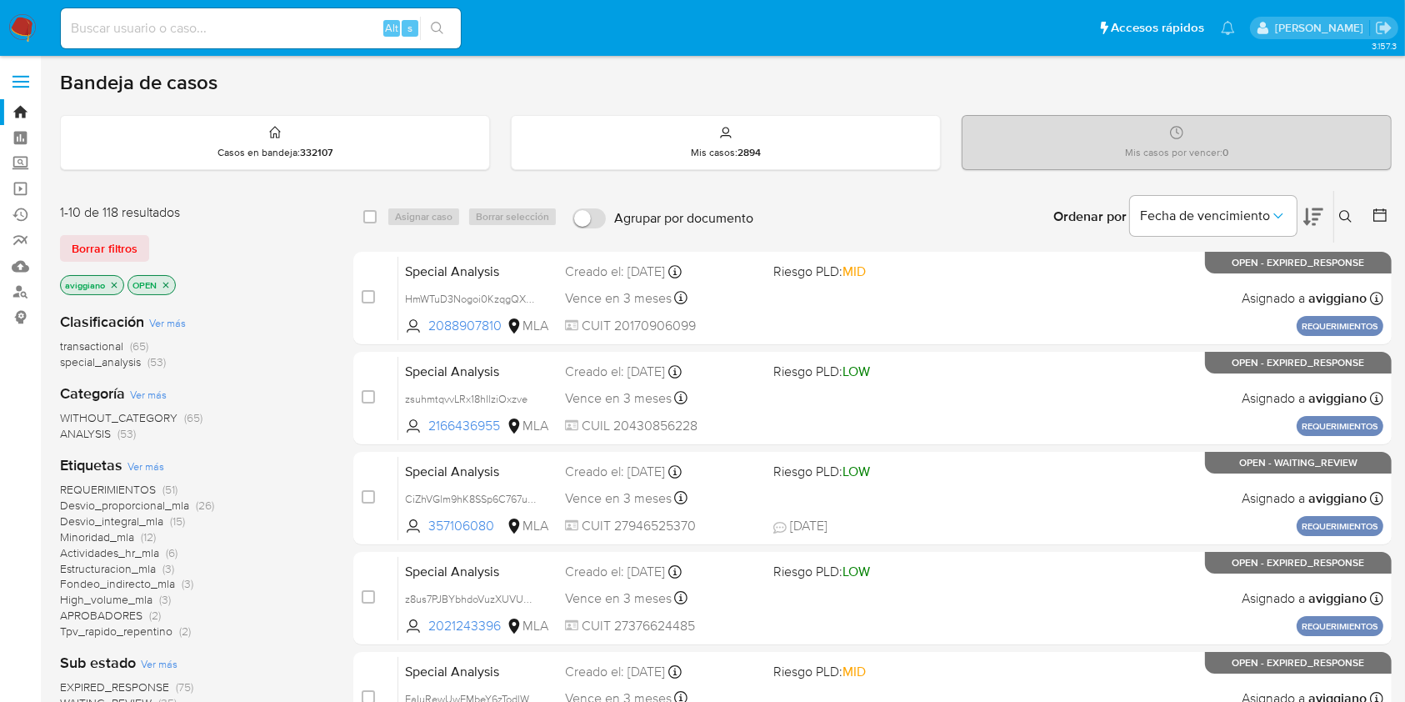
click at [113, 283] on icon "close-filter" at bounding box center [114, 285] width 10 height 10
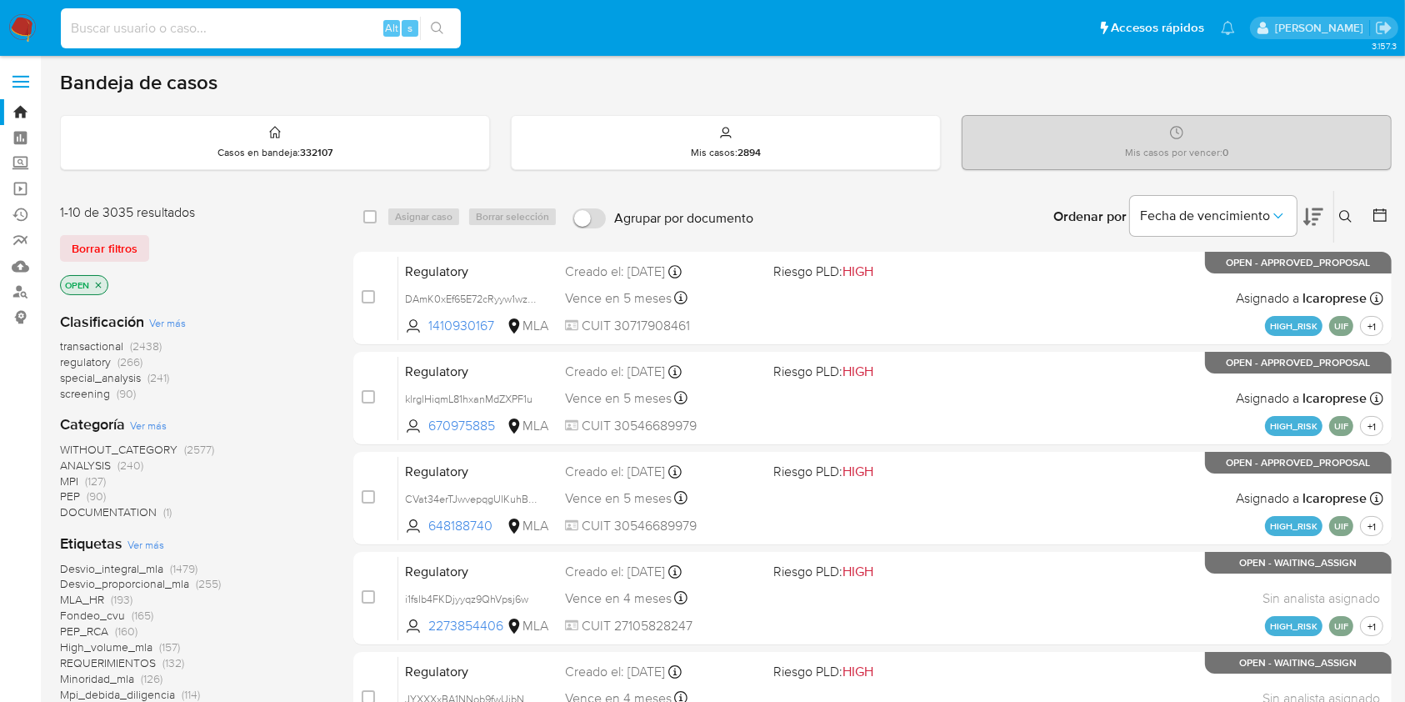
drag, startPoint x: 162, startPoint y: 9, endPoint x: 125, endPoint y: 29, distance: 41.8
paste input "S27bhY4fx8D9GDMfTglnTjPw"
type input "S27bhY4fx8D9GDMfTglnTjPw"
click div "S27bhY4fx8D9GDMfTglnTjPw Alt s"
click icon "search-icon"
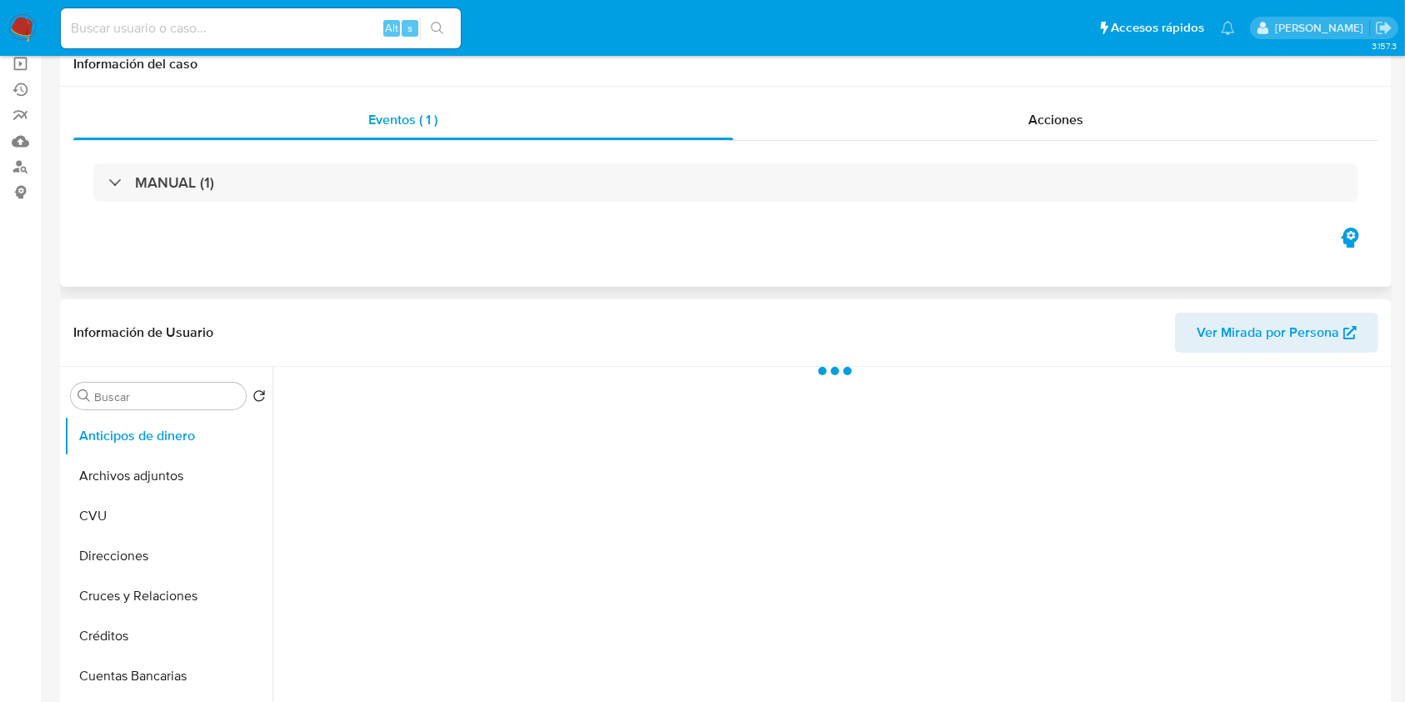
scroll to position [333, 0]
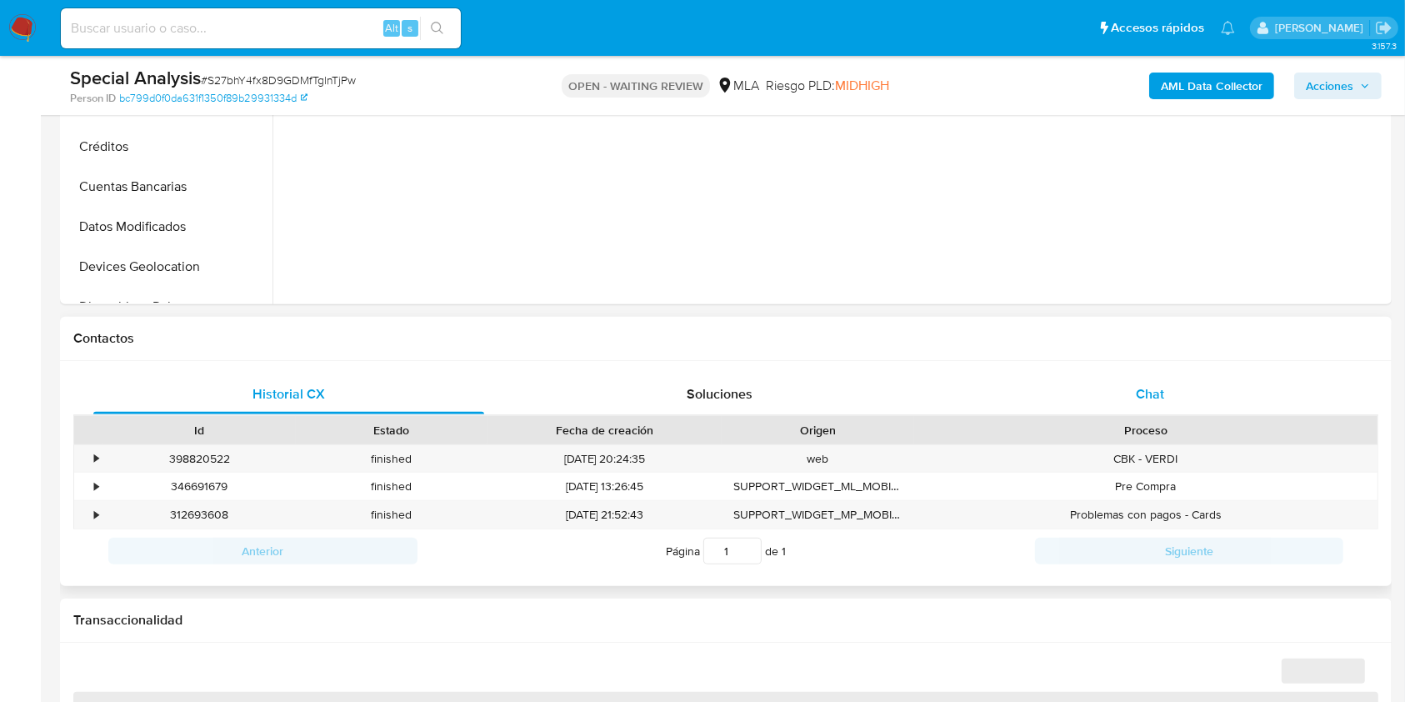
select select "10"
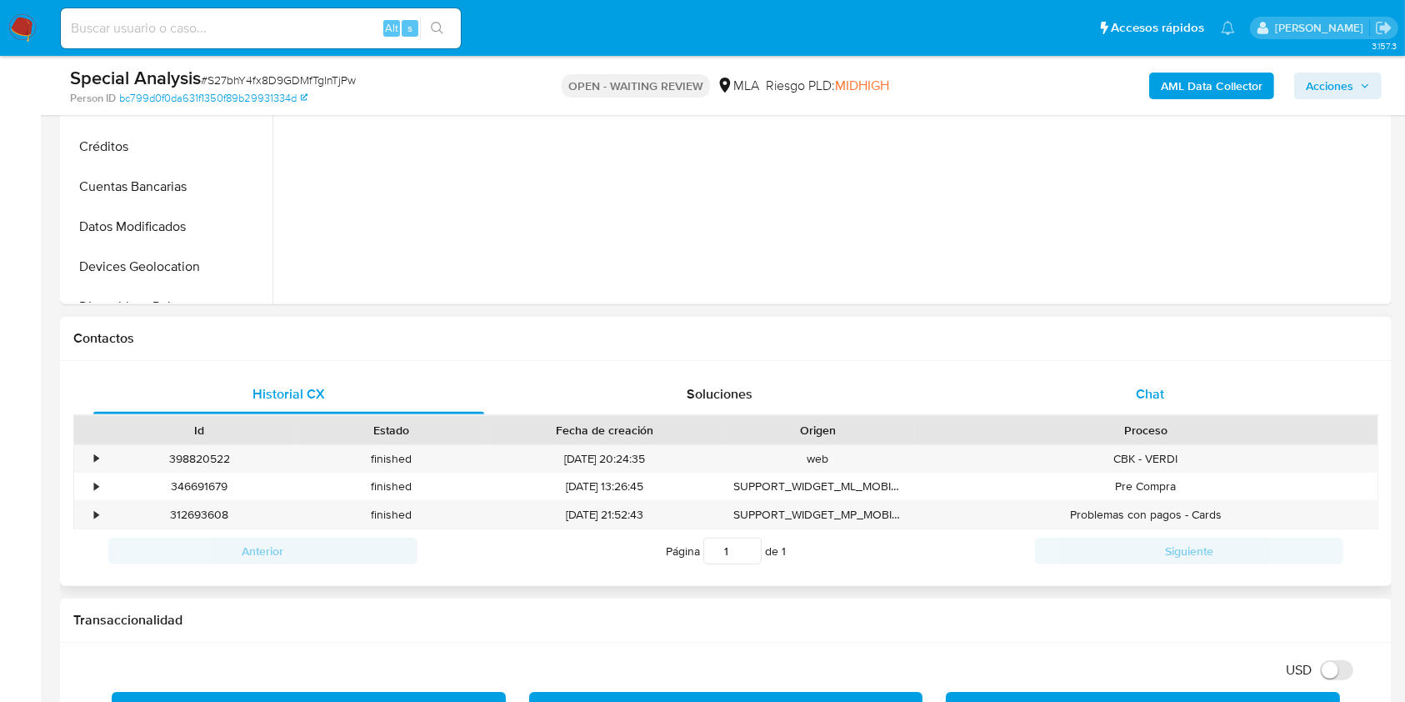
click div "Chat"
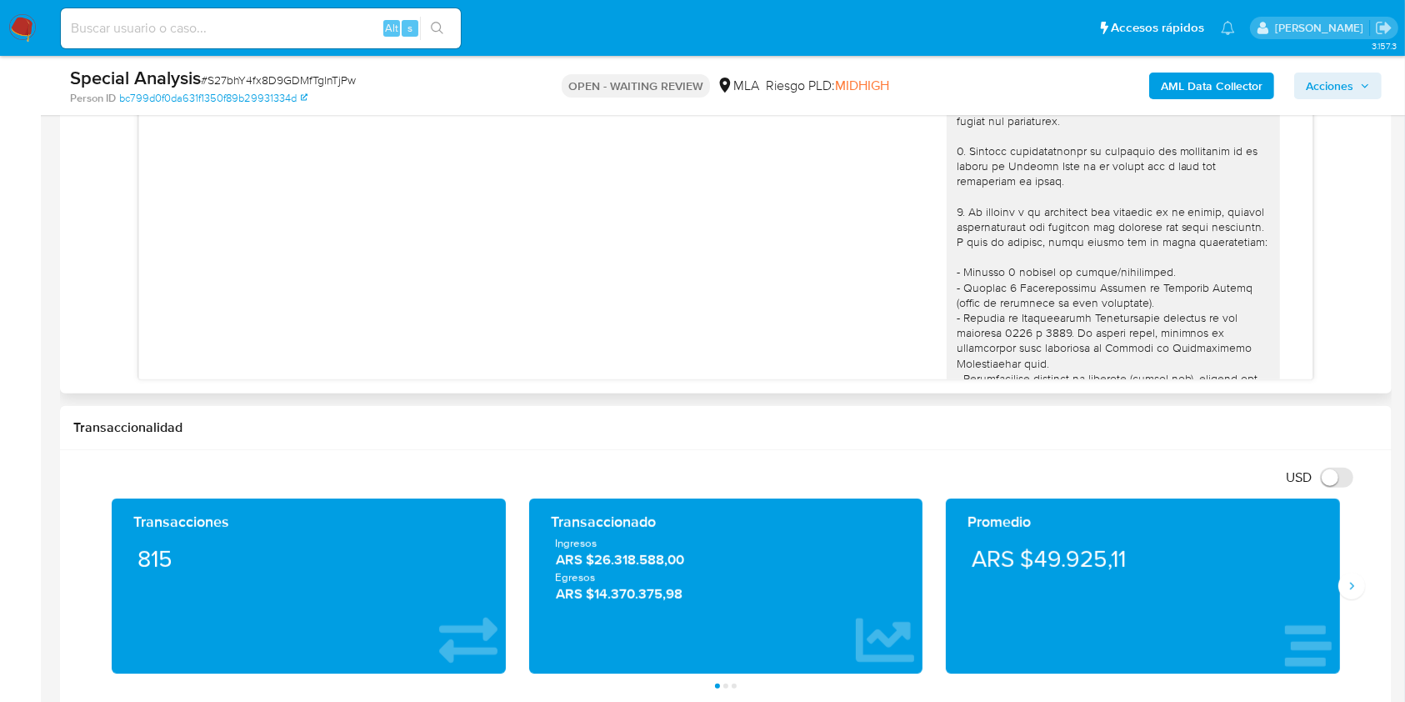
scroll to position [737, 0]
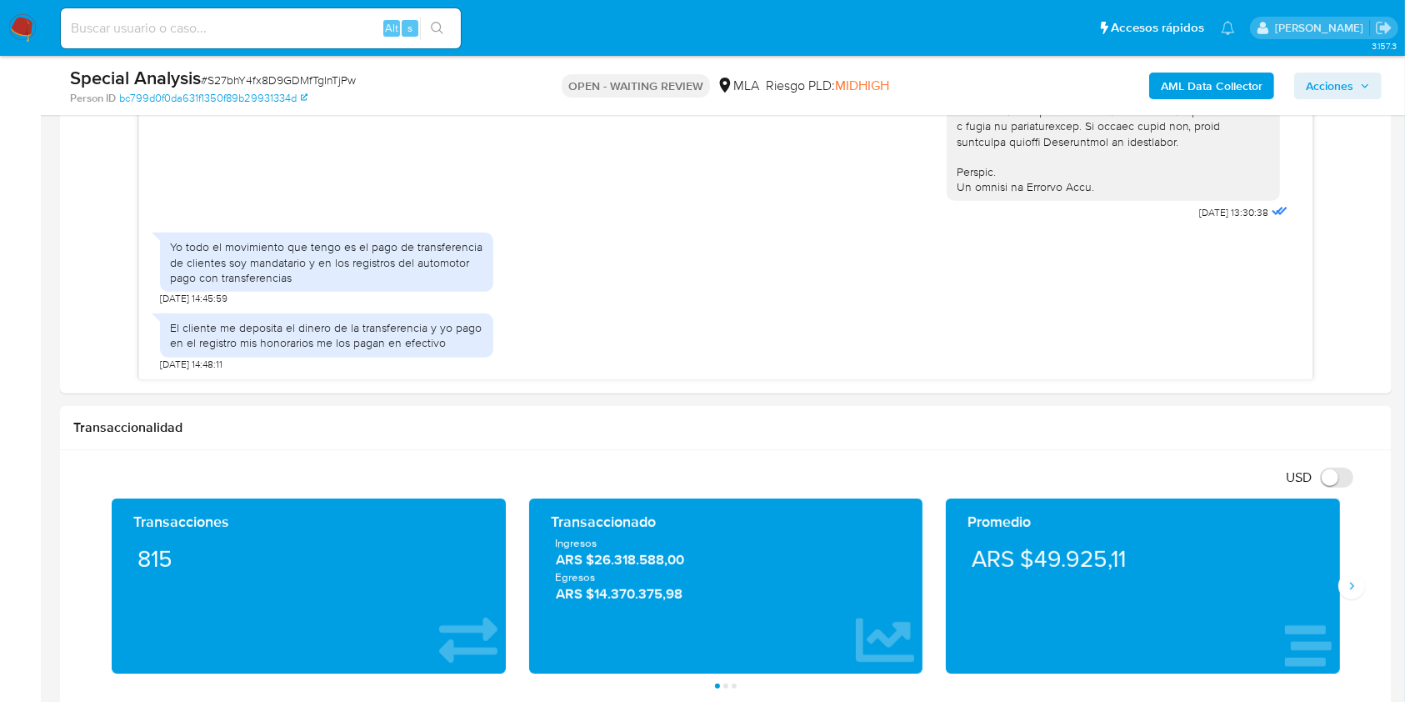
click div "Información de Usuario Ver Mirada por Persona Buscar Volver al orden por defect…"
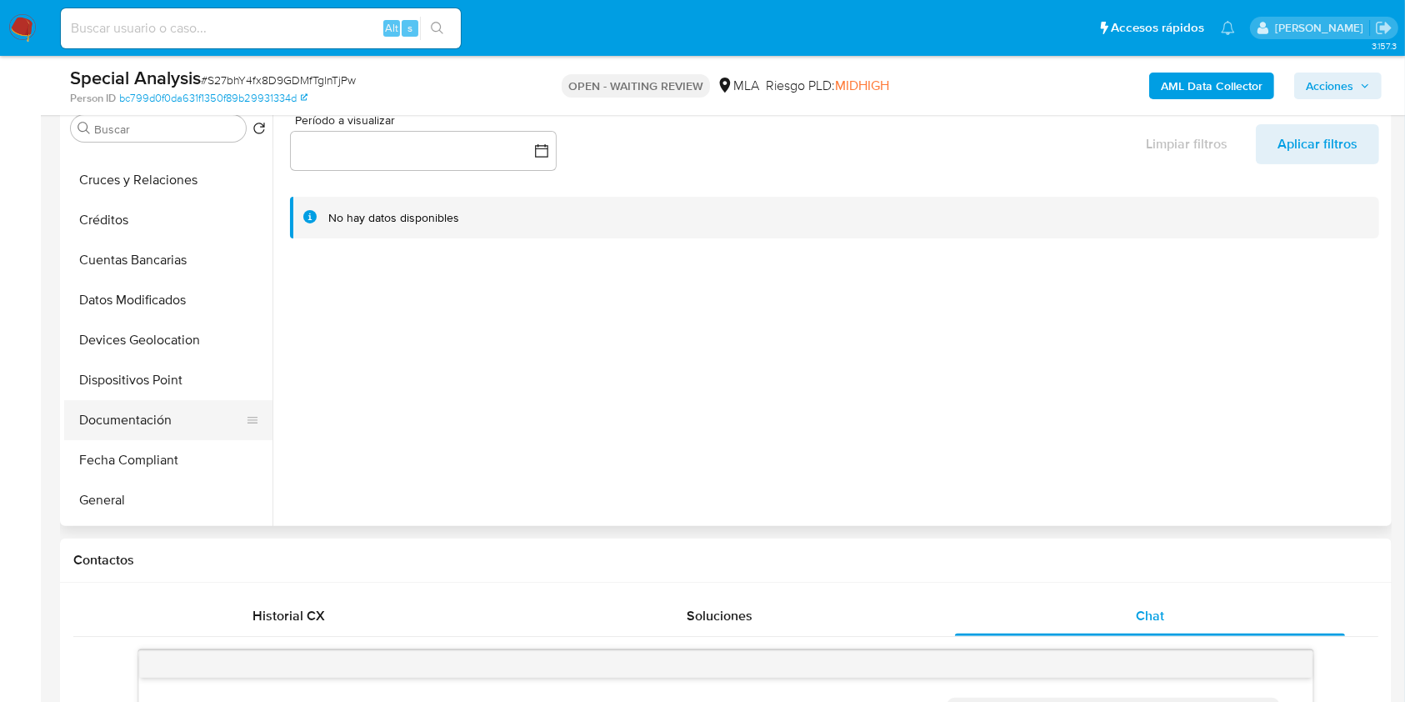
scroll to position [222, 0]
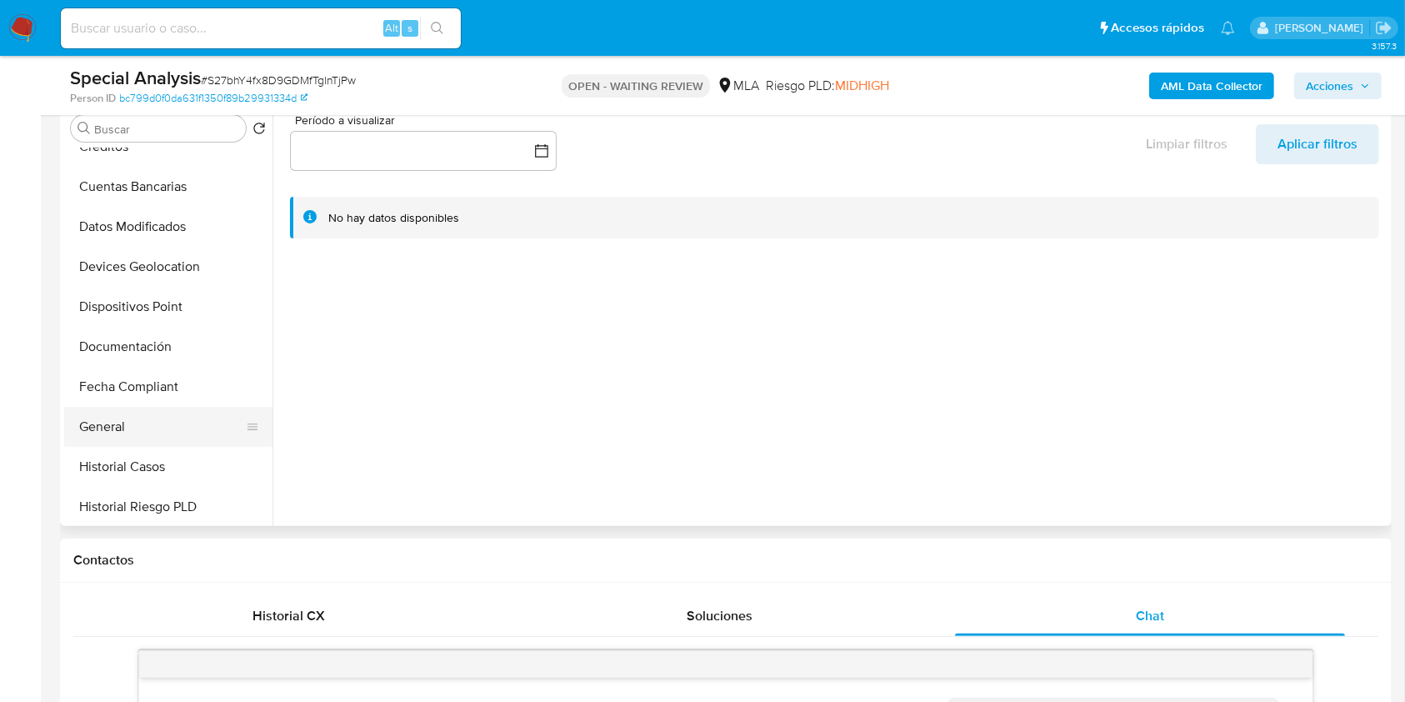
click button "General"
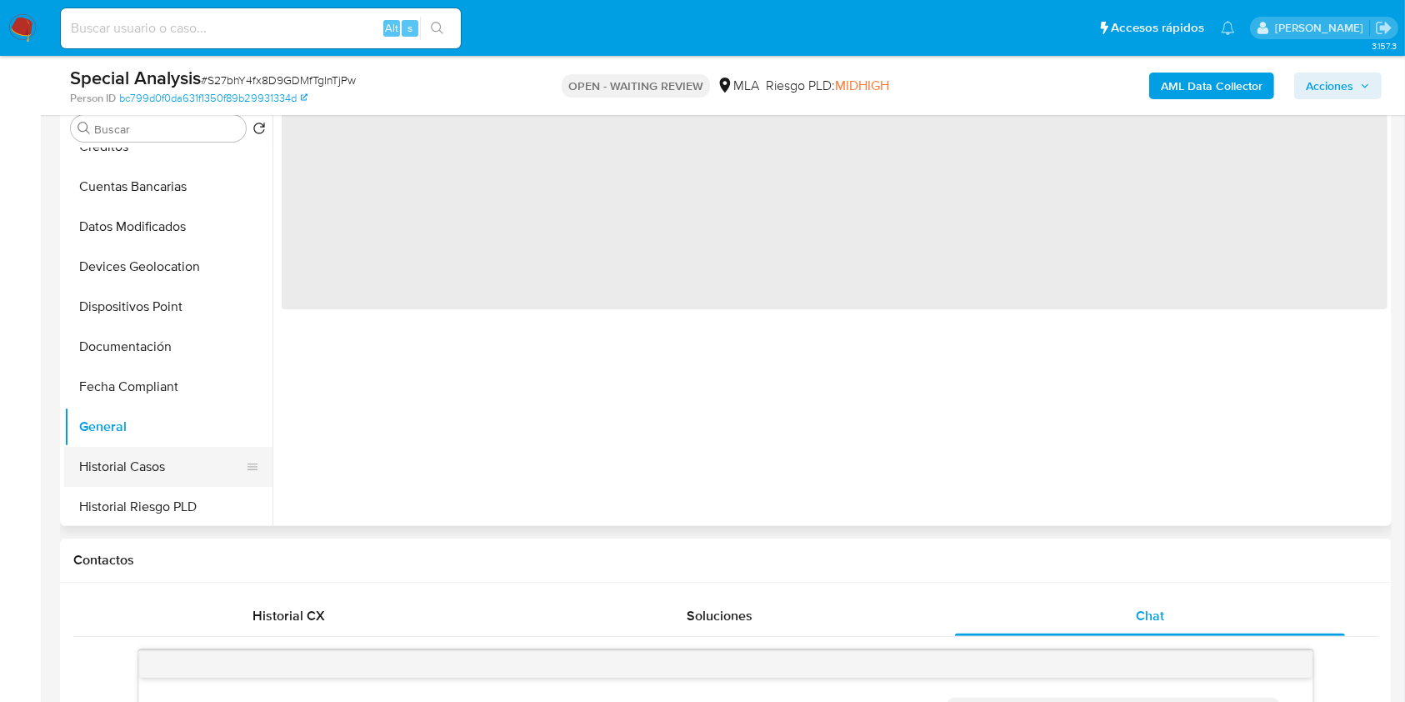
click button "Historial Casos"
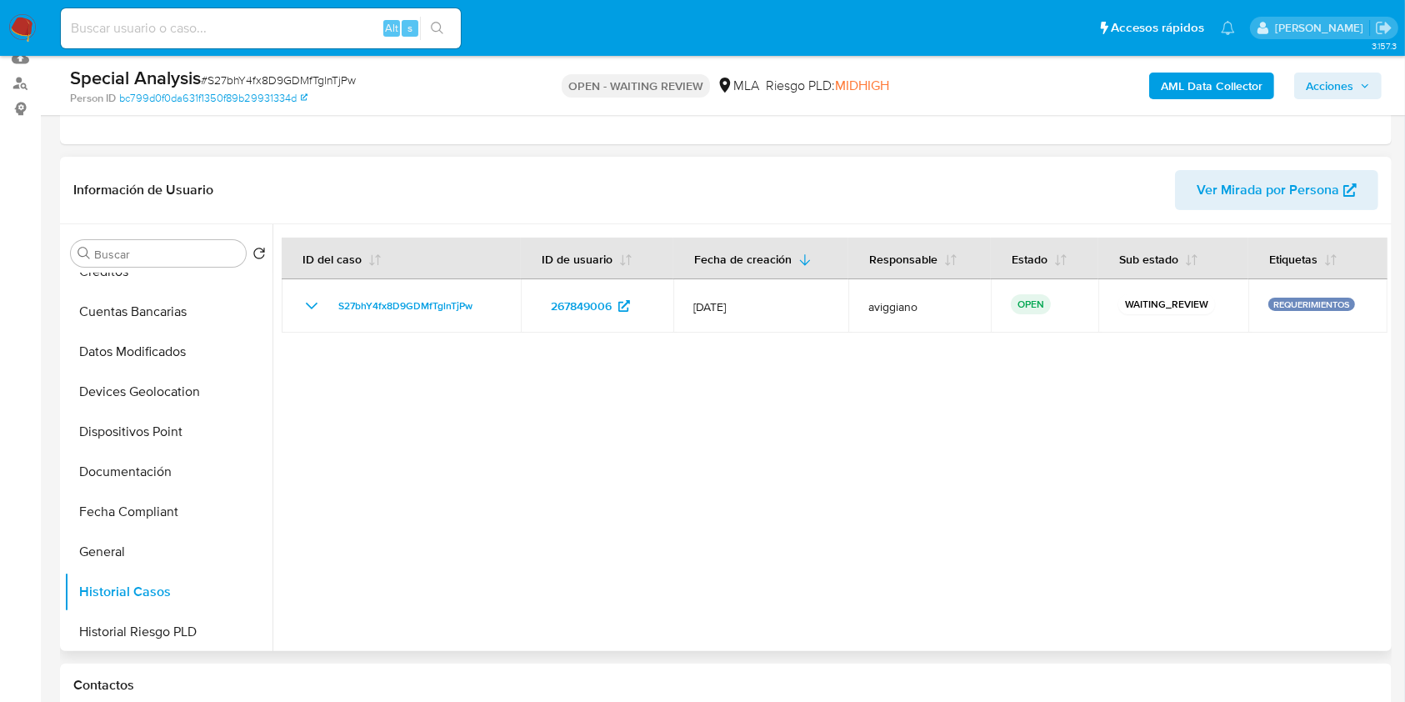
scroll to position [333, 0]
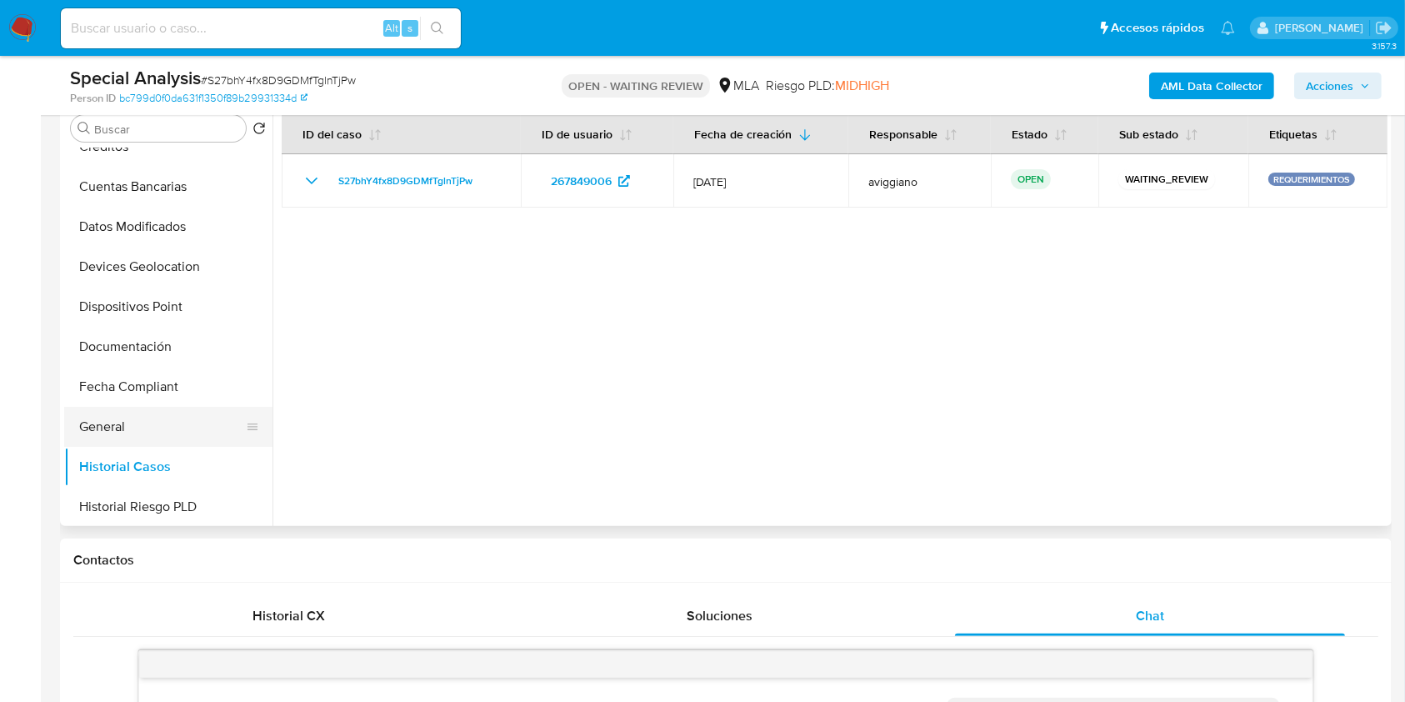
click button "General"
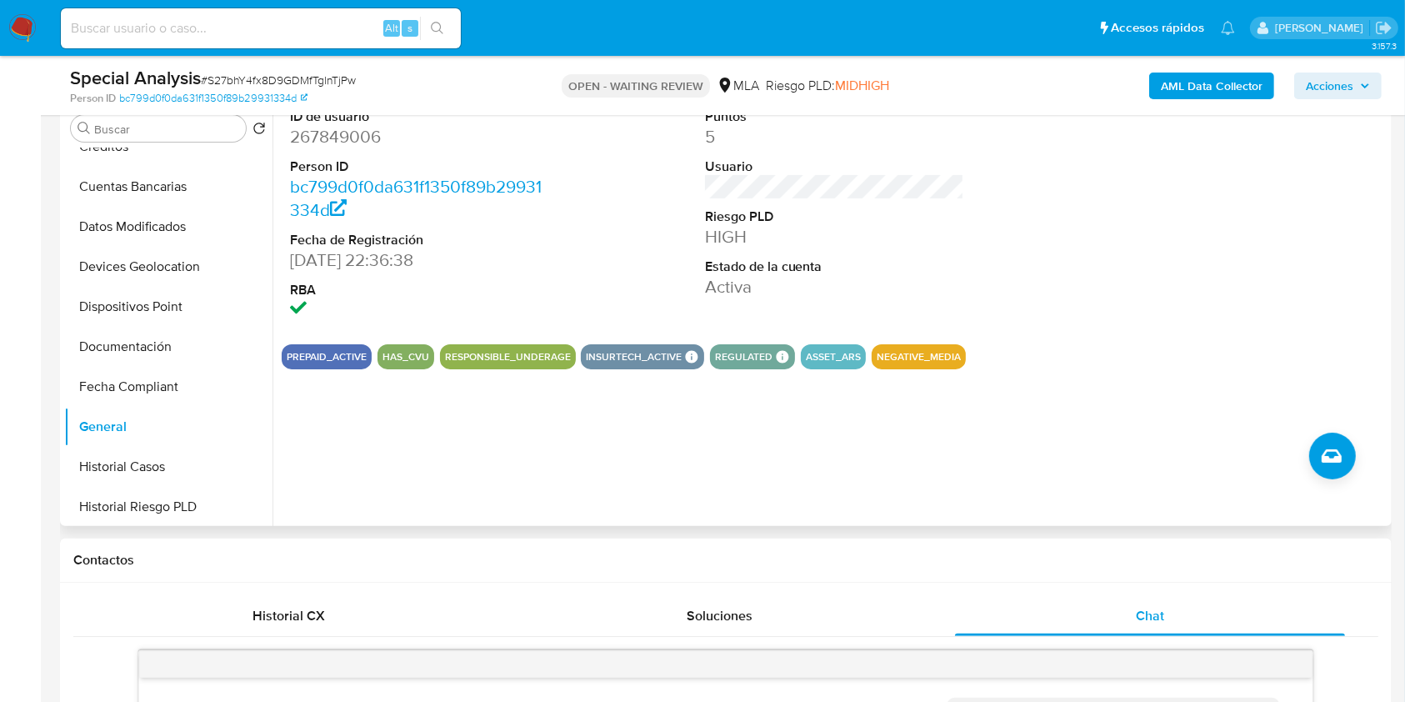
click dd "267849006"
copy dd "267849006"
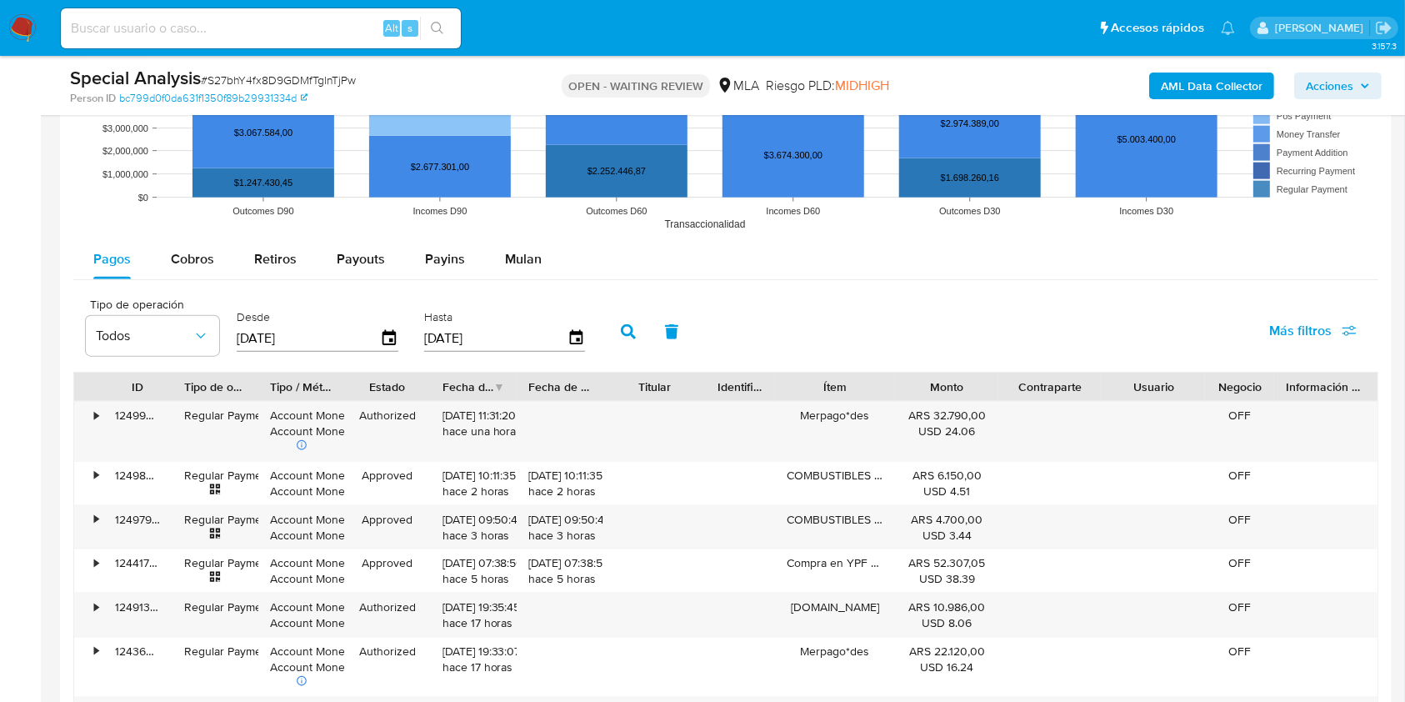
scroll to position [1889, 0]
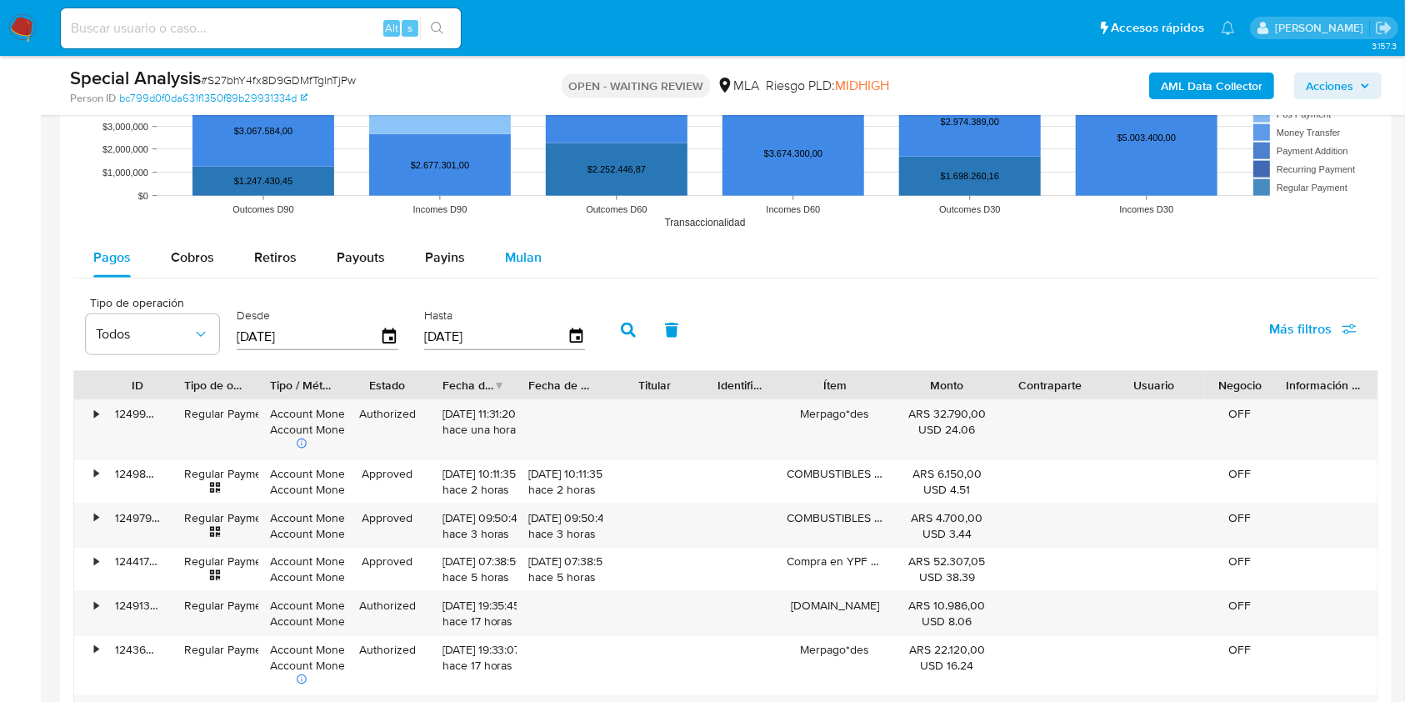
click button "Mulan"
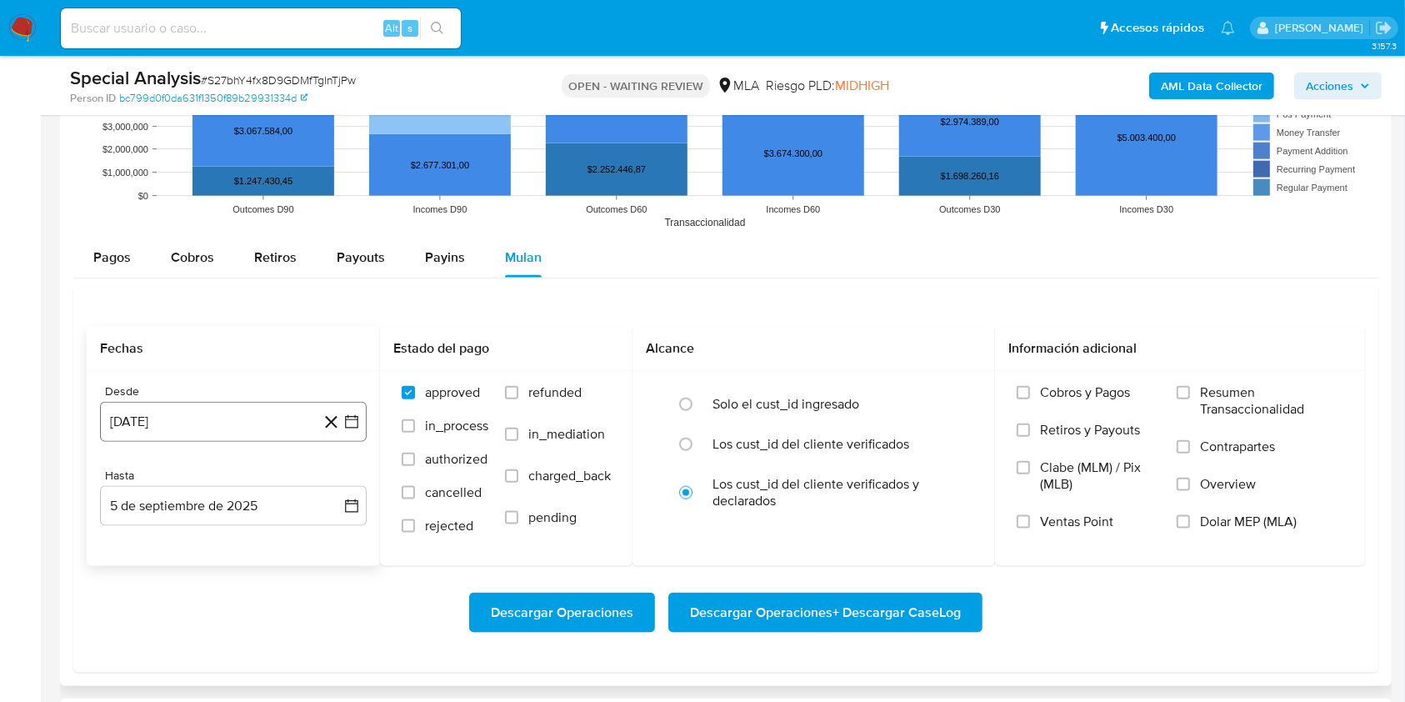
click button "[DATE]"
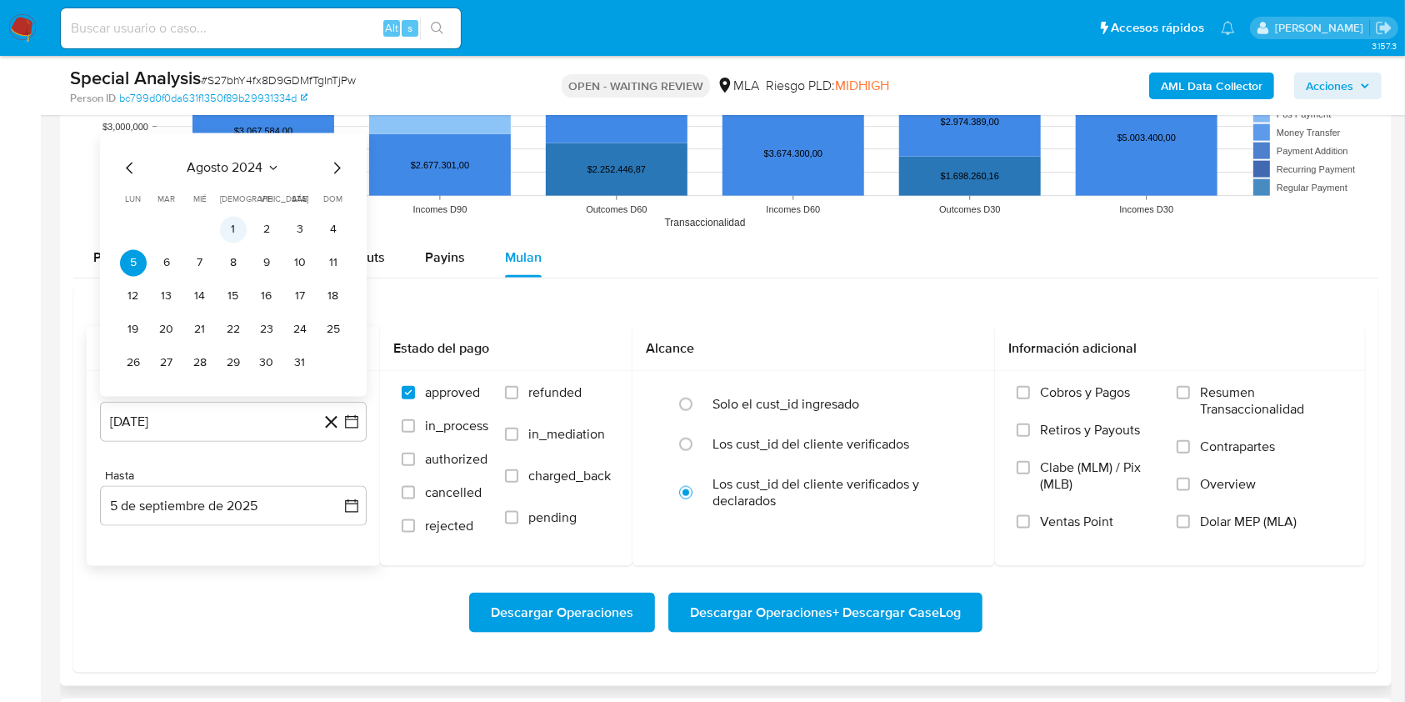
click button "1"
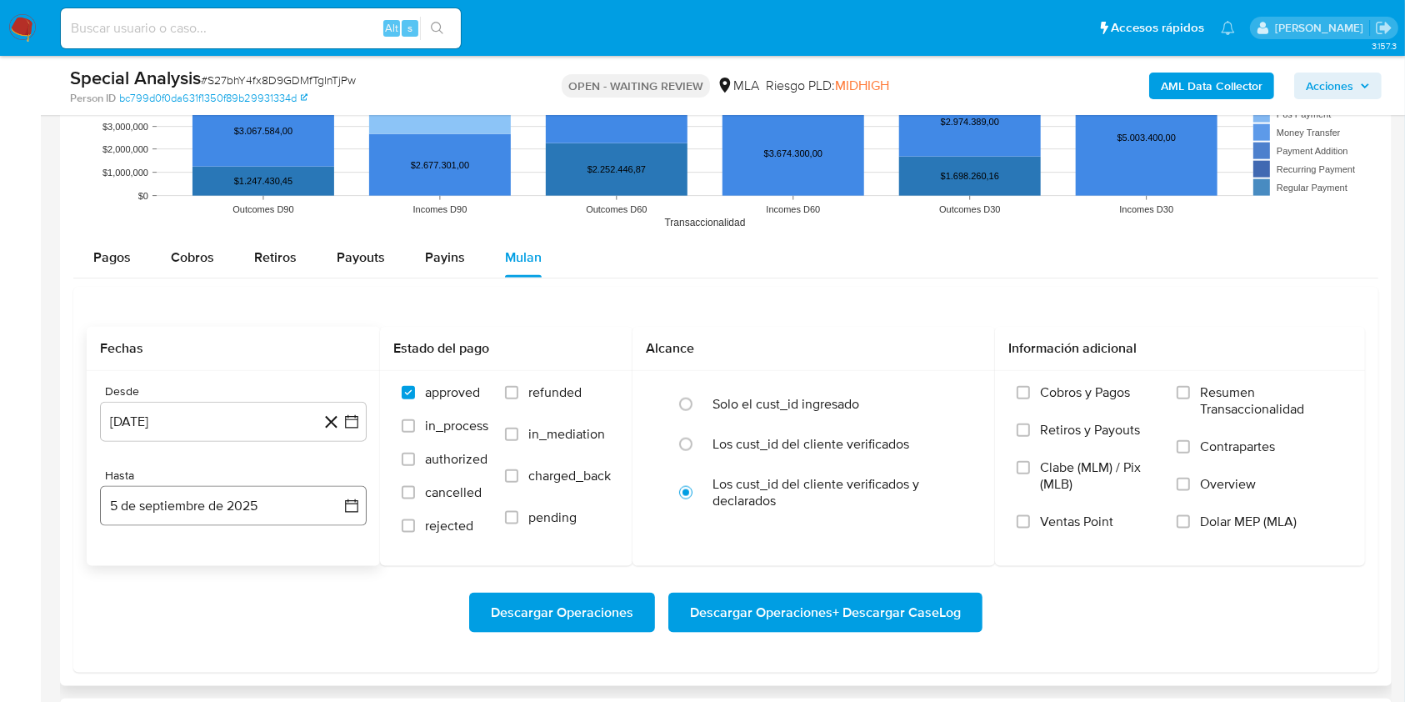
drag, startPoint x: 188, startPoint y: 481, endPoint x: 180, endPoint y: 501, distance: 21.7
click div "Hasta [DATE] [DATE]"
click button "5 de septiembre de 2025"
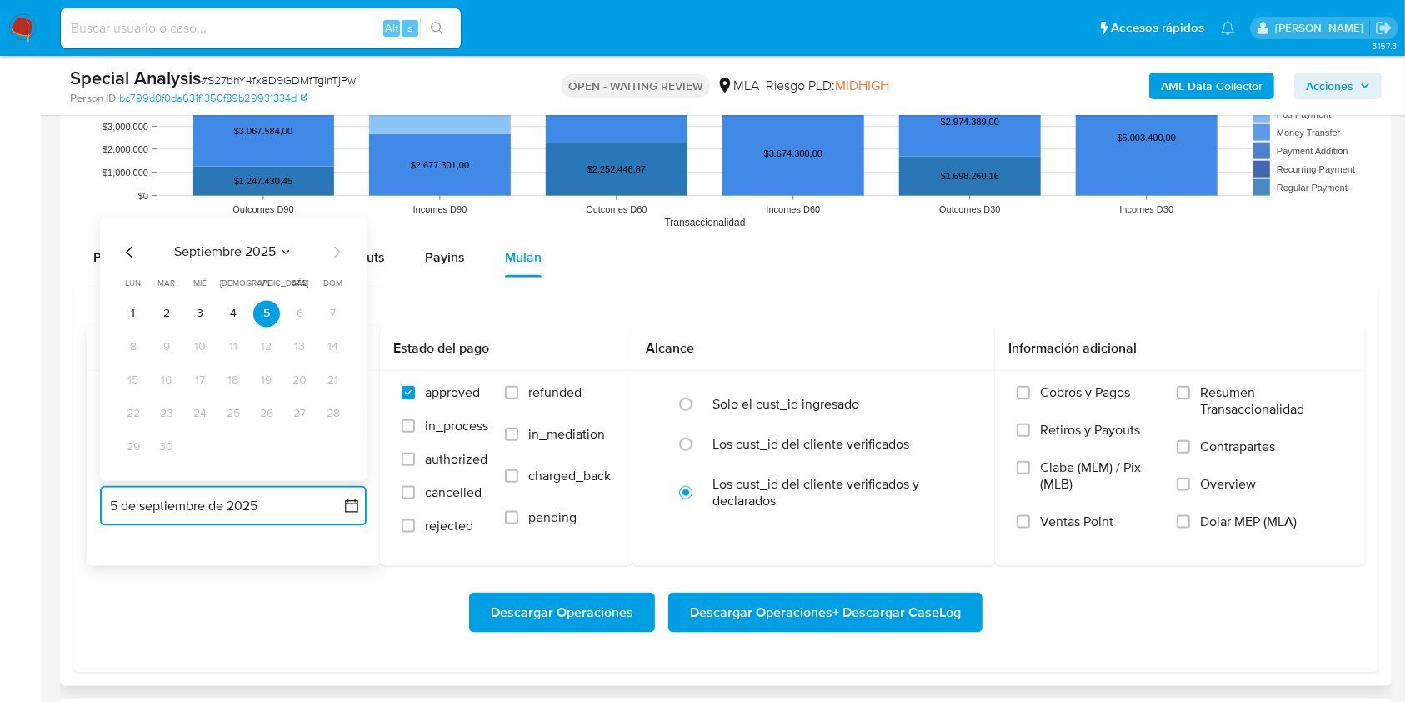
click icon "Mes anterior"
click button "31"
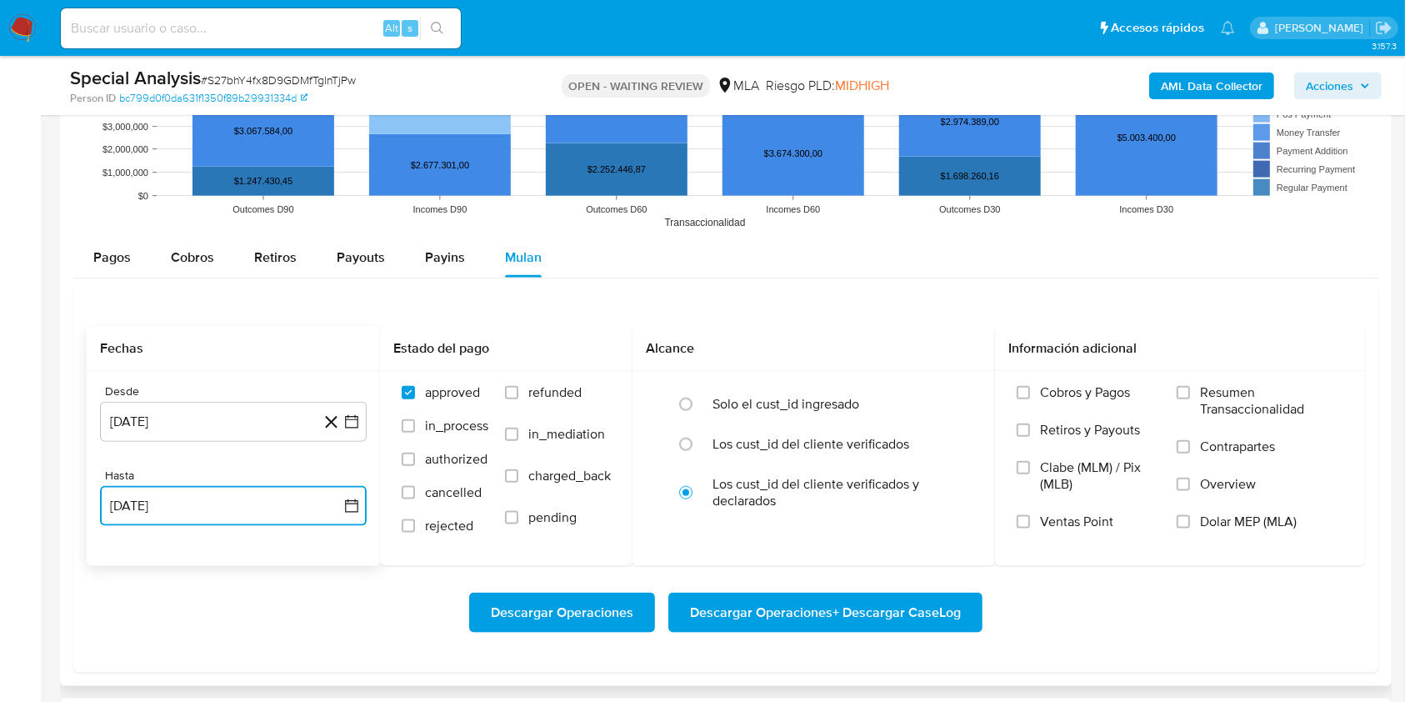
drag, startPoint x: 234, startPoint y: 498, endPoint x: 216, endPoint y: 484, distance: 23.2
click button "[DATE]"
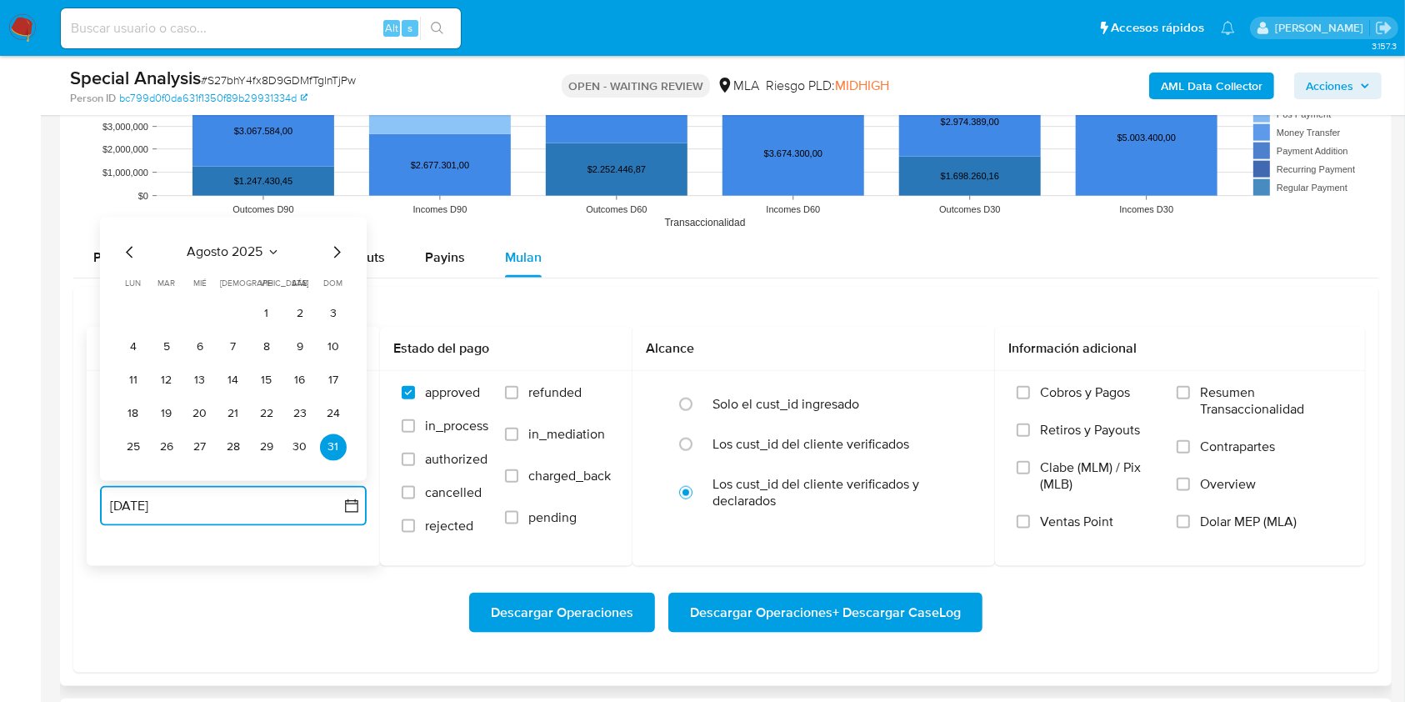
click icon "Mes anterior"
click button "31"
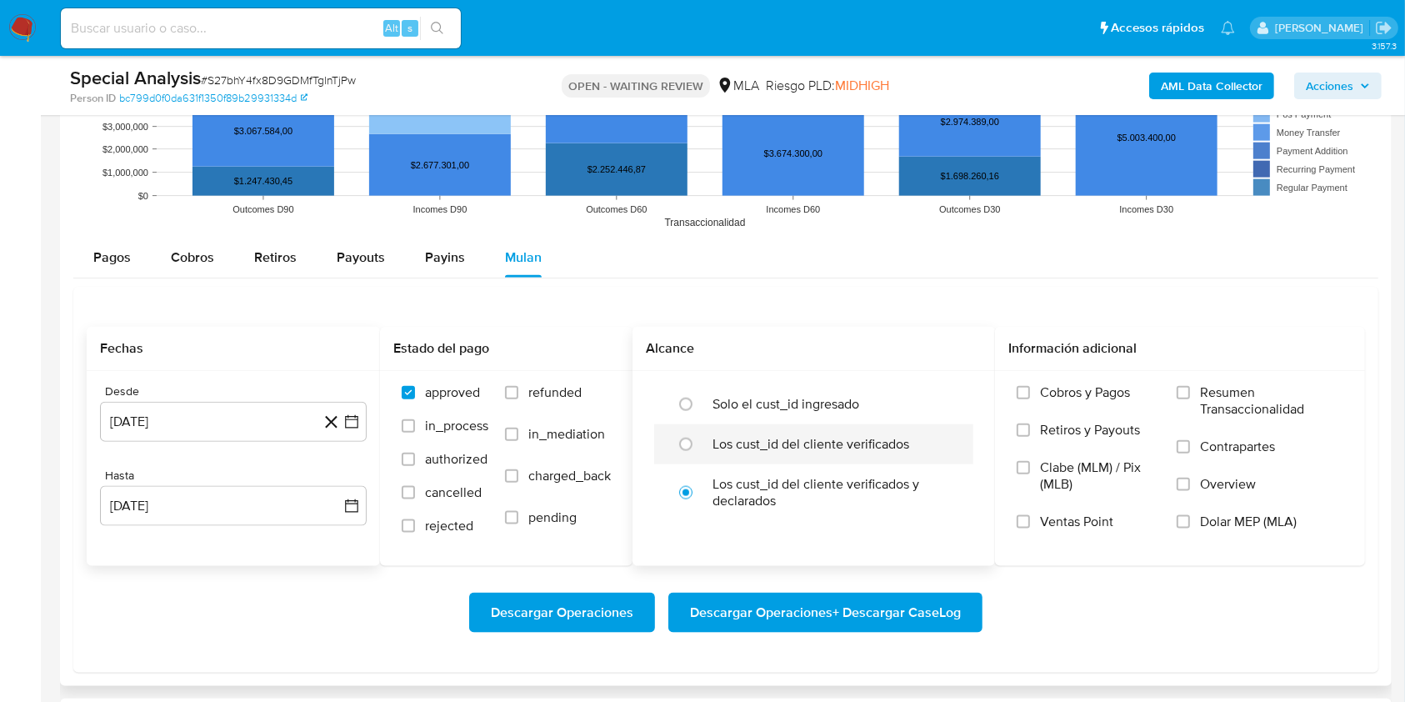
click div
radio input "true"
click input "Dolar MEP (MLA)"
click span "Descargar Operaciones + Descargar CaseLog"
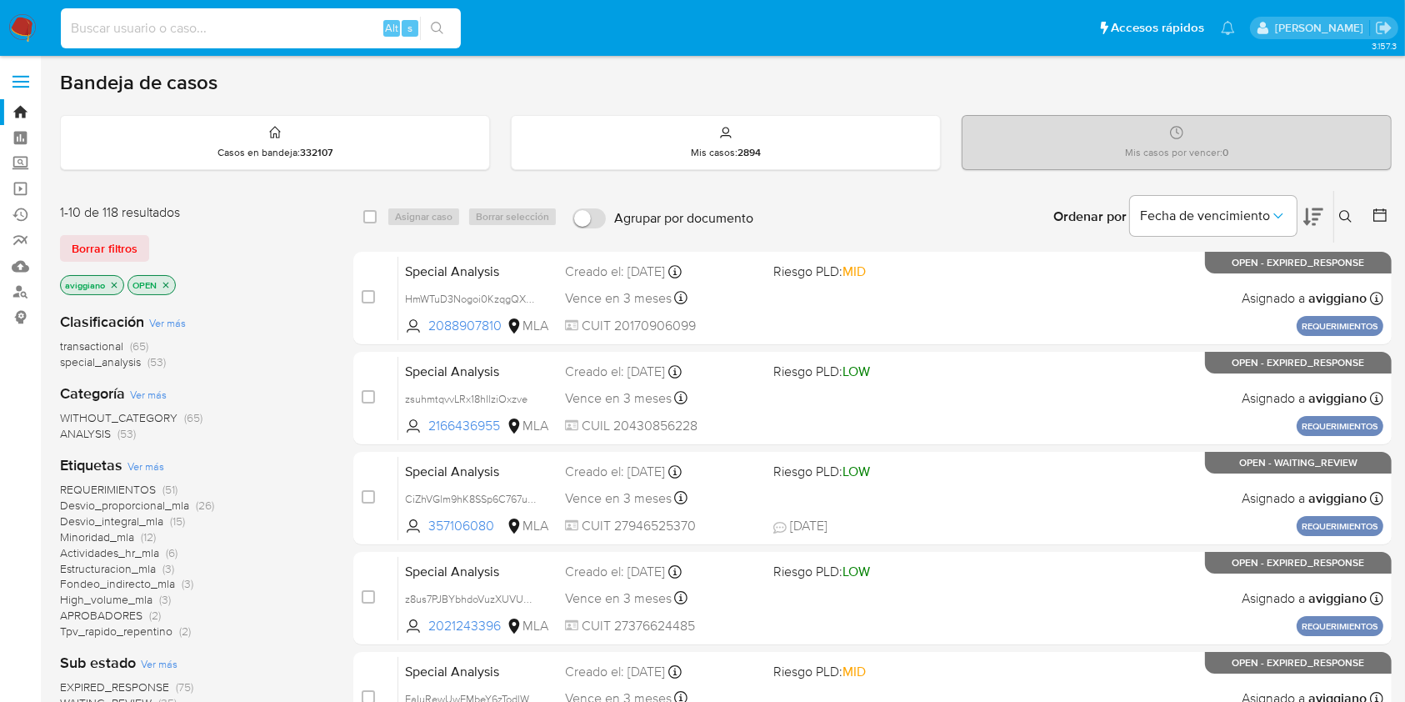
click at [223, 29] on input at bounding box center [261, 29] width 400 height 22
paste input "HLuCsbZrbpGTIdihaAGgsgDI"
type input "HLuCsbZrbpGTIdihaAGgsgDI"
click at [441, 25] on icon "search-icon" at bounding box center [437, 28] width 13 height 13
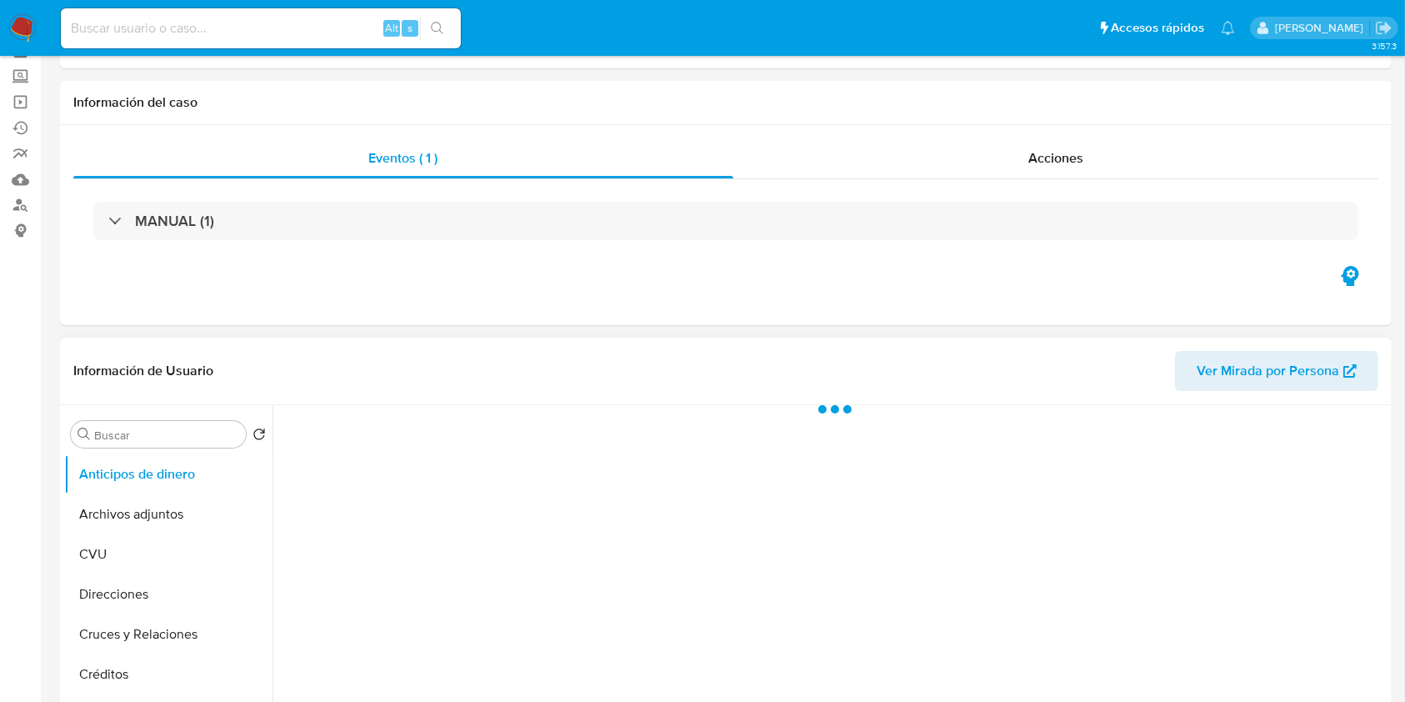
scroll to position [222, 0]
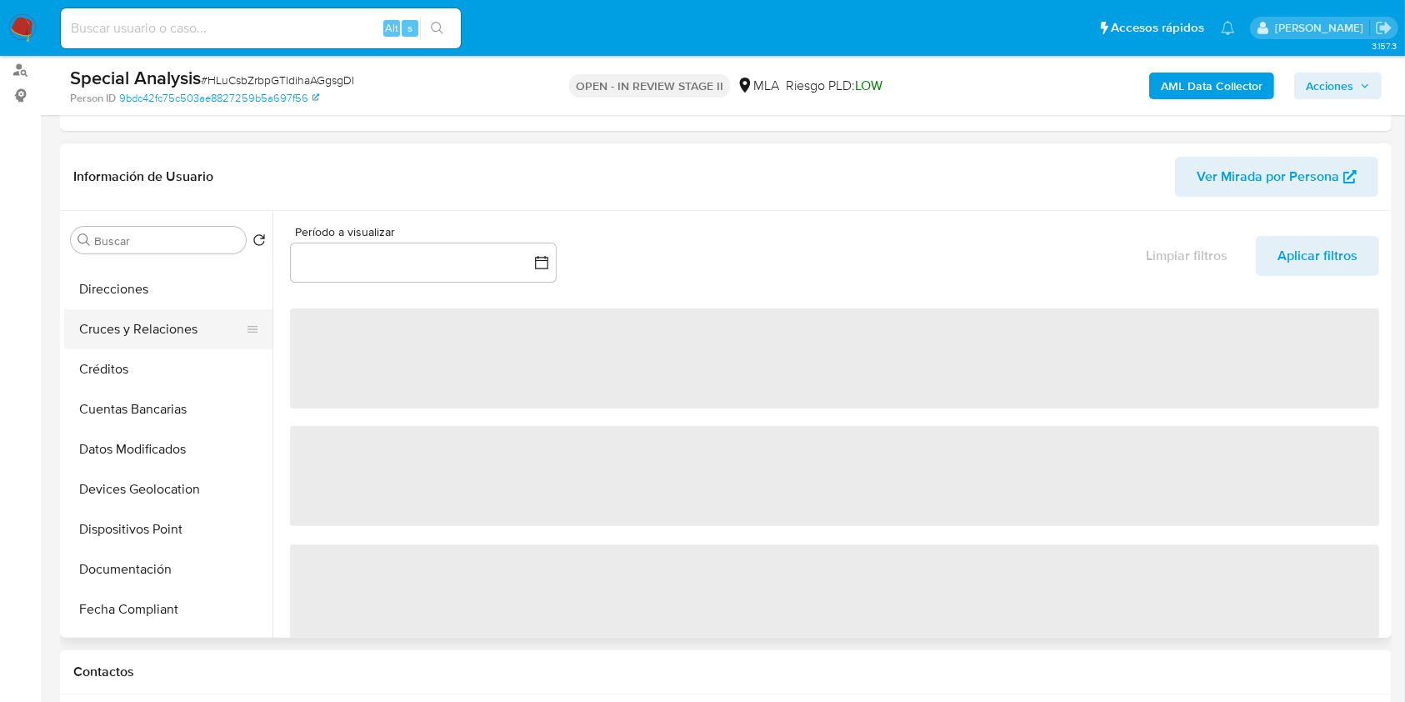
select select "10"
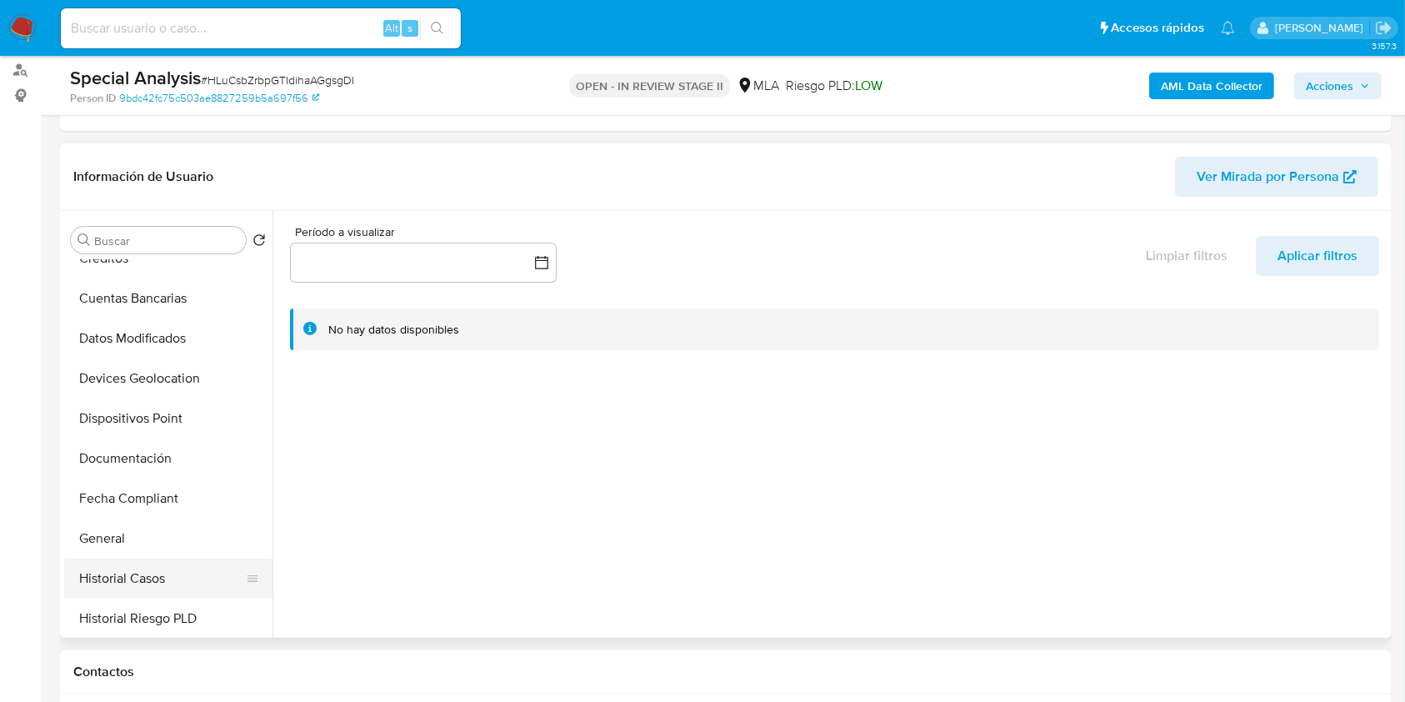
click at [147, 581] on button "Historial Casos" at bounding box center [161, 578] width 195 height 40
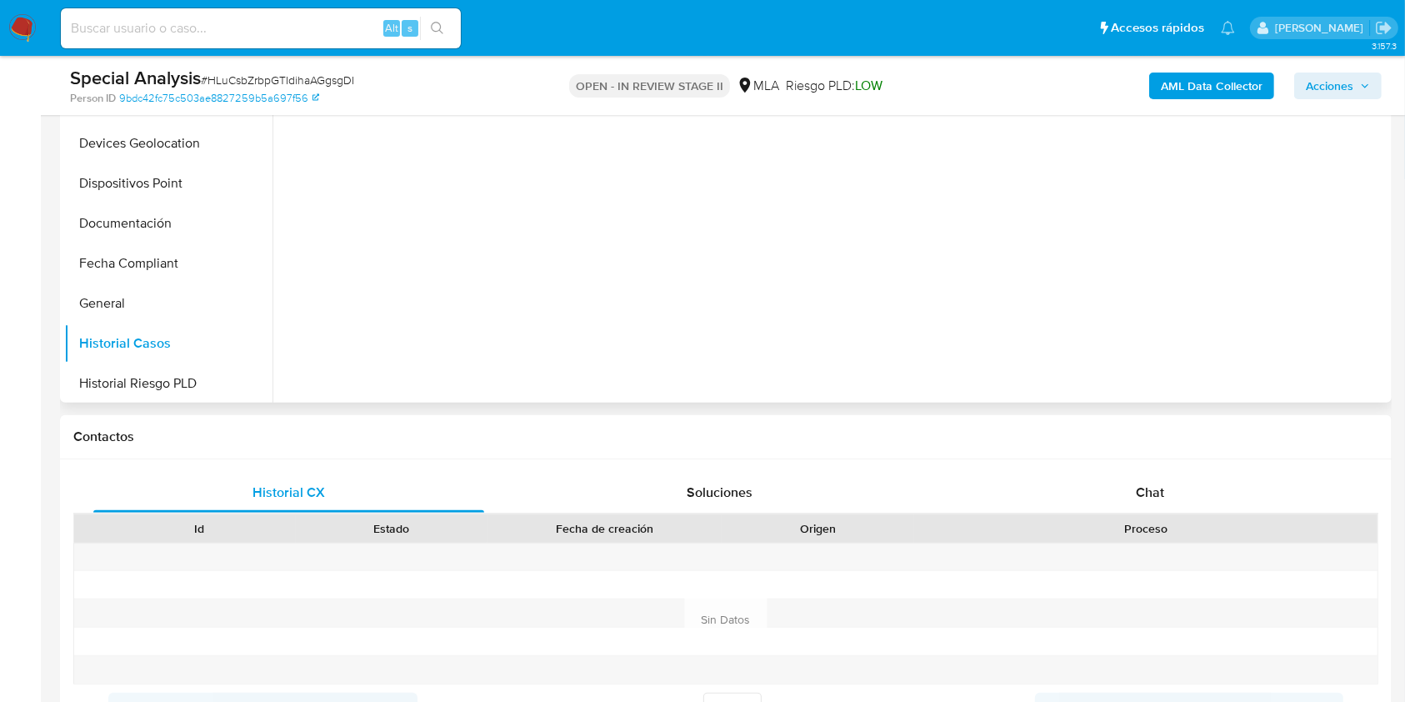
scroll to position [555, 0]
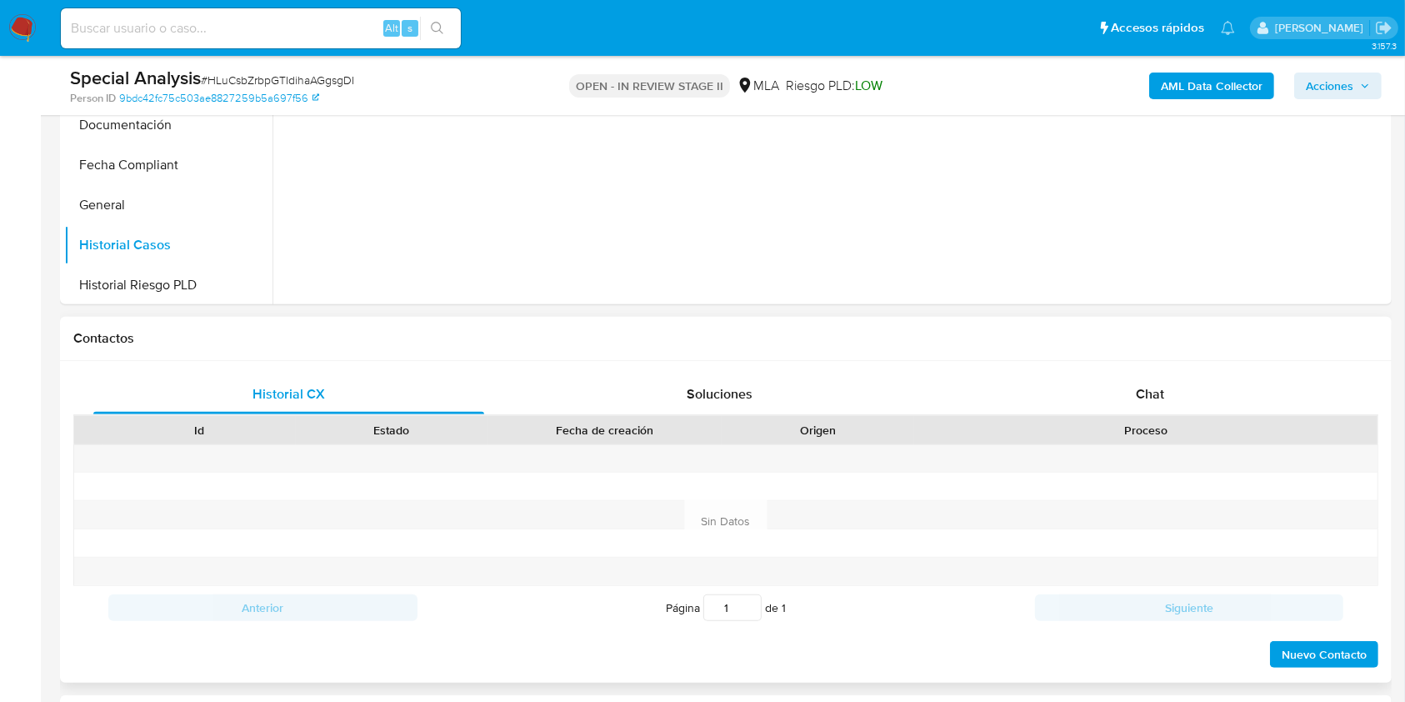
click at [1134, 416] on div "Proceso" at bounding box center [1145, 430] width 463 height 28
click at [1136, 399] on span "Chat" at bounding box center [1150, 393] width 28 height 19
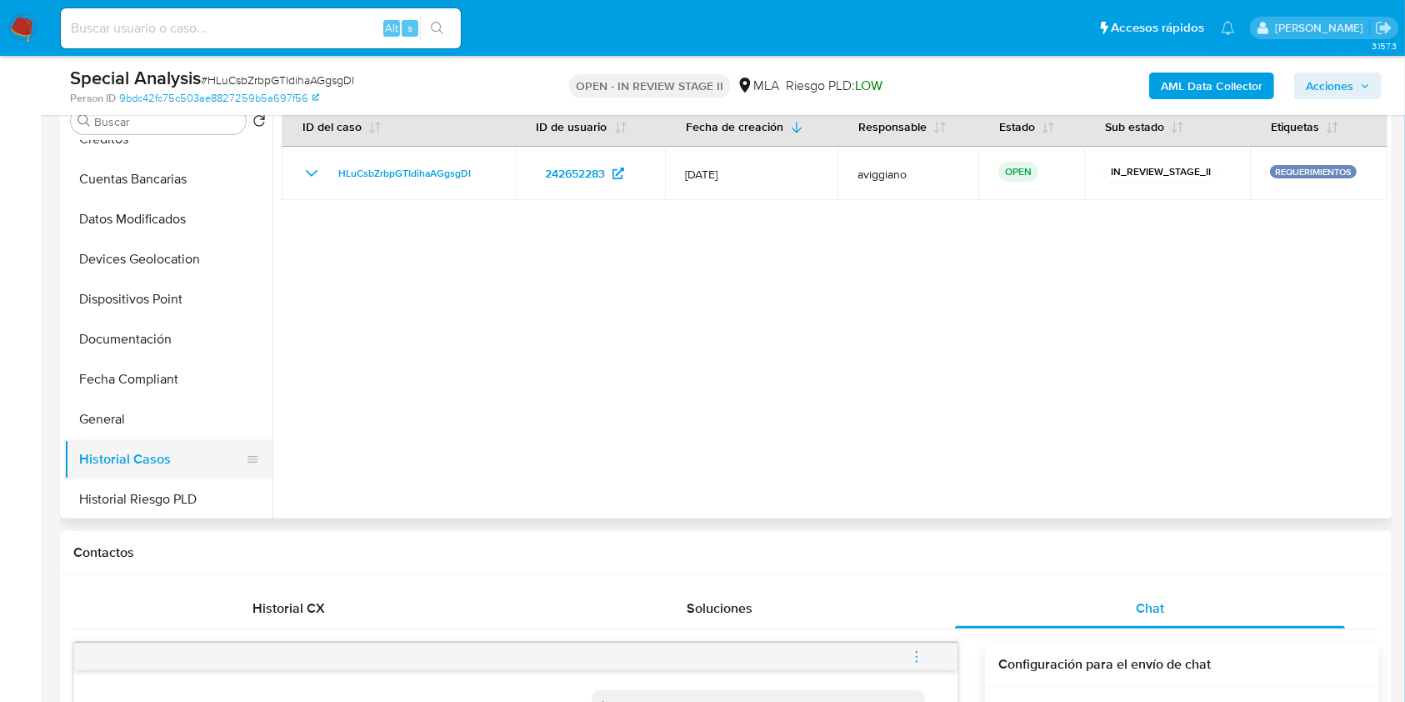
scroll to position [333, 0]
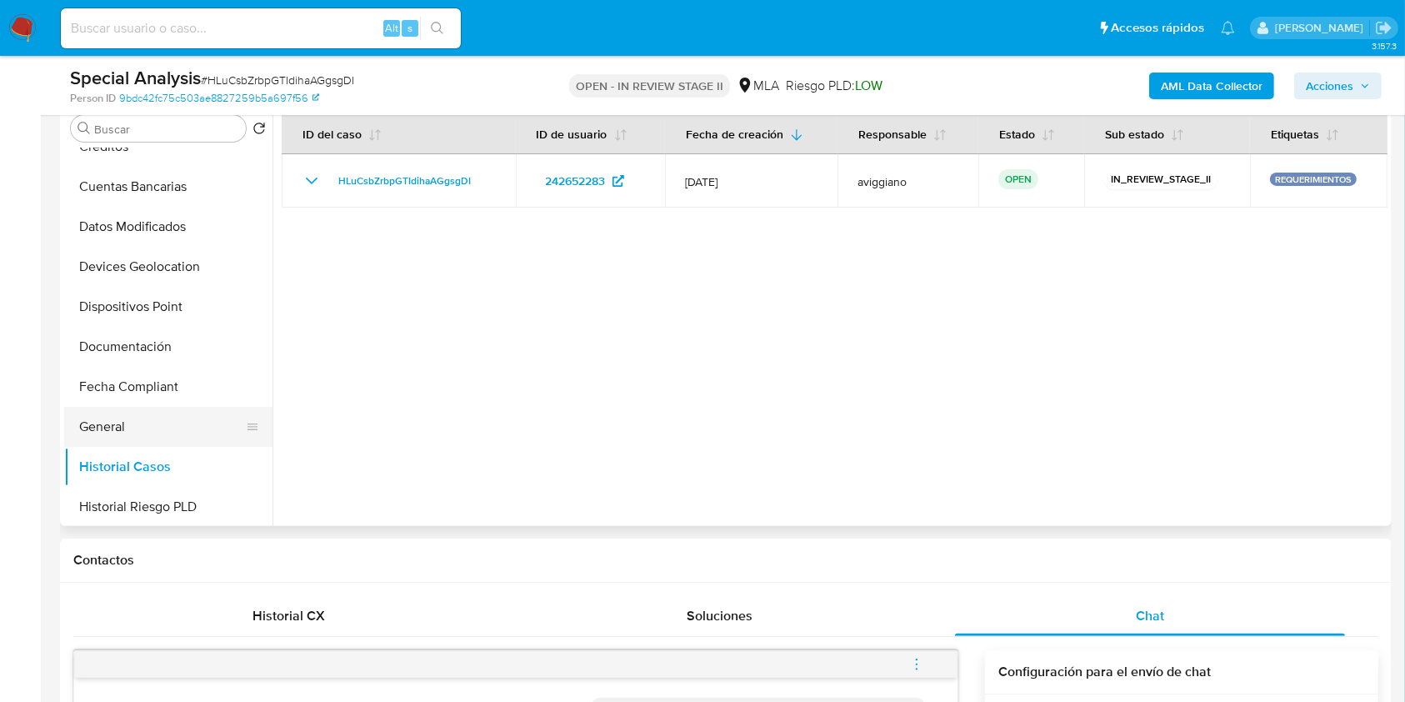
click at [98, 433] on button "General" at bounding box center [161, 427] width 195 height 40
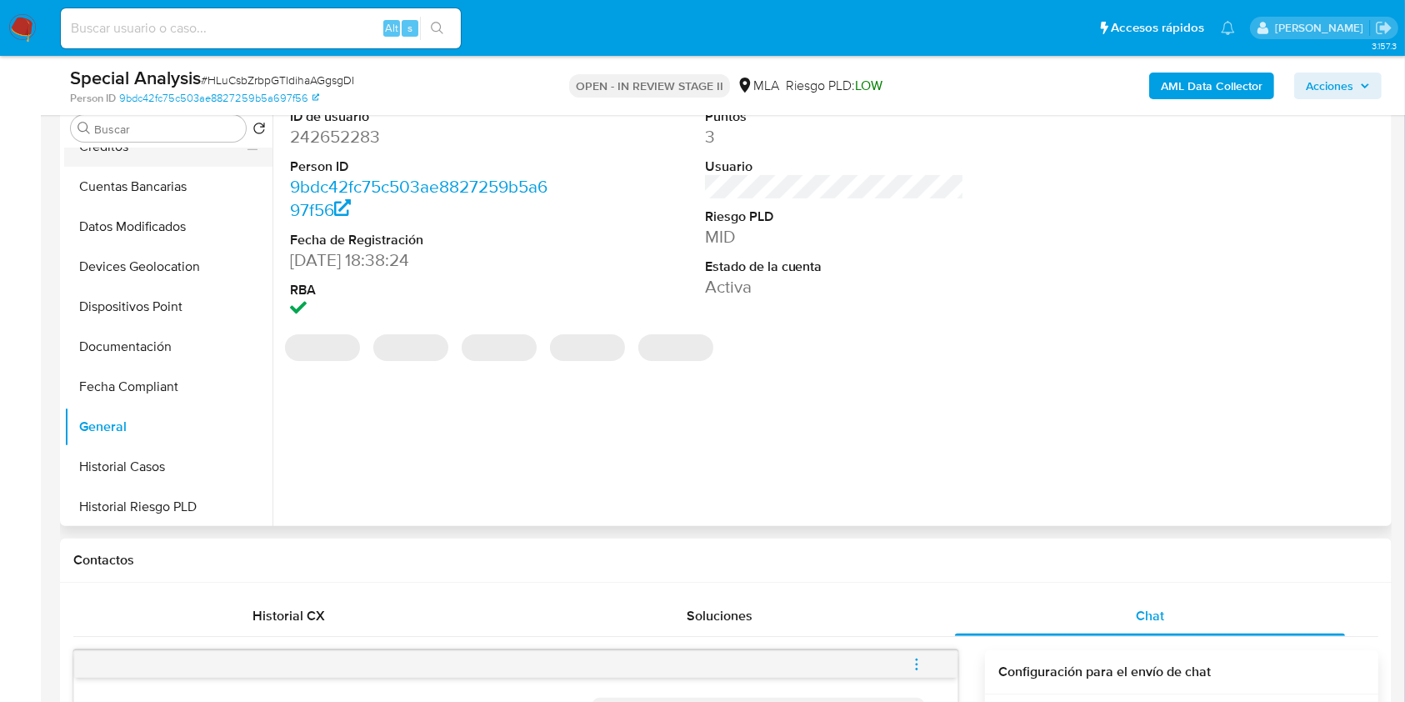
scroll to position [0, 0]
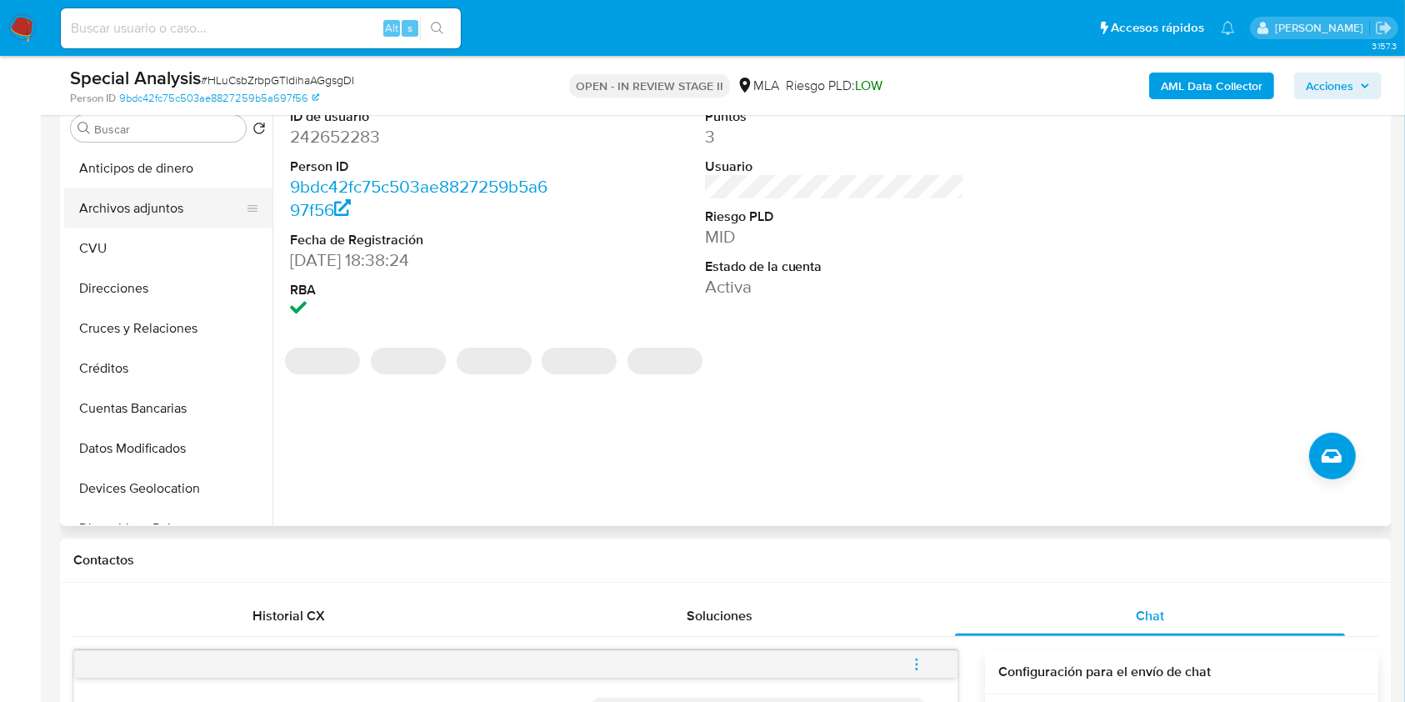
click at [153, 224] on button "Archivos adjuntos" at bounding box center [161, 208] width 195 height 40
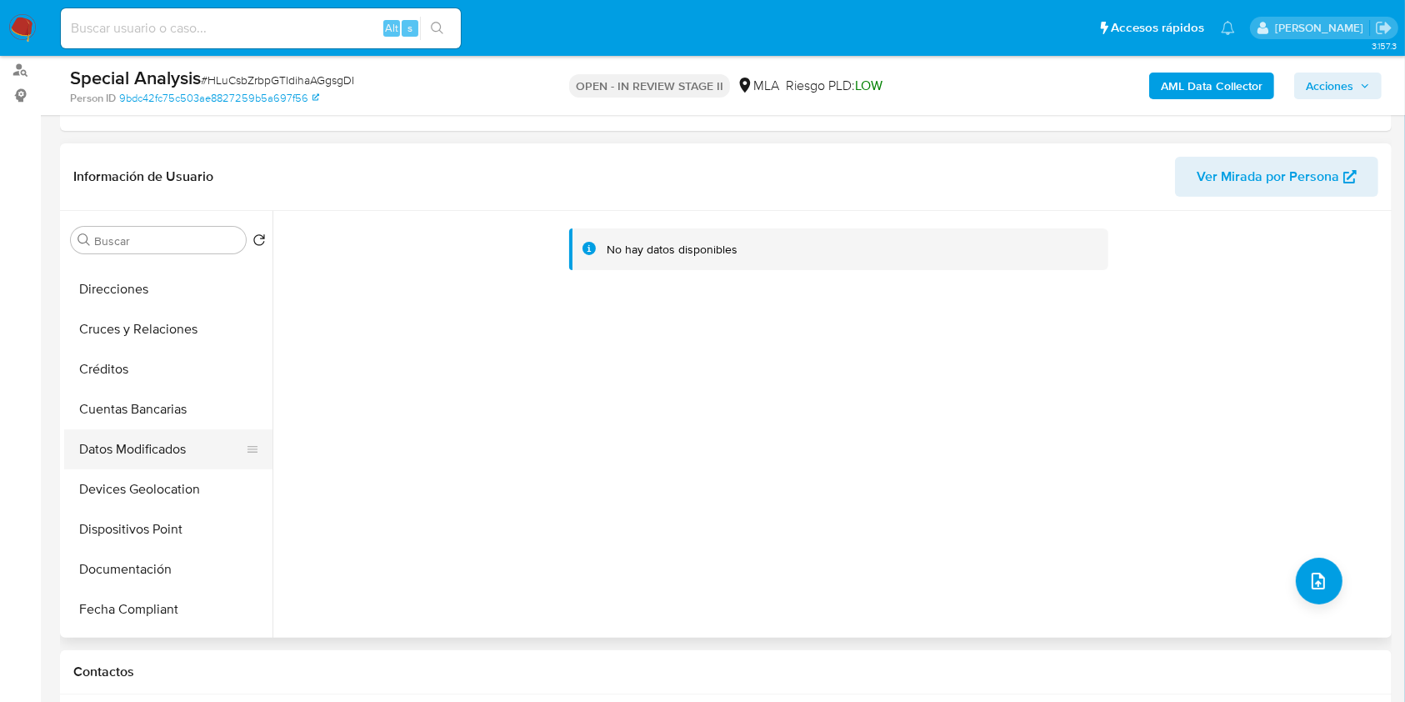
scroll to position [222, 0]
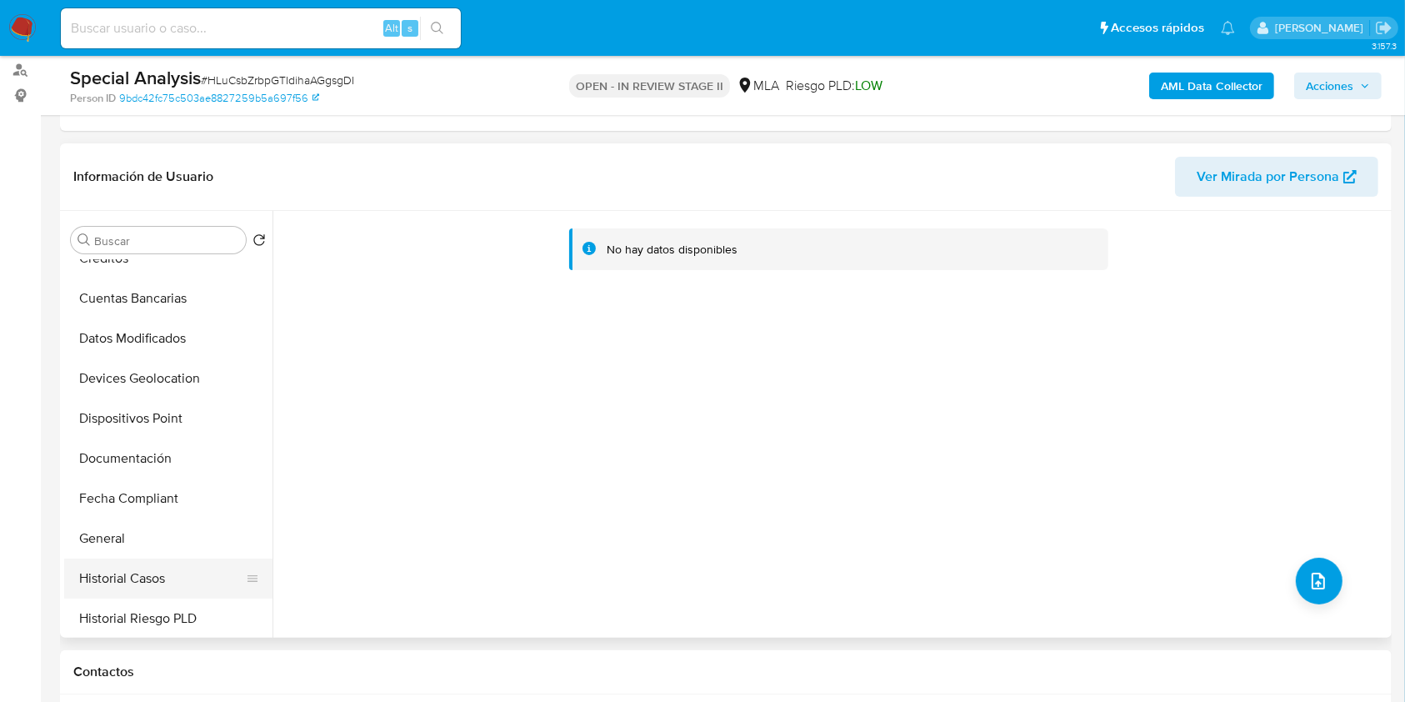
click at [137, 578] on button "Historial Casos" at bounding box center [161, 578] width 195 height 40
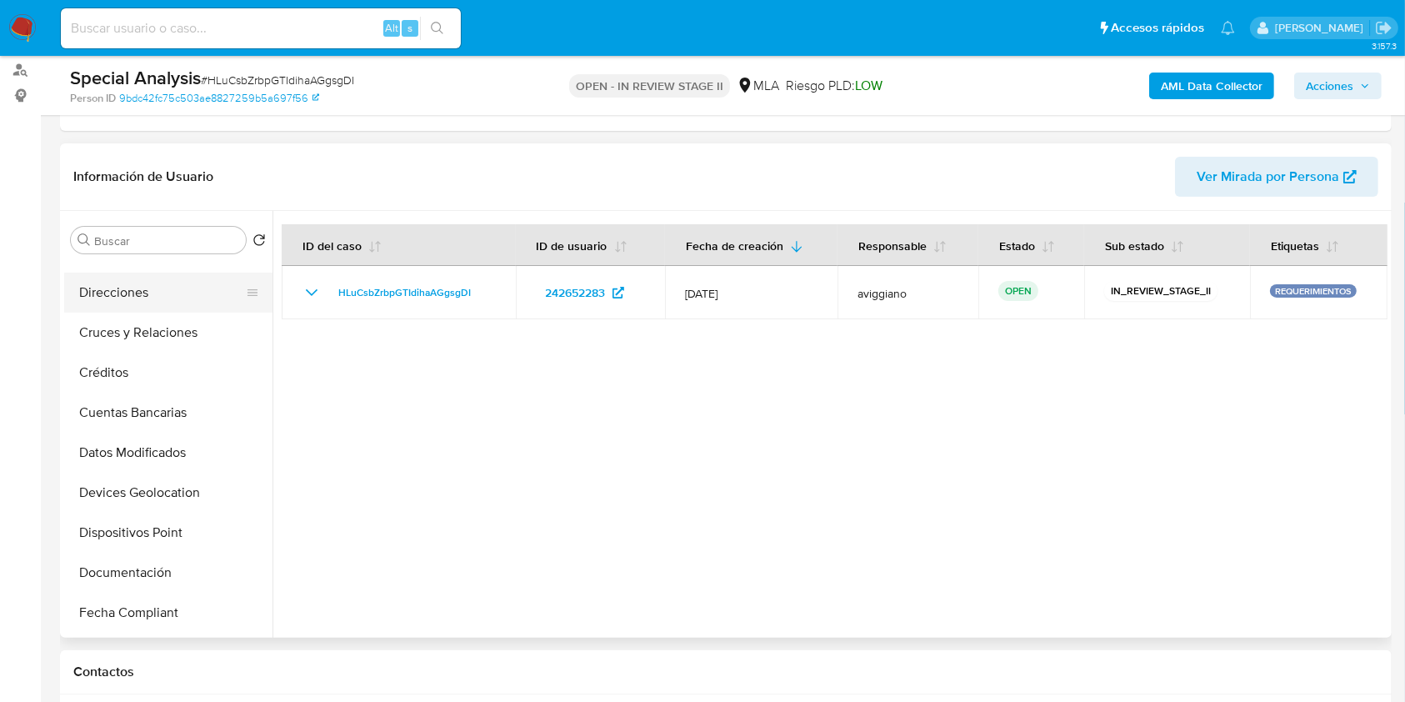
scroll to position [0, 0]
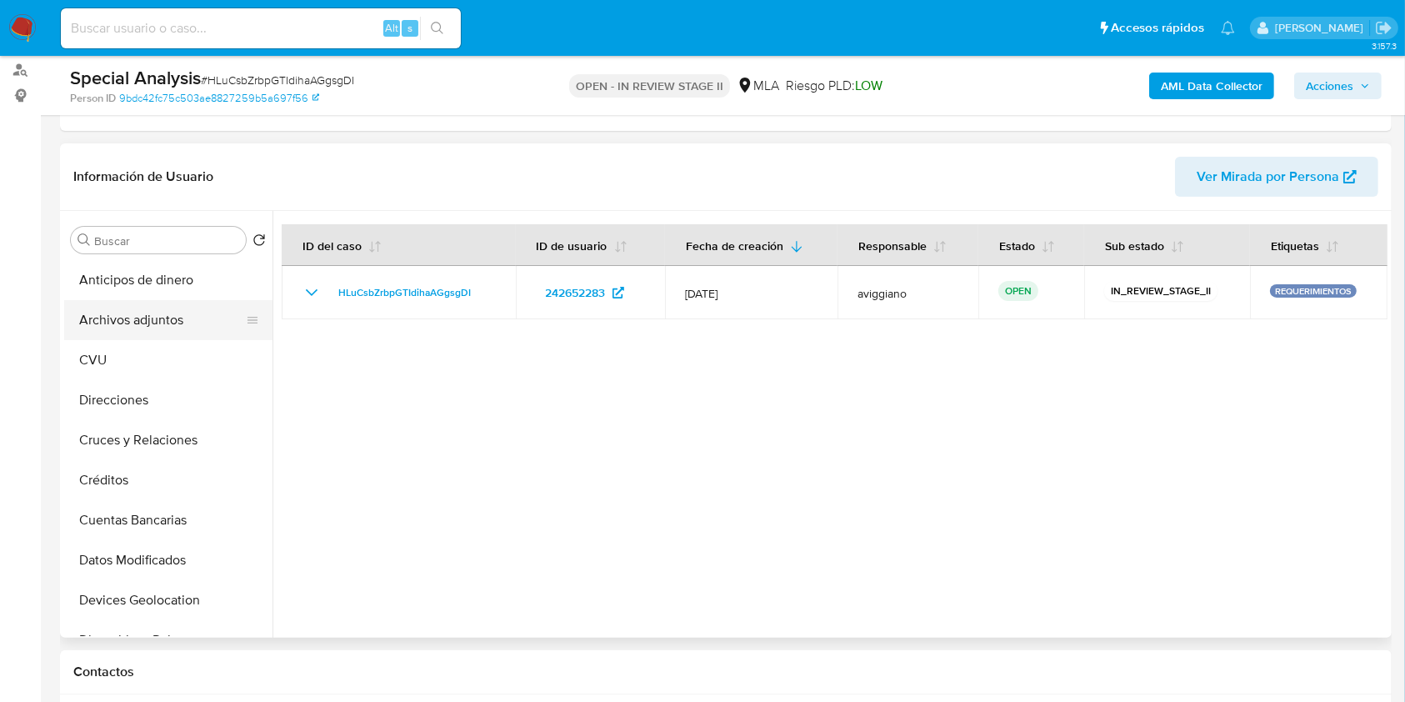
click at [187, 317] on button "Archivos adjuntos" at bounding box center [161, 320] width 195 height 40
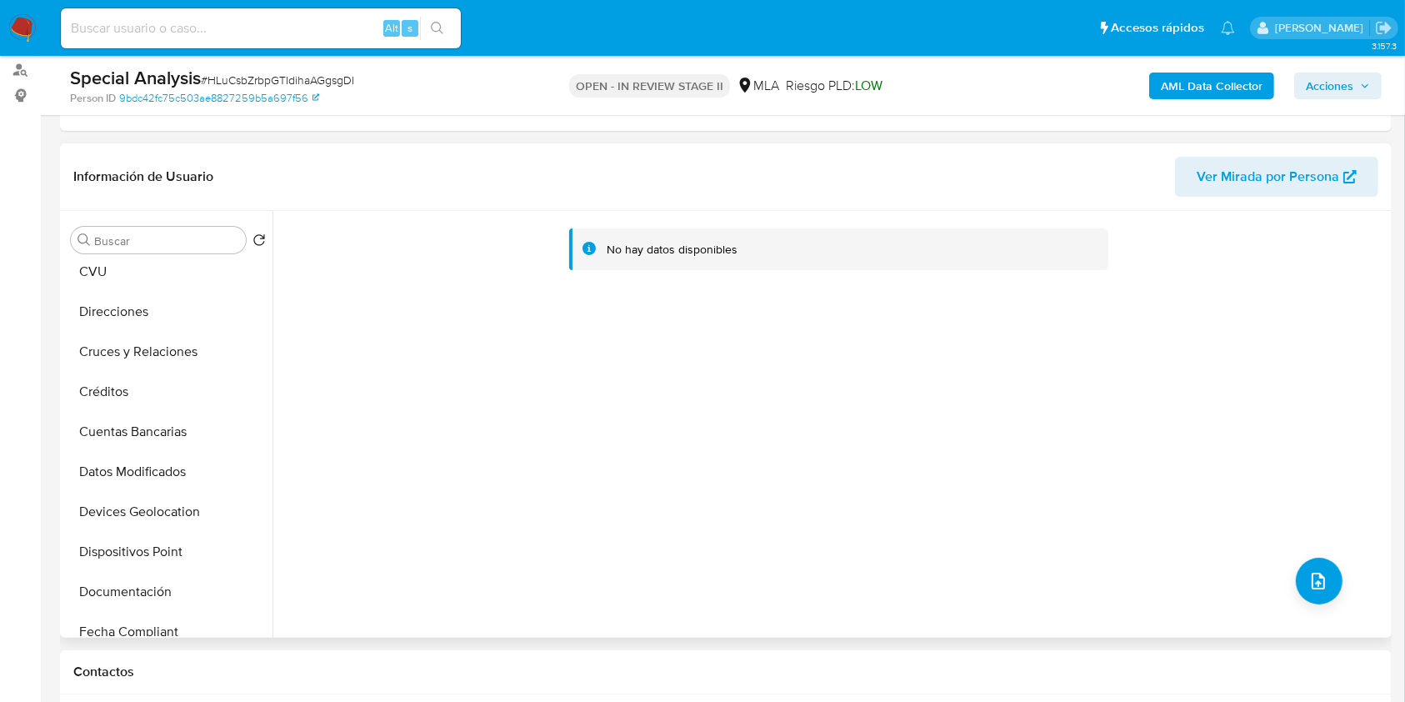
scroll to position [333, 0]
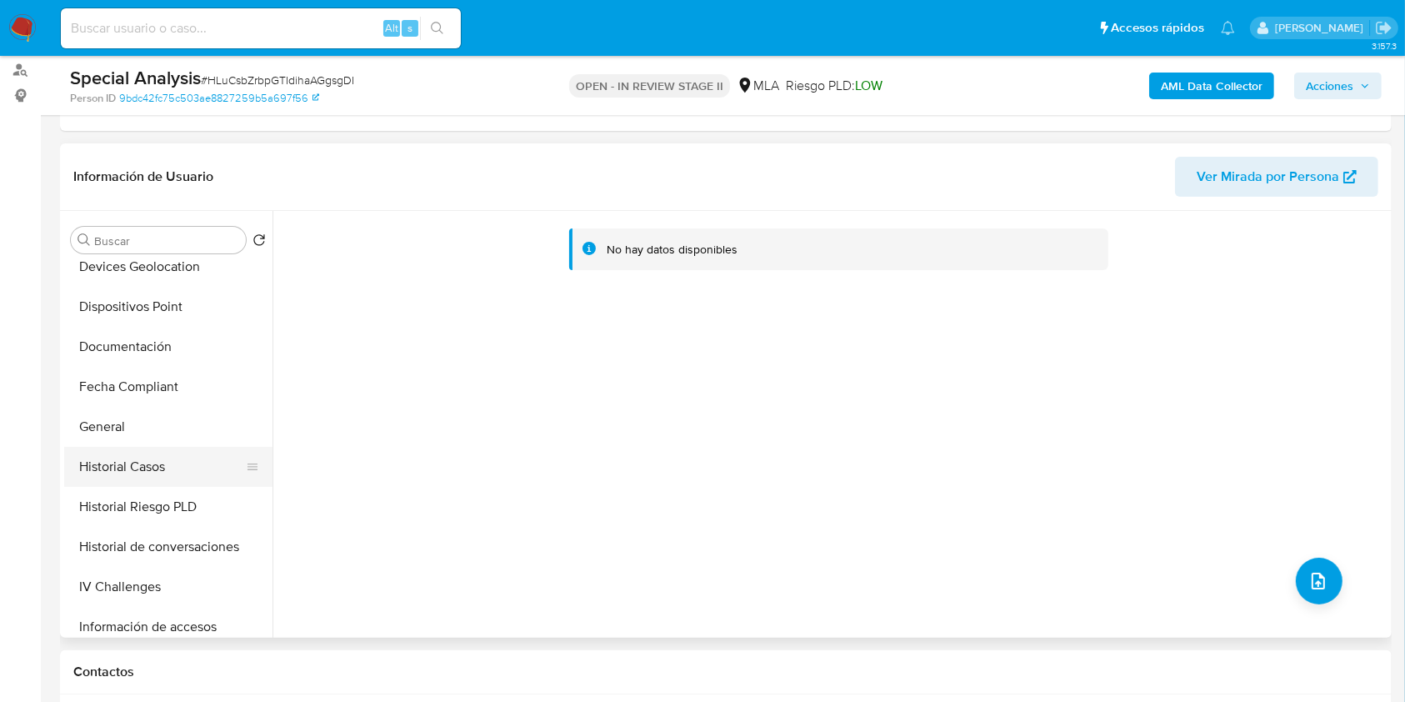
click at [108, 469] on button "Historial Casos" at bounding box center [161, 467] width 195 height 40
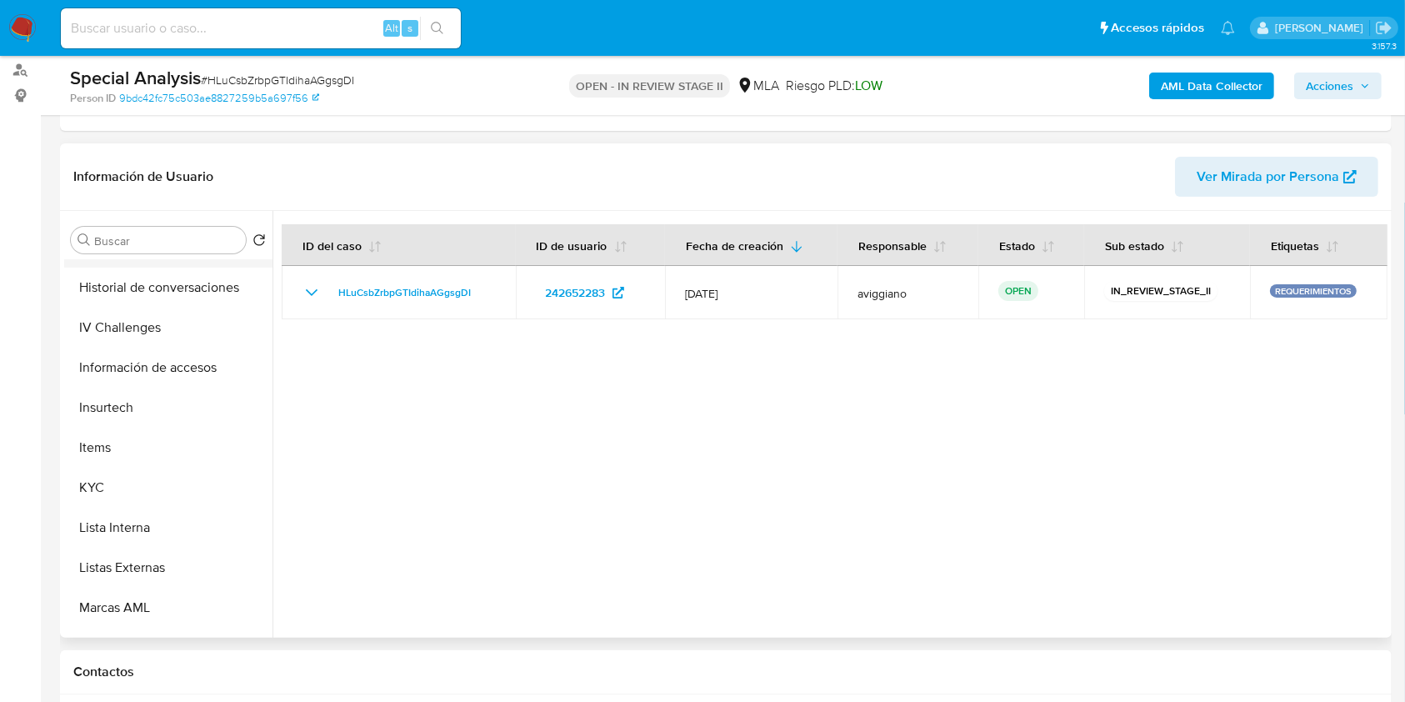
scroll to position [667, 0]
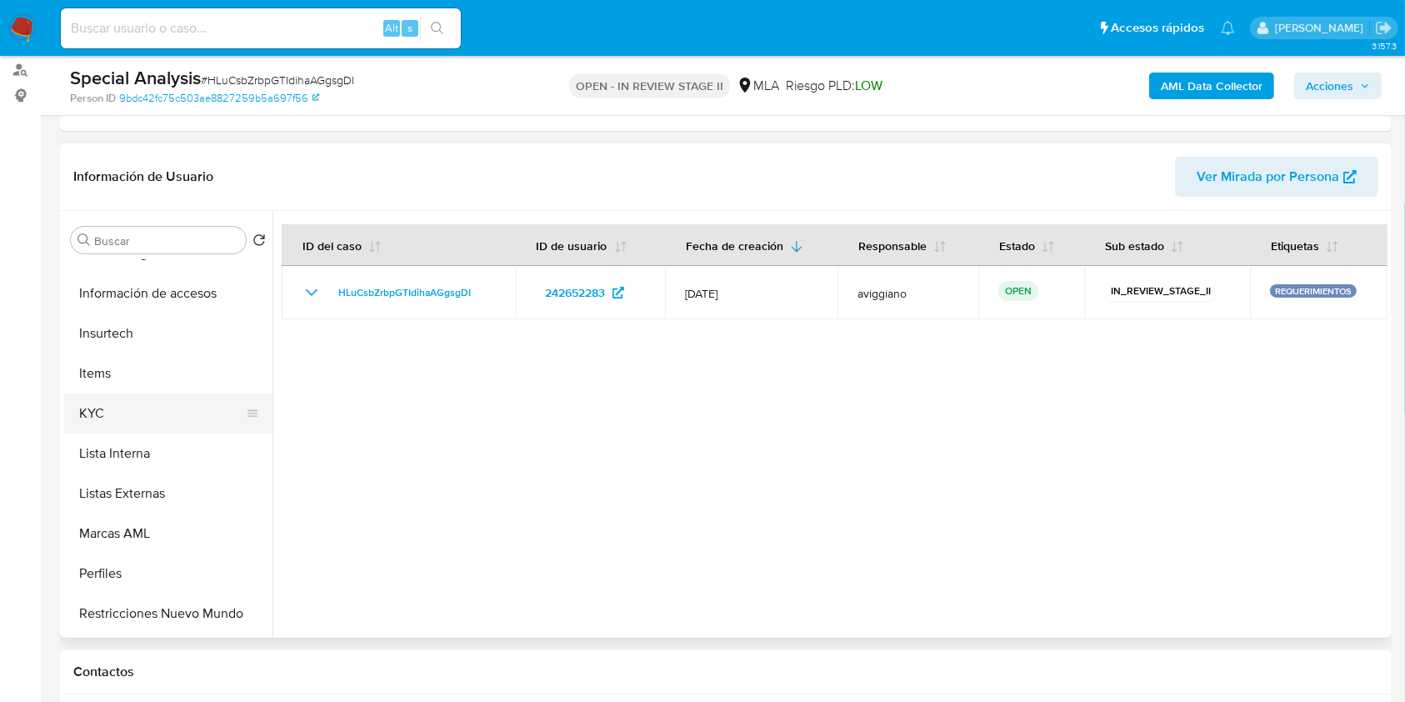
click at [133, 428] on button "KYC" at bounding box center [161, 413] width 195 height 40
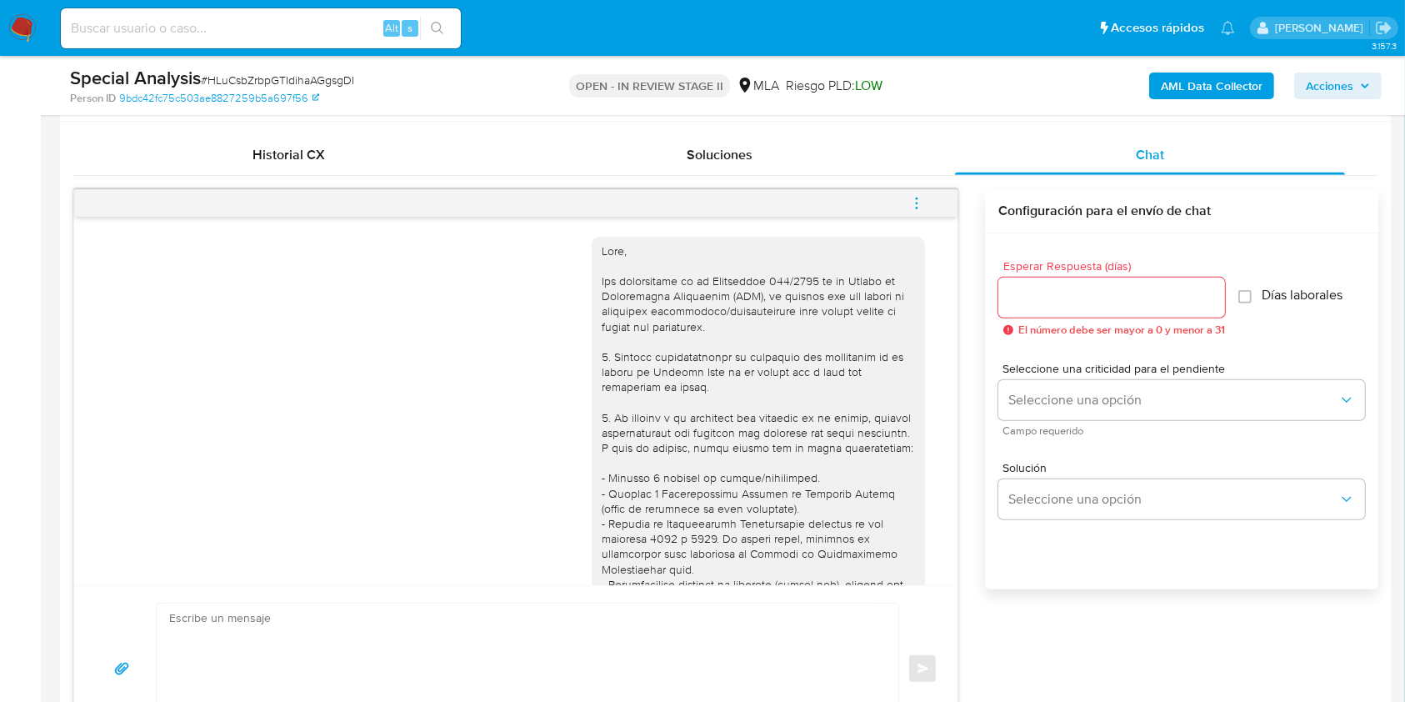
scroll to position [778, 0]
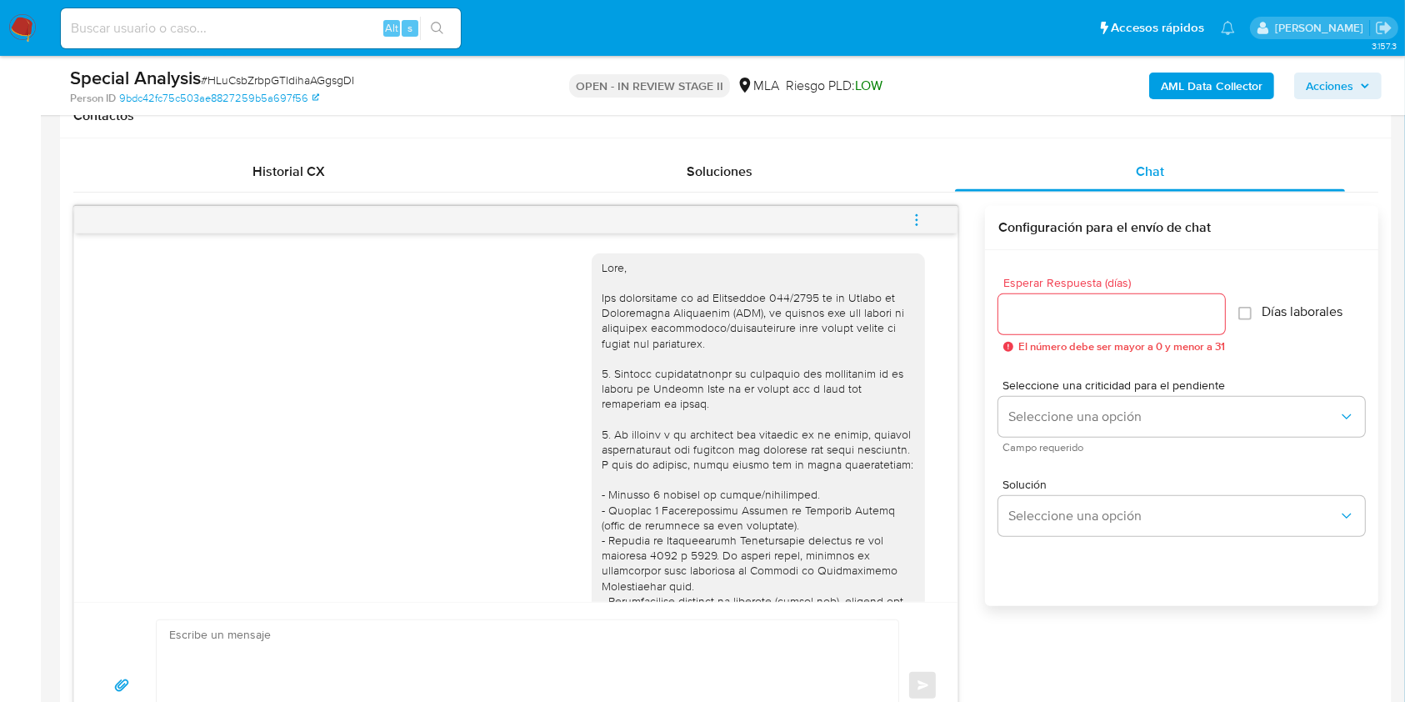
click at [691, 191] on div "Historial CX Soluciones Chat" at bounding box center [725, 172] width 1305 height 41
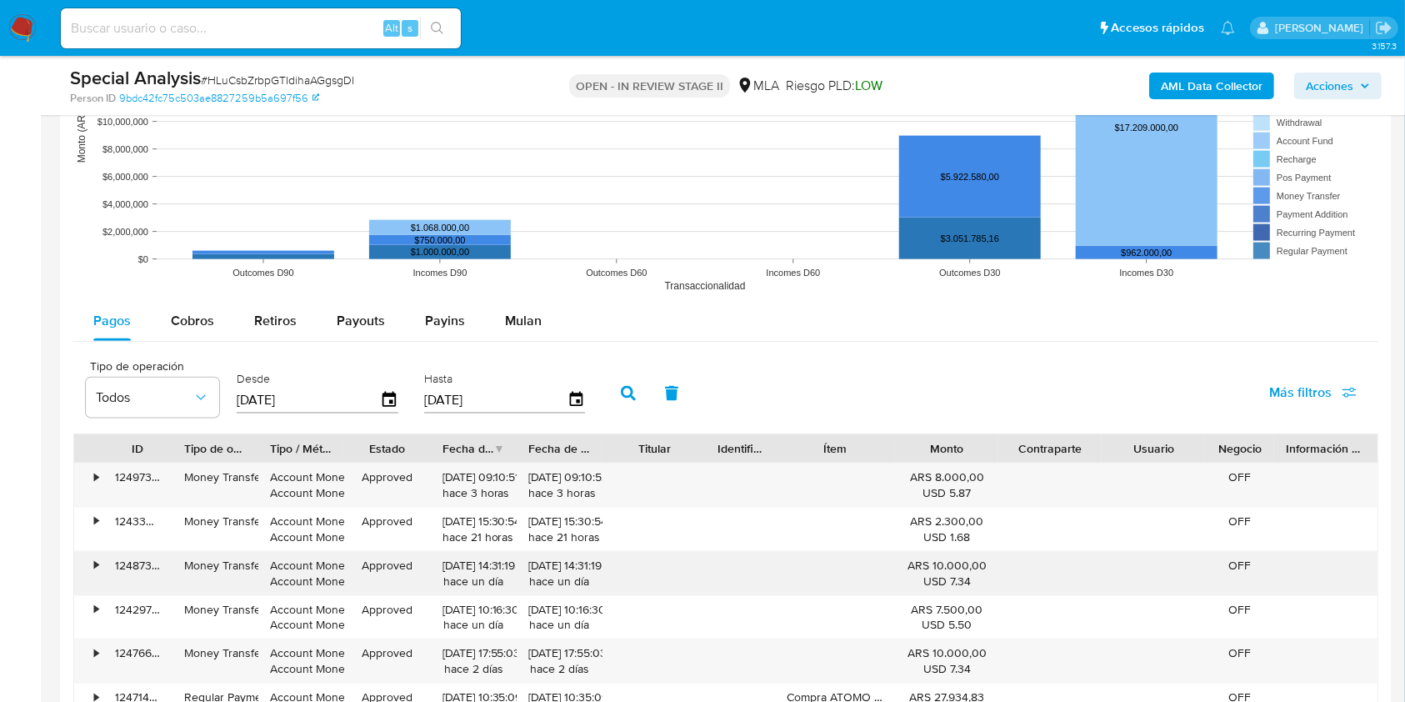
scroll to position [2001, 0]
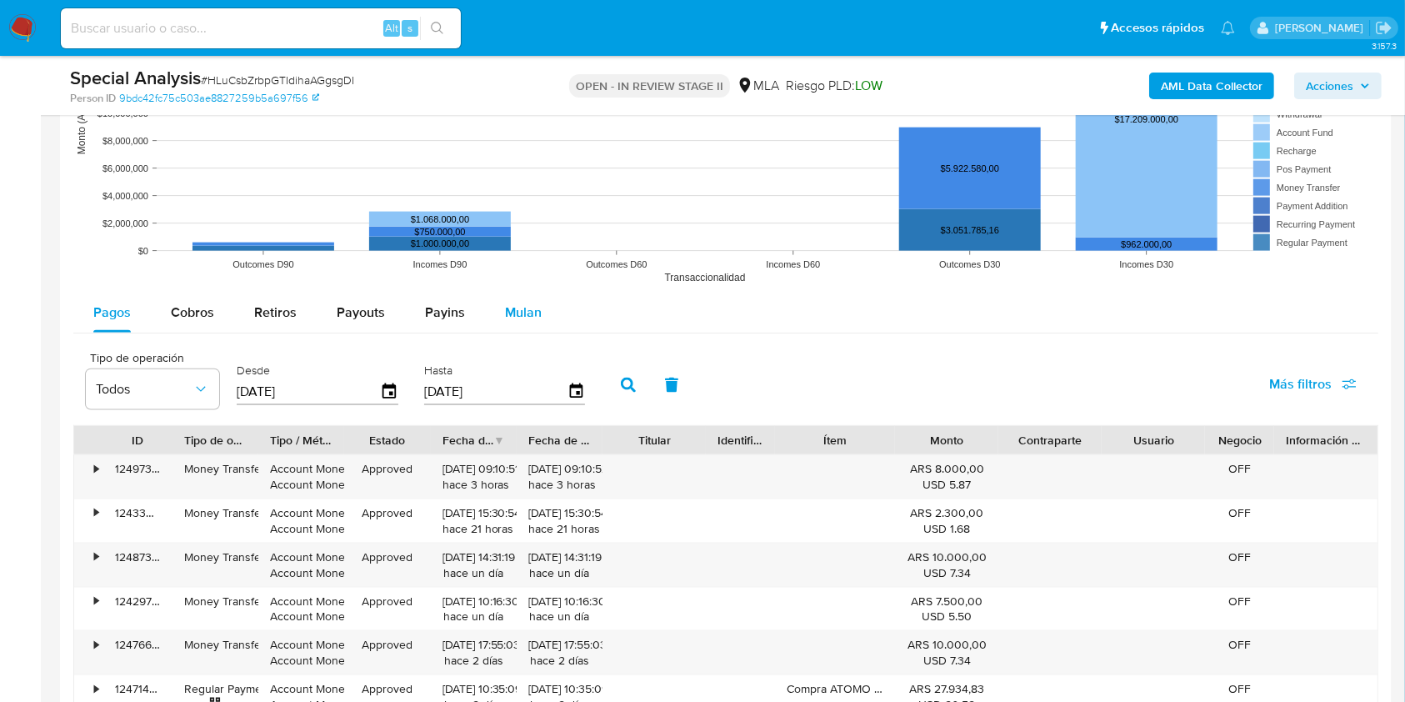
click at [510, 301] on div "Mulan" at bounding box center [523, 313] width 37 height 40
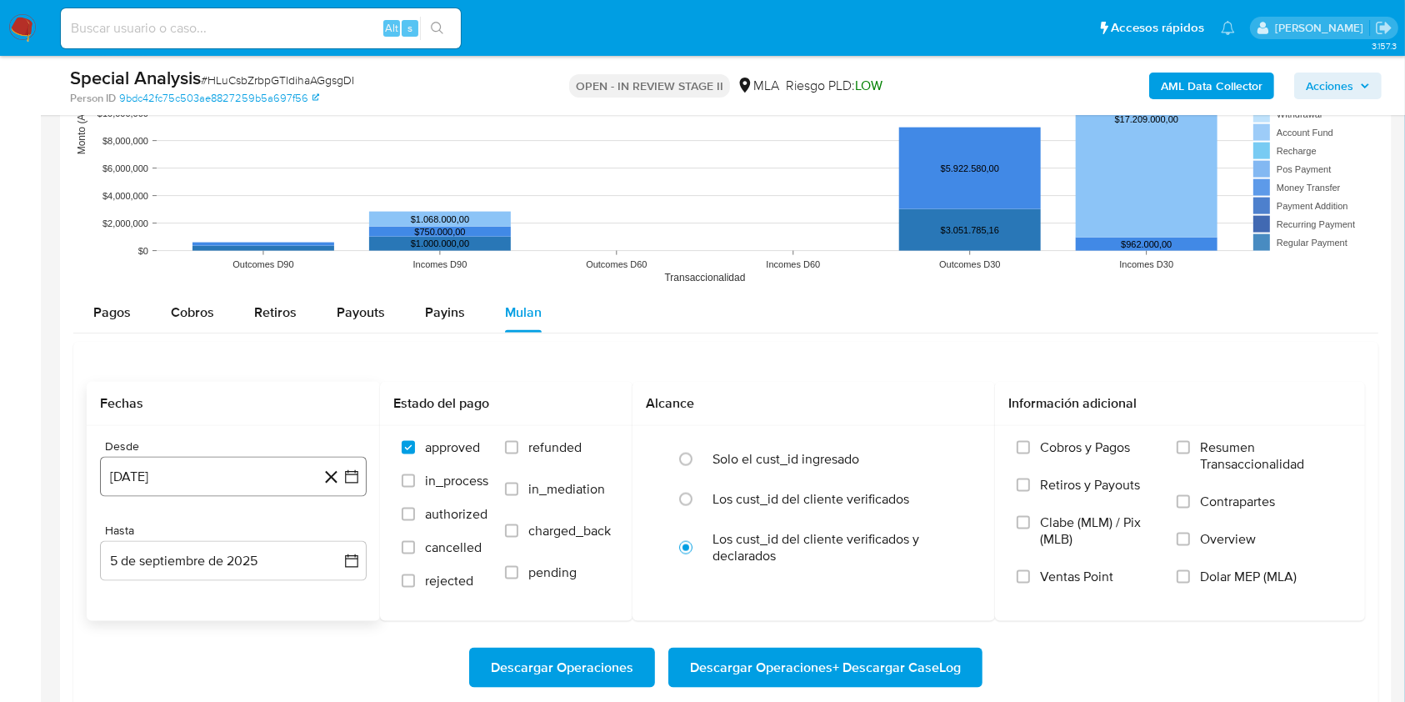
click at [255, 460] on button "5 de agosto de 2024" at bounding box center [233, 477] width 267 height 40
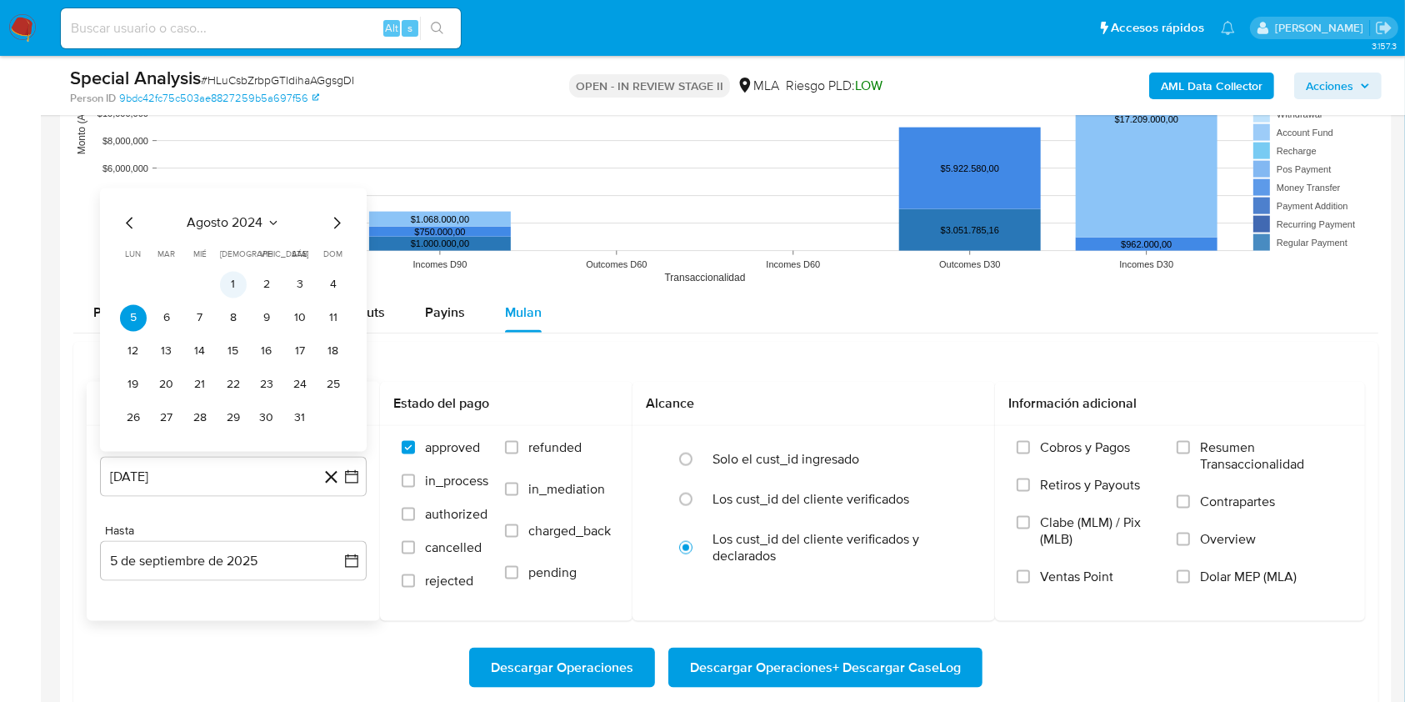
click at [232, 283] on button "1" at bounding box center [233, 285] width 27 height 27
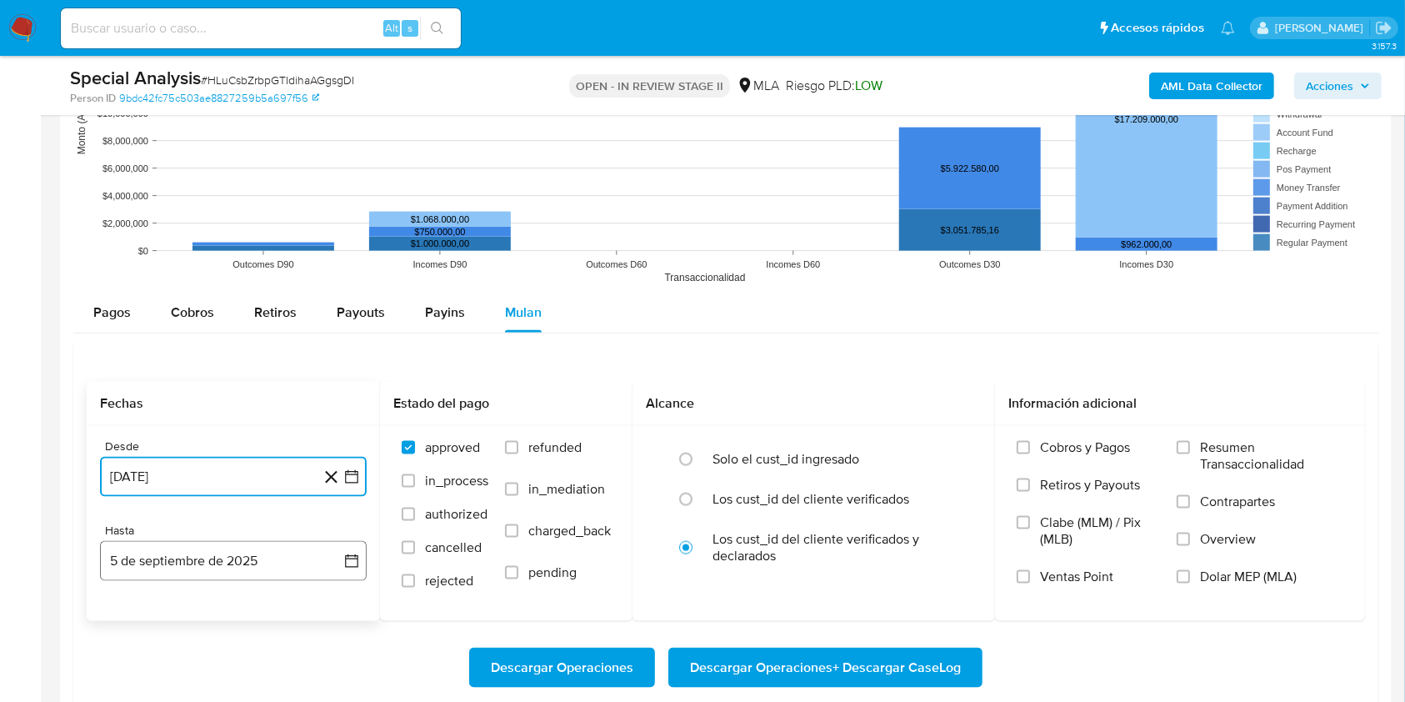
click at [174, 553] on button "5 de septiembre de 2025" at bounding box center [233, 561] width 267 height 40
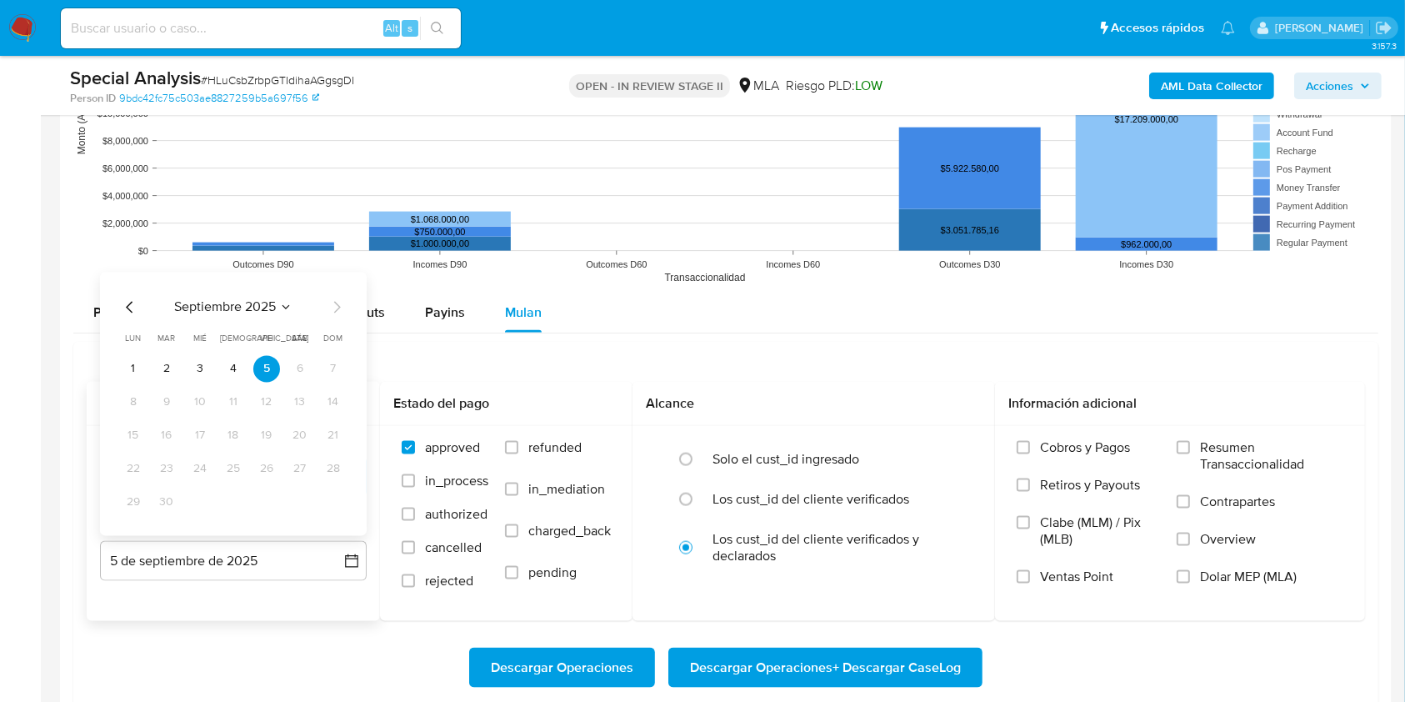
click at [136, 311] on icon "Mes anterior" at bounding box center [130, 308] width 20 height 20
click at [130, 306] on icon "Mes anterior" at bounding box center [130, 308] width 20 height 20
click at [233, 499] on button "31" at bounding box center [233, 502] width 27 height 27
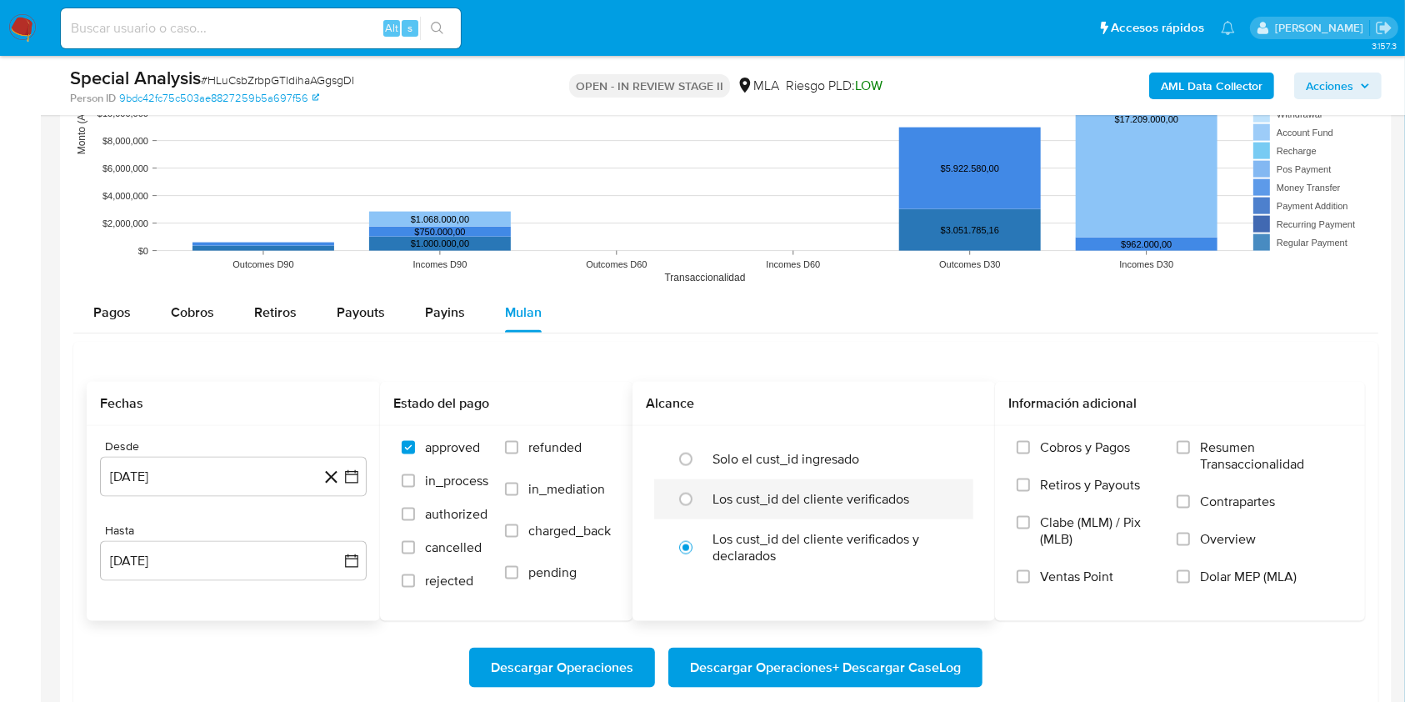
click at [709, 515] on div at bounding box center [690, 499] width 45 height 35
radio input "true"
click span "Dolar MEP (MLA)"
click input "Dolar MEP (MLA)"
click span "Descargar Operaciones + Descargar CaseLog"
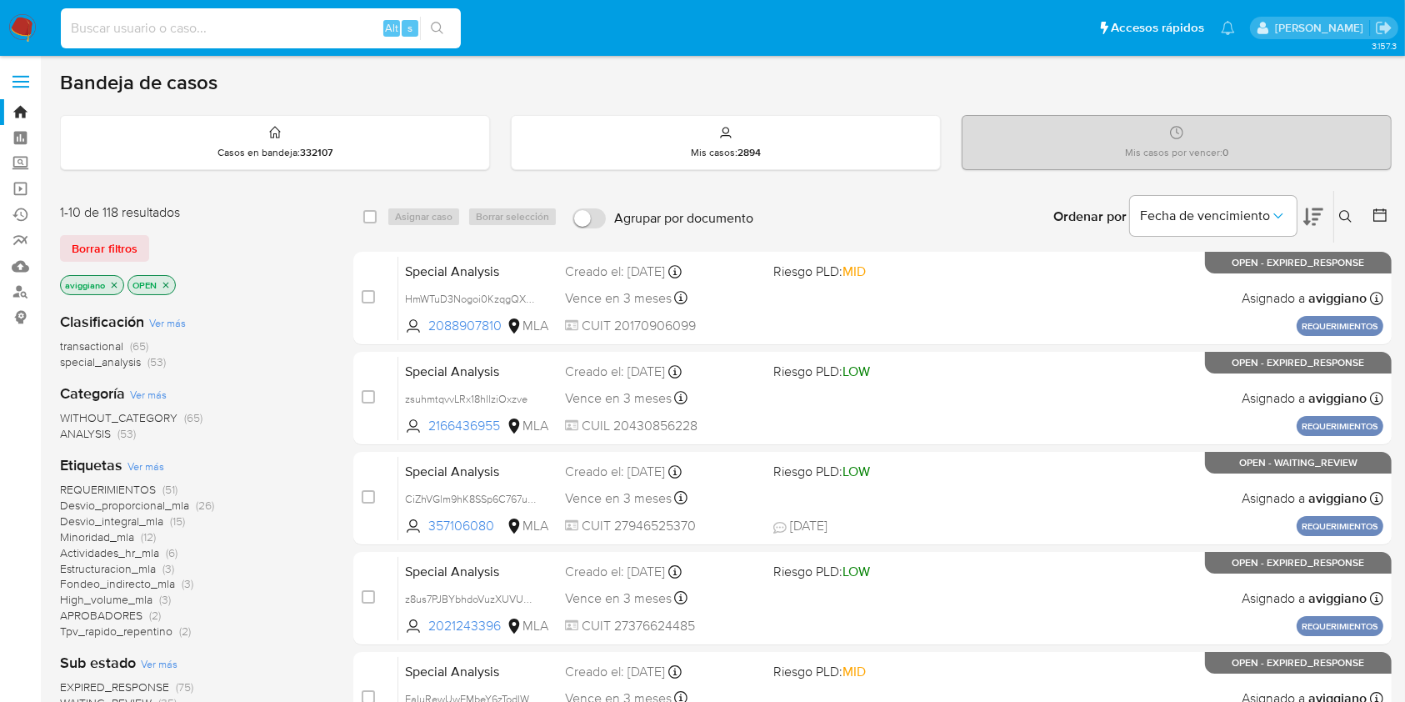
paste input "KScrdKQPzZrs6eSmF1bkvUkL"
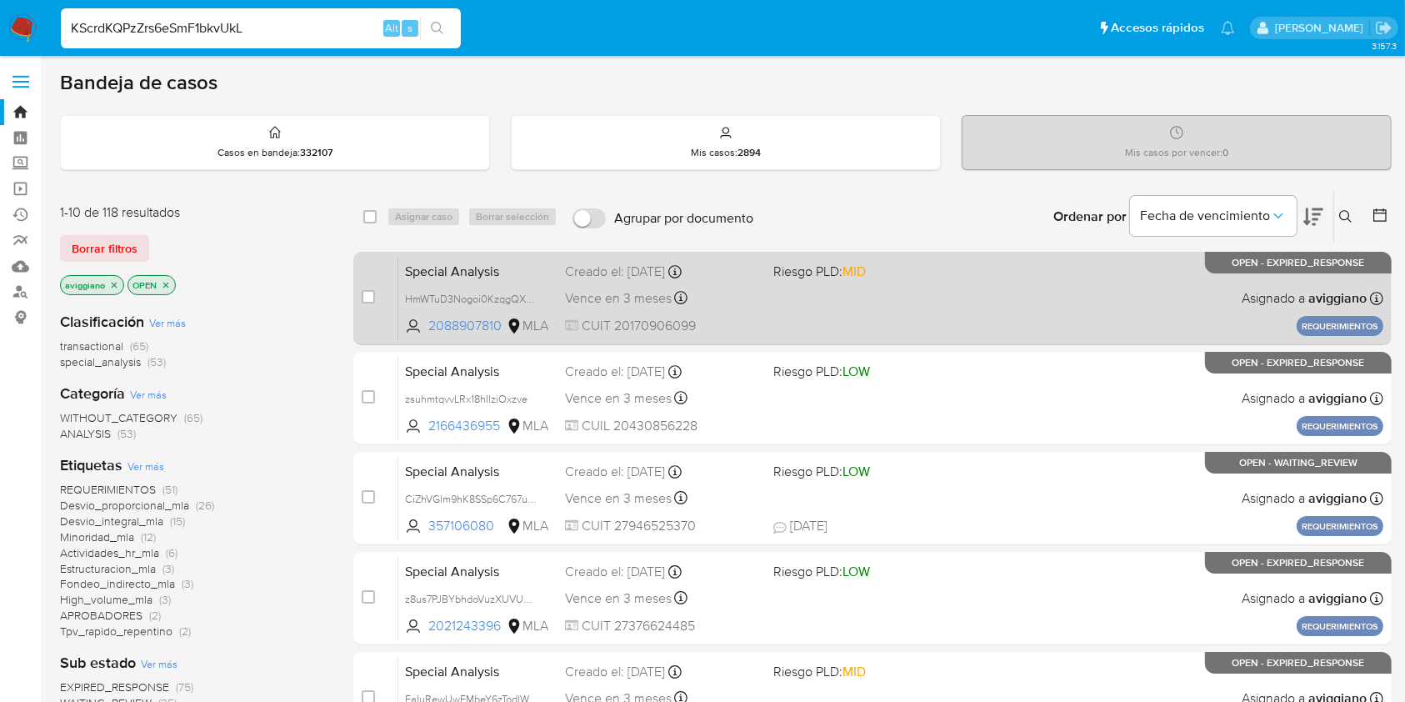
type input "KScrdKQPzZrs6eSmF1bkvUkL"
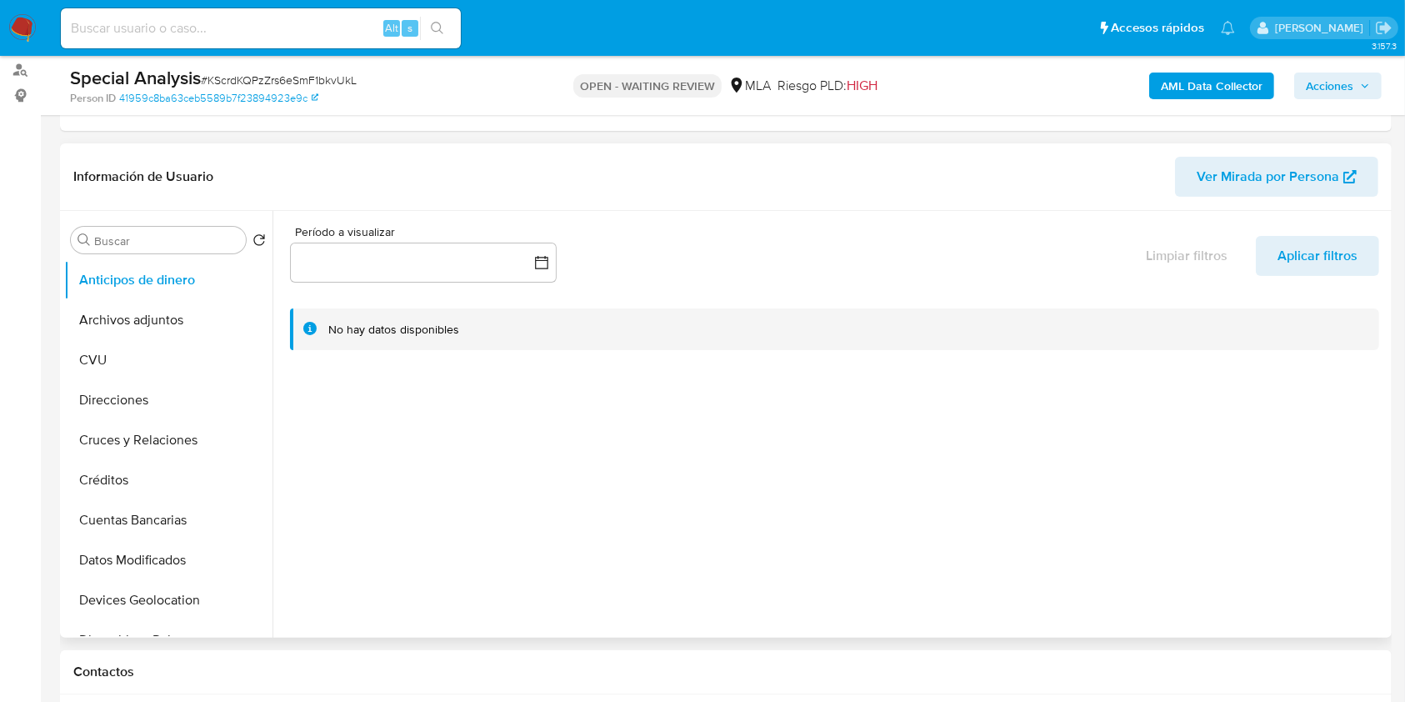
select select "10"
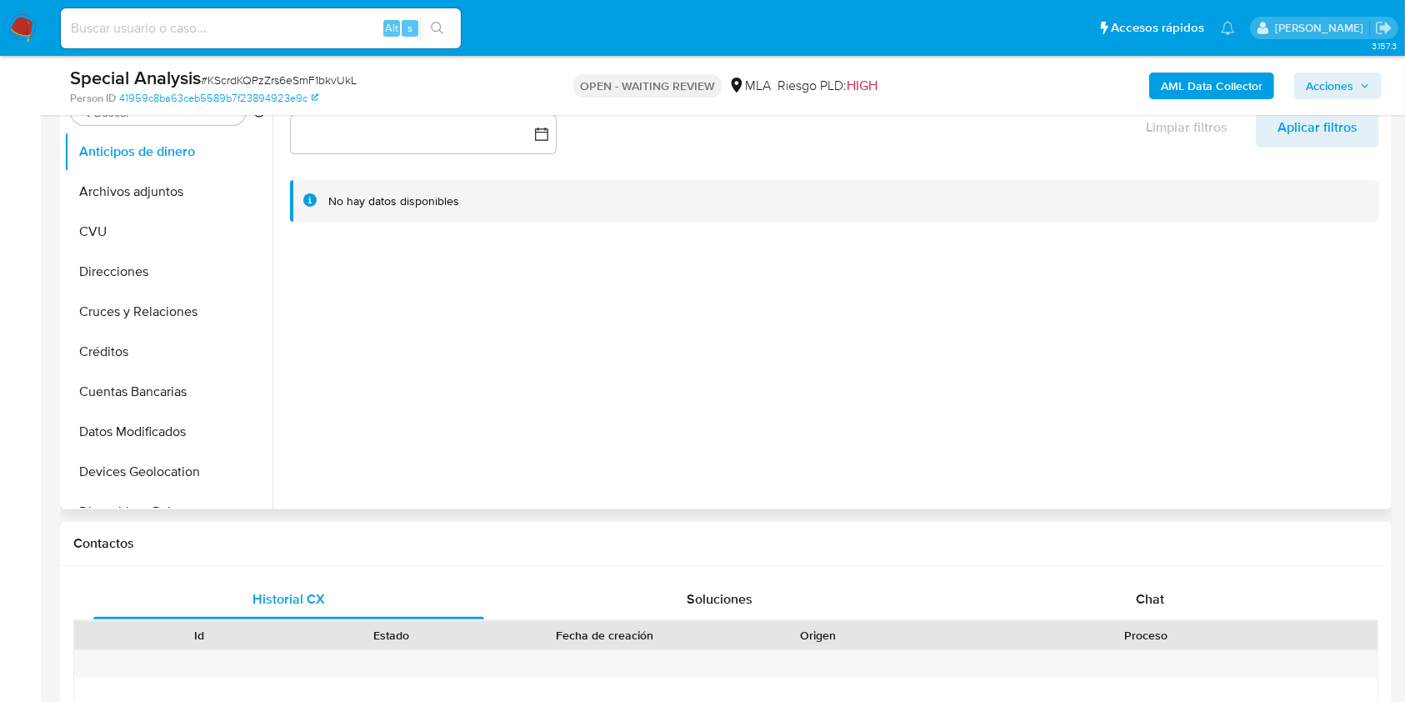
scroll to position [555, 0]
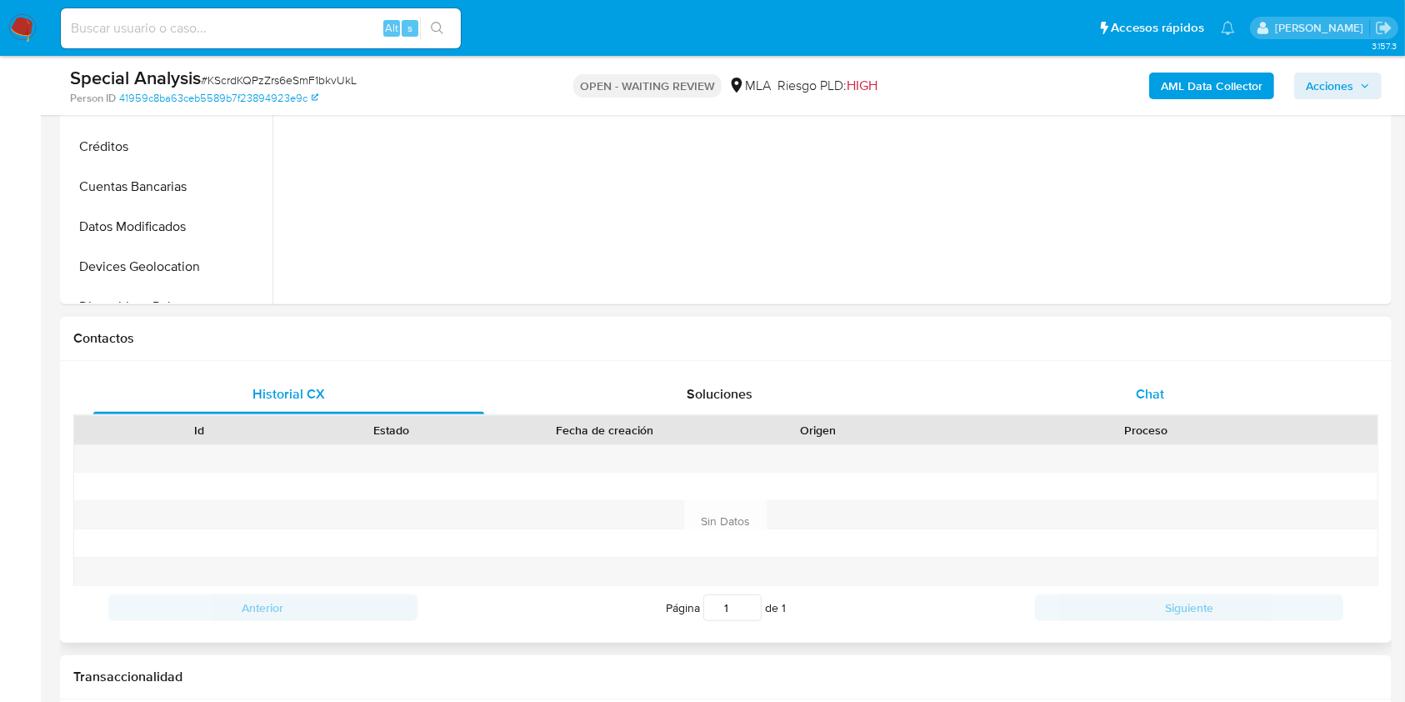
click at [1119, 410] on div "Chat" at bounding box center [1150, 394] width 391 height 40
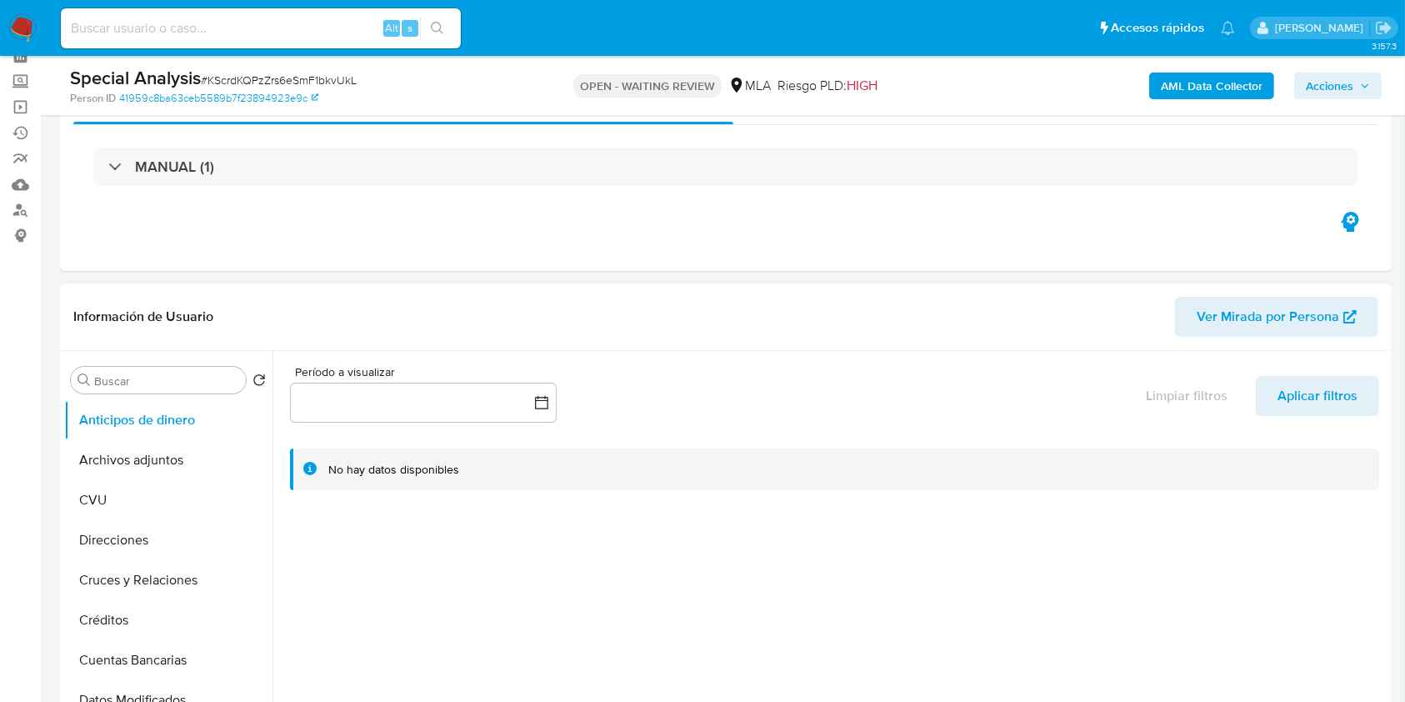
scroll to position [0, 0]
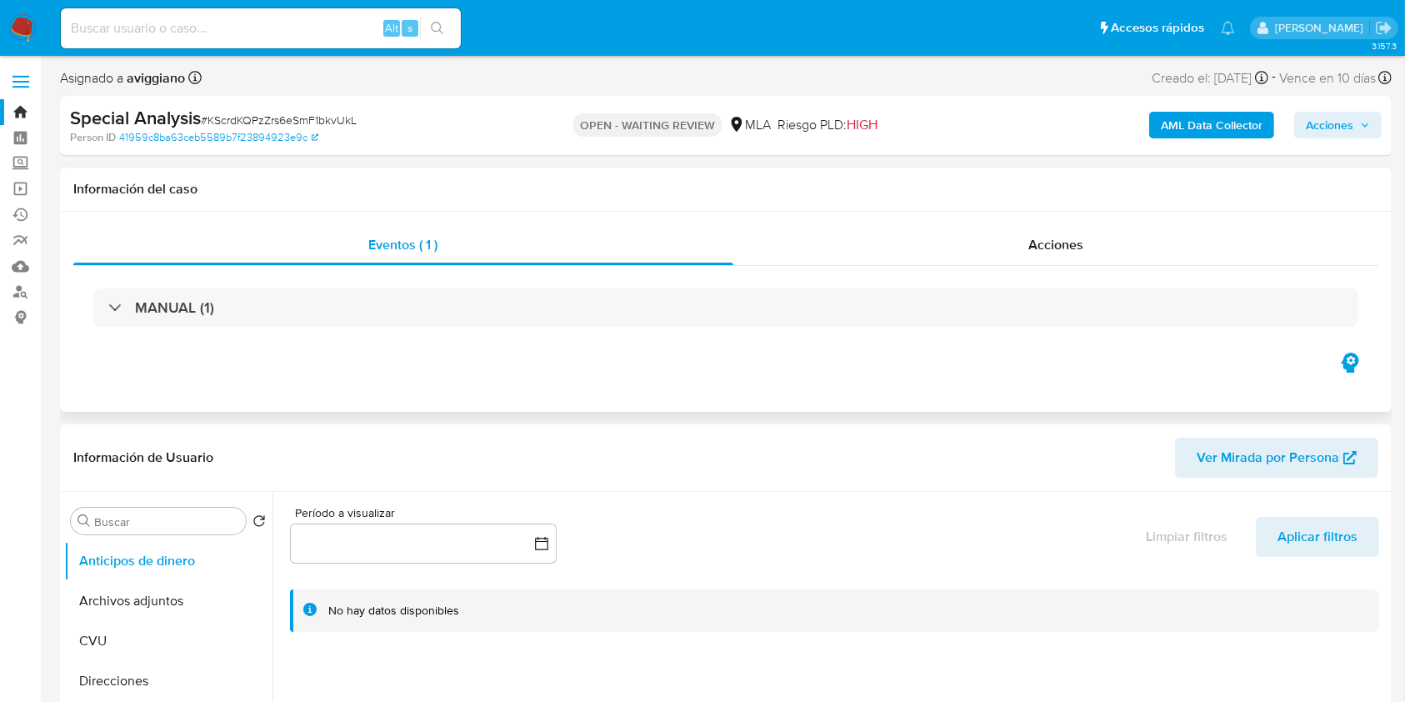
click at [264, 339] on div "MANUAL (1)" at bounding box center [725, 307] width 1305 height 83
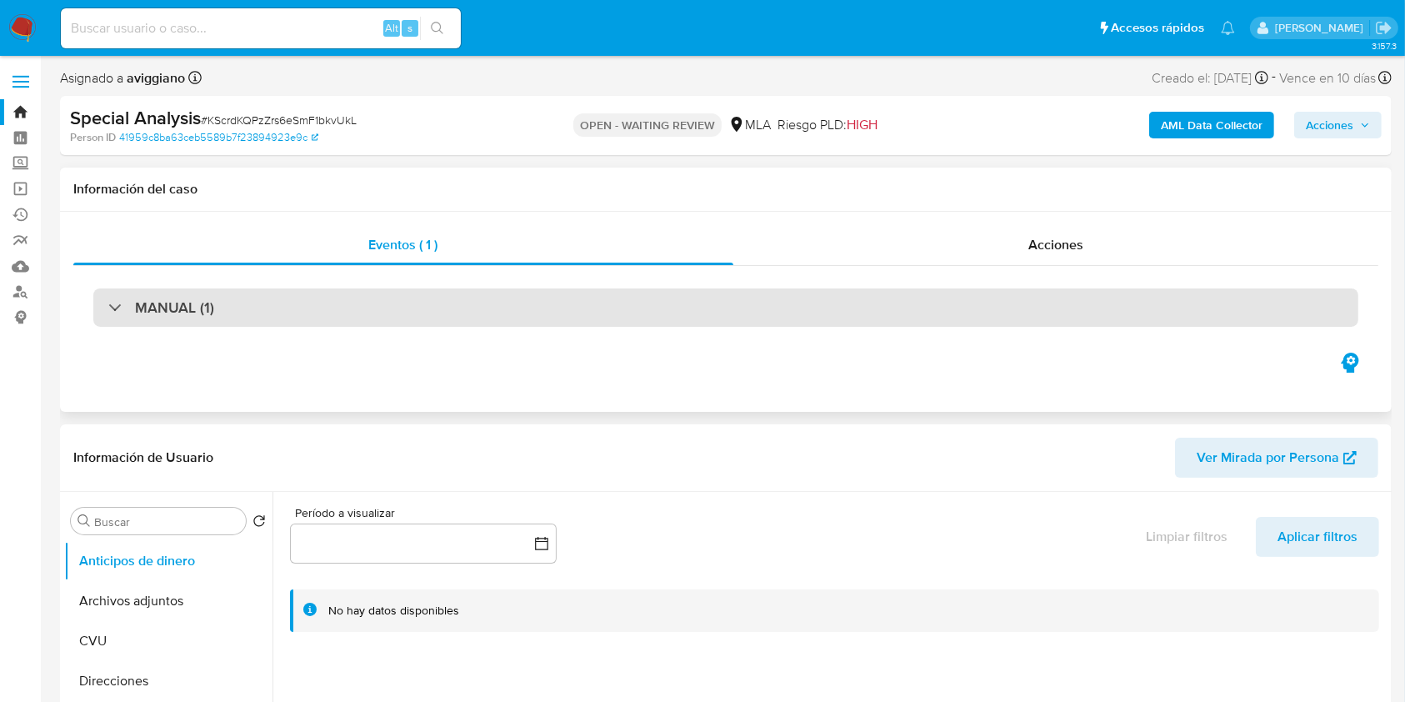
click at [270, 323] on div "MANUAL (1)" at bounding box center [725, 307] width 1265 height 38
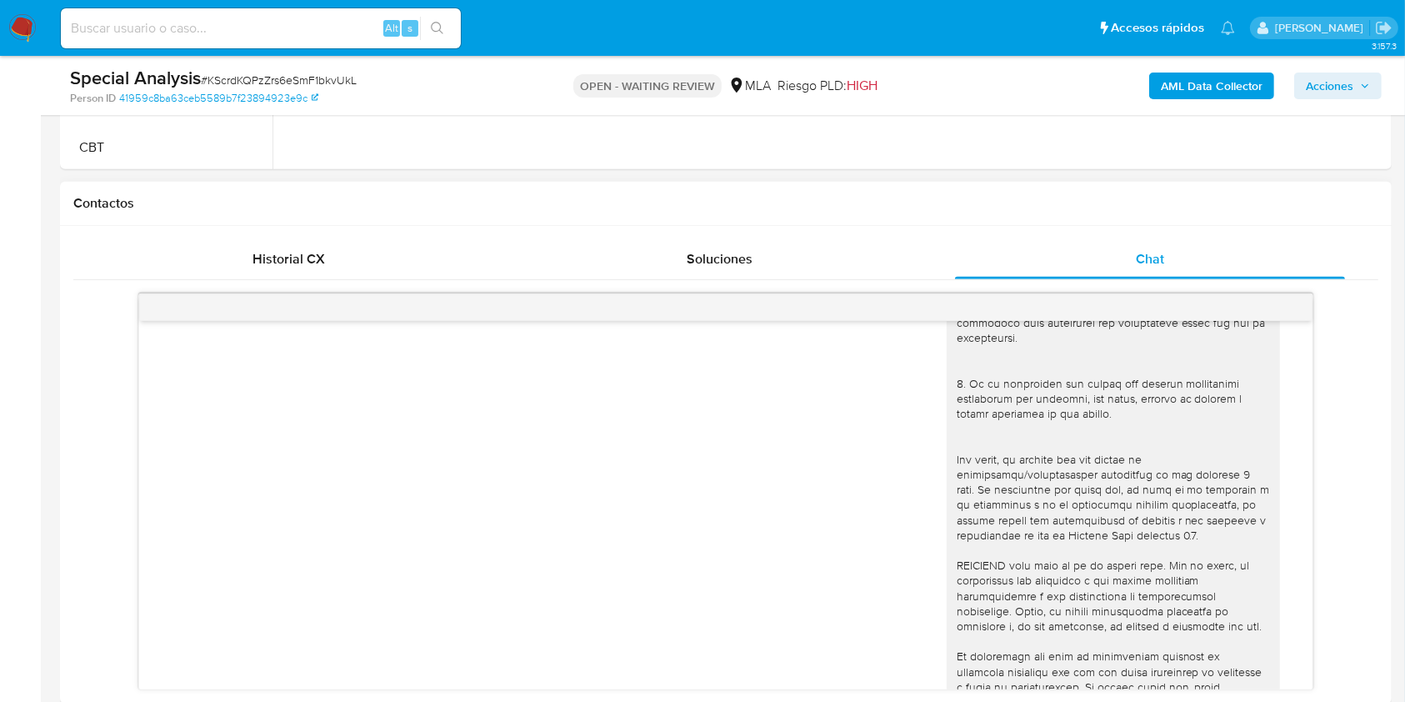
scroll to position [895, 0]
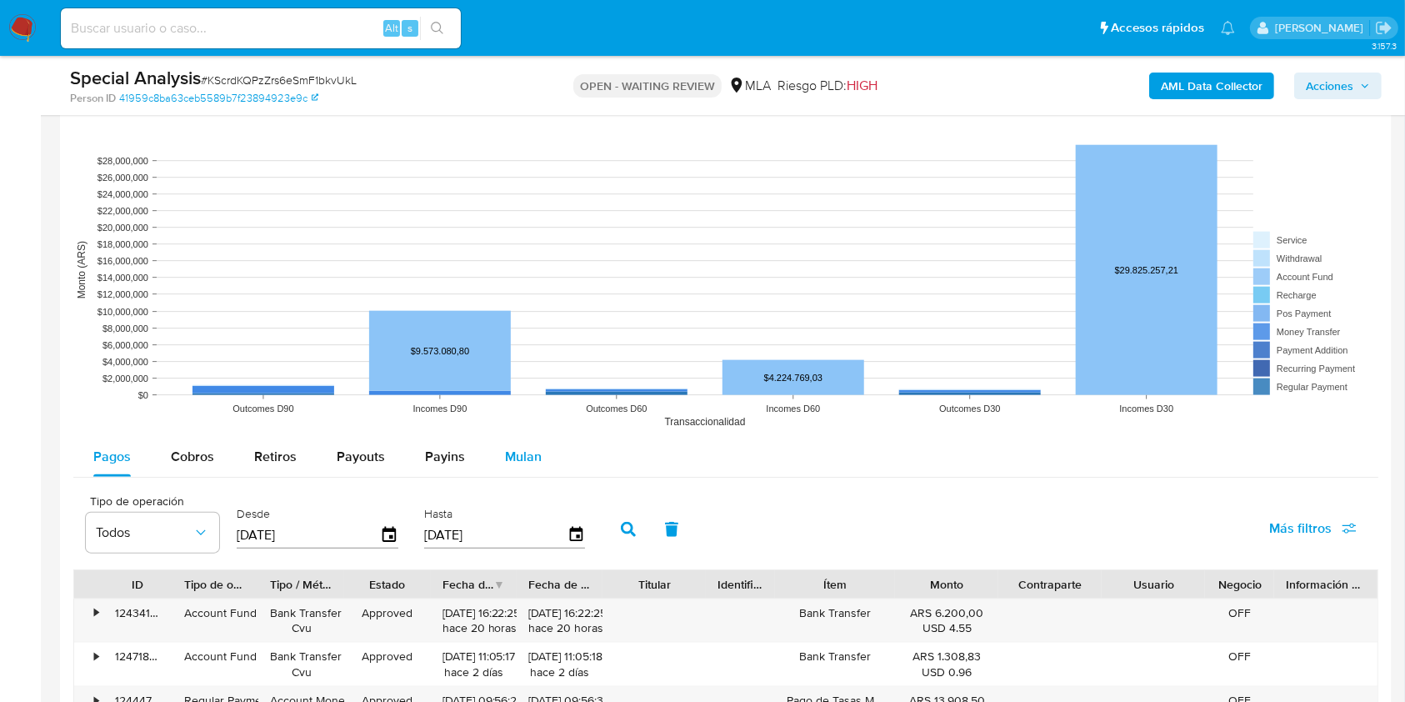
click at [530, 447] on span "Mulan" at bounding box center [523, 456] width 37 height 19
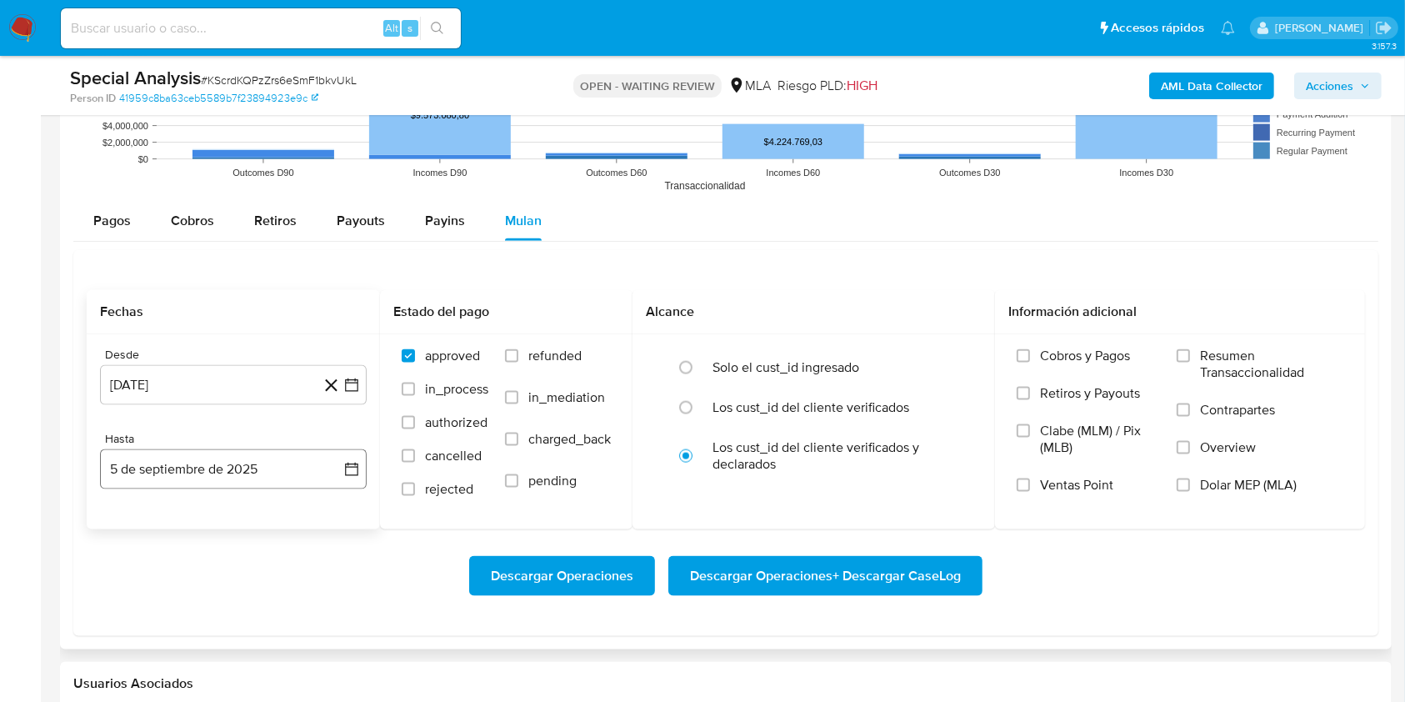
scroll to position [2111, 0]
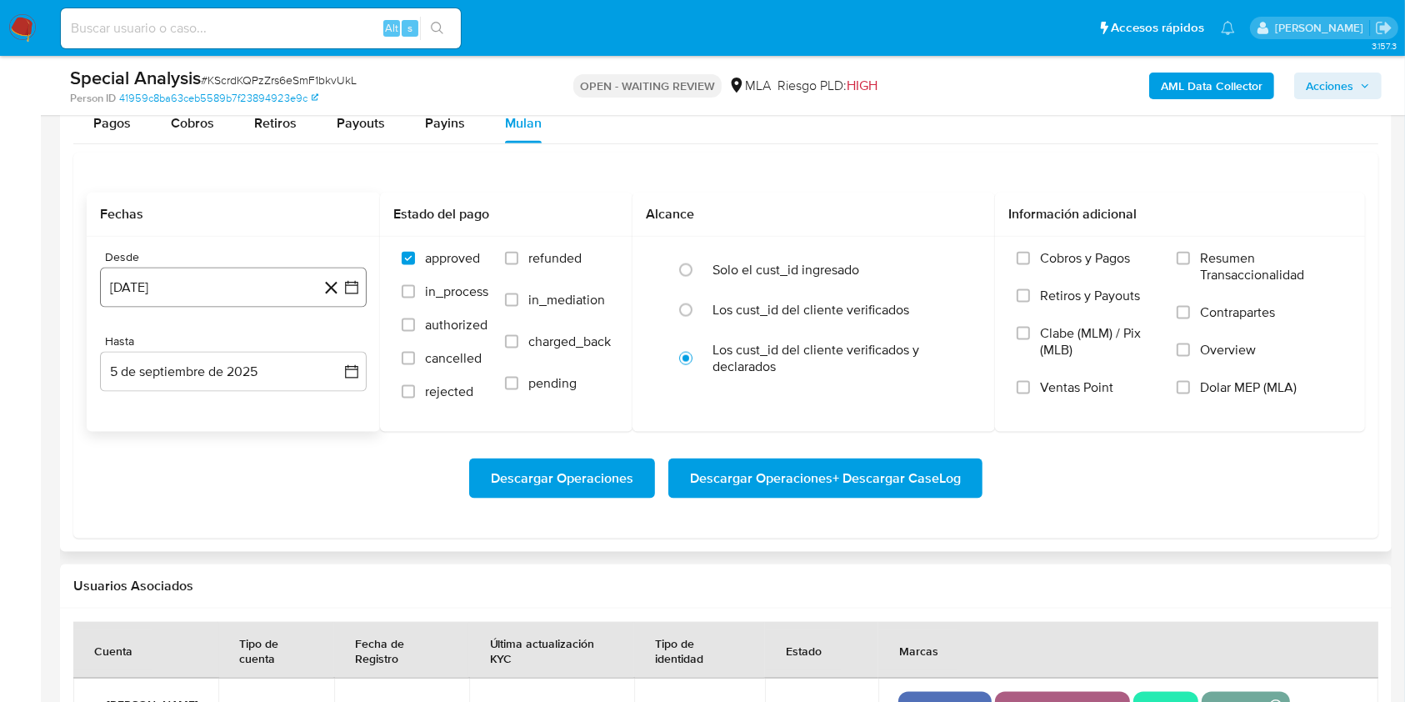
click at [217, 294] on button "5 de agosto de 2024" at bounding box center [233, 288] width 267 height 40
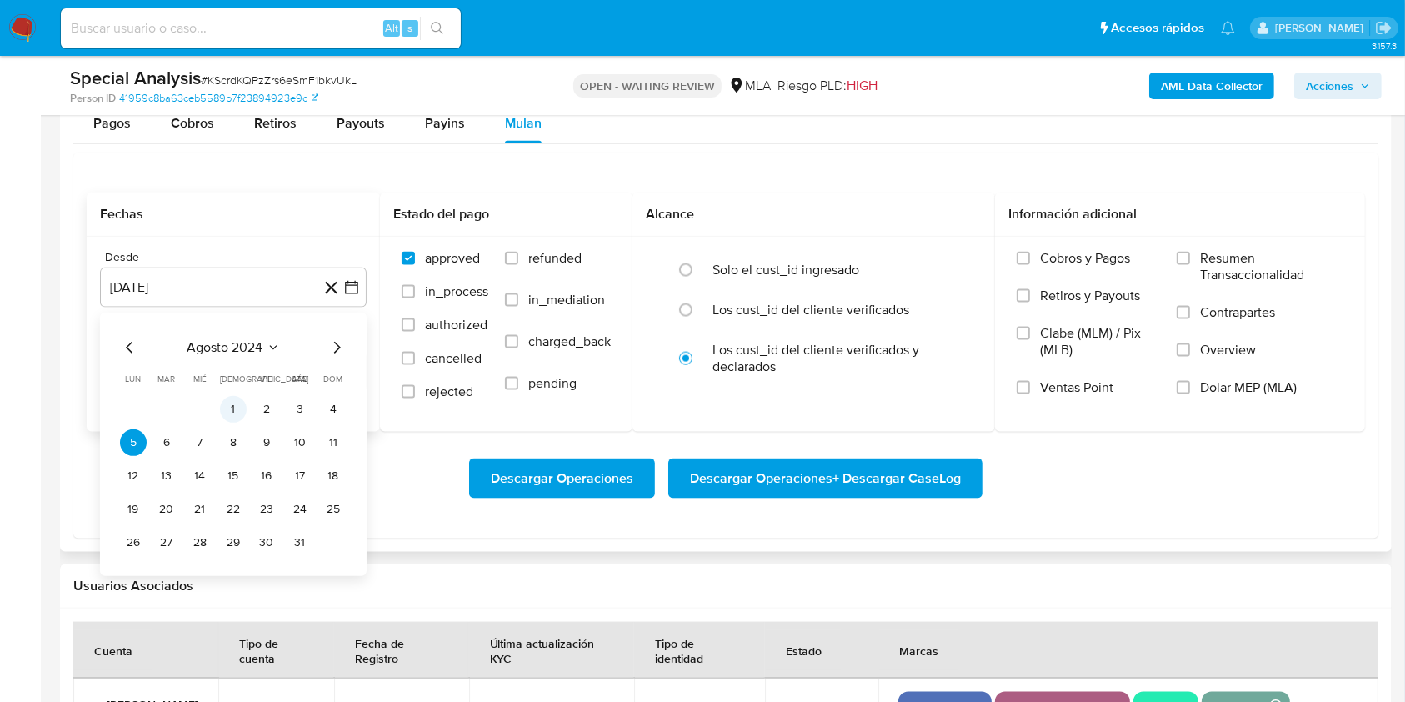
click at [229, 409] on button "1" at bounding box center [233, 409] width 27 height 27
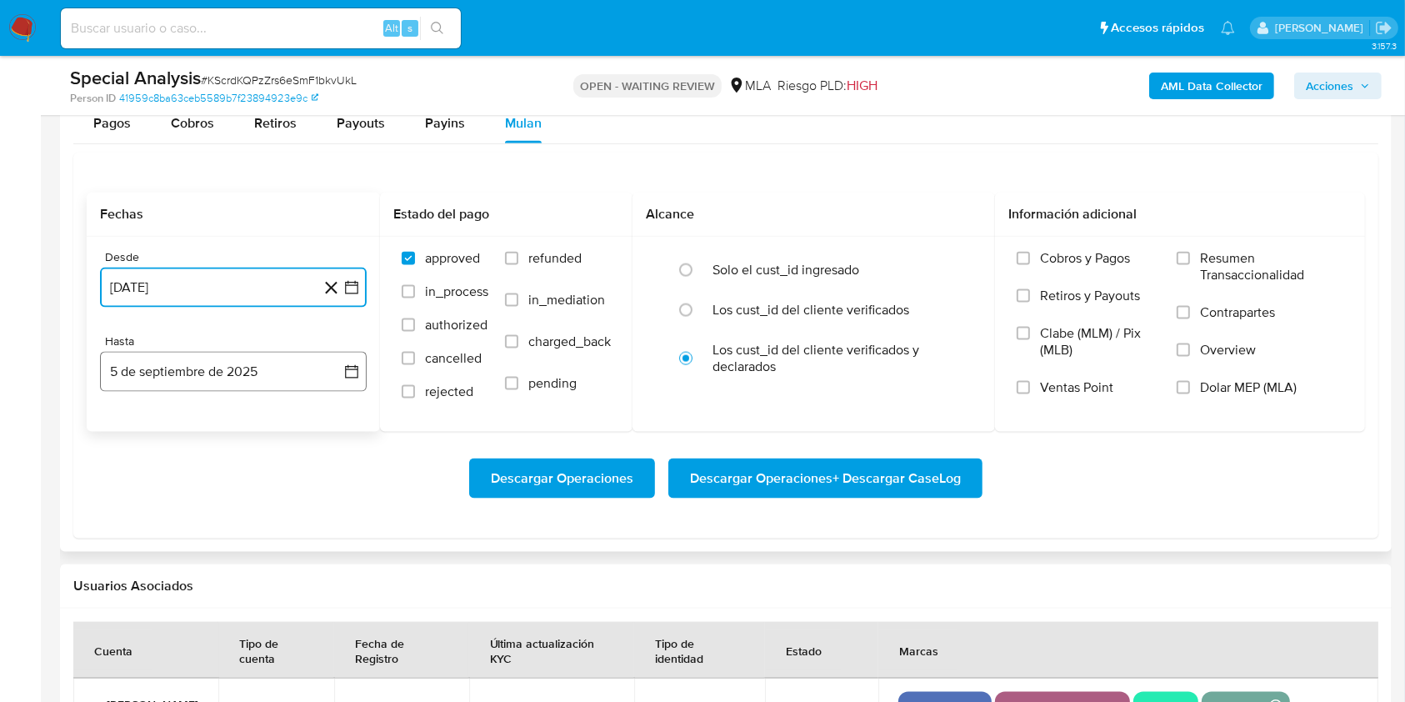
click at [213, 383] on button "5 de septiembre de 2025" at bounding box center [233, 372] width 267 height 40
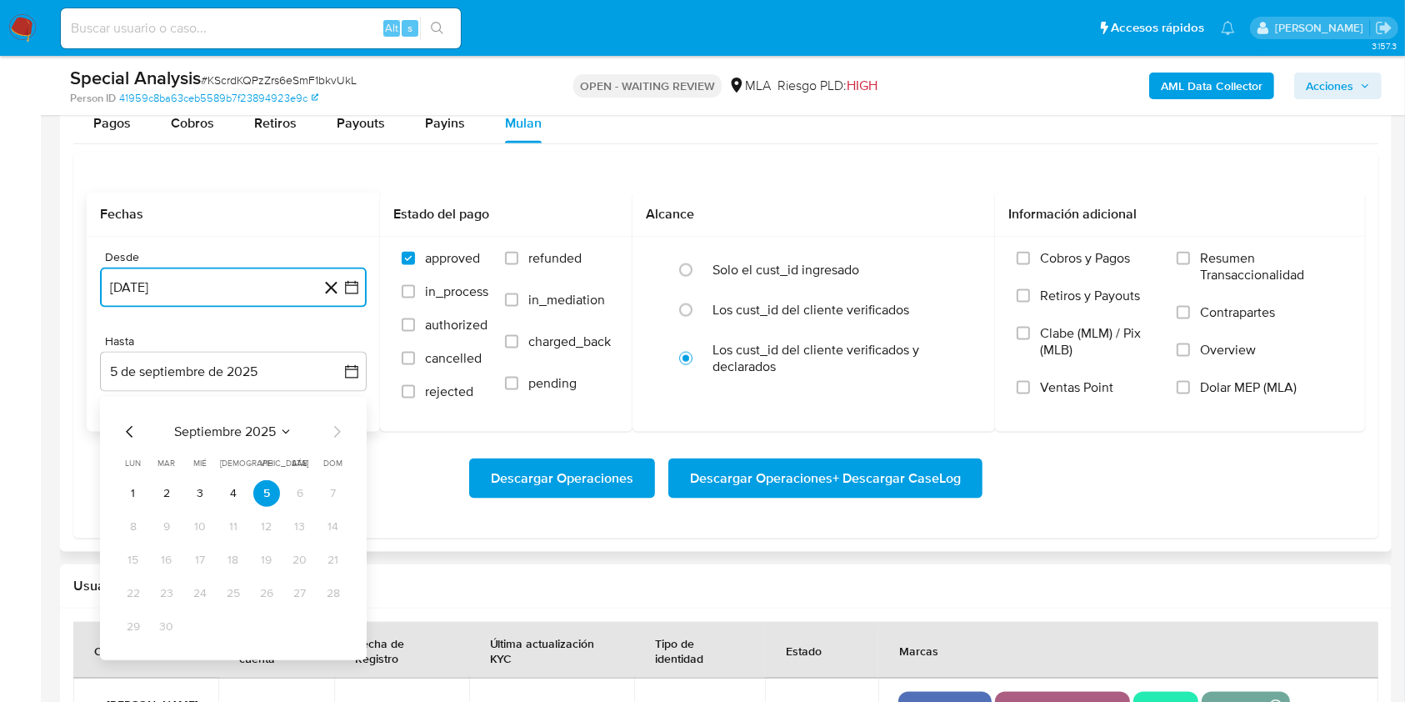
click at [134, 429] on icon "Mes anterior" at bounding box center [130, 432] width 20 height 20
click at [243, 625] on button "31" at bounding box center [233, 627] width 27 height 27
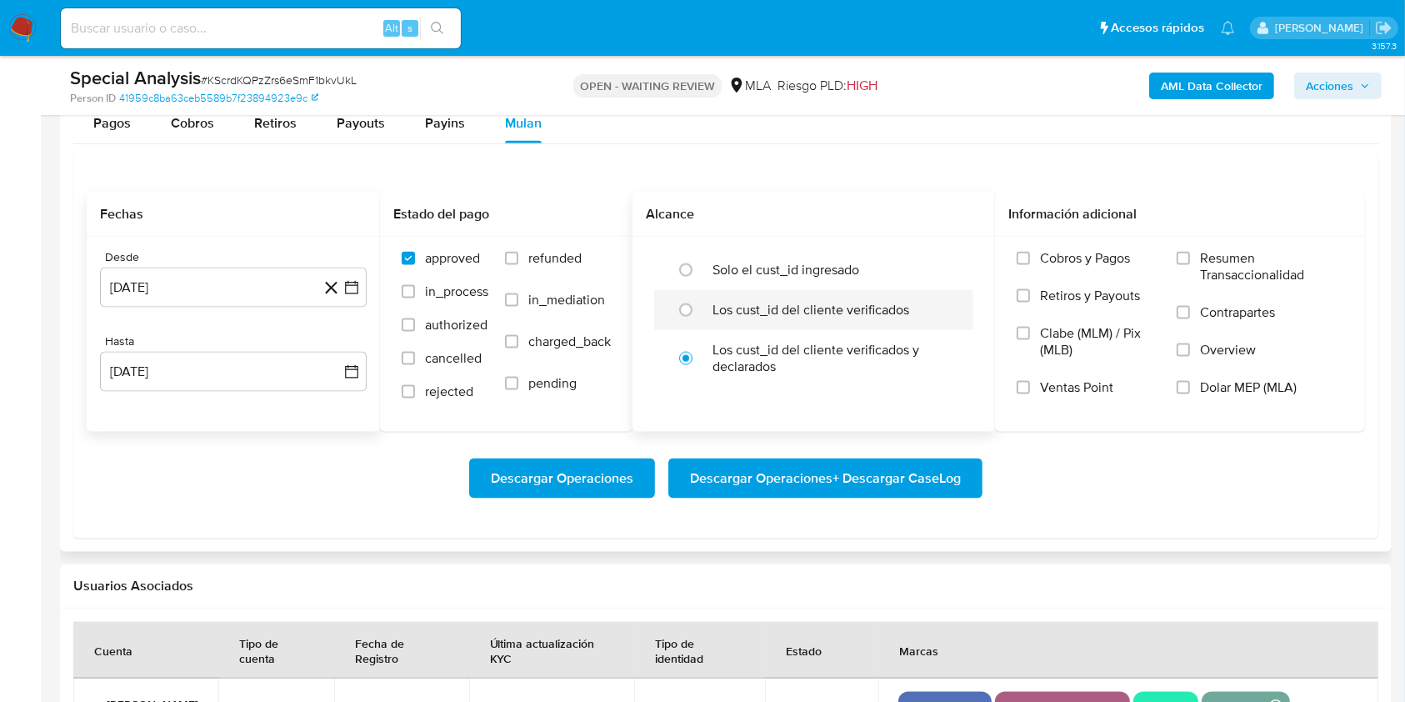
click at [714, 313] on label "Los cust_id del cliente verificados" at bounding box center [811, 310] width 197 height 17
click at [699, 313] on input "radio" at bounding box center [686, 310] width 27 height 27
radio input "true"
click at [1218, 383] on span "Dolar MEP (MLA)" at bounding box center [1248, 387] width 97 height 17
click at [1190, 383] on input "Dolar MEP (MLA)" at bounding box center [1183, 387] width 13 height 13
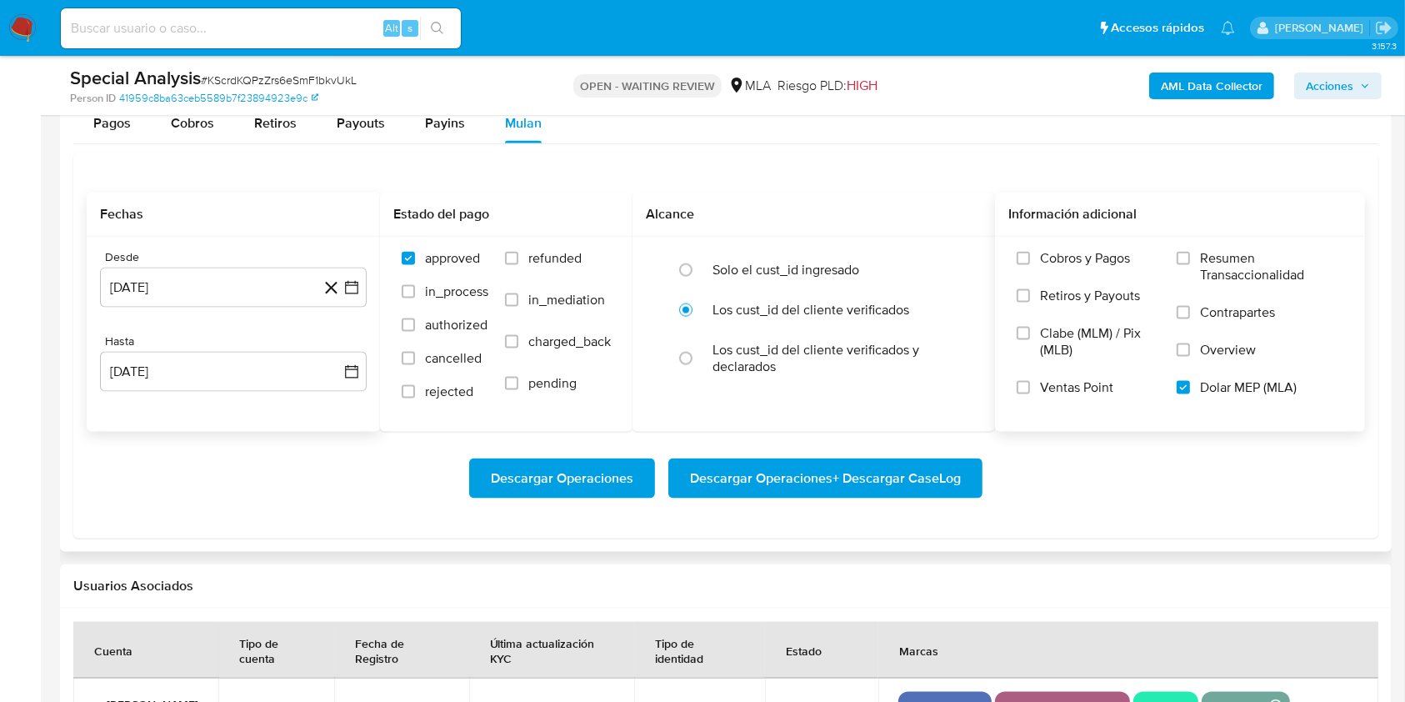
click at [811, 470] on span "Descargar Operaciones + Descargar CaseLog" at bounding box center [825, 478] width 271 height 37
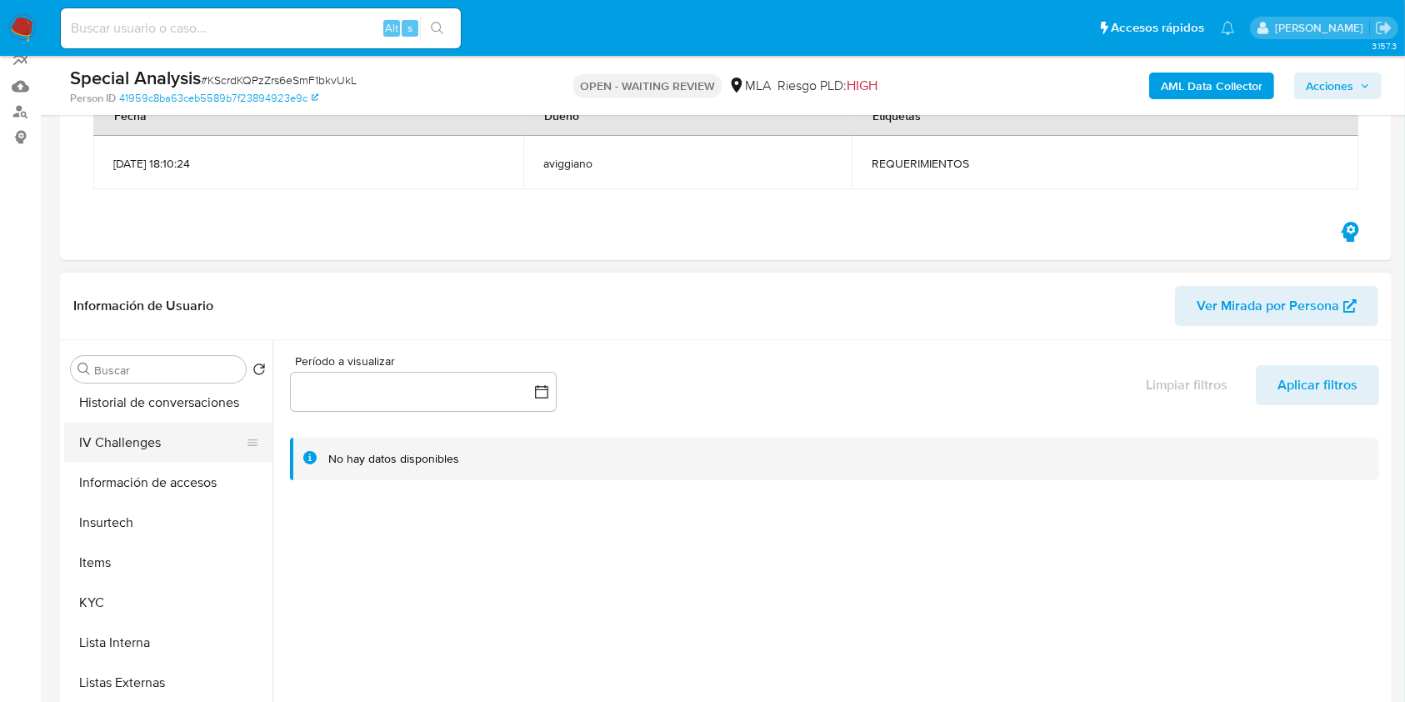
scroll to position [340, 0]
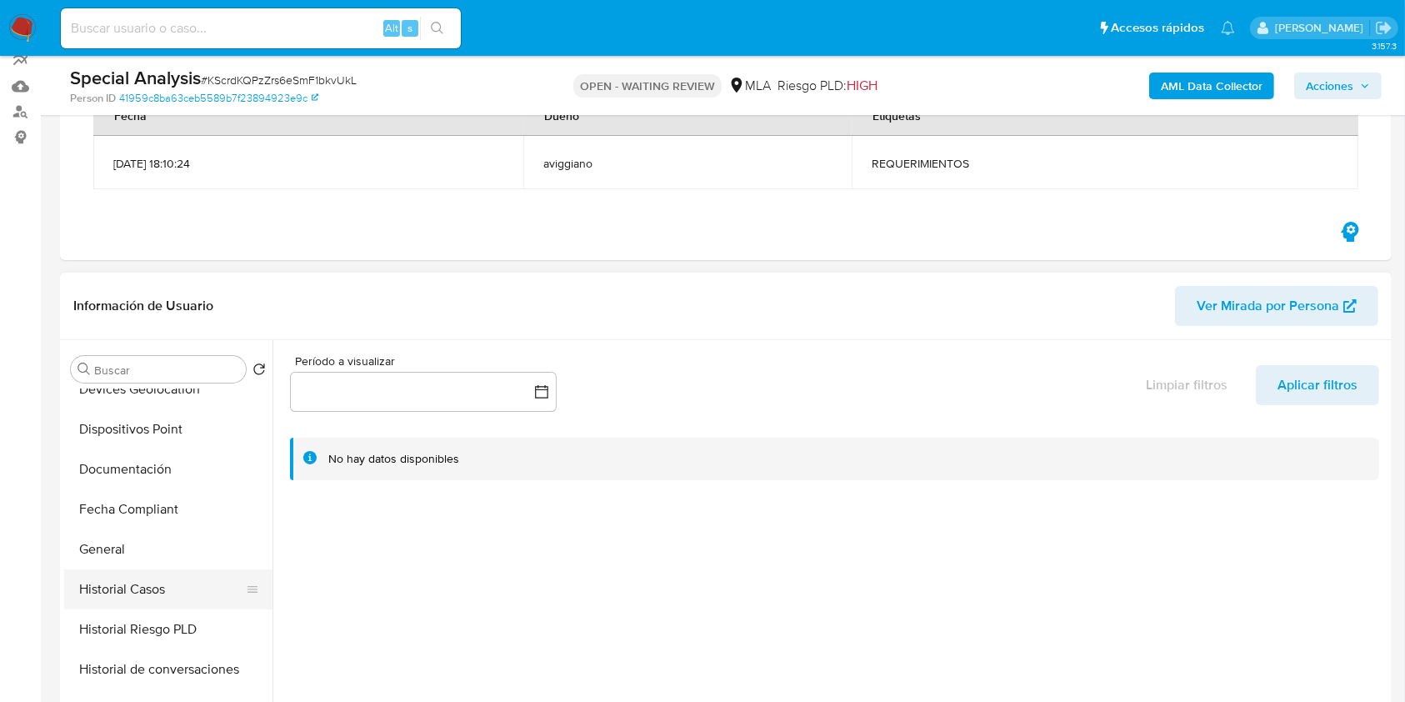
click at [178, 577] on button "Historial Casos" at bounding box center [161, 589] width 195 height 40
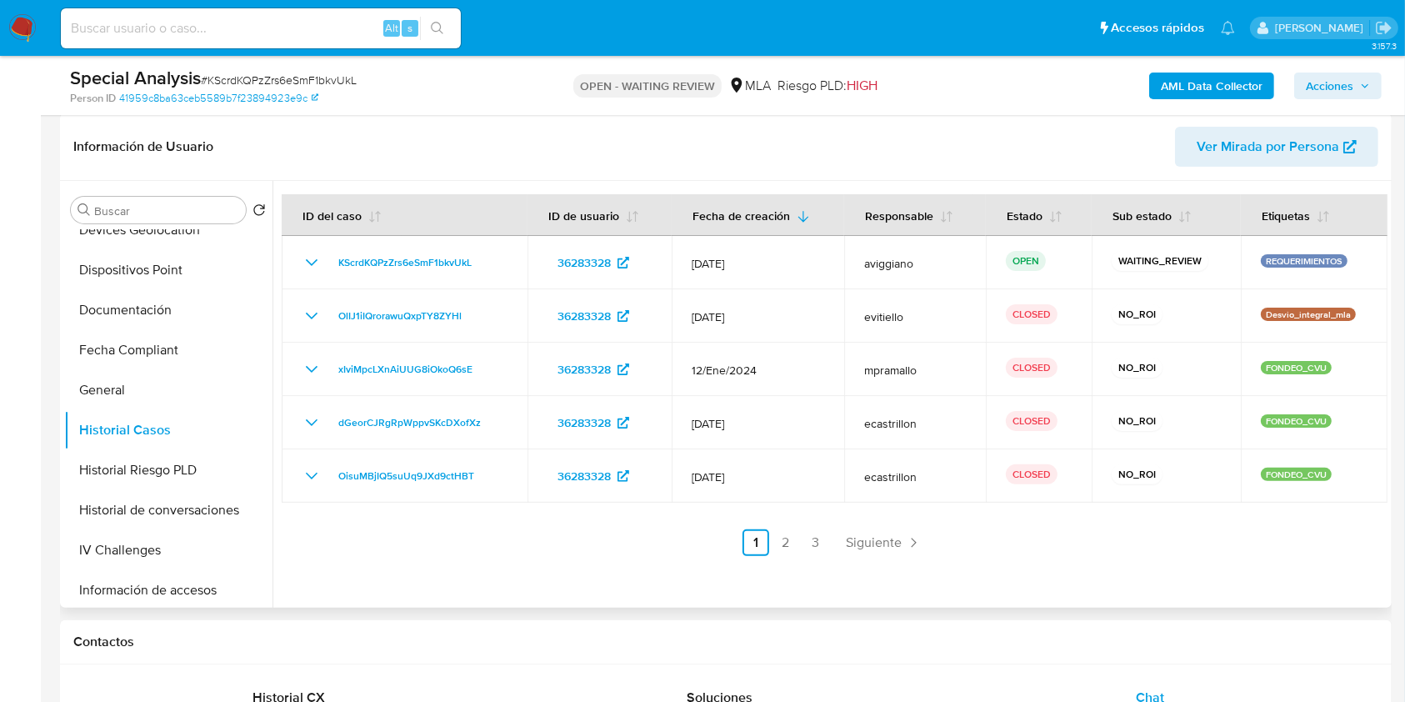
scroll to position [292, 0]
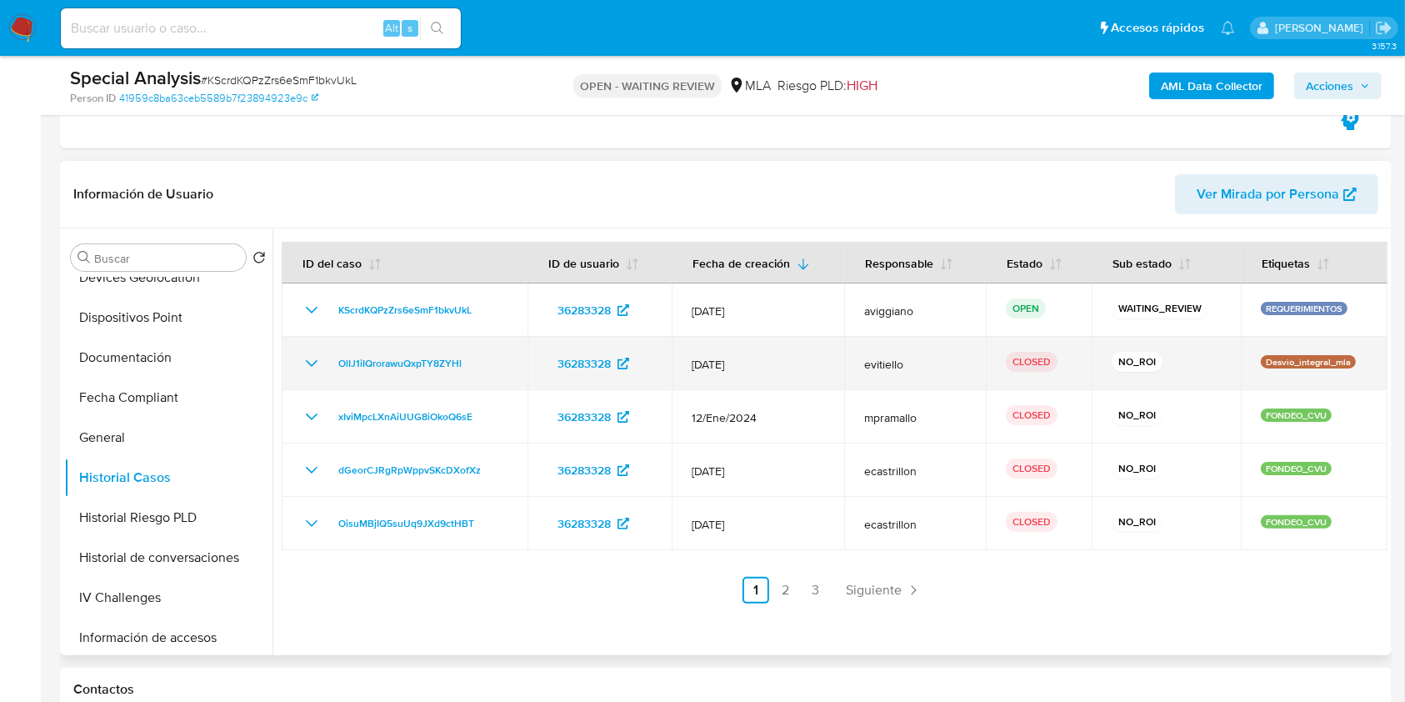
click icon "Mostrar/Ocultar"
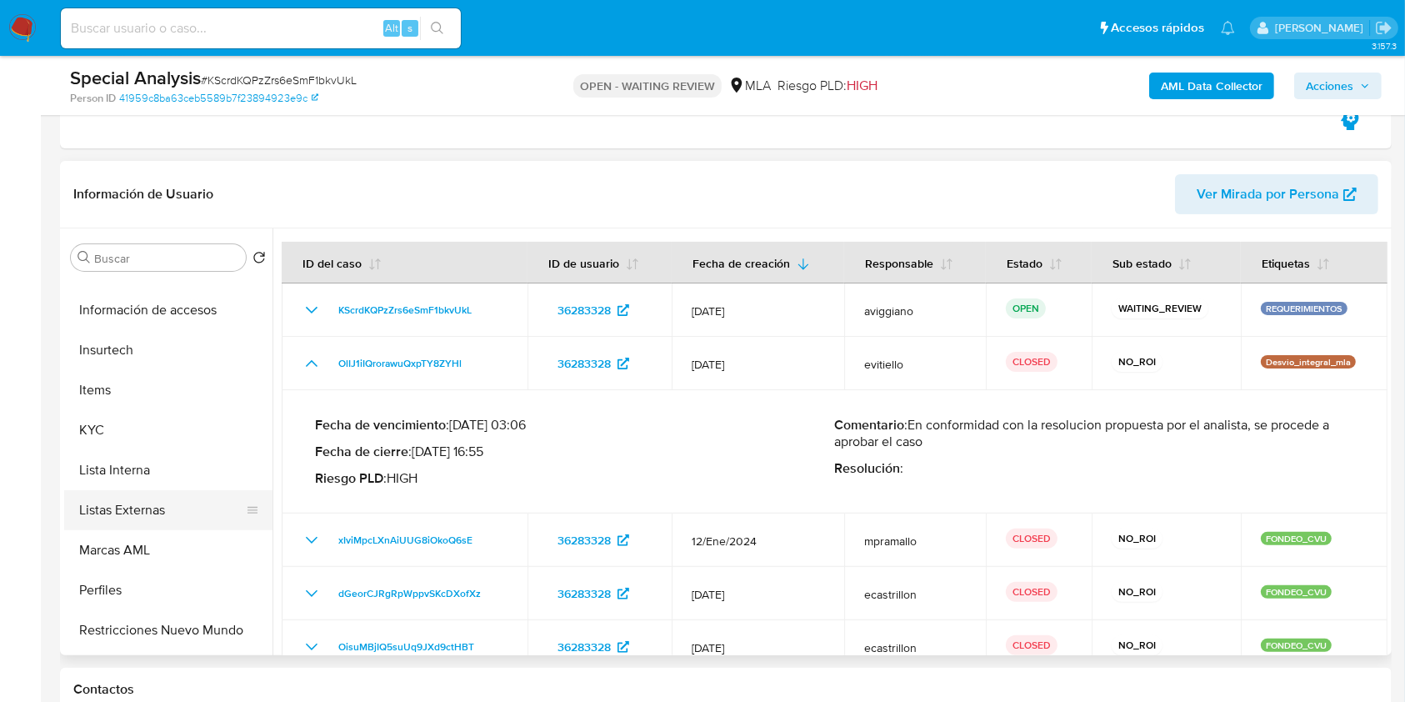
scroll to position [674, 0]
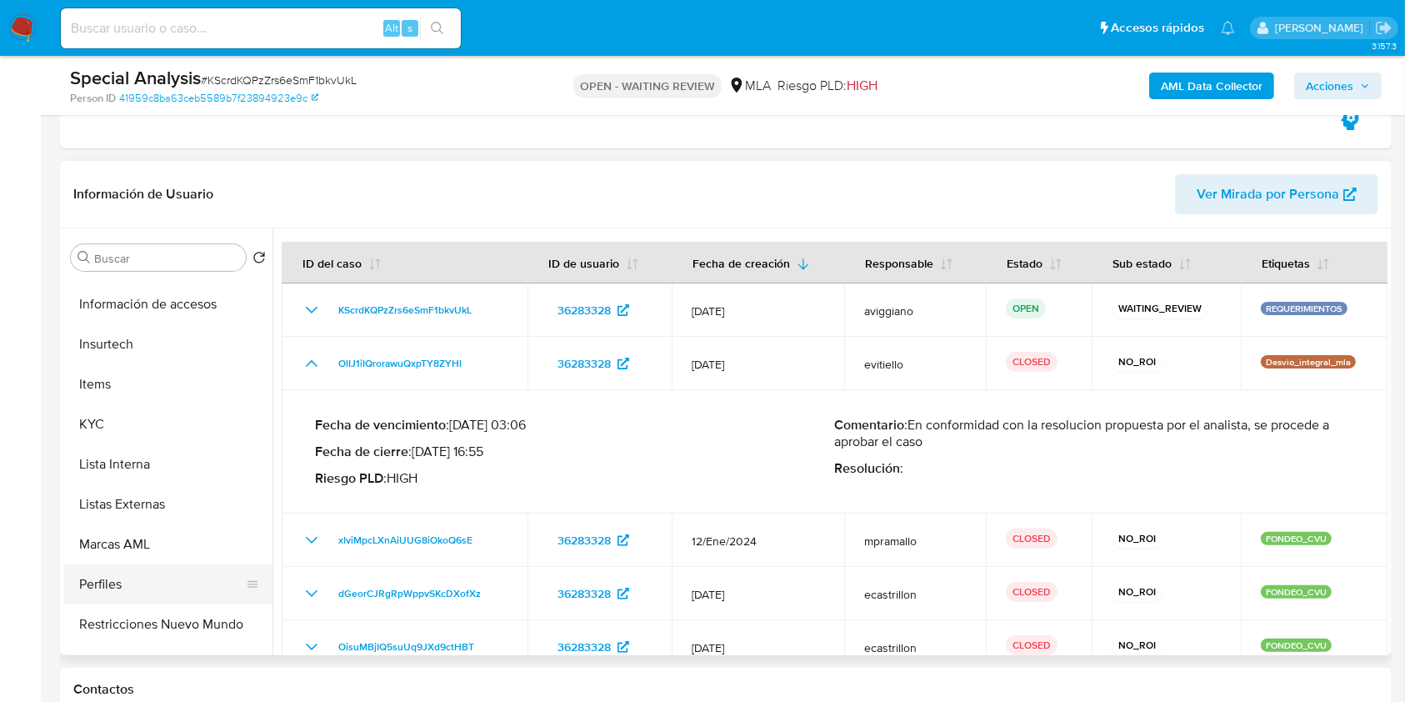
click button "Perfiles"
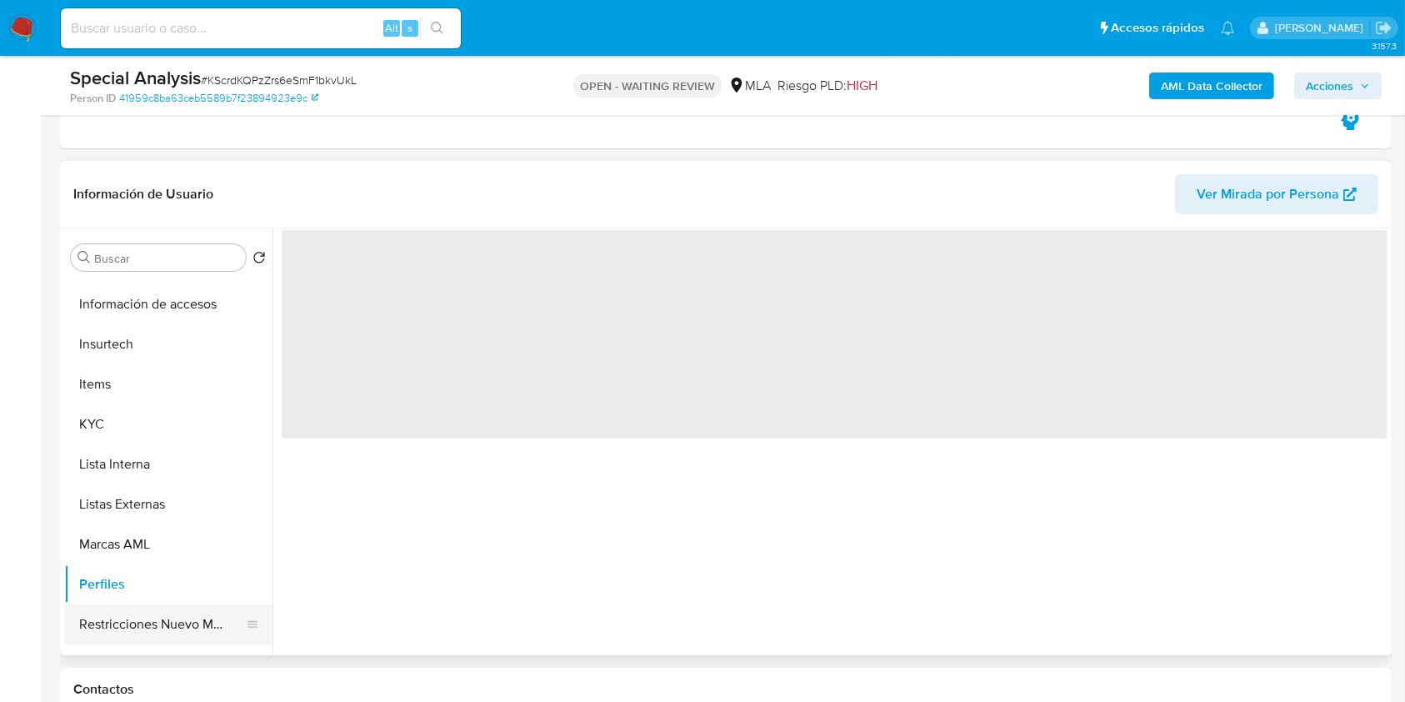
click button "Restricciones Nuevo Mundo"
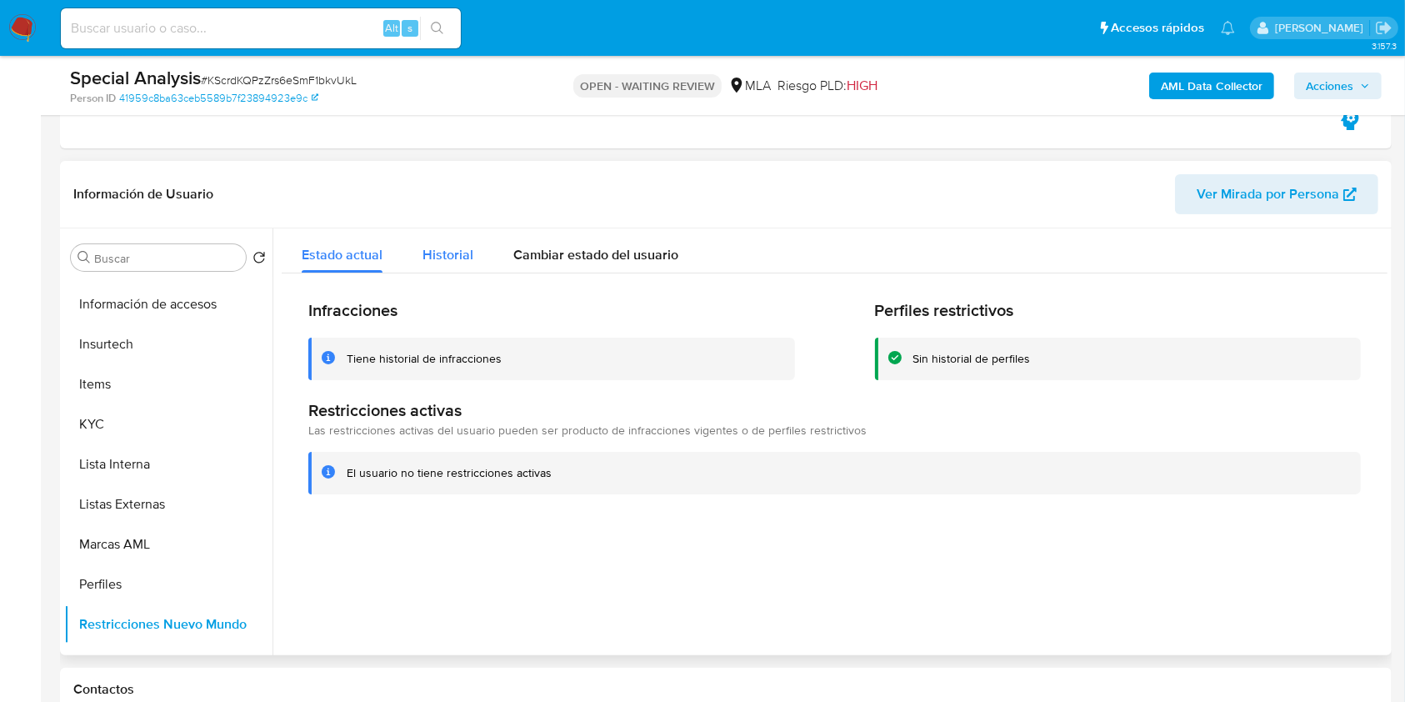
click button "Historial"
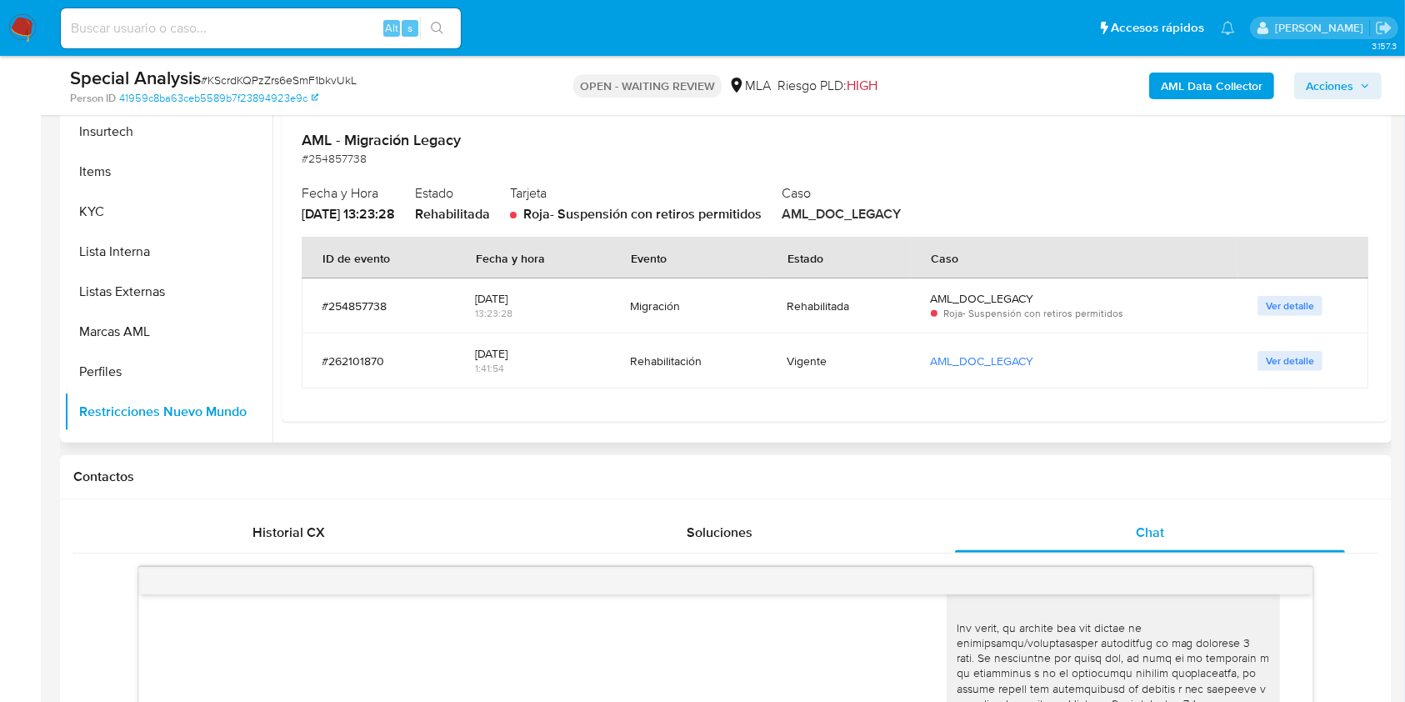
scroll to position [513, 0]
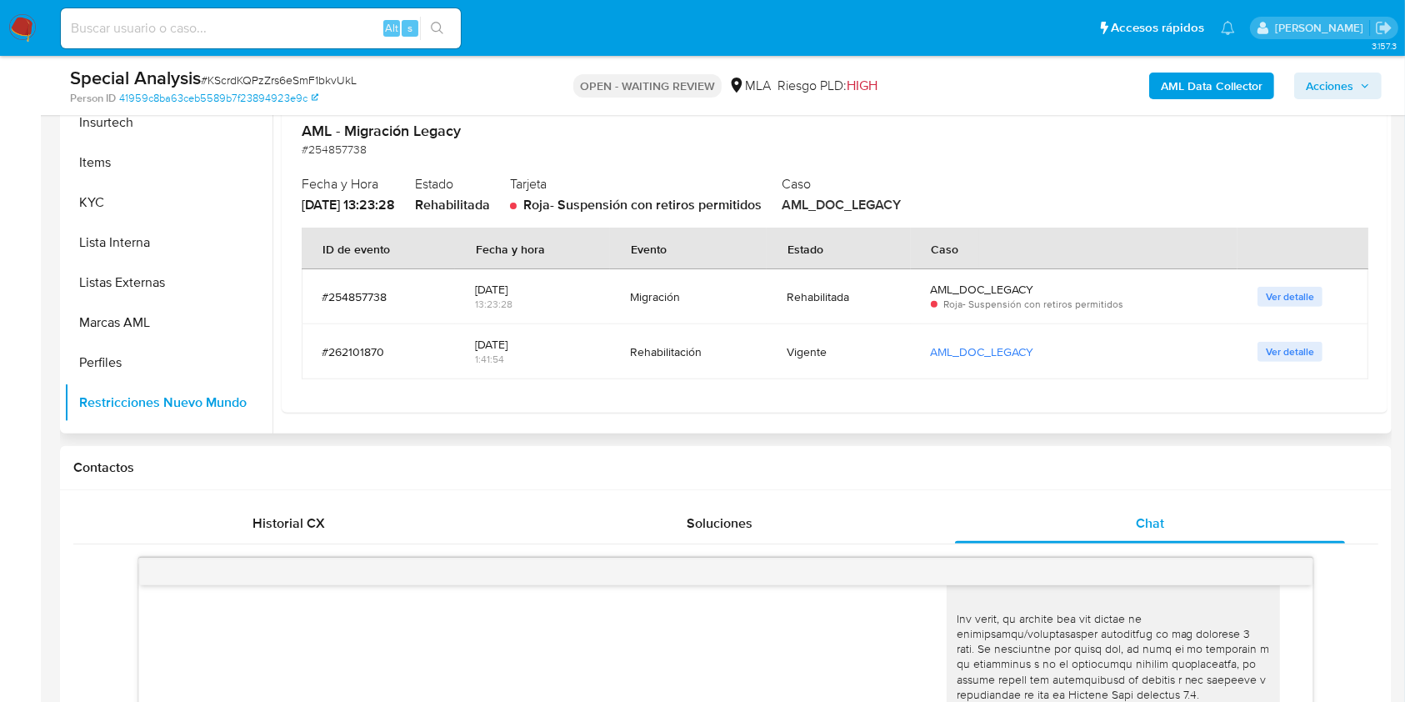
drag, startPoint x: 992, startPoint y: 288, endPoint x: 1018, endPoint y: 288, distance: 25.9
click div "AML_DOC_LEGACY"
click span "Ver detalle"
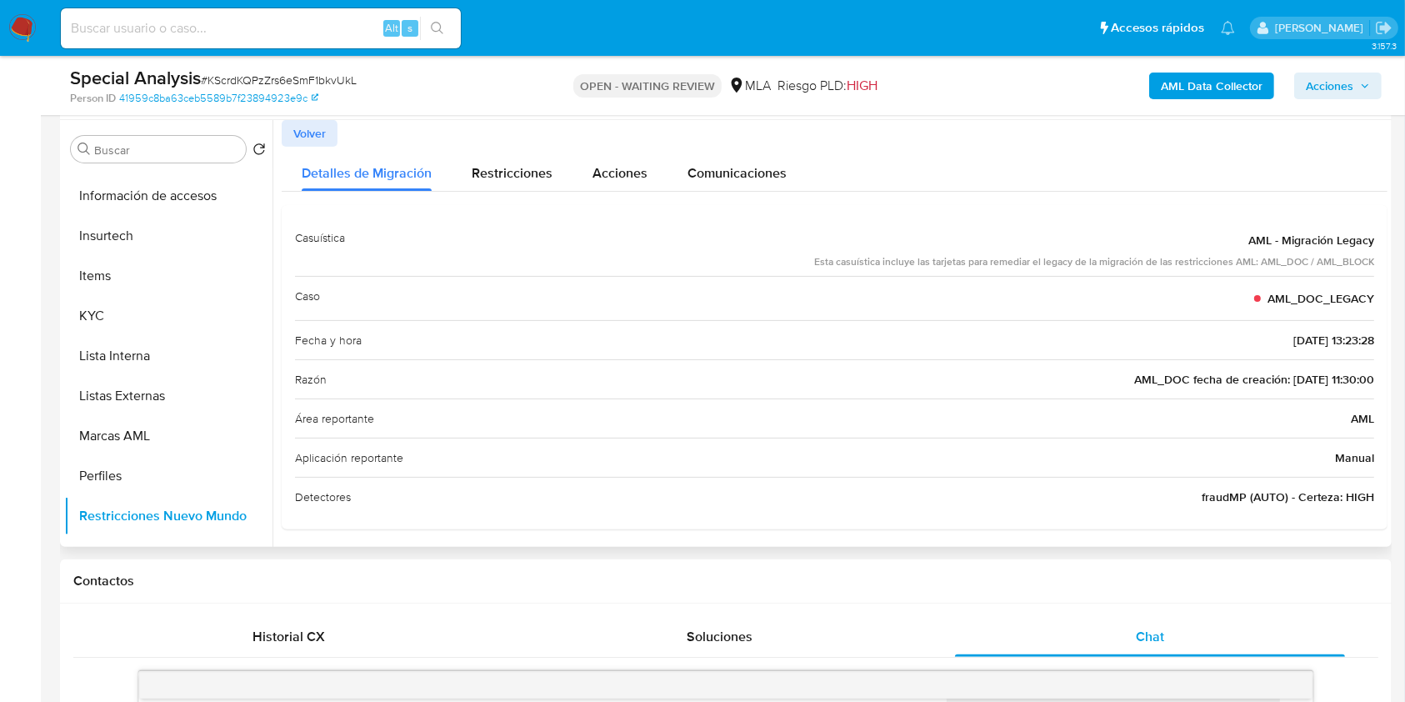
scroll to position [180, 0]
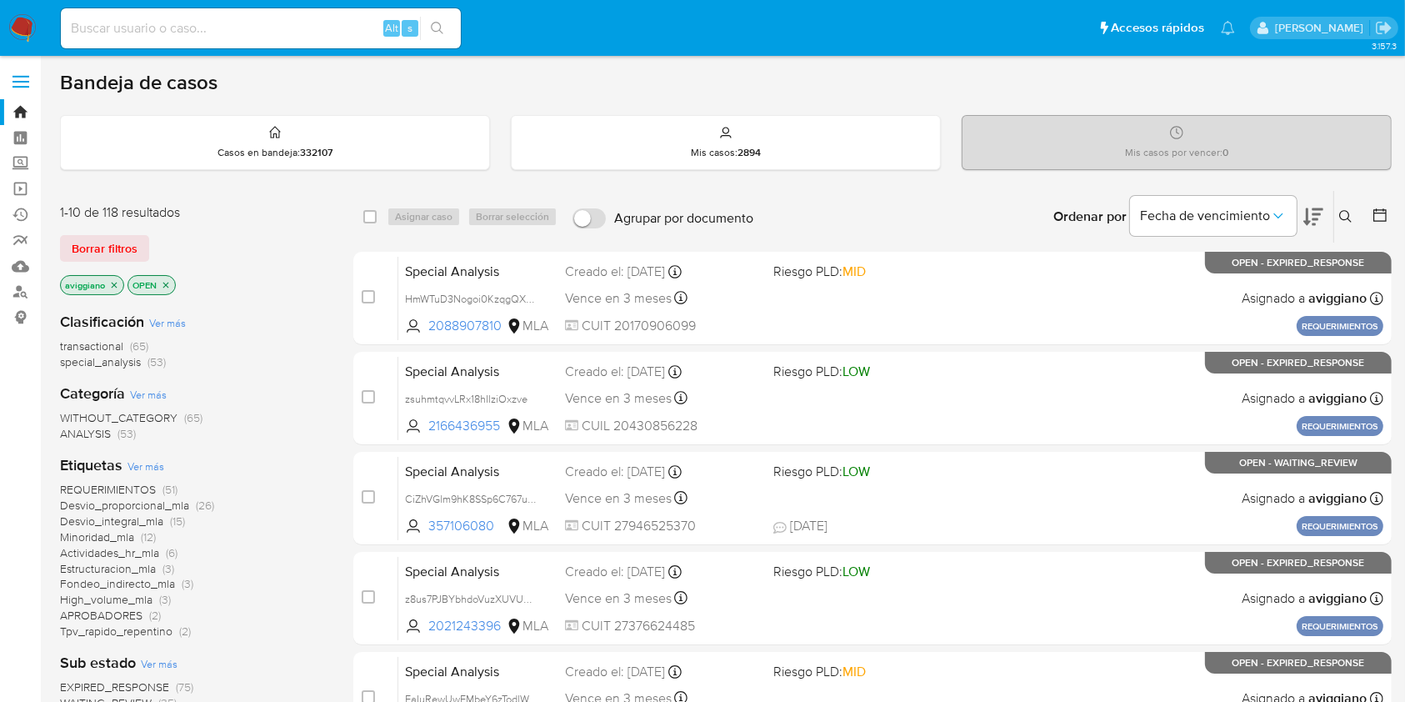
click at [230, 16] on div "Alt s" at bounding box center [261, 28] width 400 height 40
click at [233, 27] on input at bounding box center [261, 29] width 400 height 22
paste input "Ylxhdwuk5BRdGV01Hzr6ld0R"
type input "Ylxhdwuk5BRdGV01Hzr6ld0R"
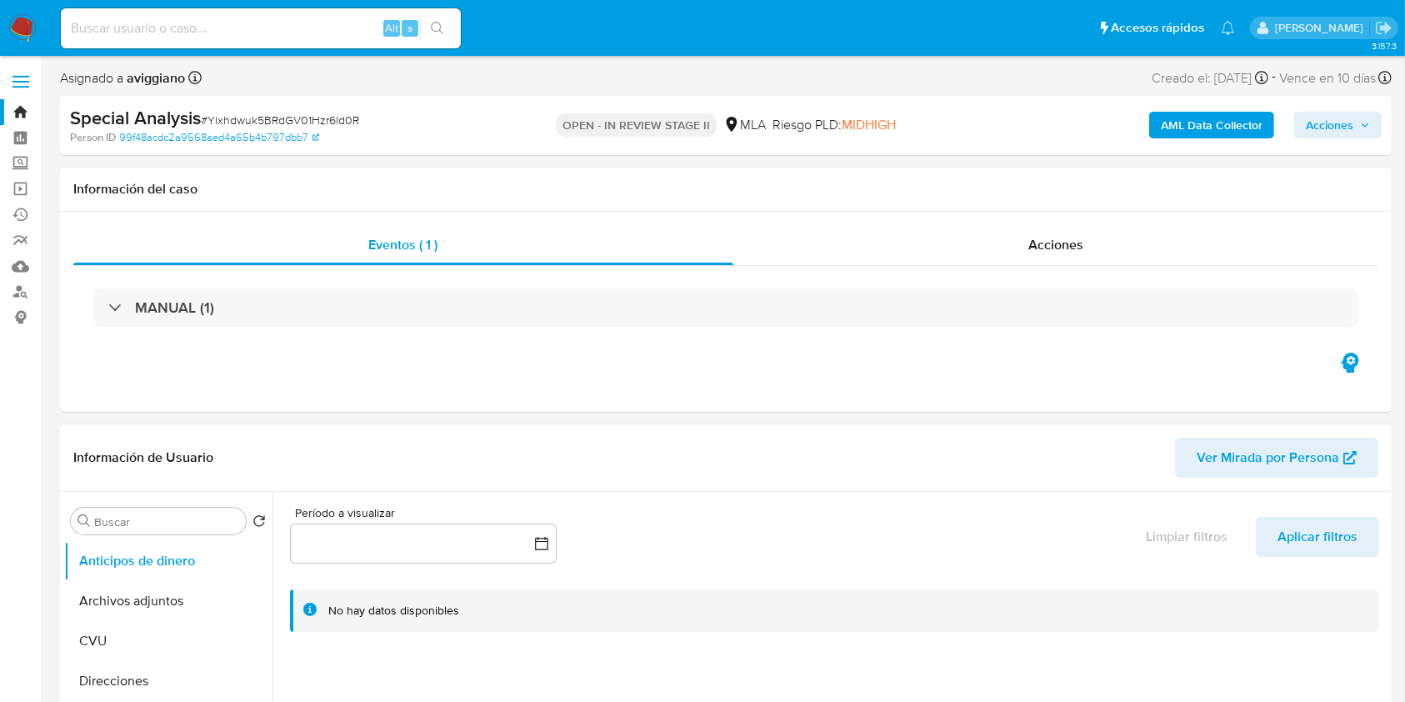
select select "10"
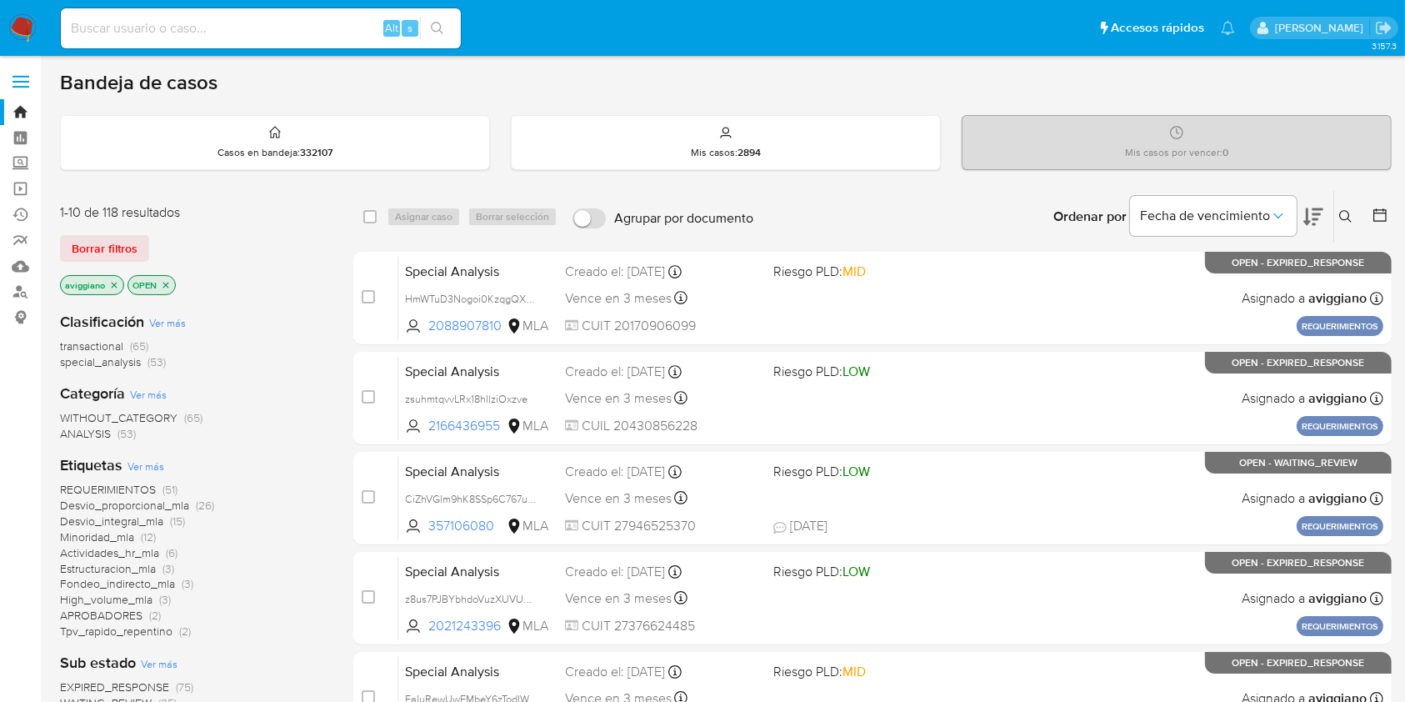
click icon
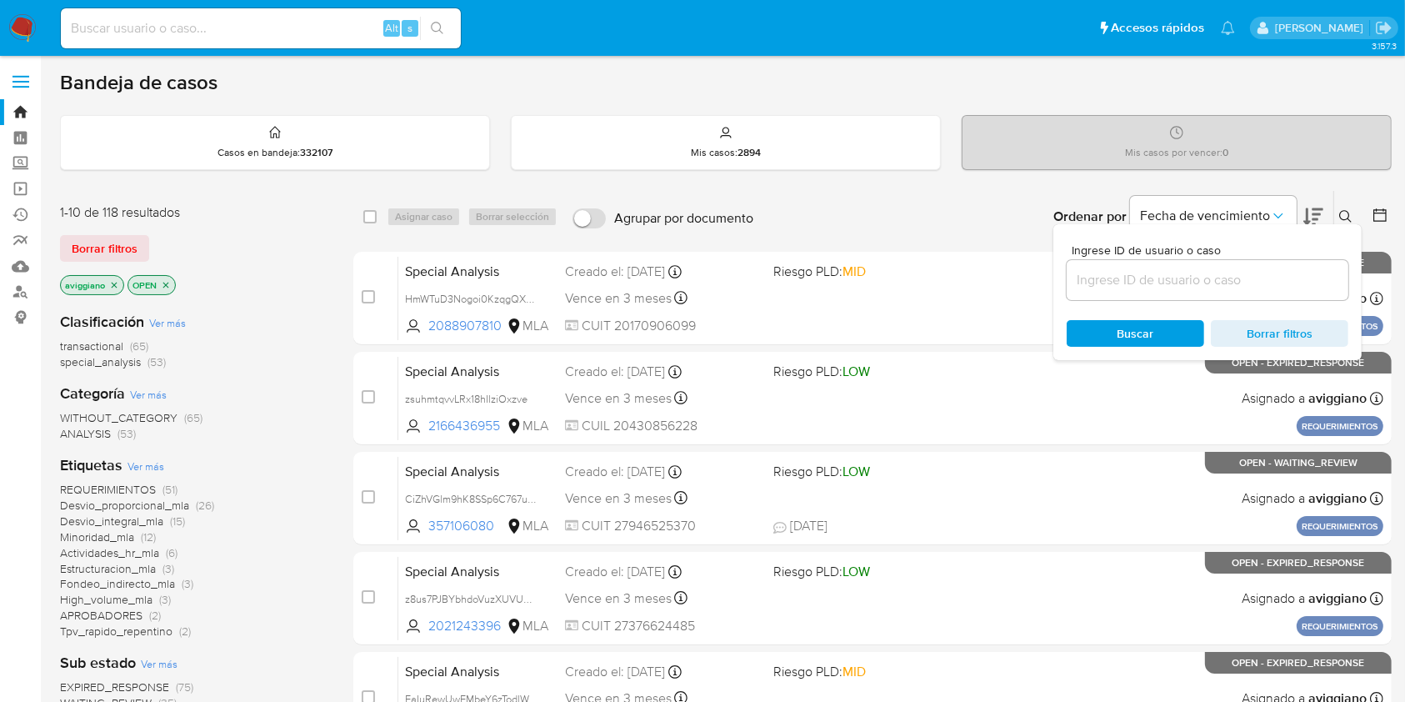
click input
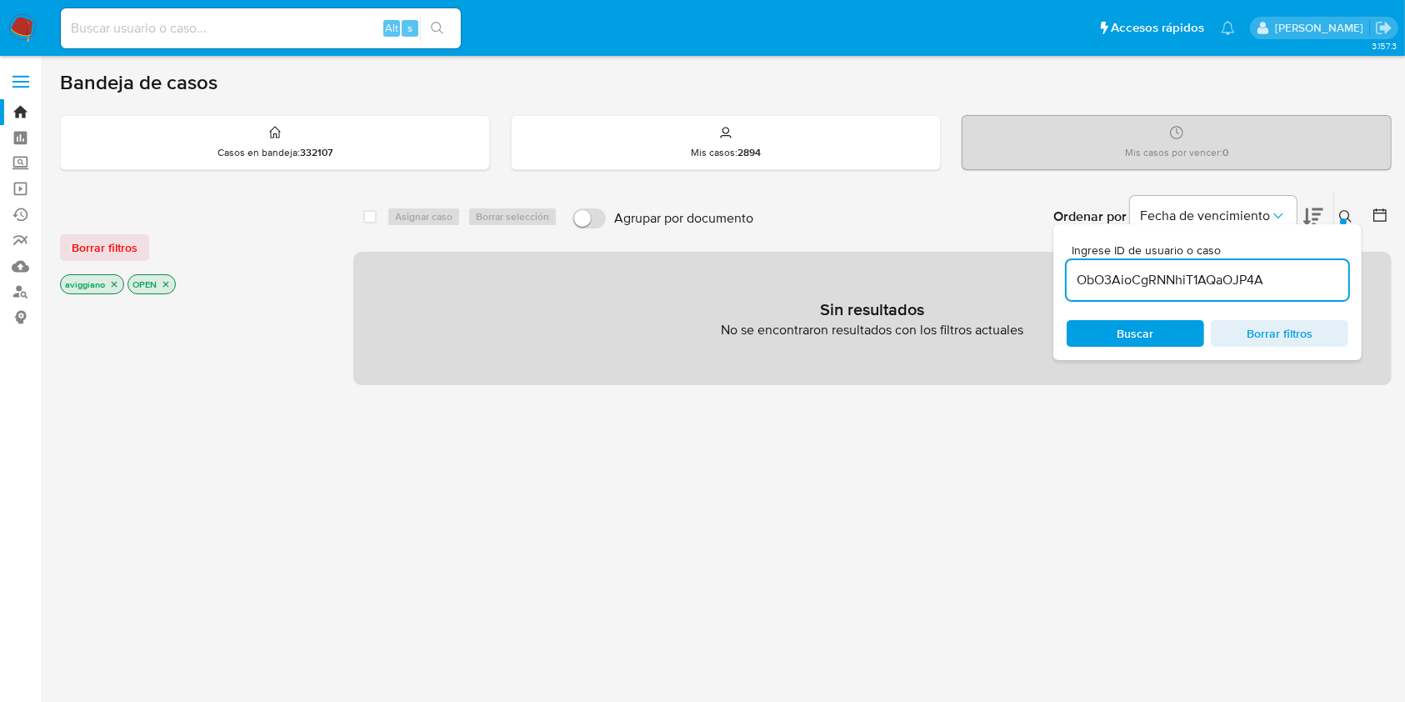
click icon "close-filter"
click div "select-all-cases-checkbox"
drag, startPoint x: 1289, startPoint y: 250, endPoint x: 1294, endPoint y: 276, distance: 26.3
click span "Ingrese ID de usuario o caso"
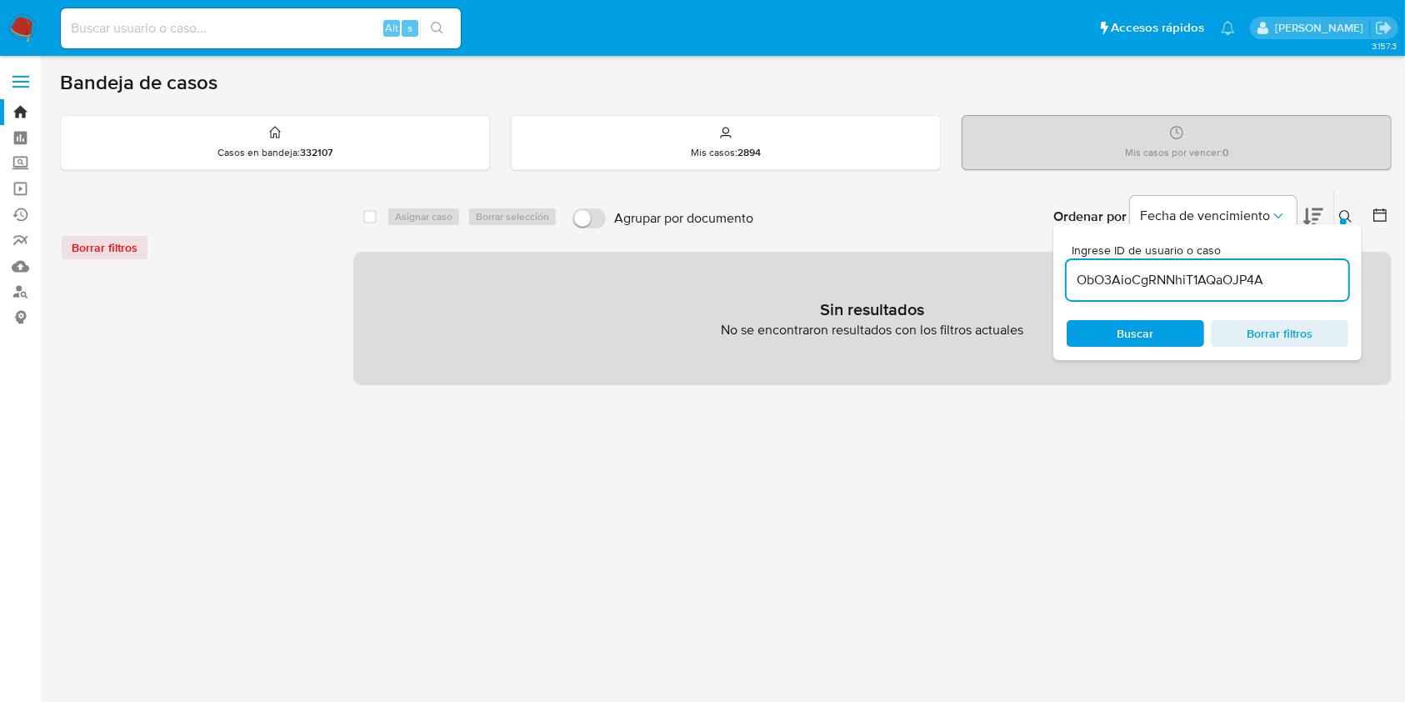
click input "ObO3AioCgRNNhiT1AQaOJP4A"
type input "ObO3AioCgRNNhiT1AQaOJP4A"
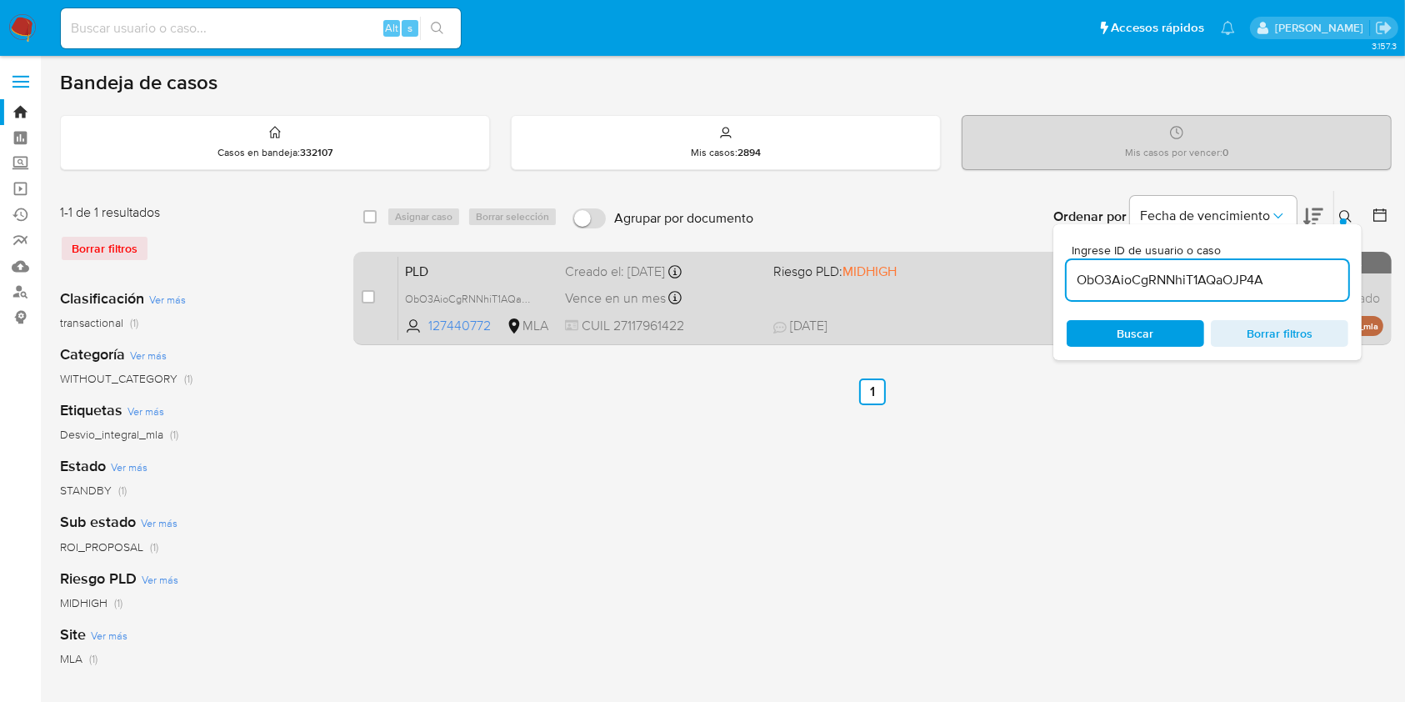
click div "Vence en un mes Vence el 10/10/2025 03:33:09"
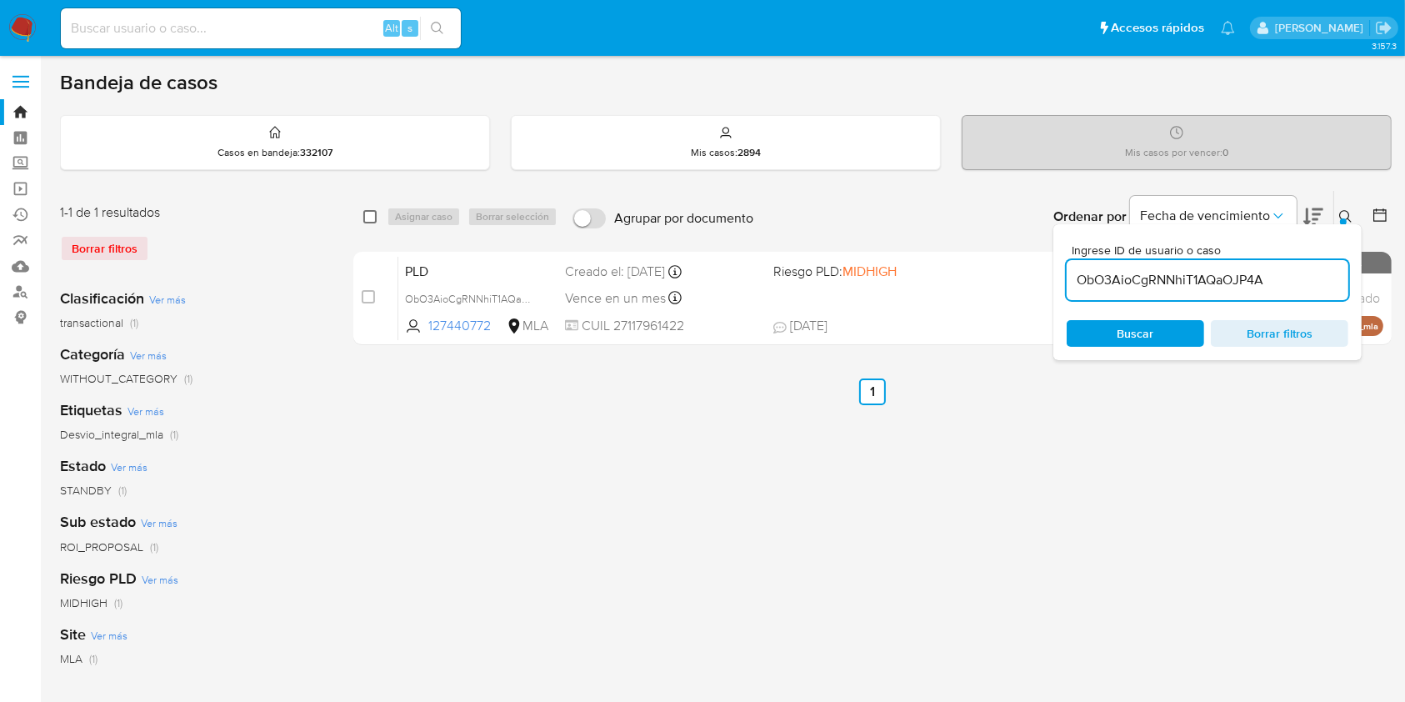
click input "checkbox"
checkbox input "true"
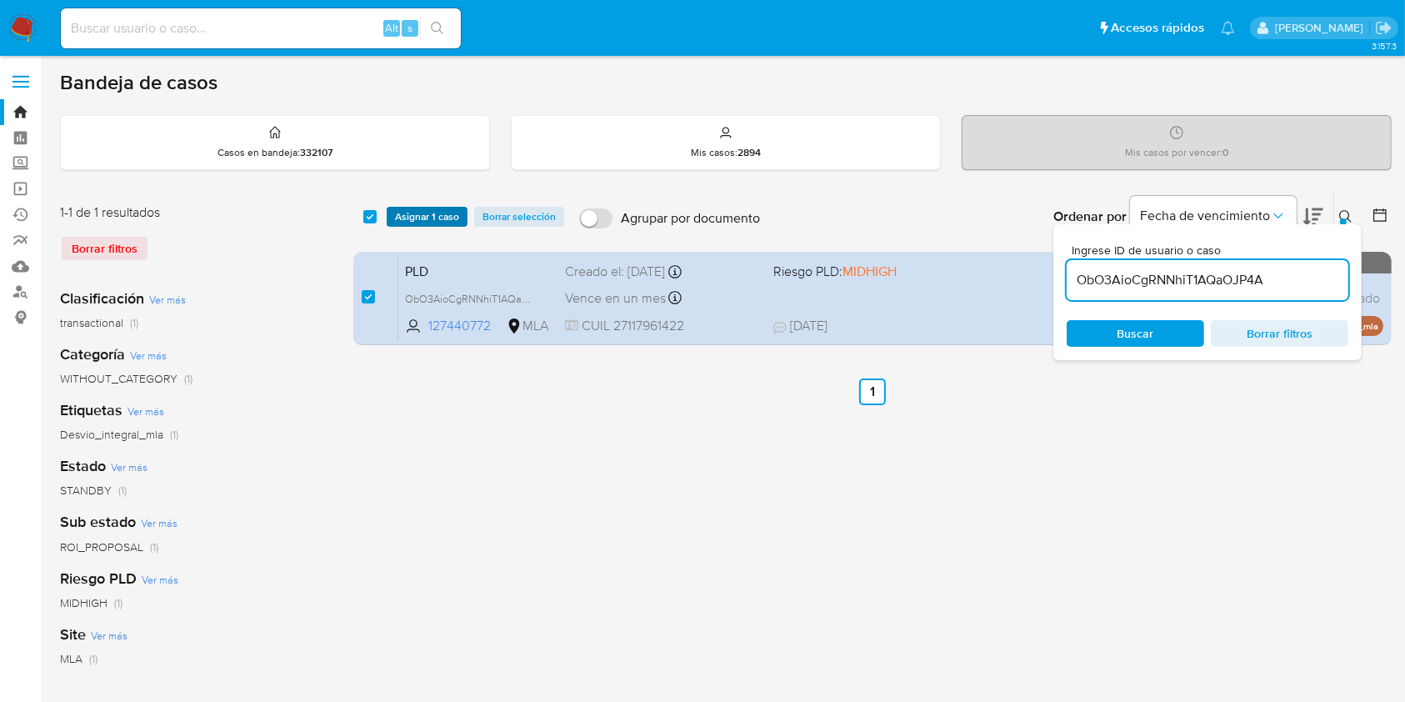
click button "Asignar 1 caso"
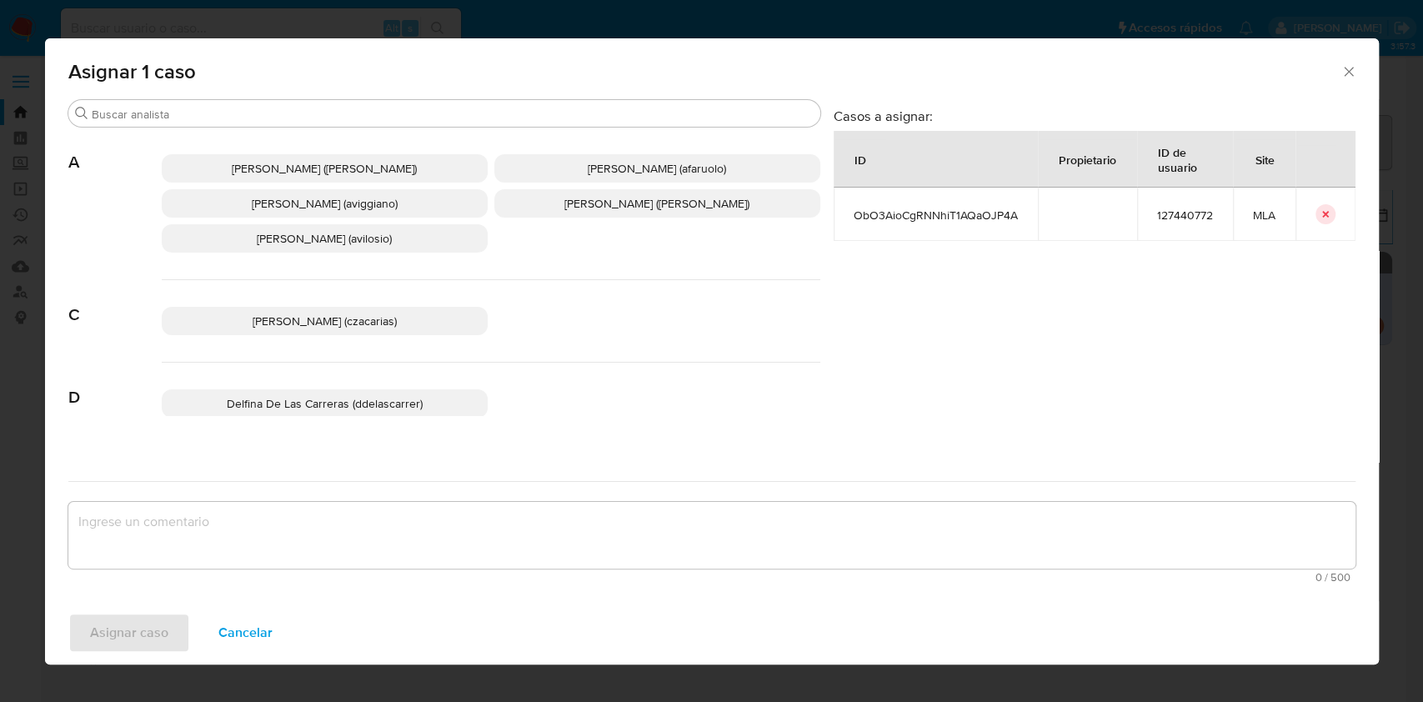
click span "Agustina Belen Viggiano (aviggiano)"
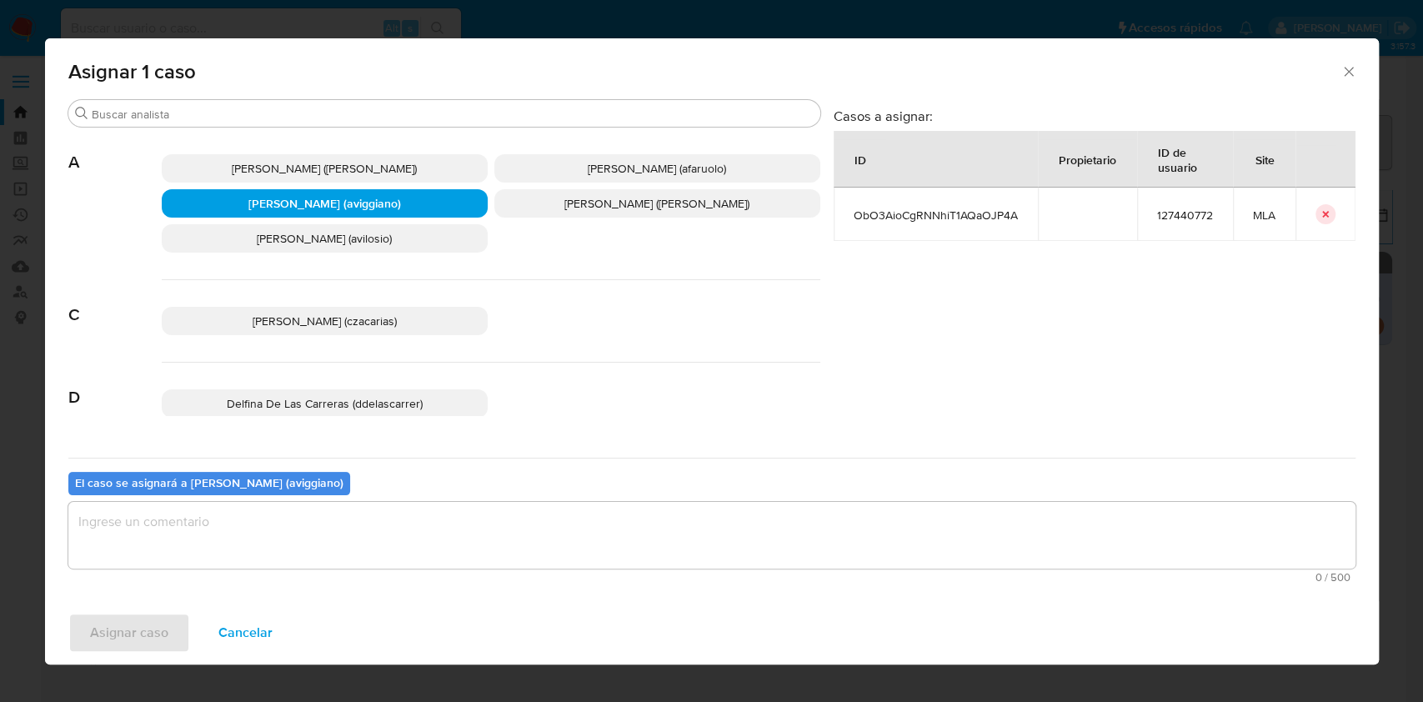
click textarea "assign-modal"
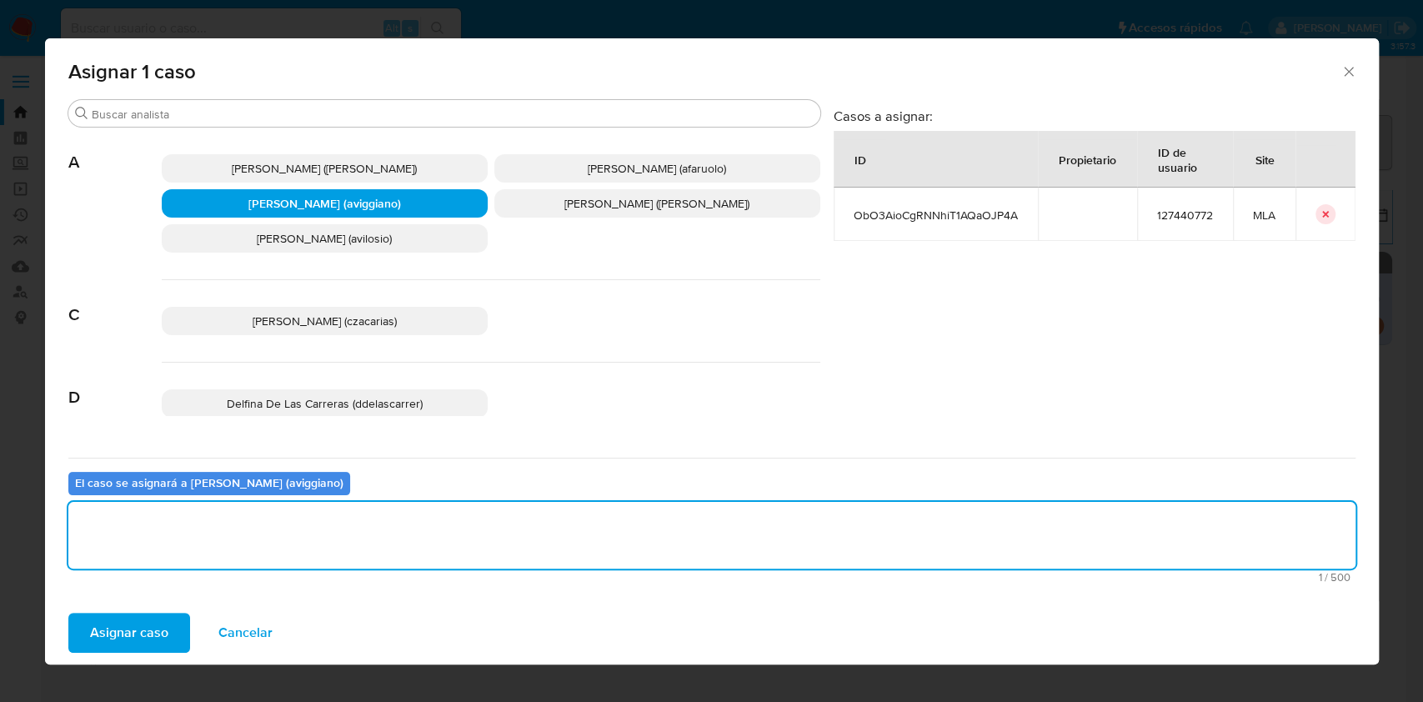
click span "Asignar caso"
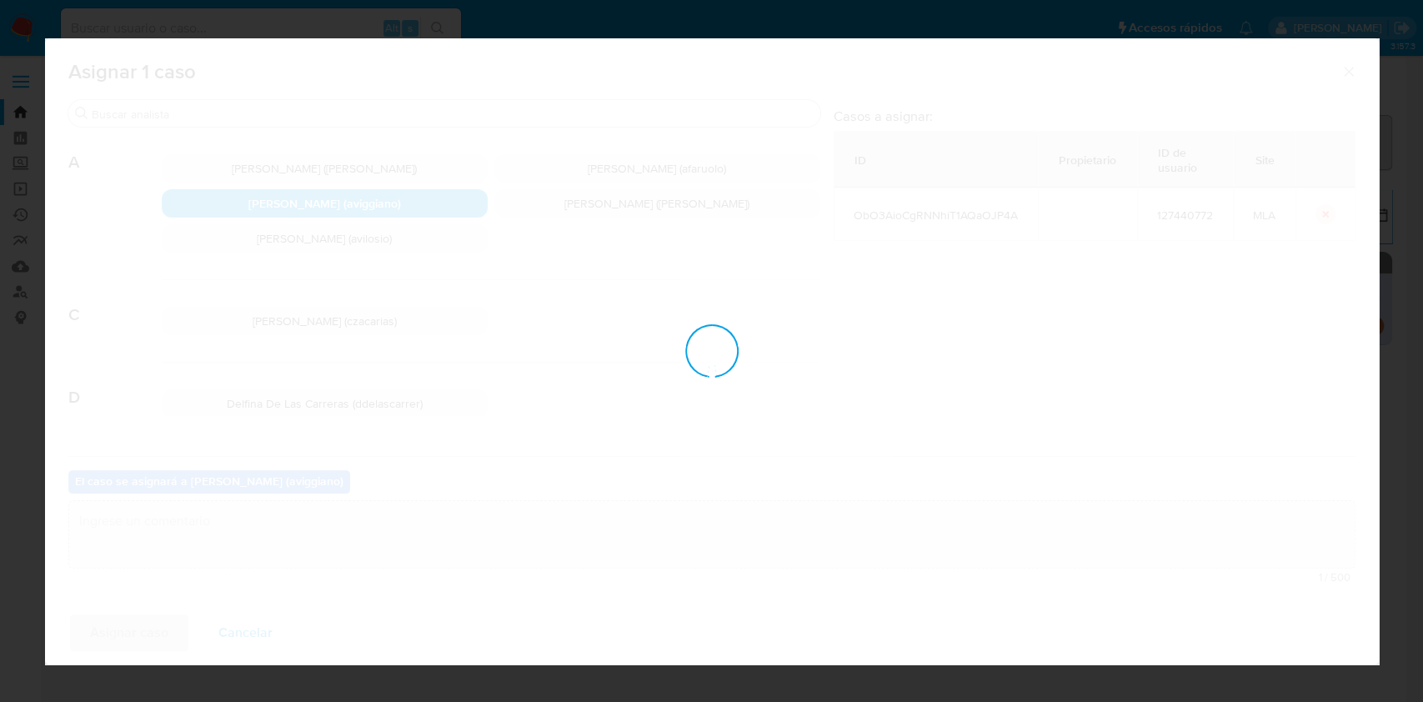
checkbox input "false"
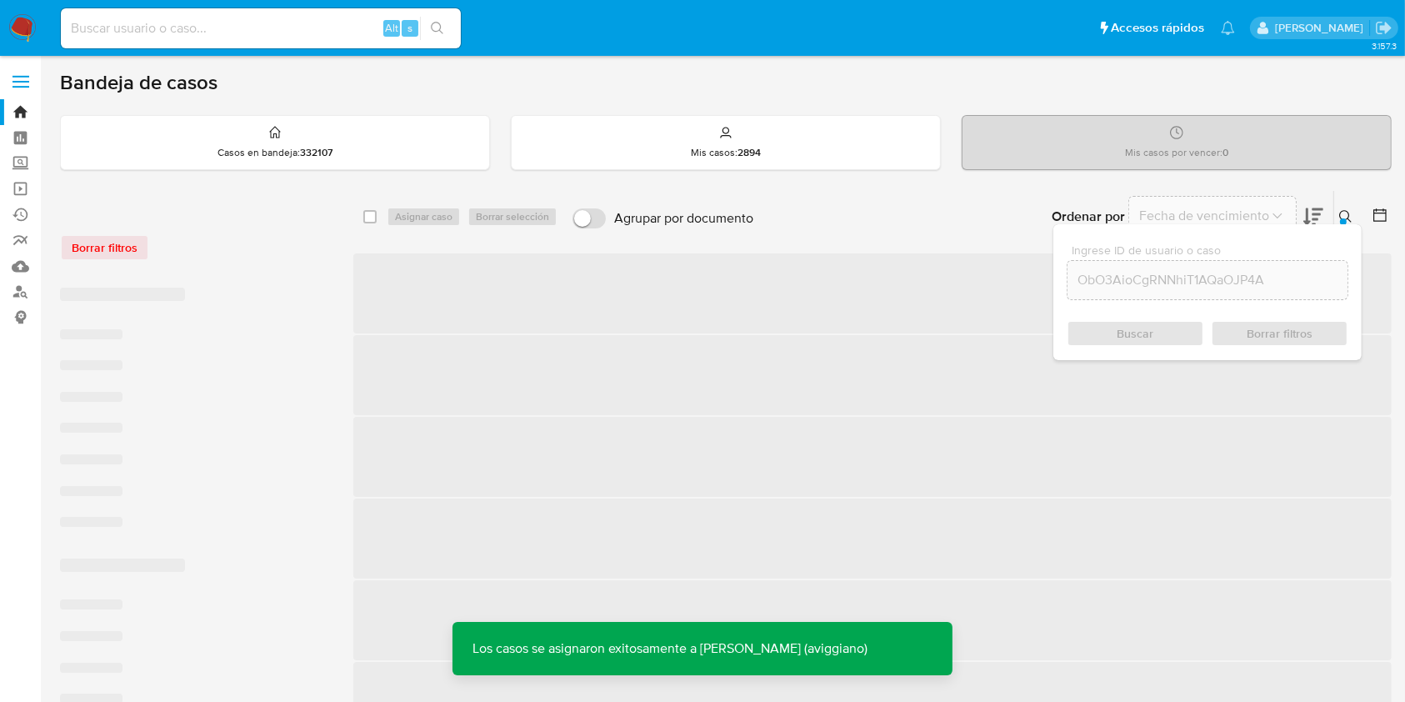
click span "‌"
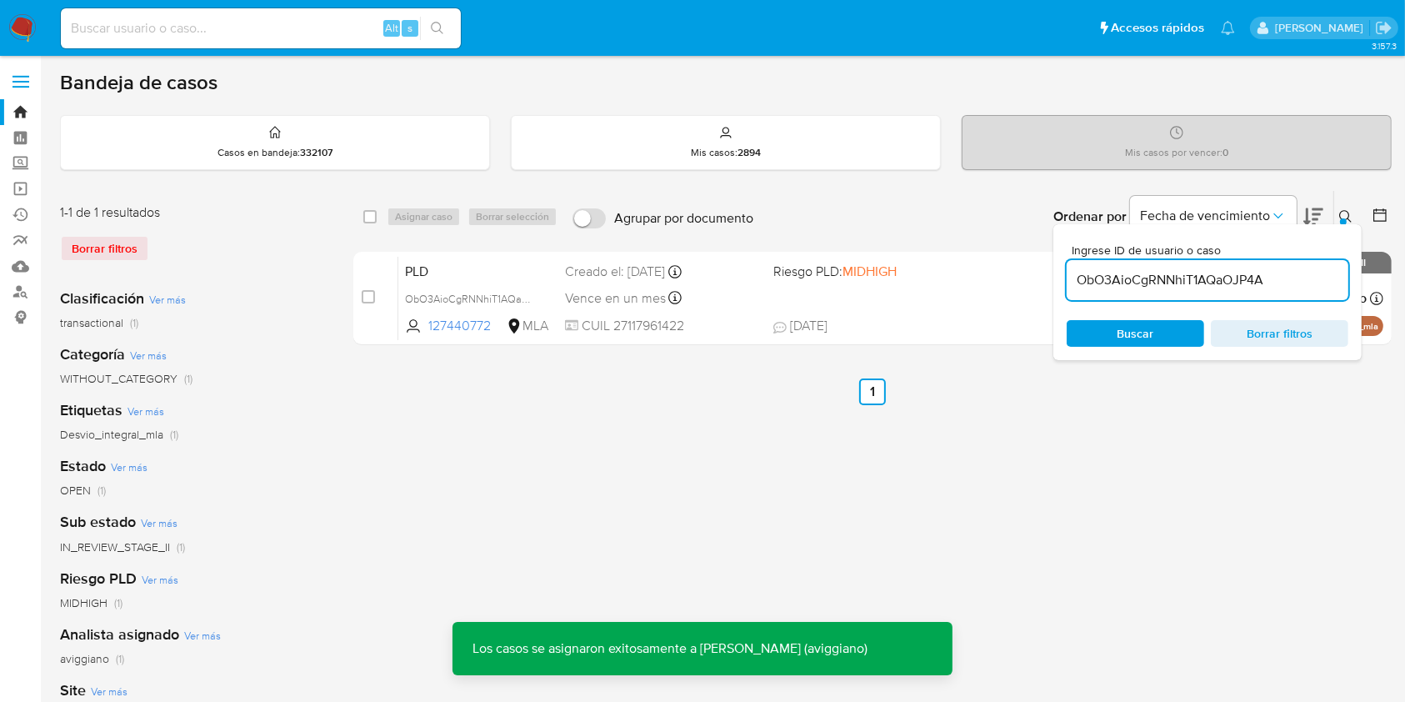
click div "PLD ObO3AioCgRNNhiT1AQaOJP4A 127440772 MLA Riesgo PLD: MIDHIGH Creado el: 12/07…"
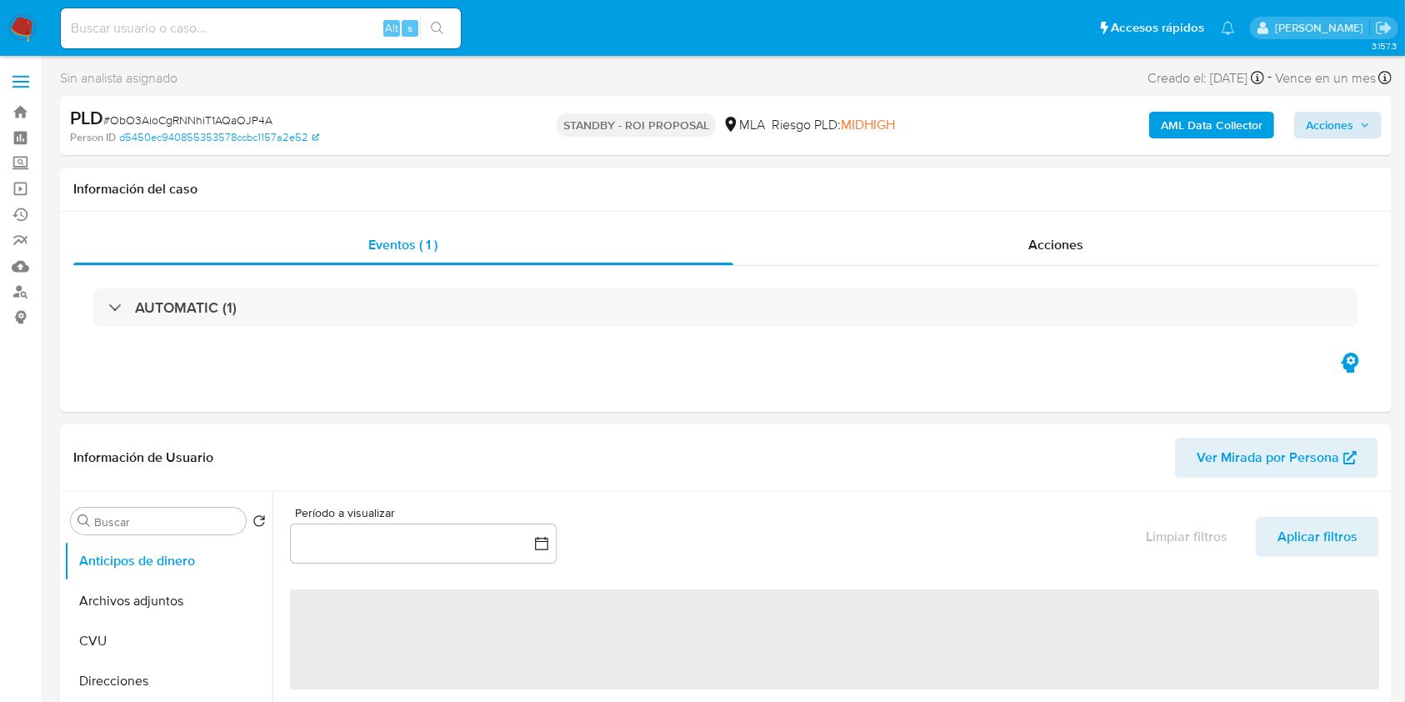
select select "10"
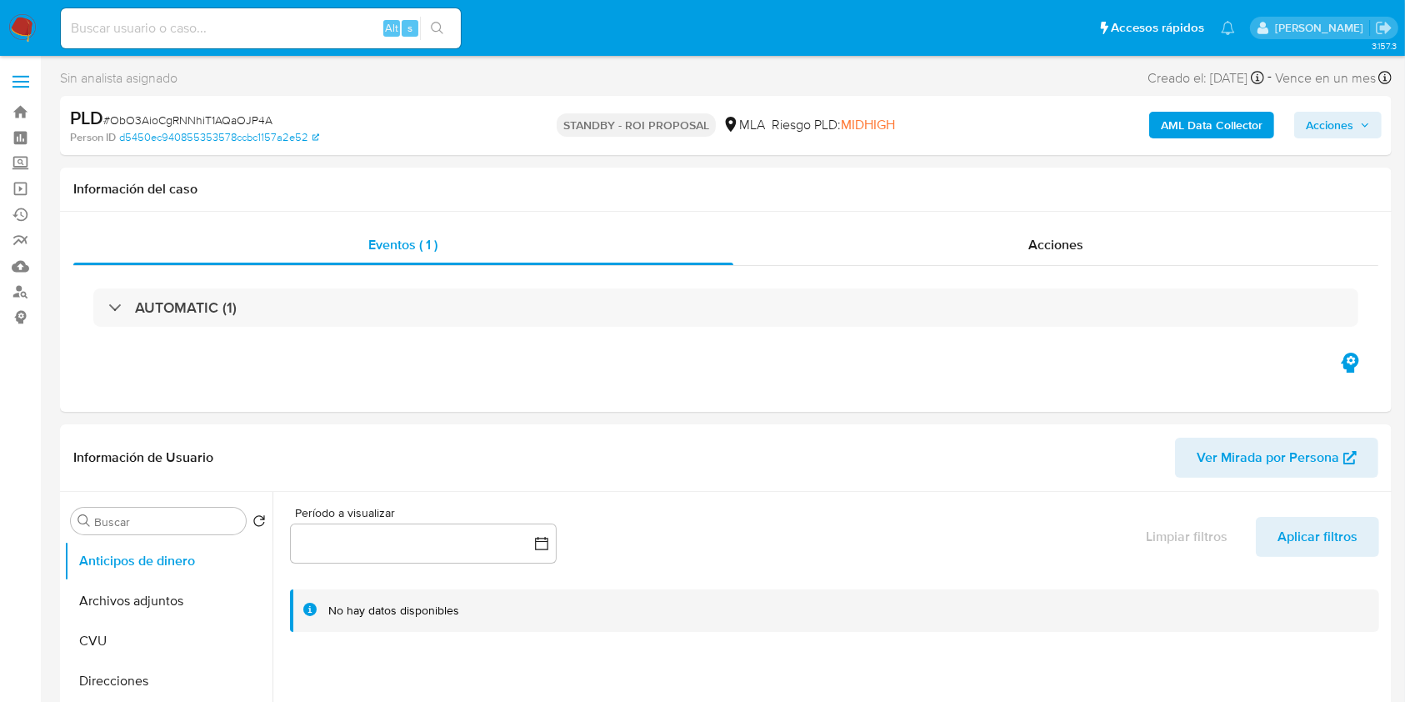
click at [1329, 132] on span "Acciones" at bounding box center [1330, 125] width 48 height 27
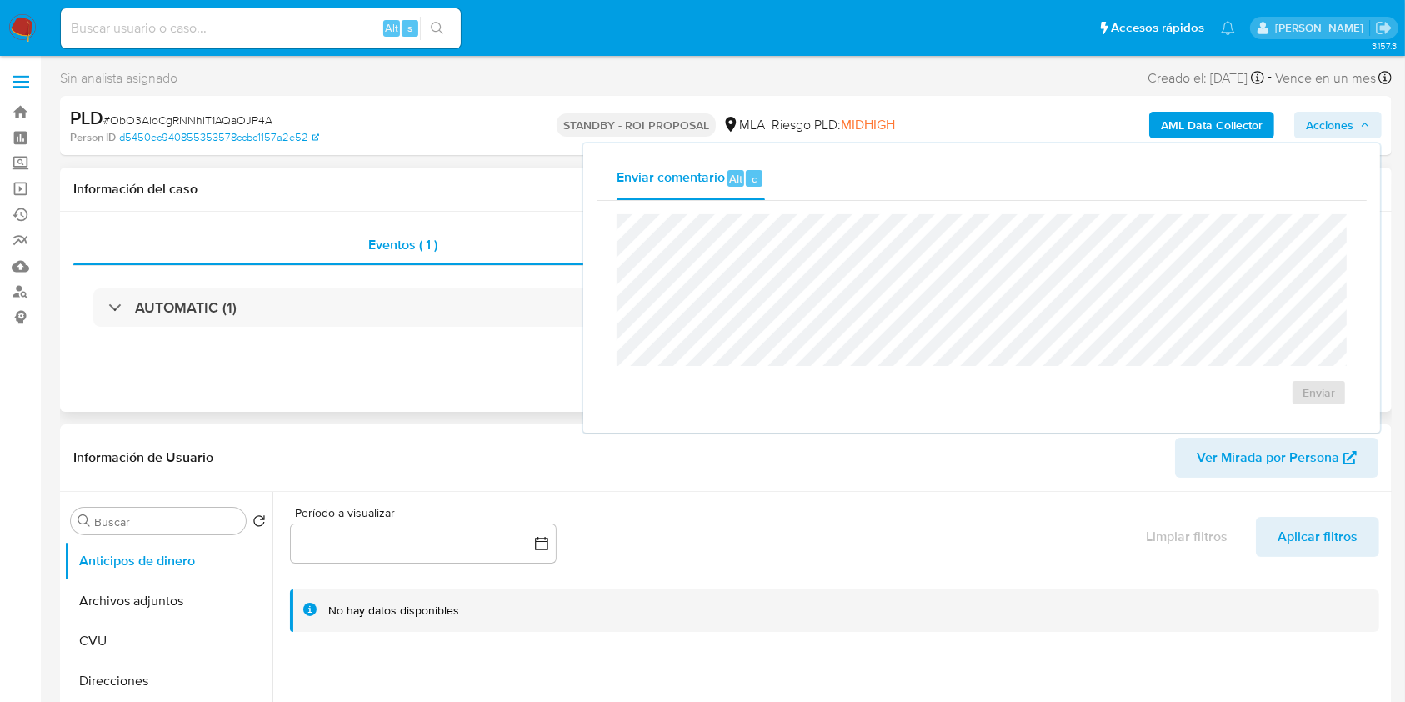
click at [441, 213] on div "Eventos ( 1 ) Acciones AUTOMATIC (1)" at bounding box center [726, 312] width 1332 height 200
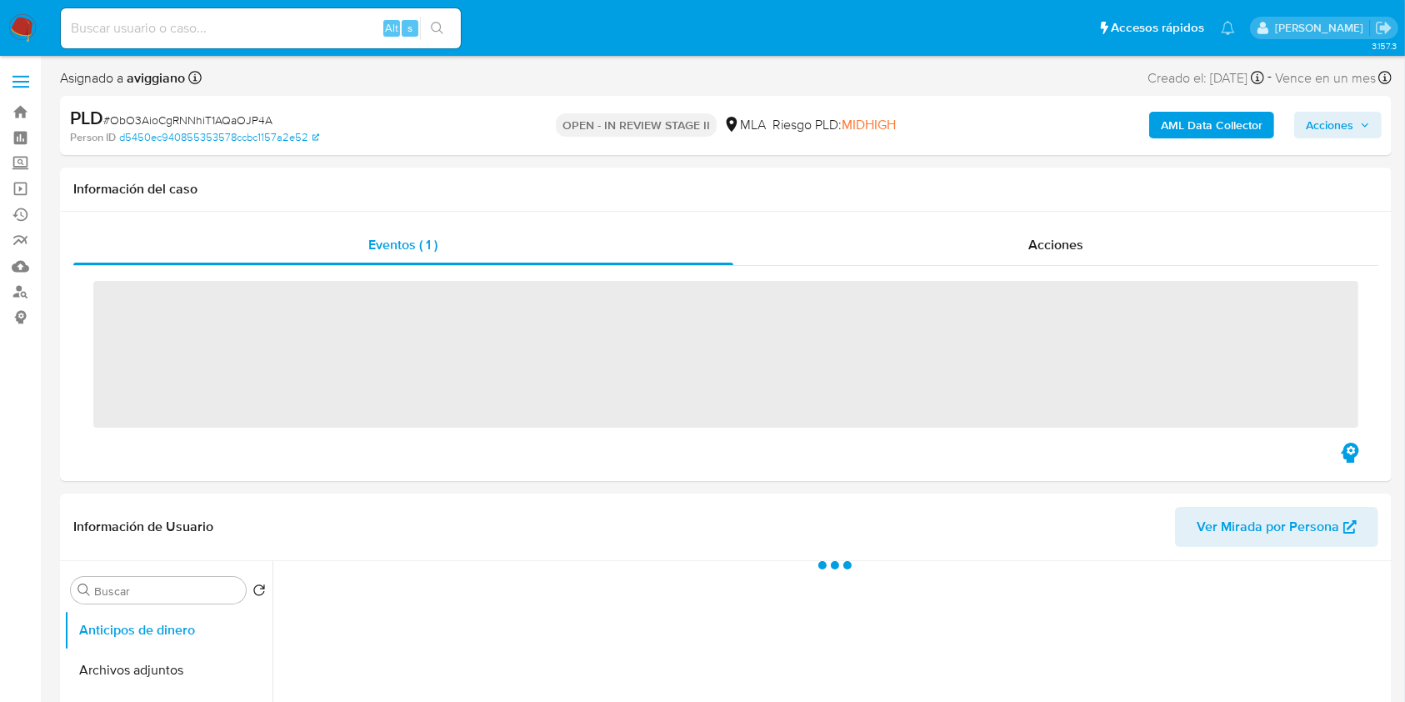
click at [1367, 130] on span "Acciones" at bounding box center [1338, 124] width 64 height 23
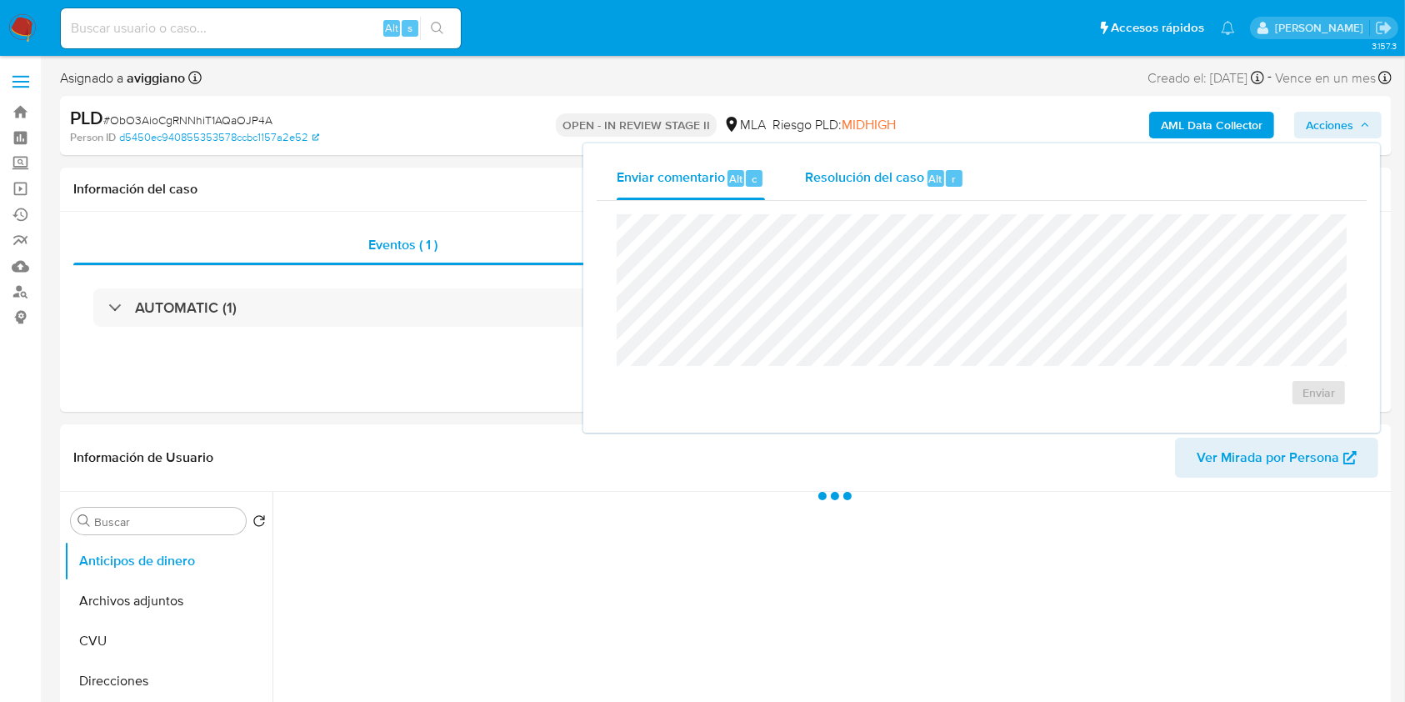
click at [904, 178] on span "Resolución del caso" at bounding box center [864, 177] width 119 height 19
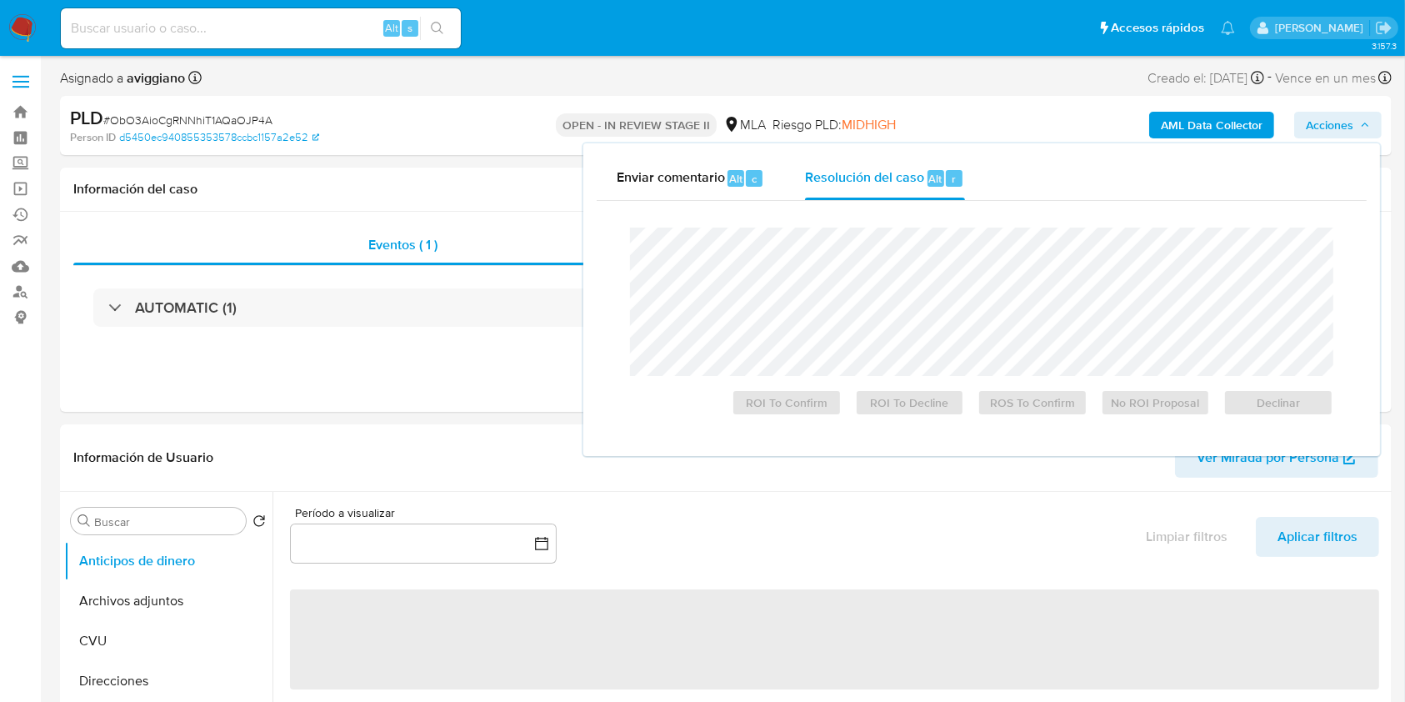
select select "10"
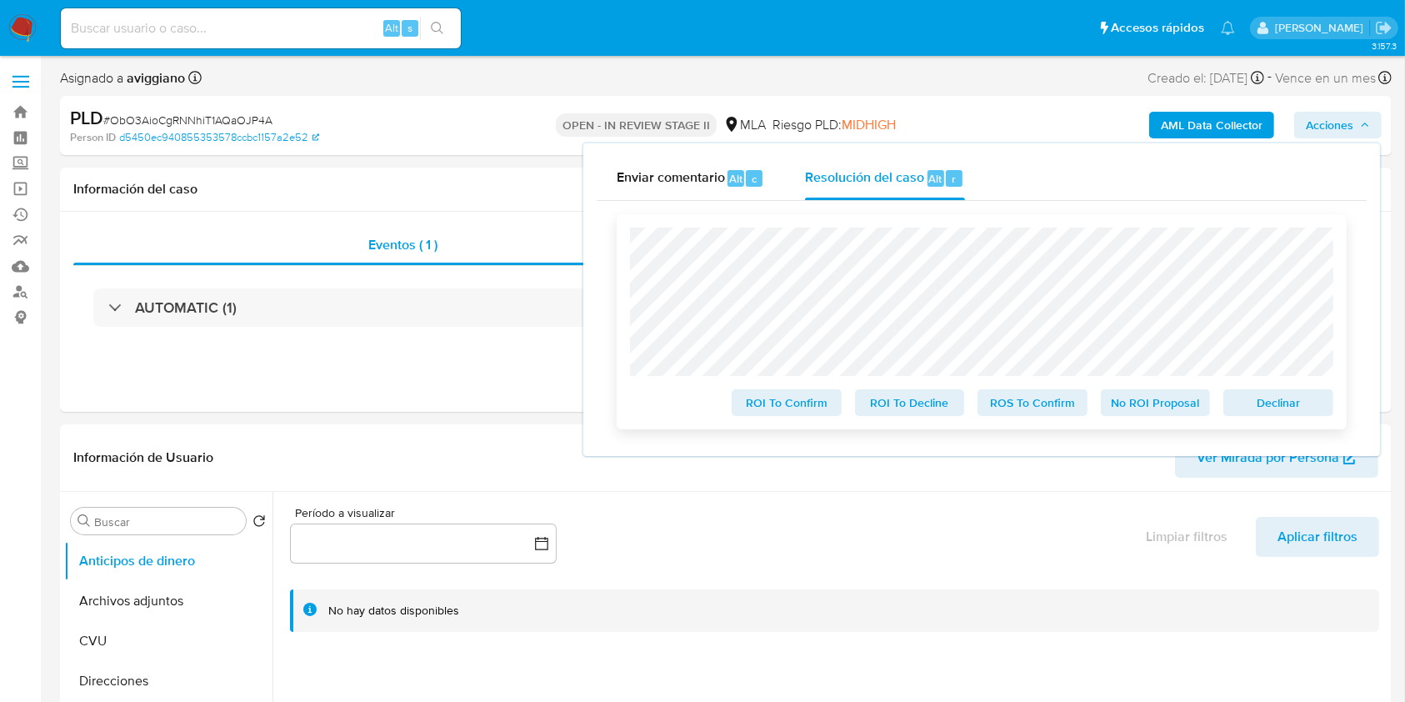
click at [1253, 399] on span "Declinar" at bounding box center [1278, 402] width 87 height 23
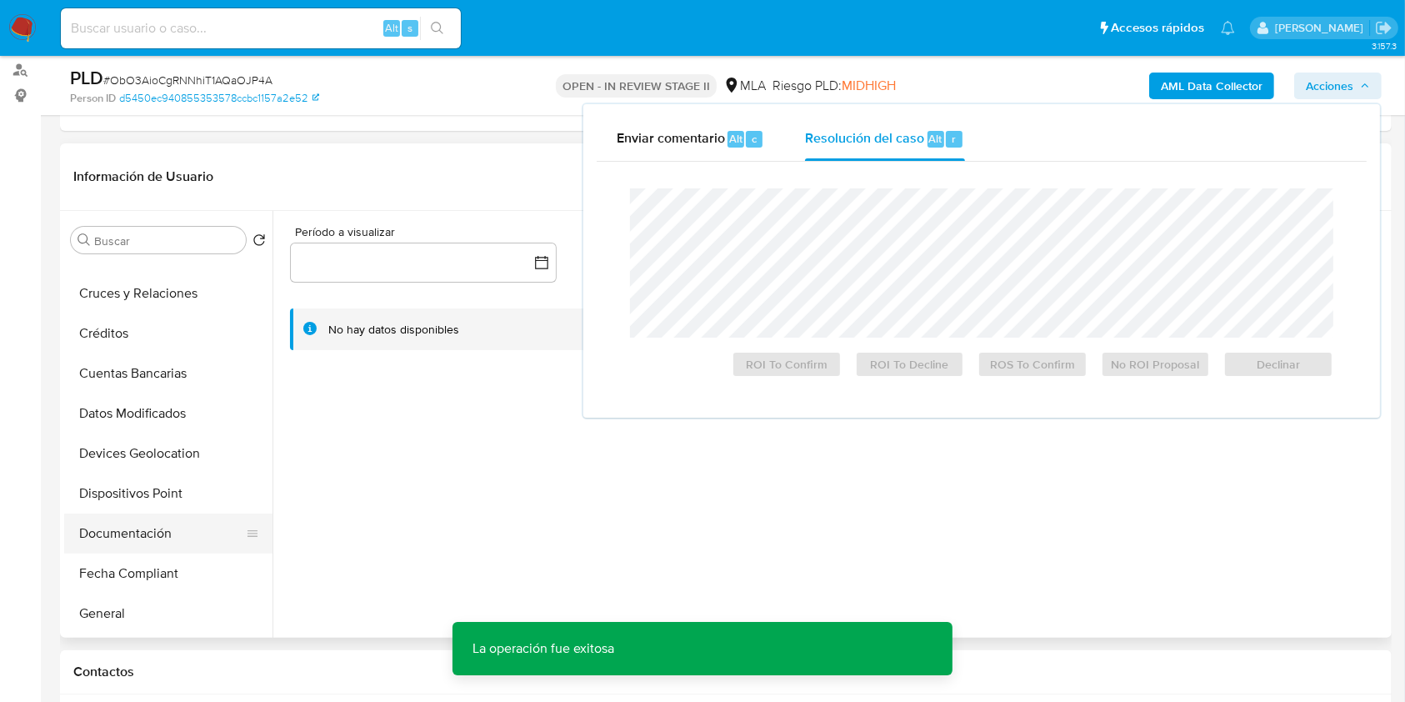
scroll to position [222, 0]
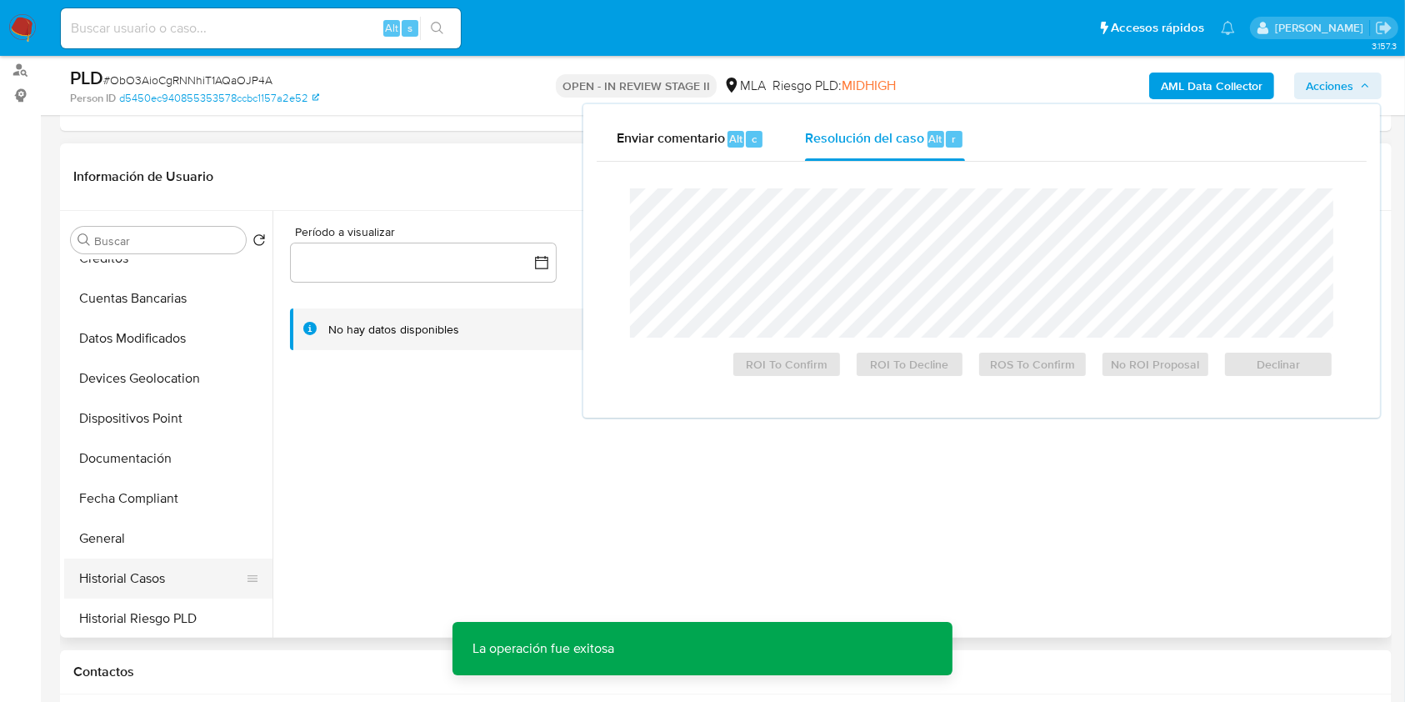
click at [156, 593] on button "Historial Casos" at bounding box center [161, 578] width 195 height 40
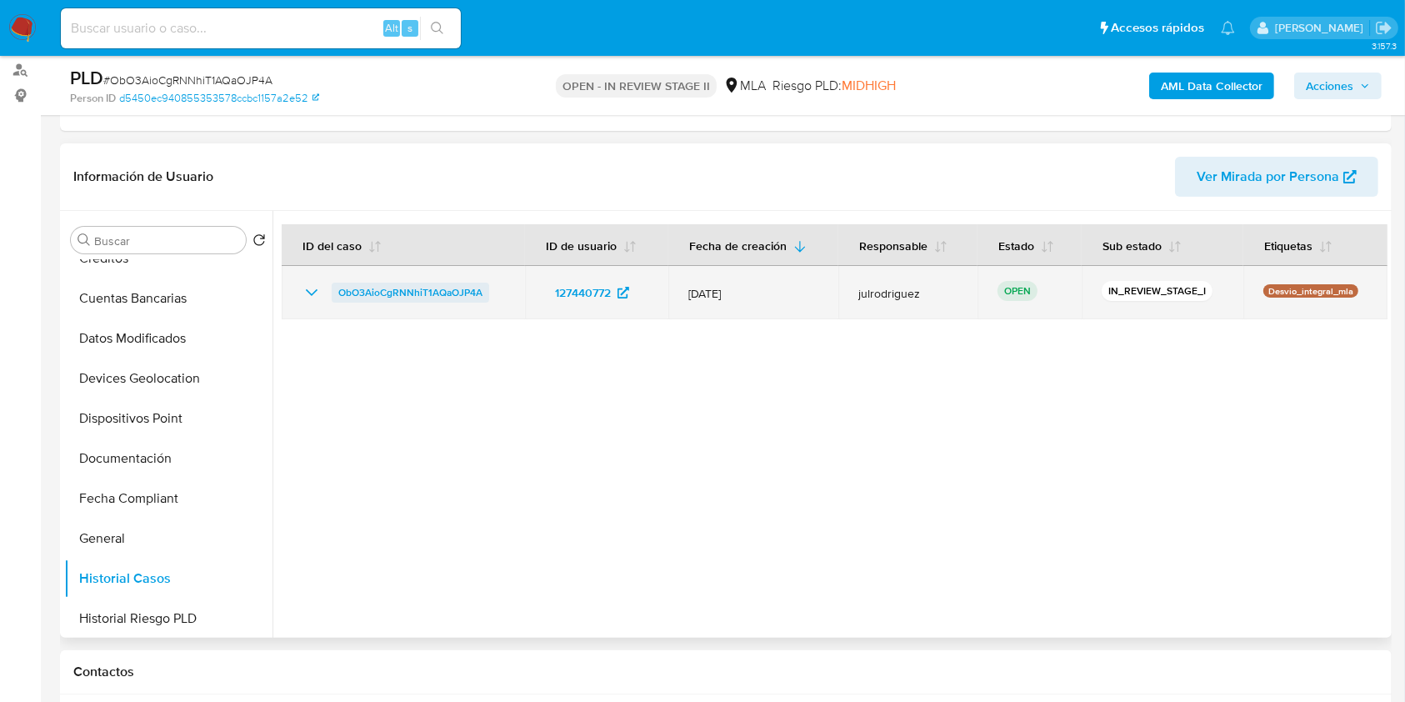
drag, startPoint x: 491, startPoint y: 293, endPoint x: 341, endPoint y: 294, distance: 150.1
click at [341, 294] on div "ObO3AioCgRNNhiT1AQaOJP4A" at bounding box center [403, 293] width 203 height 20
